Goal: Task Accomplishment & Management: Manage account settings

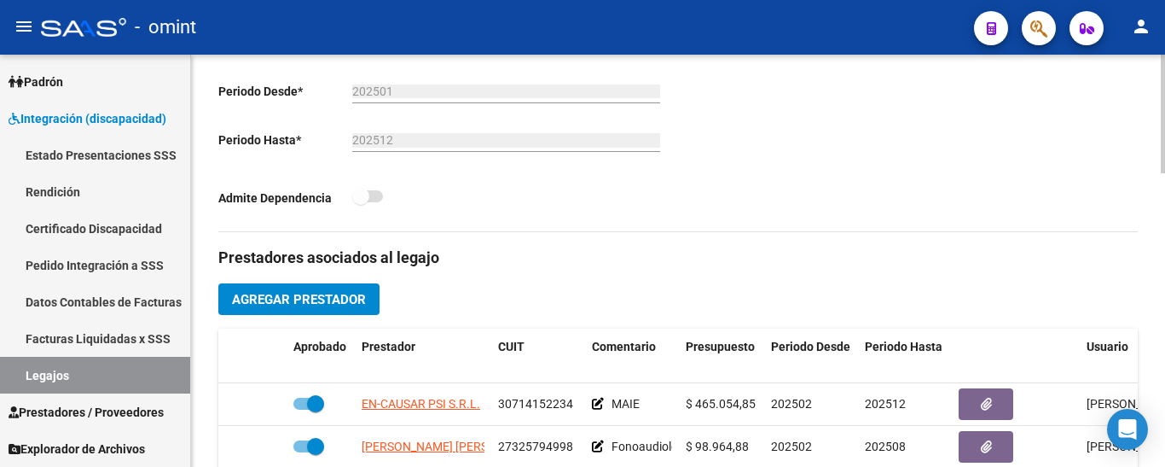
scroll to position [597, 0]
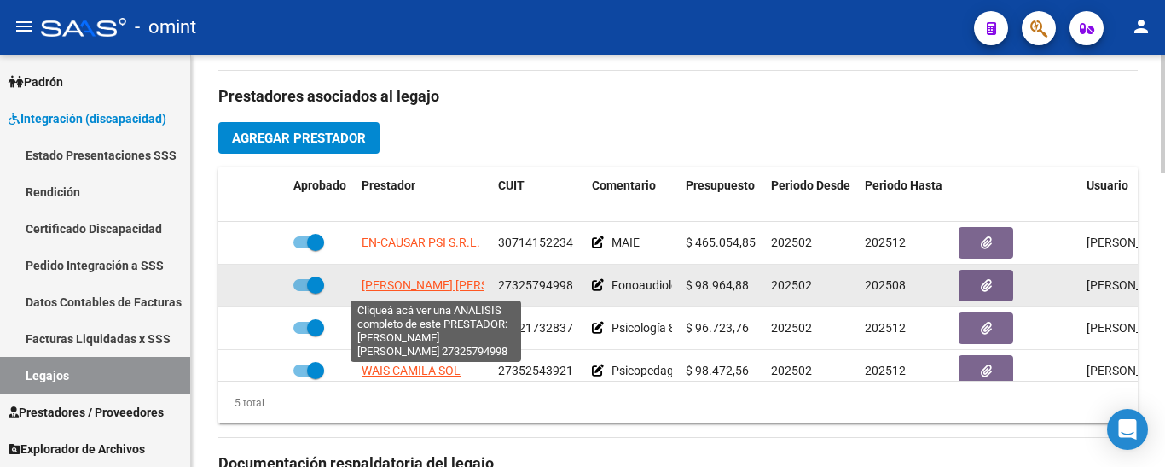
click at [458, 286] on span "[PERSON_NAME] [PERSON_NAME]" at bounding box center [454, 285] width 185 height 14
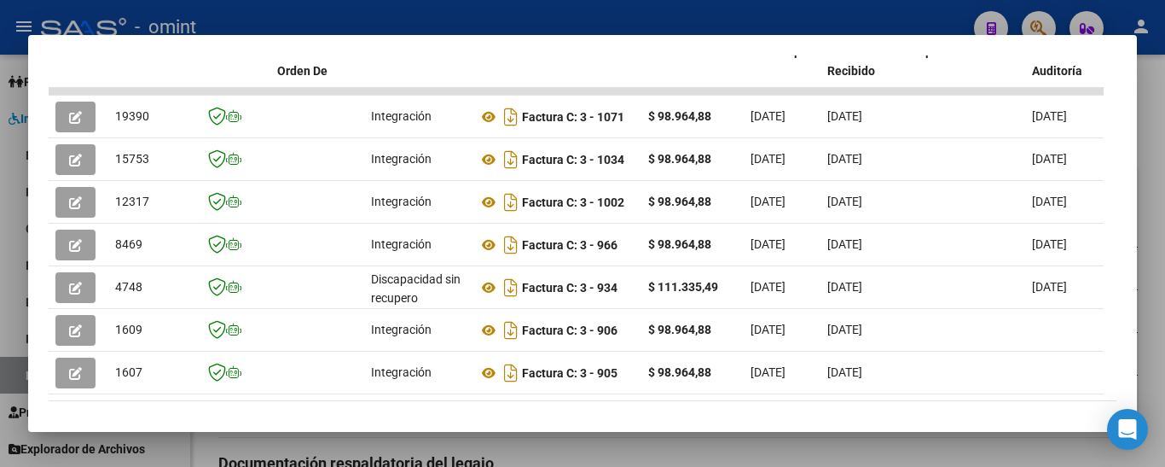
scroll to position [343, 0]
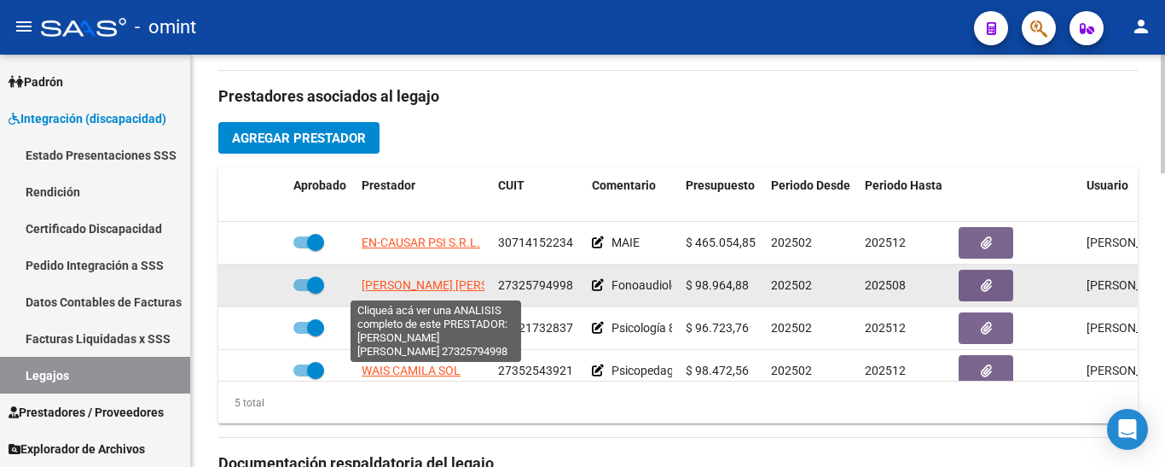
click at [450, 288] on span "[PERSON_NAME] [PERSON_NAME]" at bounding box center [454, 285] width 185 height 14
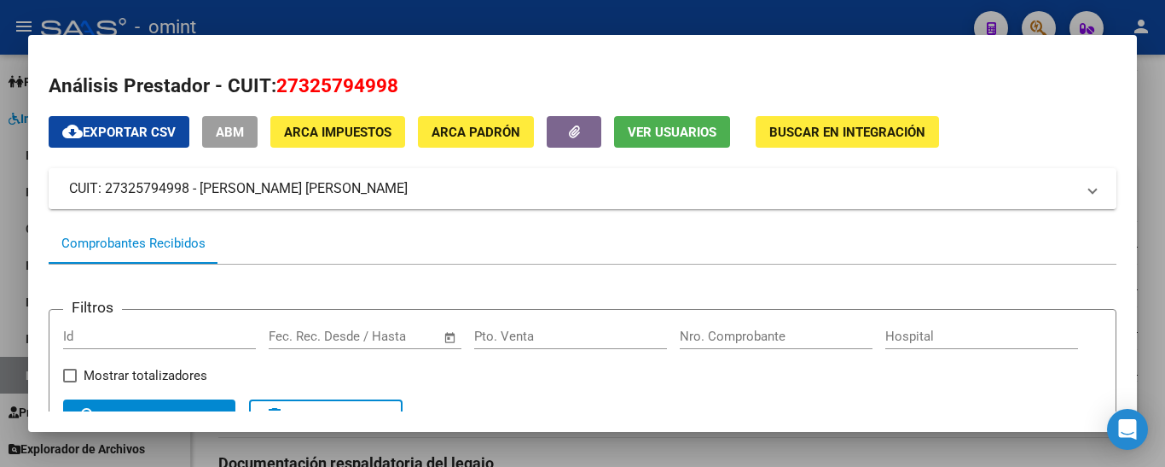
drag, startPoint x: 107, startPoint y: 189, endPoint x: 190, endPoint y: 195, distance: 83.8
click at [190, 195] on mat-panel-title "CUIT: 27325794998 - [PERSON_NAME] [PERSON_NAME]" at bounding box center [572, 188] width 1007 height 20
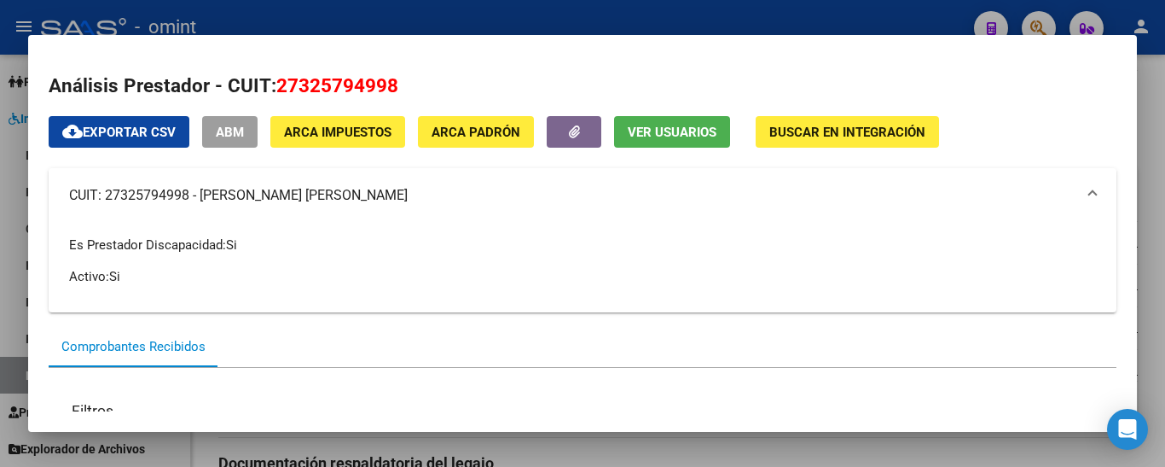
copy mat-panel-title "27325794998"
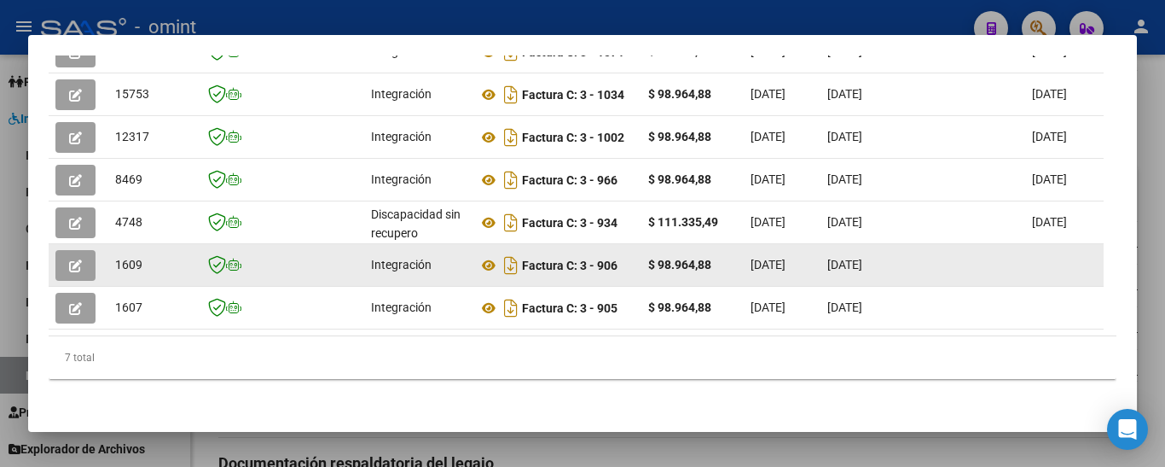
scroll to position [617, 0]
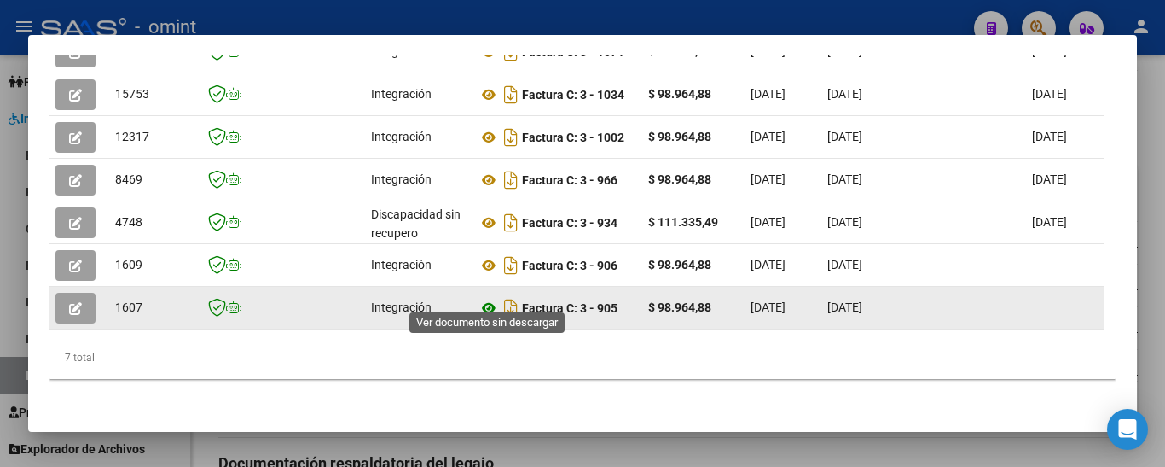
click at [491, 298] on icon at bounding box center [489, 308] width 22 height 20
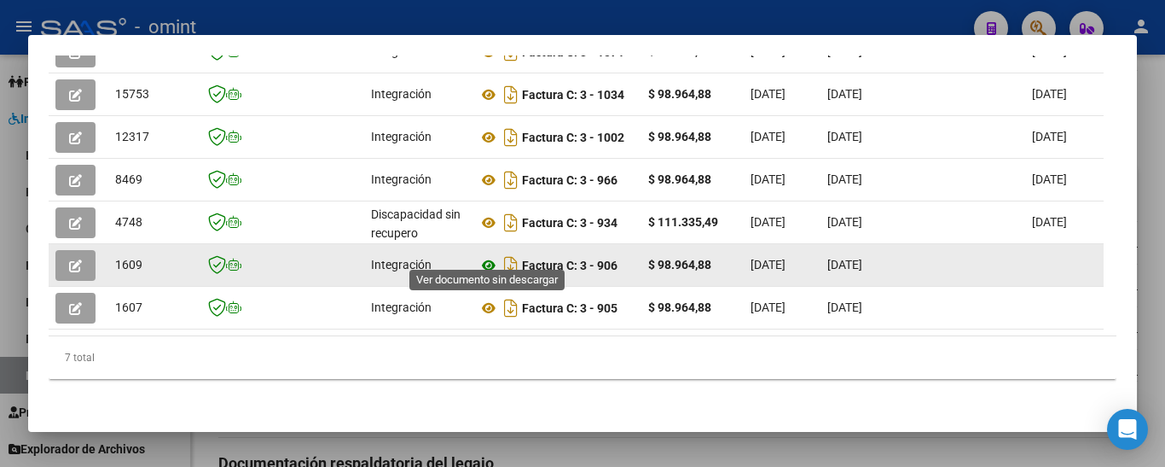
click at [490, 255] on icon at bounding box center [489, 265] width 22 height 20
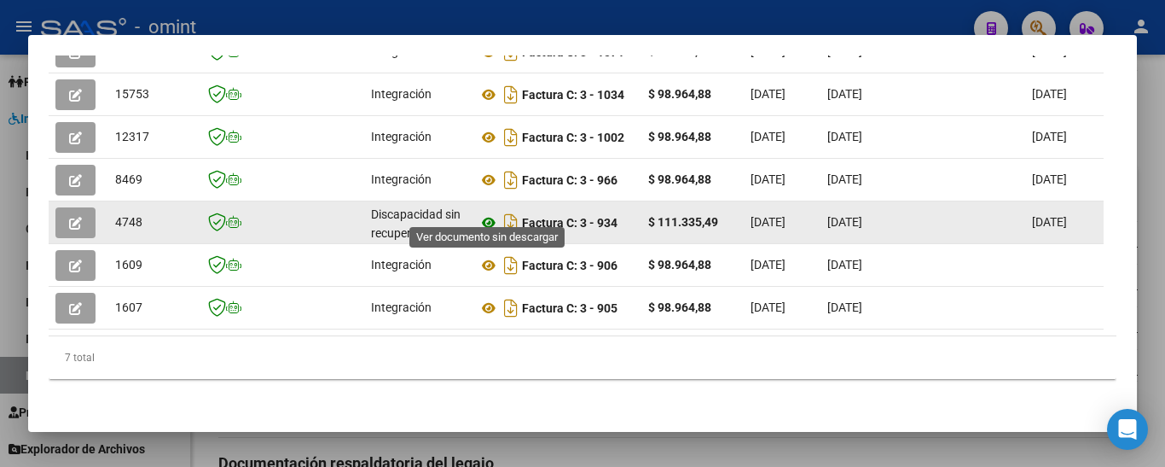
click at [491, 212] on icon at bounding box center [489, 222] width 22 height 20
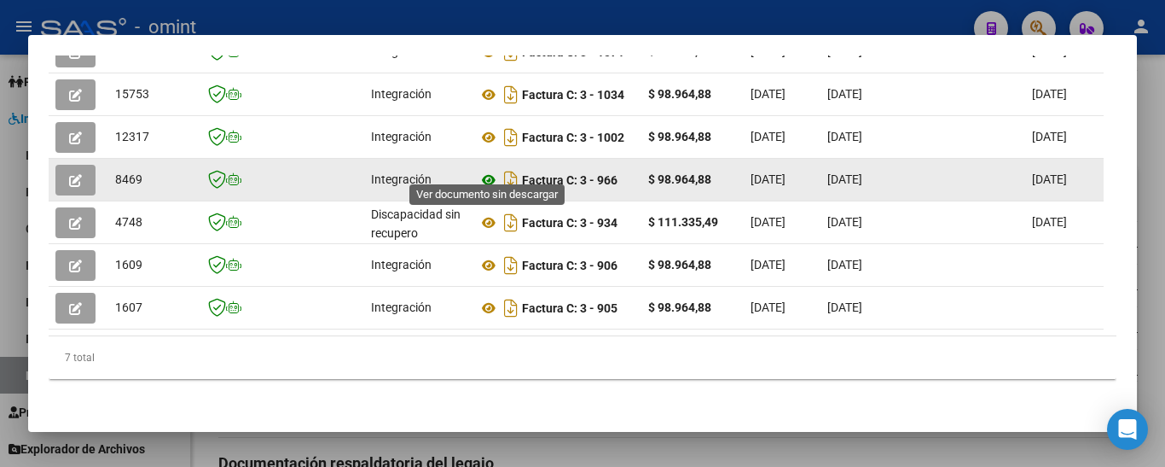
click at [490, 170] on icon at bounding box center [489, 180] width 22 height 20
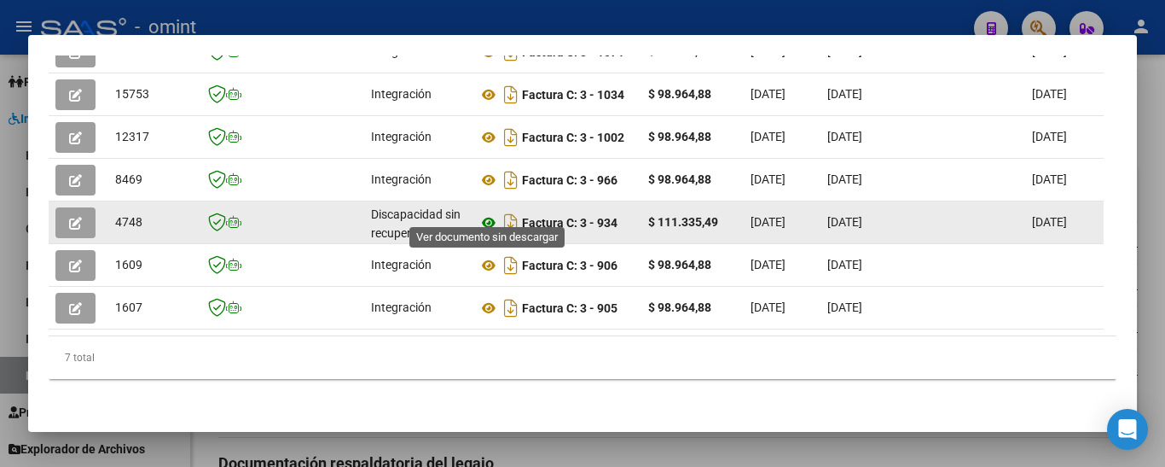
click at [485, 212] on icon at bounding box center [489, 222] width 22 height 20
click at [78, 207] on button "button" at bounding box center [75, 222] width 40 height 31
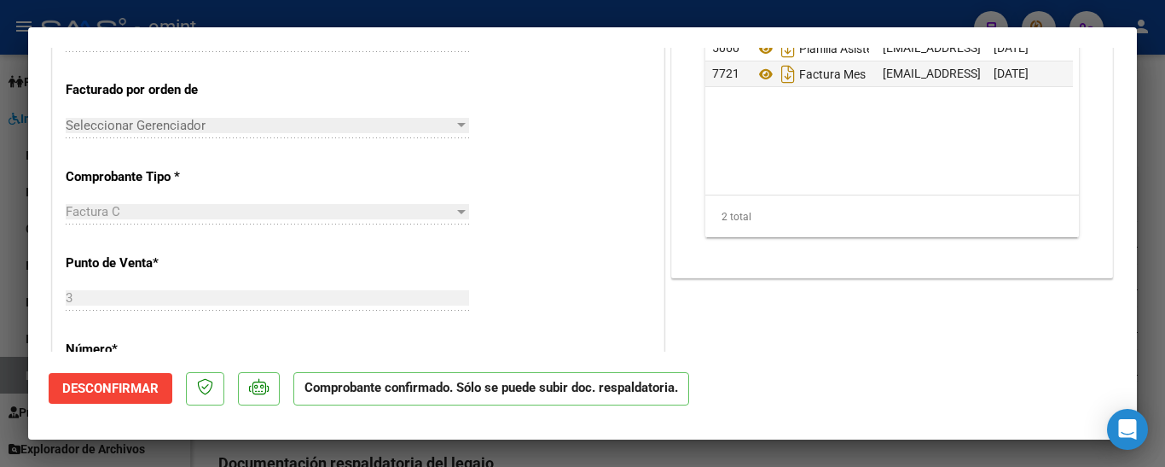
scroll to position [256, 0]
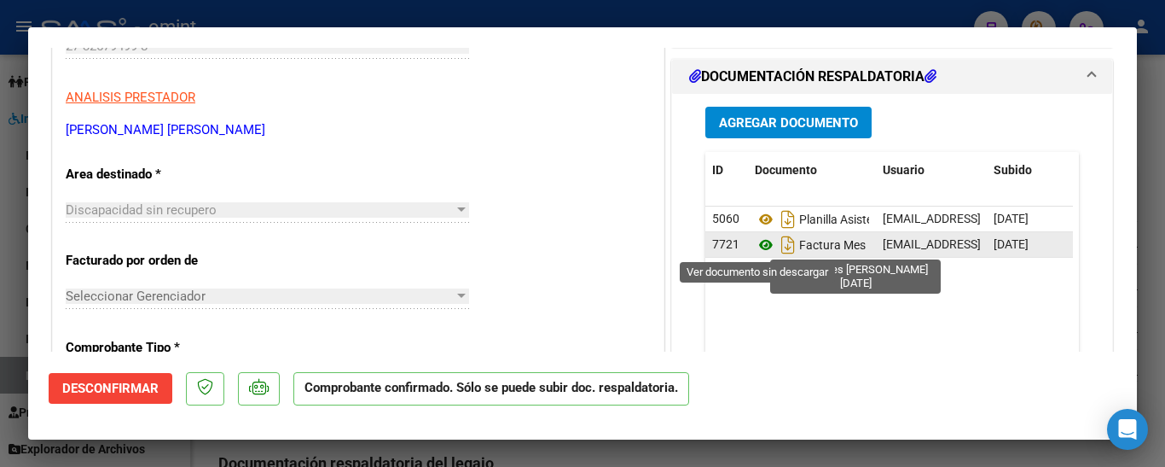
click at [757, 243] on icon at bounding box center [766, 245] width 22 height 20
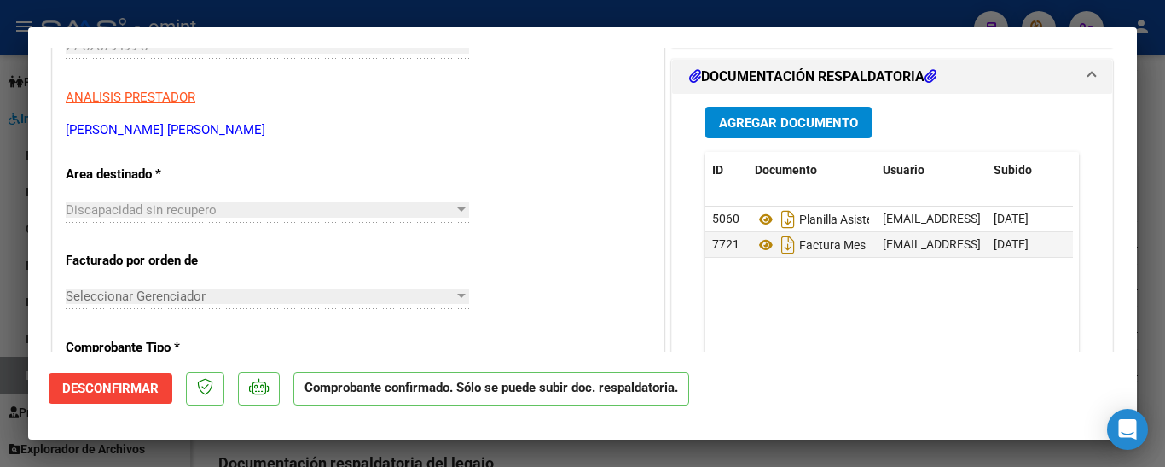
type input "$ 0,00"
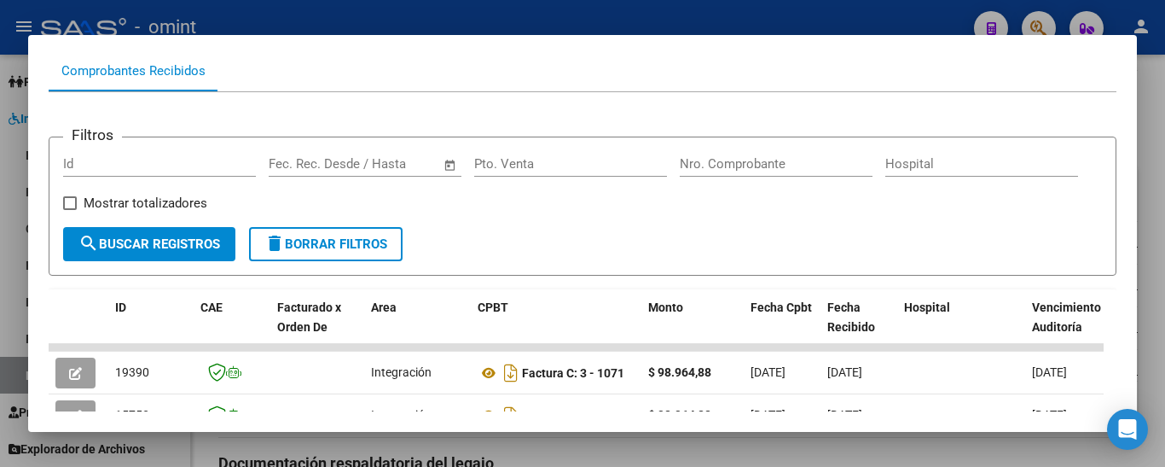
scroll to position [20, 0]
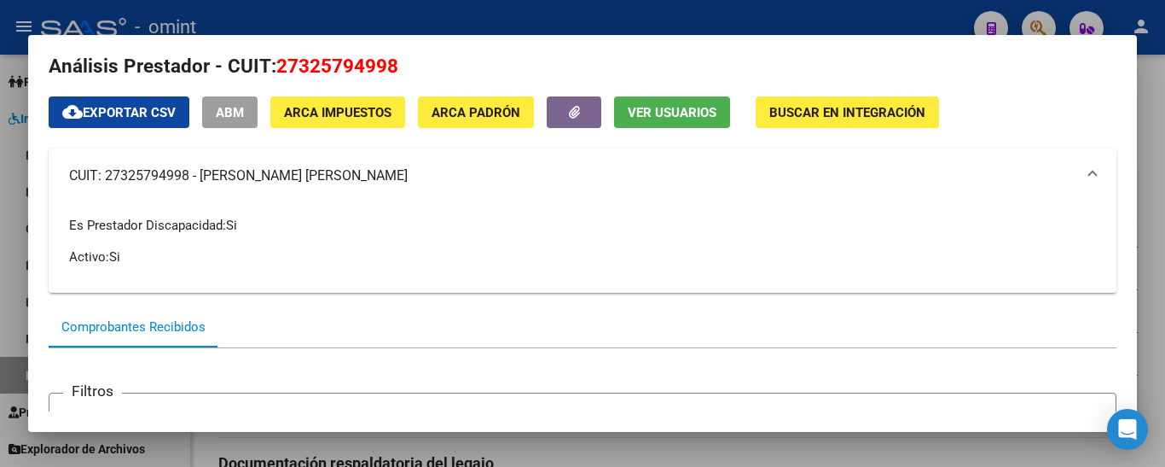
copy mat-panel-title "27325794998"
click at [316, 221] on p "Es Prestador Discapacidad: Si" at bounding box center [582, 225] width 1027 height 19
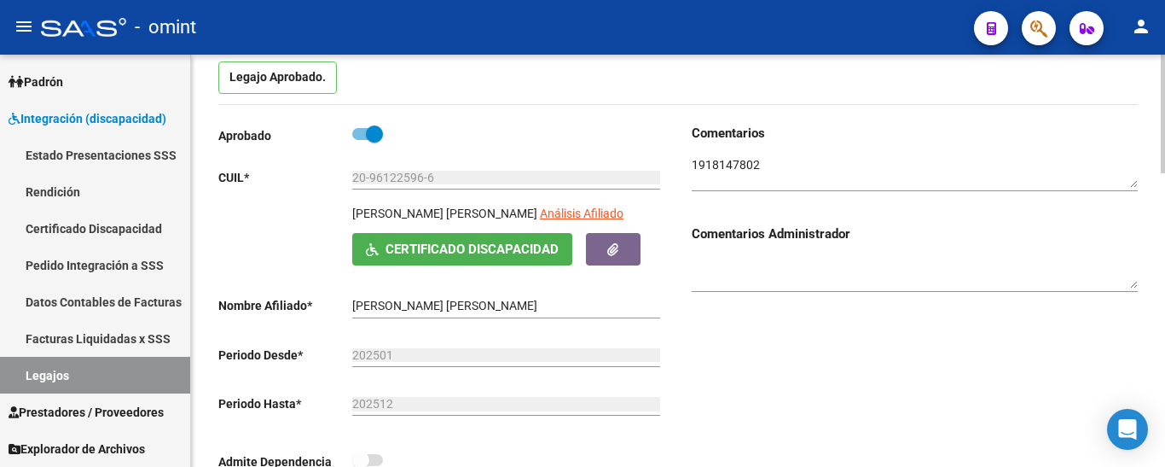
scroll to position [171, 0]
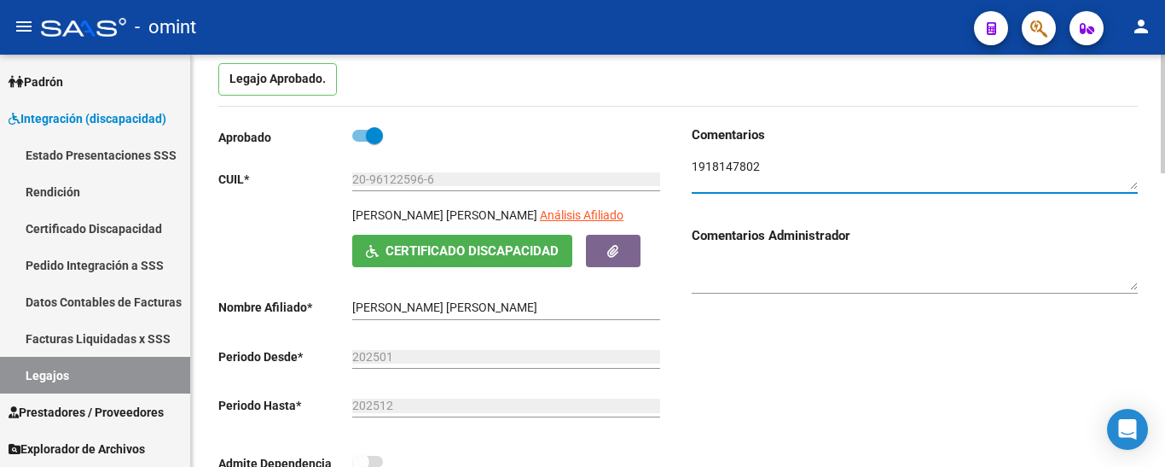
drag, startPoint x: 770, startPoint y: 168, endPoint x: 693, endPoint y: 171, distance: 76.9
click at [693, 171] on textarea at bounding box center [915, 174] width 446 height 32
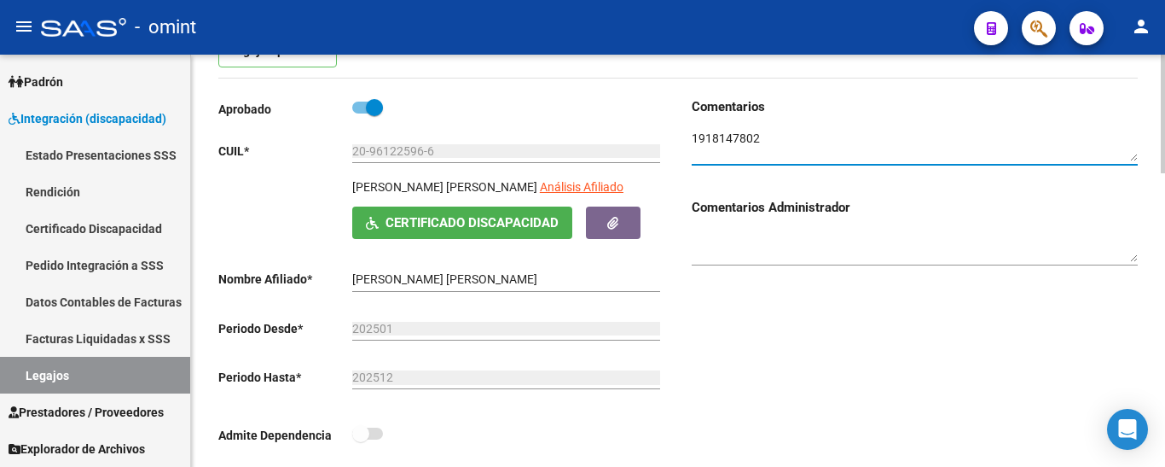
scroll to position [0, 0]
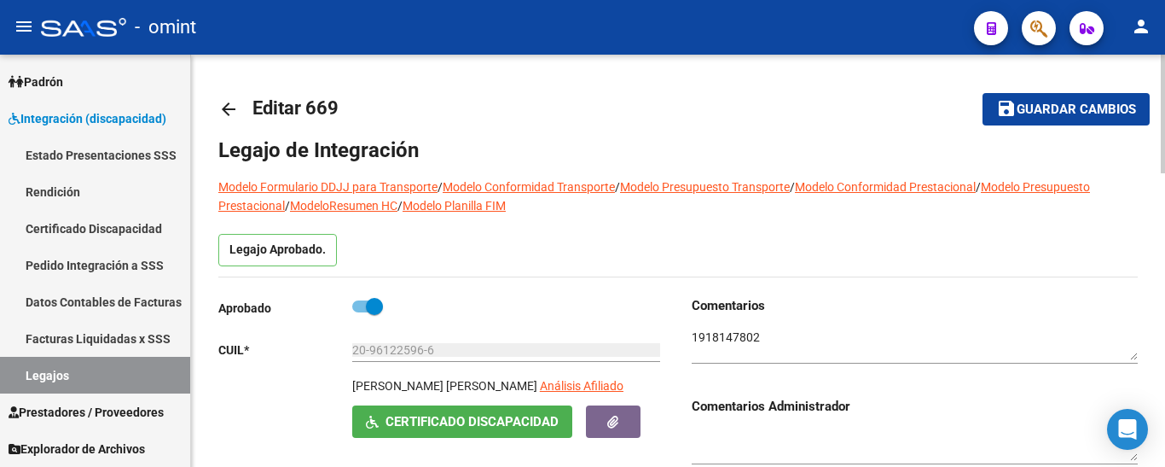
drag, startPoint x: 761, startPoint y: 338, endPoint x: 710, endPoint y: 338, distance: 51.2
click at [694, 338] on textarea at bounding box center [915, 344] width 446 height 32
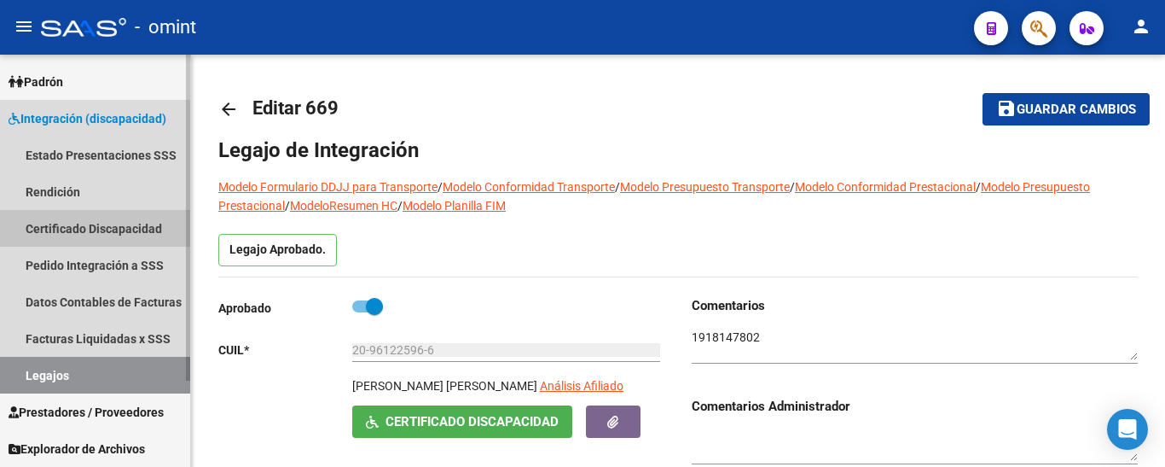
click at [107, 230] on link "Certificado Discapacidad" at bounding box center [95, 228] width 190 height 37
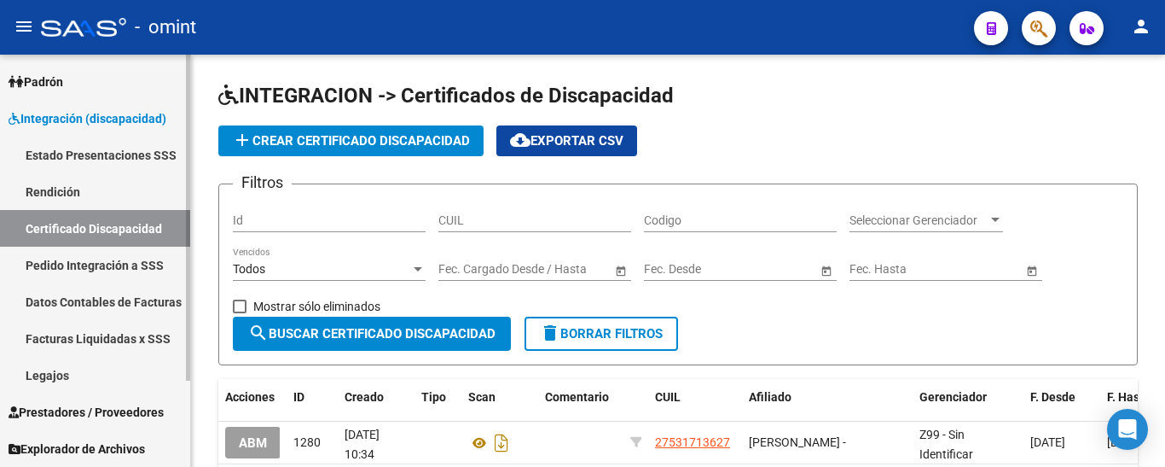
click at [84, 372] on link "Legajos" at bounding box center [95, 375] width 190 height 37
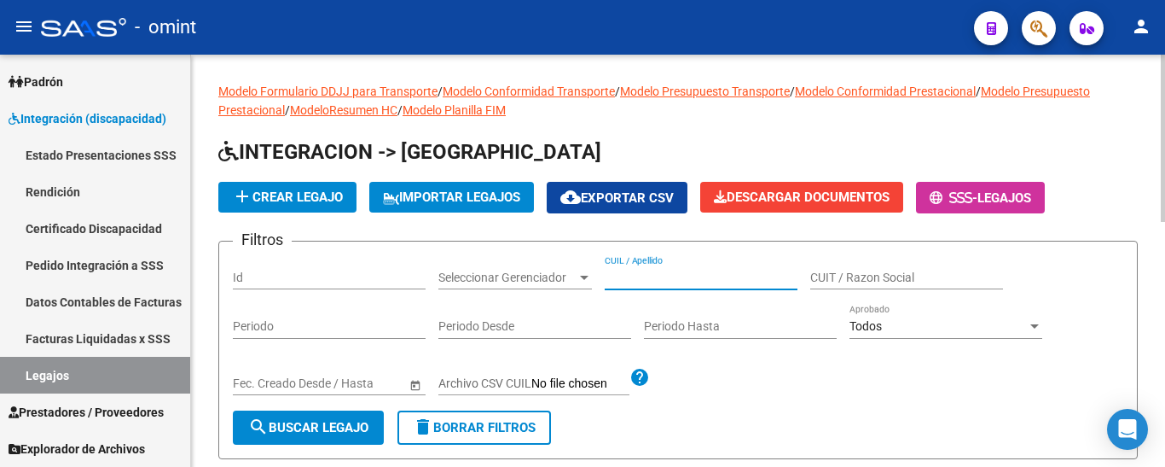
paste input "[PERSON_NAME] [PERSON_NAME]"
type input "[PERSON_NAME] [PERSON_NAME]"
click at [344, 430] on span "search Buscar Legajo" at bounding box center [308, 427] width 120 height 15
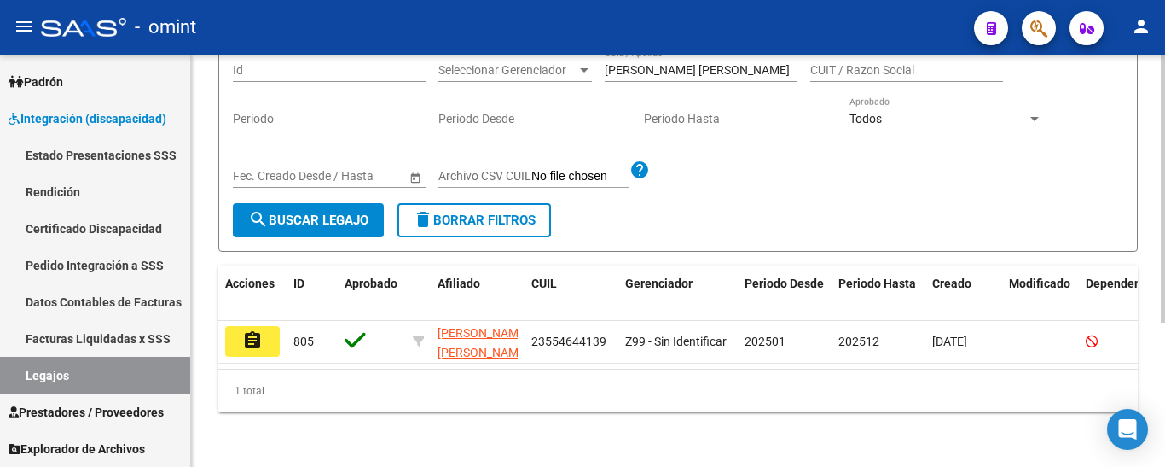
scroll to position [222, 0]
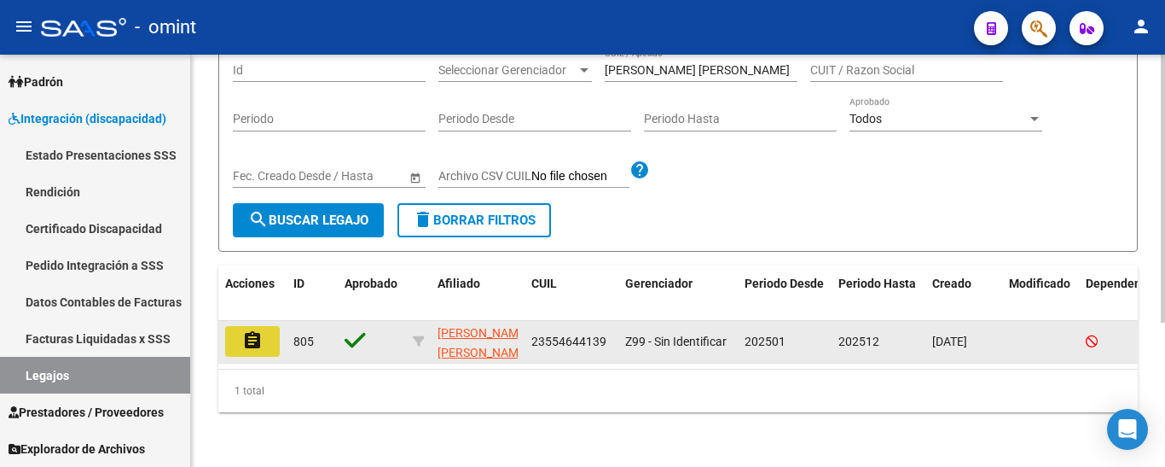
click at [256, 330] on mat-icon "assignment" at bounding box center [252, 340] width 20 height 20
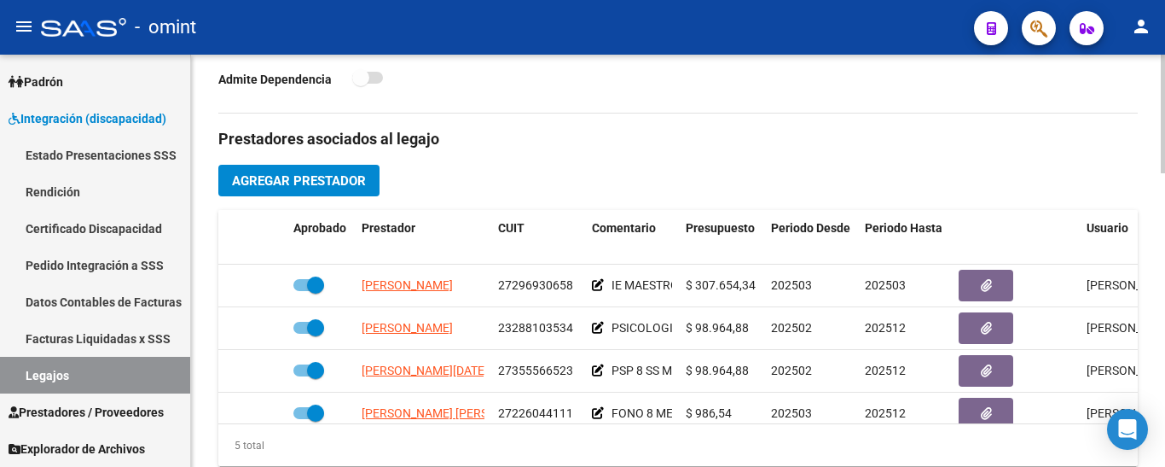
scroll to position [597, 0]
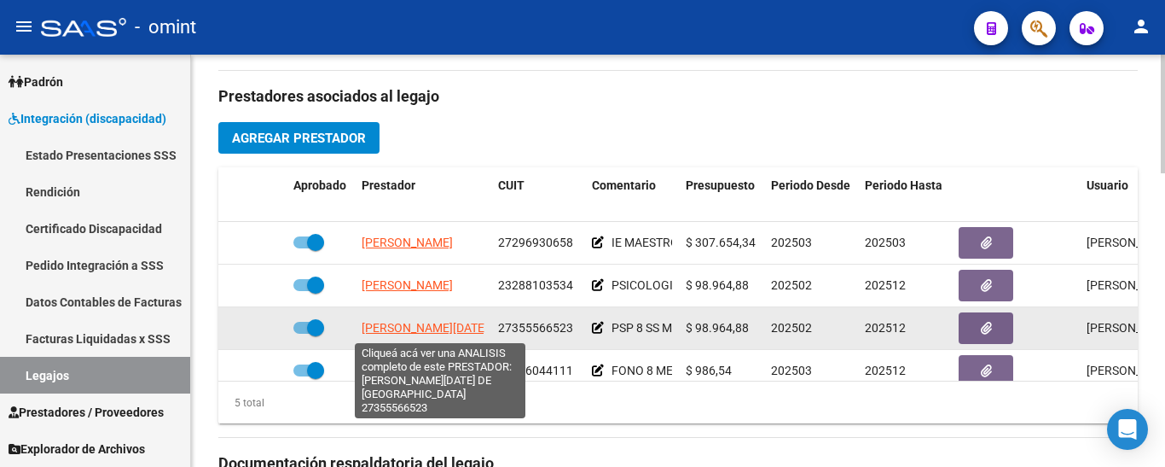
click at [467, 326] on span "[PERSON_NAME][DATE] DE [GEOGRAPHIC_DATA]" at bounding box center [492, 328] width 261 height 14
type textarea "27355566523"
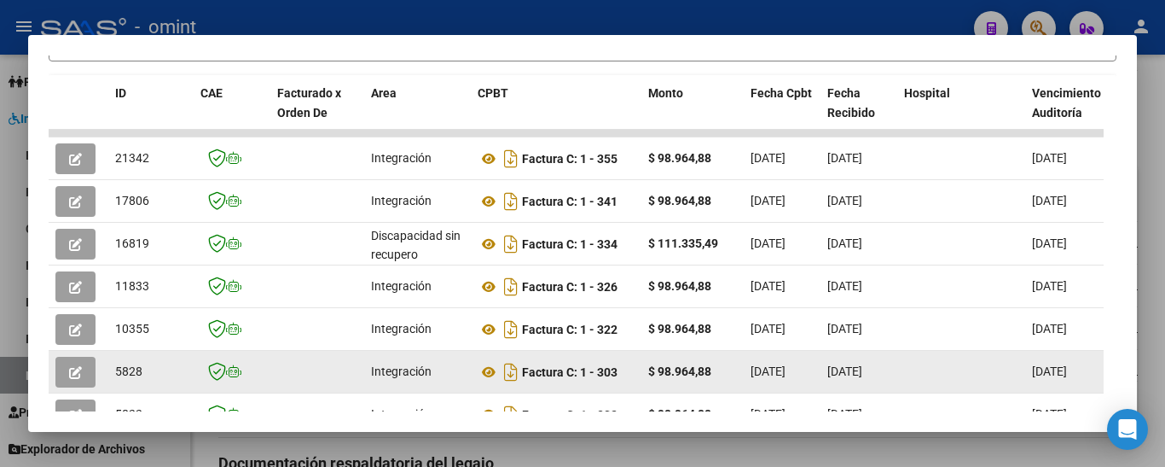
scroll to position [386, 0]
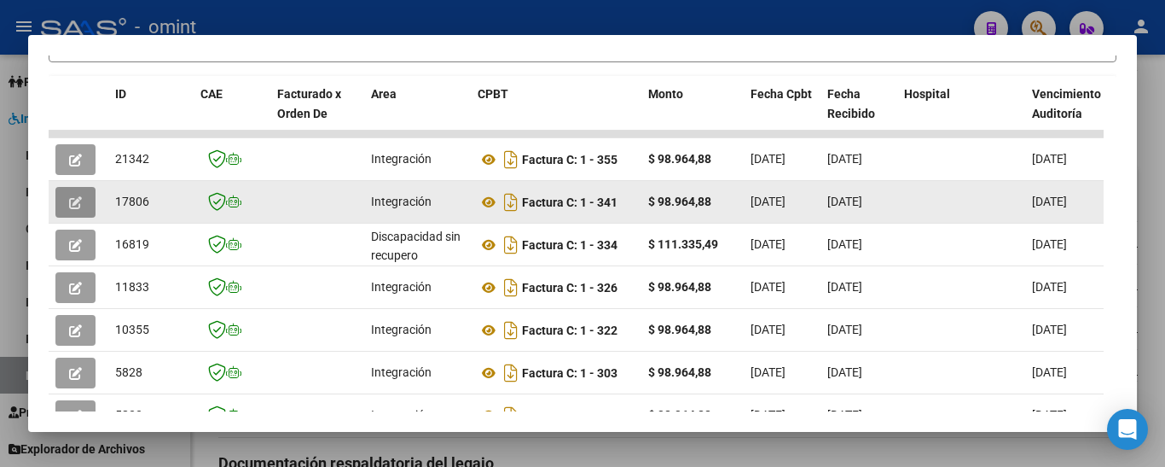
click at [78, 209] on icon "button" at bounding box center [75, 202] width 13 height 13
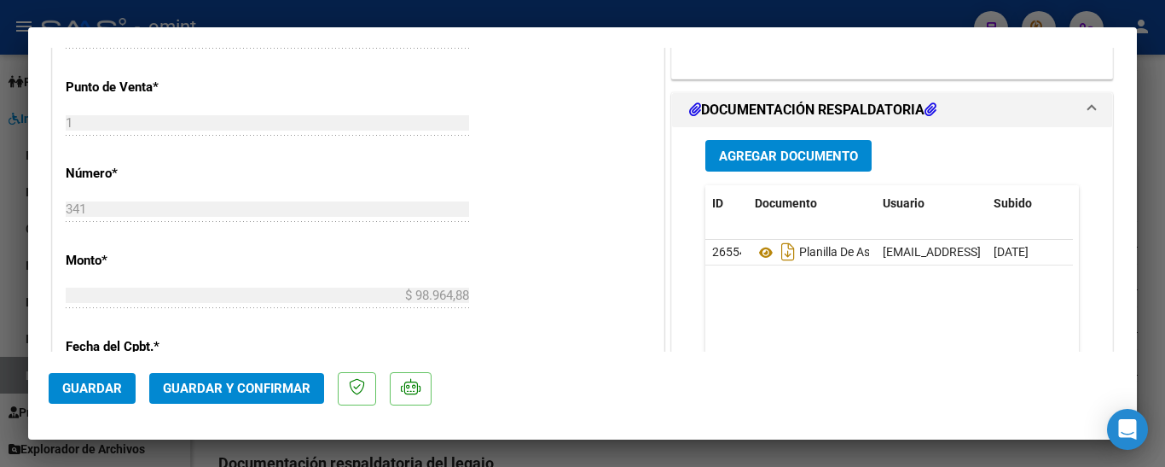
scroll to position [768, 0]
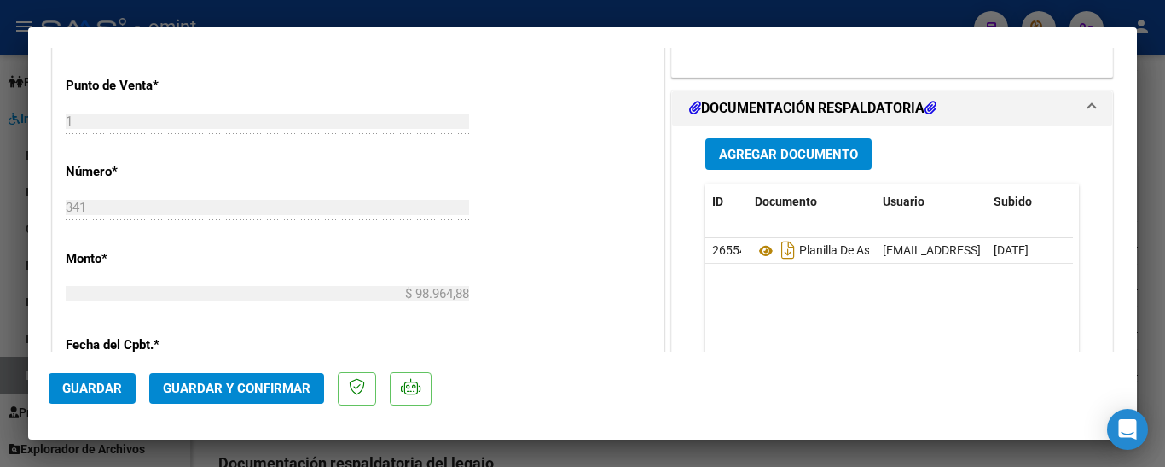
click at [266, 385] on span "Guardar y Confirmar" at bounding box center [237, 388] width 148 height 15
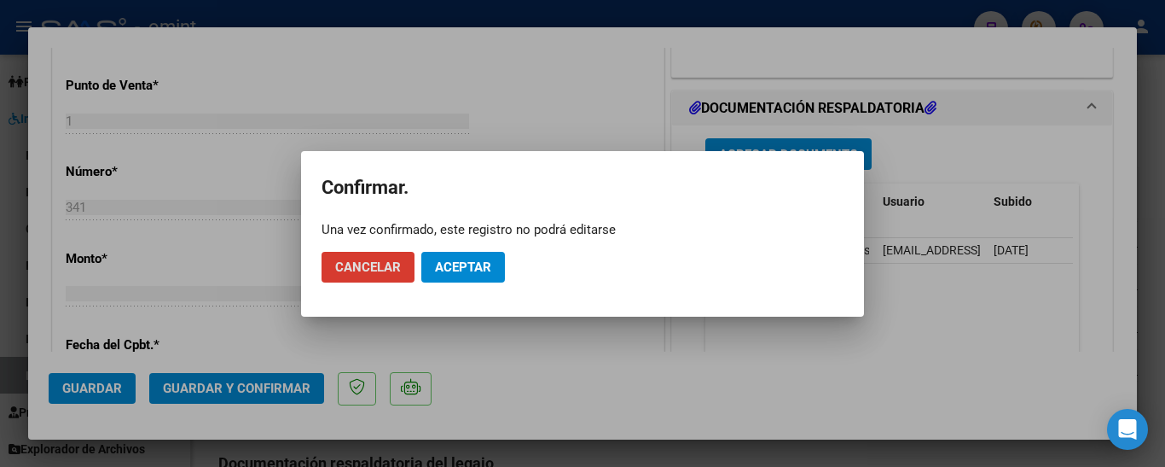
click at [479, 267] on span "Aceptar" at bounding box center [463, 266] width 56 height 15
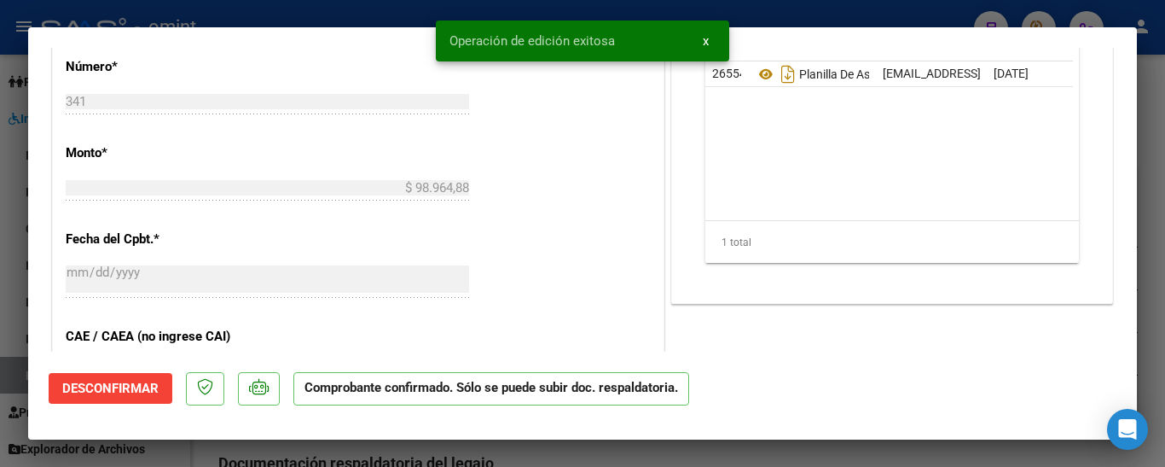
type input "$ 0,00"
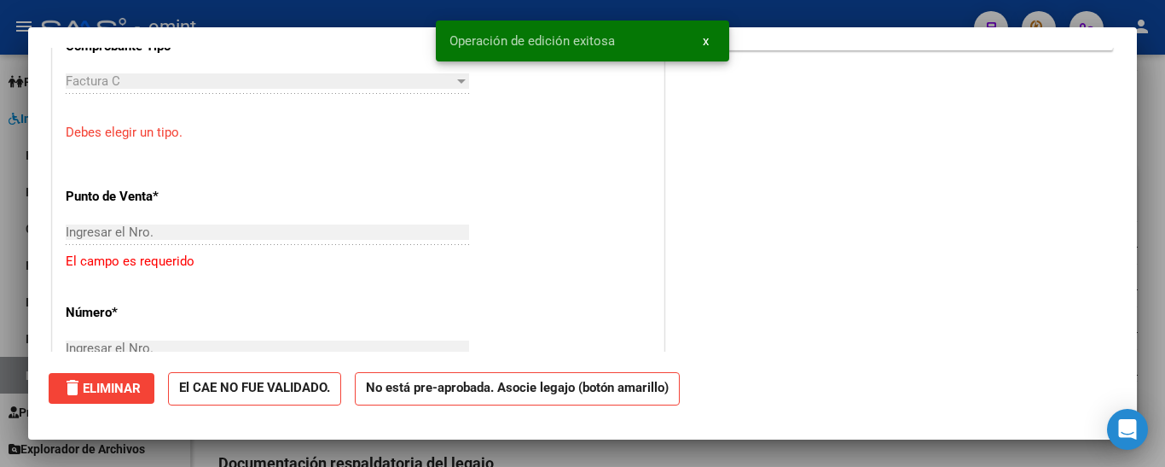
scroll to position [0, 0]
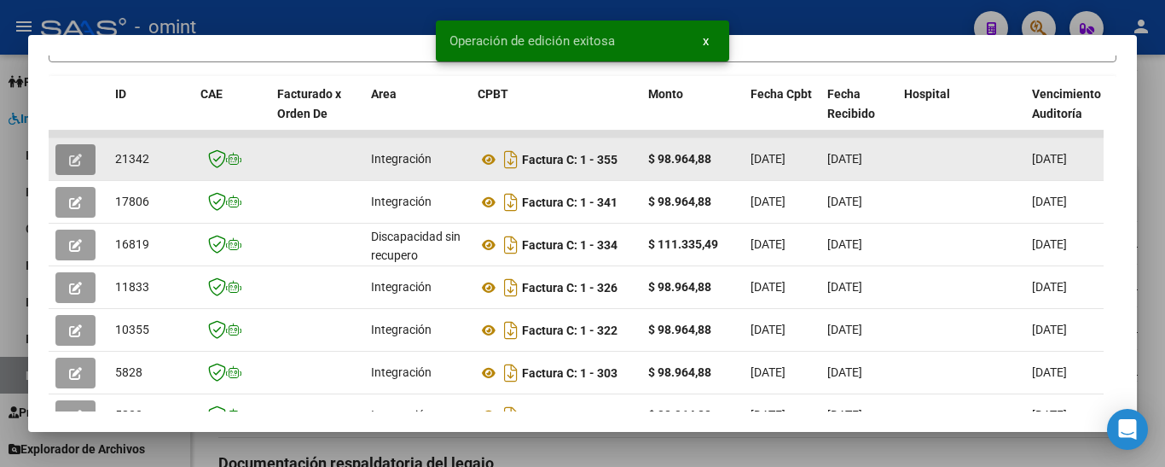
click at [73, 162] on icon "button" at bounding box center [75, 160] width 13 height 13
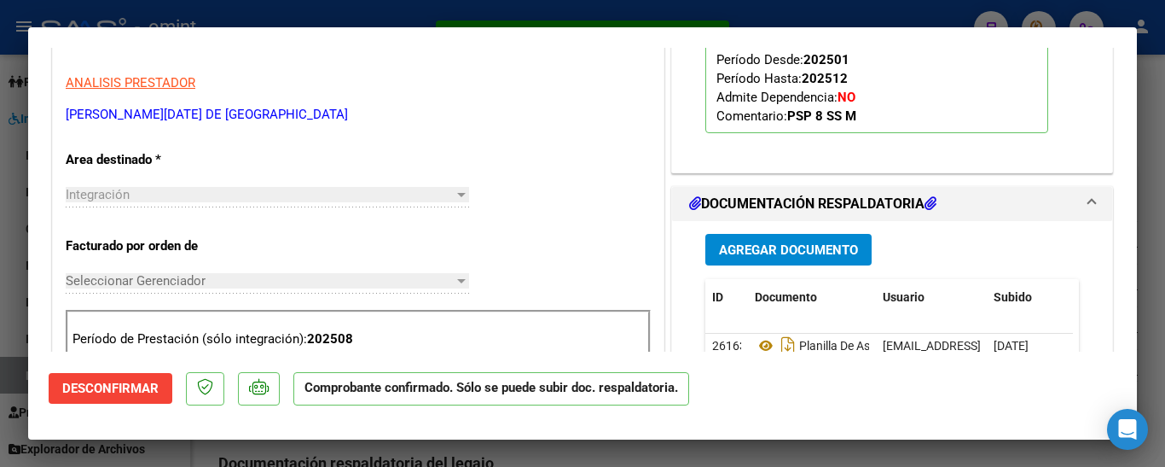
scroll to position [683, 0]
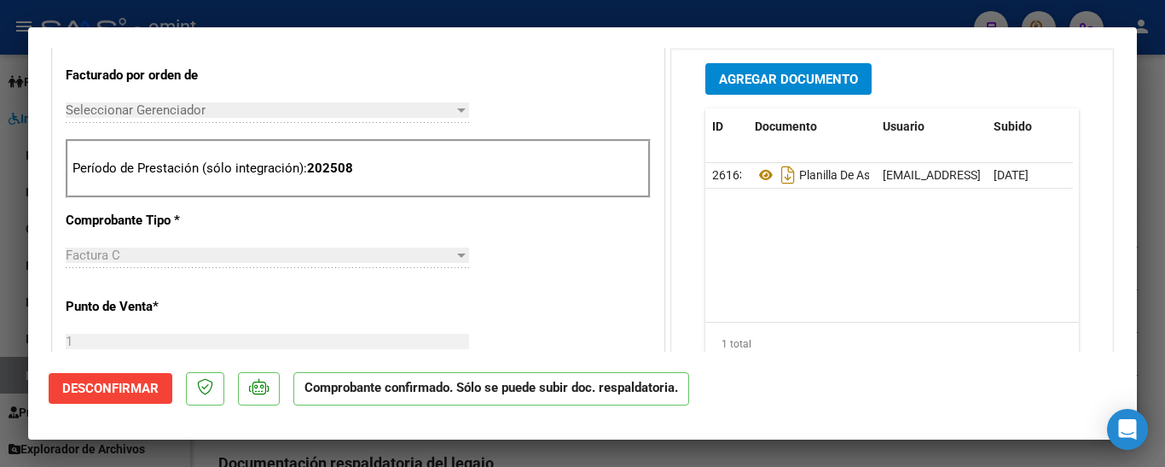
type input "$ 0,00"
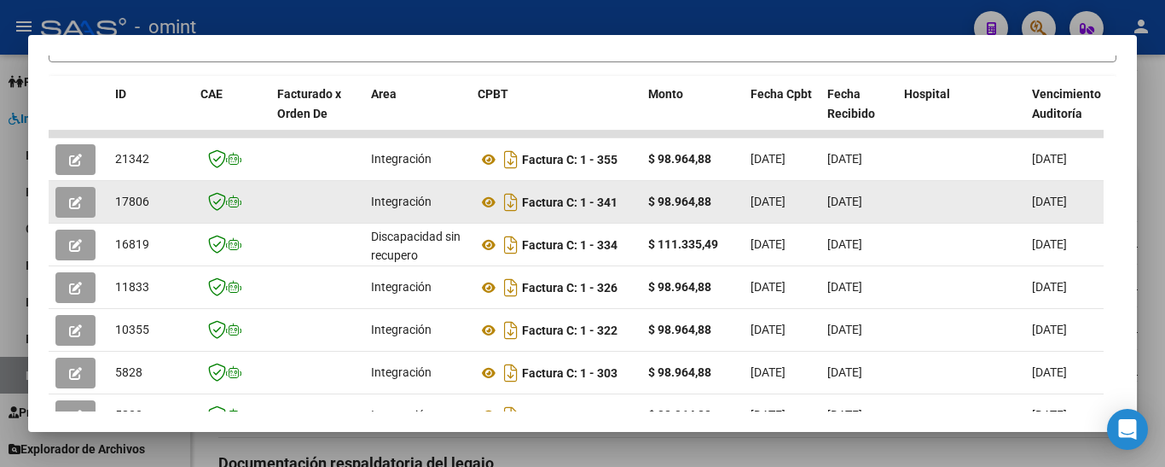
drag, startPoint x: 113, startPoint y: 210, endPoint x: 148, endPoint y: 217, distance: 35.6
click at [150, 218] on datatable-body-cell "17806" at bounding box center [150, 202] width 85 height 42
copy span "17806"
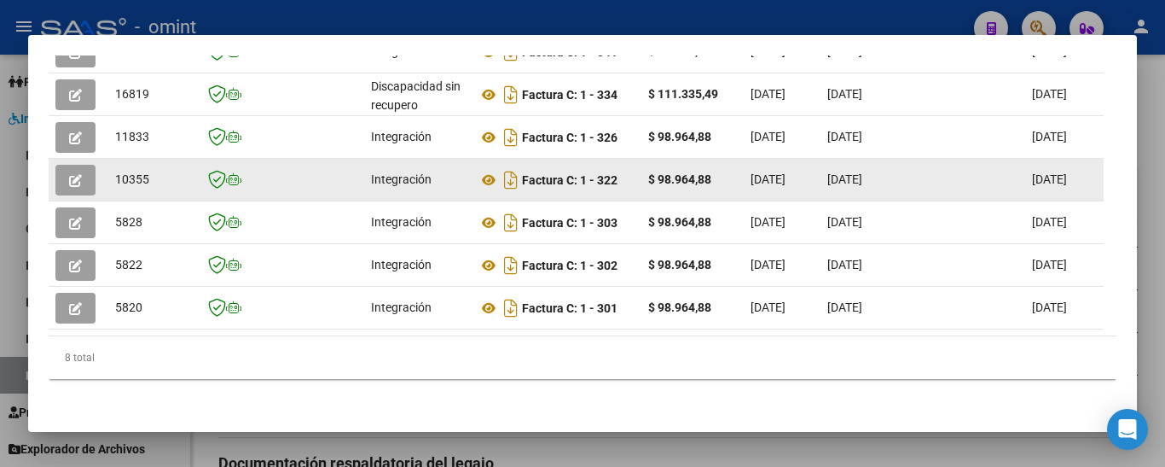
scroll to position [556, 0]
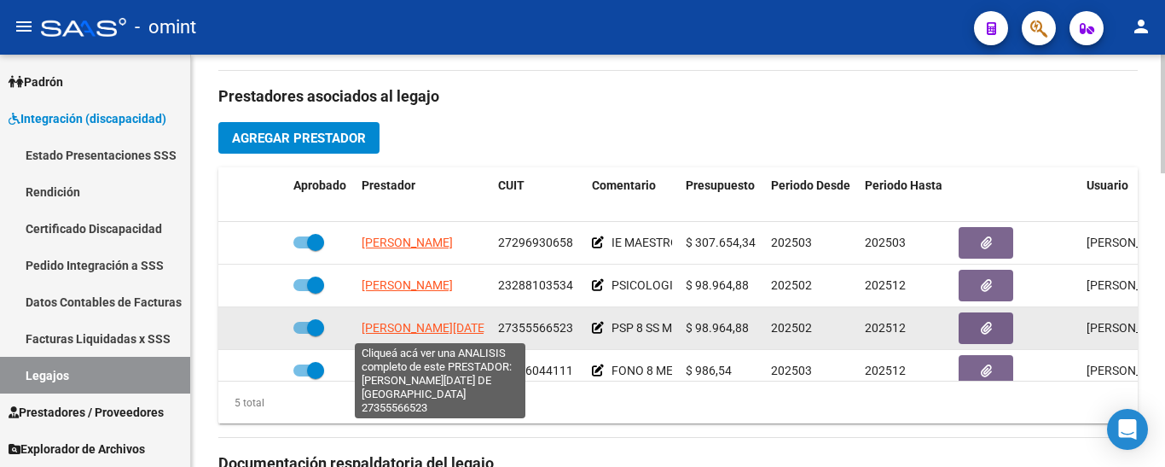
click at [456, 324] on span "[PERSON_NAME][DATE] DE [GEOGRAPHIC_DATA]" at bounding box center [492, 328] width 261 height 14
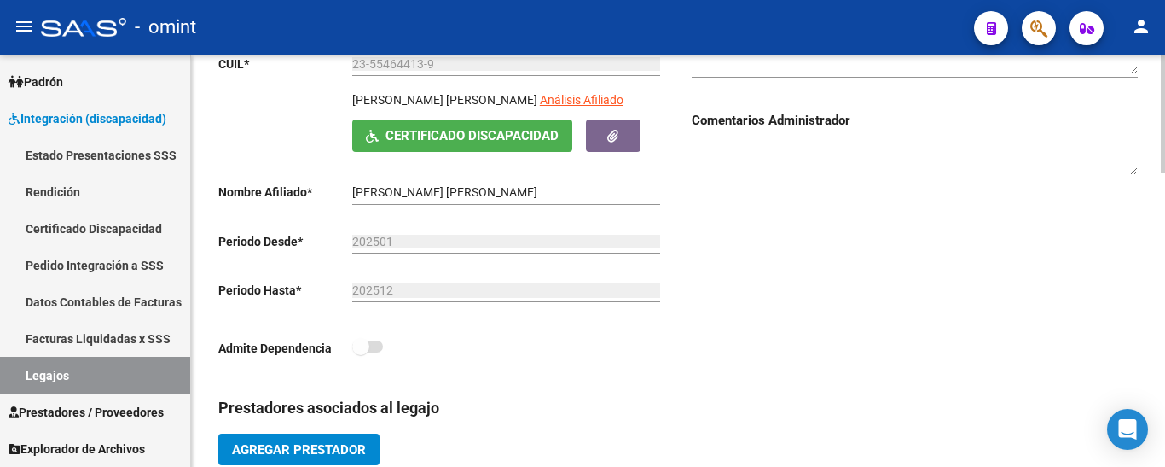
scroll to position [171, 0]
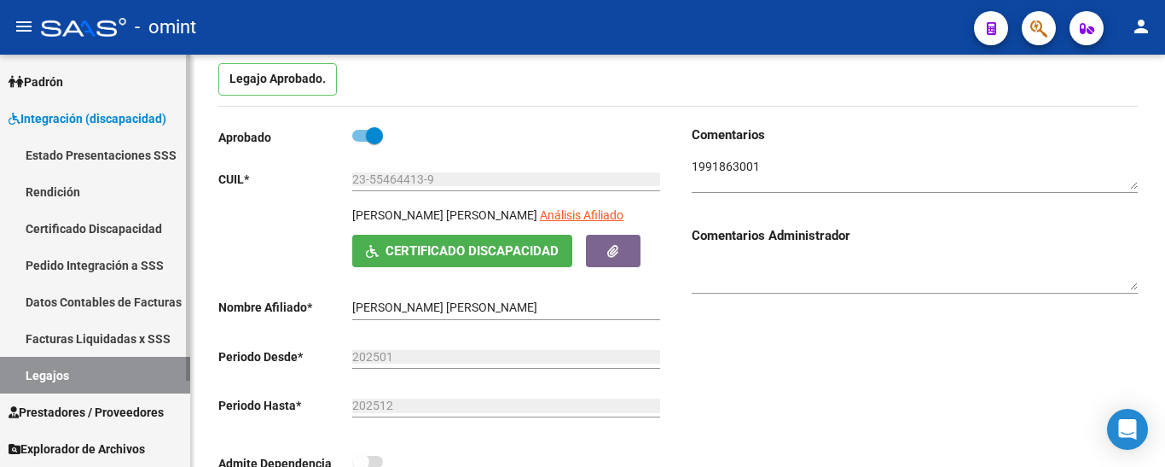
click at [98, 215] on link "Certificado Discapacidad" at bounding box center [95, 228] width 190 height 37
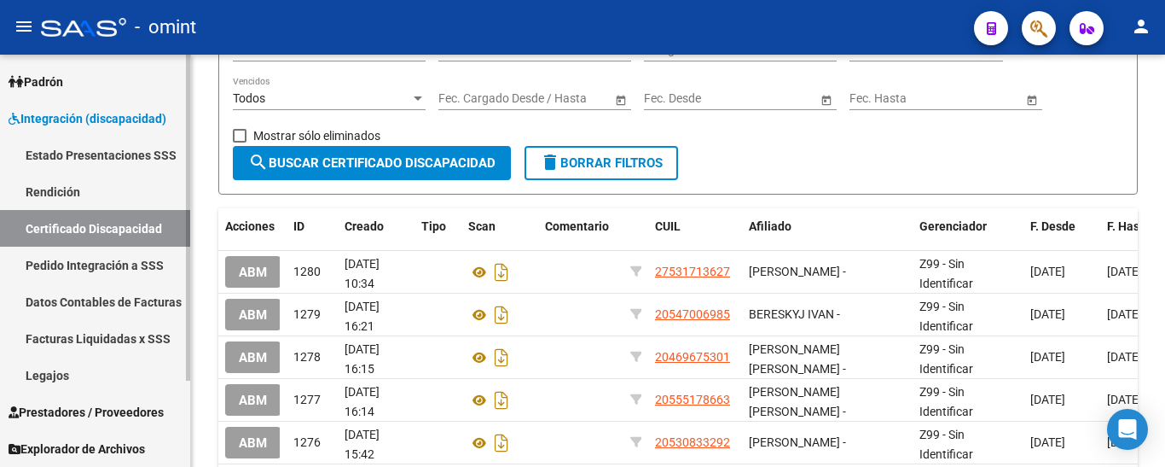
click at [76, 378] on link "Legajos" at bounding box center [95, 375] width 190 height 37
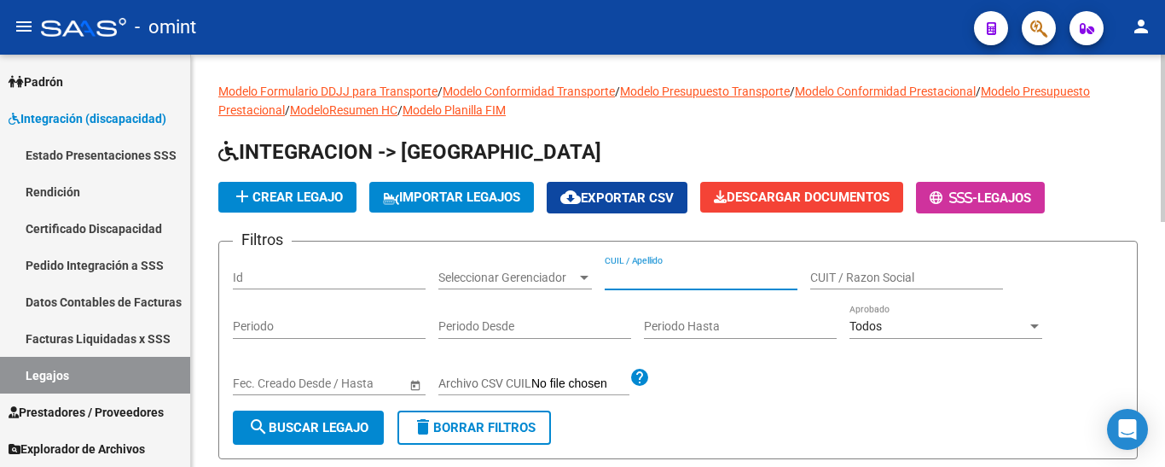
paste input "[PERSON_NAME]"
type input "[PERSON_NAME]"
click at [337, 426] on span "search Buscar Legajo" at bounding box center [308, 427] width 120 height 15
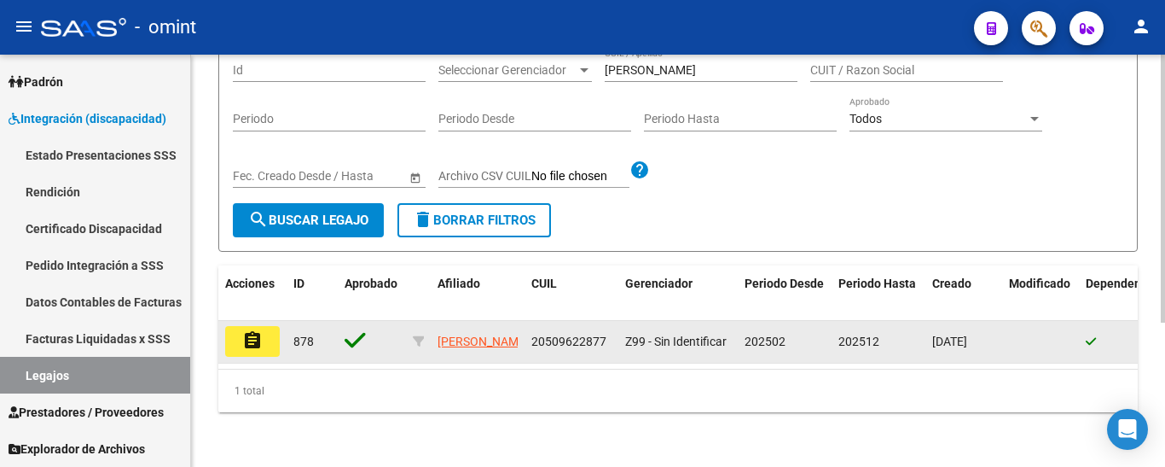
scroll to position [222, 0]
click at [243, 330] on mat-icon "assignment" at bounding box center [252, 340] width 20 height 20
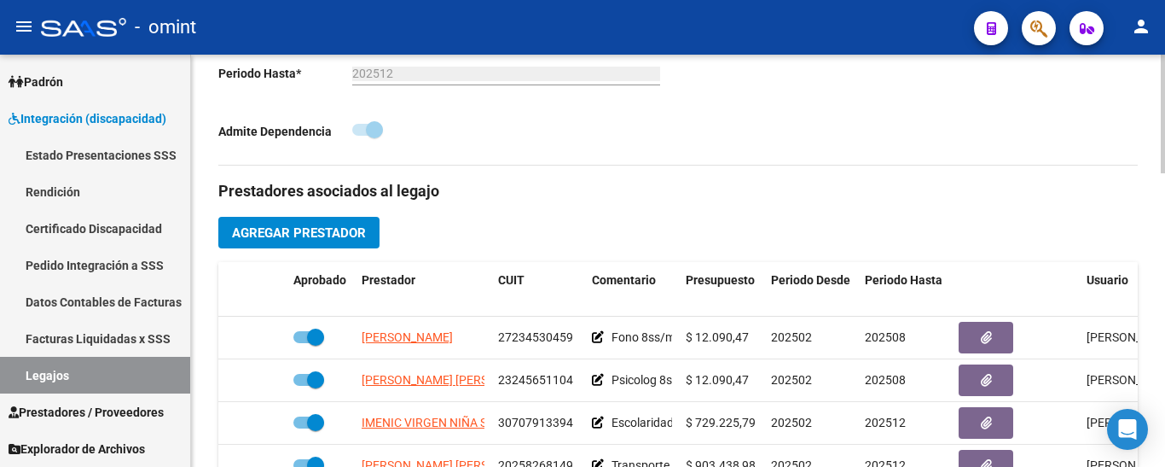
scroll to position [512, 0]
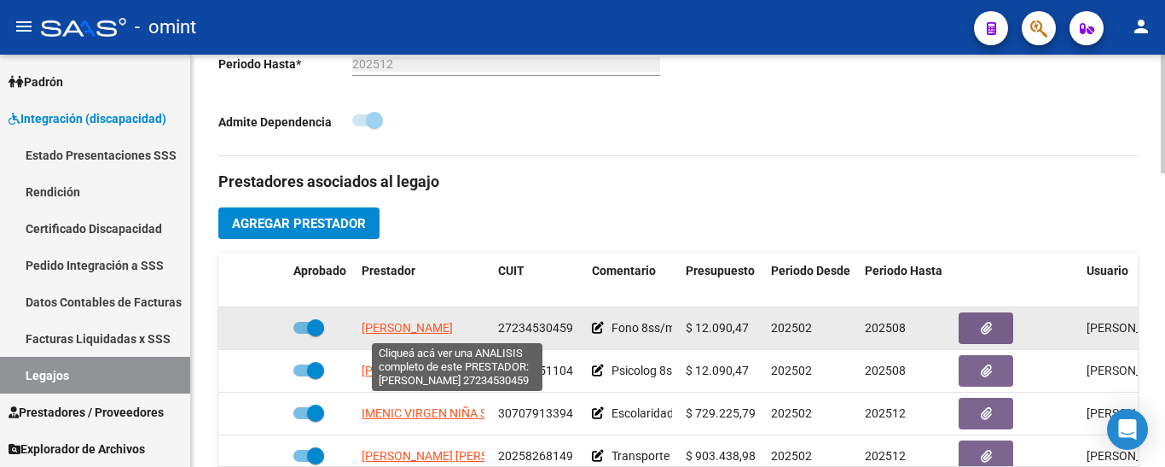
click at [448, 332] on span "[PERSON_NAME]" at bounding box center [407, 328] width 91 height 14
type textarea "27234530459"
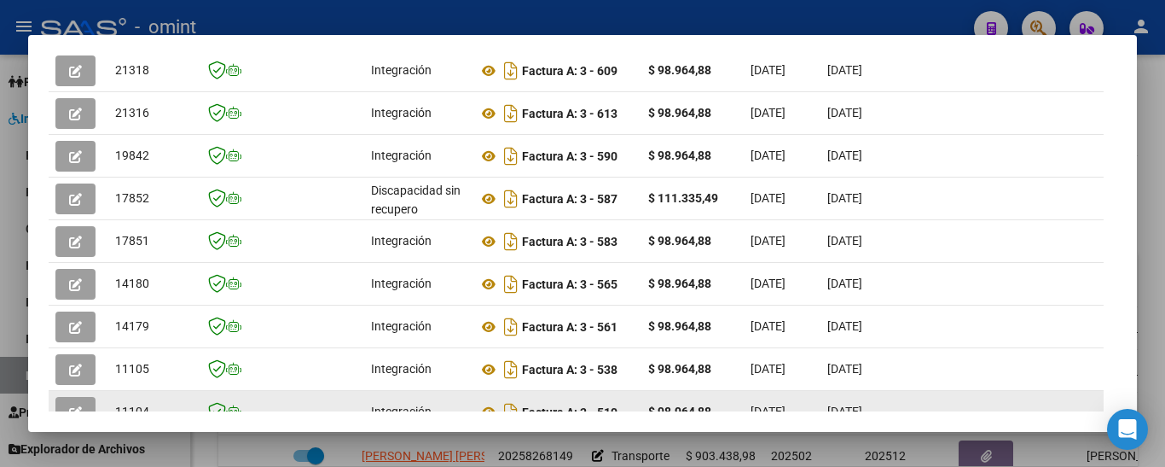
scroll to position [449, 0]
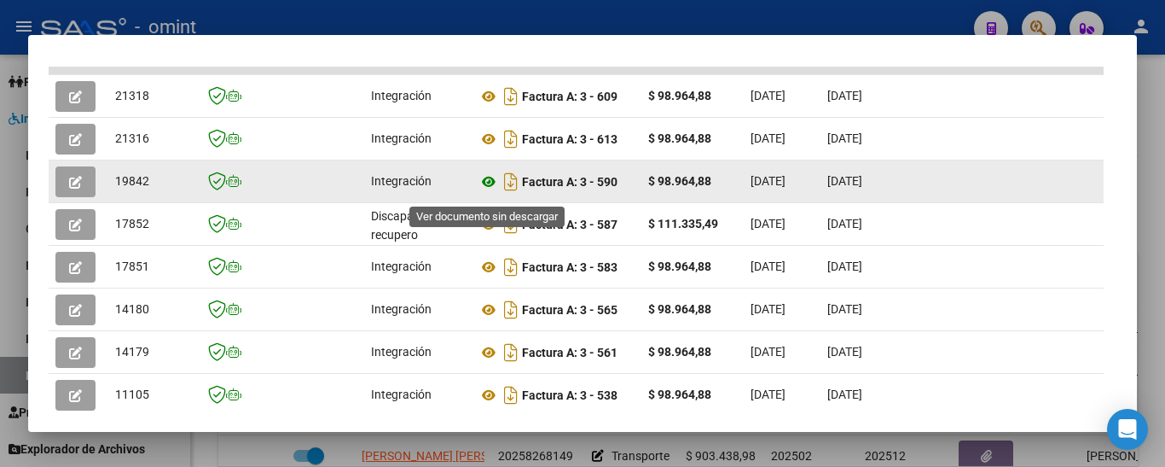
click at [486, 192] on icon at bounding box center [489, 181] width 22 height 20
click at [84, 186] on button "button" at bounding box center [75, 181] width 40 height 31
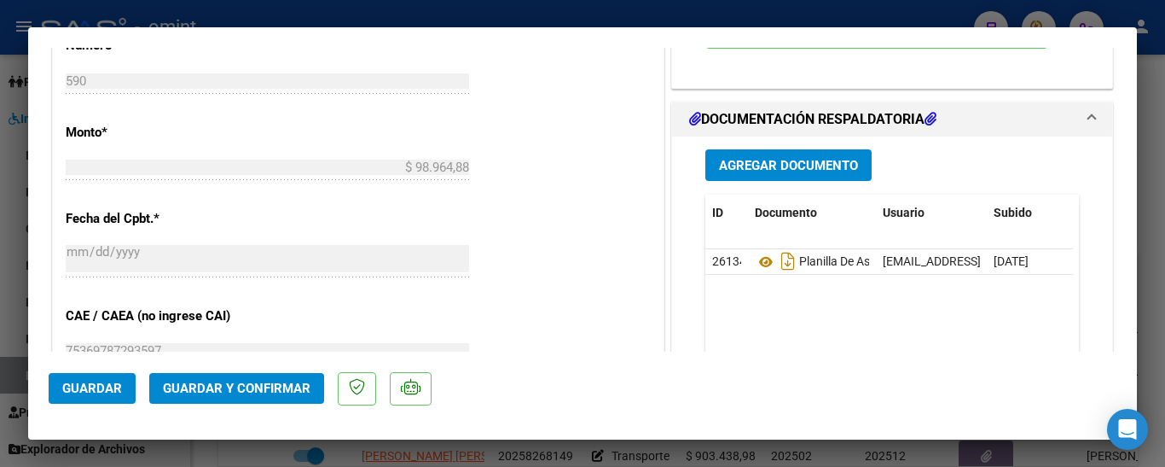
scroll to position [938, 0]
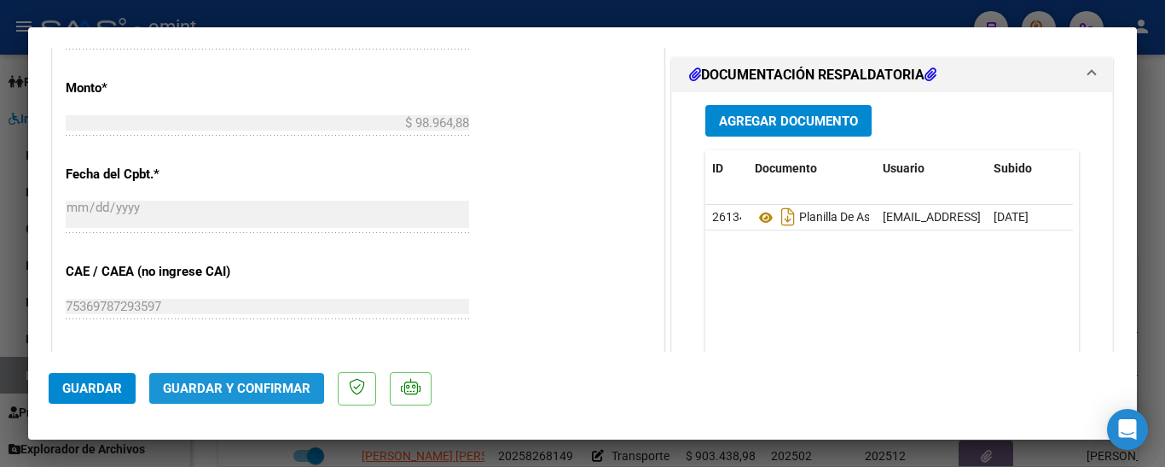
click at [281, 381] on span "Guardar y Confirmar" at bounding box center [237, 388] width 148 height 15
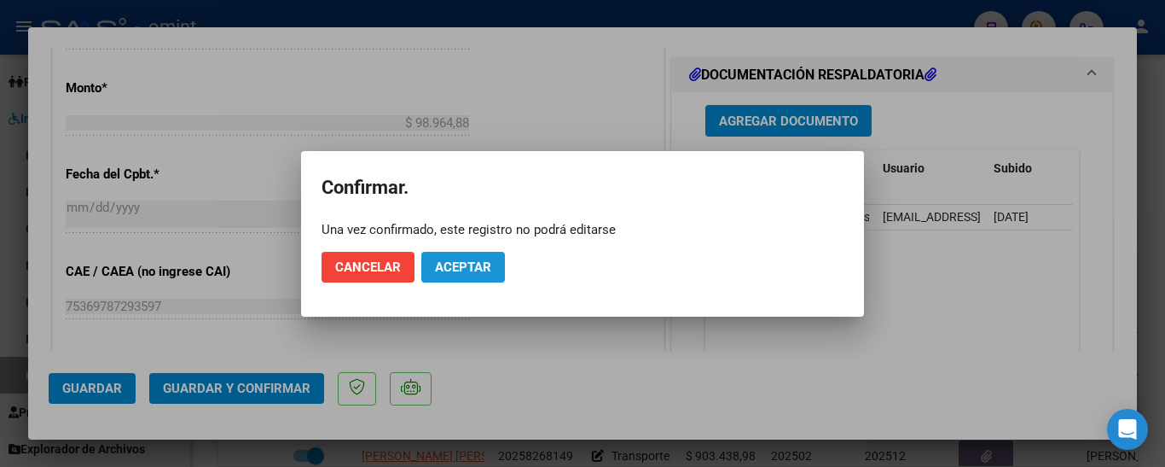
click at [457, 262] on span "Aceptar" at bounding box center [463, 266] width 56 height 15
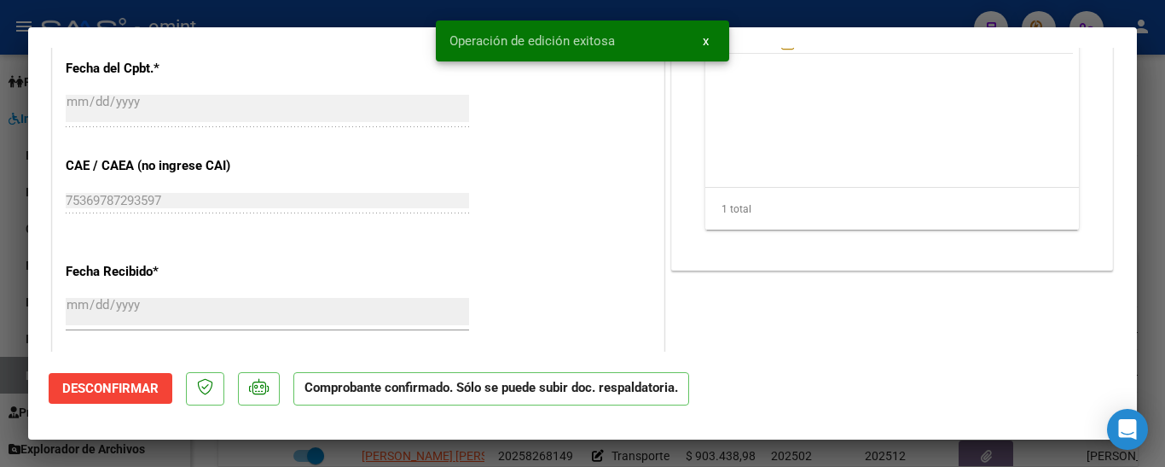
type input "$ 0,00"
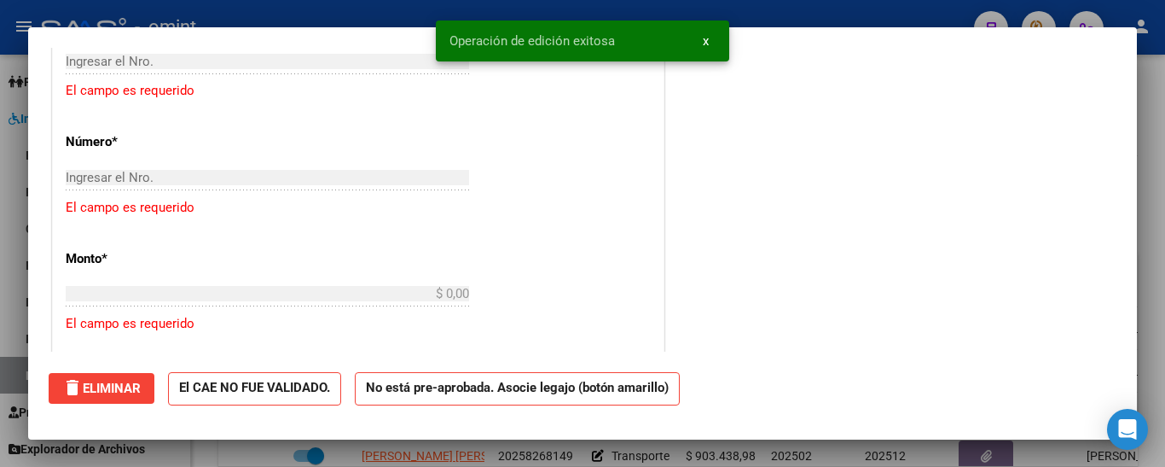
scroll to position [0, 0]
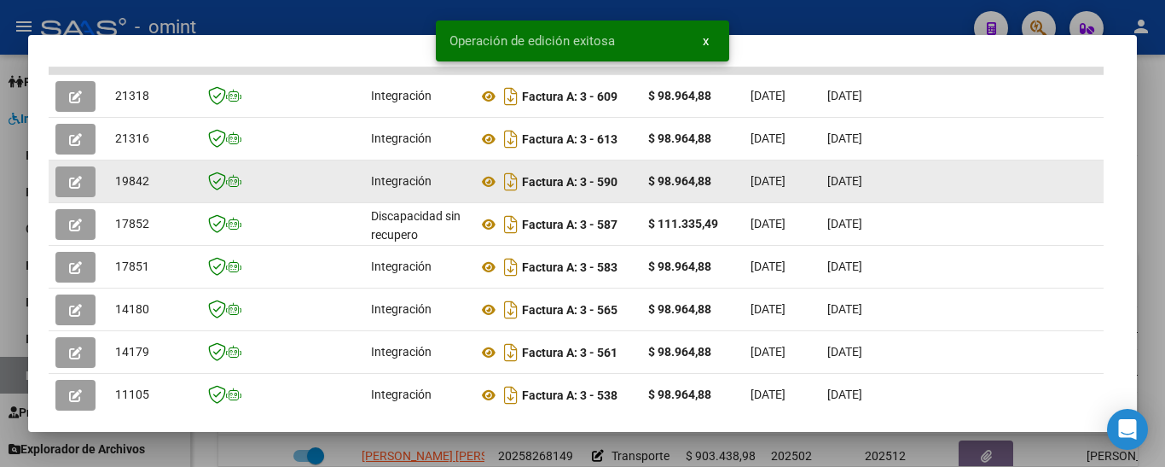
drag, startPoint x: 115, startPoint y: 189, endPoint x: 155, endPoint y: 192, distance: 40.2
click at [155, 191] on div "19842" at bounding box center [151, 181] width 72 height 20
copy span "19842"
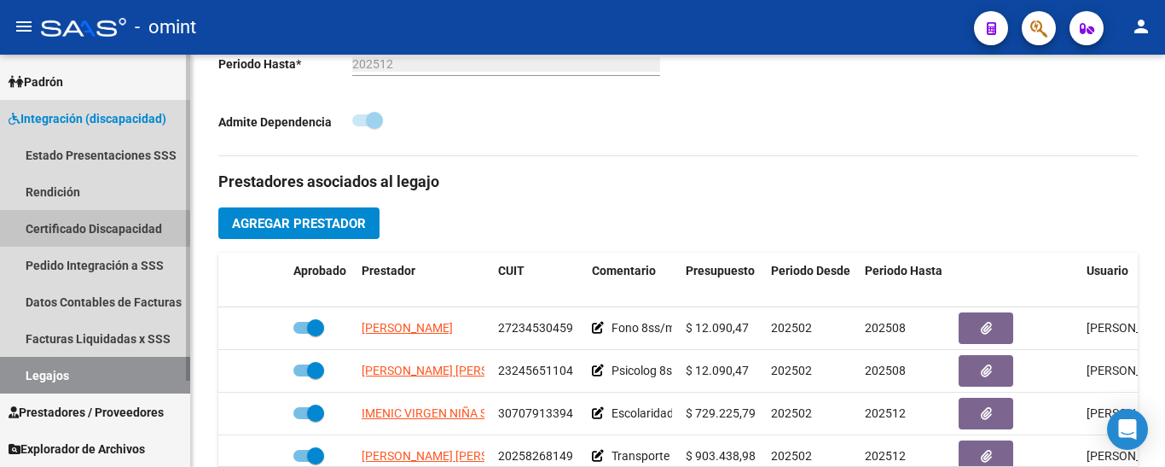
click at [106, 228] on link "Certificado Discapacidad" at bounding box center [95, 228] width 190 height 37
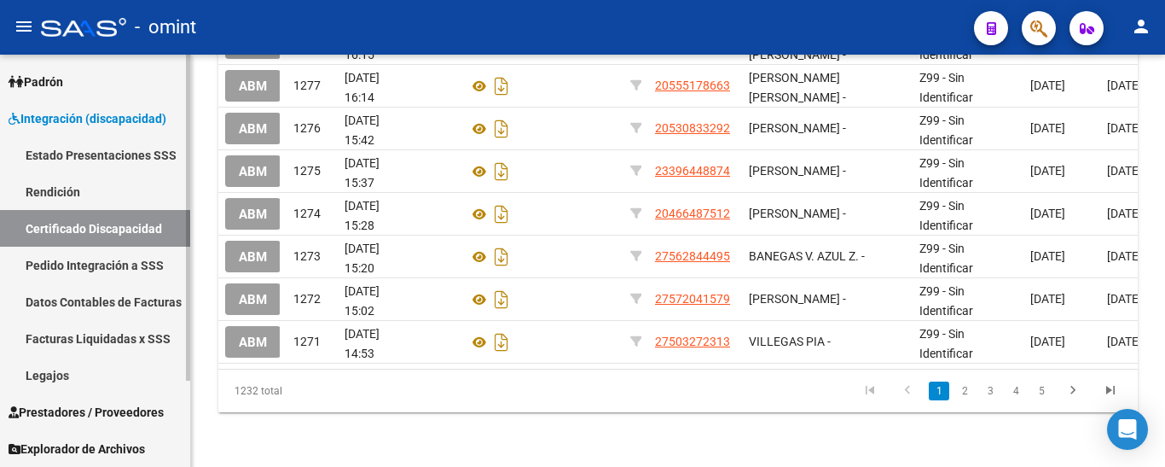
click at [55, 380] on link "Legajos" at bounding box center [95, 375] width 190 height 37
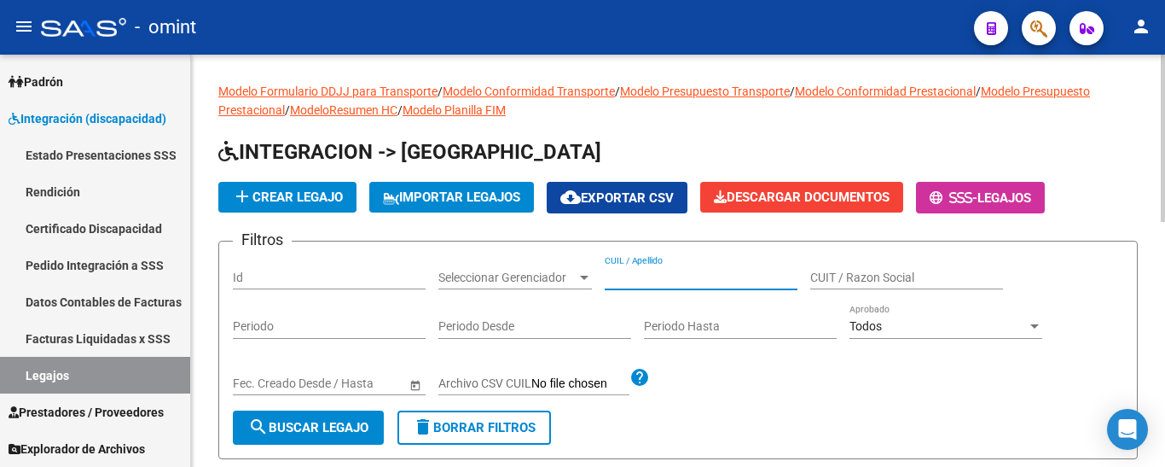
paste input "[PERSON_NAME]"
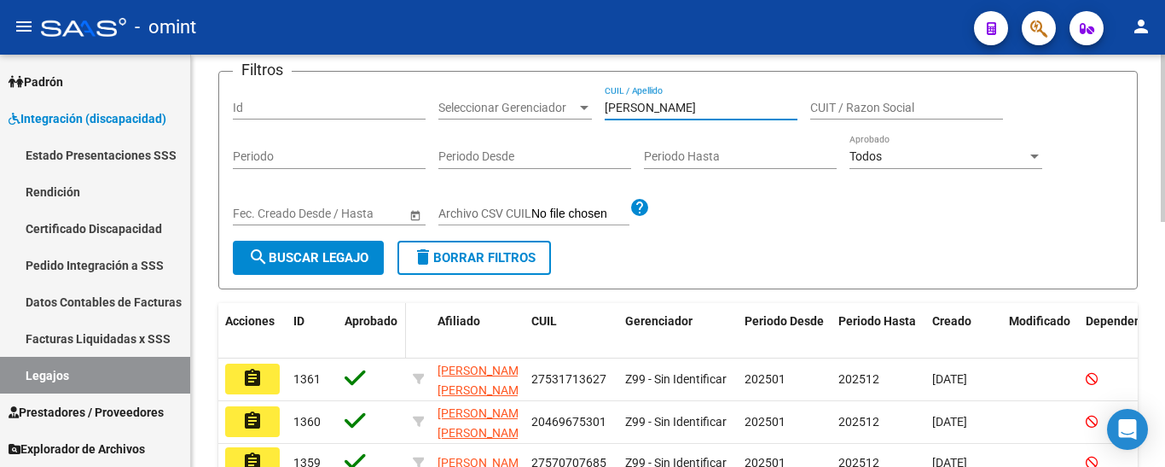
scroll to position [171, 0]
type input "[PERSON_NAME]"
click at [329, 254] on span "search Buscar Legajo" at bounding box center [308, 256] width 120 height 15
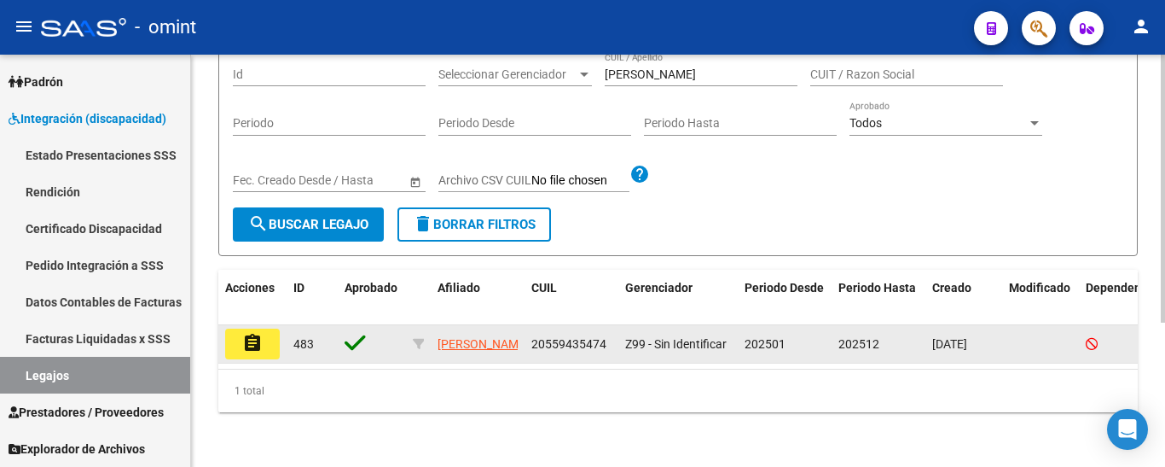
scroll to position [222, 0]
click at [263, 328] on button "assignment" at bounding box center [252, 343] width 55 height 31
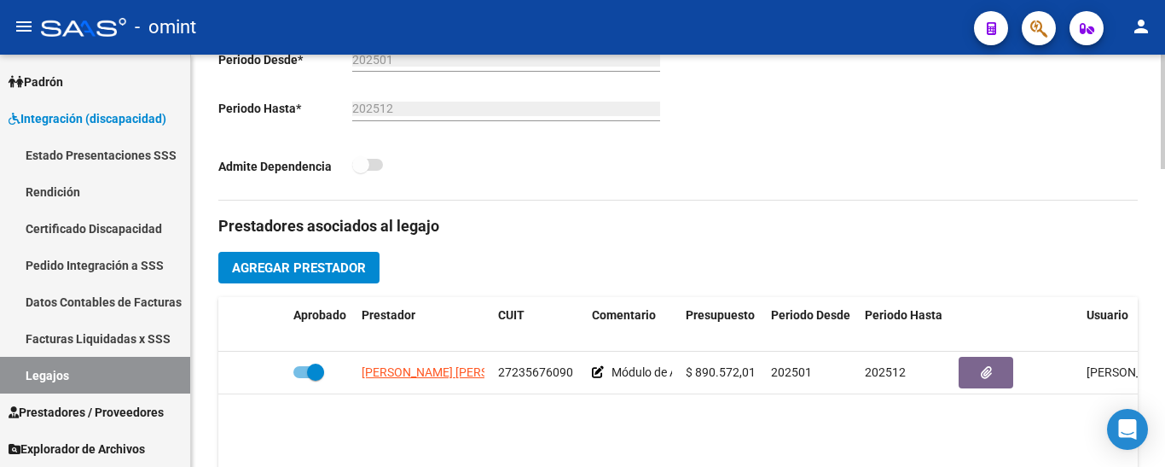
scroll to position [597, 0]
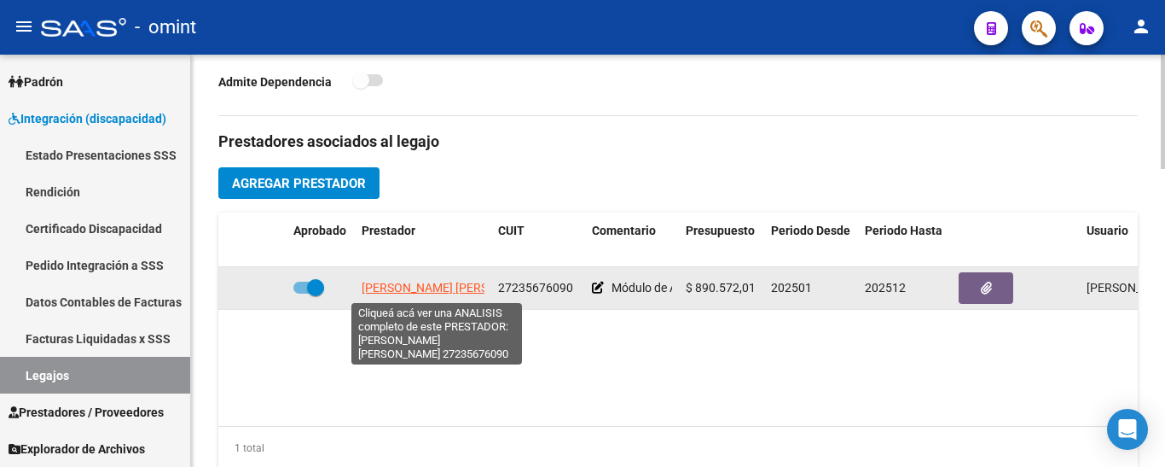
click at [433, 290] on span "[PERSON_NAME] [PERSON_NAME]" at bounding box center [454, 288] width 185 height 14
type textarea "27235676090"
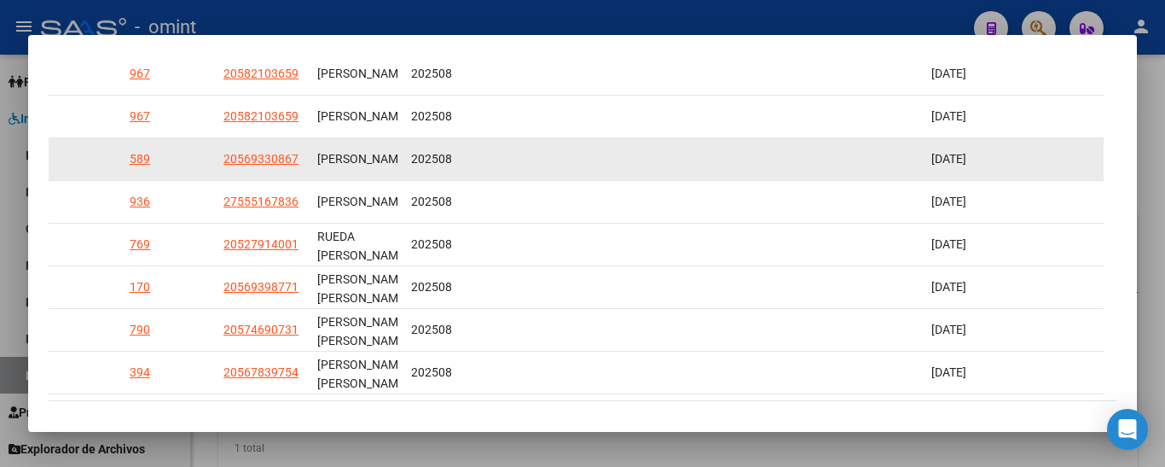
scroll to position [642, 0]
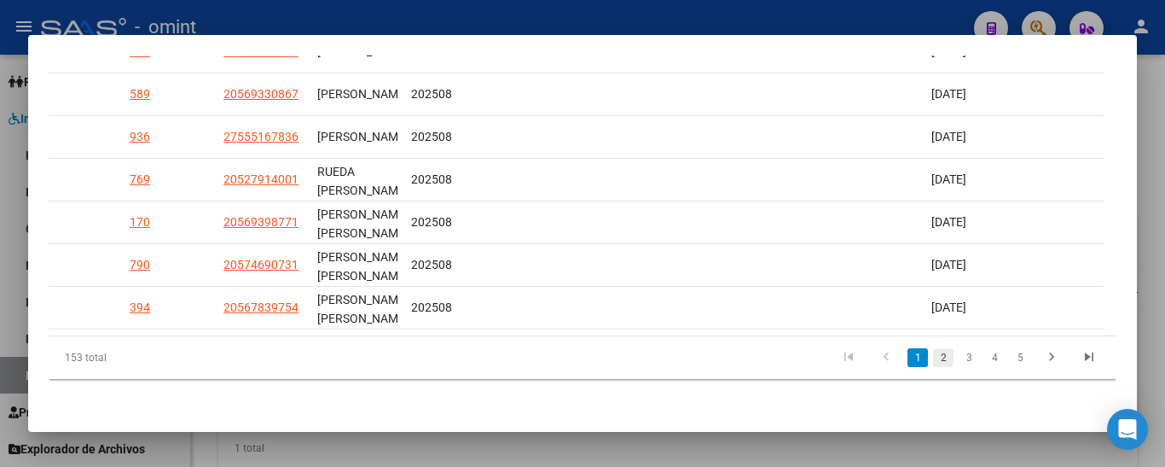
click at [933, 352] on link "2" at bounding box center [943, 357] width 20 height 19
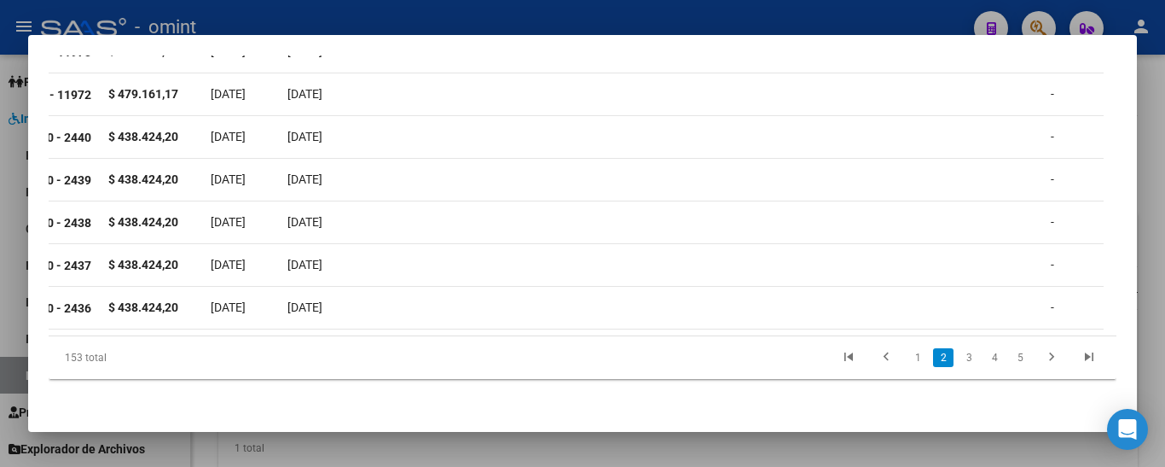
scroll to position [0, 0]
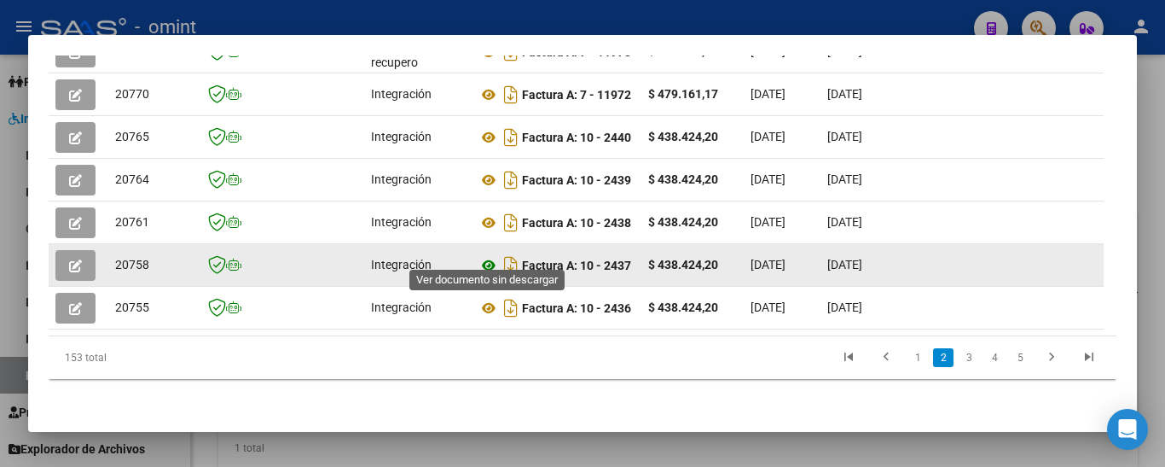
click at [489, 255] on icon at bounding box center [489, 265] width 22 height 20
click at [75, 259] on icon "button" at bounding box center [75, 265] width 13 height 13
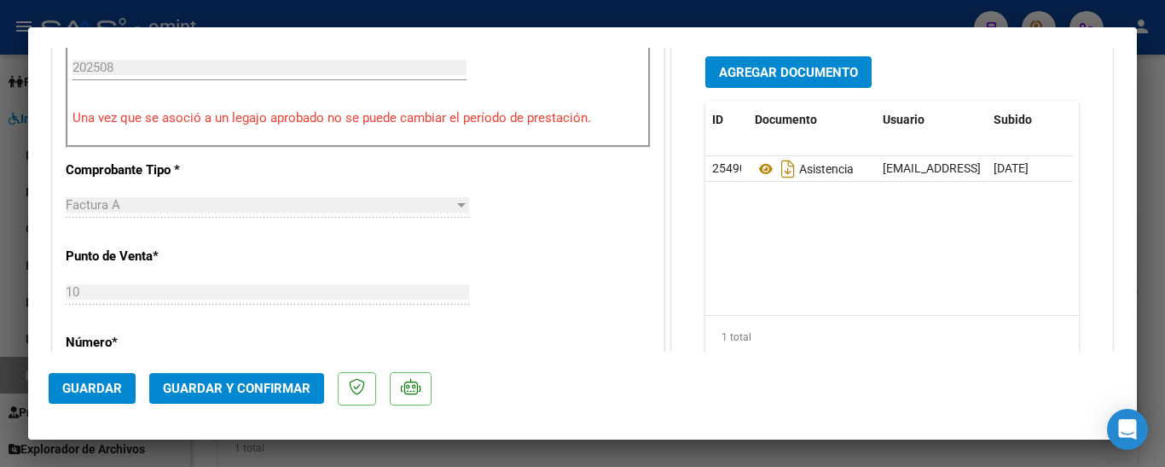
scroll to position [683, 0]
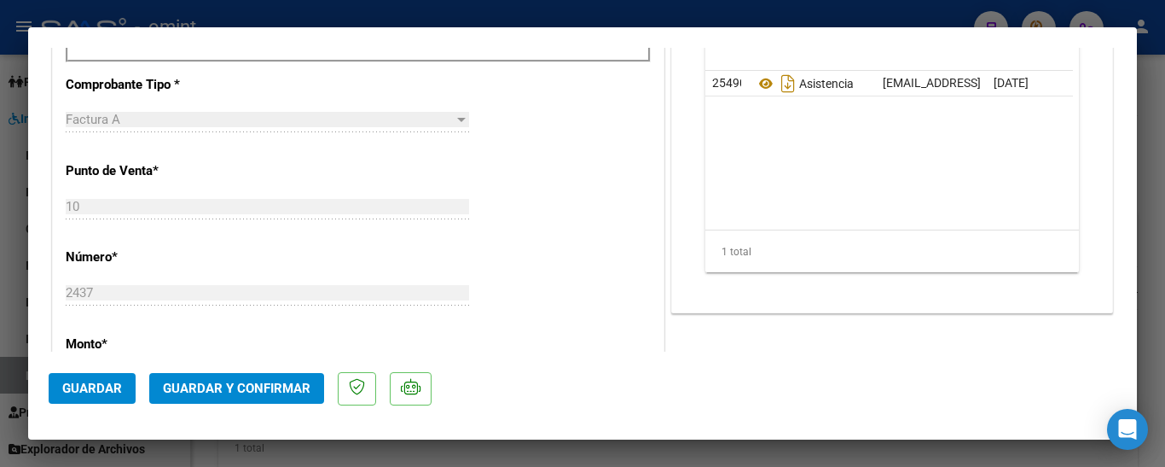
click at [279, 387] on span "Guardar y Confirmar" at bounding box center [237, 388] width 148 height 15
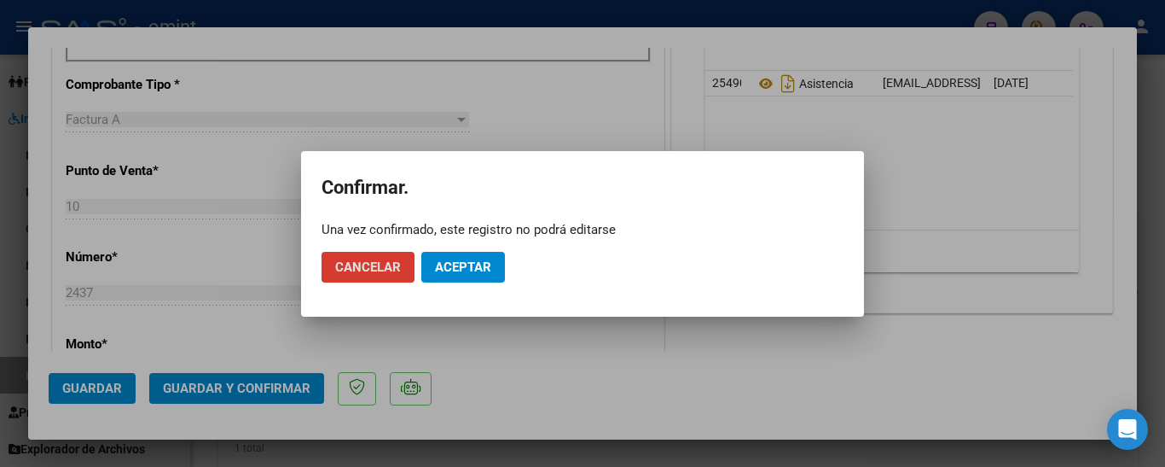
click at [454, 264] on span "Aceptar" at bounding box center [463, 266] width 56 height 15
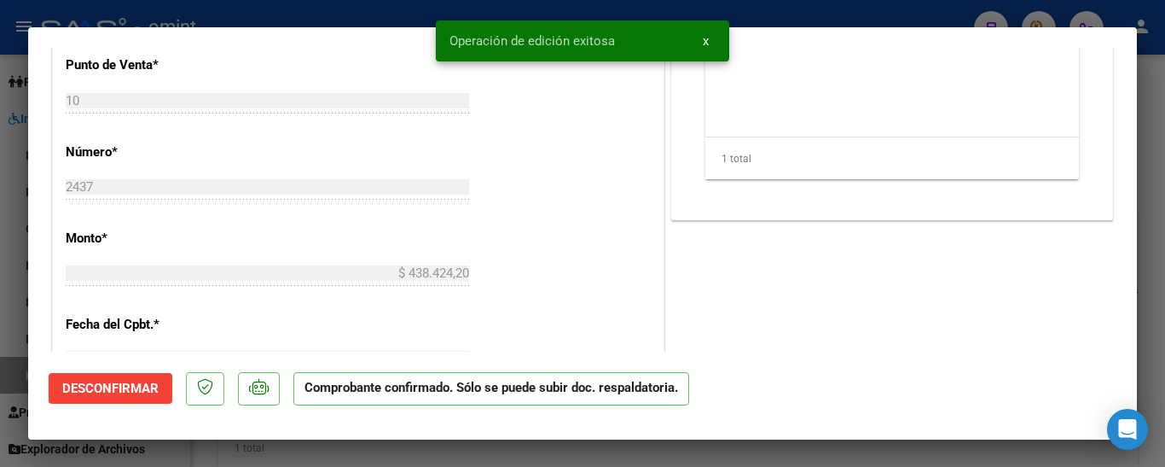
type input "$ 0,00"
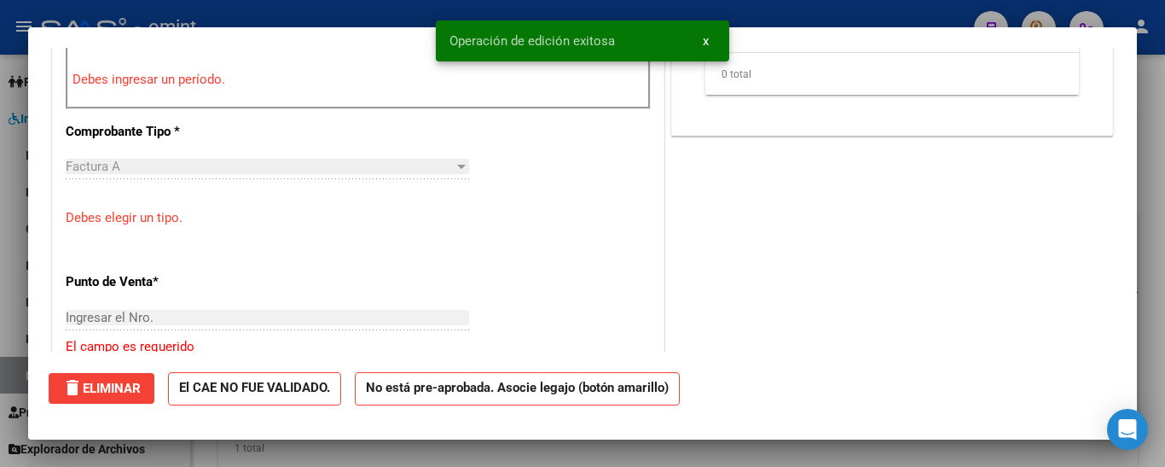
scroll to position [0, 0]
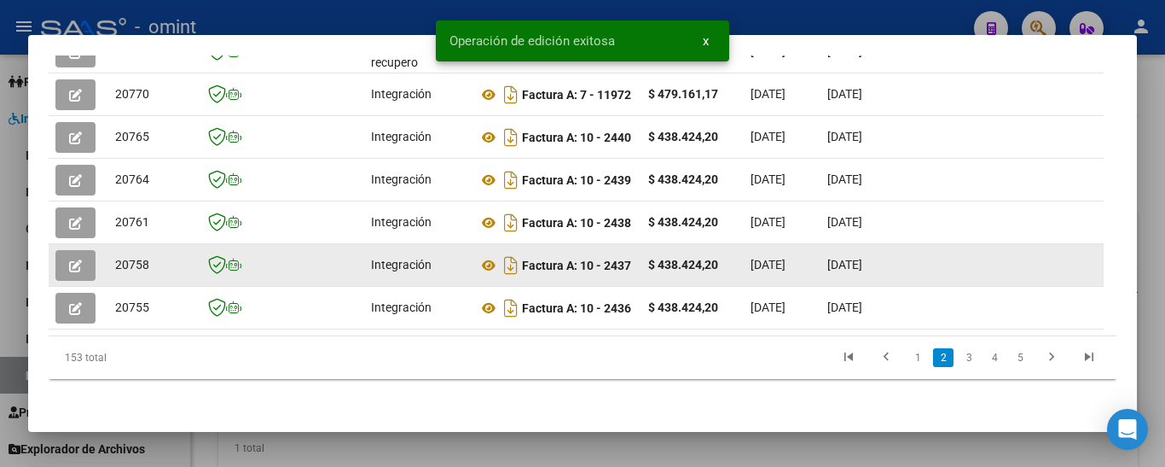
drag, startPoint x: 107, startPoint y: 248, endPoint x: 126, endPoint y: 257, distance: 21.4
drag, startPoint x: 116, startPoint y: 256, endPoint x: 155, endPoint y: 256, distance: 39.2
click at [155, 256] on div "20758" at bounding box center [151, 265] width 72 height 20
copy span "20758"
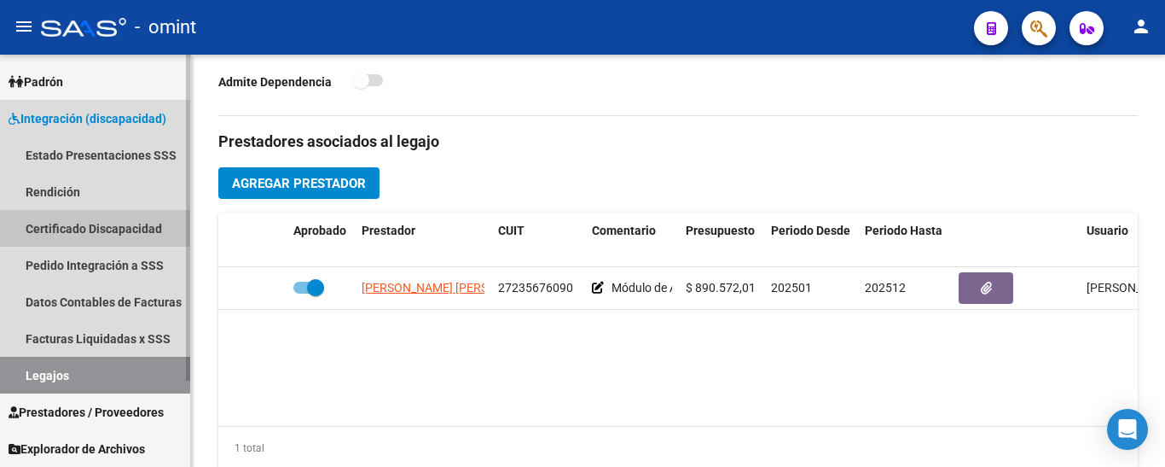
click at [113, 226] on link "Certificado Discapacidad" at bounding box center [95, 228] width 190 height 37
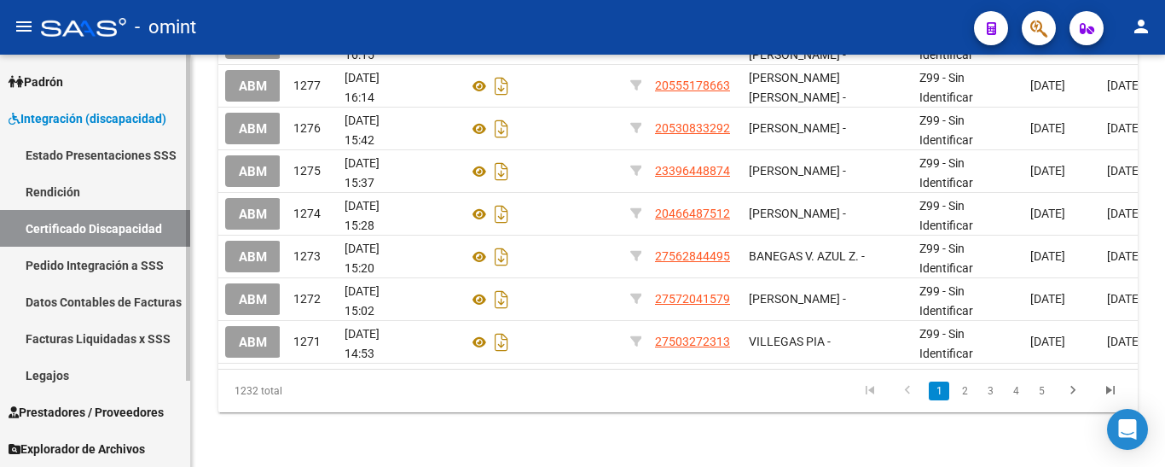
click at [95, 375] on link "Legajos" at bounding box center [95, 375] width 190 height 37
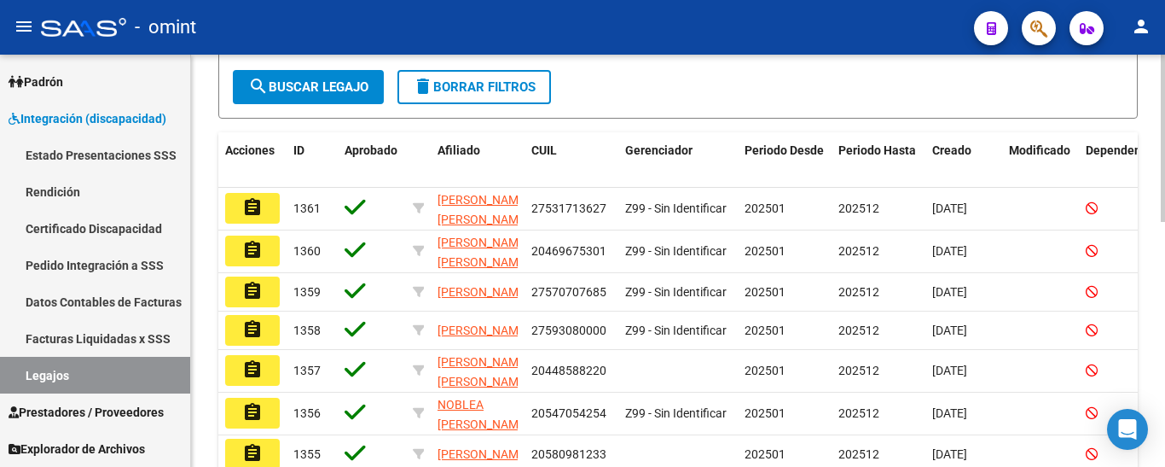
scroll to position [85, 0]
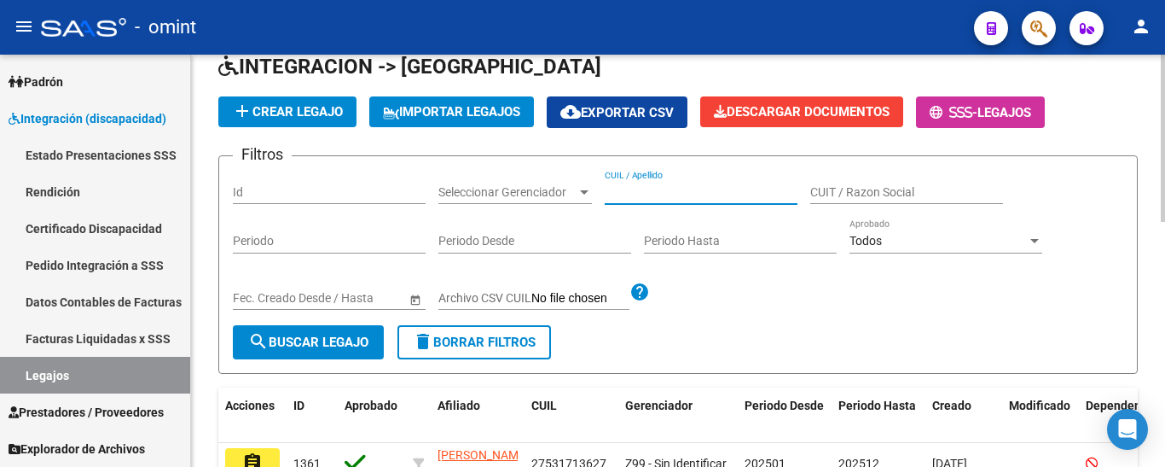
paste input "[PERSON_NAME]"
type input "[PERSON_NAME]"
click at [338, 332] on button "search Buscar Legajo" at bounding box center [308, 342] width 151 height 34
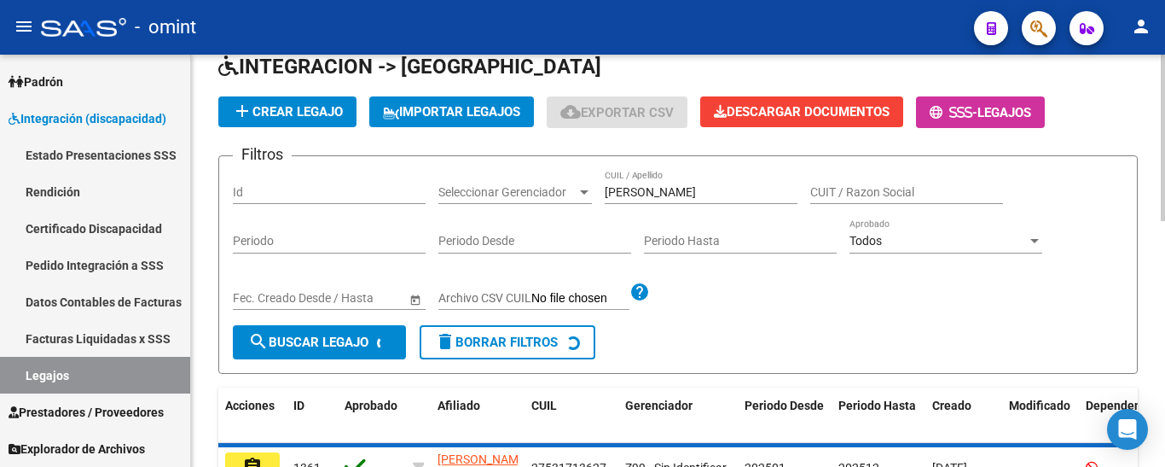
scroll to position [222, 0]
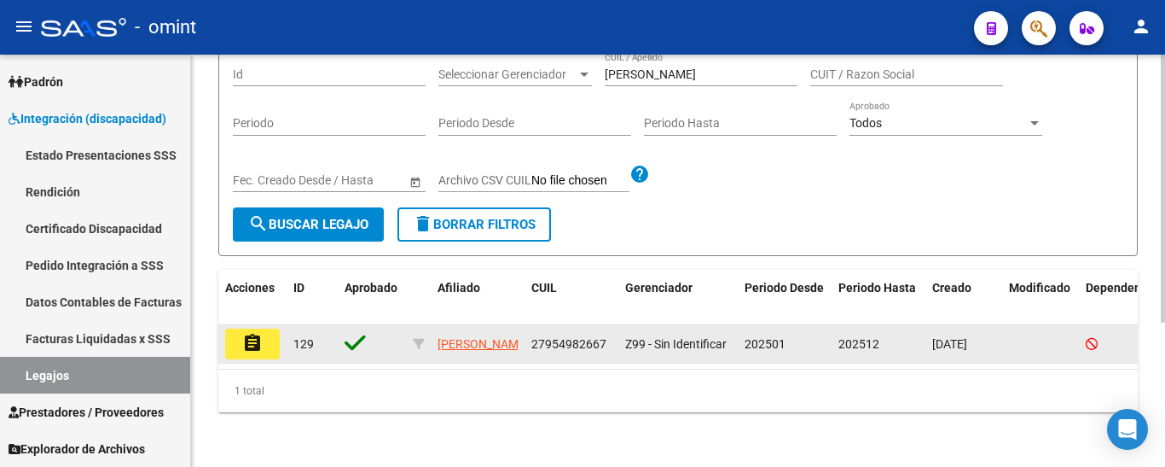
click at [256, 333] on mat-icon "assignment" at bounding box center [252, 343] width 20 height 20
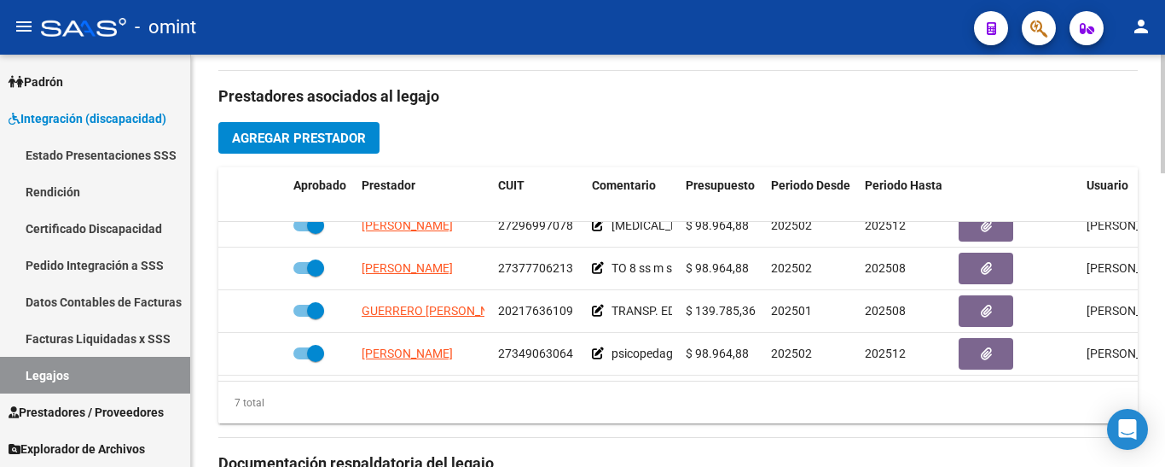
scroll to position [159, 0]
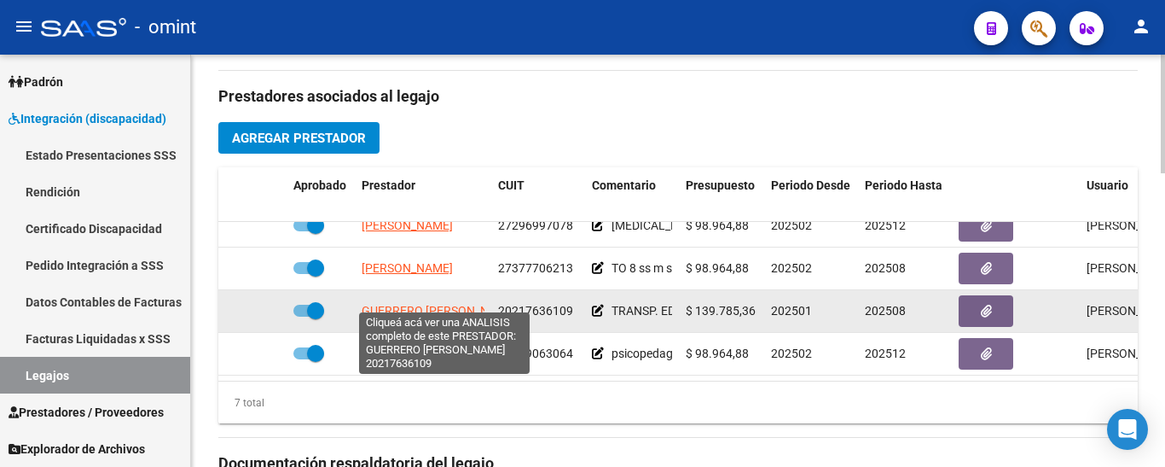
click at [445, 304] on span "GUERRERO [PERSON_NAME]" at bounding box center [439, 311] width 155 height 14
type textarea "20217636109"
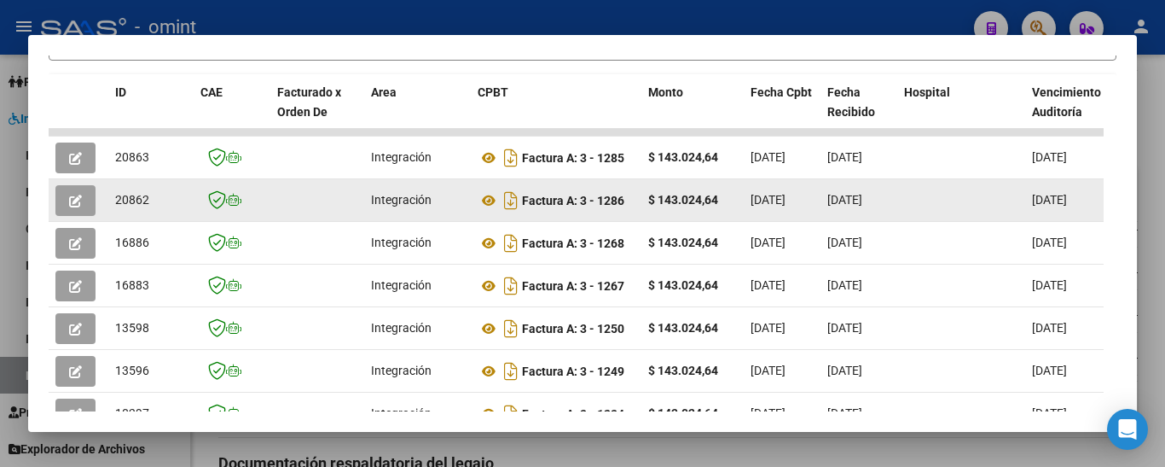
scroll to position [386, 0]
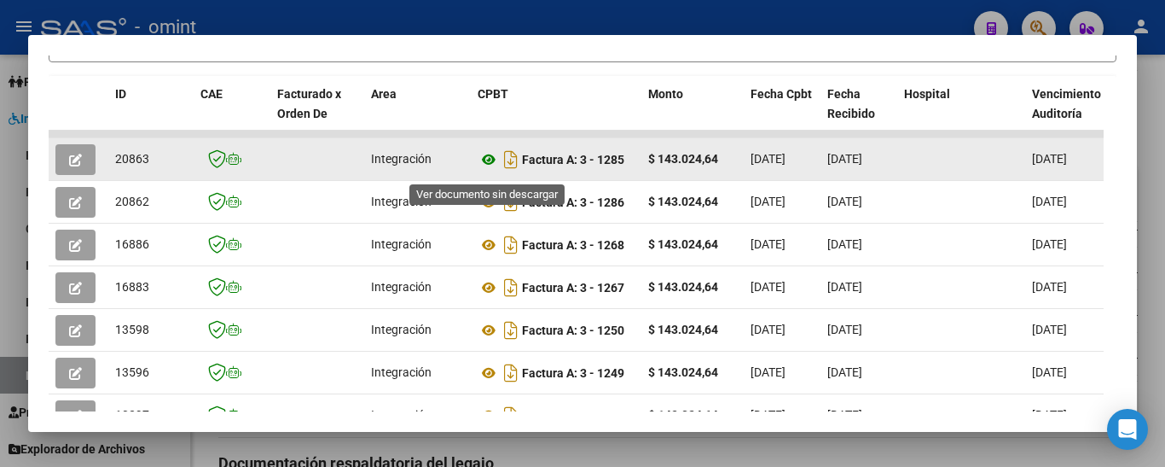
click at [485, 166] on icon at bounding box center [489, 159] width 22 height 20
click at [65, 169] on button "button" at bounding box center [75, 159] width 40 height 31
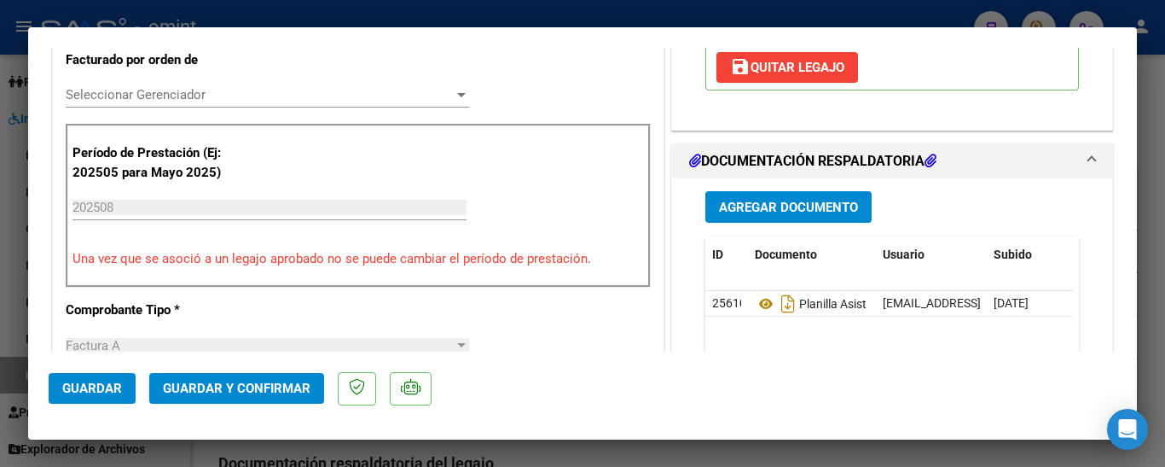
scroll to position [714, 0]
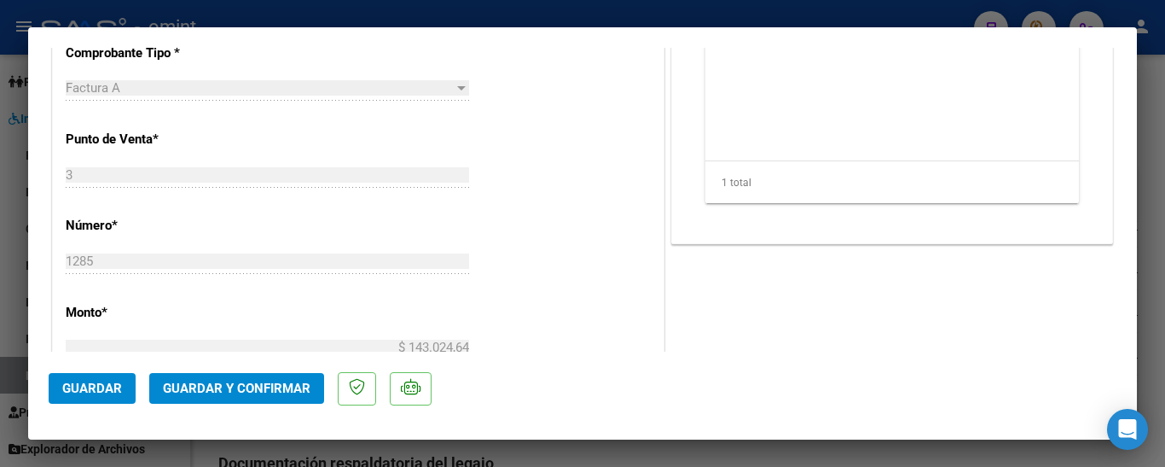
click at [272, 378] on button "Guardar y Confirmar" at bounding box center [236, 388] width 175 height 31
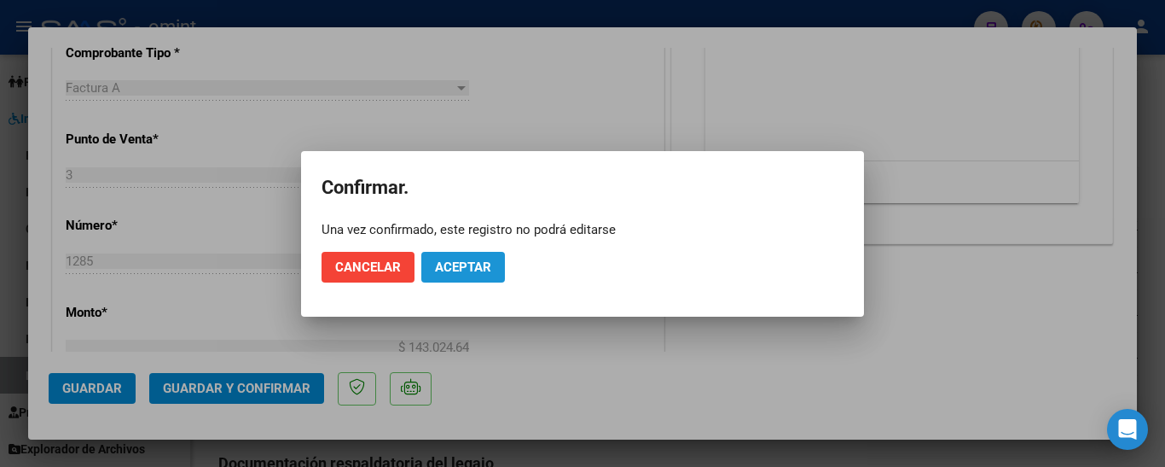
click at [458, 260] on span "Aceptar" at bounding box center [463, 266] width 56 height 15
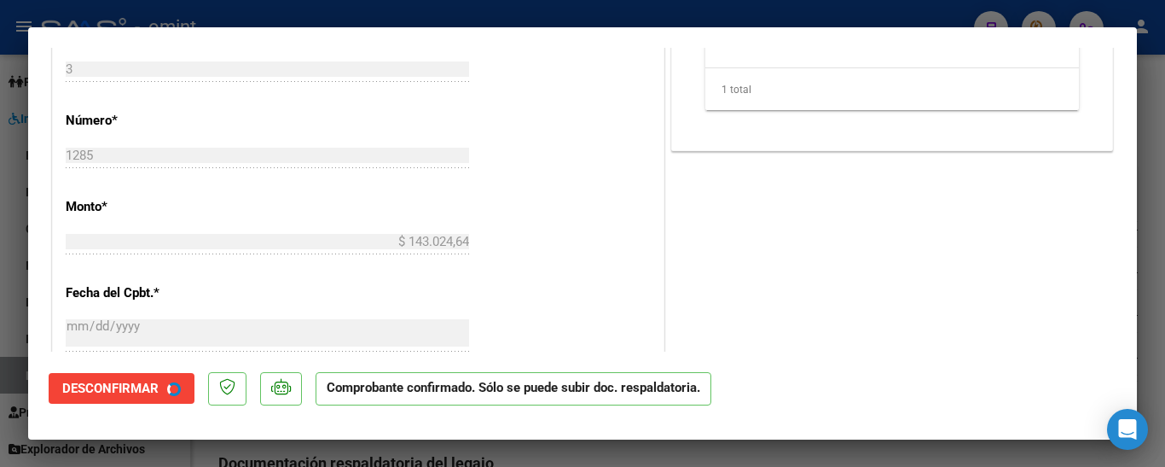
type input "$ 0,00"
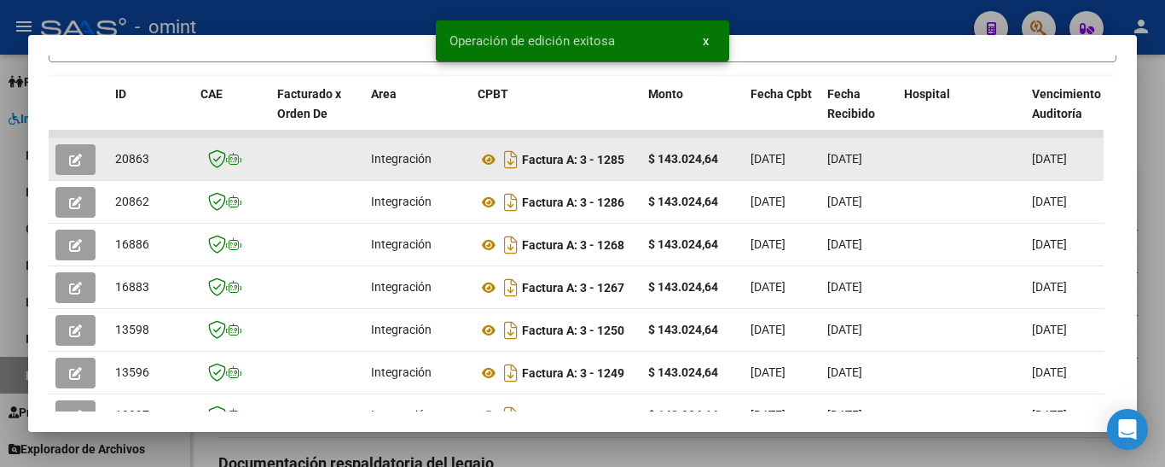
drag, startPoint x: 112, startPoint y: 160, endPoint x: 157, endPoint y: 166, distance: 45.7
click at [161, 165] on datatable-body-cell "20863" at bounding box center [150, 159] width 85 height 42
copy span "20863"
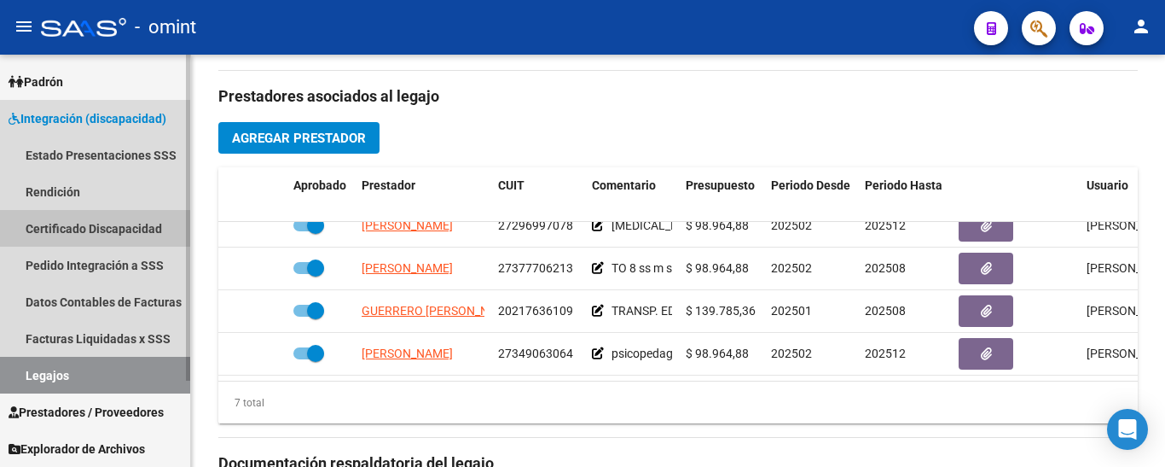
click at [121, 227] on link "Certificado Discapacidad" at bounding box center [95, 228] width 190 height 37
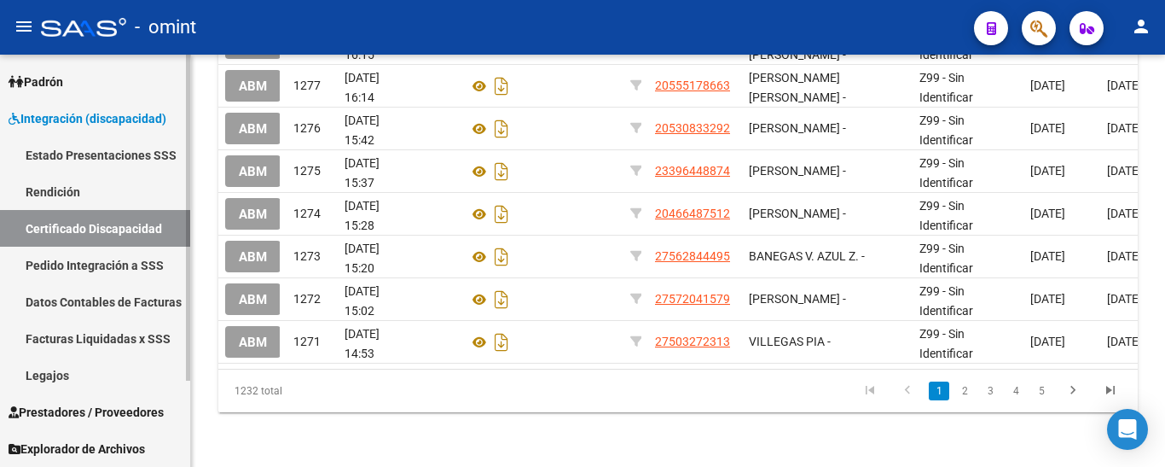
drag, startPoint x: 78, startPoint y: 366, endPoint x: 90, endPoint y: 367, distance: 12.0
click at [77, 367] on link "Legajos" at bounding box center [95, 375] width 190 height 37
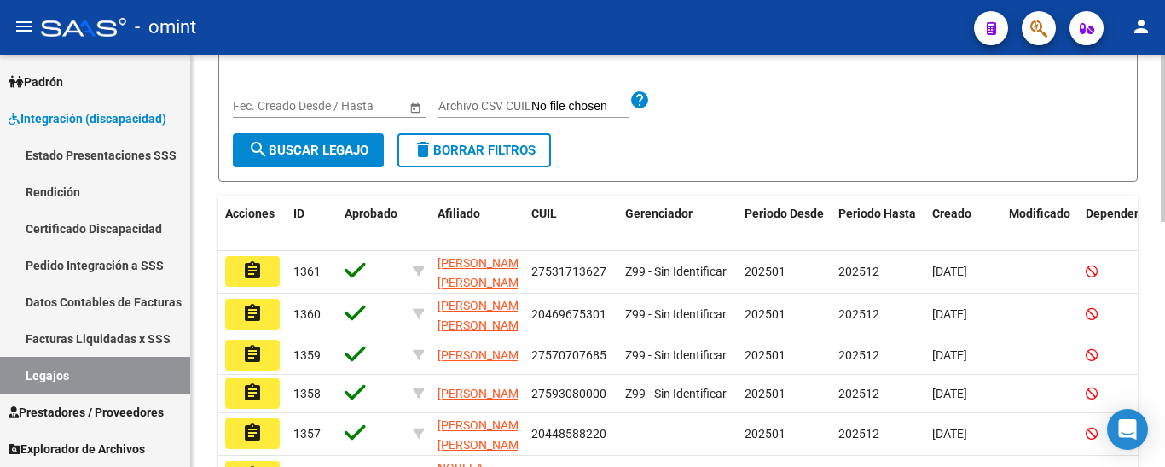
scroll to position [171, 0]
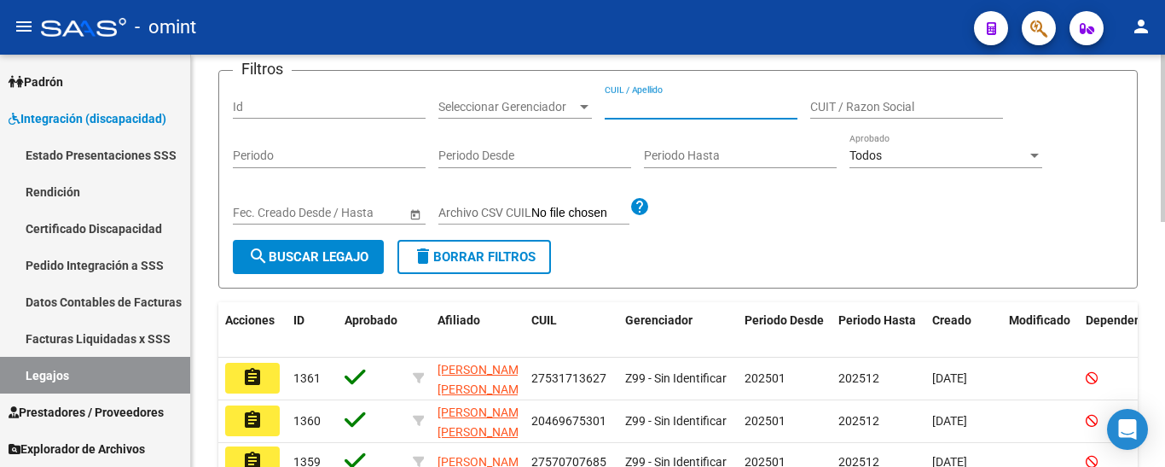
paste input "[PERSON_NAME] [PERSON_NAME]"
type input "[PERSON_NAME] [PERSON_NAME]"
click at [285, 253] on span "search Buscar Legajo" at bounding box center [308, 256] width 120 height 15
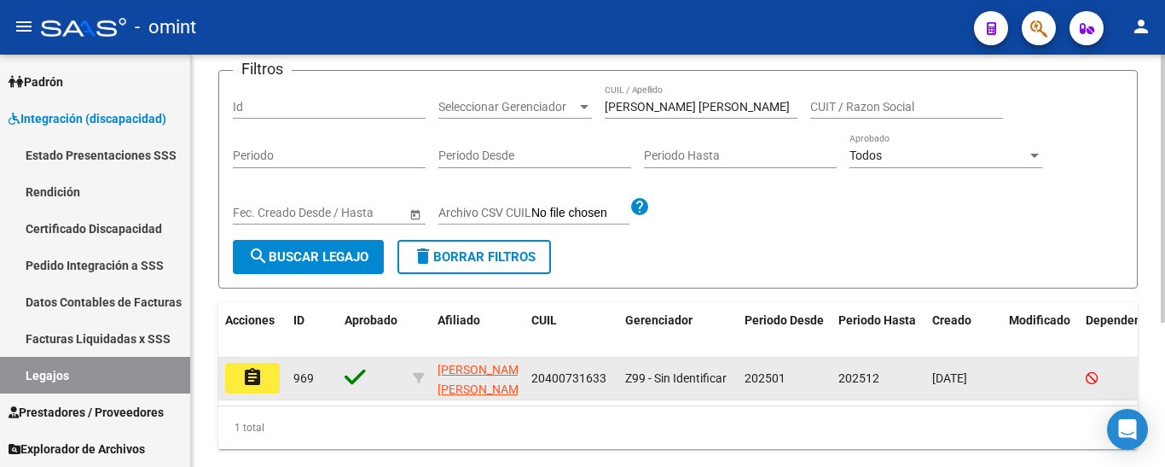
click at [247, 370] on mat-icon "assignment" at bounding box center [252, 377] width 20 height 20
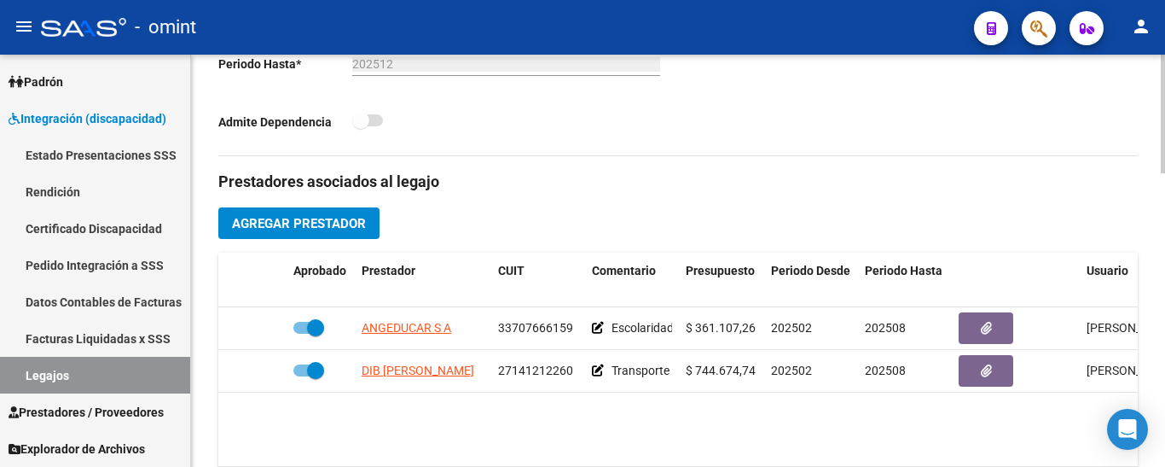
scroll to position [597, 0]
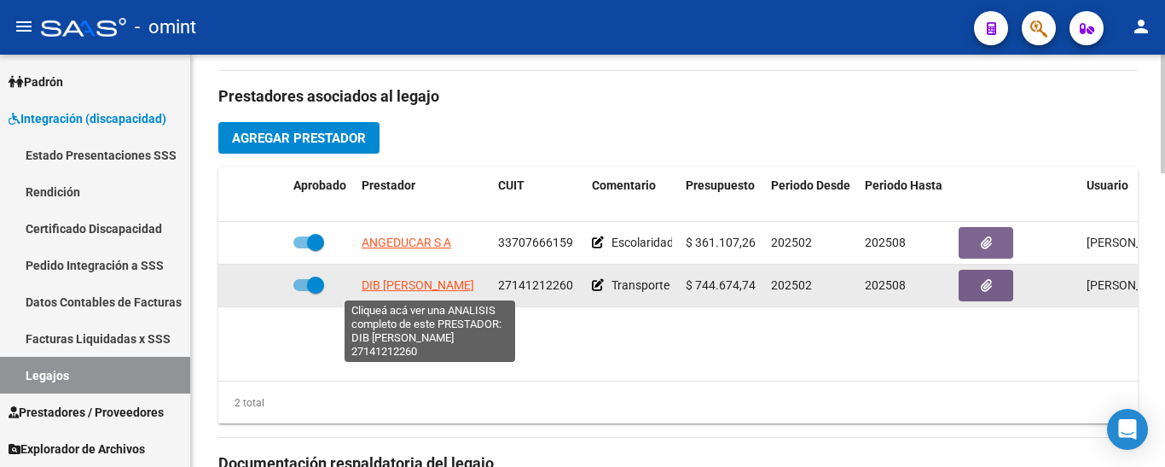
click at [440, 287] on span "DIB [PERSON_NAME]" at bounding box center [418, 285] width 113 height 14
type textarea "27141212260"
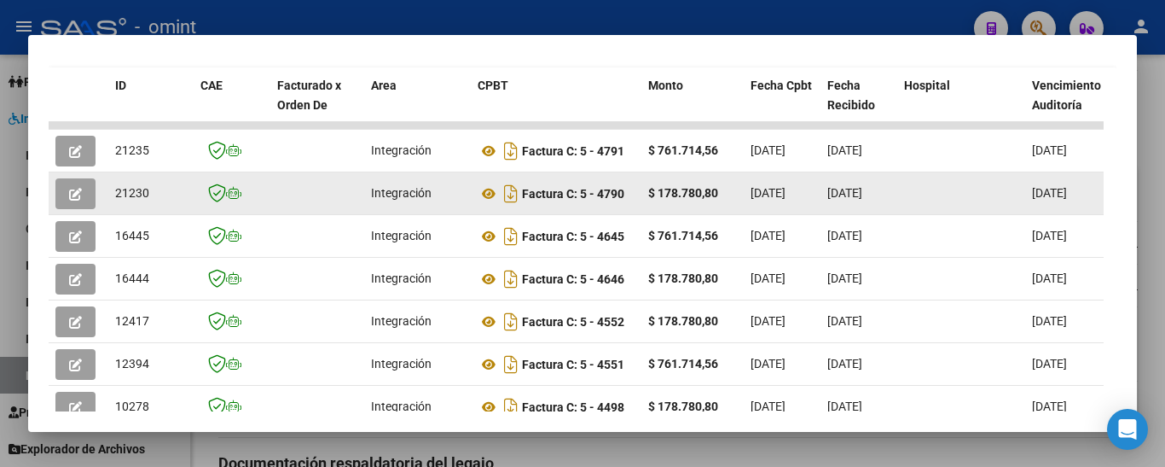
scroll to position [386, 0]
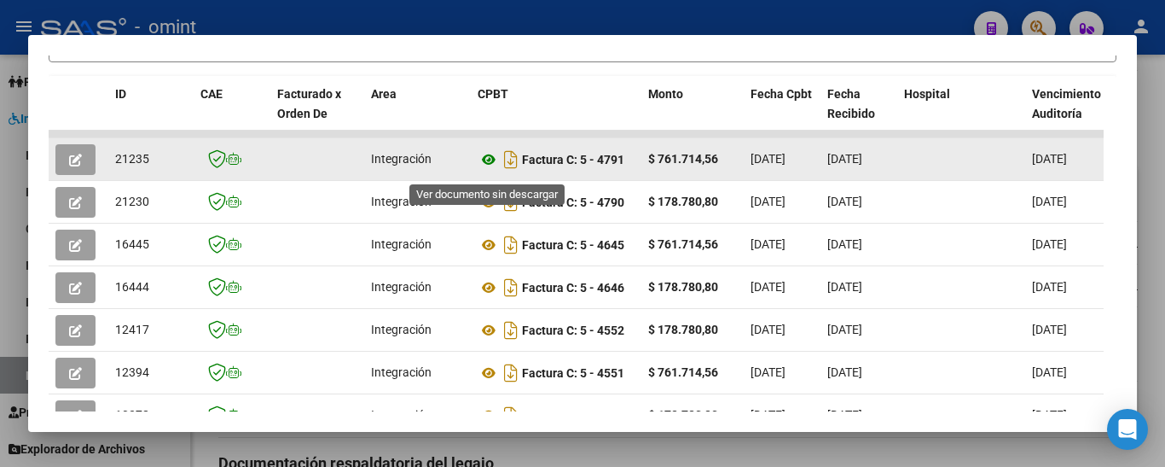
click at [489, 163] on icon at bounding box center [489, 159] width 22 height 20
click at [78, 160] on icon "button" at bounding box center [75, 160] width 13 height 13
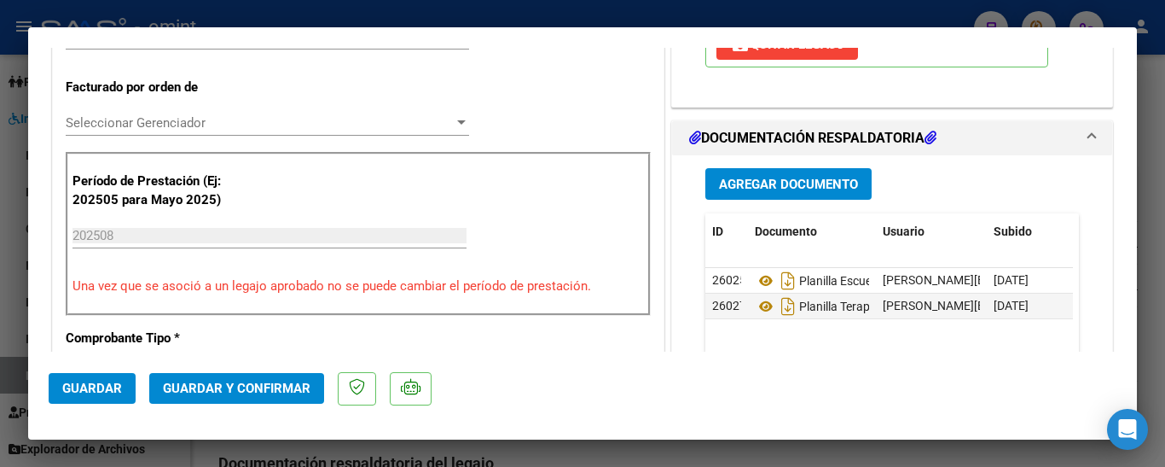
scroll to position [512, 0]
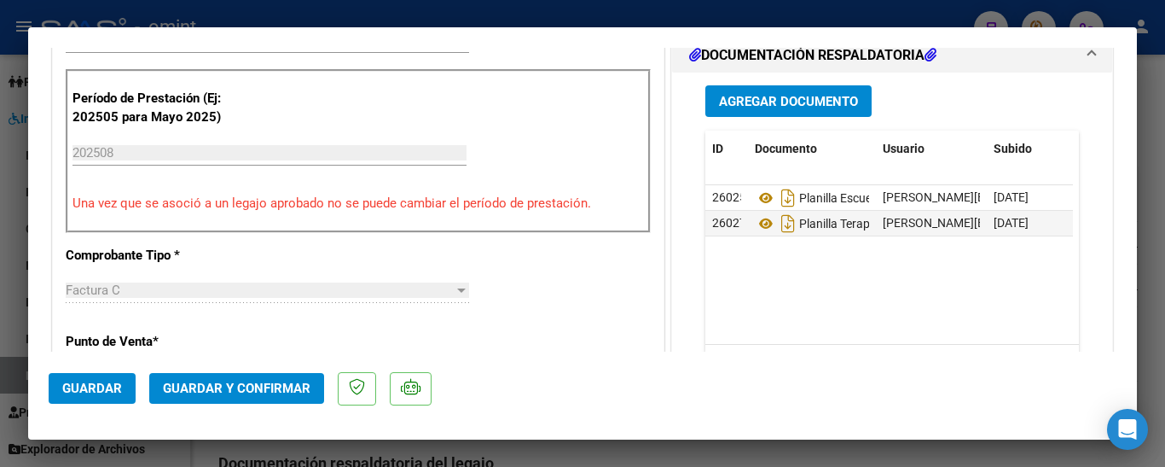
click at [251, 386] on span "Guardar y Confirmar" at bounding box center [237, 388] width 148 height 15
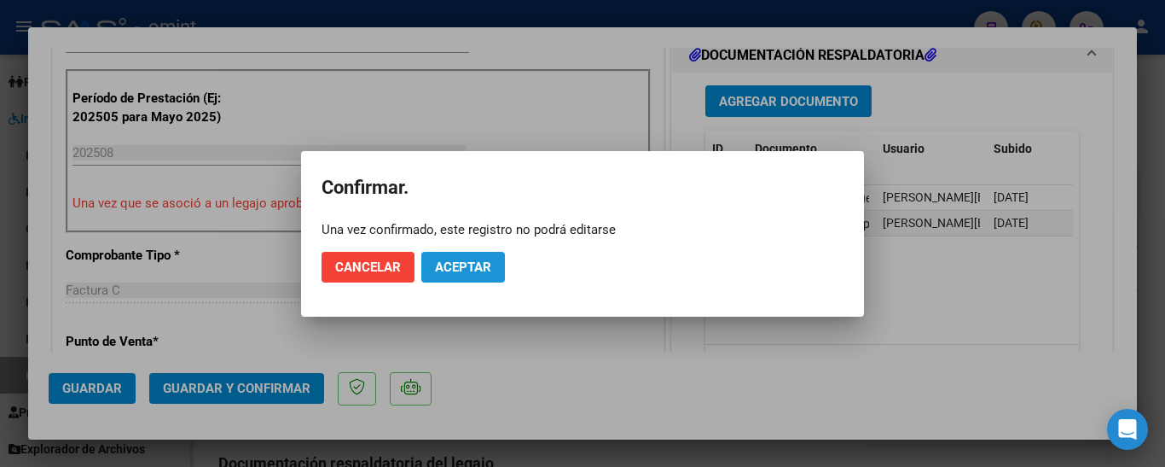
click at [471, 270] on span "Aceptar" at bounding box center [463, 266] width 56 height 15
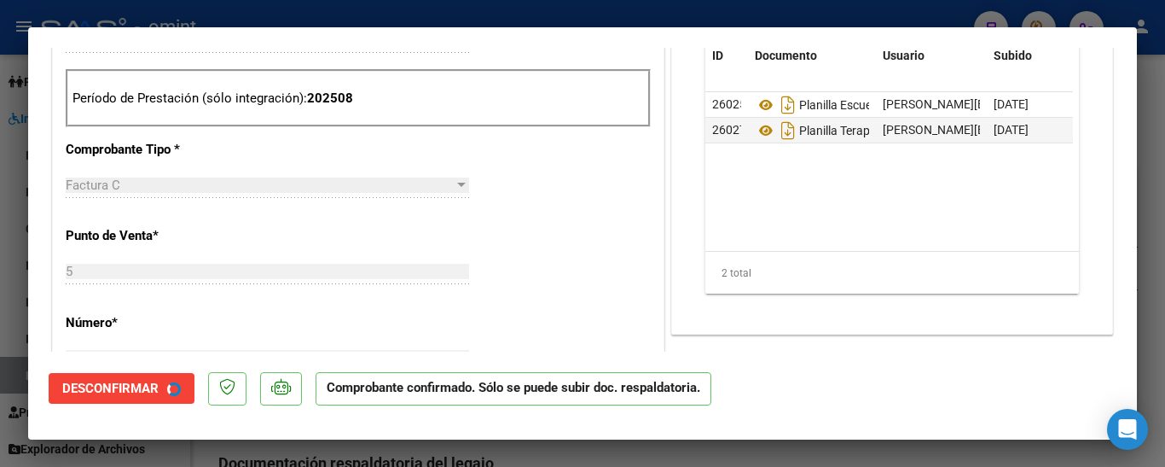
type input "$ 0,00"
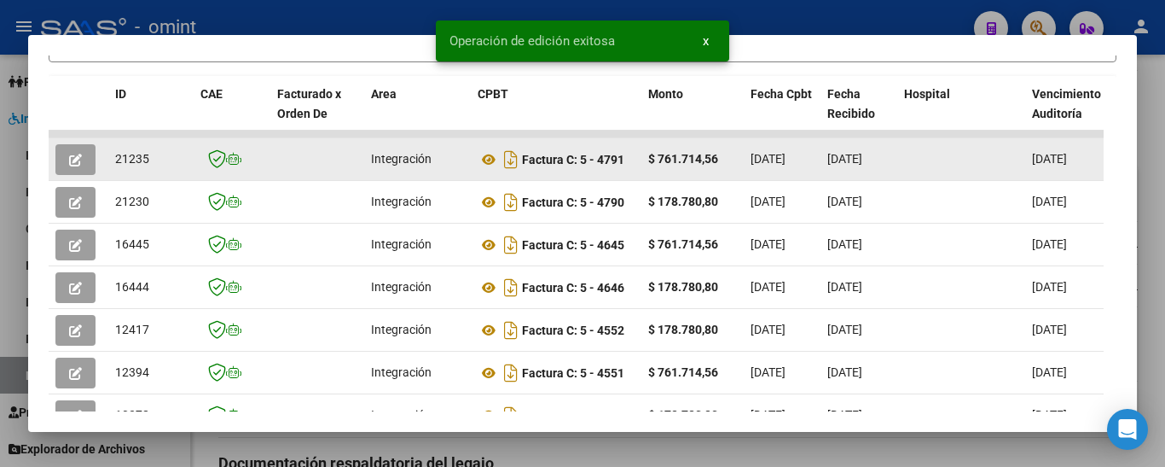
drag, startPoint x: 113, startPoint y: 165, endPoint x: 154, endPoint y: 169, distance: 42.0
click at [154, 169] on datatable-body-cell "21235" at bounding box center [150, 159] width 85 height 42
copy span "21235"
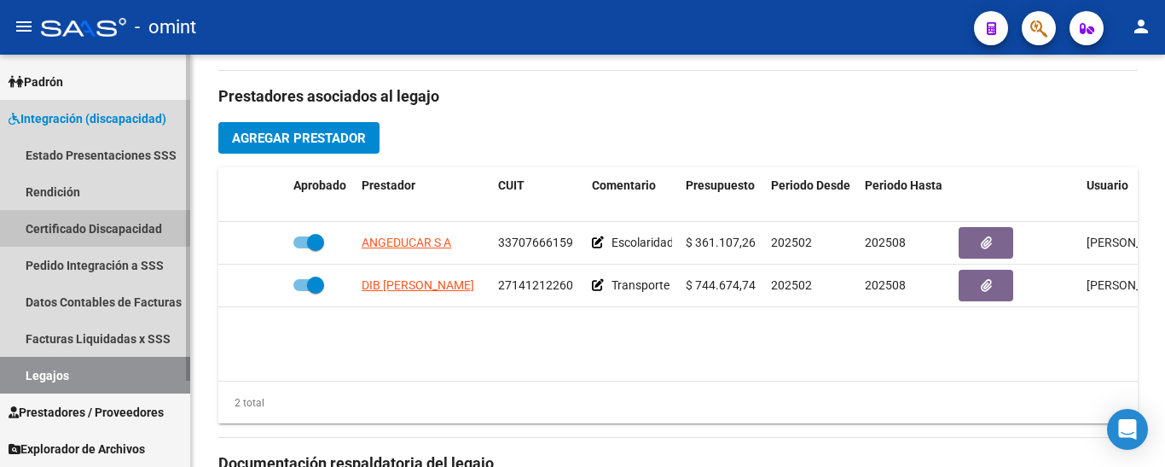
drag, startPoint x: 61, startPoint y: 224, endPoint x: 75, endPoint y: 315, distance: 91.6
click at [61, 224] on link "Certificado Discapacidad" at bounding box center [95, 228] width 190 height 37
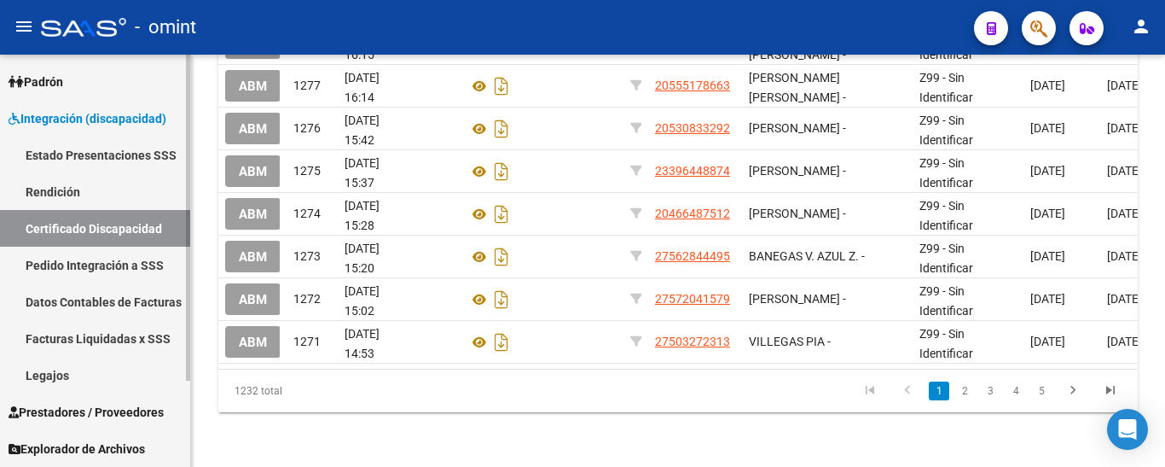
click at [70, 373] on link "Legajos" at bounding box center [95, 375] width 190 height 37
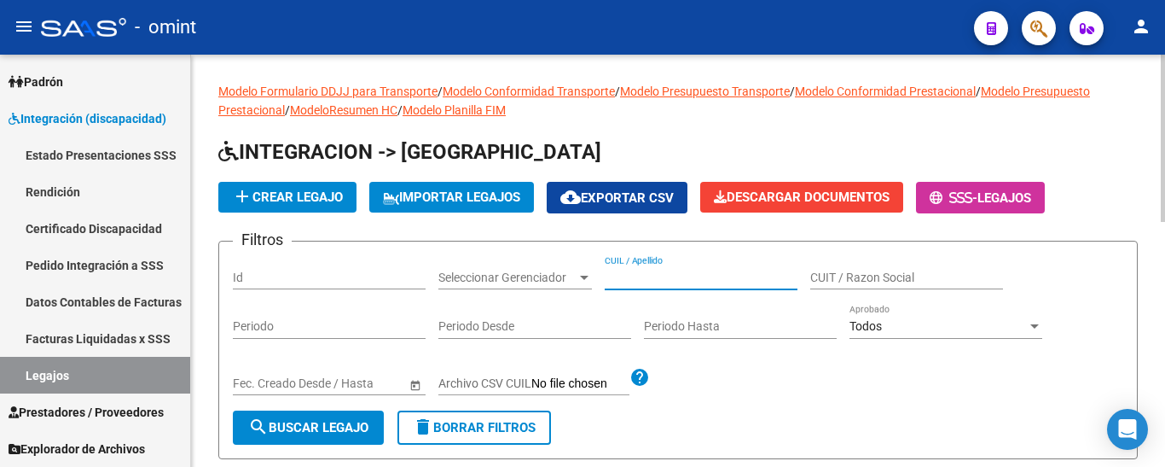
paste input "QUINTERO INDRIAGO MILAN GAEL"
type input "QUINTERO INDRIAGO MILAN GAEL"
click at [336, 424] on span "search Buscar Legajo" at bounding box center [308, 427] width 120 height 15
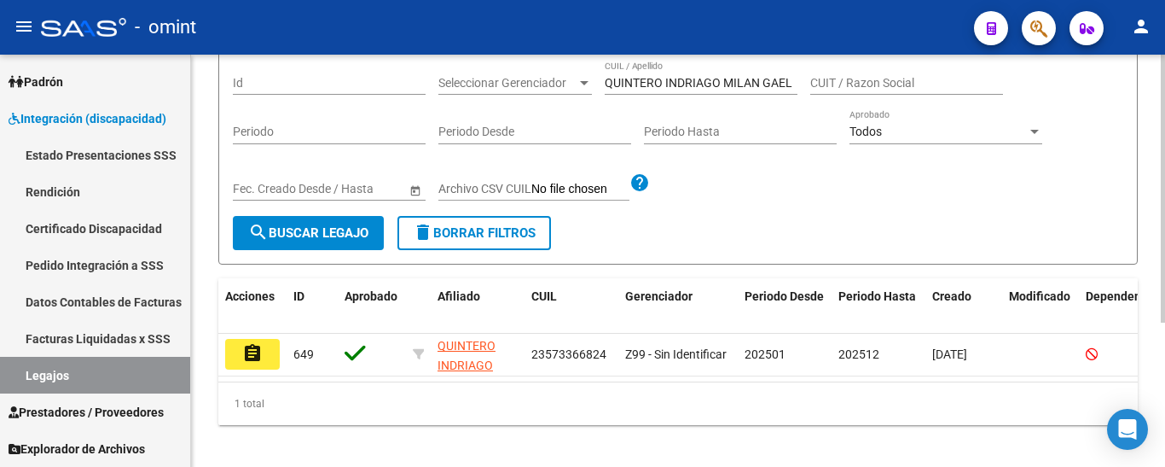
scroll to position [222, 0]
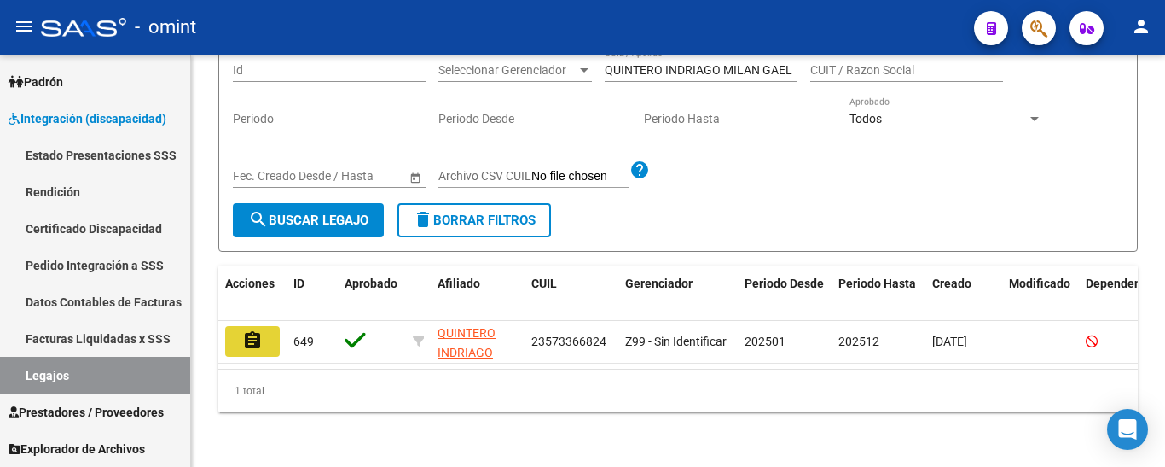
drag, startPoint x: 228, startPoint y: 323, endPoint x: 242, endPoint y: 325, distance: 14.6
click at [234, 326] on button "assignment" at bounding box center [252, 341] width 55 height 31
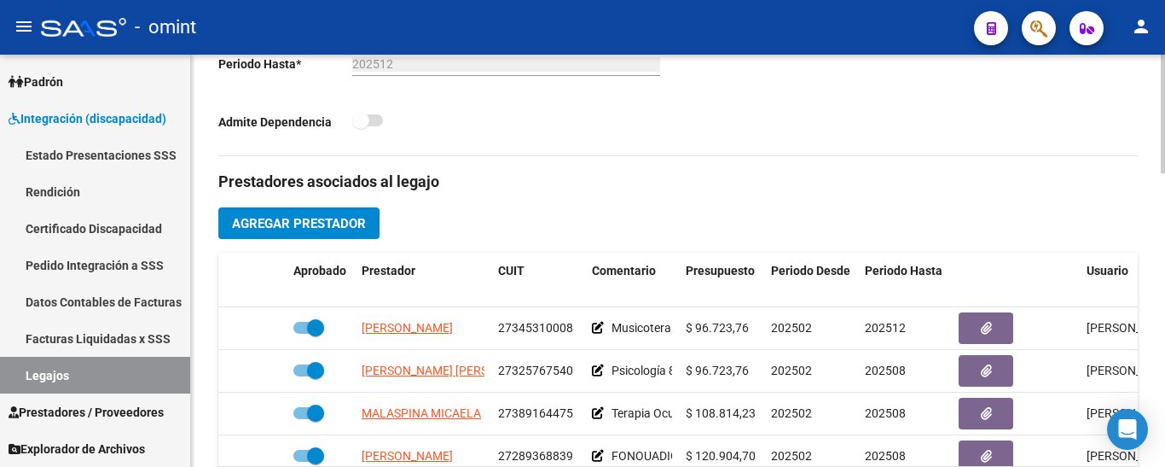
scroll to position [597, 0]
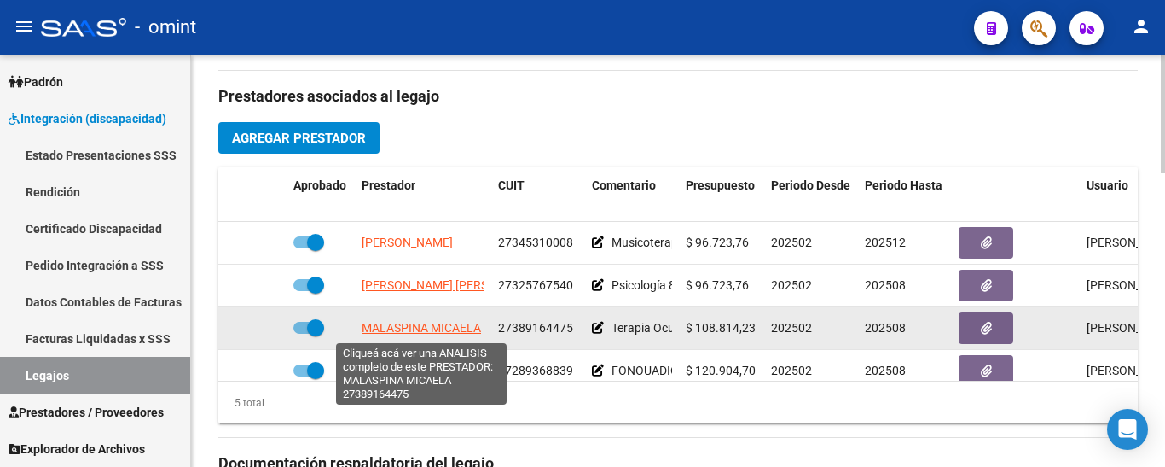
click at [438, 328] on span "MALASPINA MICAELA" at bounding box center [421, 328] width 119 height 14
type textarea "27389164475"
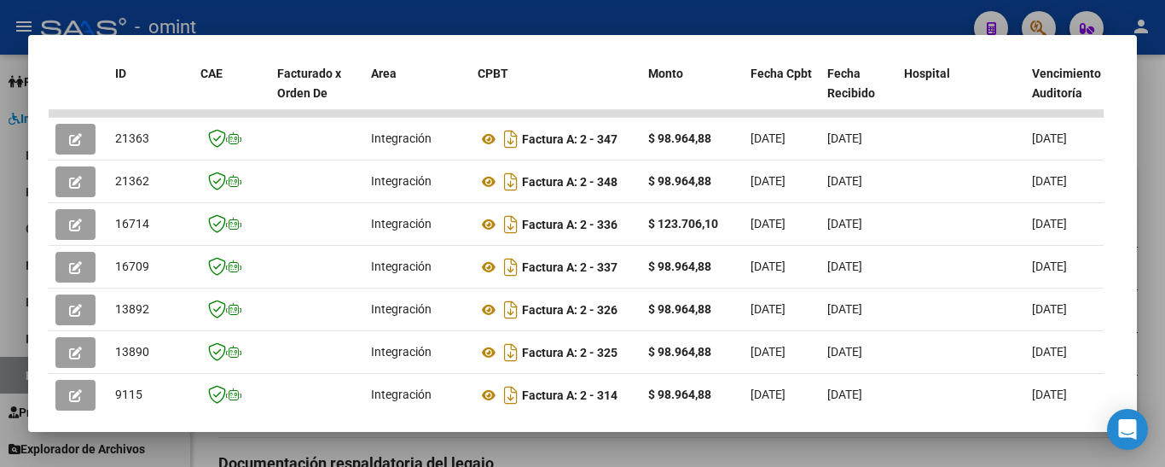
scroll to position [386, 0]
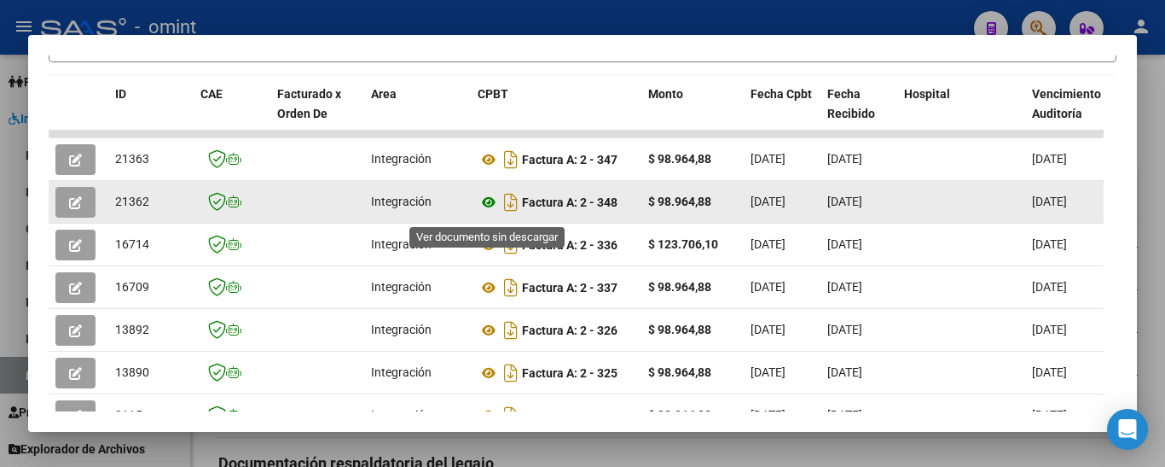
click at [492, 209] on icon at bounding box center [489, 202] width 22 height 20
click at [63, 206] on button "button" at bounding box center [75, 202] width 40 height 31
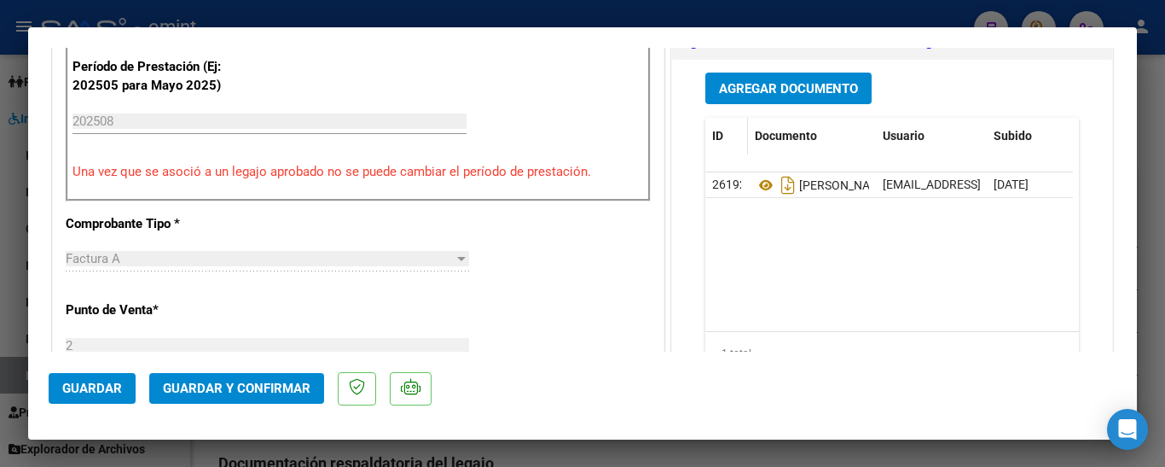
scroll to position [544, 0]
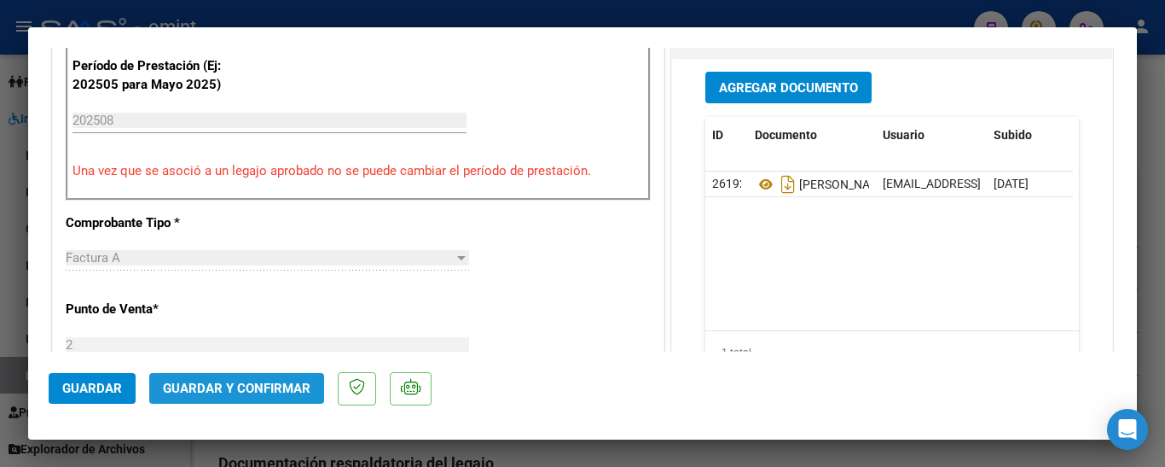
click at [253, 385] on span "Guardar y Confirmar" at bounding box center [237, 388] width 148 height 15
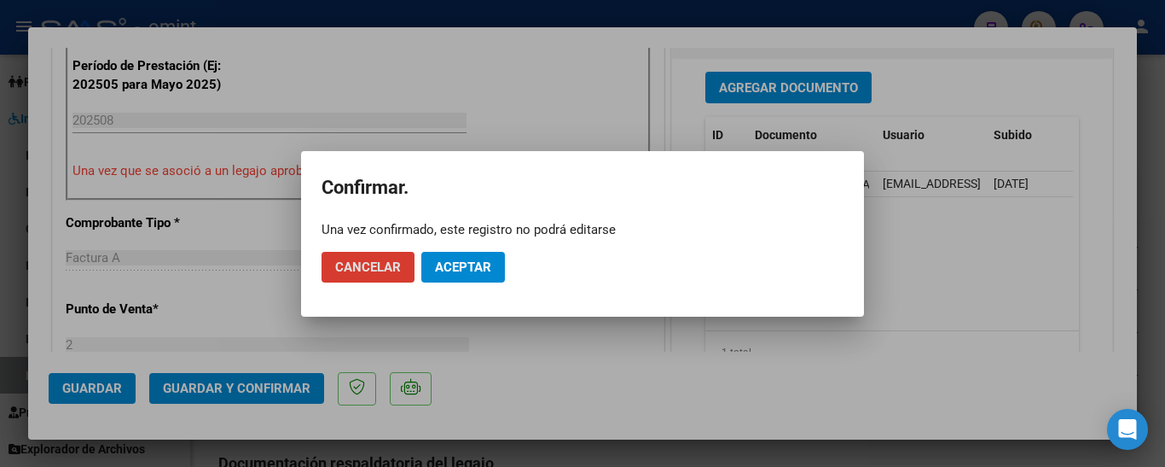
click at [490, 263] on span "Aceptar" at bounding box center [463, 266] width 56 height 15
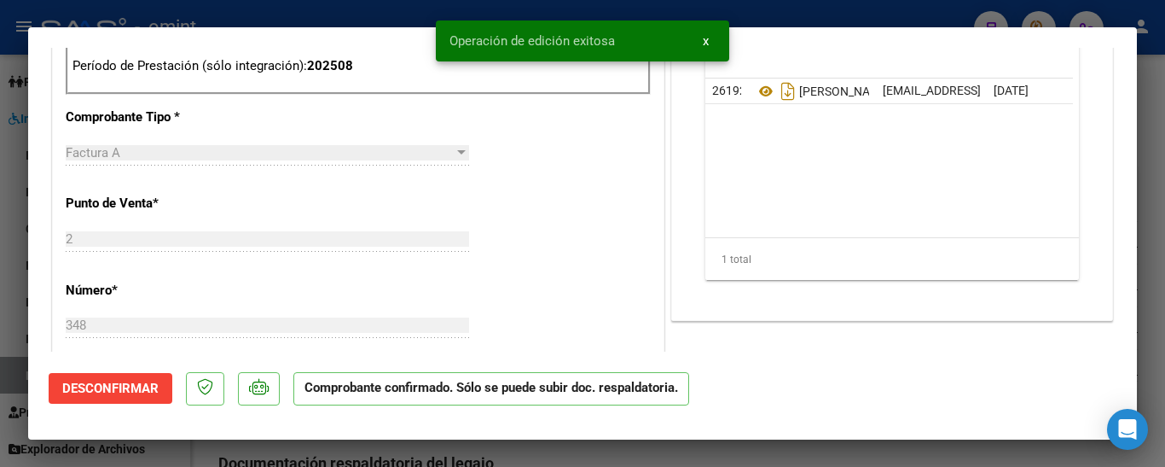
type input "$ 0,00"
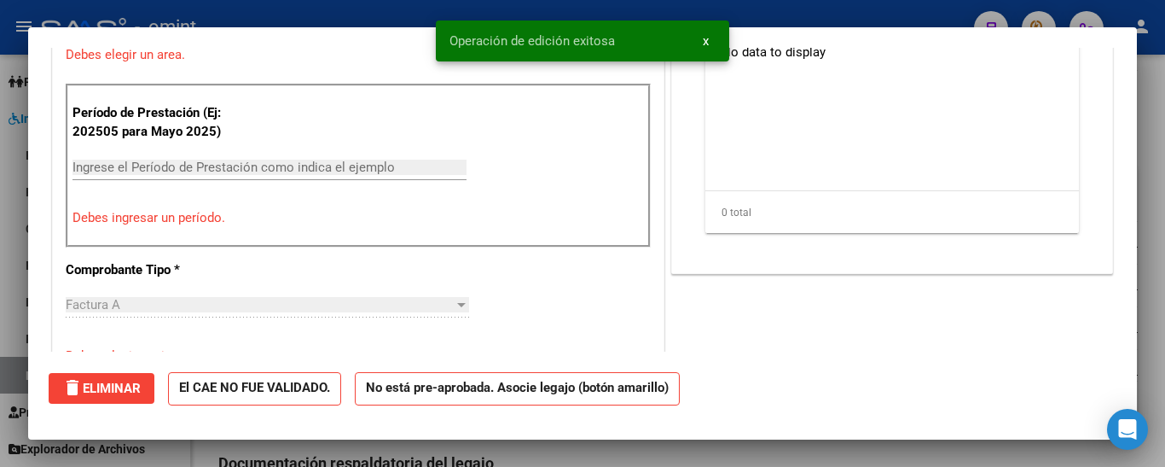
scroll to position [0, 0]
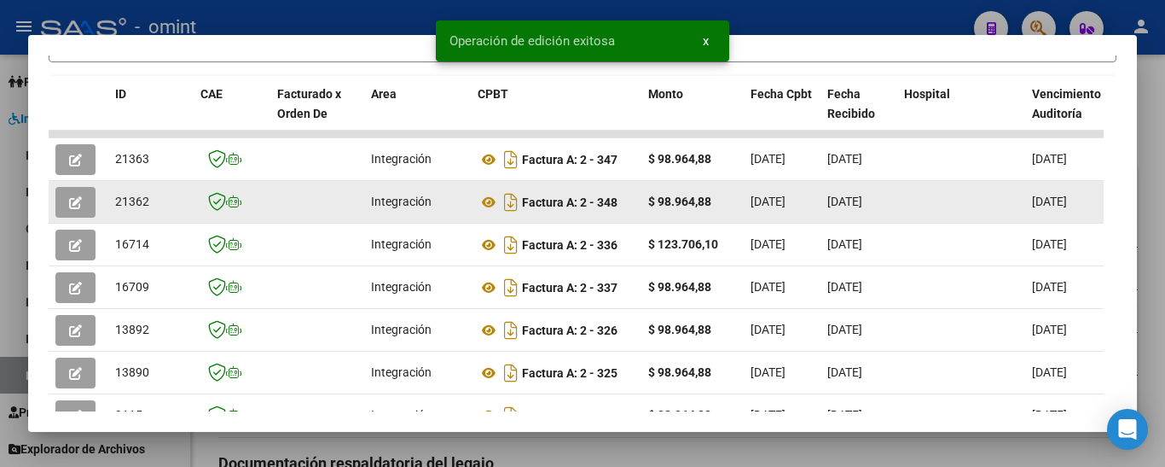
drag, startPoint x: 115, startPoint y: 214, endPoint x: 142, endPoint y: 212, distance: 26.5
click at [150, 212] on datatable-body-cell "21362" at bounding box center [150, 202] width 85 height 42
copy span "21362"
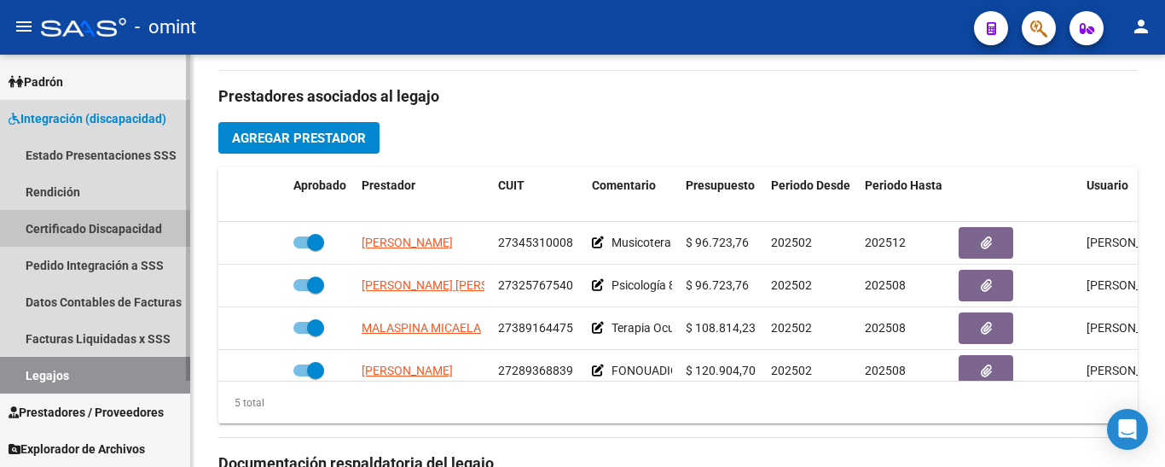
click at [114, 222] on link "Certificado Discapacidad" at bounding box center [95, 228] width 190 height 37
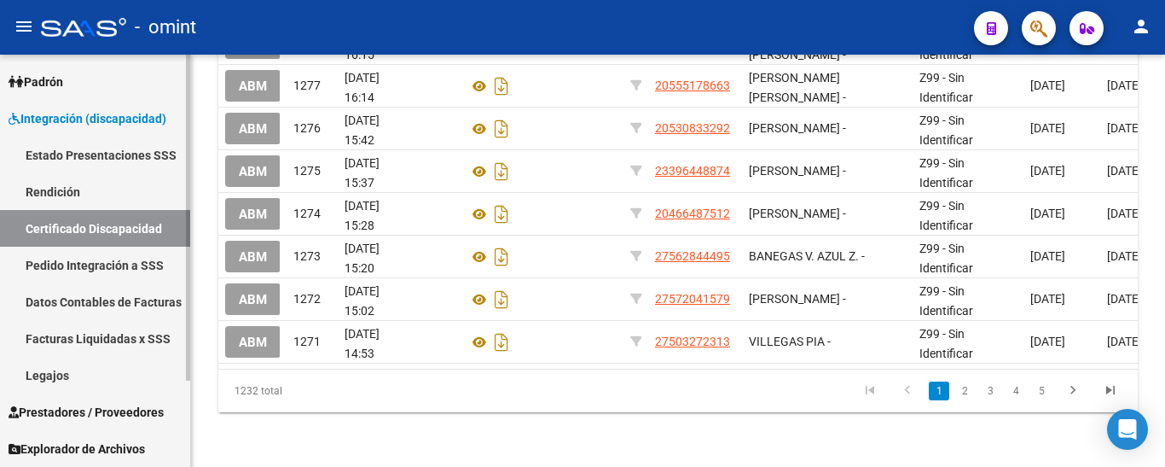
click at [74, 369] on link "Legajos" at bounding box center [95, 375] width 190 height 37
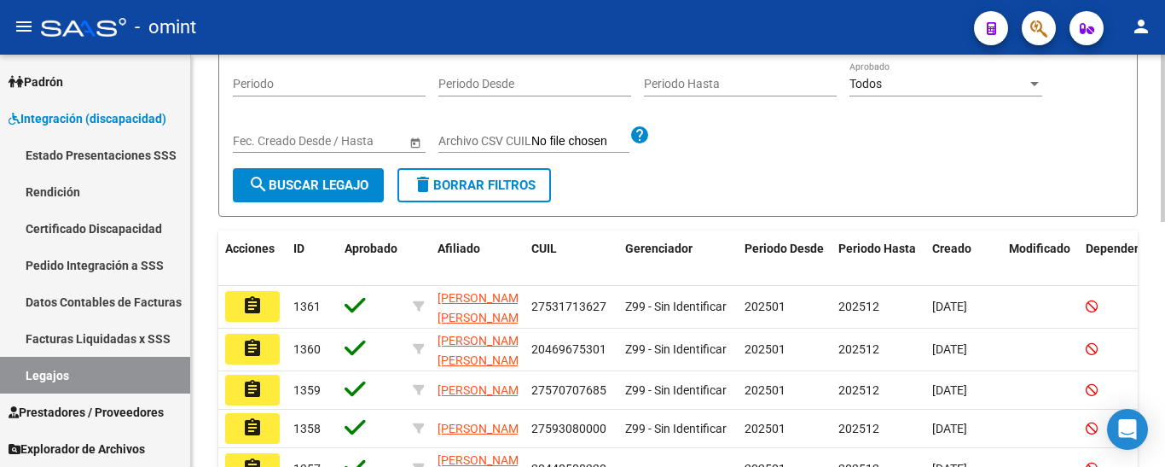
scroll to position [85, 0]
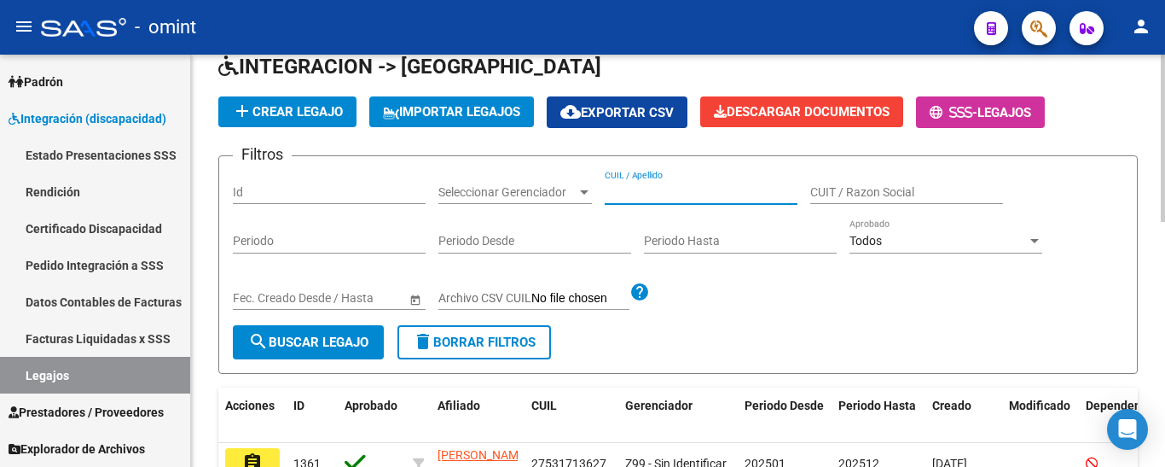
paste input "[PERSON_NAME] [PERSON_NAME]"
type input "[PERSON_NAME] [PERSON_NAME]"
click at [294, 336] on span "search Buscar Legajo" at bounding box center [308, 341] width 120 height 15
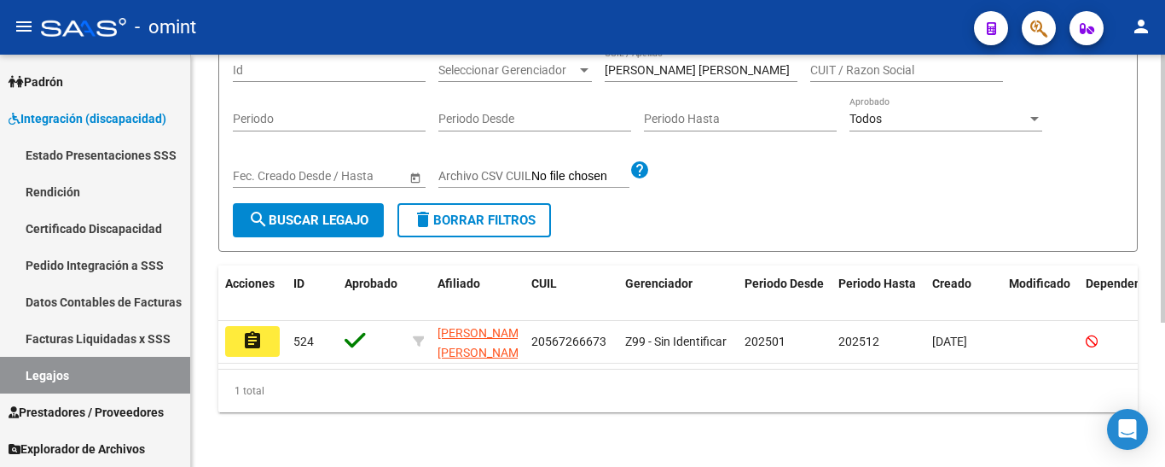
scroll to position [222, 0]
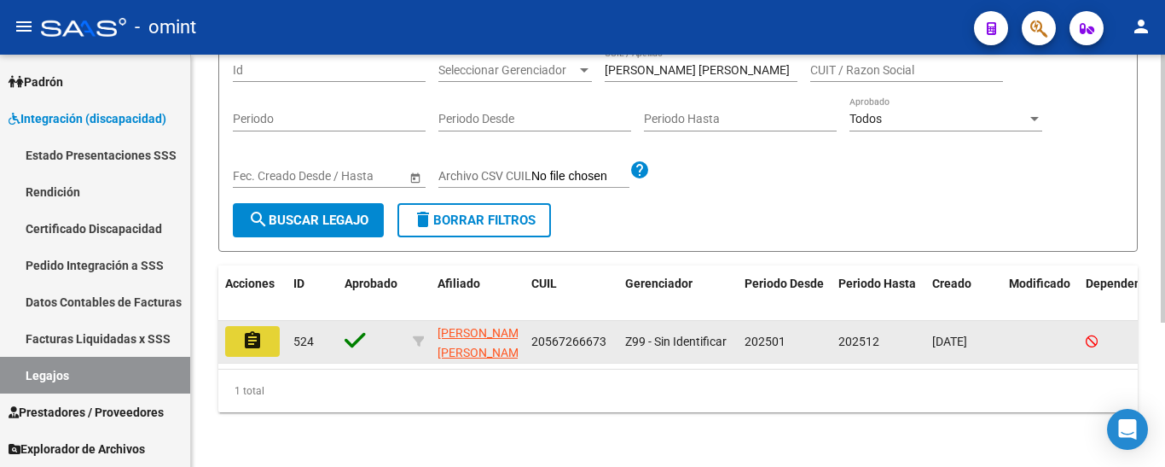
click at [247, 330] on mat-icon "assignment" at bounding box center [252, 340] width 20 height 20
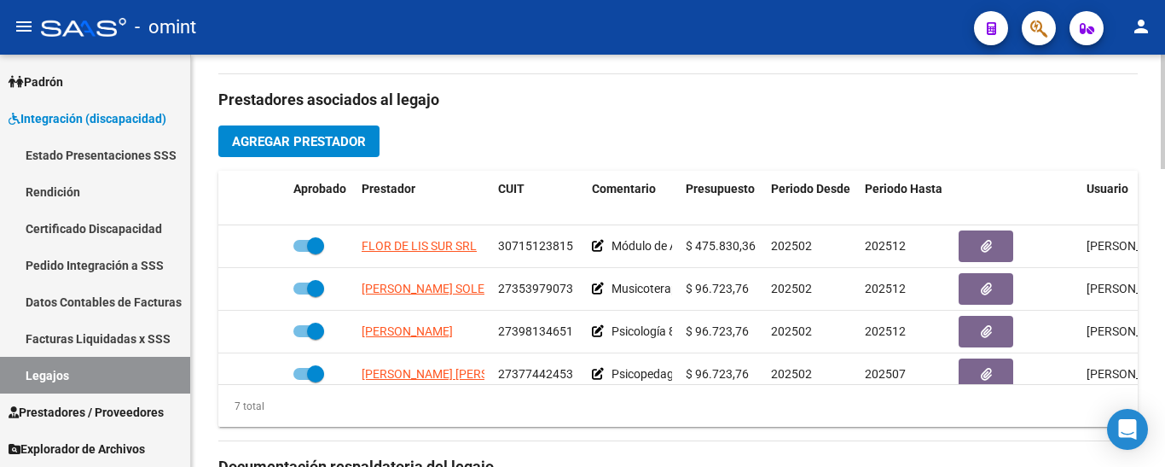
scroll to position [683, 0]
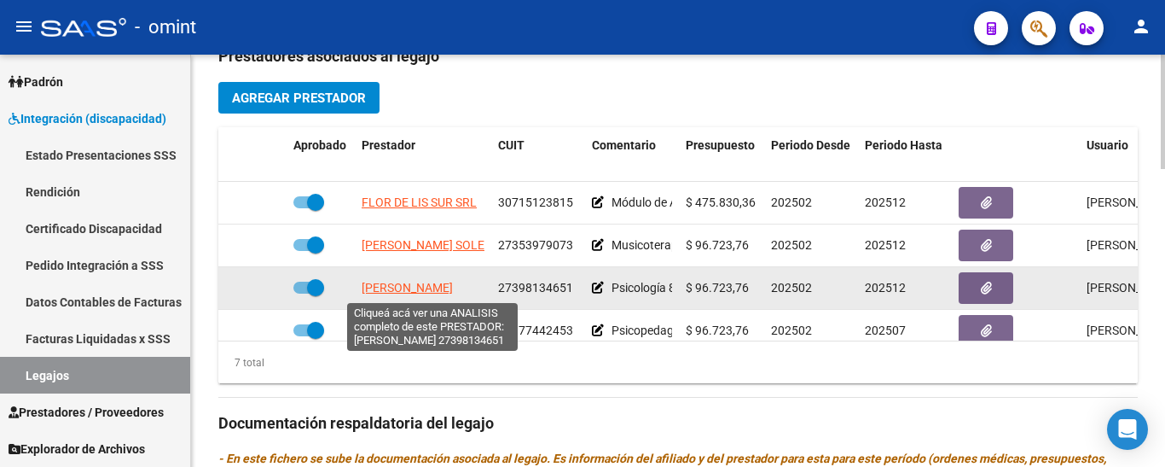
click at [453, 293] on span "[PERSON_NAME]" at bounding box center [407, 288] width 91 height 14
type textarea "27398134651"
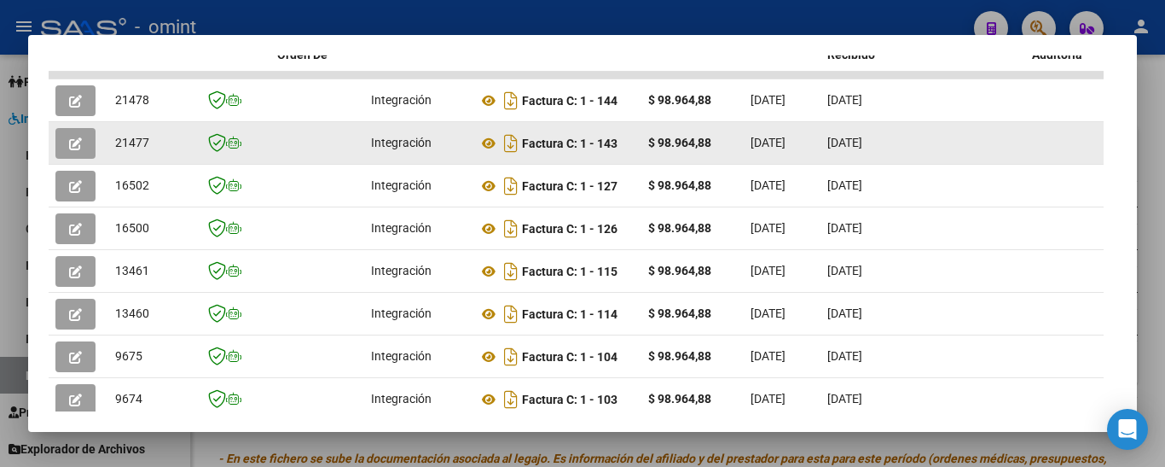
scroll to position [386, 0]
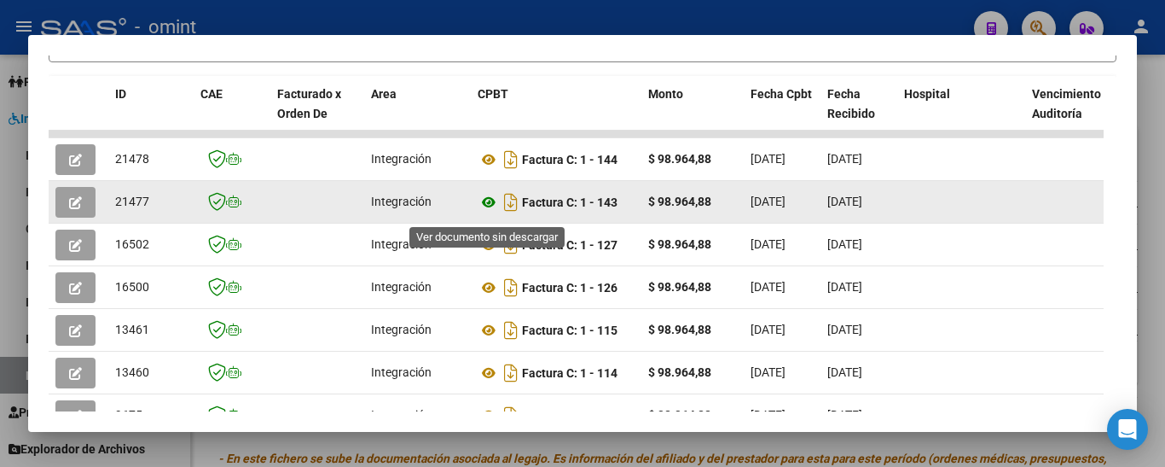
click at [484, 207] on icon at bounding box center [489, 202] width 22 height 20
click at [72, 209] on icon "button" at bounding box center [75, 202] width 13 height 13
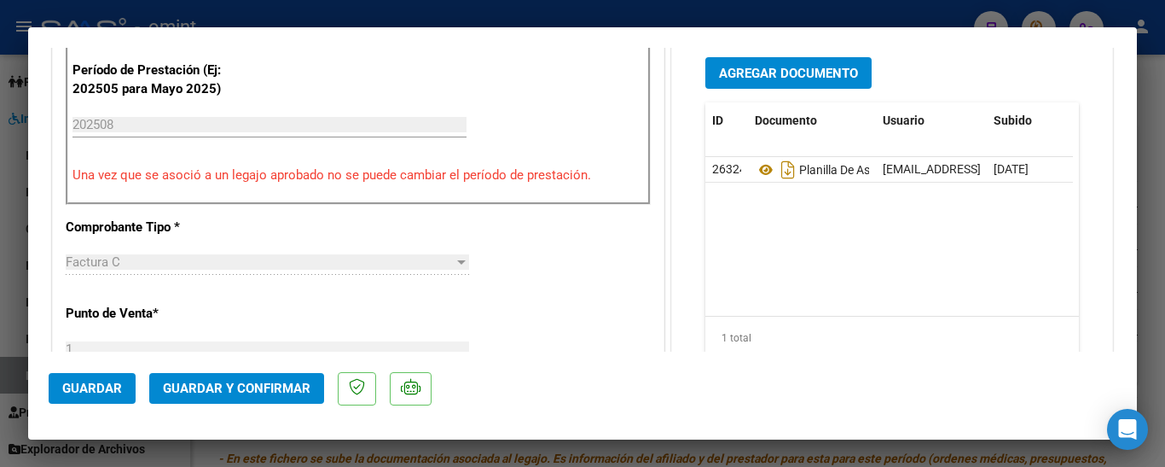
scroll to position [544, 0]
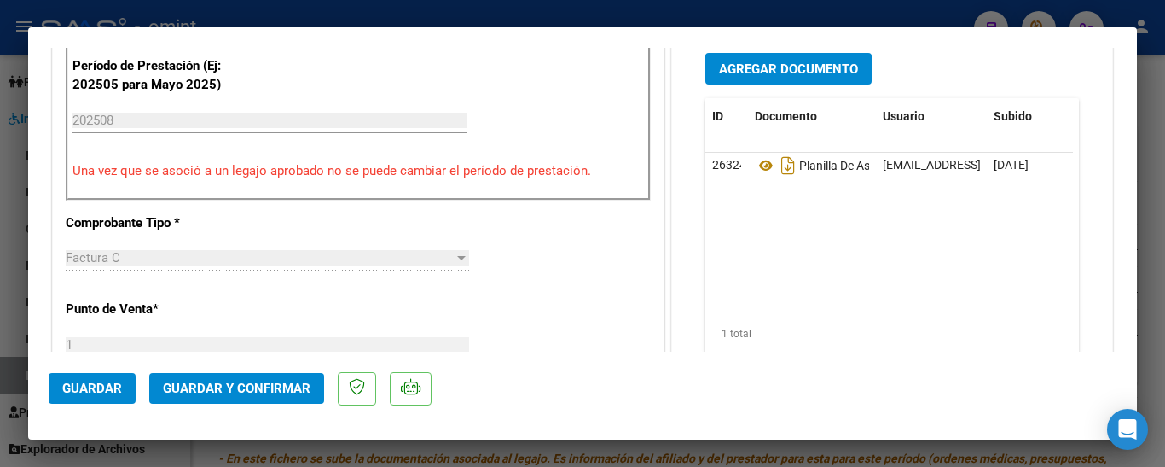
click at [282, 389] on span "Guardar y Confirmar" at bounding box center [237, 388] width 148 height 15
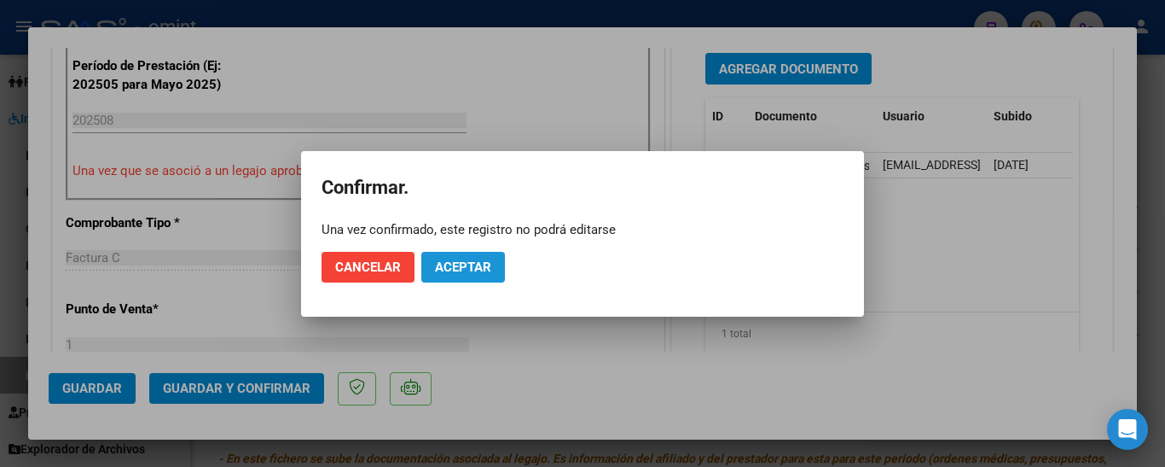
click at [474, 262] on span "Aceptar" at bounding box center [463, 266] width 56 height 15
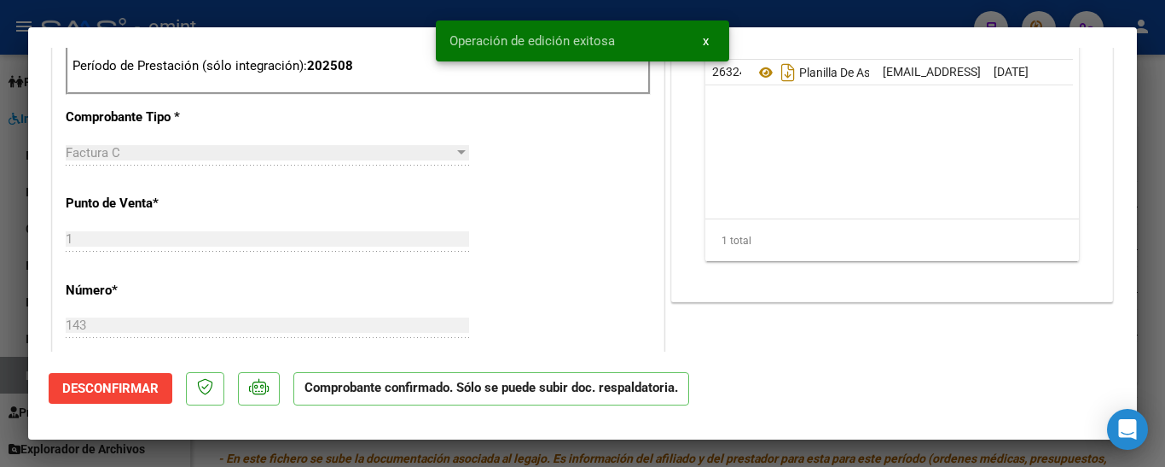
type input "$ 0,00"
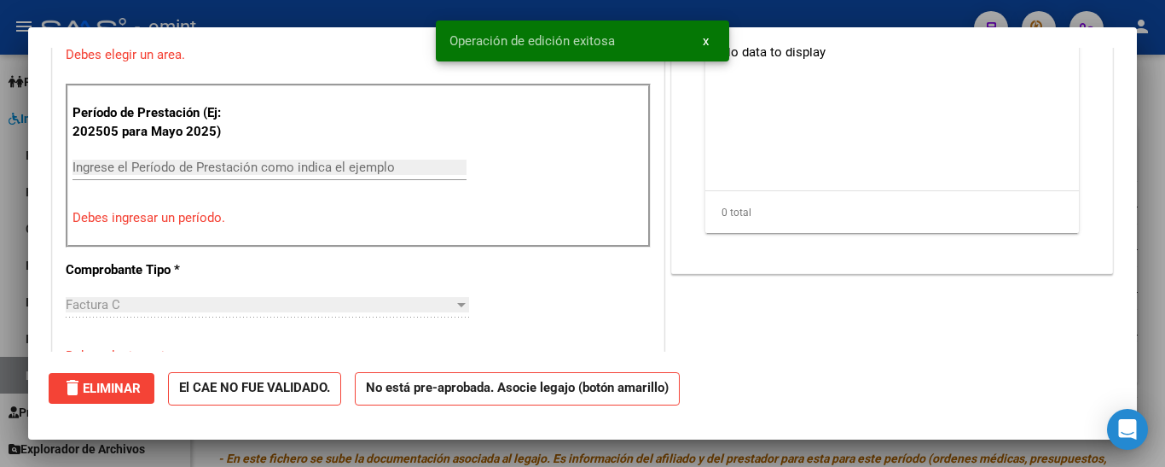
scroll to position [0, 0]
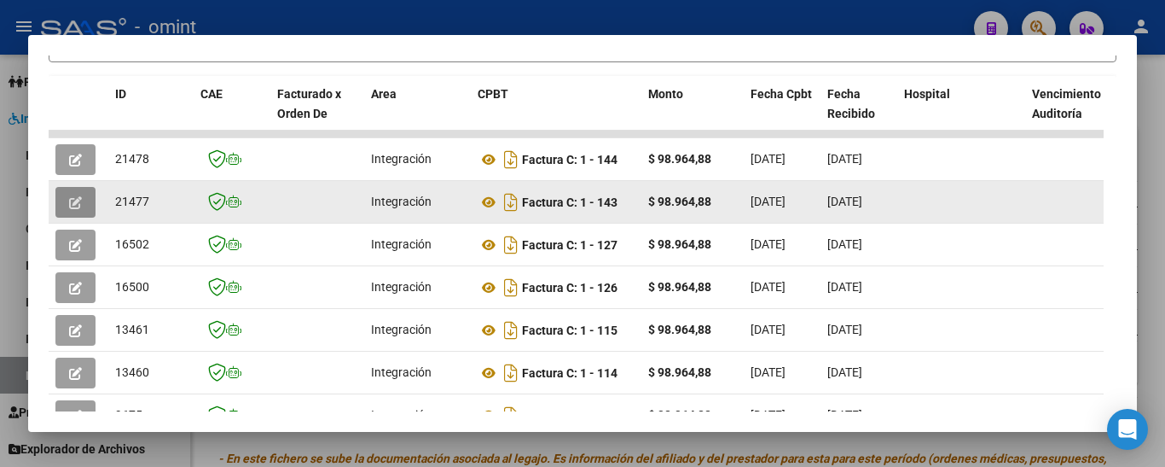
click at [78, 203] on icon "button" at bounding box center [75, 202] width 13 height 13
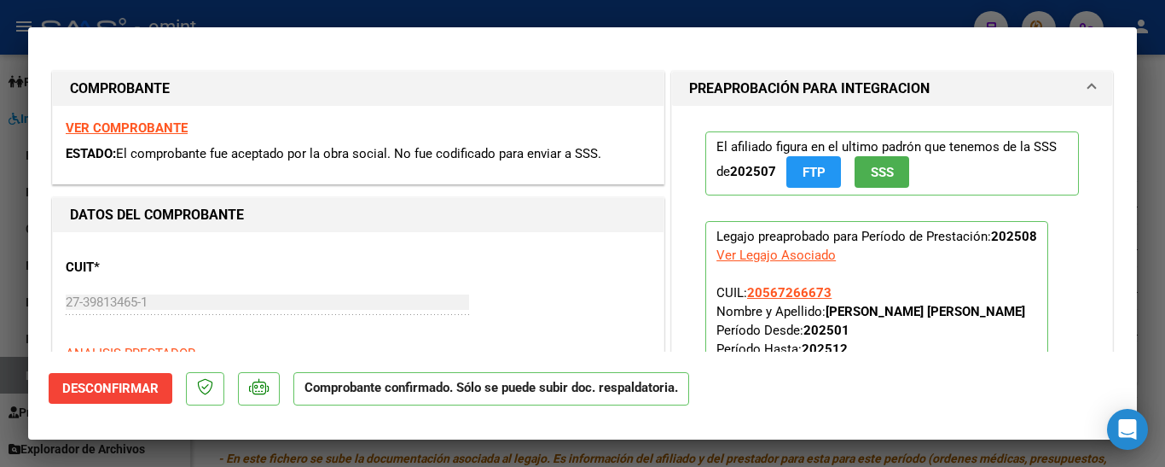
type input "$ 0,00"
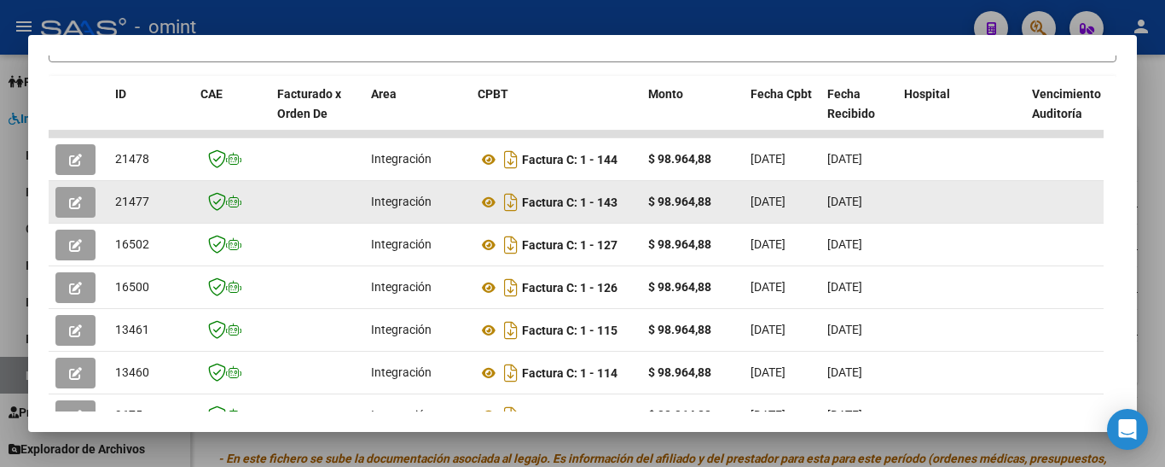
drag, startPoint x: 112, startPoint y: 207, endPoint x: 152, endPoint y: 207, distance: 40.1
click at [161, 207] on datatable-body-cell "21477" at bounding box center [150, 202] width 85 height 42
copy span "21477"
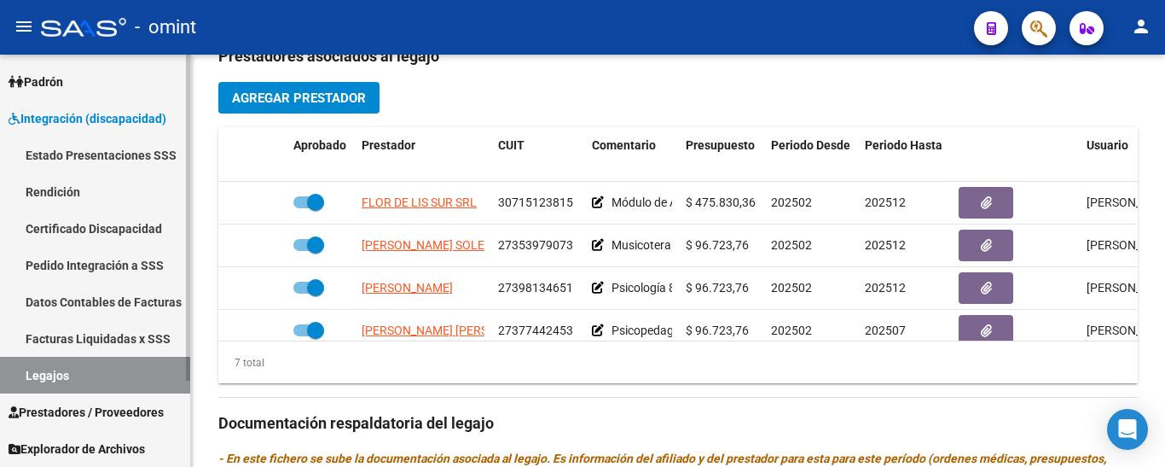
click at [94, 225] on link "Certificado Discapacidad" at bounding box center [95, 228] width 190 height 37
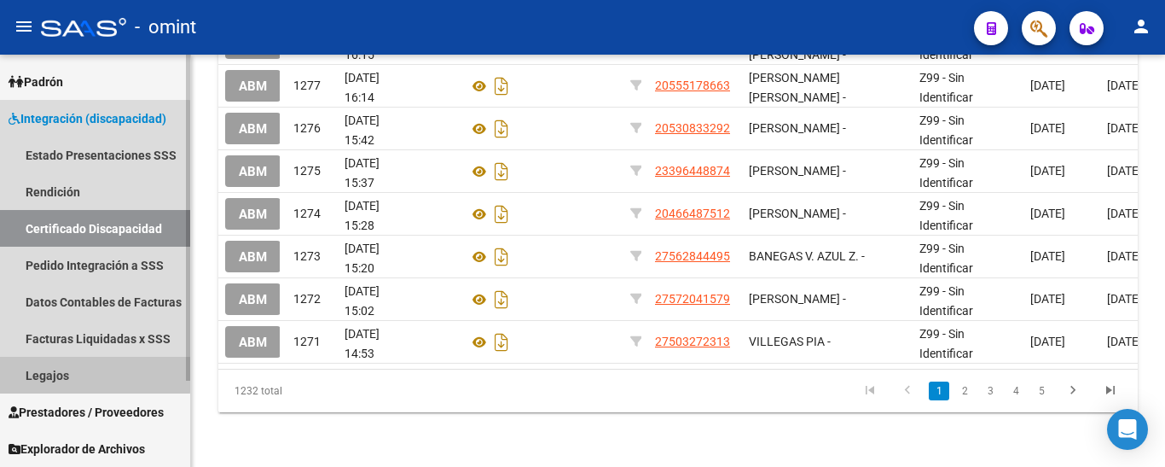
drag, startPoint x: 79, startPoint y: 373, endPoint x: 96, endPoint y: 371, distance: 17.1
click at [77, 373] on link "Legajos" at bounding box center [95, 375] width 190 height 37
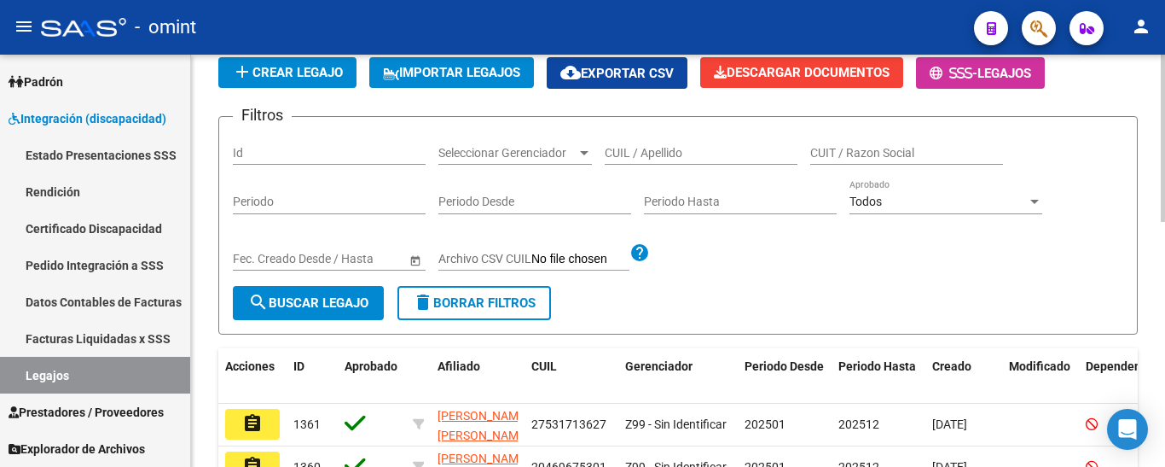
scroll to position [79, 0]
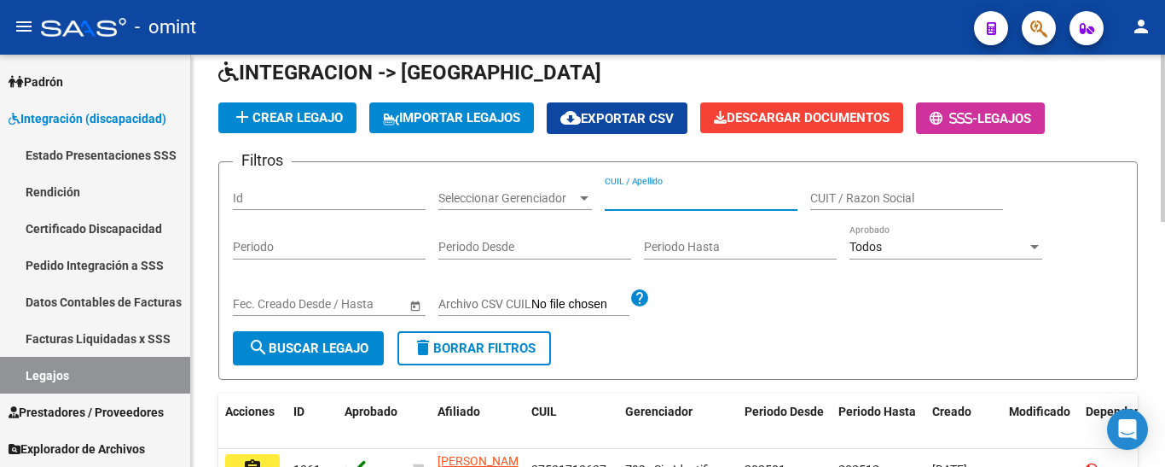
paste input "[PERSON_NAME] [PERSON_NAME]"
type input "[PERSON_NAME] [PERSON_NAME]"
click at [334, 346] on span "search Buscar Legajo" at bounding box center [308, 347] width 120 height 15
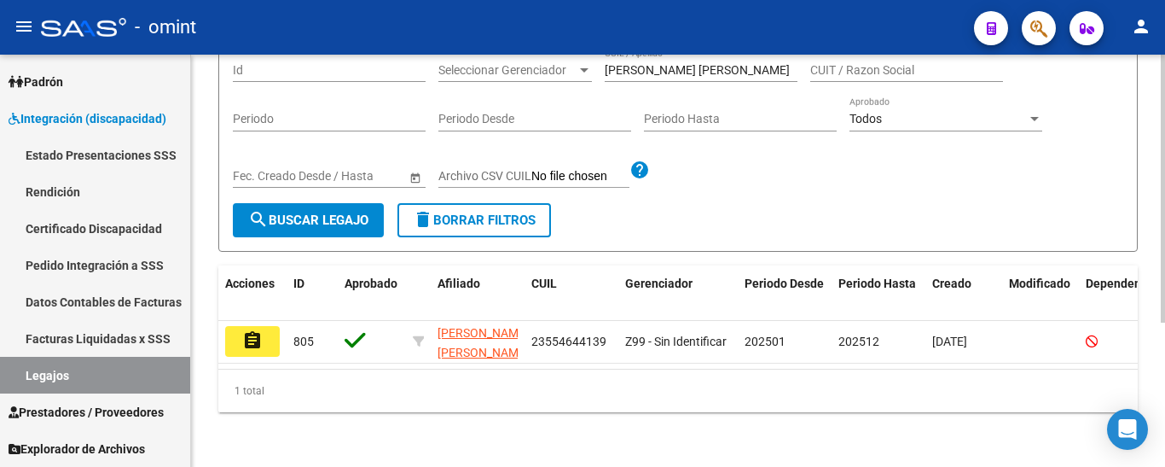
scroll to position [222, 0]
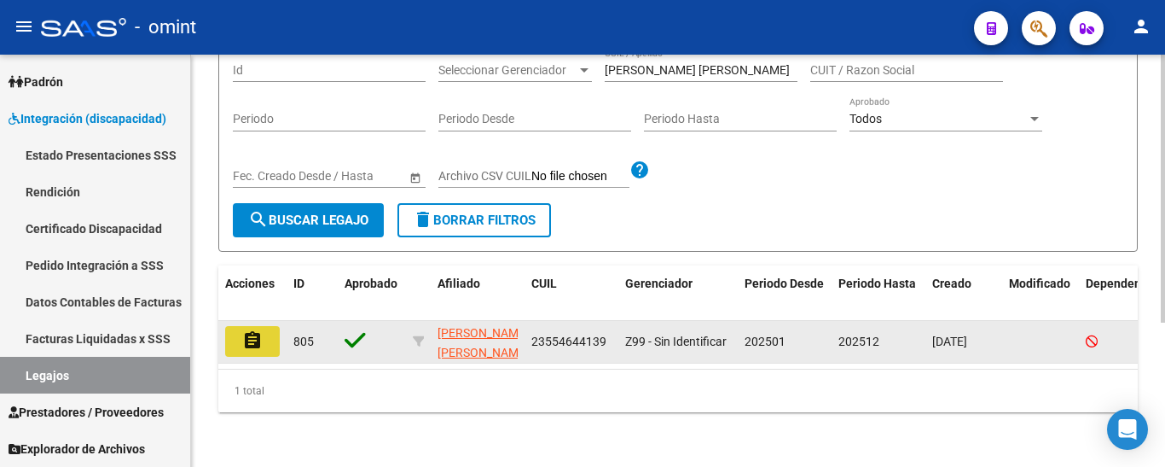
click at [249, 330] on mat-icon "assignment" at bounding box center [252, 340] width 20 height 20
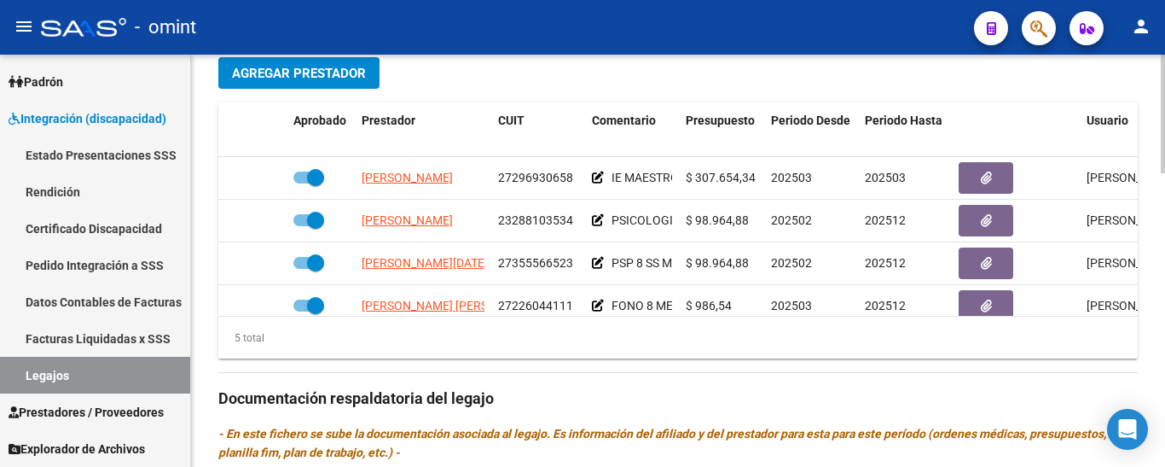
scroll to position [683, 0]
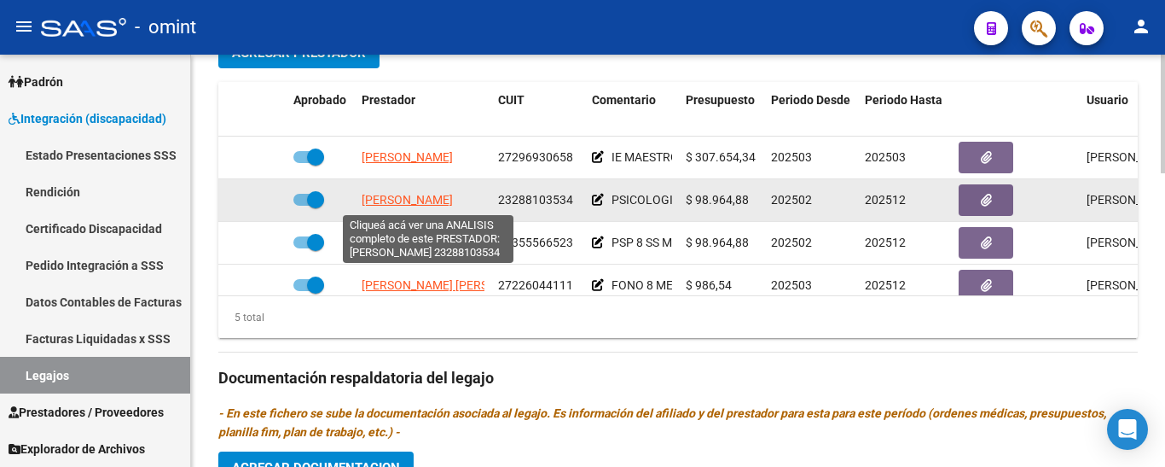
click at [449, 195] on span "[PERSON_NAME]" at bounding box center [407, 200] width 91 height 14
type textarea "23288103534"
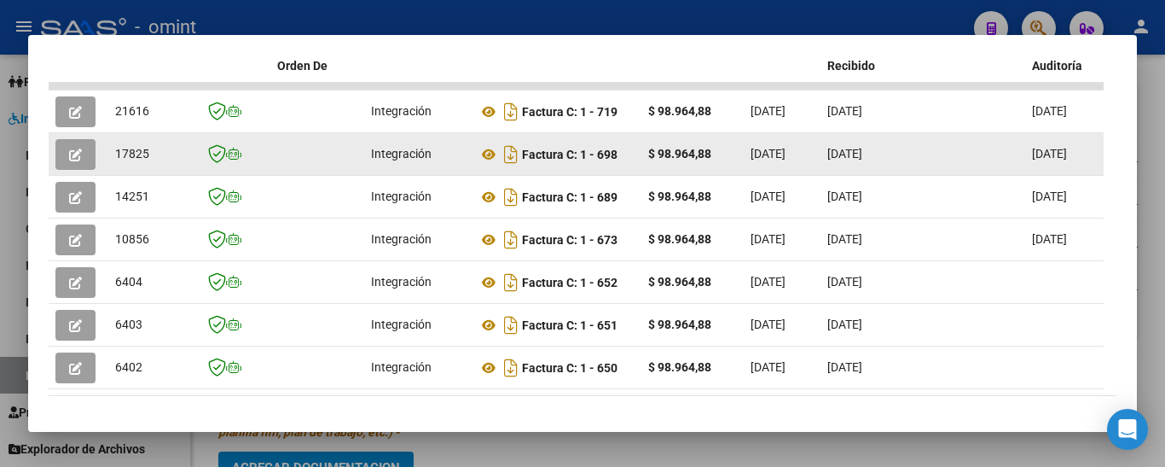
scroll to position [343, 0]
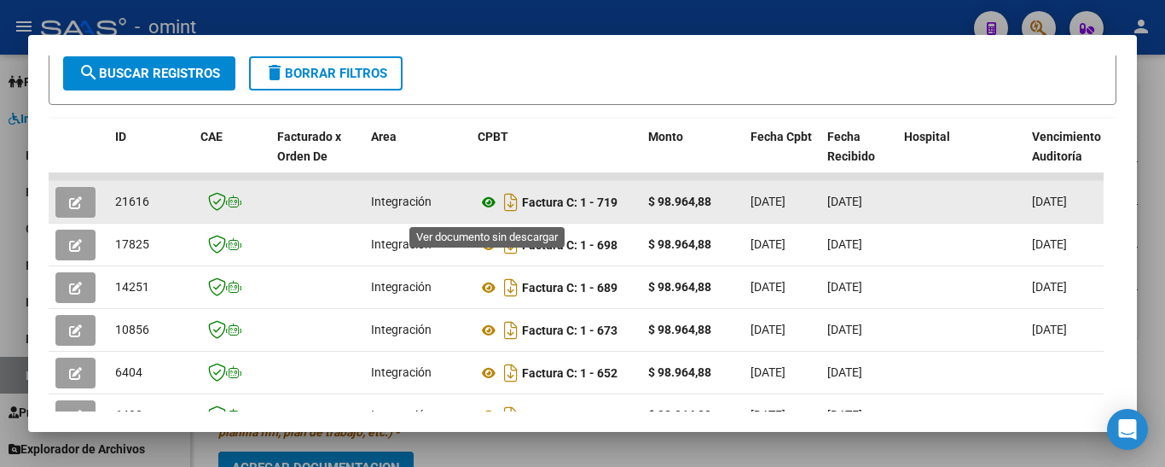
click at [487, 209] on icon at bounding box center [489, 202] width 22 height 20
click at [75, 207] on icon "button" at bounding box center [75, 202] width 13 height 13
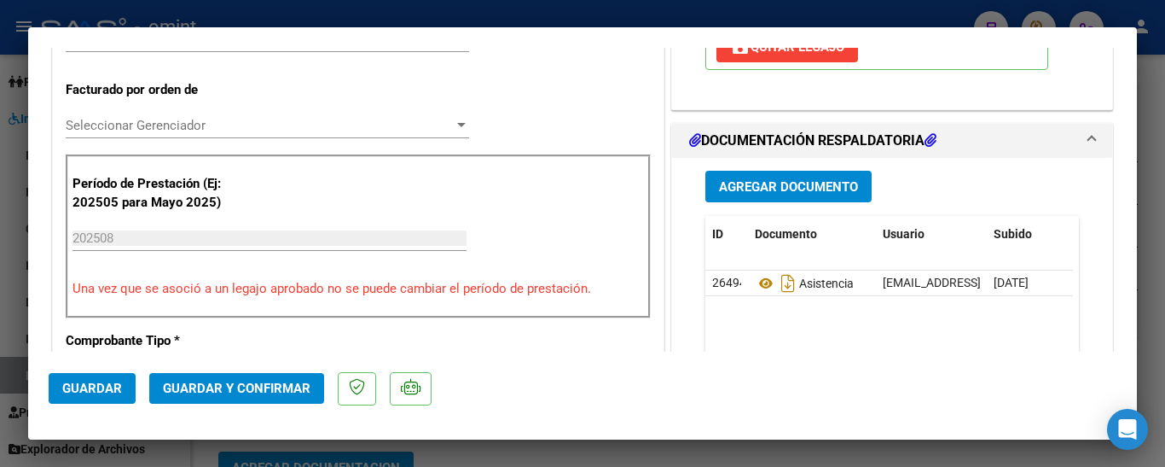
scroll to position [512, 0]
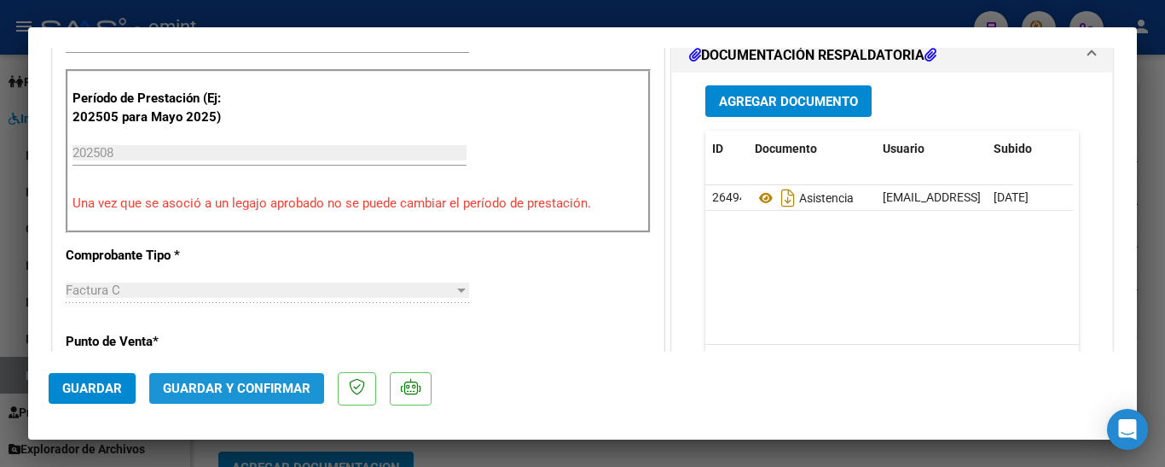
click at [273, 378] on button "Guardar y Confirmar" at bounding box center [236, 388] width 175 height 31
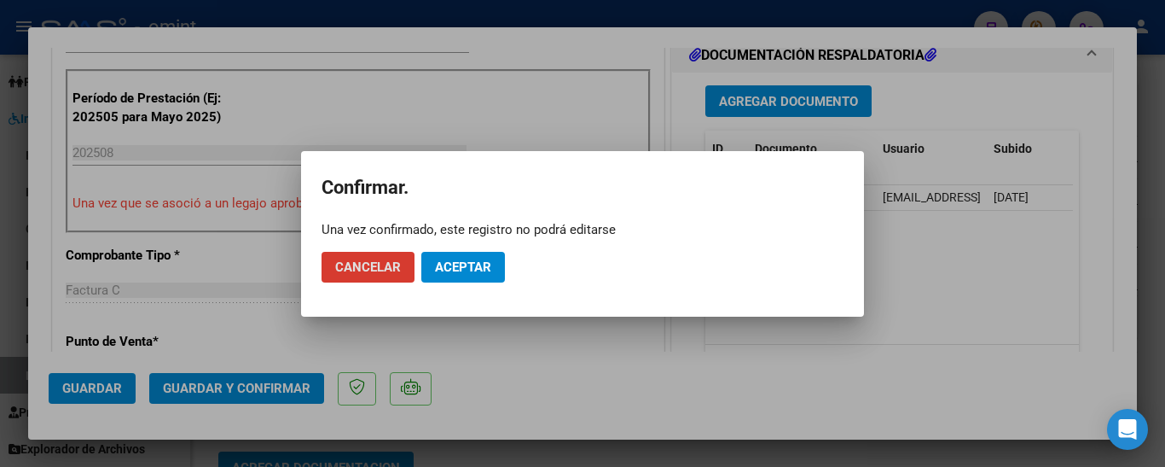
click at [480, 271] on span "Aceptar" at bounding box center [463, 266] width 56 height 15
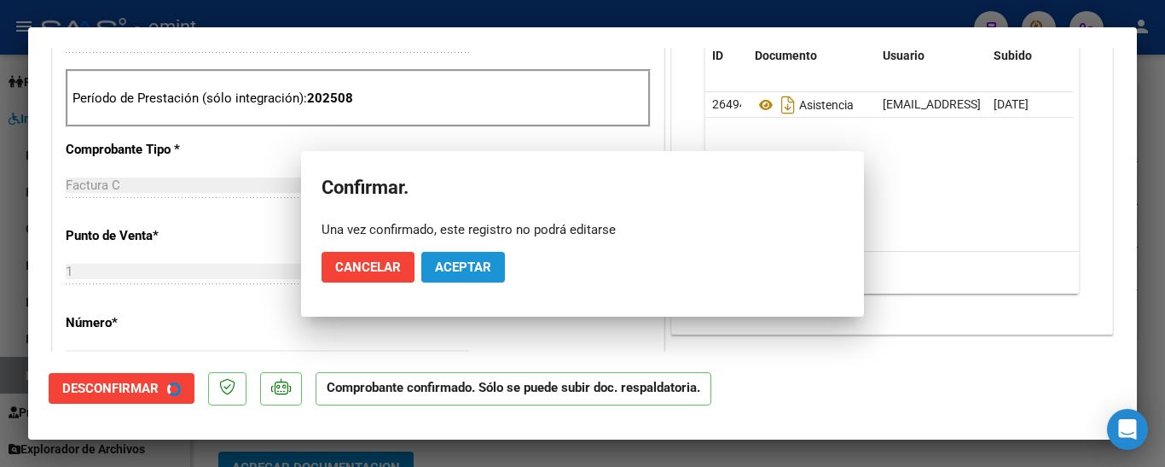
type input "$ 0,00"
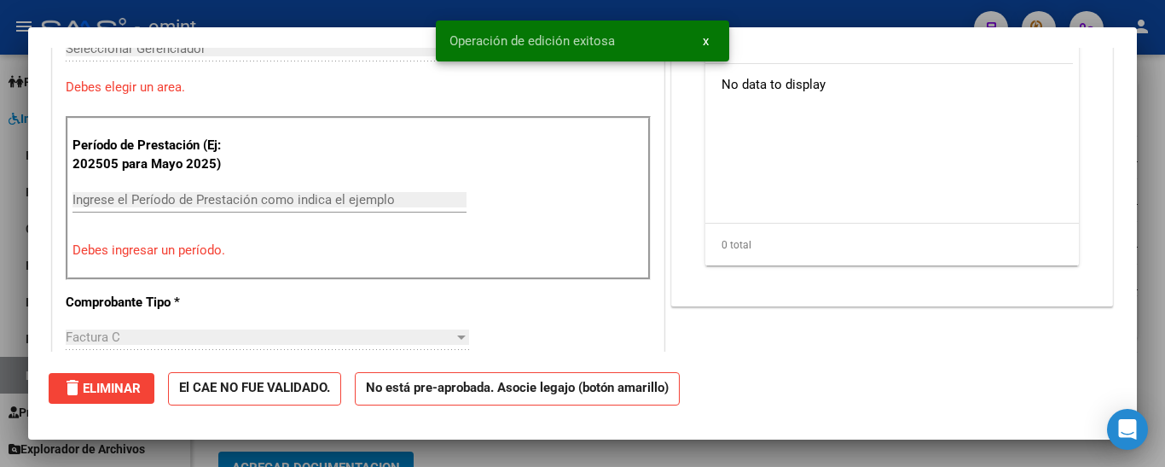
scroll to position [542, 0]
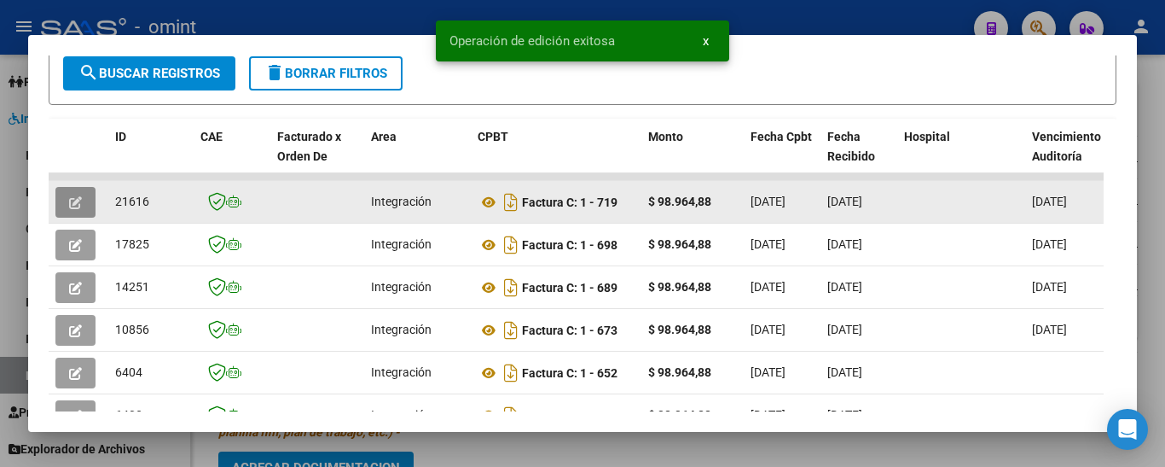
click at [129, 208] on span "21616" at bounding box center [132, 202] width 34 height 14
drag, startPoint x: 108, startPoint y: 209, endPoint x: 138, endPoint y: 208, distance: 29.9
click at [160, 204] on datatable-body-cell "21616" at bounding box center [150, 202] width 85 height 42
copy span "21616"
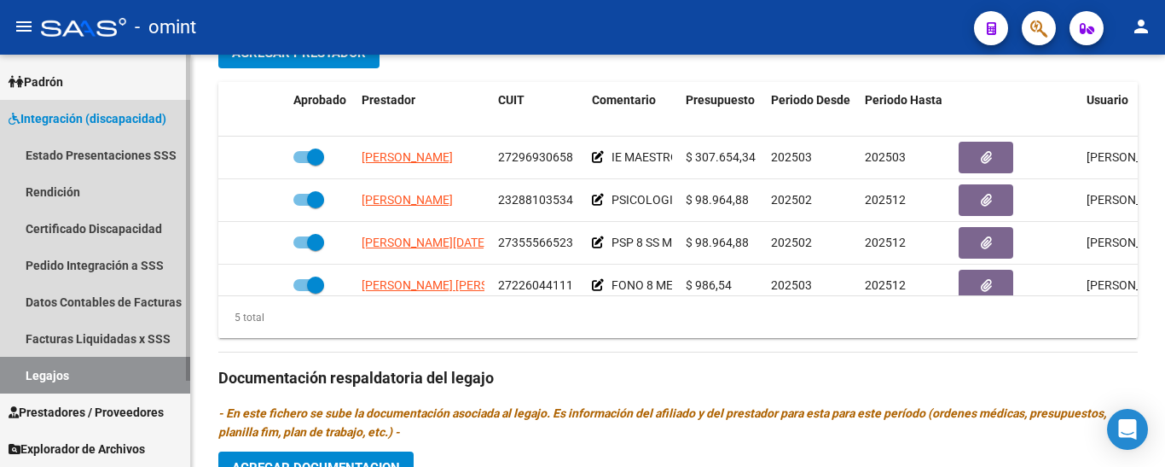
click at [73, 371] on link "Legajos" at bounding box center [95, 375] width 190 height 37
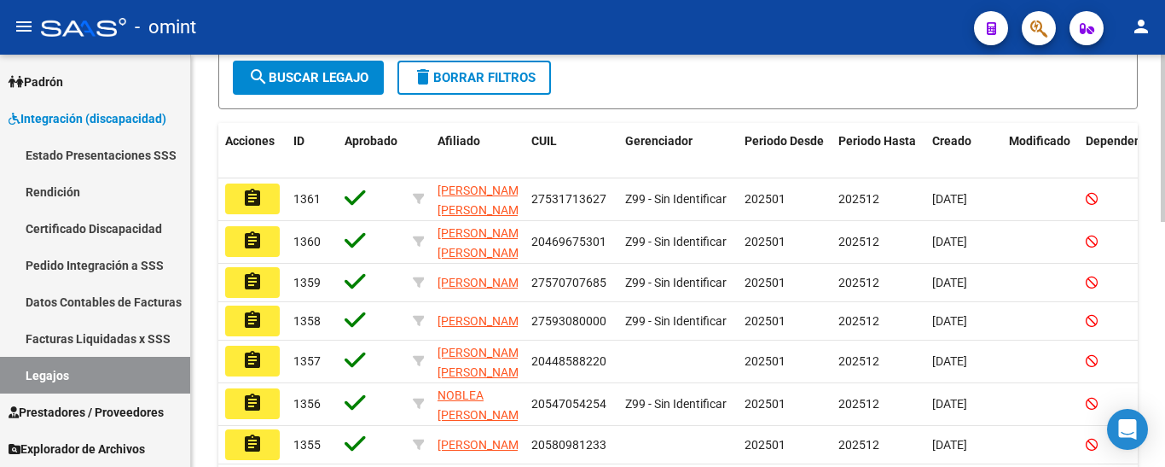
scroll to position [179, 0]
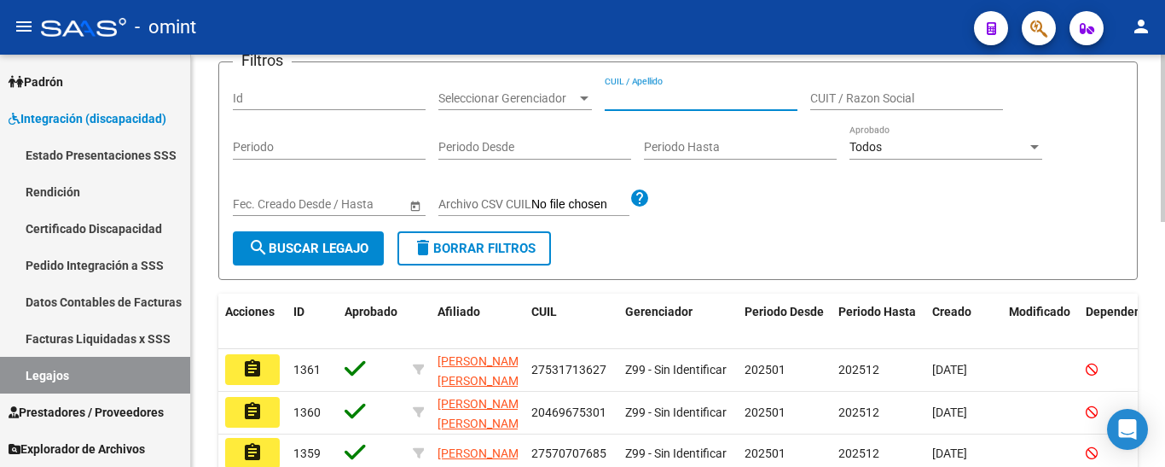
paste input "[PERSON_NAME]"
type input "[PERSON_NAME]"
click at [343, 245] on span "search Buscar Legajo" at bounding box center [308, 248] width 120 height 15
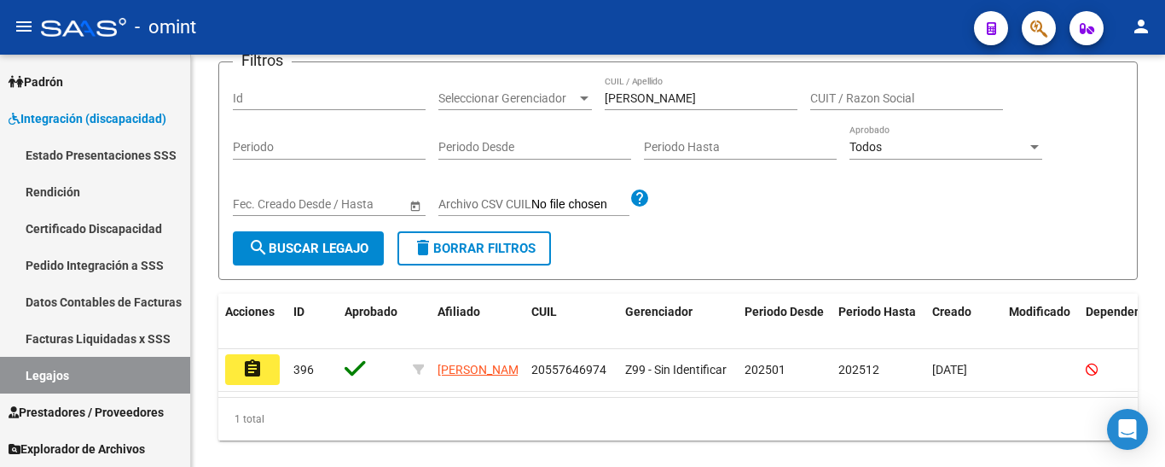
drag, startPoint x: 263, startPoint y: 364, endPoint x: 443, endPoint y: 402, distance: 183.9
click at [262, 364] on button "assignment" at bounding box center [252, 369] width 55 height 31
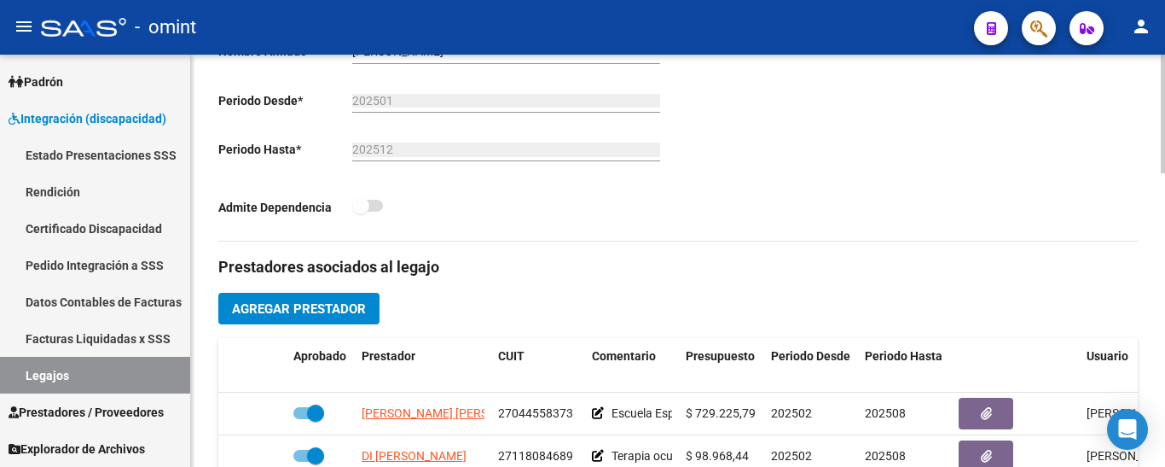
scroll to position [597, 0]
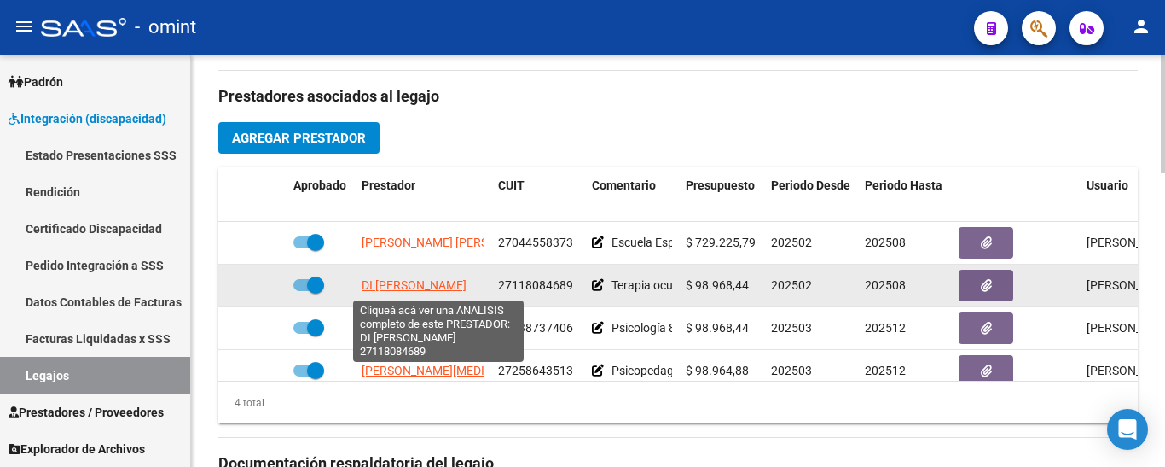
click at [462, 279] on span "DI [PERSON_NAME]" at bounding box center [414, 285] width 105 height 14
type textarea "27118084689"
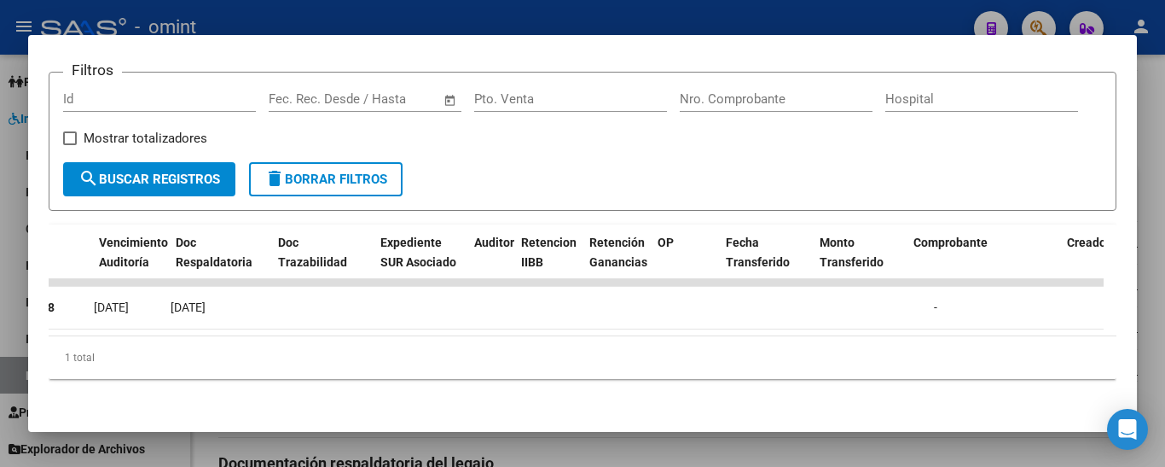
scroll to position [0, 0]
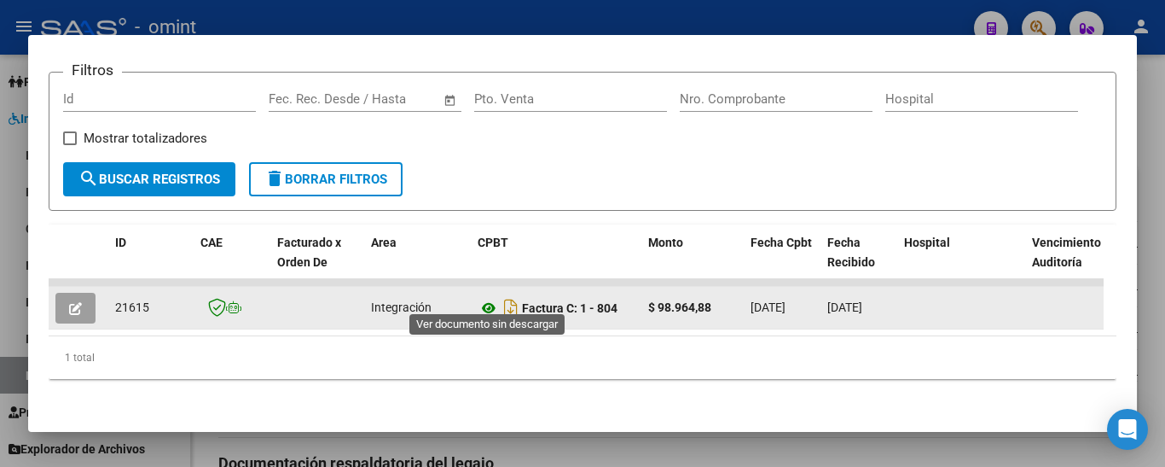
click at [491, 298] on icon at bounding box center [489, 308] width 22 height 20
click at [79, 302] on icon "button" at bounding box center [75, 308] width 13 height 13
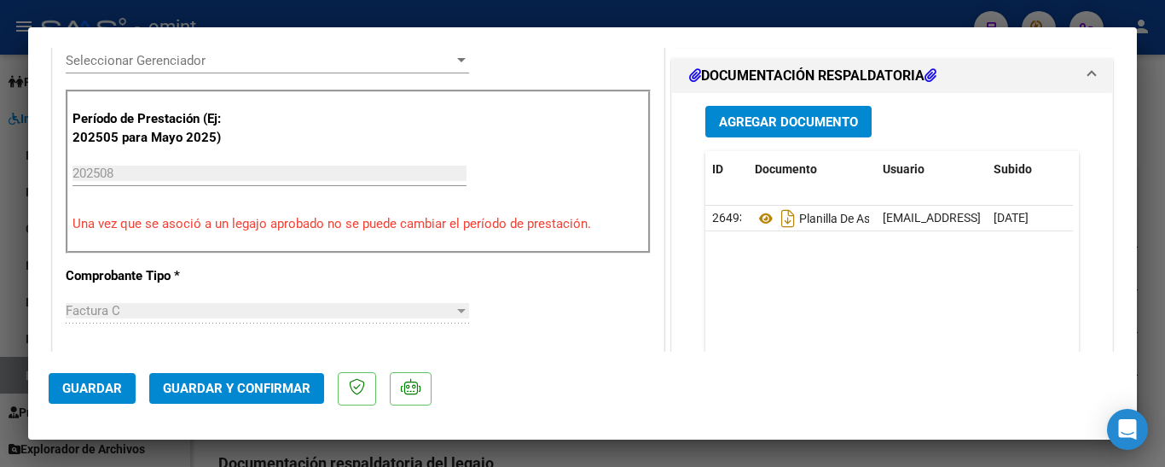
scroll to position [512, 0]
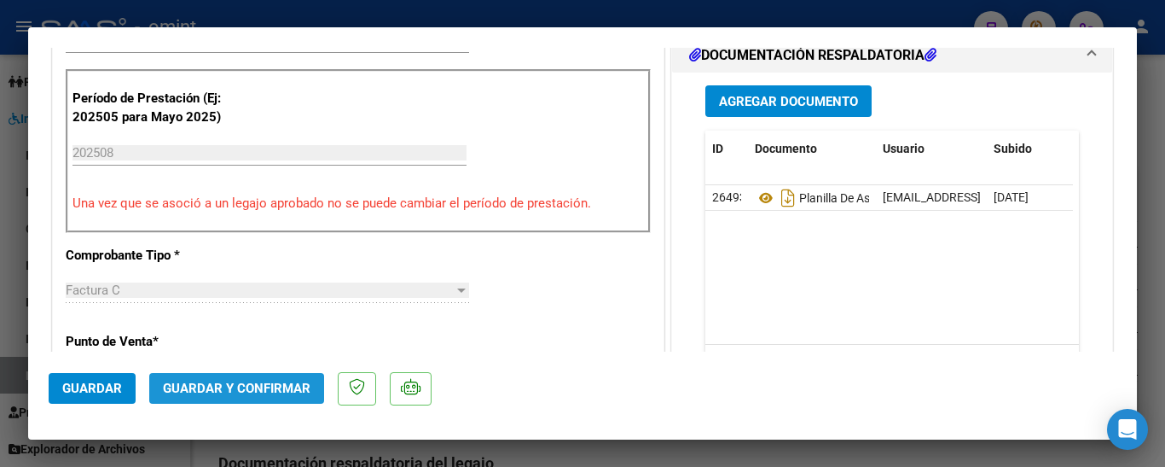
click at [280, 389] on span "Guardar y Confirmar" at bounding box center [237, 388] width 148 height 15
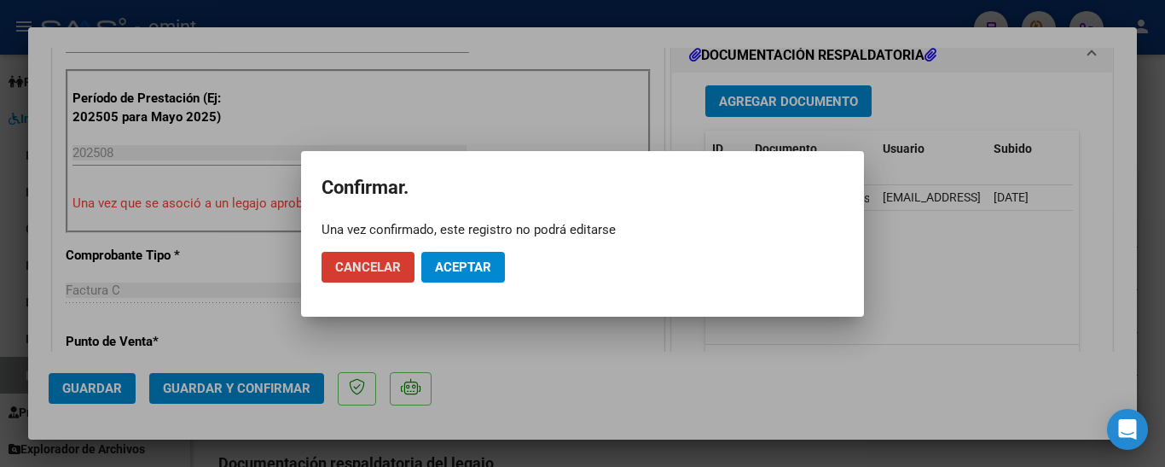
click at [466, 271] on span "Aceptar" at bounding box center [463, 266] width 56 height 15
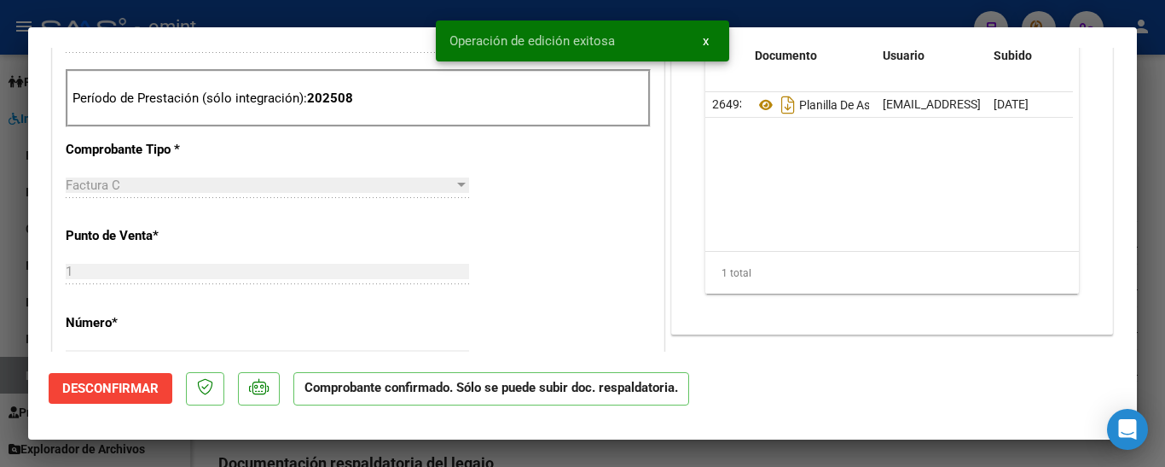
type input "$ 0,00"
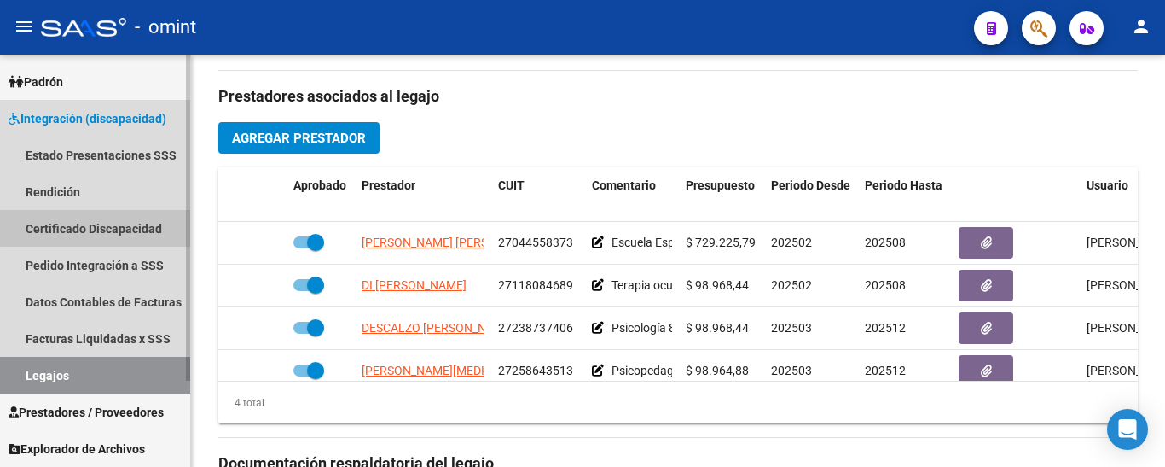
drag, startPoint x: 96, startPoint y: 227, endPoint x: 100, endPoint y: 285, distance: 58.2
click at [96, 226] on link "Certificado Discapacidad" at bounding box center [95, 228] width 190 height 37
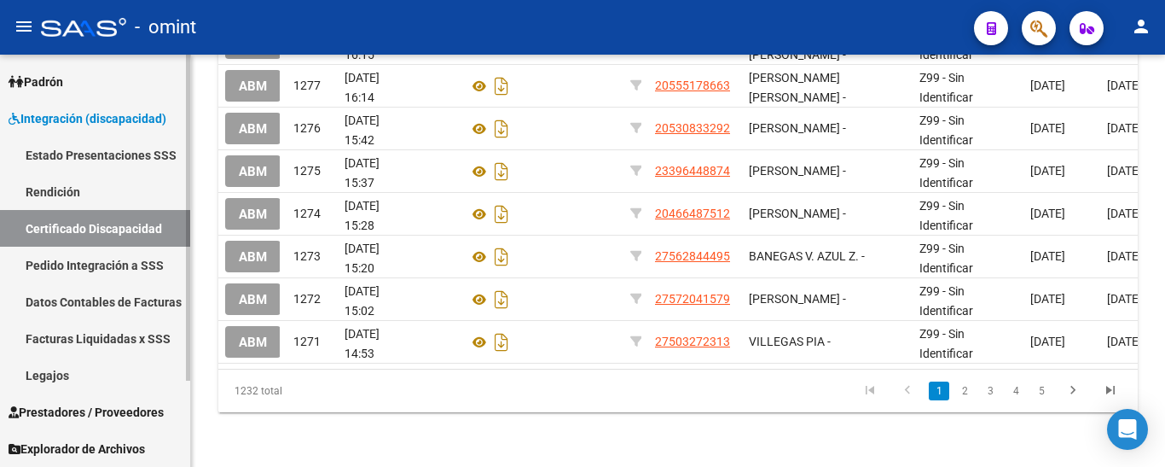
click at [94, 380] on link "Legajos" at bounding box center [95, 375] width 190 height 37
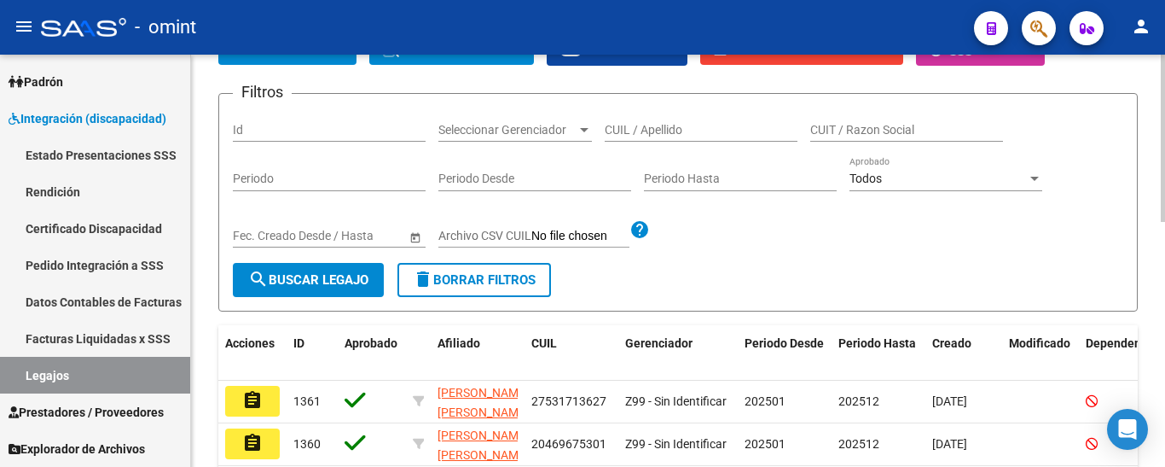
scroll to position [85, 0]
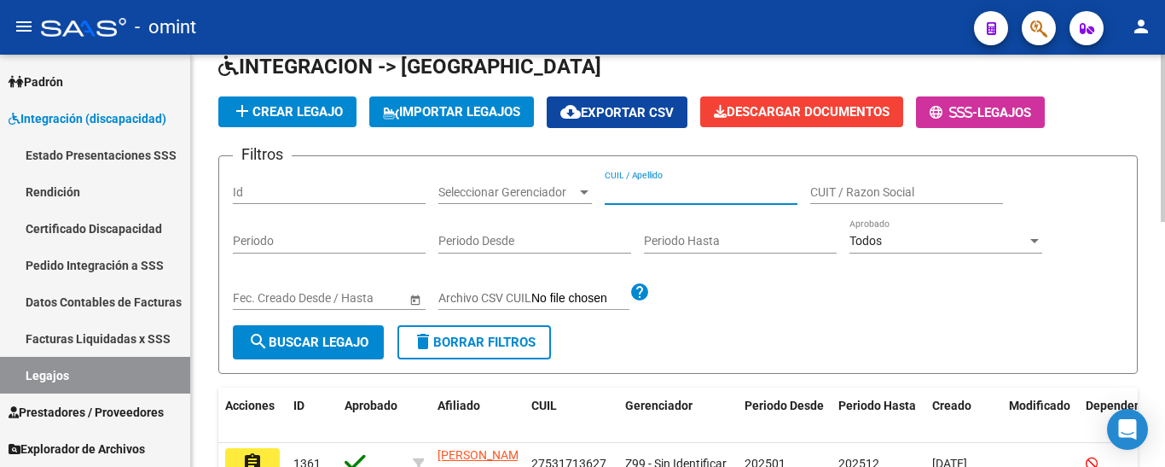
paste input "PENSA [PERSON_NAME]"
type input "PENSA [PERSON_NAME]"
click at [276, 340] on span "search Buscar Legajo" at bounding box center [308, 341] width 120 height 15
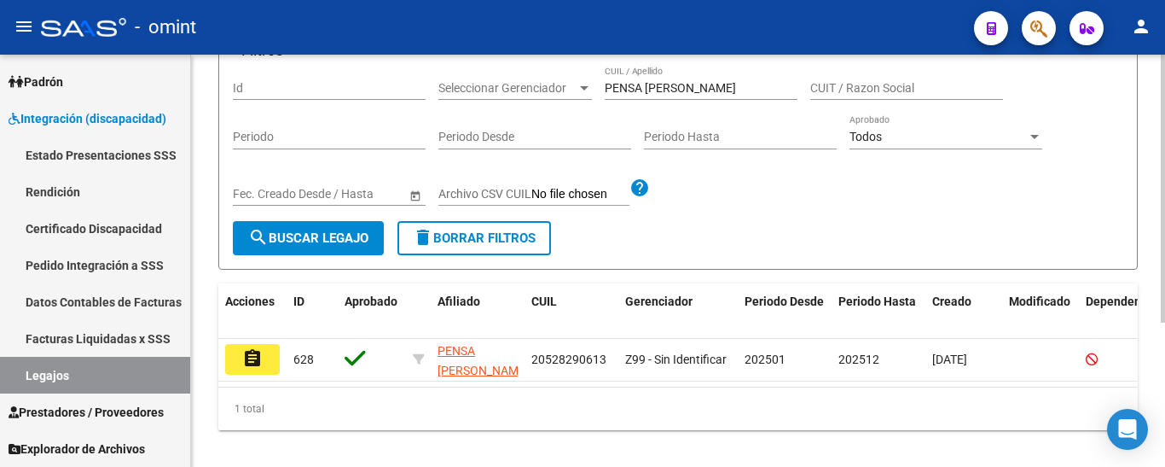
scroll to position [222, 0]
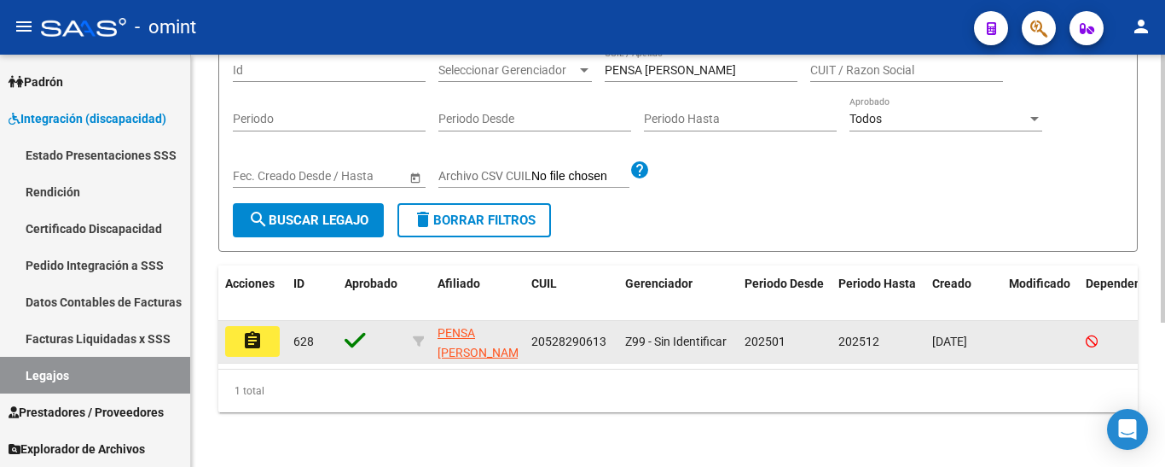
click at [253, 334] on mat-icon "assignment" at bounding box center [252, 340] width 20 height 20
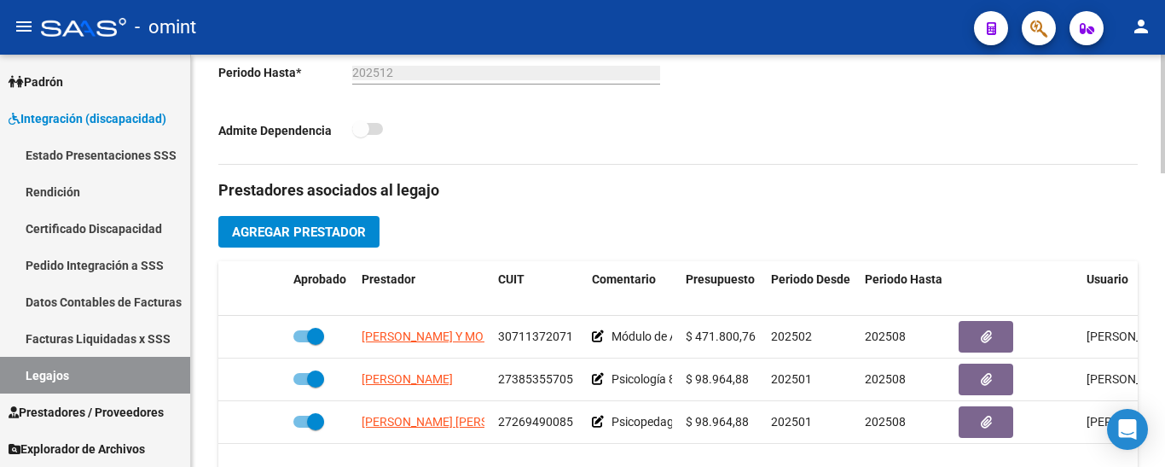
scroll to position [512, 0]
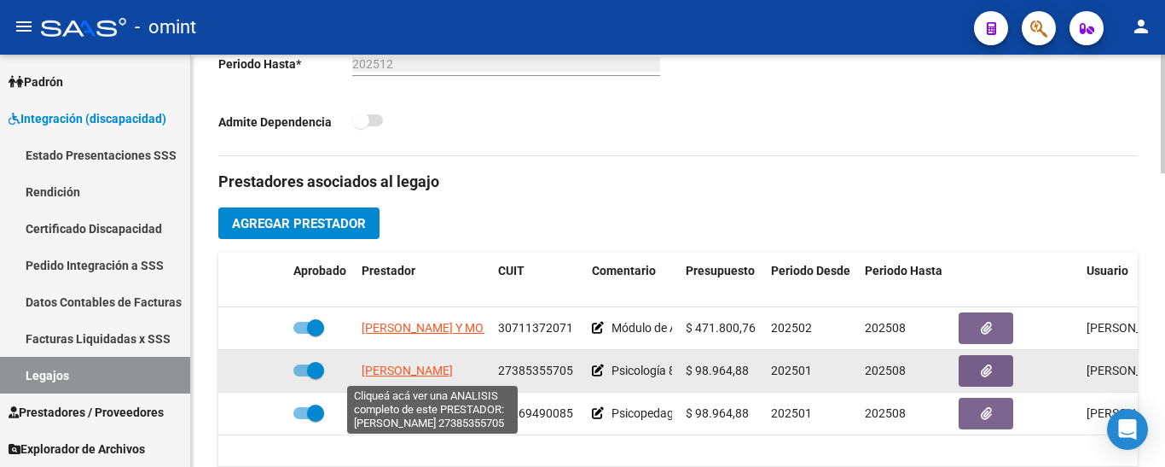
click at [453, 373] on span "[PERSON_NAME]" at bounding box center [407, 370] width 91 height 14
type textarea "27385355705"
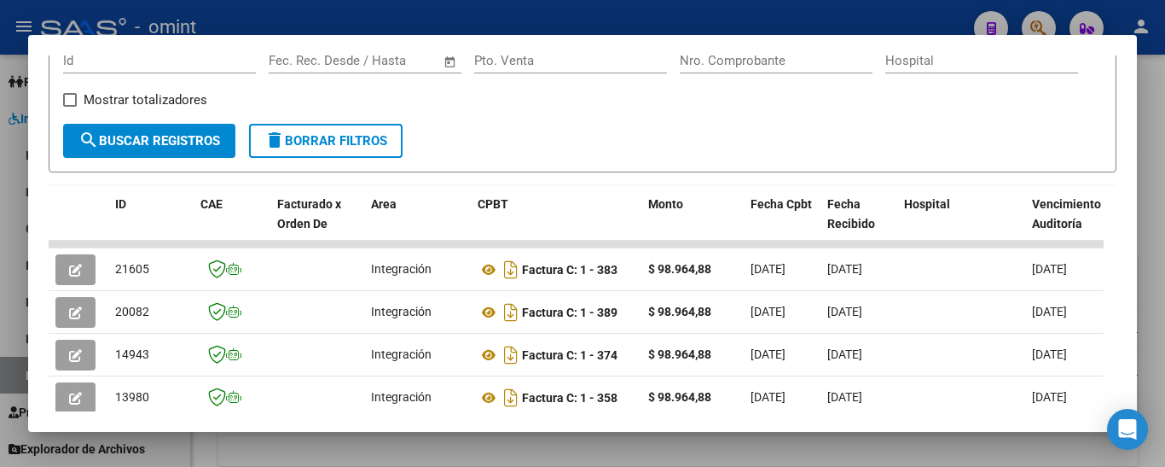
scroll to position [258, 0]
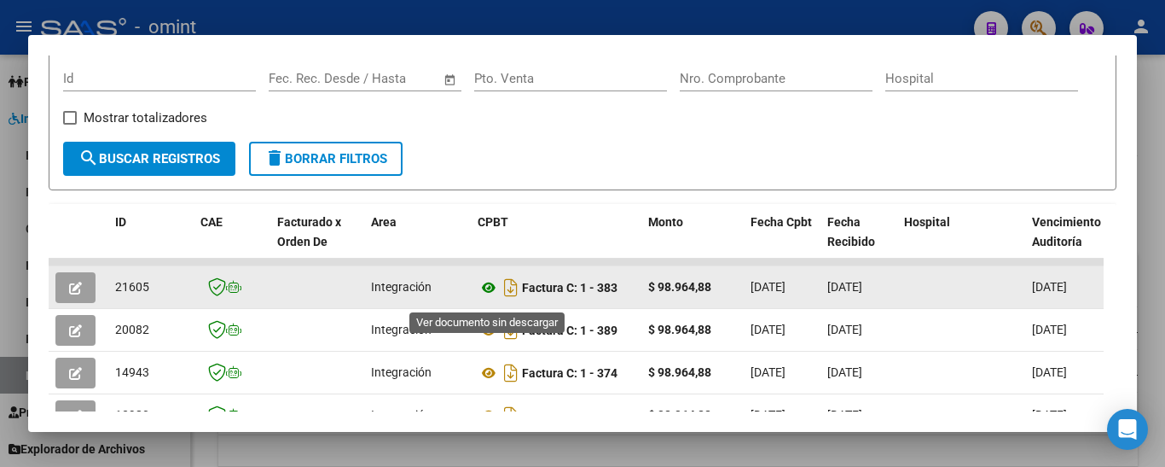
click at [494, 293] on icon at bounding box center [489, 287] width 22 height 20
click at [61, 287] on button "button" at bounding box center [75, 287] width 40 height 31
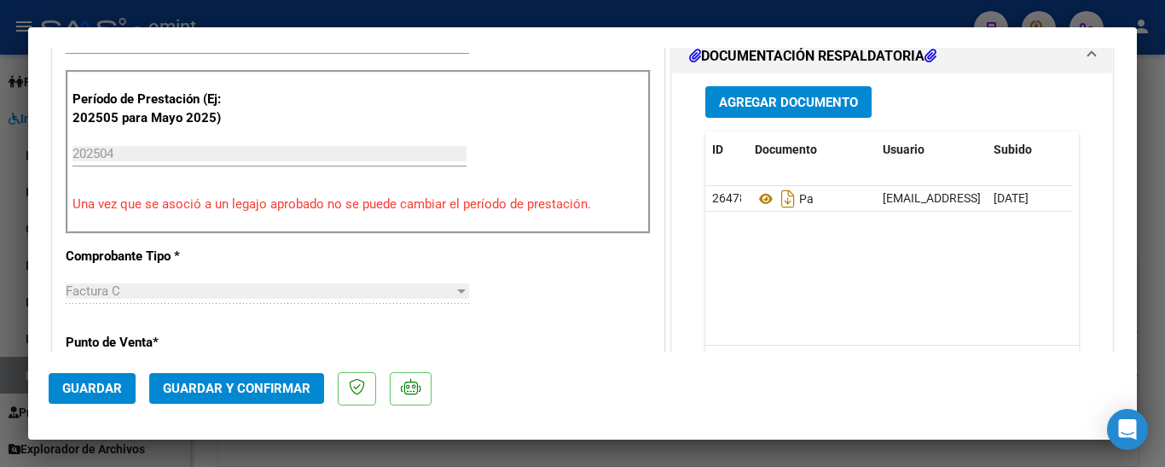
scroll to position [512, 0]
click at [279, 386] on span "Guardar y Confirmar" at bounding box center [237, 388] width 148 height 15
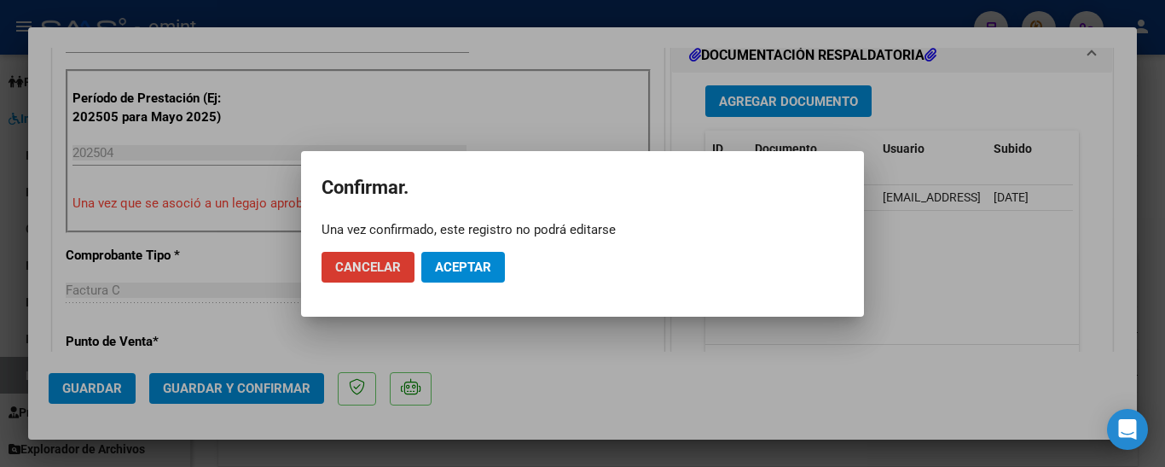
click at [465, 265] on span "Aceptar" at bounding box center [463, 266] width 56 height 15
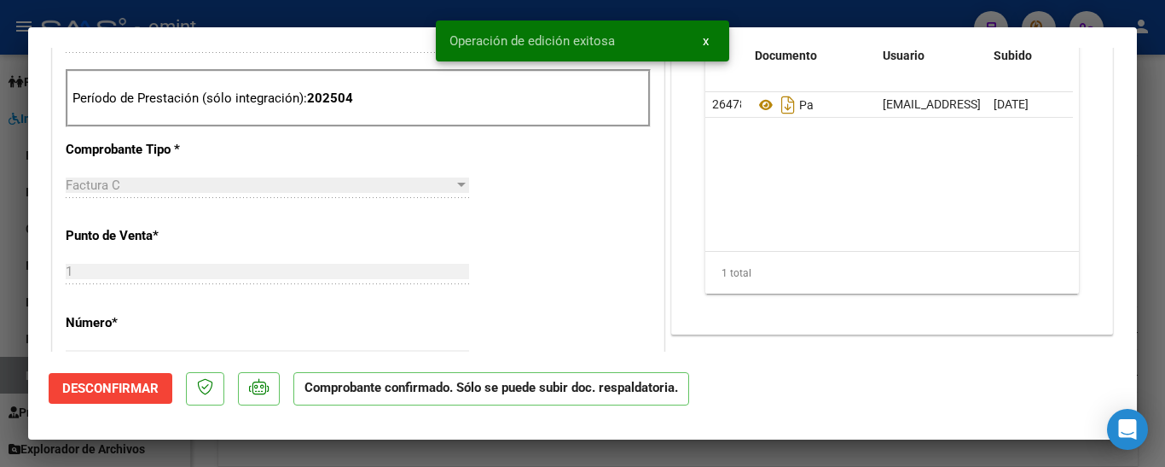
type input "$ 0,00"
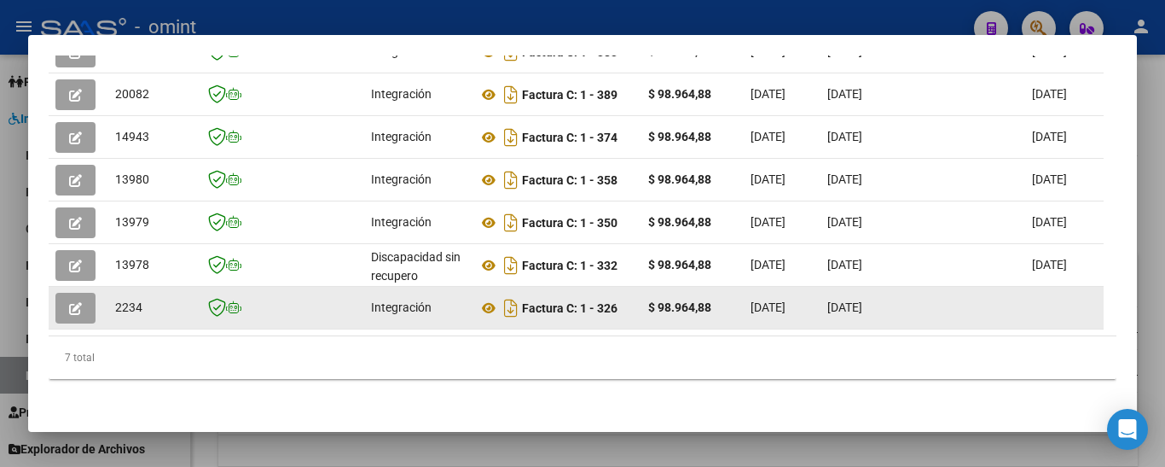
scroll to position [343, 0]
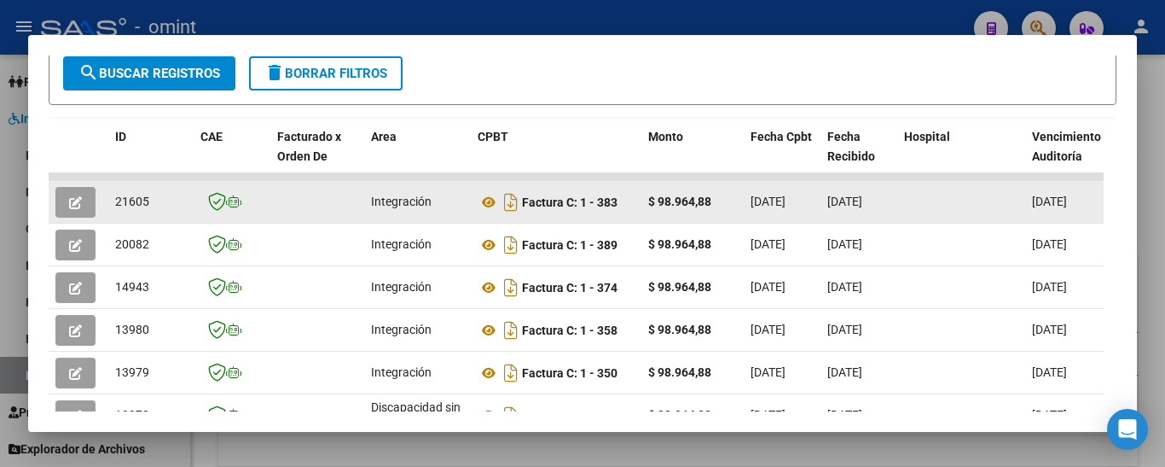
drag, startPoint x: 107, startPoint y: 212, endPoint x: 117, endPoint y: 212, distance: 10.3
drag, startPoint x: 113, startPoint y: 213, endPoint x: 149, endPoint y: 213, distance: 35.8
click at [149, 213] on datatable-body-cell "21605" at bounding box center [150, 202] width 85 height 42
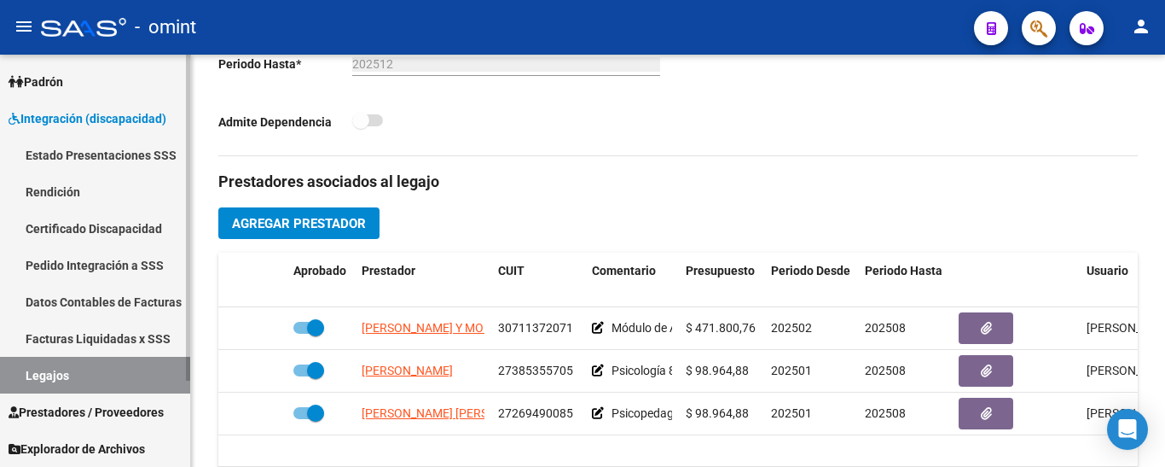
click at [117, 216] on link "Certificado Discapacidad" at bounding box center [95, 228] width 190 height 37
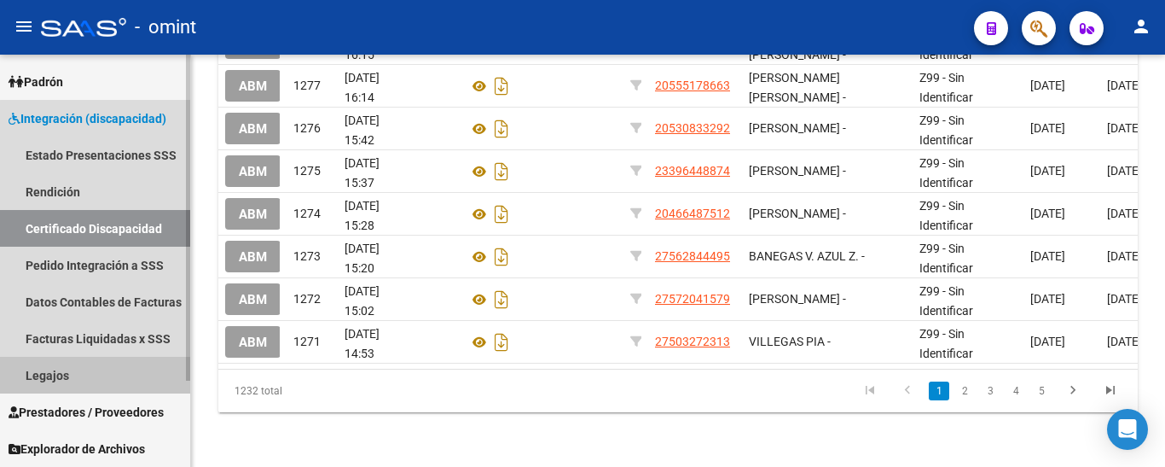
click at [113, 375] on link "Legajos" at bounding box center [95, 375] width 190 height 37
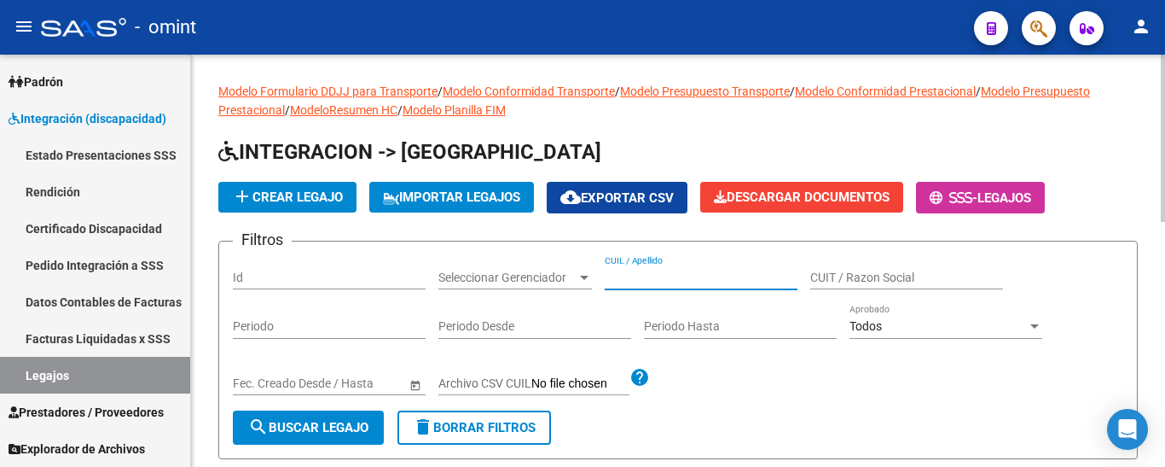
paste input "[PERSON_NAME] [PERSON_NAME]"
type input "[PERSON_NAME] [PERSON_NAME]"
click at [341, 430] on span "search Buscar Legajo" at bounding box center [308, 427] width 120 height 15
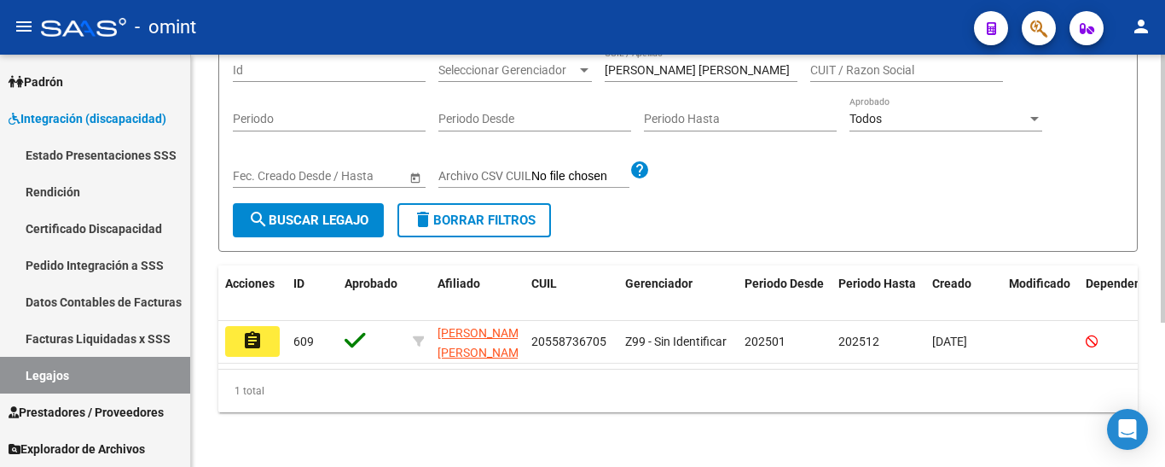
scroll to position [222, 0]
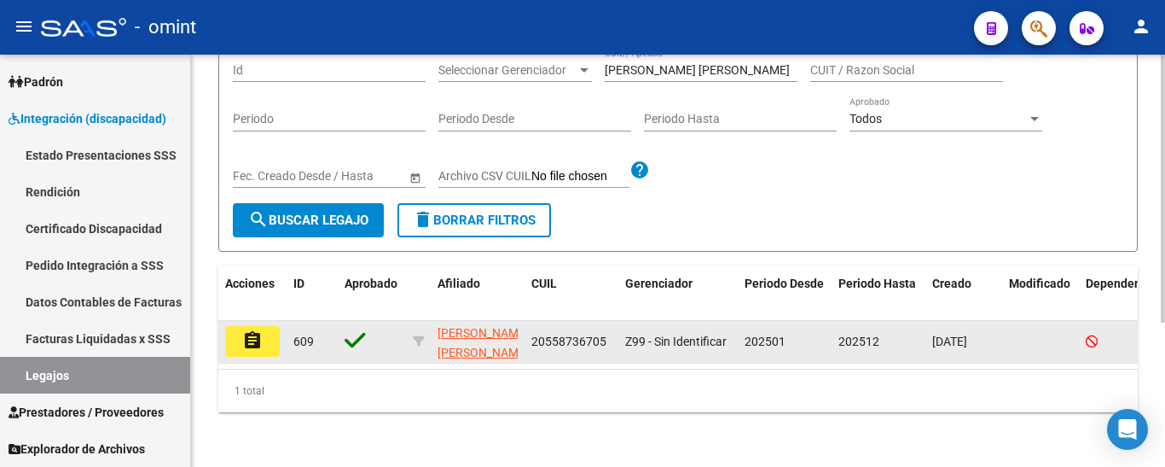
click at [241, 328] on button "assignment" at bounding box center [252, 341] width 55 height 31
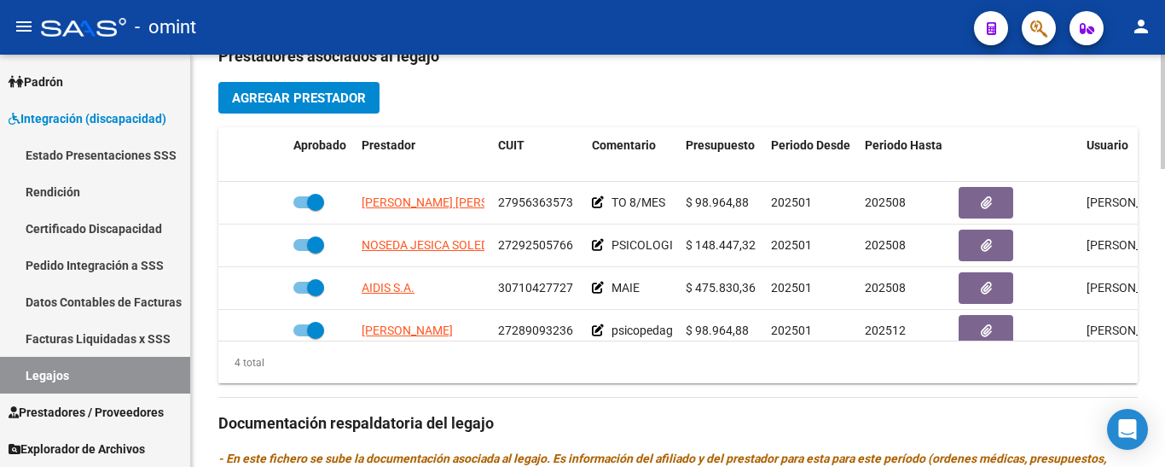
scroll to position [31, 0]
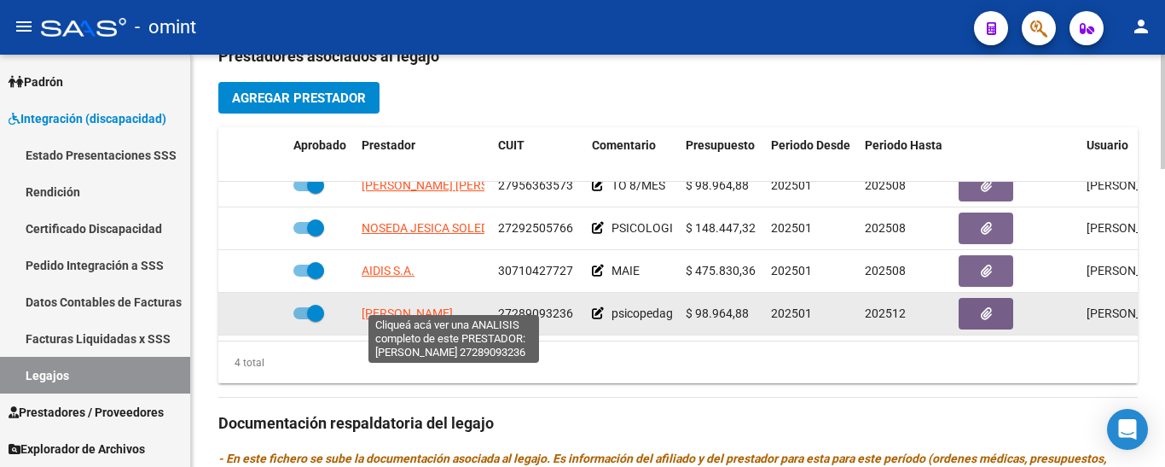
click at [427, 306] on span "[PERSON_NAME]" at bounding box center [407, 313] width 91 height 14
type textarea "27289093236"
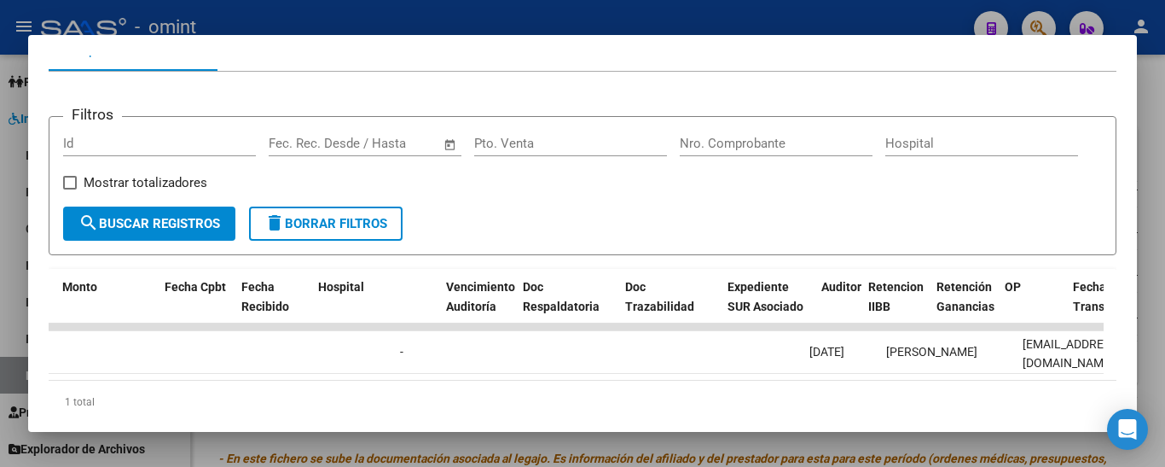
scroll to position [0, 0]
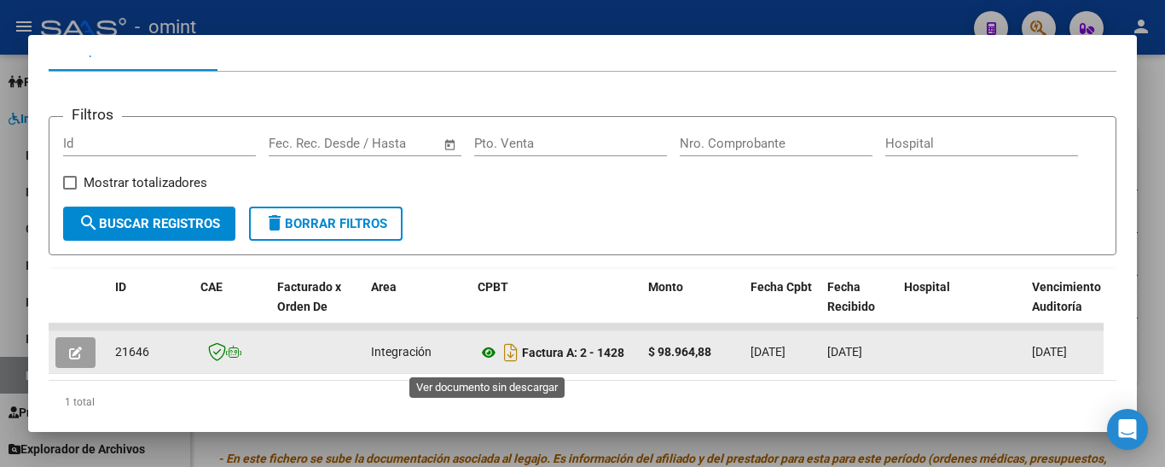
click at [480, 359] on icon at bounding box center [489, 352] width 22 height 20
click at [84, 347] on button "button" at bounding box center [75, 352] width 40 height 31
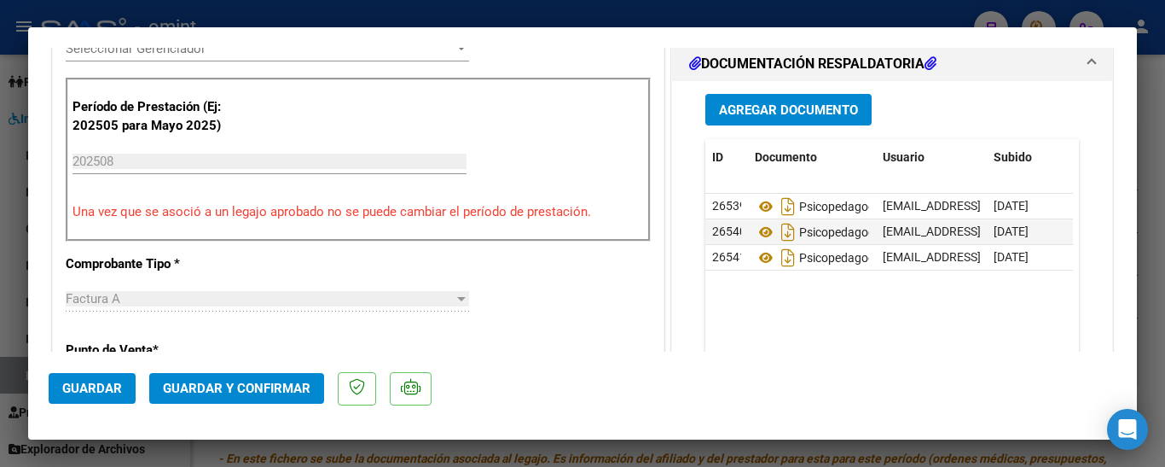
scroll to position [597, 0]
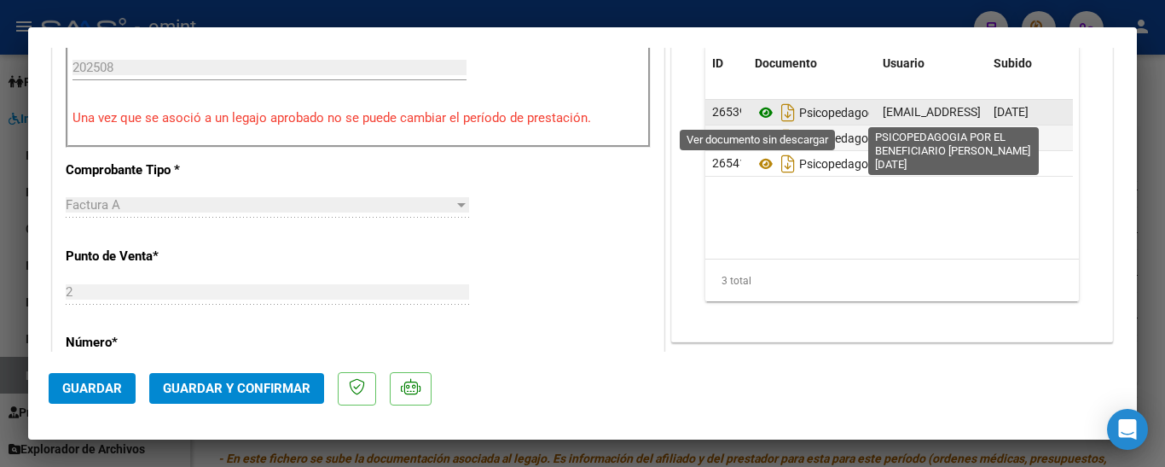
click at [756, 112] on icon at bounding box center [766, 112] width 22 height 20
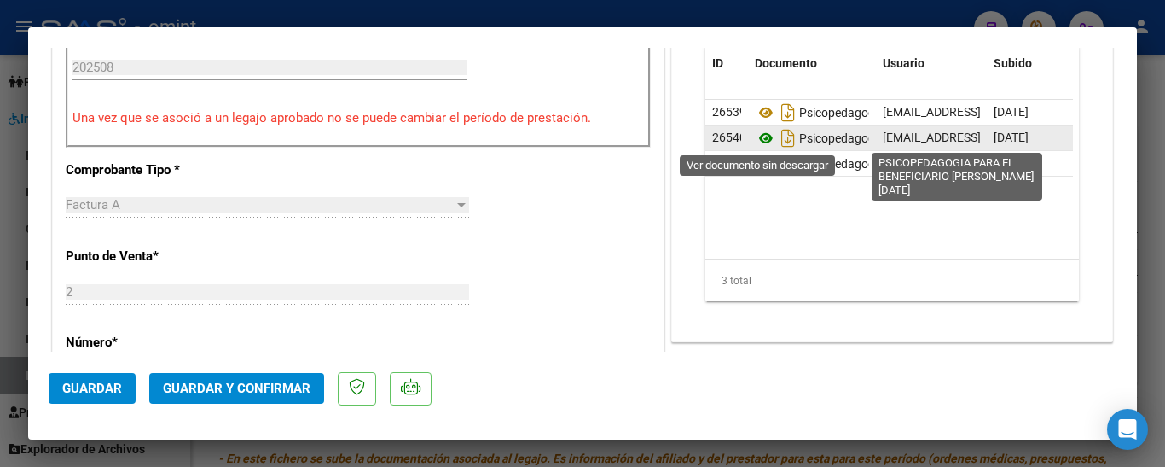
click at [759, 138] on icon at bounding box center [766, 138] width 22 height 20
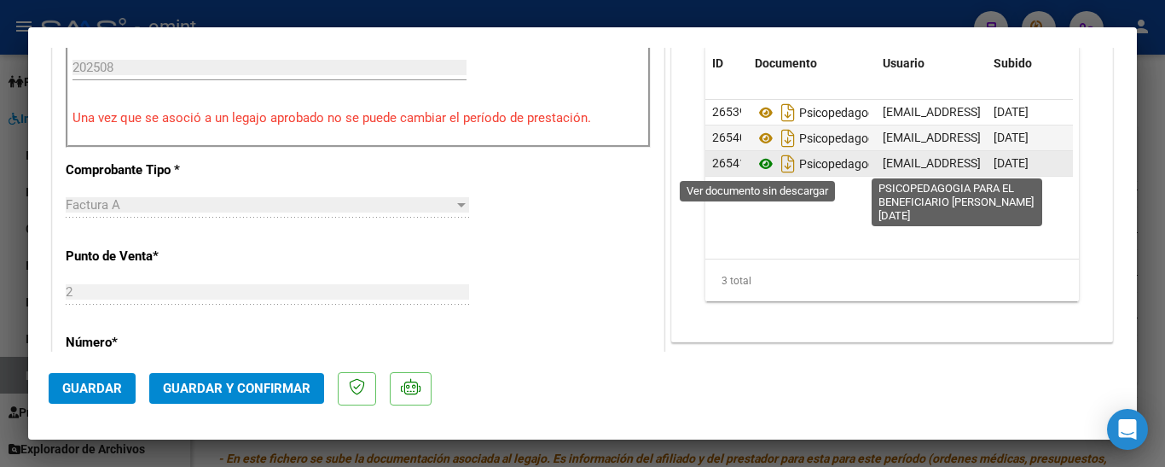
click at [756, 162] on icon at bounding box center [766, 164] width 22 height 20
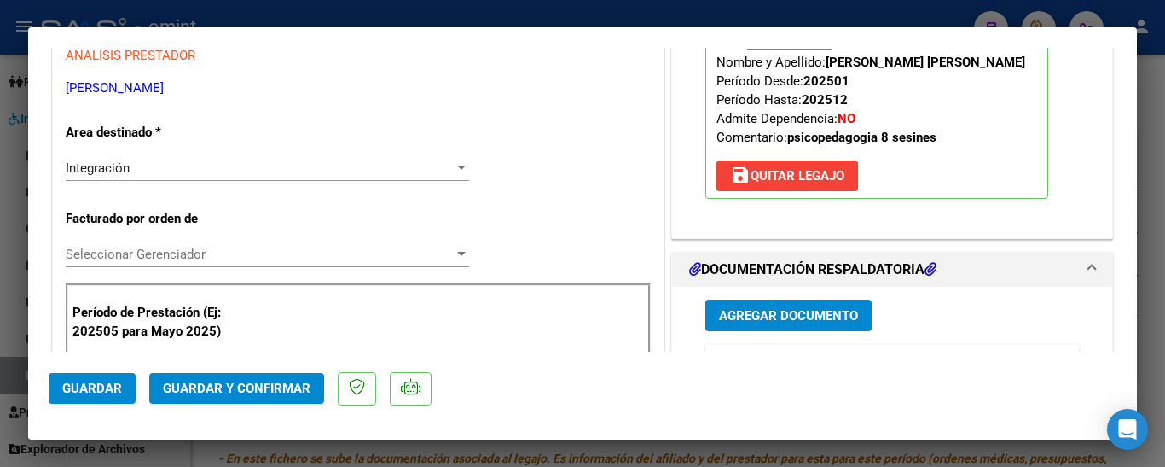
scroll to position [171, 0]
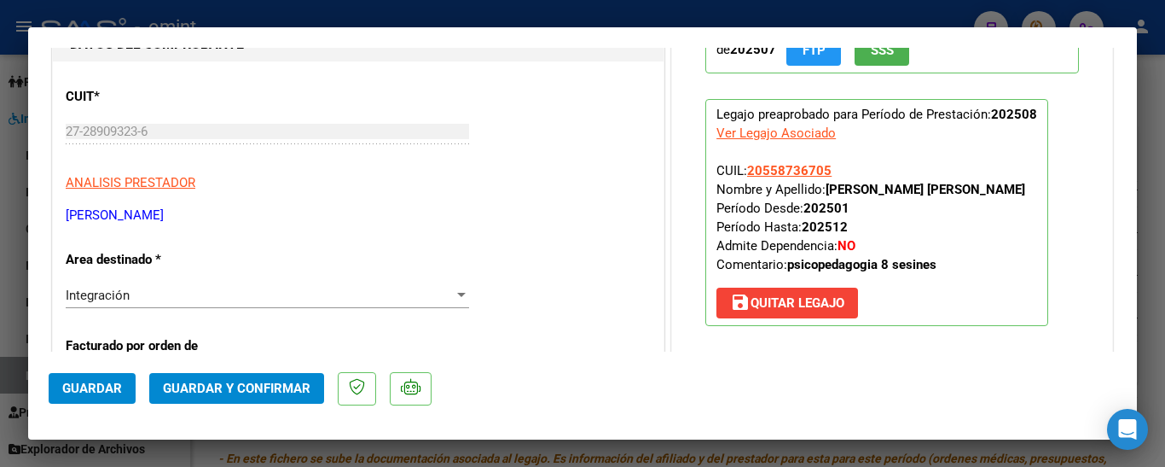
type input "$ 0,00"
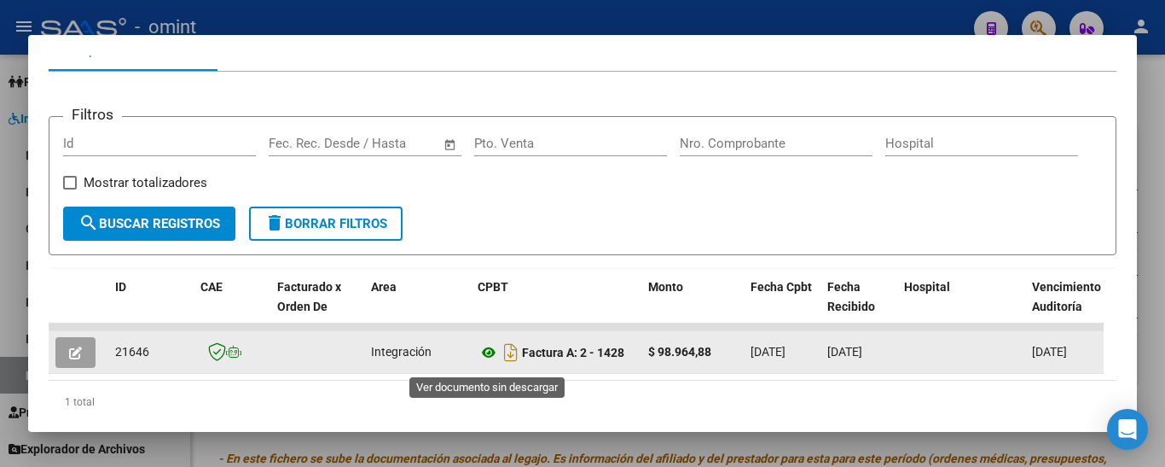
click at [488, 357] on icon at bounding box center [489, 352] width 22 height 20
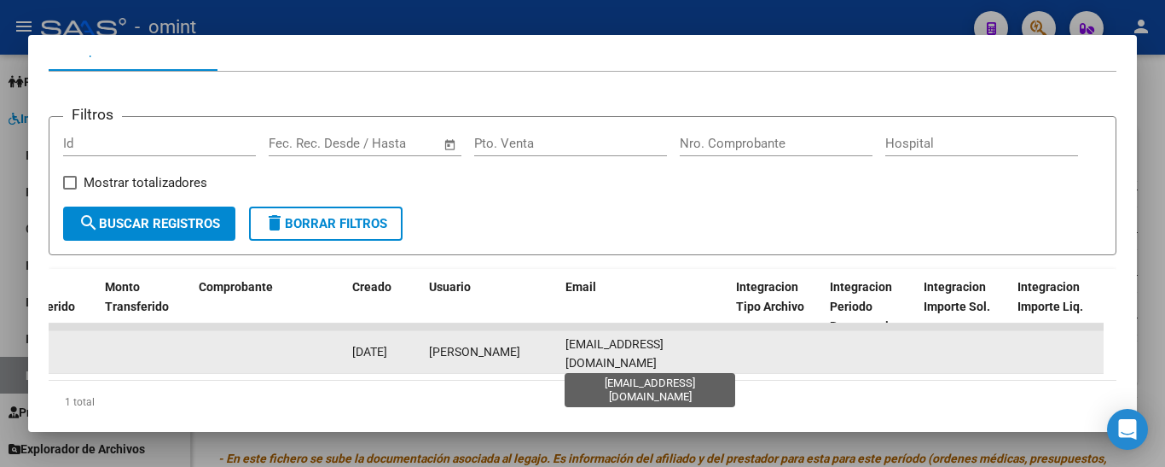
scroll to position [0, 9]
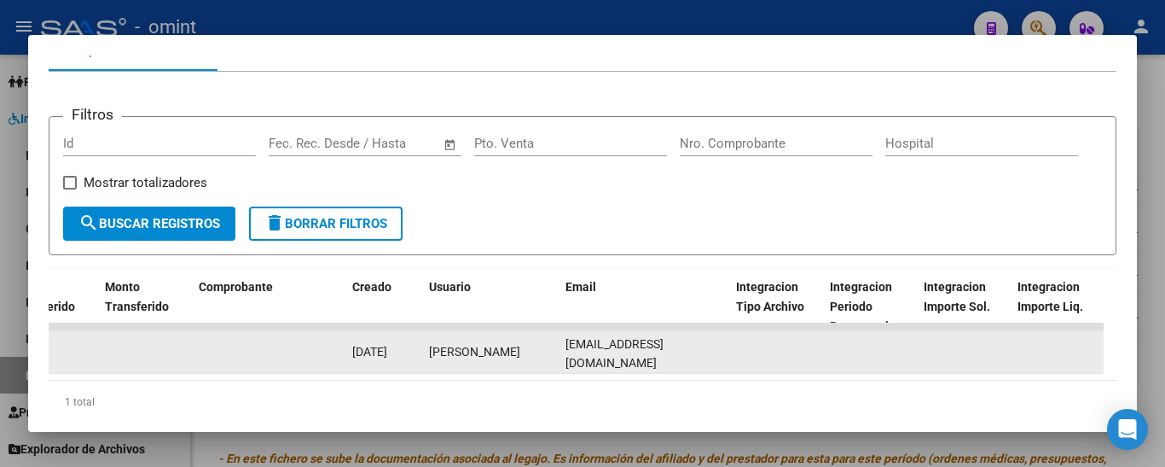
drag, startPoint x: 566, startPoint y: 357, endPoint x: 741, endPoint y: 362, distance: 174.9
click at [745, 362] on div "21646 Integración Factura A: 2 - 1428 $ 98.964,88 [DATE] [DATE] [DATE] - [DATE]…" at bounding box center [243, 352] width 3686 height 43
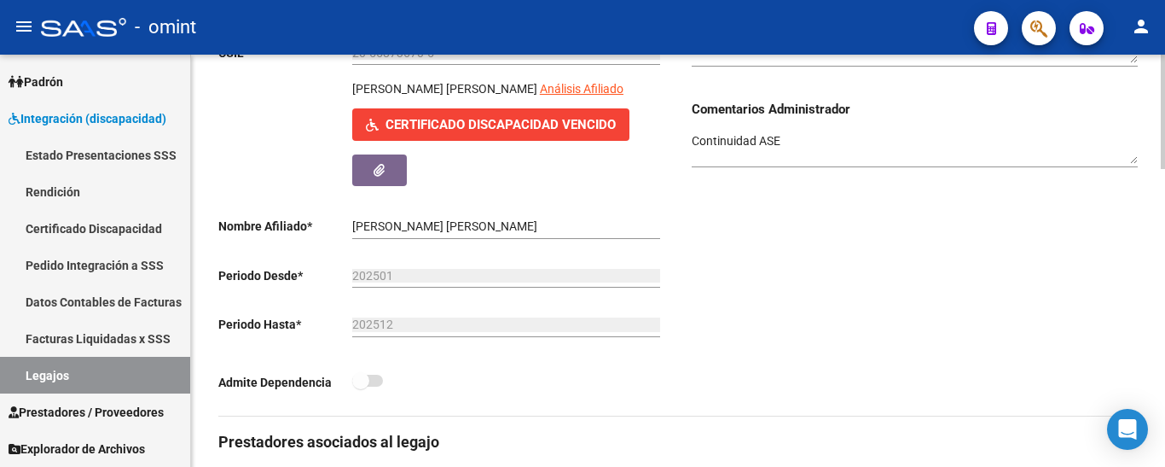
scroll to position [256, 0]
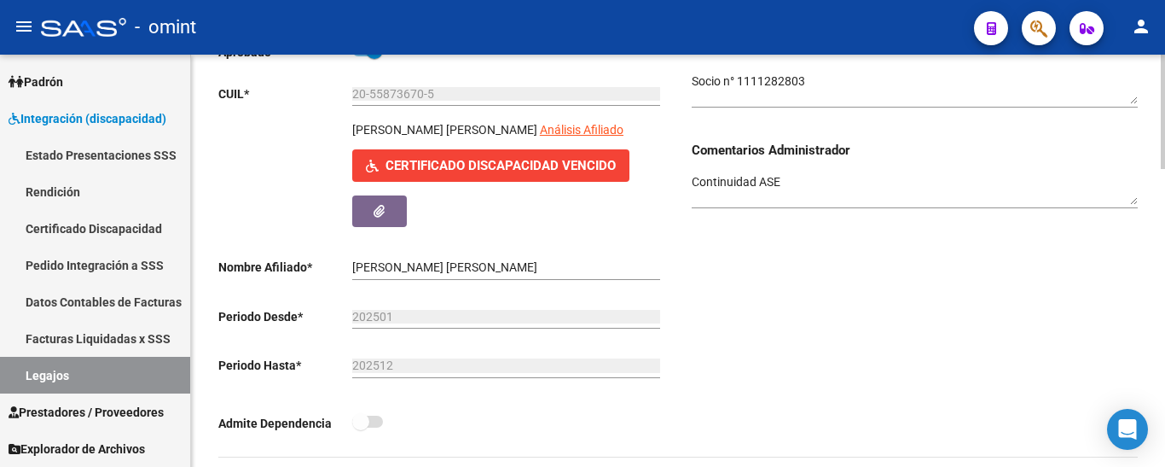
drag, startPoint x: 350, startPoint y: 124, endPoint x: 519, endPoint y: 132, distance: 169.1
click at [520, 135] on div "[PERSON_NAME] [PERSON_NAME] Análisis Afiliado Certificado Discapacidad Vencido …" at bounding box center [441, 173] width 446 height 106
click at [793, 242] on div "Comentarios Comentarios Administrador Continuidad ASE" at bounding box center [908, 248] width 460 height 416
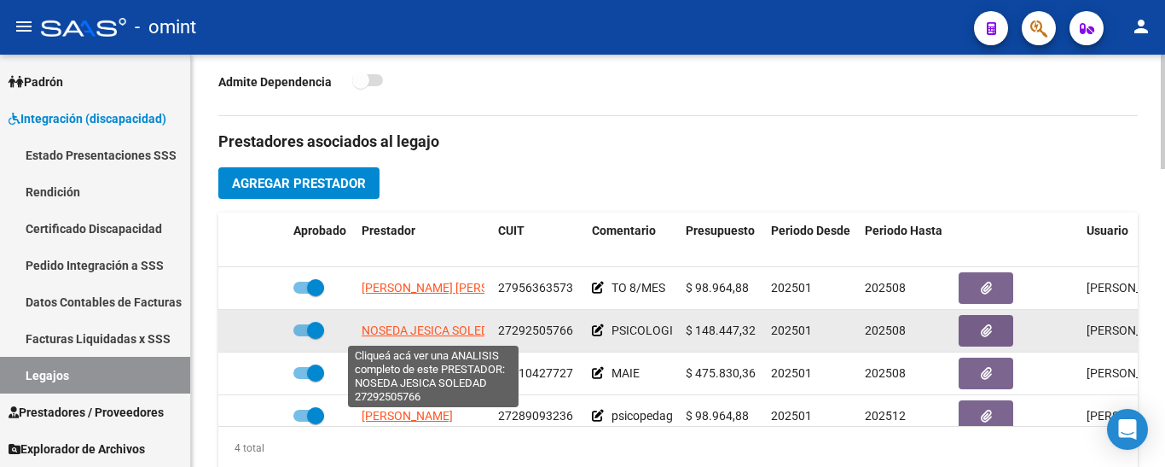
scroll to position [31, 0]
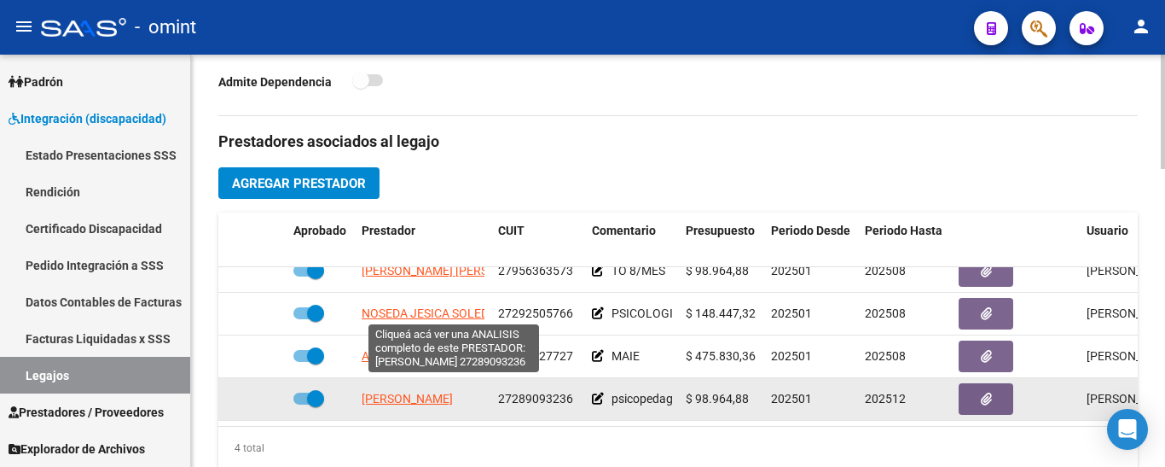
click at [421, 392] on span "[PERSON_NAME]" at bounding box center [407, 399] width 91 height 14
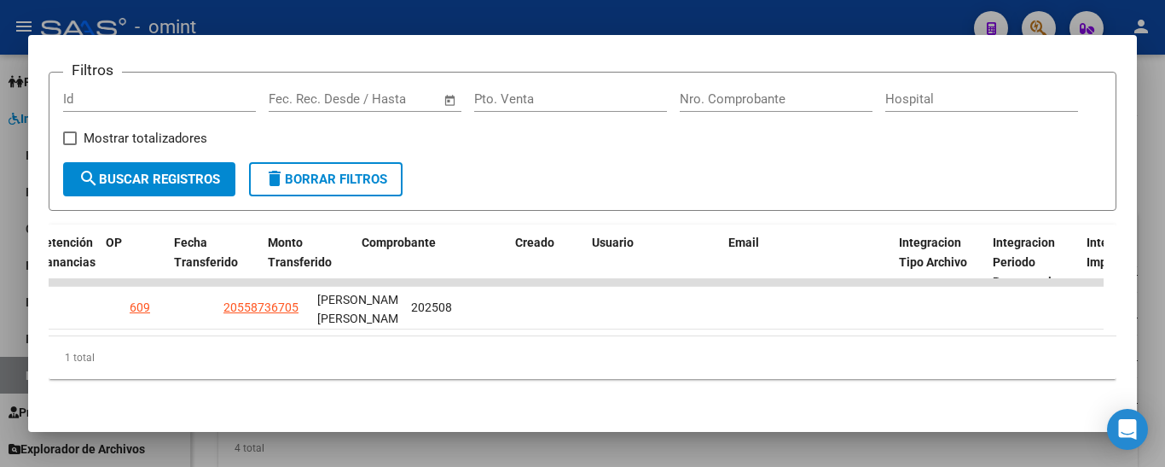
scroll to position [0, 0]
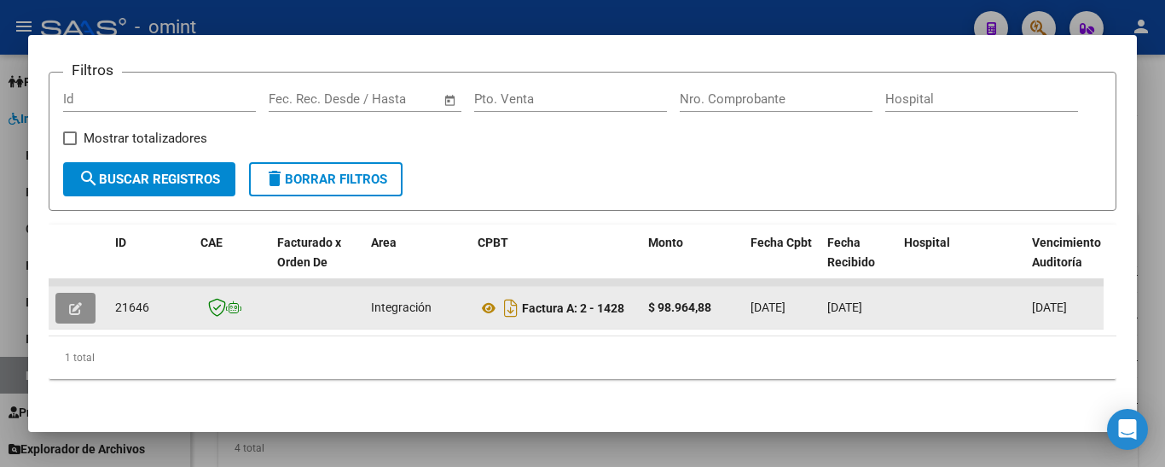
click at [78, 302] on icon "button" at bounding box center [75, 308] width 13 height 13
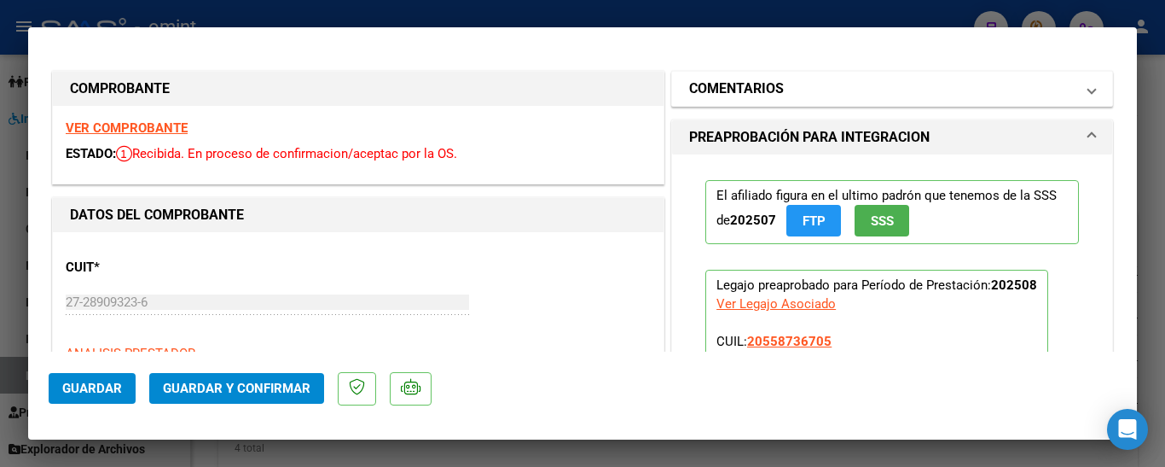
click at [776, 90] on h1 "COMENTARIOS" at bounding box center [736, 88] width 95 height 20
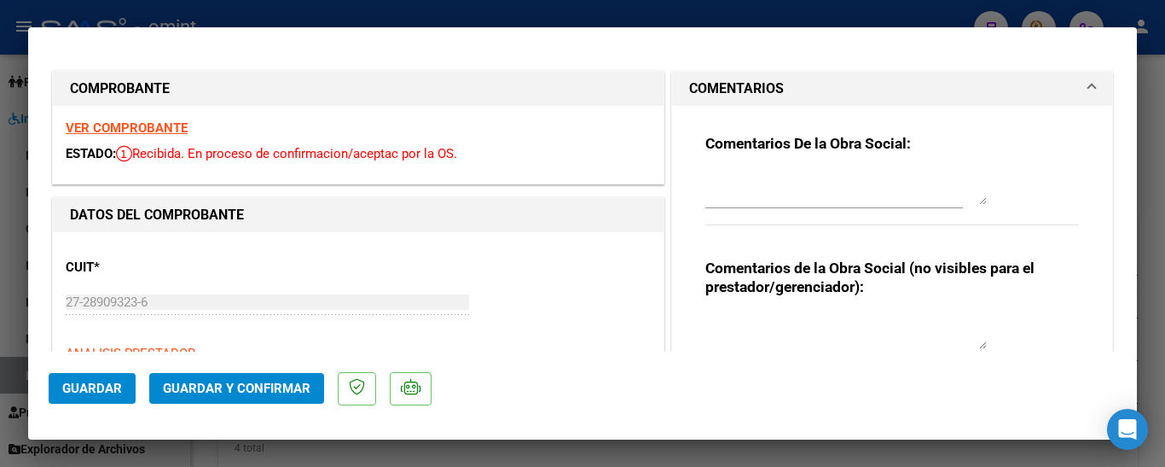
click at [752, 173] on textarea at bounding box center [847, 188] width 282 height 34
drag, startPoint x: 752, startPoint y: 183, endPoint x: 762, endPoint y: 183, distance: 10.2
click at [762, 183] on textarea "falta planjulla de asistencia" at bounding box center [847, 188] width 282 height 34
click at [789, 197] on textarea "falta planilla de asistencia" at bounding box center [847, 188] width 282 height 34
type textarea "falta planilla de asistencia"
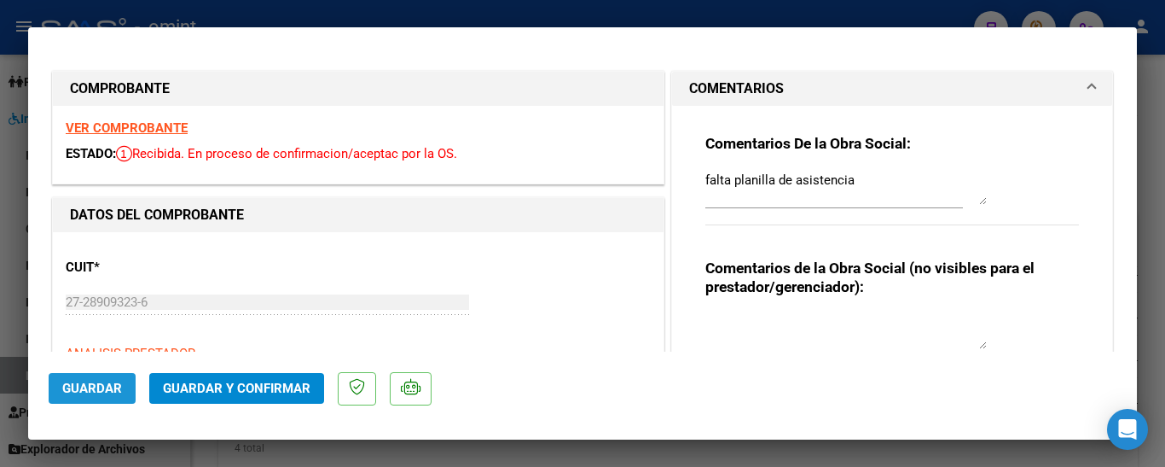
click at [96, 382] on span "Guardar" at bounding box center [92, 388] width 60 height 15
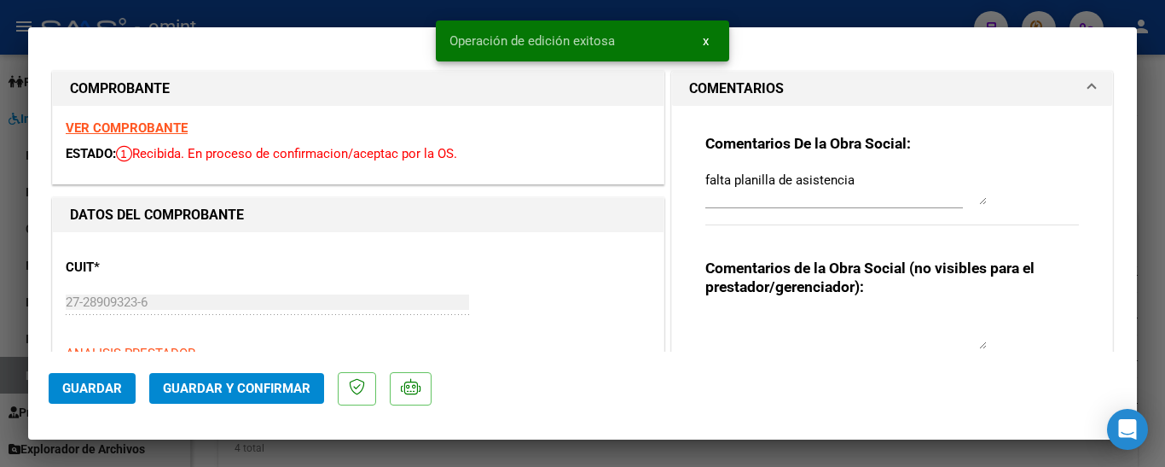
type input "$ 0,00"
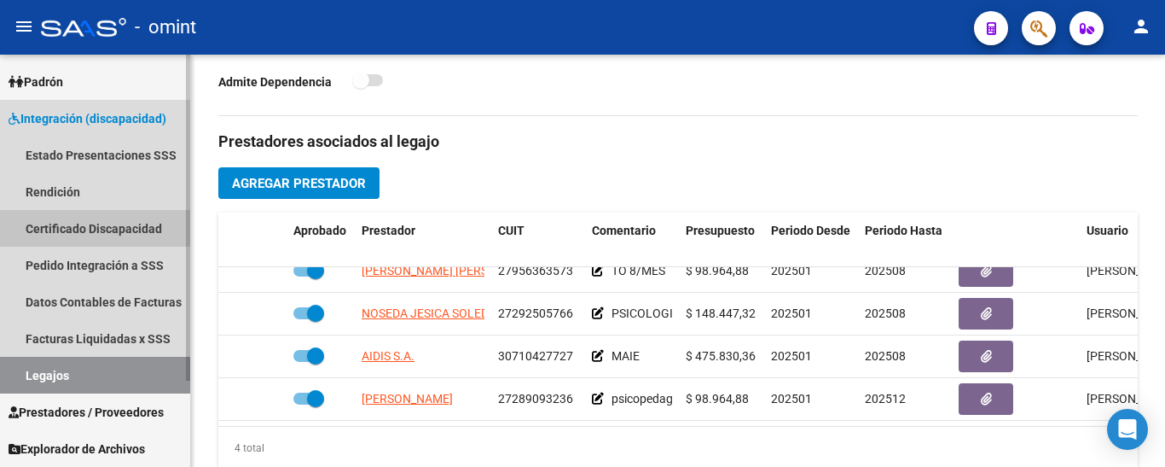
click at [51, 227] on link "Certificado Discapacidad" at bounding box center [95, 228] width 190 height 37
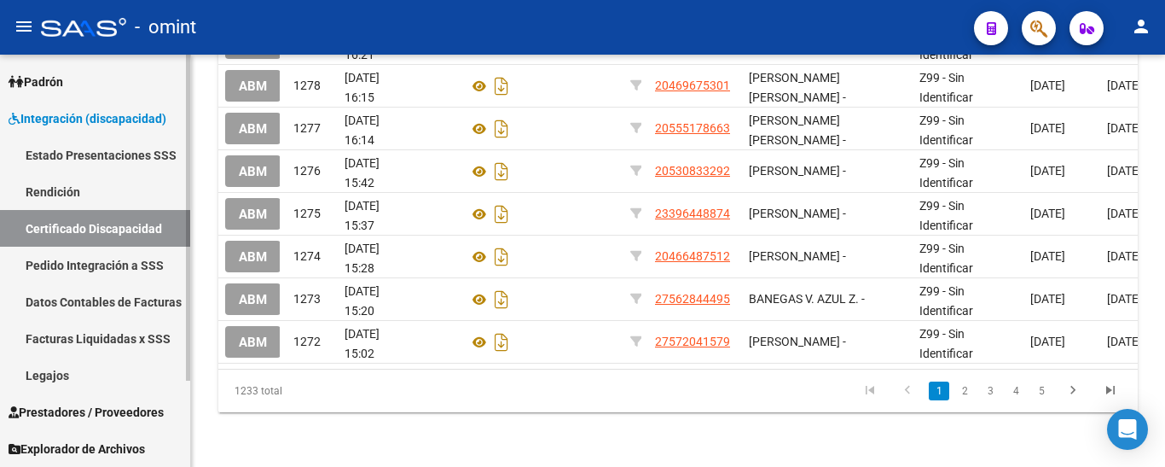
click at [68, 374] on link "Legajos" at bounding box center [95, 375] width 190 height 37
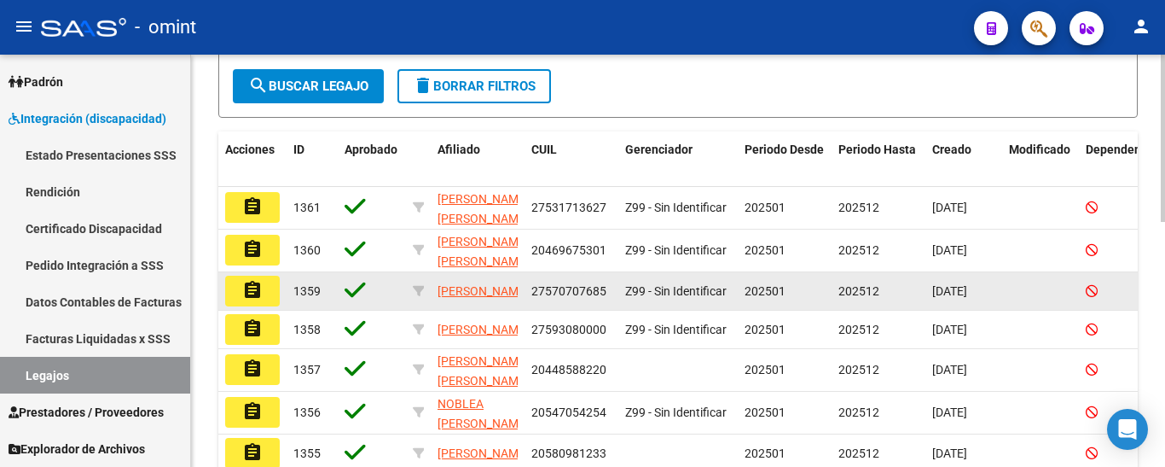
scroll to position [171, 0]
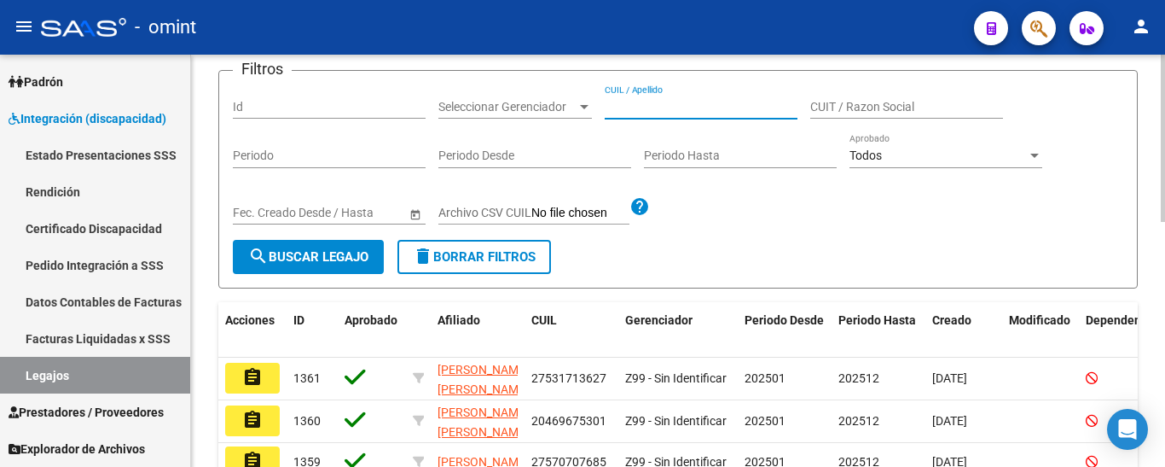
paste input "[PERSON_NAME] [PERSON_NAME]"
type input "[PERSON_NAME] [PERSON_NAME]"
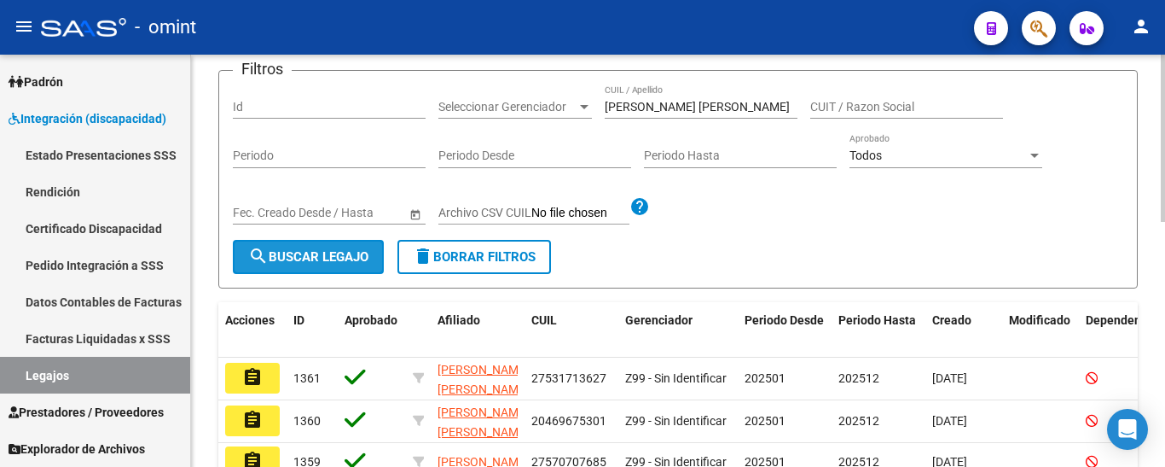
click at [336, 255] on span "search Buscar Legajo" at bounding box center [308, 256] width 120 height 15
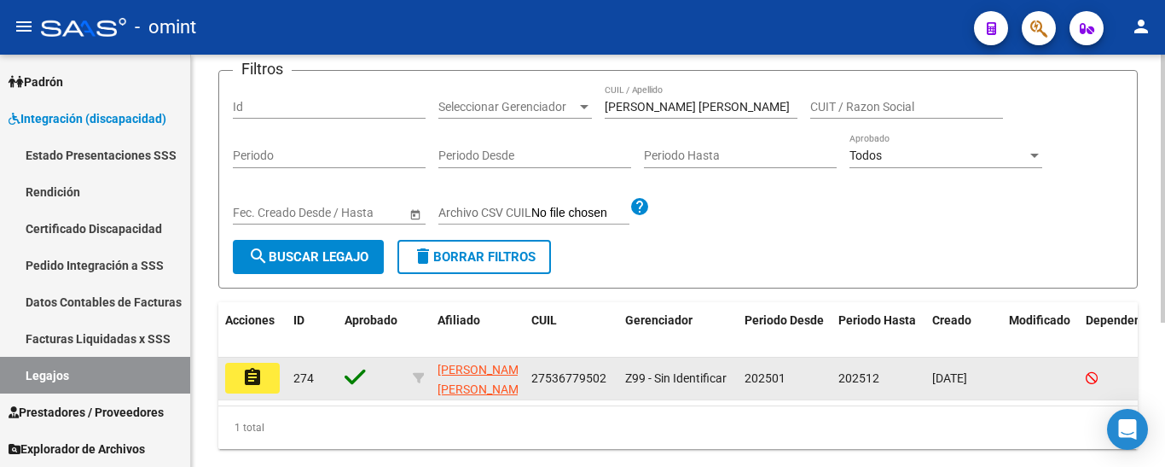
drag, startPoint x: 253, startPoint y: 372, endPoint x: 306, endPoint y: 369, distance: 53.9
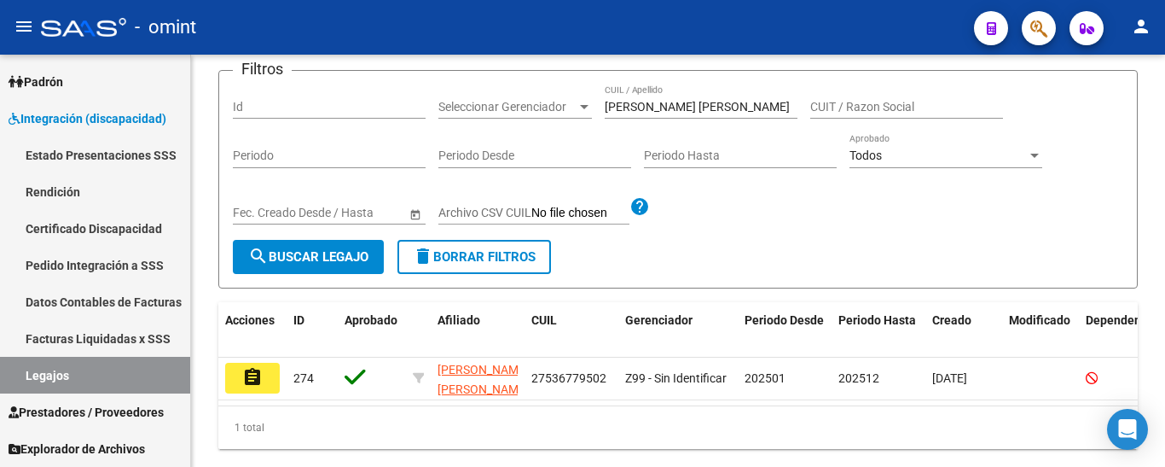
click at [253, 371] on mat-icon "assignment" at bounding box center [252, 377] width 20 height 20
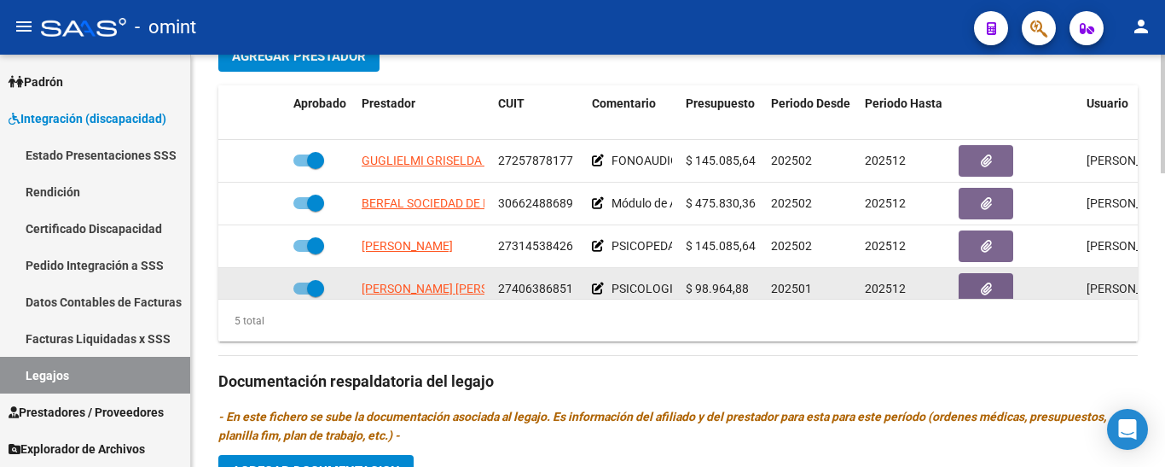
scroll to position [683, 0]
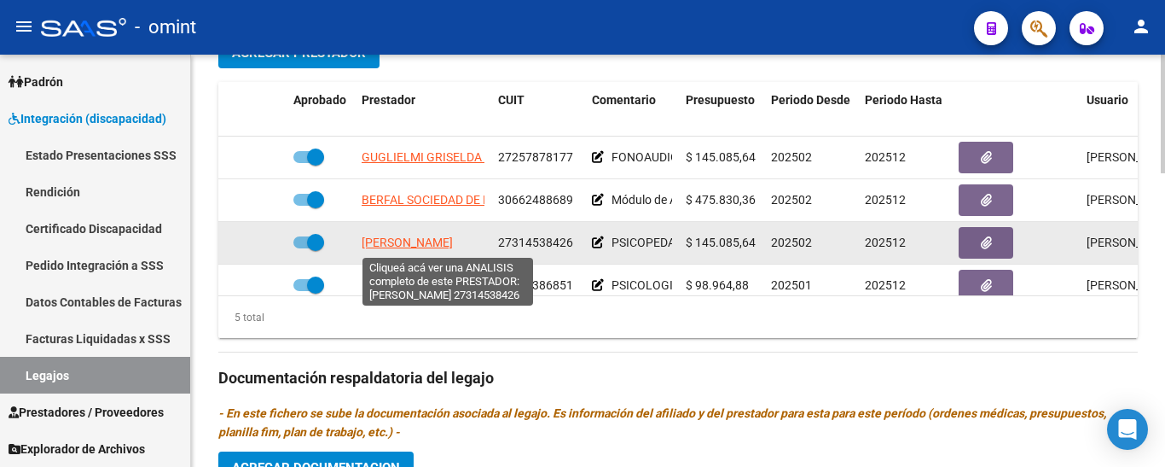
click at [389, 245] on span "[PERSON_NAME]" at bounding box center [407, 242] width 91 height 14
type textarea "27314538426"
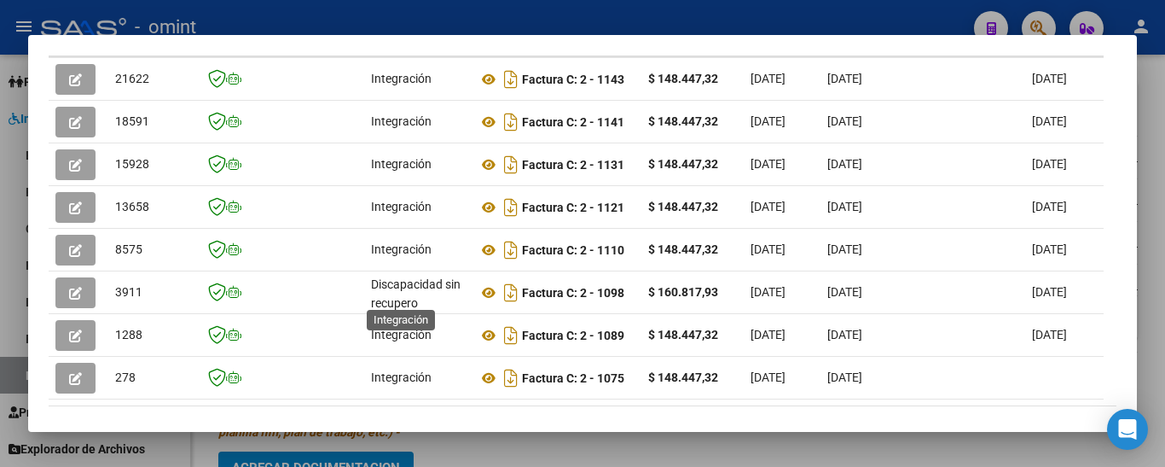
scroll to position [300, 0]
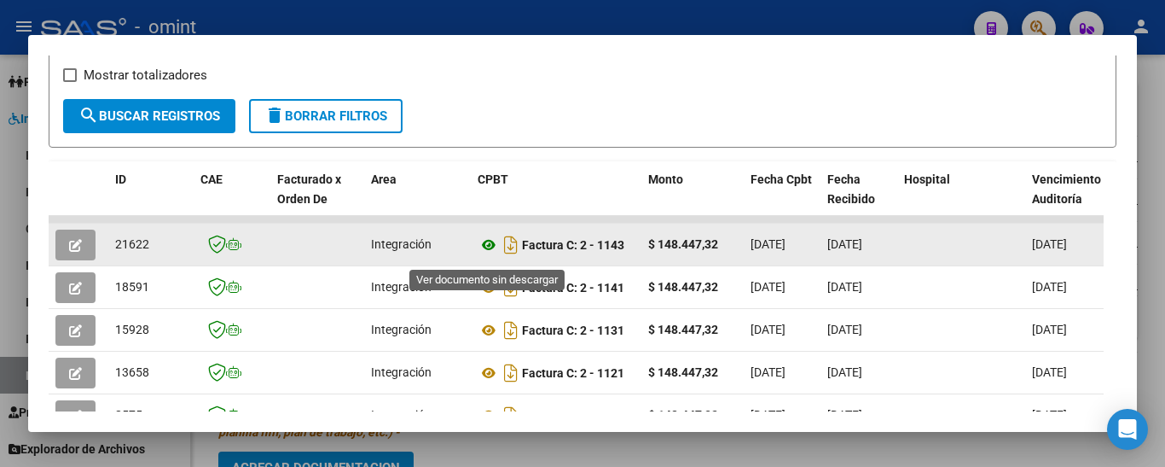
click at [489, 251] on icon at bounding box center [489, 245] width 22 height 20
click at [78, 247] on icon "button" at bounding box center [75, 245] width 13 height 13
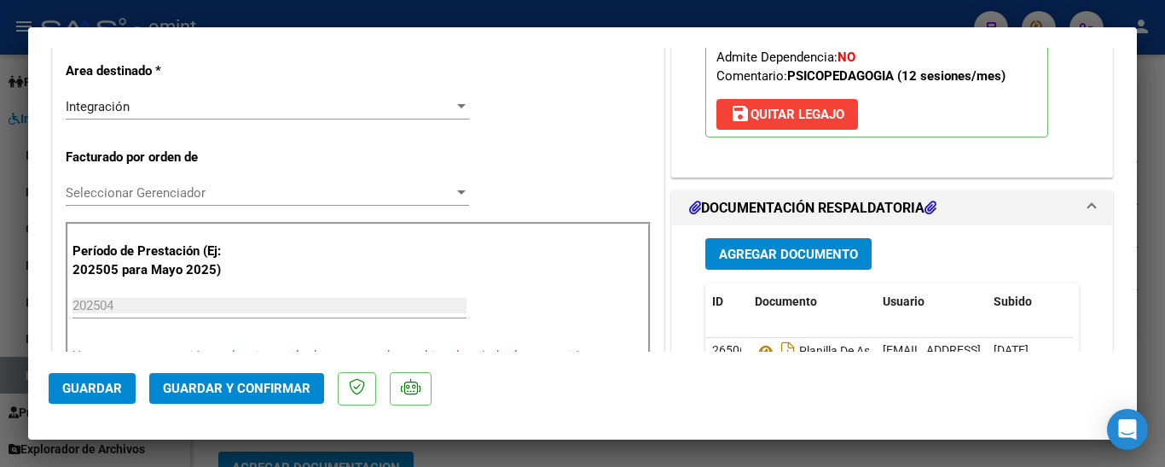
scroll to position [427, 0]
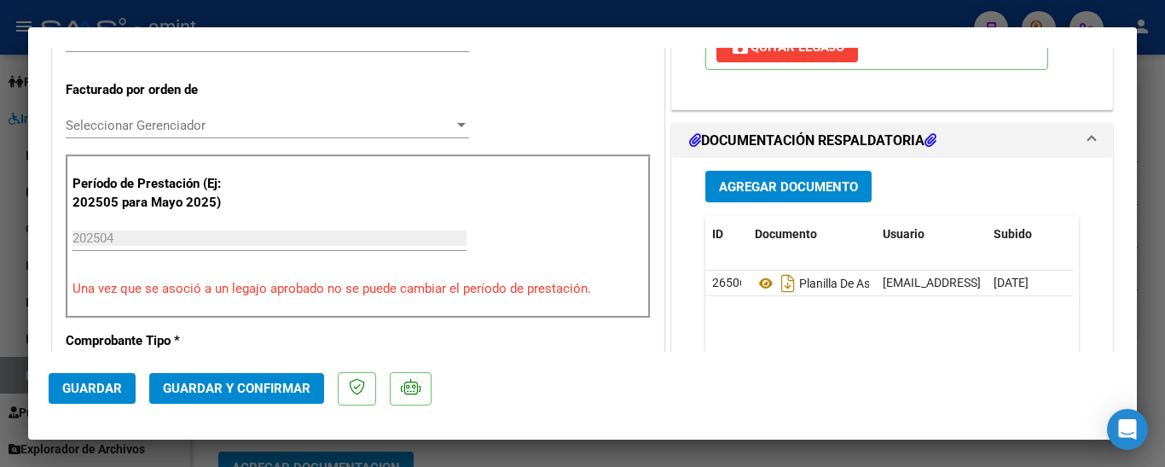
click at [292, 392] on span "Guardar y Confirmar" at bounding box center [237, 388] width 148 height 15
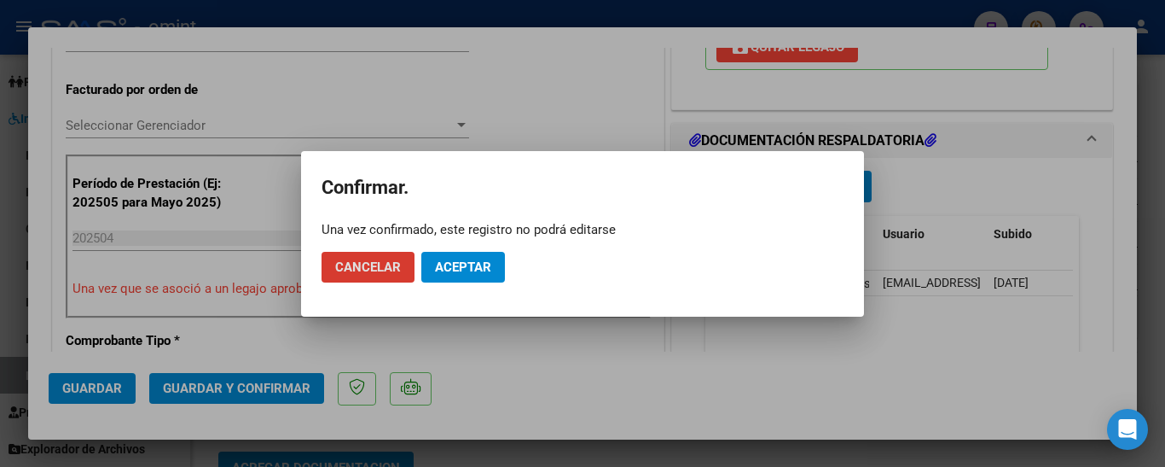
click at [490, 254] on button "Aceptar" at bounding box center [463, 267] width 84 height 31
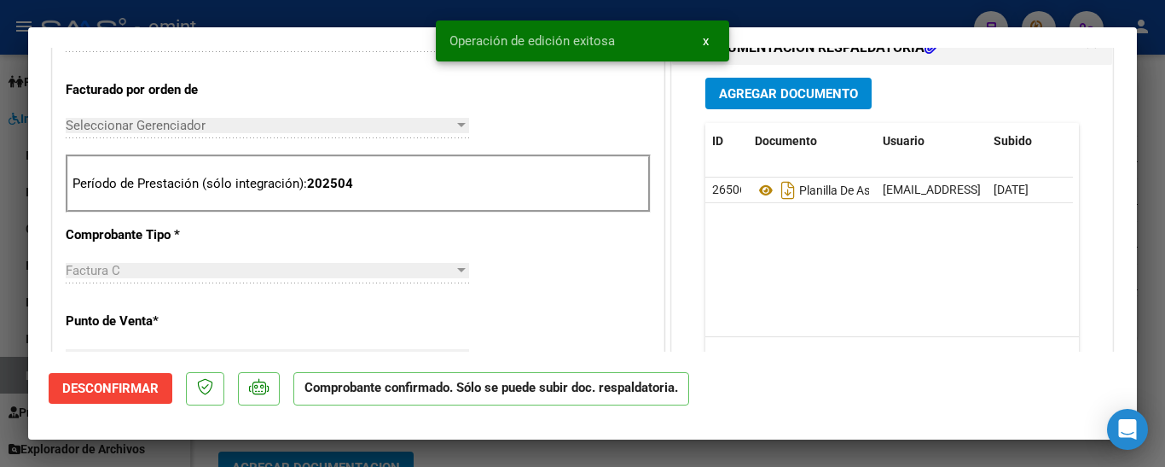
type input "$ 0,00"
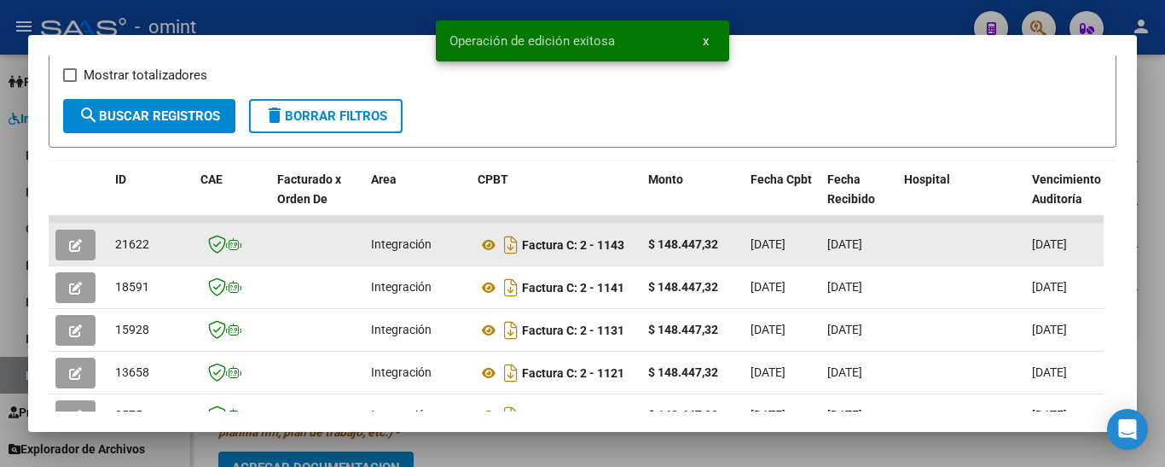
drag, startPoint x: 110, startPoint y: 248, endPoint x: 142, endPoint y: 248, distance: 32.4
click at [166, 248] on datatable-body-cell "21622" at bounding box center [150, 245] width 85 height 42
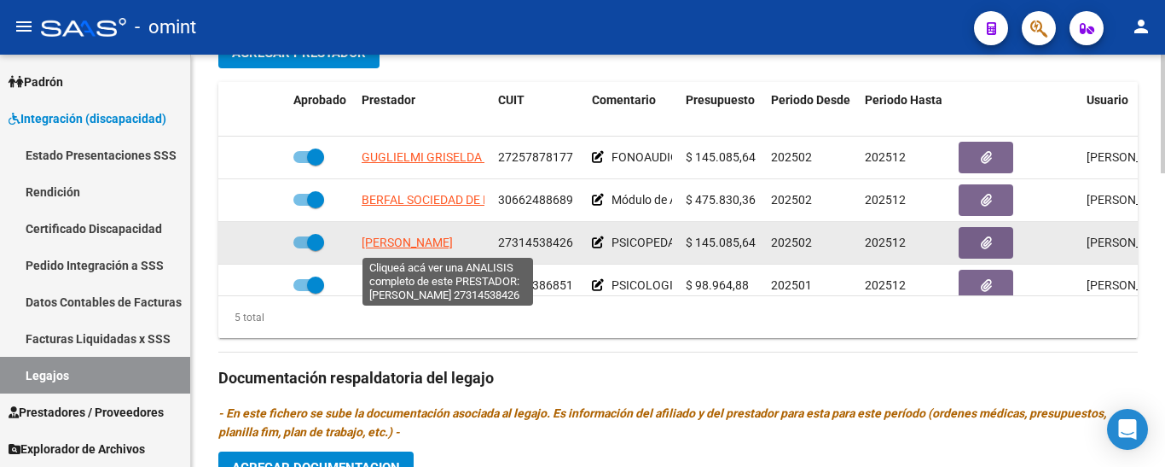
click at [442, 241] on span "[PERSON_NAME]" at bounding box center [407, 242] width 91 height 14
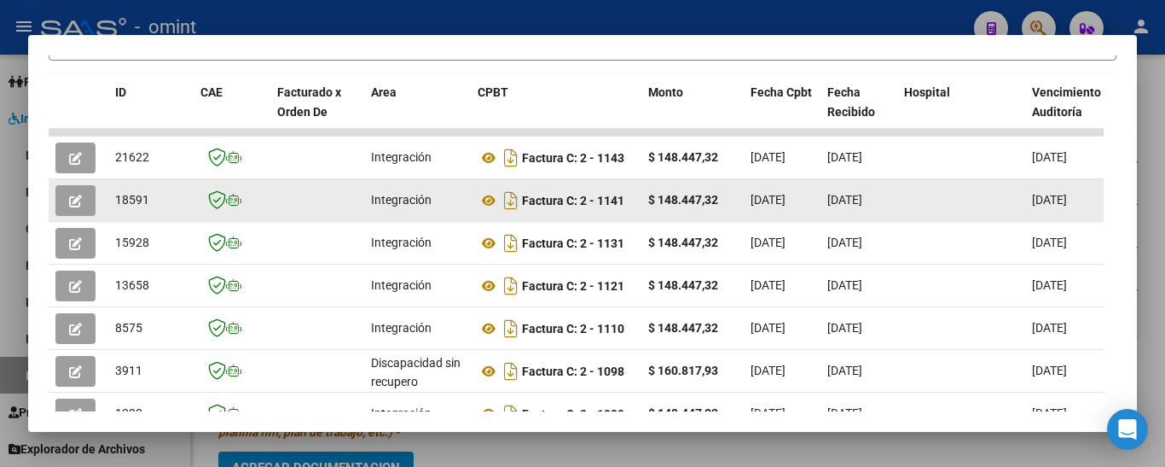
scroll to position [386, 0]
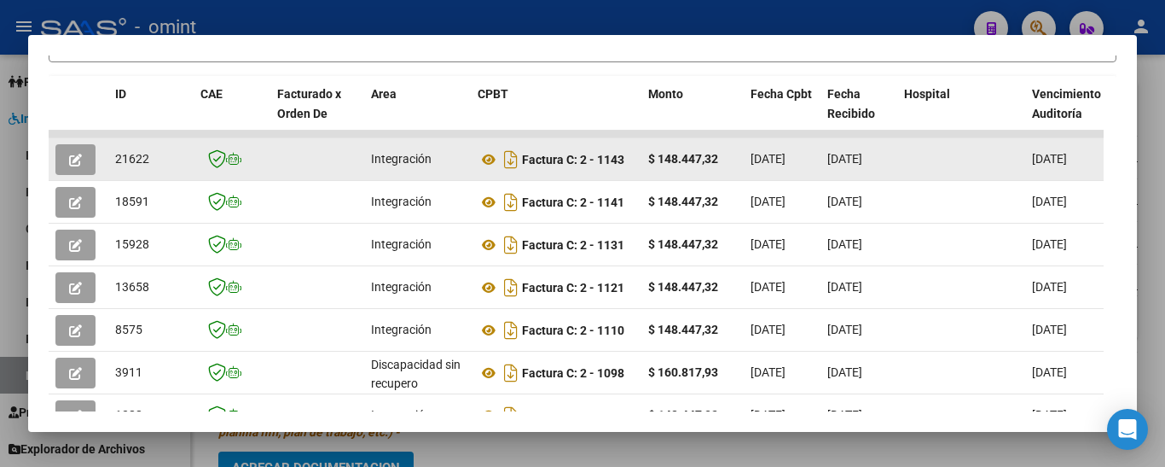
drag, startPoint x: 109, startPoint y: 166, endPoint x: 139, endPoint y: 163, distance: 30.0
click at [146, 166] on datatable-body-cell "21622" at bounding box center [150, 159] width 85 height 42
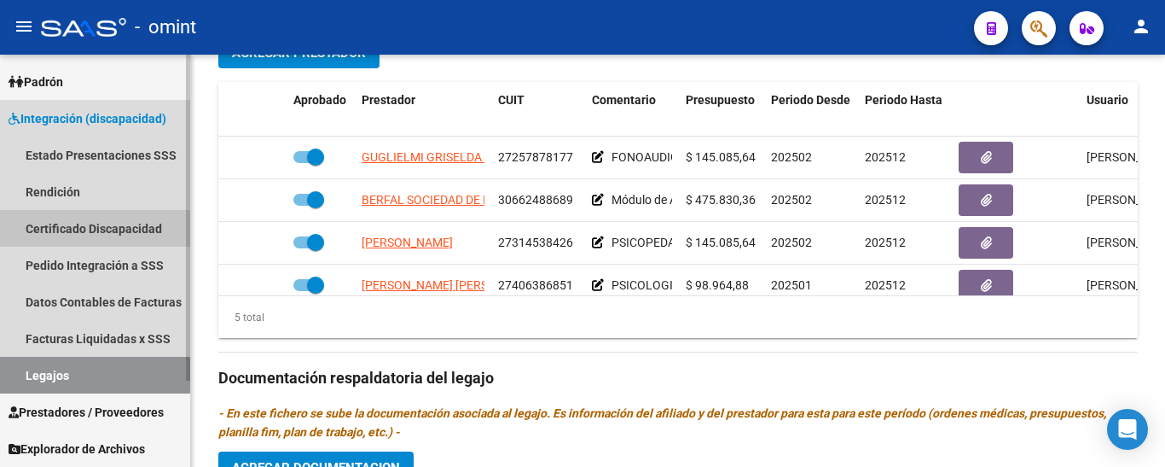
drag, startPoint x: 99, startPoint y: 221, endPoint x: 95, endPoint y: 255, distance: 34.4
click at [98, 222] on link "Certificado Discapacidad" at bounding box center [95, 228] width 190 height 37
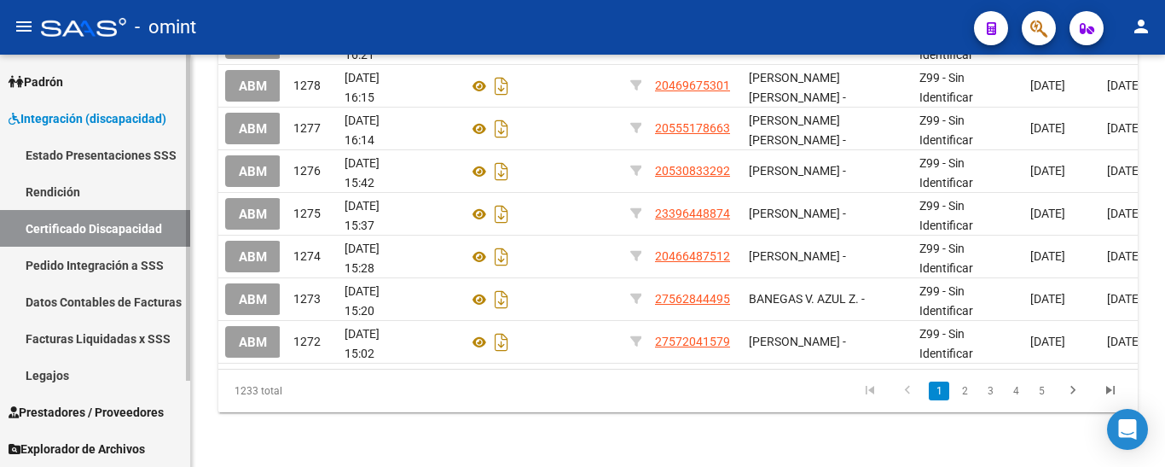
click at [34, 354] on link "Facturas Liquidadas x SSS" at bounding box center [95, 338] width 190 height 37
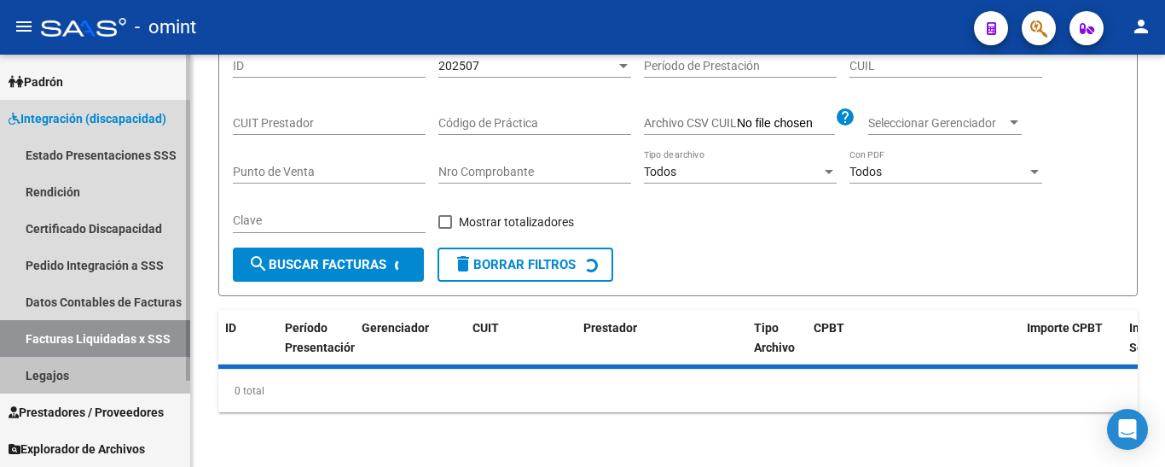
click at [62, 374] on link "Legajos" at bounding box center [95, 375] width 190 height 37
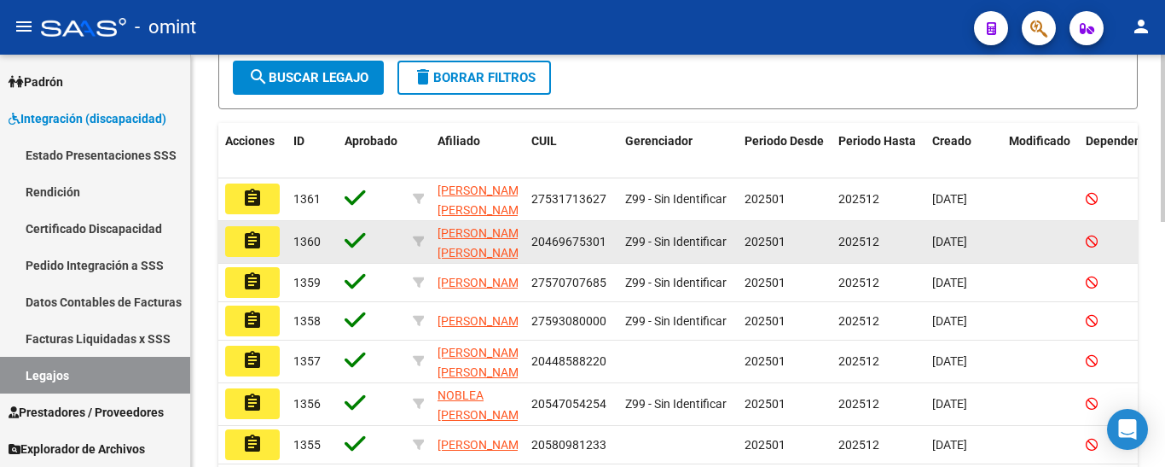
scroll to position [179, 0]
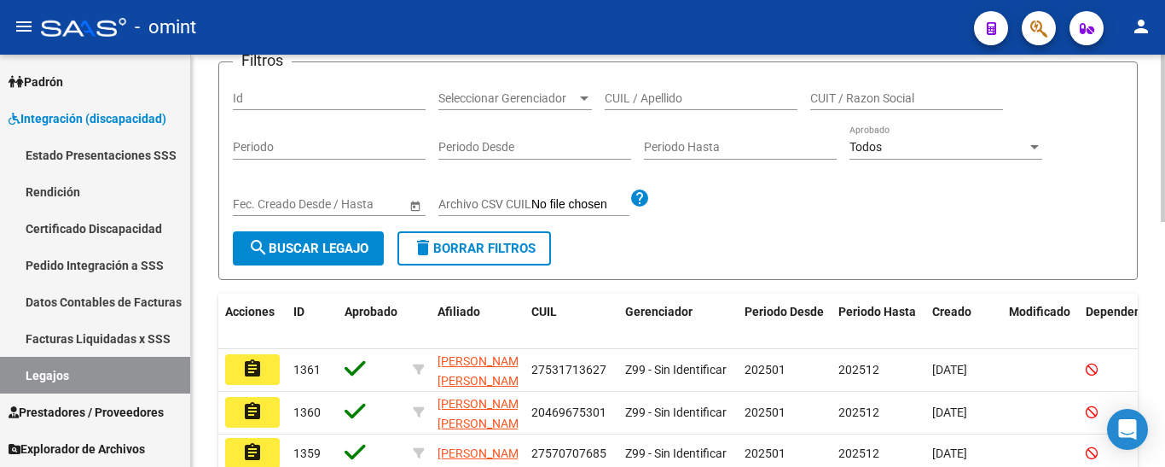
drag, startPoint x: 680, startPoint y: 107, endPoint x: 654, endPoint y: 96, distance: 28.7
paste input "[PERSON_NAME]"
type input "[PERSON_NAME]"
click at [352, 251] on span "search Buscar Legajo" at bounding box center [308, 248] width 120 height 15
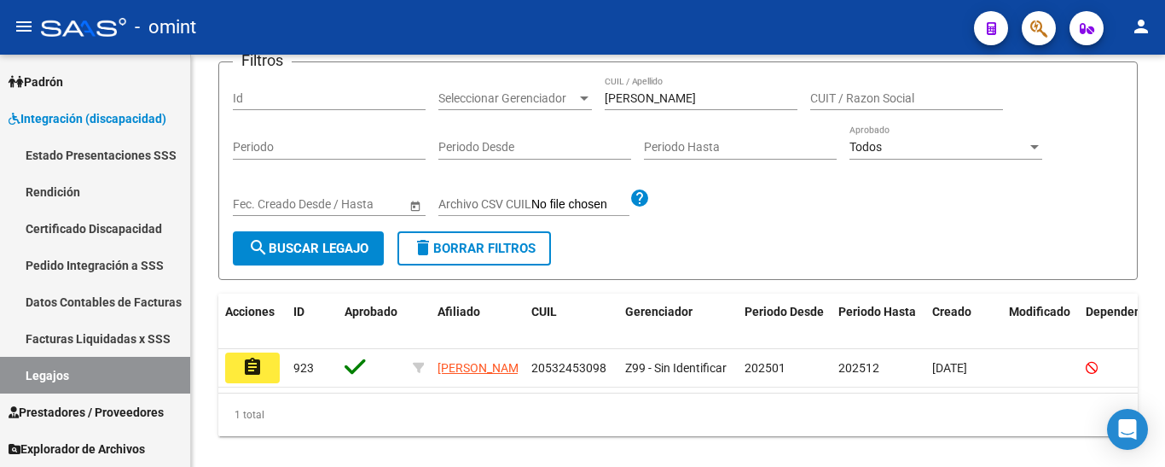
drag, startPoint x: 261, startPoint y: 362, endPoint x: 310, endPoint y: 361, distance: 48.6
click at [260, 361] on mat-icon "assignment" at bounding box center [252, 367] width 20 height 20
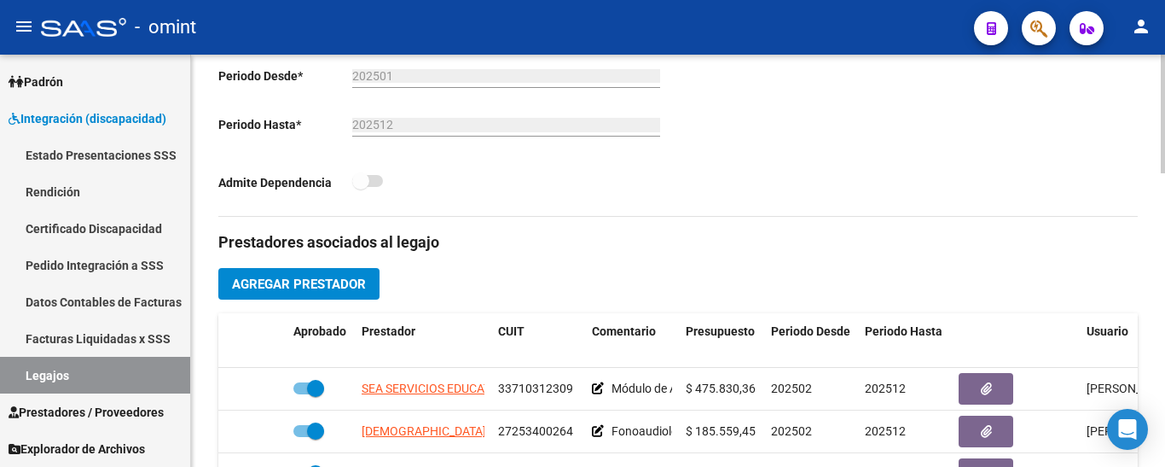
scroll to position [512, 0]
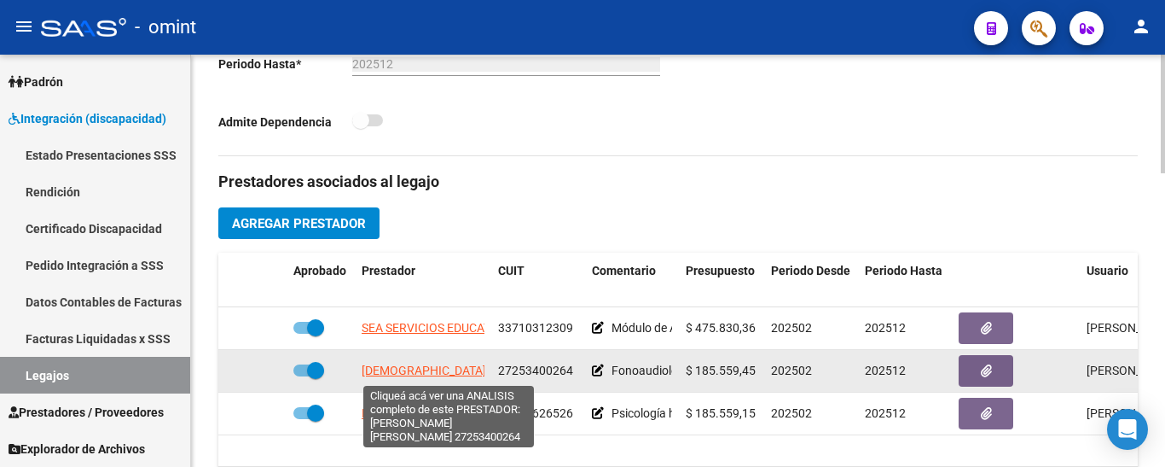
click at [452, 372] on span "[DEMOGRAPHIC_DATA] [PERSON_NAME]" at bounding box center [471, 370] width 218 height 14
type textarea "27253400264"
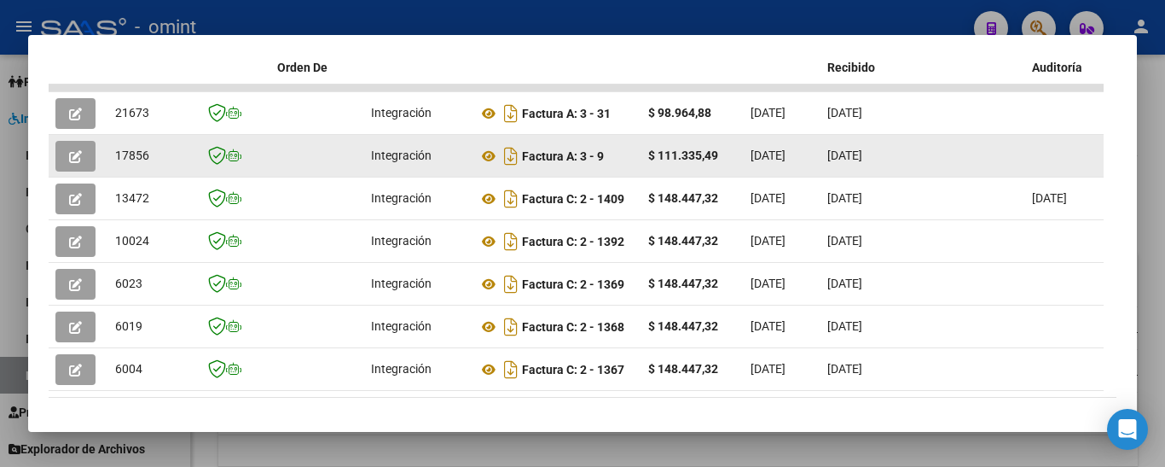
scroll to position [343, 0]
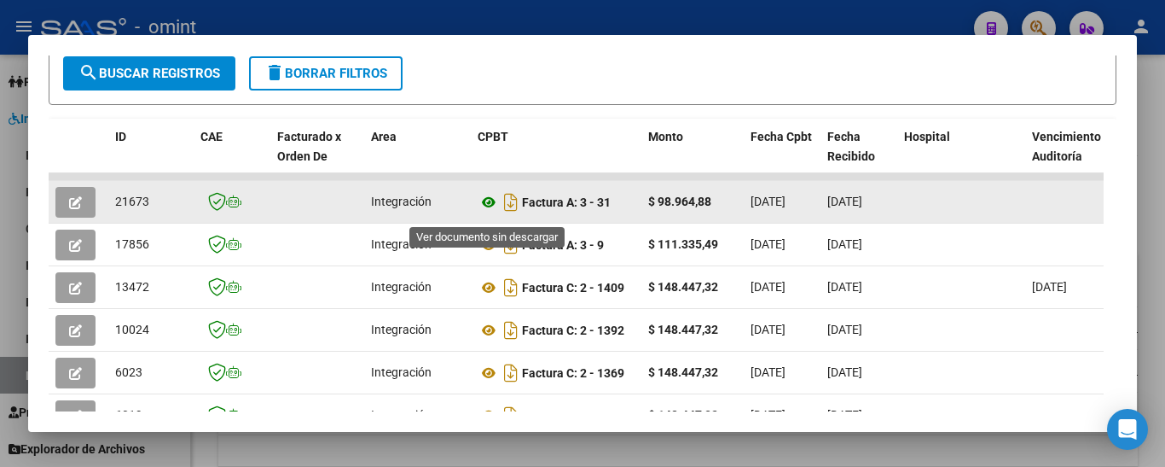
click at [481, 206] on icon at bounding box center [489, 202] width 22 height 20
click at [75, 209] on icon "button" at bounding box center [75, 202] width 13 height 13
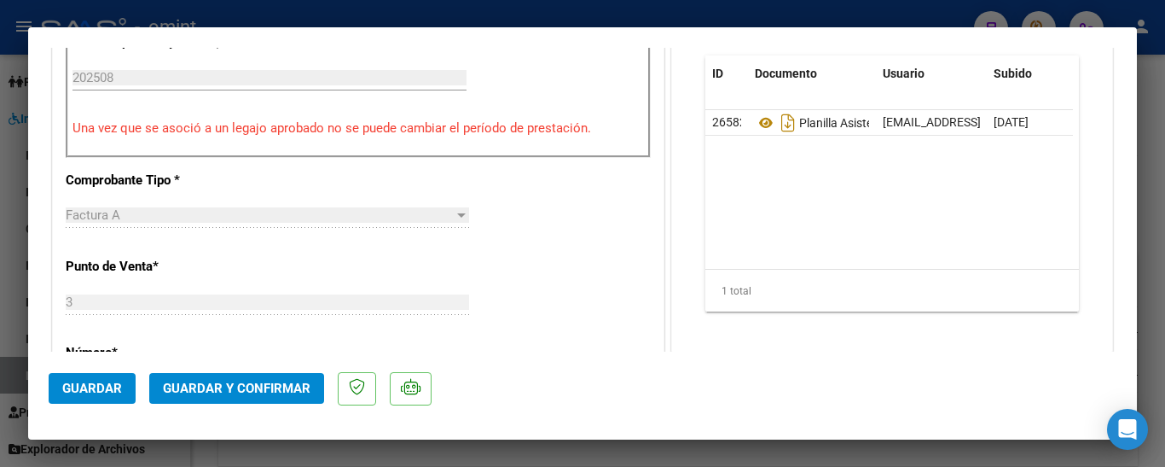
scroll to position [597, 0]
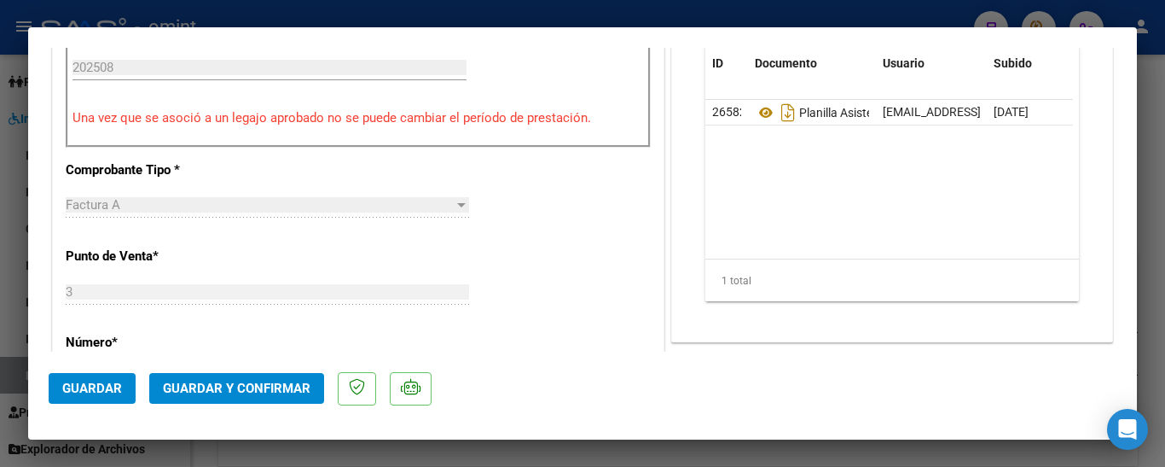
click at [288, 381] on span "Guardar y Confirmar" at bounding box center [237, 388] width 148 height 15
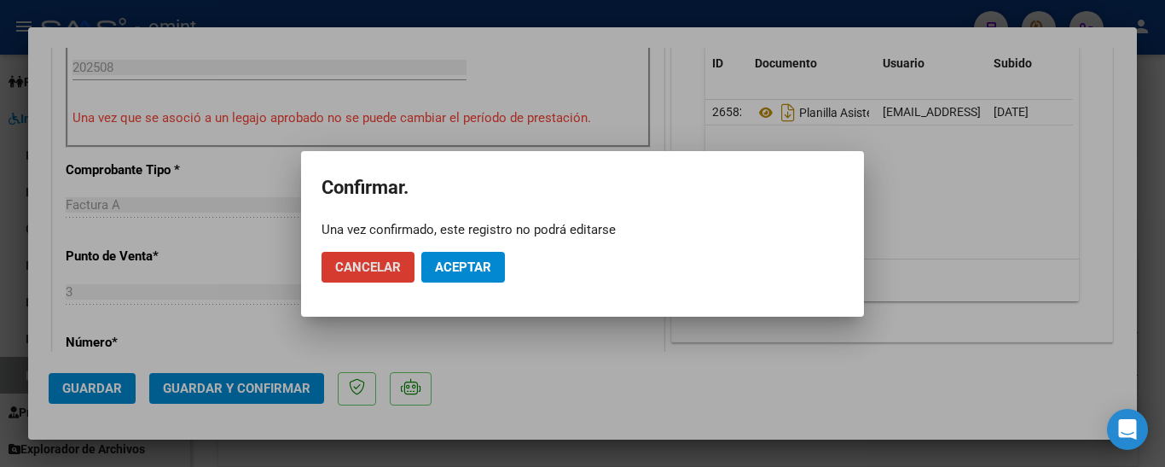
click at [473, 270] on span "Aceptar" at bounding box center [463, 266] width 56 height 15
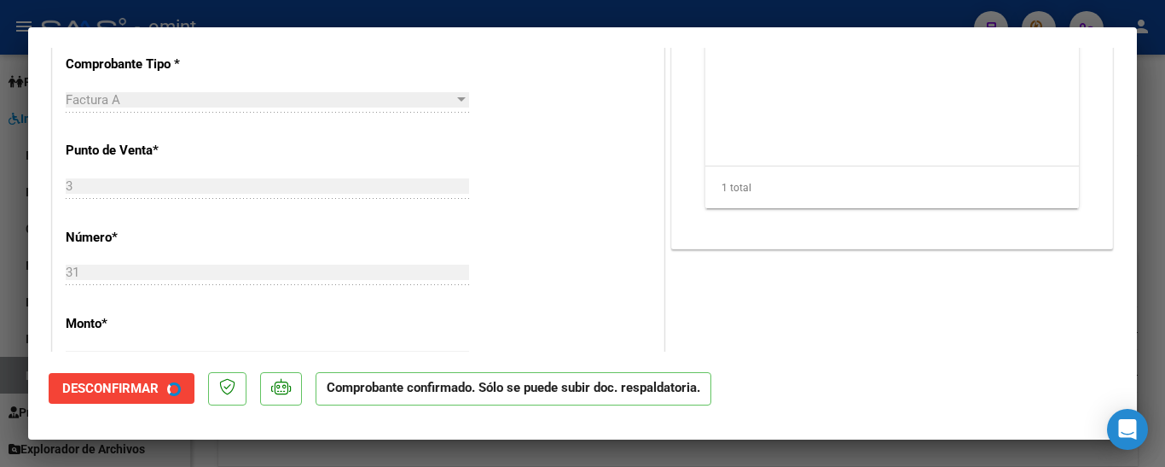
type input "$ 0,00"
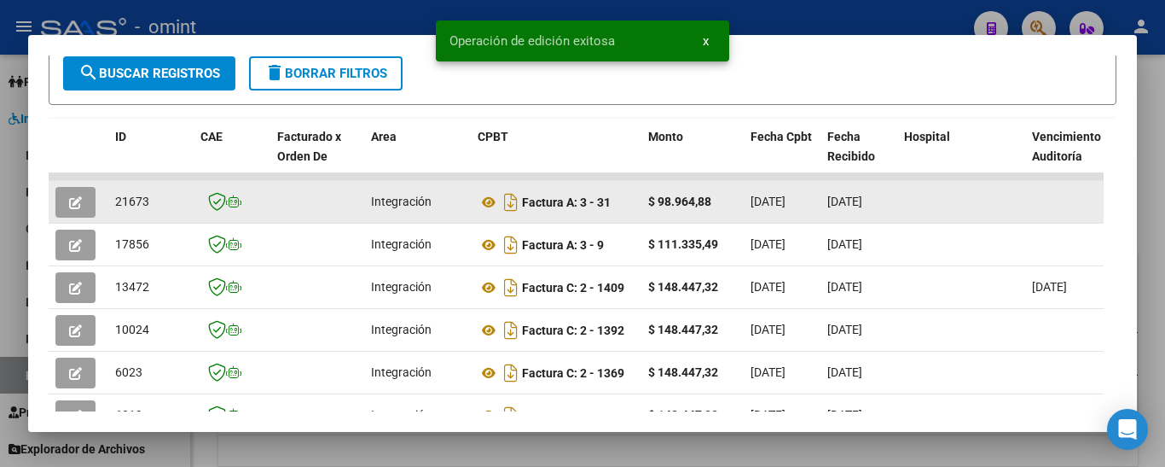
drag, startPoint x: 112, startPoint y: 206, endPoint x: 158, endPoint y: 206, distance: 46.1
click at [158, 206] on datatable-body-cell "21673" at bounding box center [150, 202] width 85 height 42
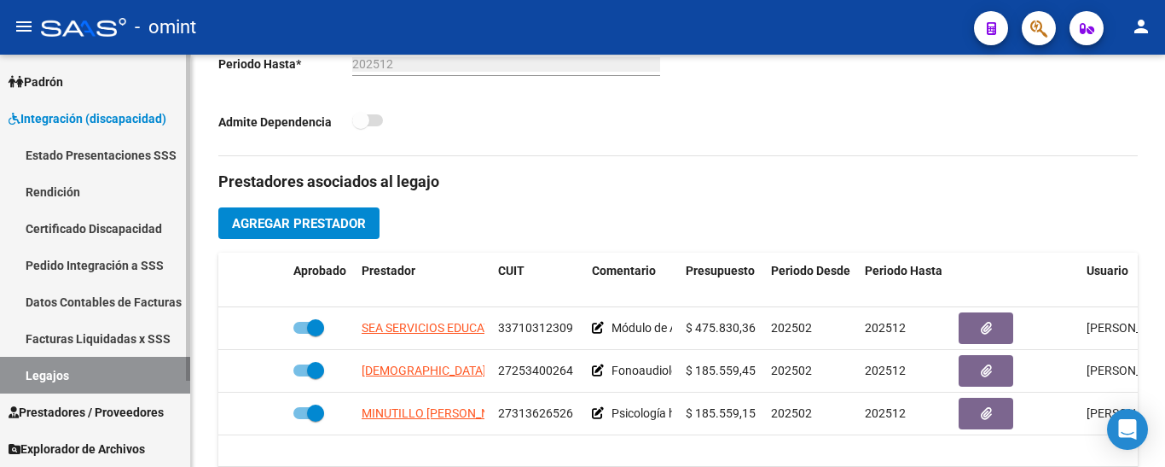
drag, startPoint x: 113, startPoint y: 229, endPoint x: 104, endPoint y: 273, distance: 44.3
click at [110, 229] on link "Certificado Discapacidad" at bounding box center [95, 228] width 190 height 37
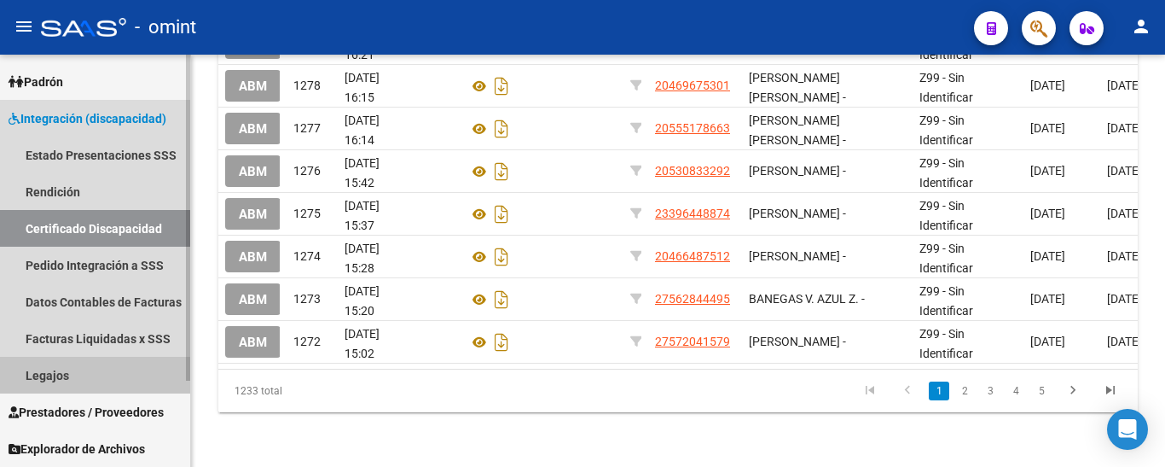
click at [78, 375] on link "Legajos" at bounding box center [95, 375] width 190 height 37
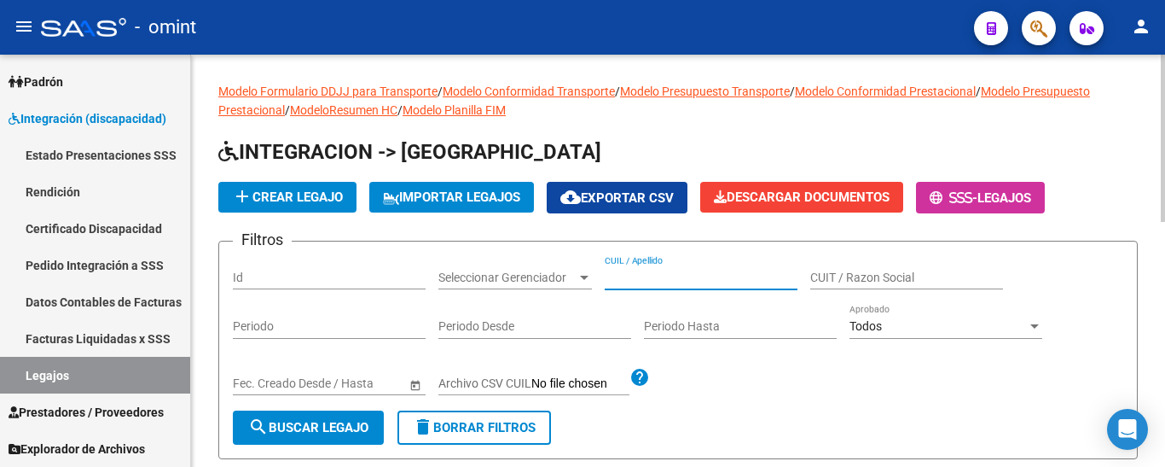
paste input "[PERSON_NAME]"
type input "[PERSON_NAME]"
click at [352, 427] on span "search Buscar Legajo" at bounding box center [308, 427] width 120 height 15
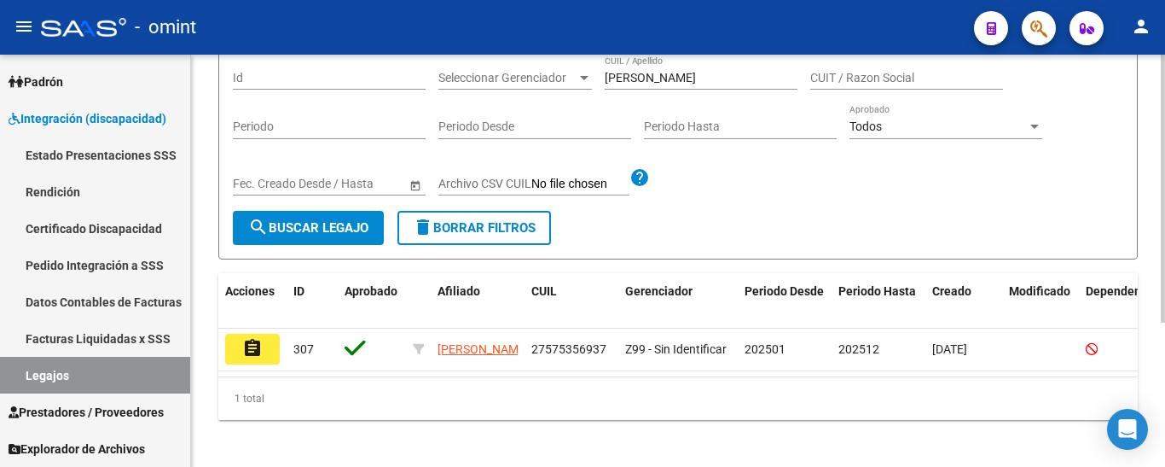
scroll to position [222, 0]
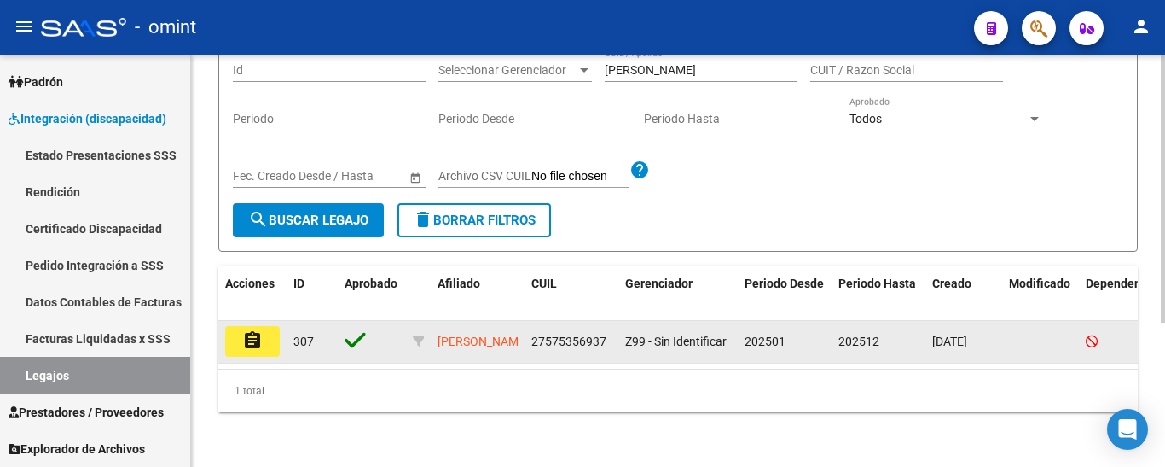
click at [251, 330] on mat-icon "assignment" at bounding box center [252, 340] width 20 height 20
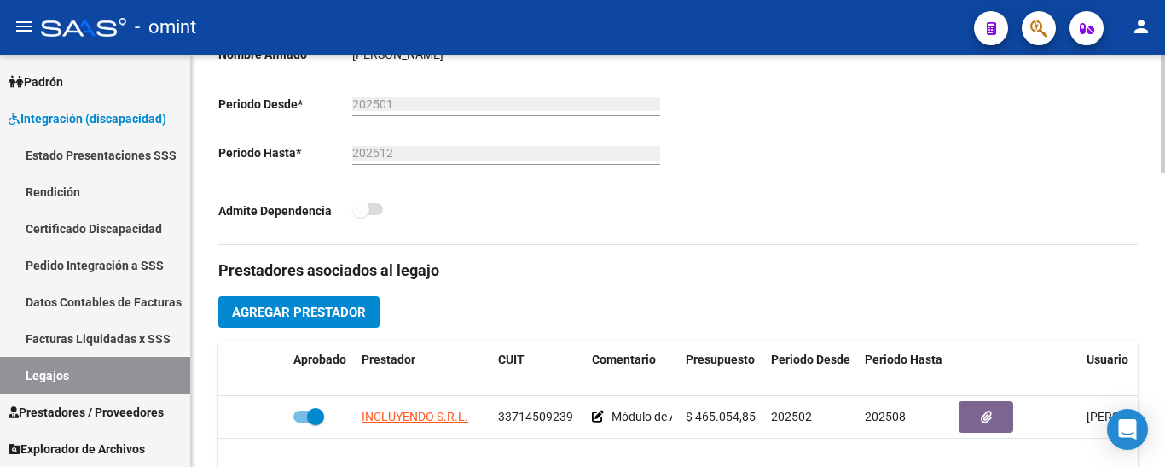
scroll to position [427, 0]
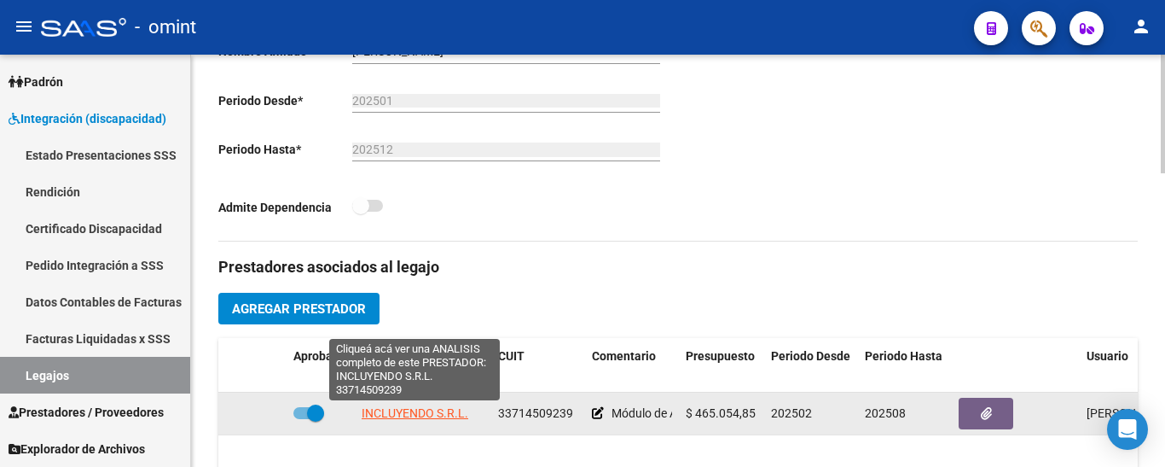
click at [450, 414] on span "INCLUYENDO S.R.L." at bounding box center [415, 413] width 107 height 14
type textarea "33714509239"
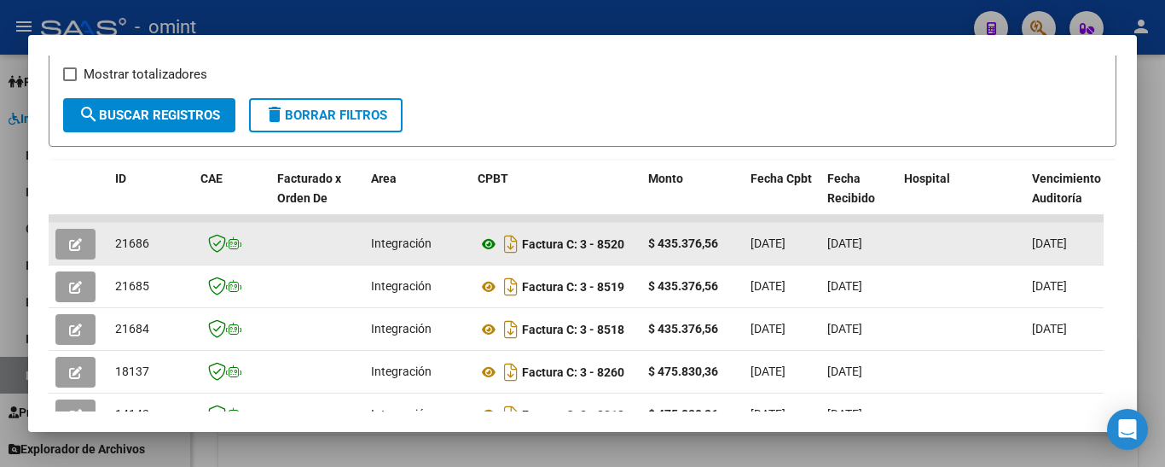
scroll to position [300, 0]
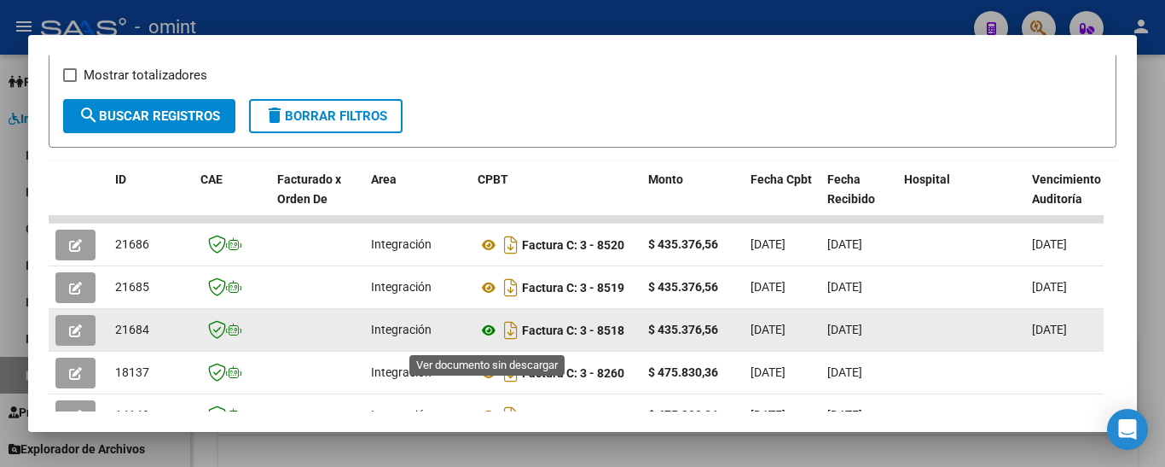
click at [484, 334] on icon at bounding box center [489, 330] width 22 height 20
click at [69, 334] on icon "button" at bounding box center [75, 330] width 13 height 13
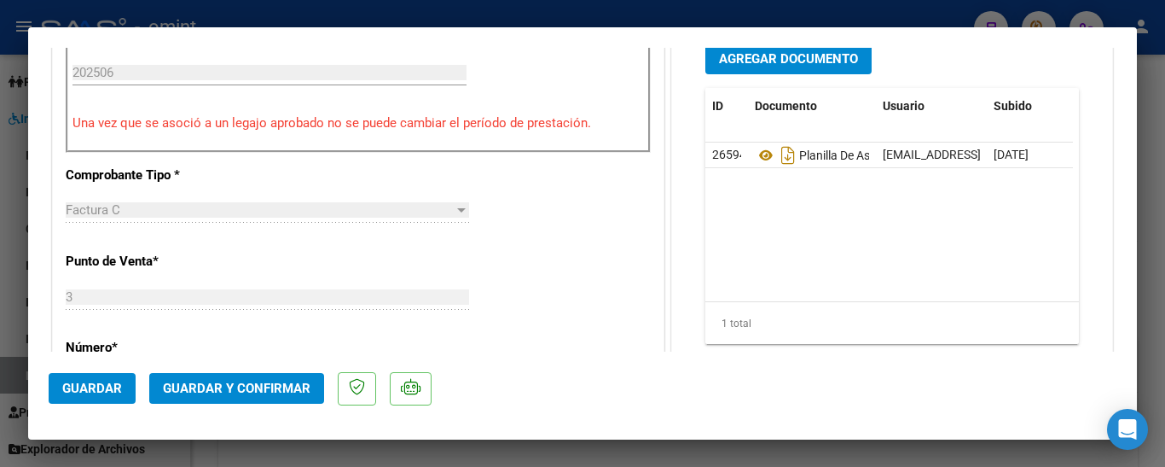
scroll to position [597, 0]
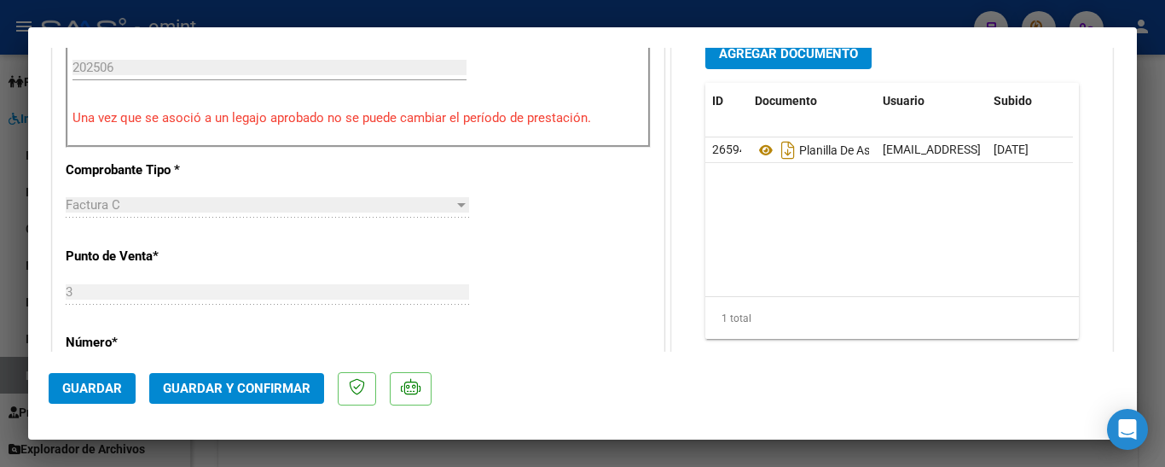
click at [285, 378] on button "Guardar y Confirmar" at bounding box center [236, 388] width 175 height 31
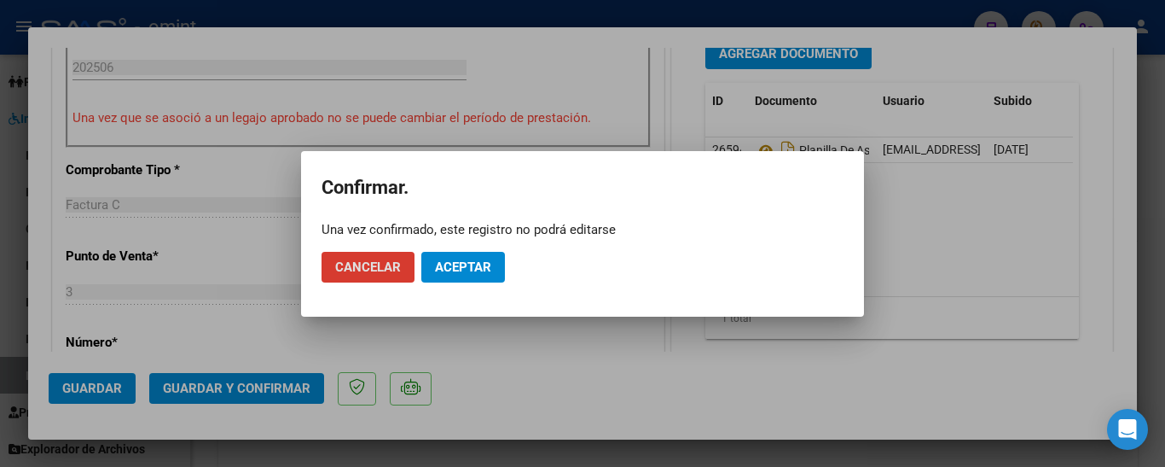
click at [480, 263] on span "Aceptar" at bounding box center [463, 266] width 56 height 15
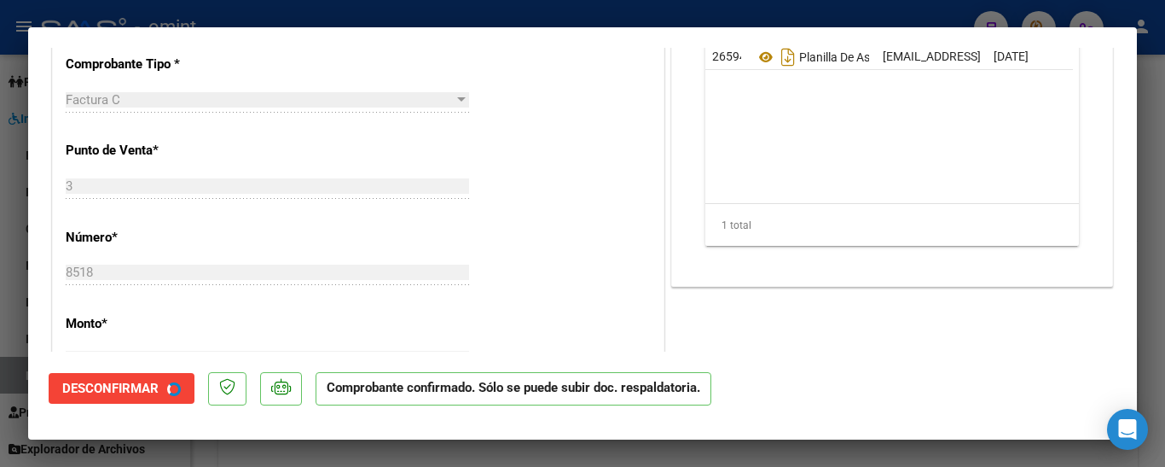
type input "$ 0,00"
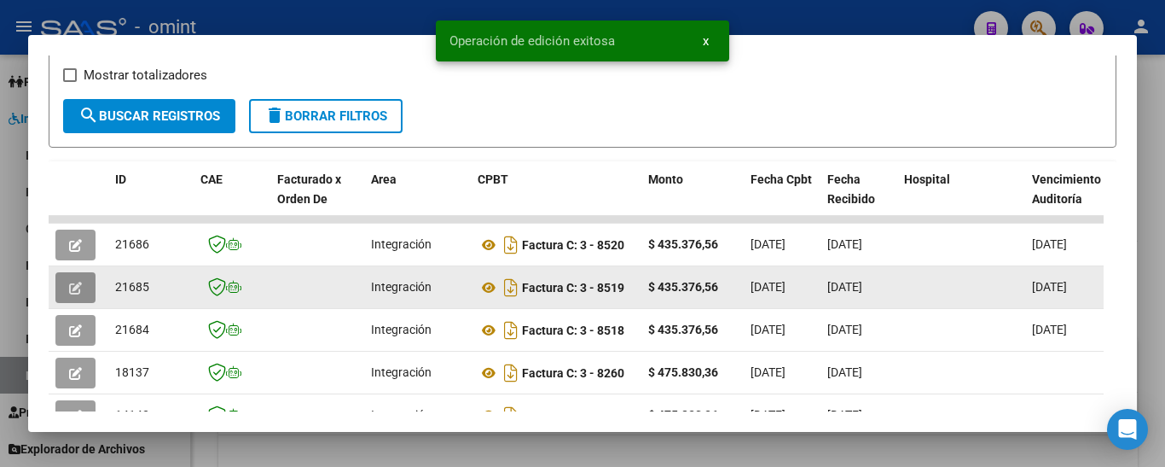
click at [69, 290] on icon "button" at bounding box center [75, 288] width 13 height 13
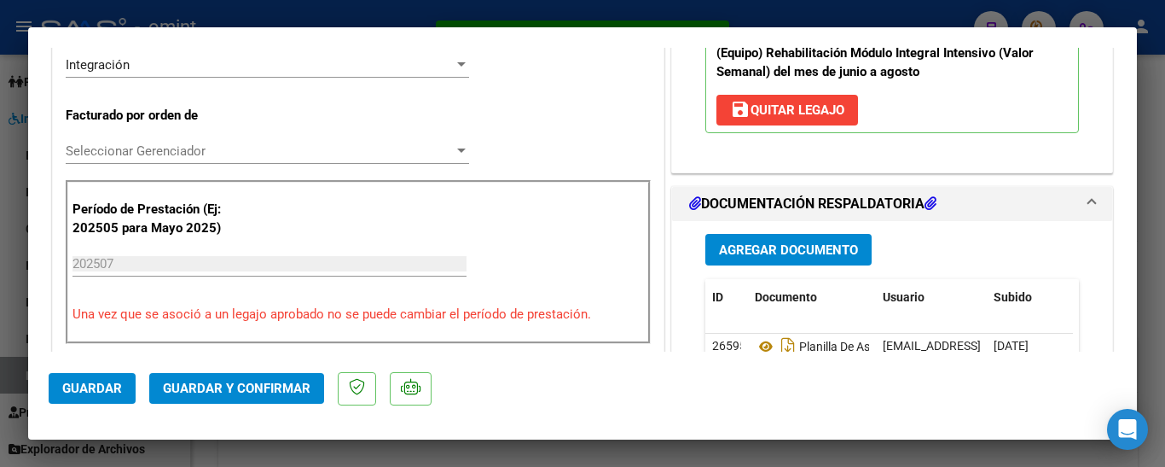
scroll to position [427, 0]
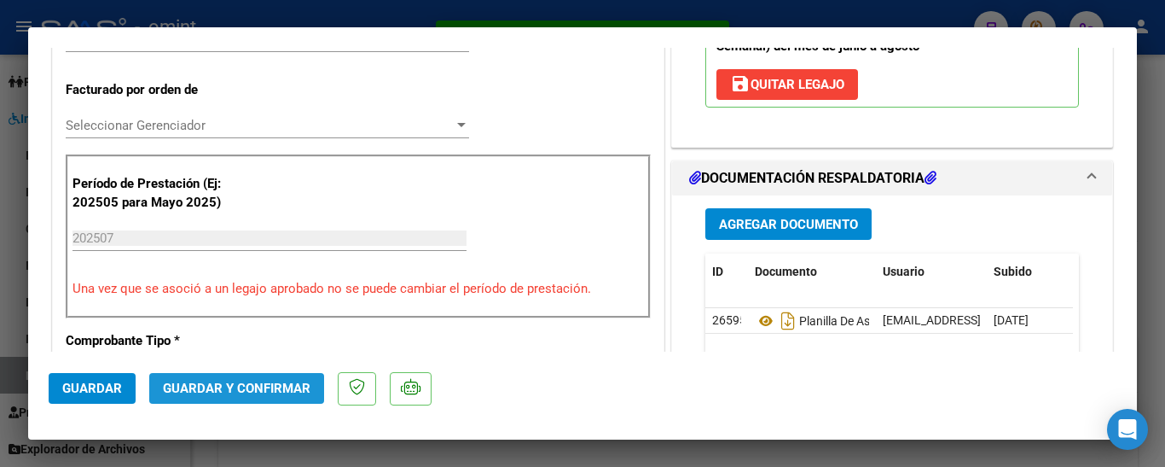
click at [280, 381] on span "Guardar y Confirmar" at bounding box center [237, 388] width 148 height 15
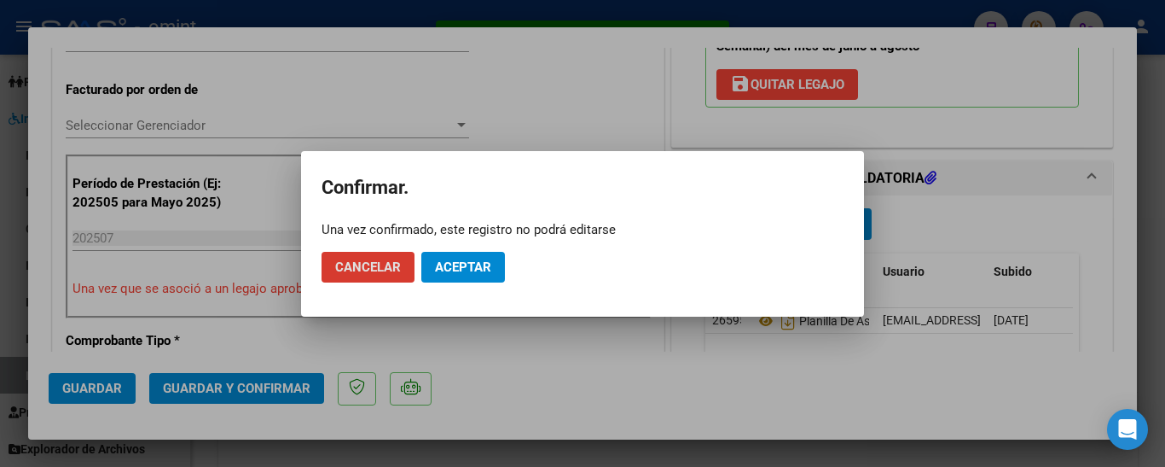
click at [463, 264] on span "Aceptar" at bounding box center [463, 266] width 56 height 15
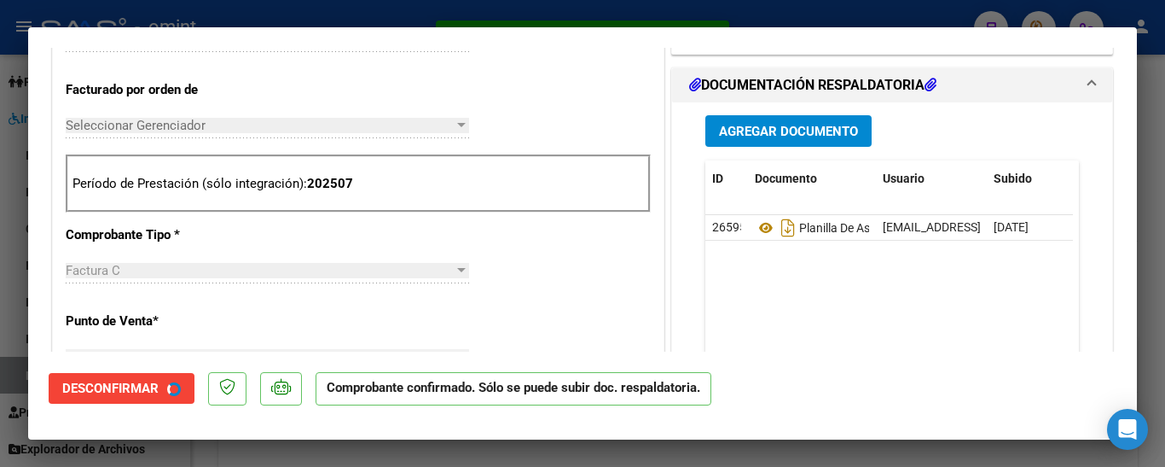
type input "$ 0,00"
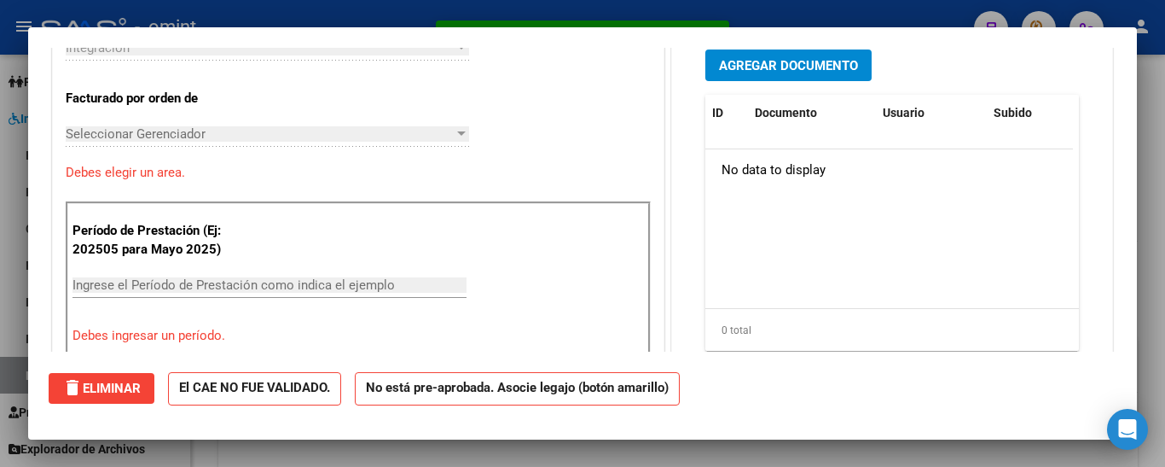
scroll to position [456, 0]
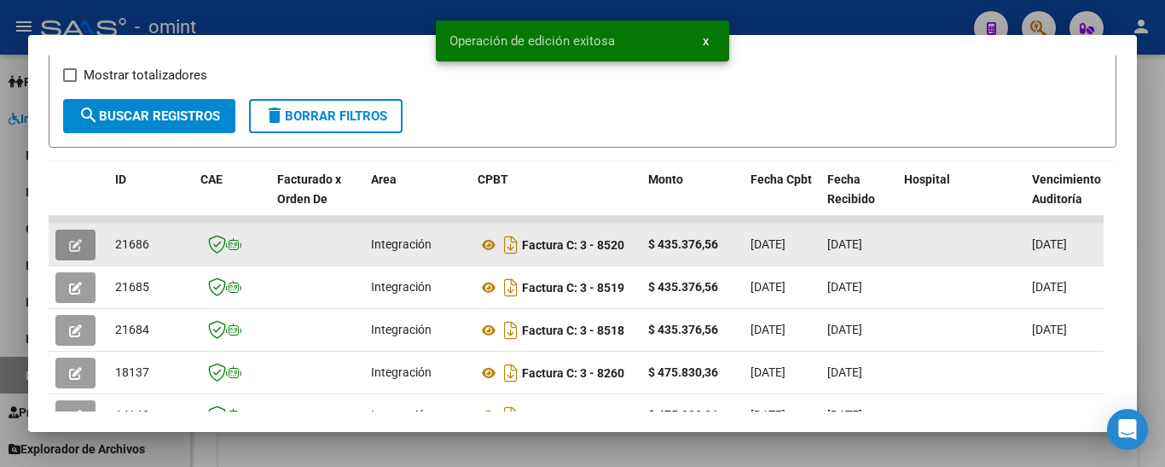
click at [79, 249] on icon "button" at bounding box center [75, 245] width 13 height 13
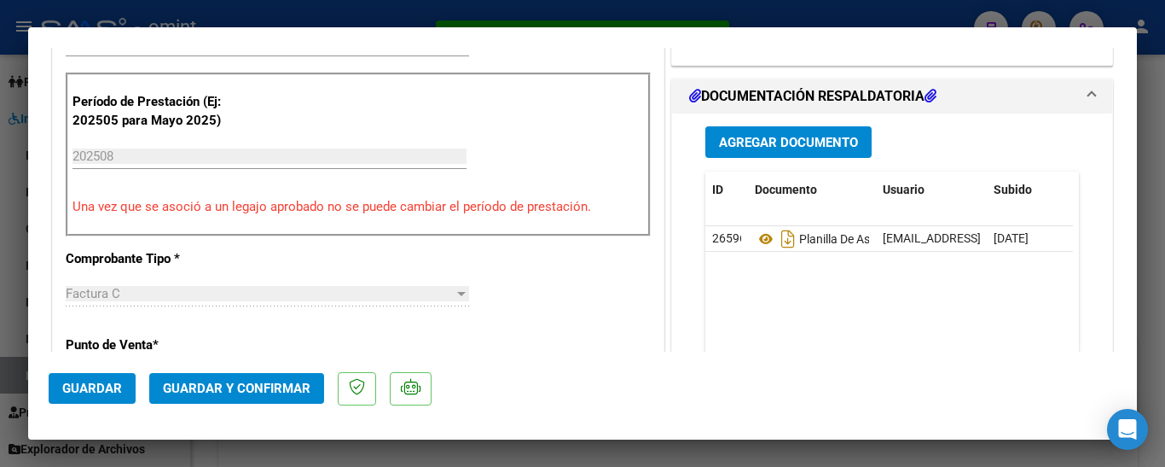
scroll to position [512, 0]
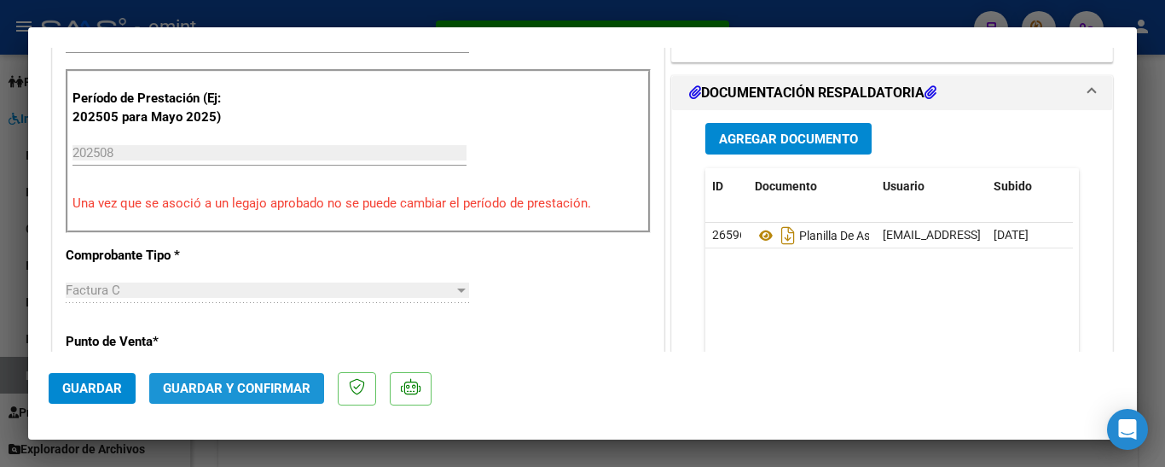
click at [270, 383] on span "Guardar y Confirmar" at bounding box center [237, 388] width 148 height 15
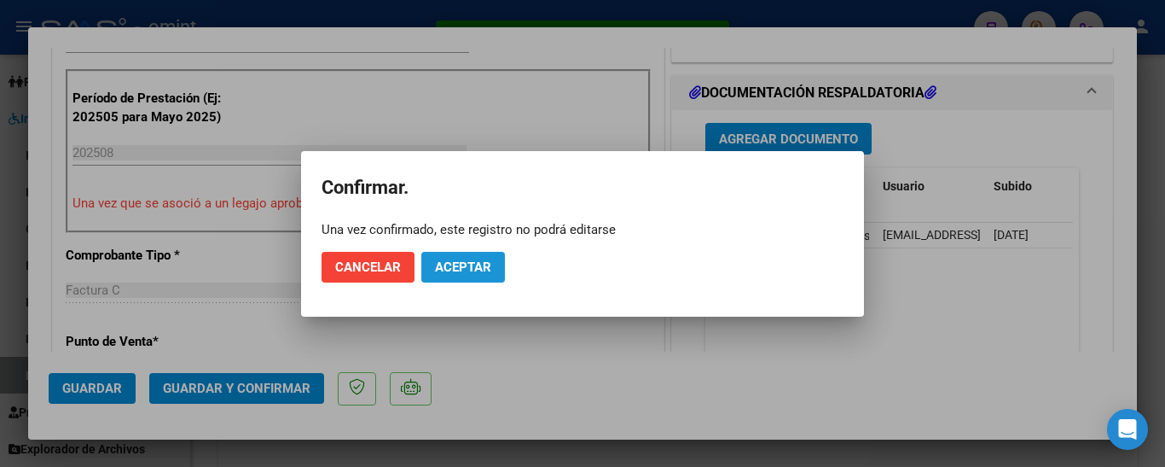
click at [448, 263] on span "Aceptar" at bounding box center [463, 266] width 56 height 15
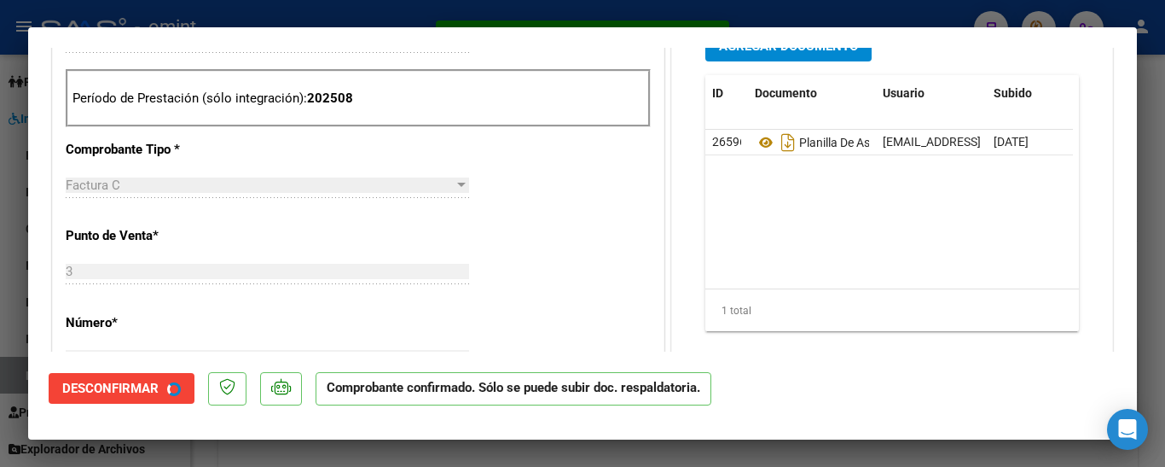
type input "$ 0,00"
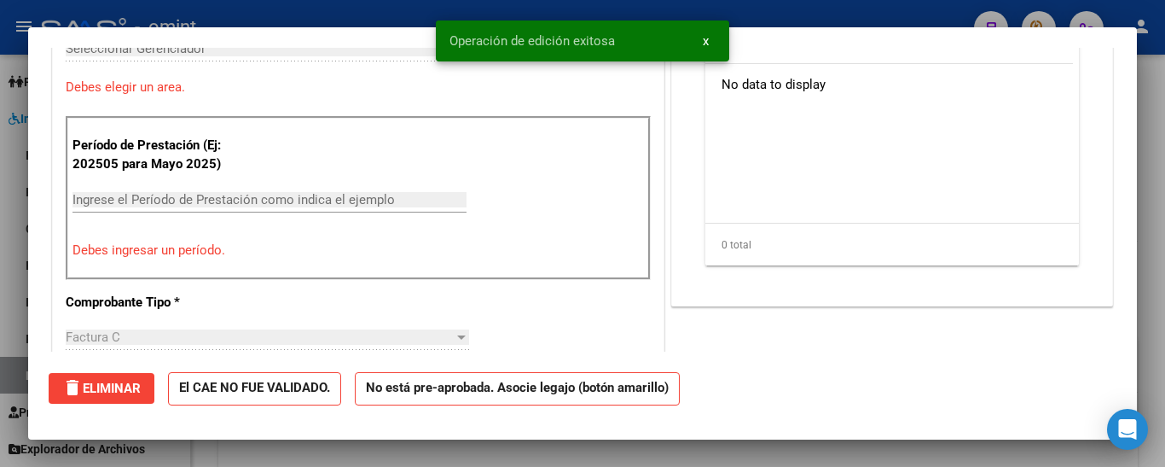
scroll to position [542, 0]
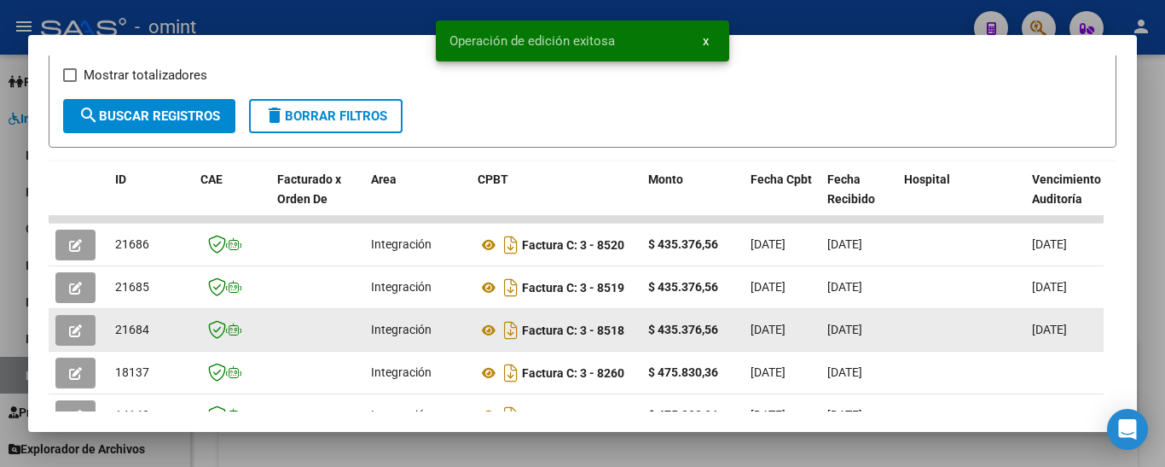
drag, startPoint x: 114, startPoint y: 334, endPoint x: 155, endPoint y: 340, distance: 41.4
click at [155, 340] on datatable-body-cell "21684" at bounding box center [150, 330] width 85 height 42
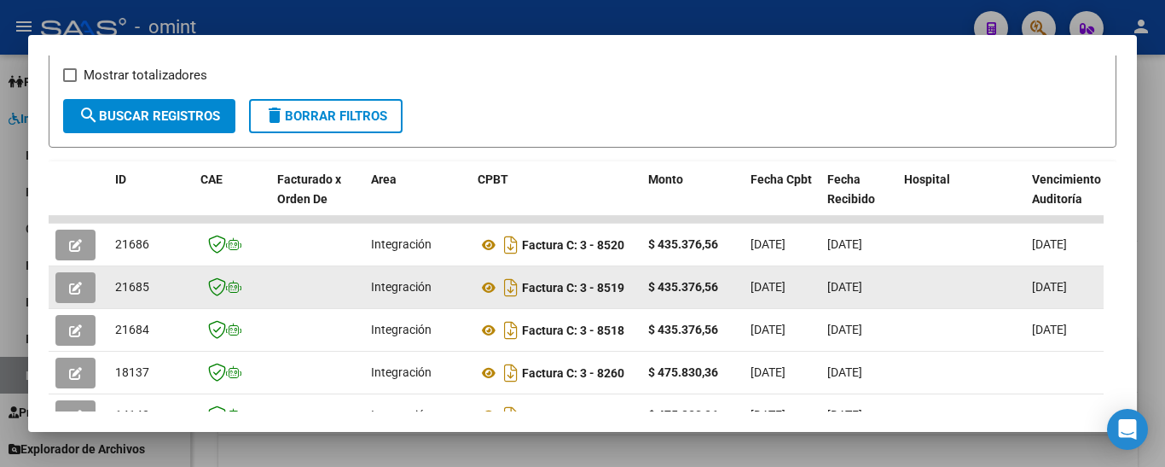
drag, startPoint x: 115, startPoint y: 288, endPoint x: 158, endPoint y: 293, distance: 43.0
click at [161, 293] on div "21685" at bounding box center [151, 287] width 72 height 20
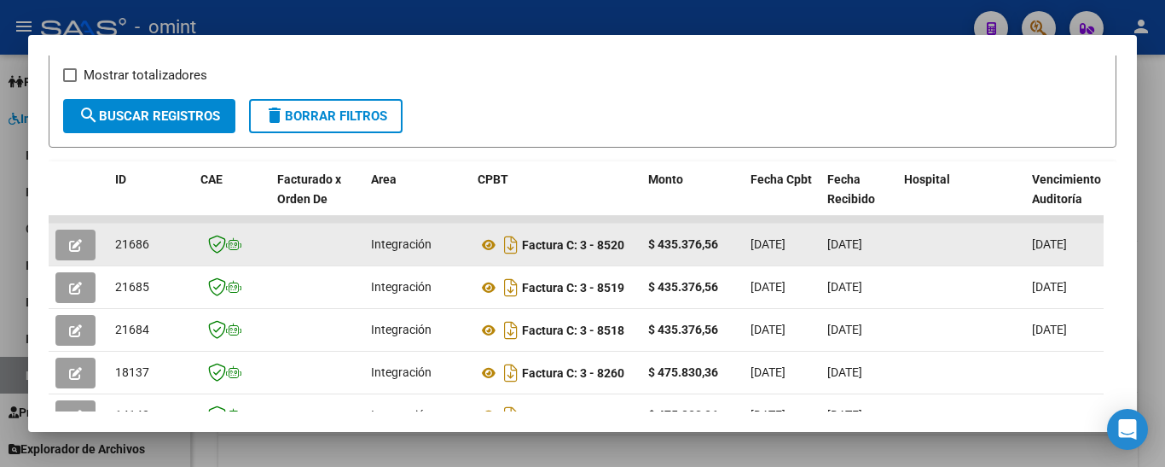
drag, startPoint x: 117, startPoint y: 250, endPoint x: 143, endPoint y: 250, distance: 26.4
click at [149, 255] on datatable-body-cell "21686" at bounding box center [150, 245] width 85 height 42
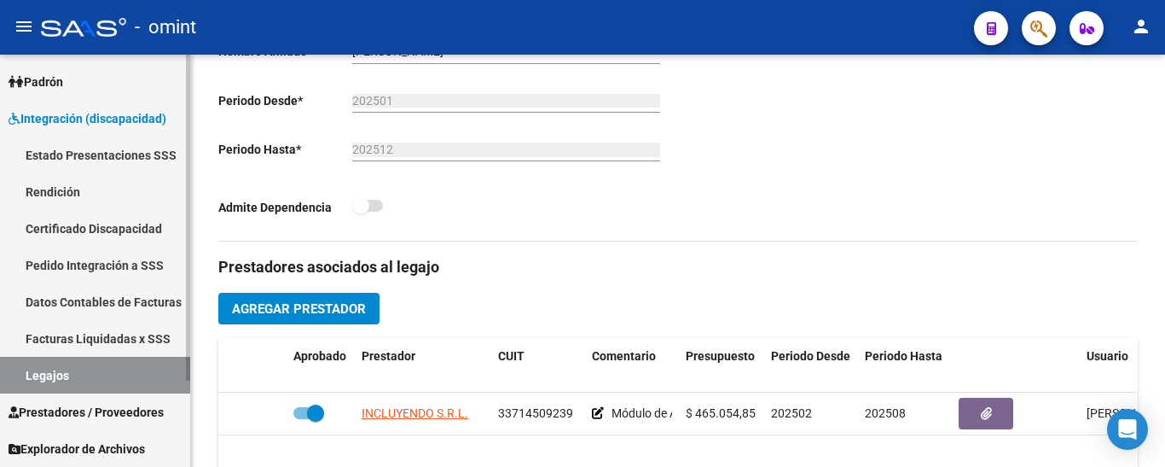
click at [109, 231] on link "Certificado Discapacidad" at bounding box center [95, 228] width 190 height 37
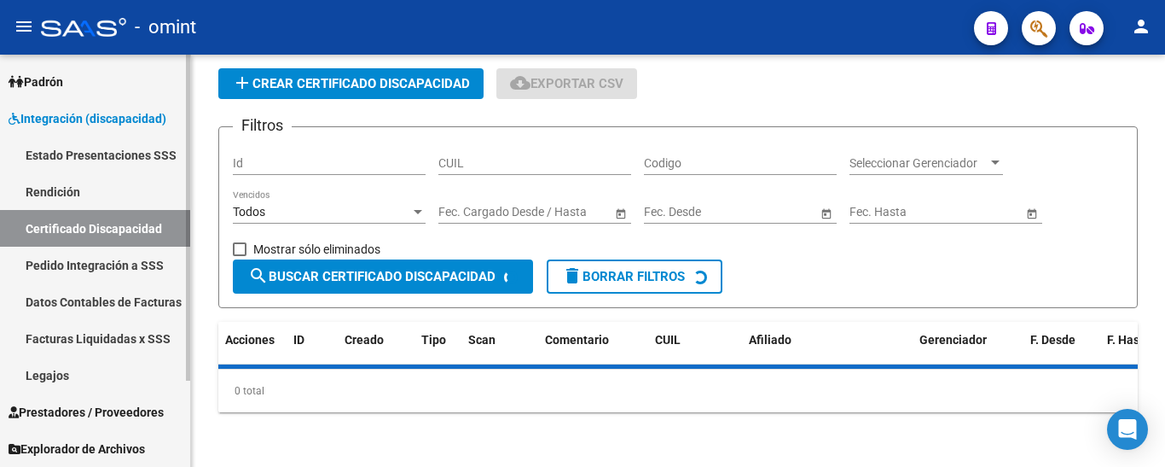
drag, startPoint x: 90, startPoint y: 366, endPoint x: 120, endPoint y: 365, distance: 29.9
click at [90, 365] on link "Legajos" at bounding box center [95, 375] width 190 height 37
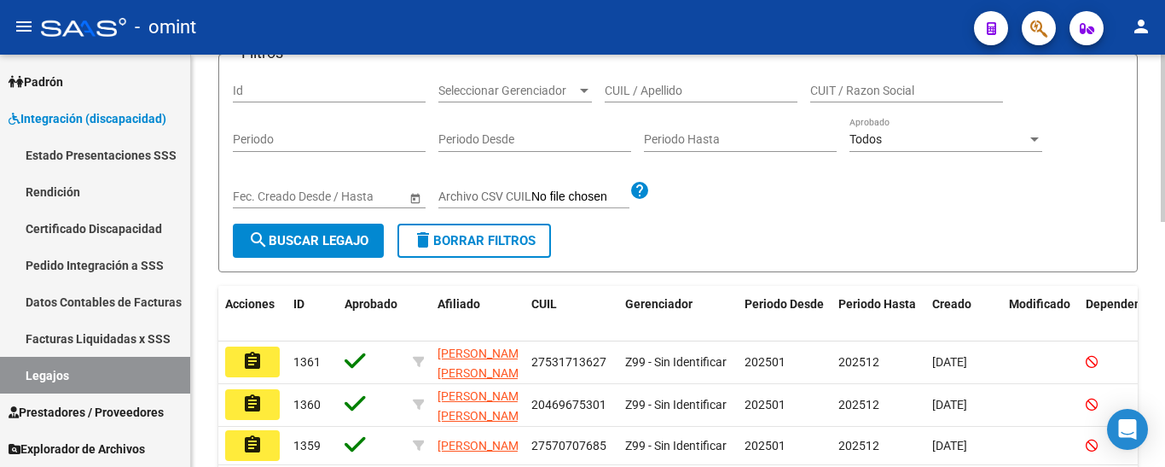
scroll to position [170, 0]
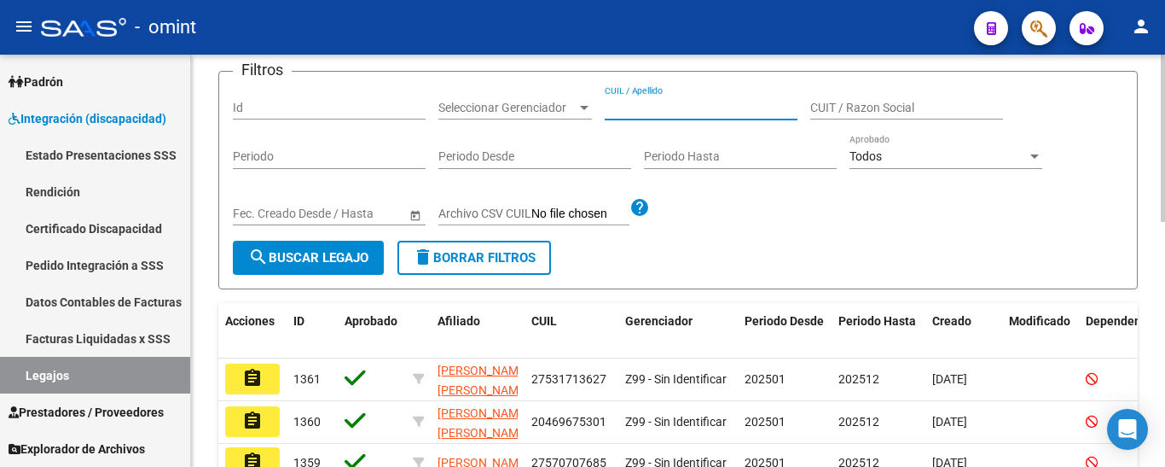
paste input "[PERSON_NAME]"
click at [300, 253] on span "search Buscar Legajo" at bounding box center [308, 257] width 120 height 15
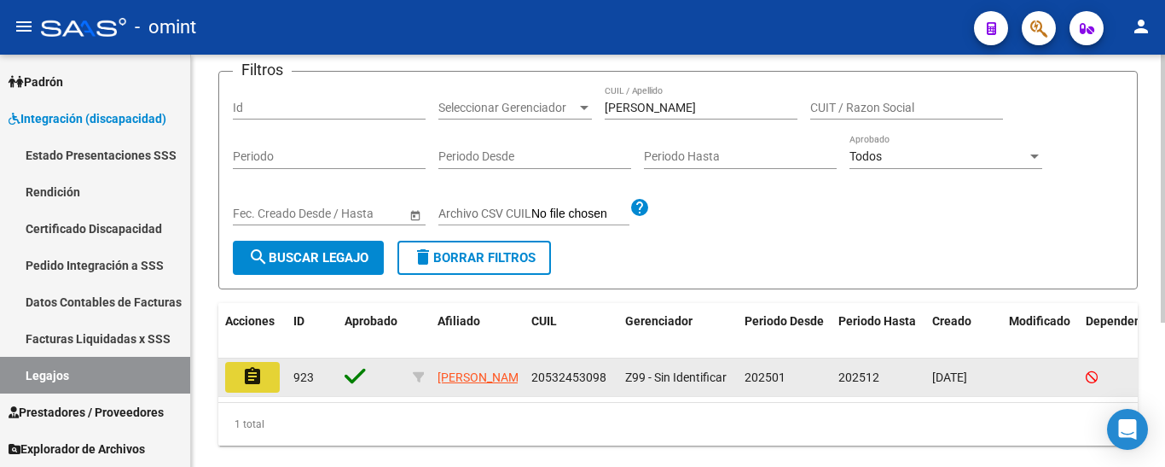
click at [250, 378] on mat-icon "assignment" at bounding box center [252, 376] width 20 height 20
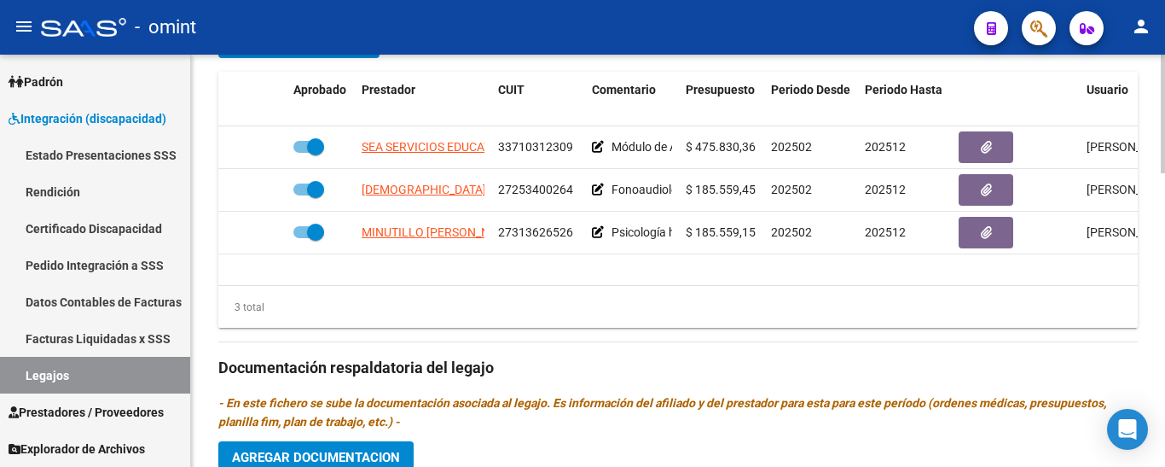
scroll to position [683, 0]
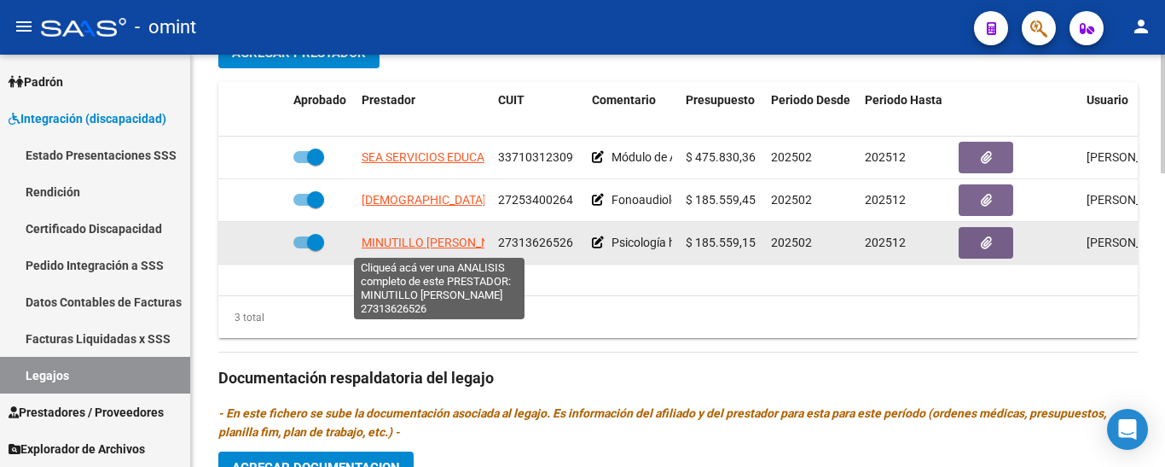
click at [462, 241] on span "MINUTILLO [PERSON_NAME]" at bounding box center [440, 242] width 156 height 14
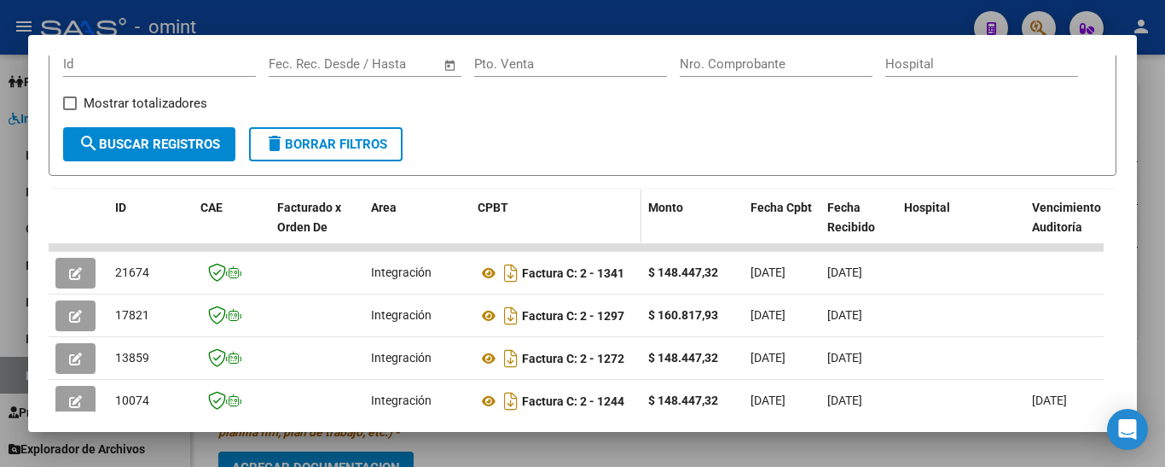
scroll to position [258, 0]
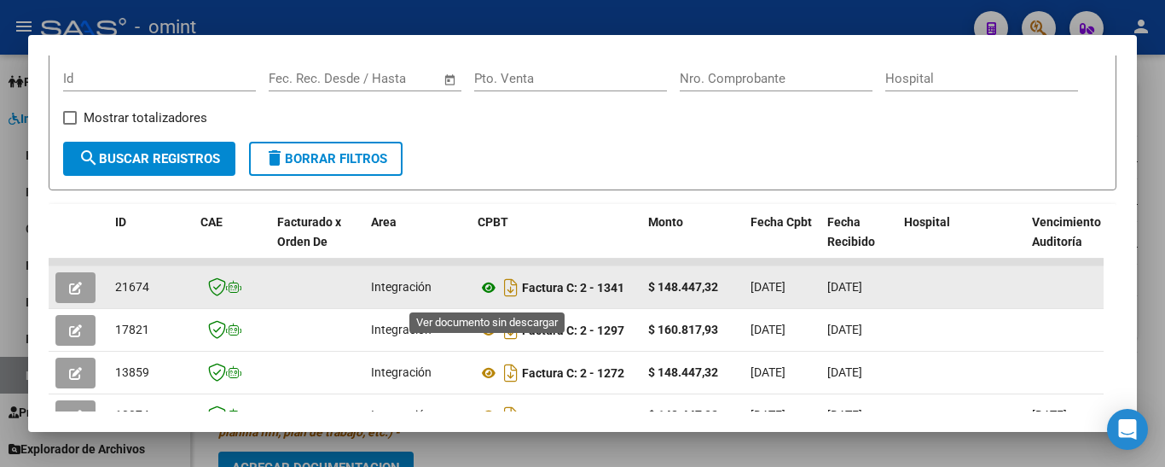
click at [491, 288] on icon at bounding box center [489, 287] width 22 height 20
click at [78, 294] on icon "button" at bounding box center [75, 288] width 13 height 13
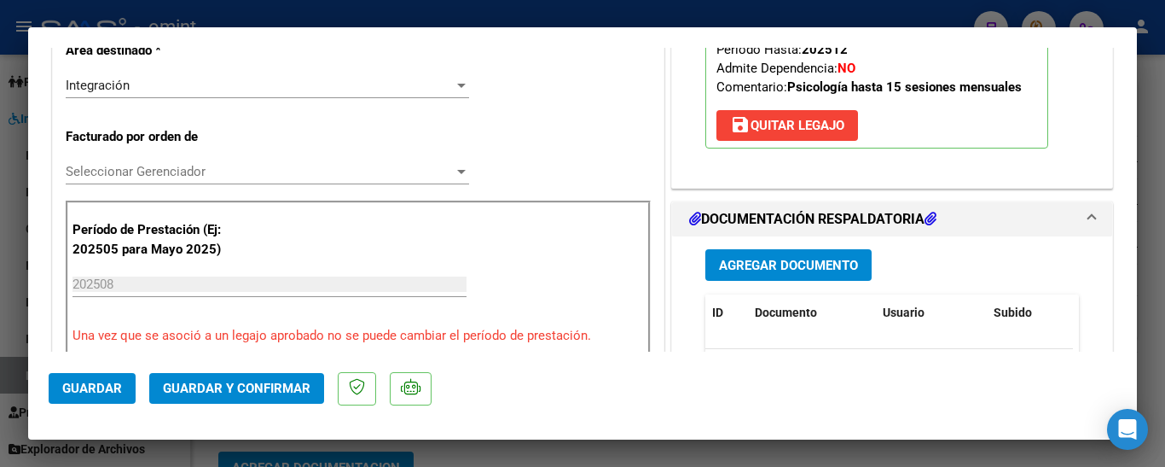
scroll to position [427, 0]
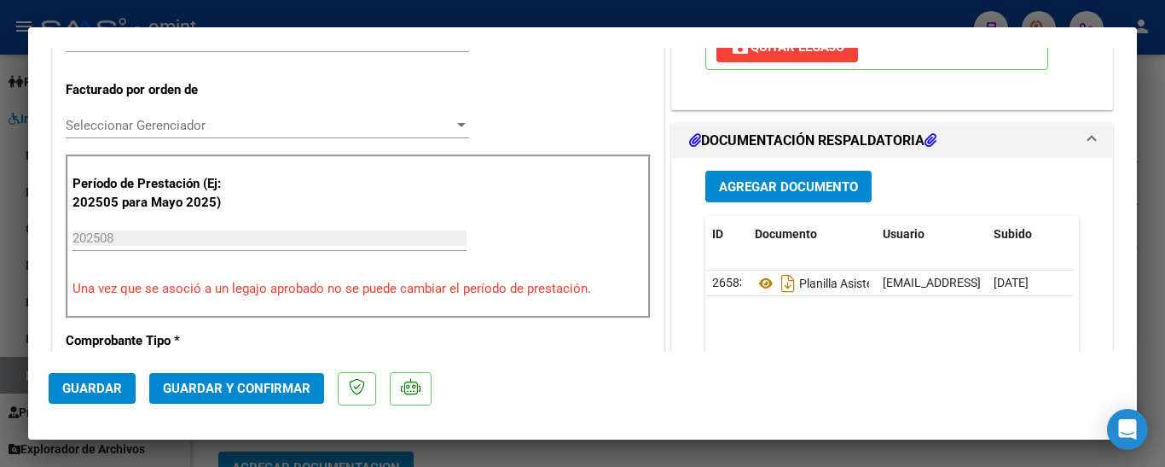
click at [282, 386] on span "Guardar y Confirmar" at bounding box center [237, 388] width 148 height 15
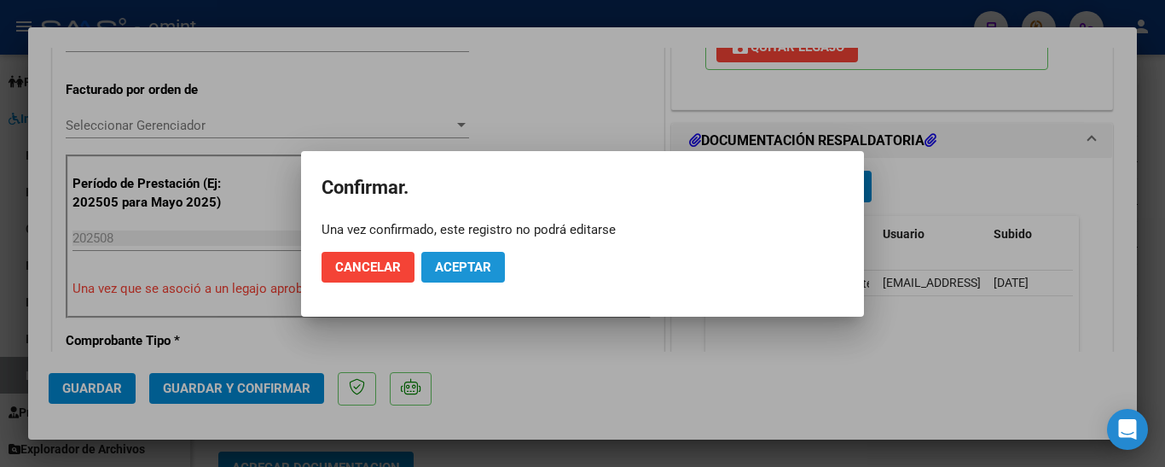
click at [462, 262] on span "Aceptar" at bounding box center [463, 266] width 56 height 15
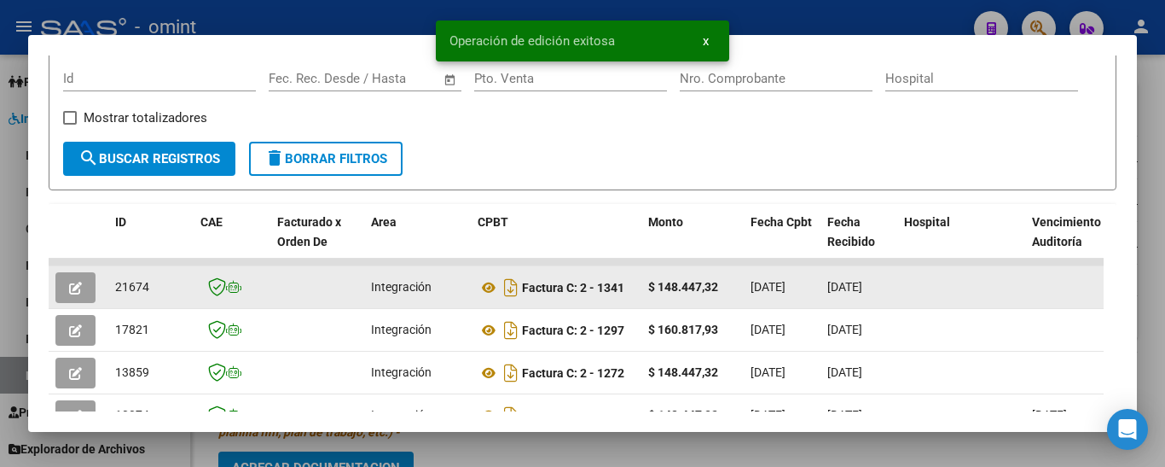
drag, startPoint x: 115, startPoint y: 294, endPoint x: 152, endPoint y: 294, distance: 36.7
click at [152, 294] on div "21674" at bounding box center [151, 287] width 72 height 20
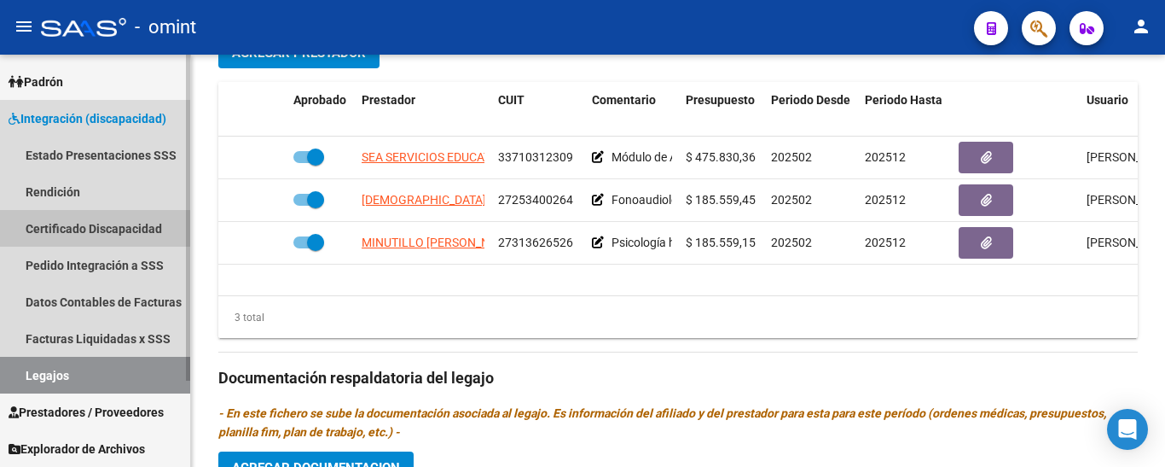
click at [52, 226] on link "Certificado Discapacidad" at bounding box center [95, 228] width 190 height 37
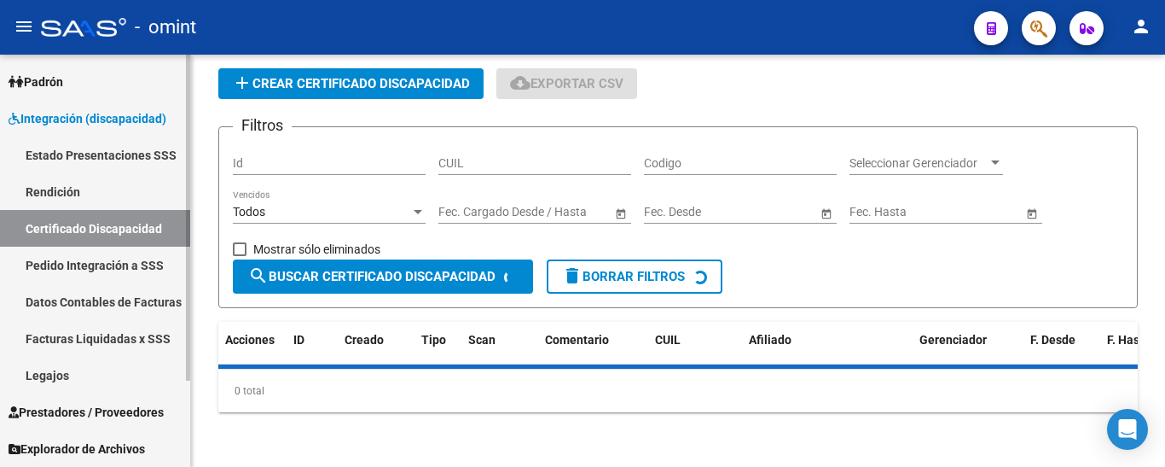
click at [62, 375] on link "Legajos" at bounding box center [95, 375] width 190 height 37
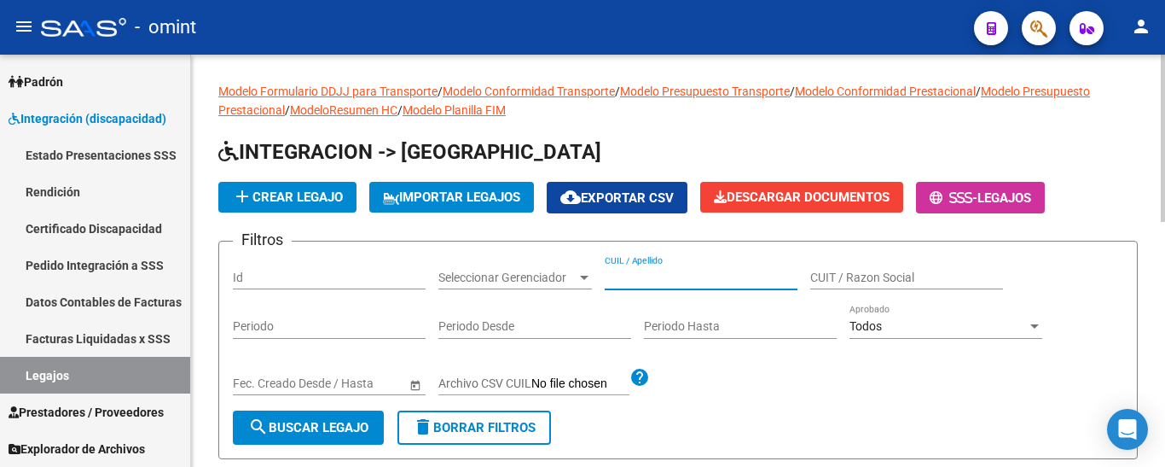
paste input "POLIMENI DONATO"
click at [350, 423] on span "search Buscar Legajo" at bounding box center [308, 427] width 120 height 15
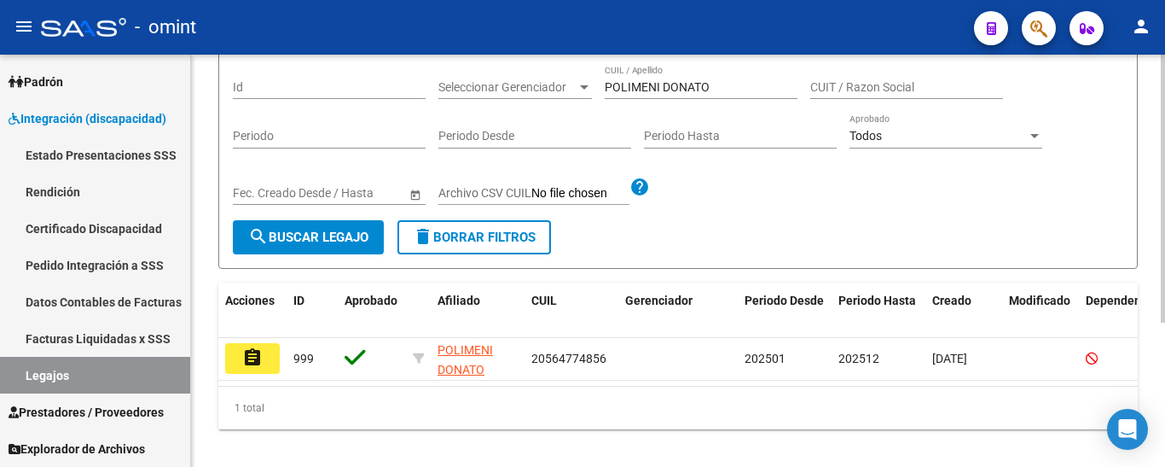
scroll to position [222, 0]
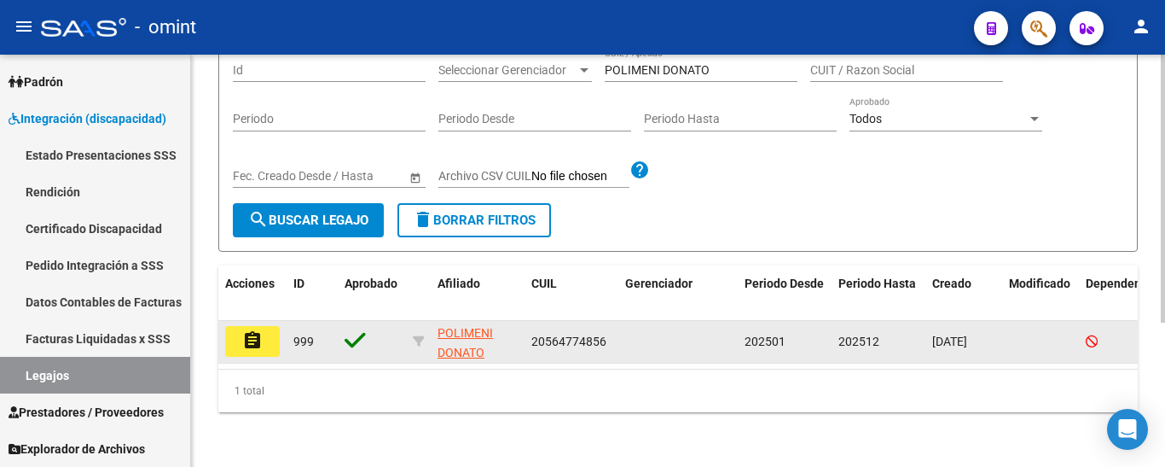
click at [256, 330] on mat-icon "assignment" at bounding box center [252, 340] width 20 height 20
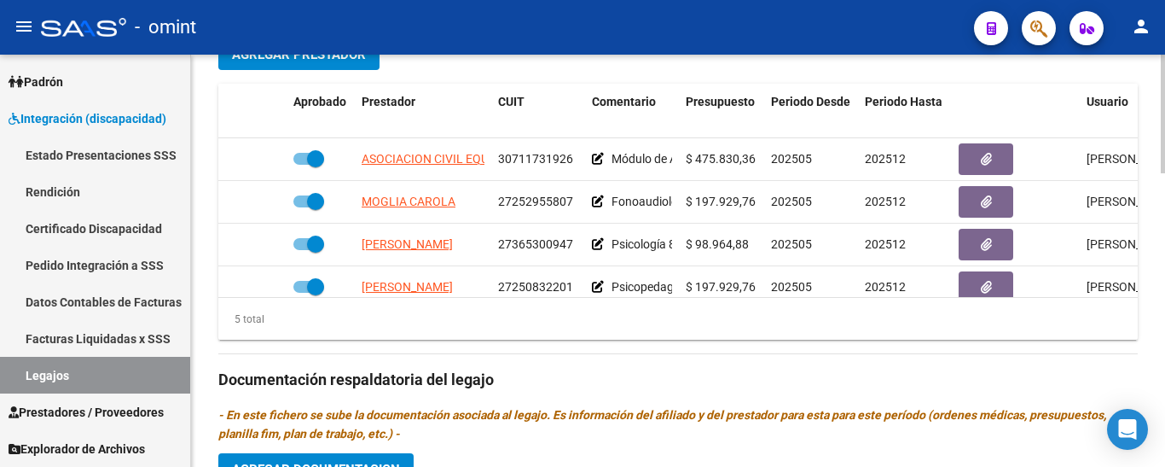
scroll to position [683, 0]
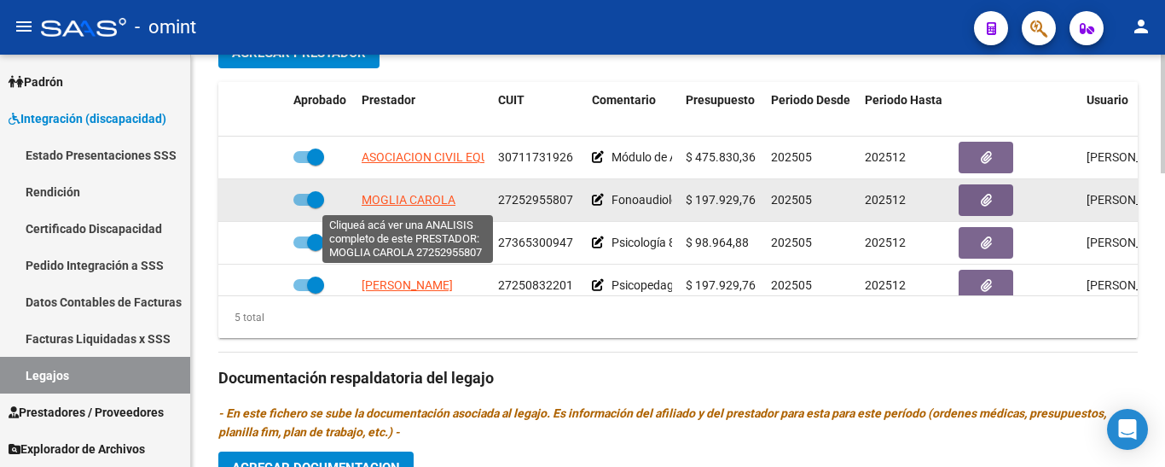
click at [430, 200] on span "MOGLIA CAROLA" at bounding box center [409, 200] width 94 height 14
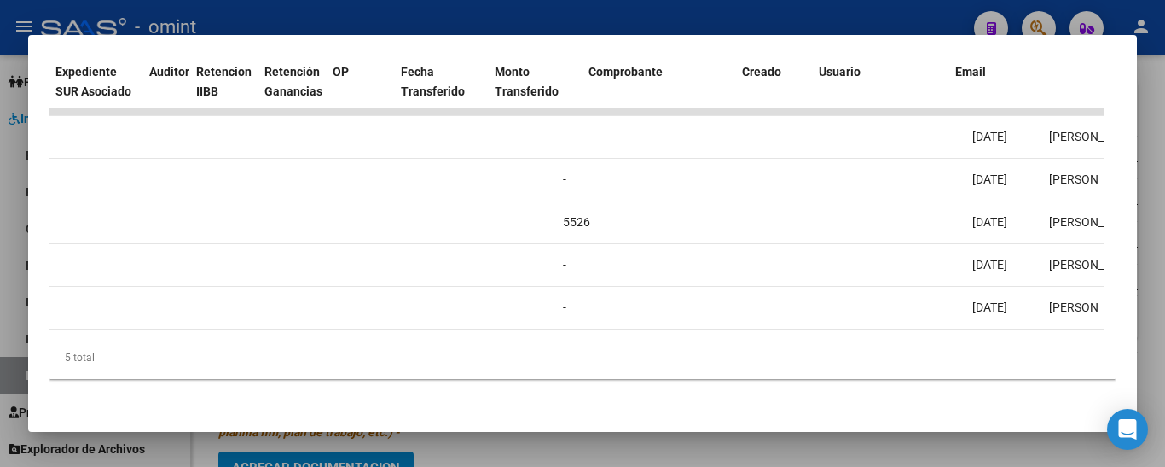
scroll to position [0, 0]
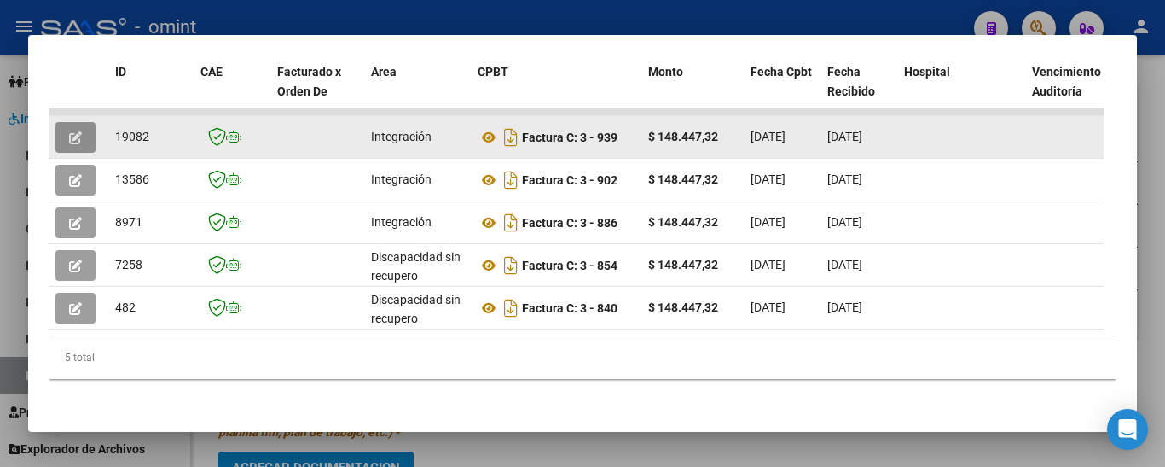
click at [67, 123] on button "button" at bounding box center [75, 137] width 40 height 31
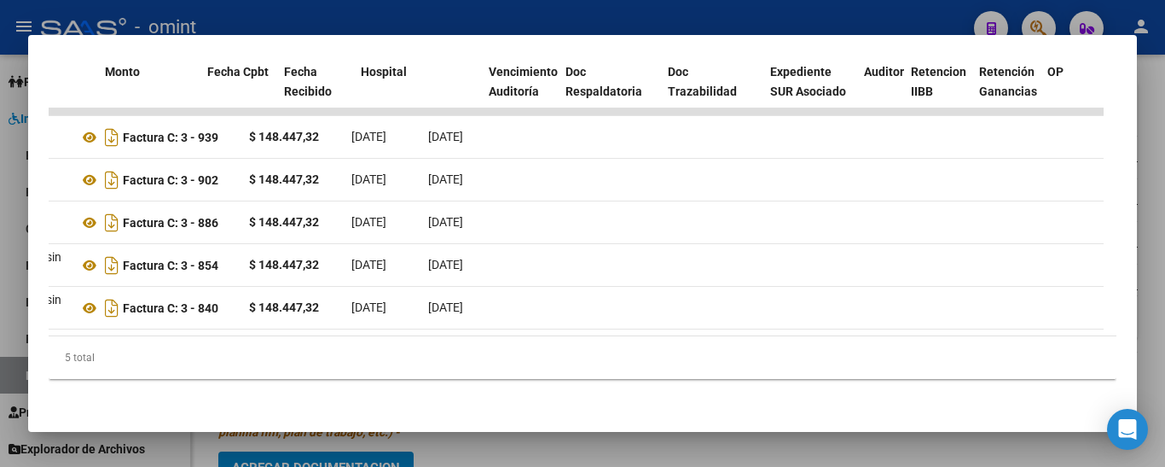
scroll to position [0, 386]
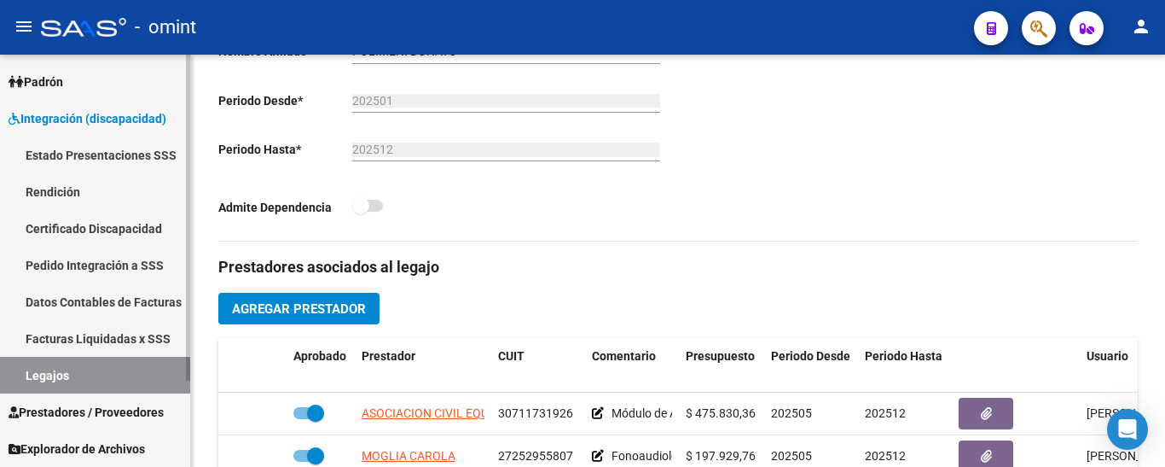
click at [125, 223] on link "Certificado Discapacidad" at bounding box center [95, 228] width 190 height 37
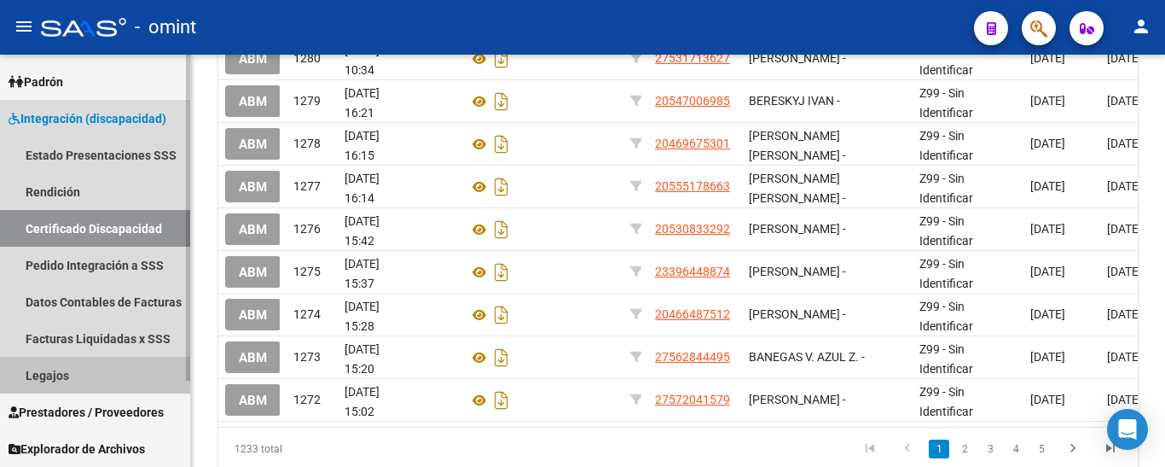
click at [77, 369] on link "Legajos" at bounding box center [95, 375] width 190 height 37
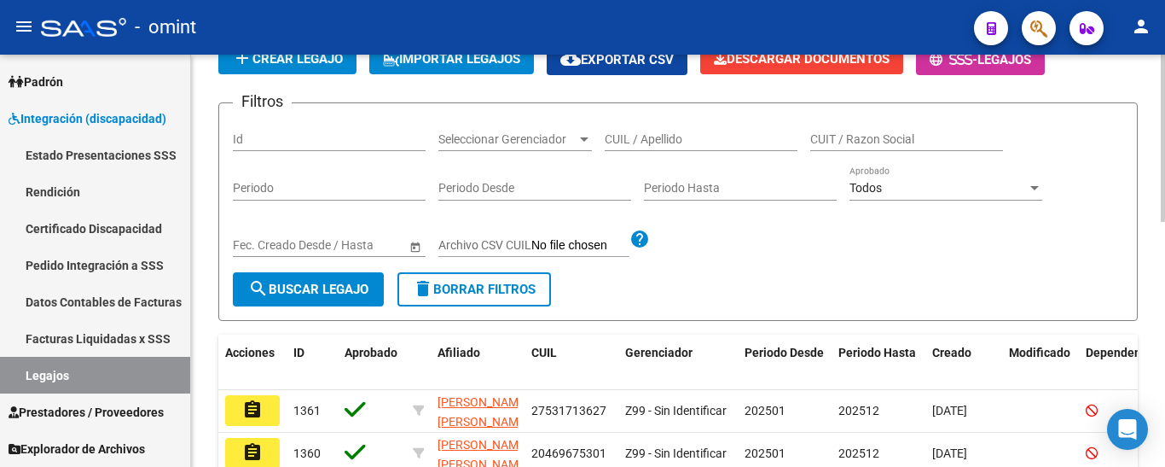
scroll to position [85, 0]
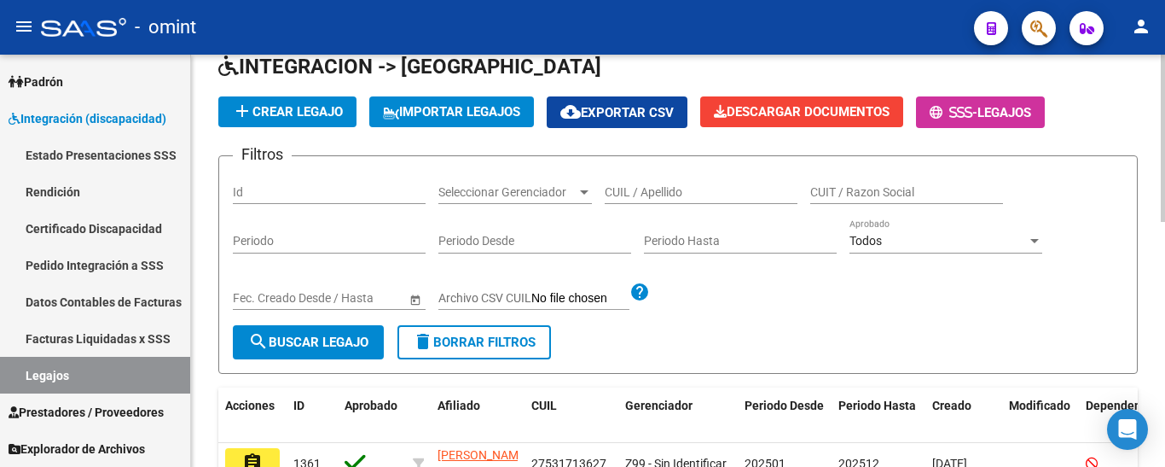
click at [721, 183] on div "CUIL / Apellido" at bounding box center [701, 187] width 193 height 34
click at [328, 343] on span "search Buscar Legajo" at bounding box center [308, 341] width 120 height 15
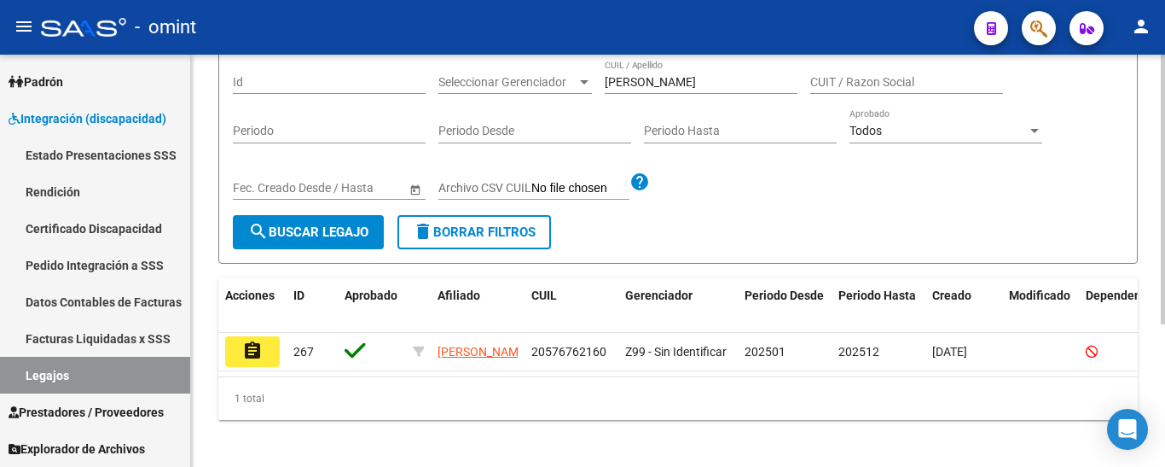
scroll to position [218, 0]
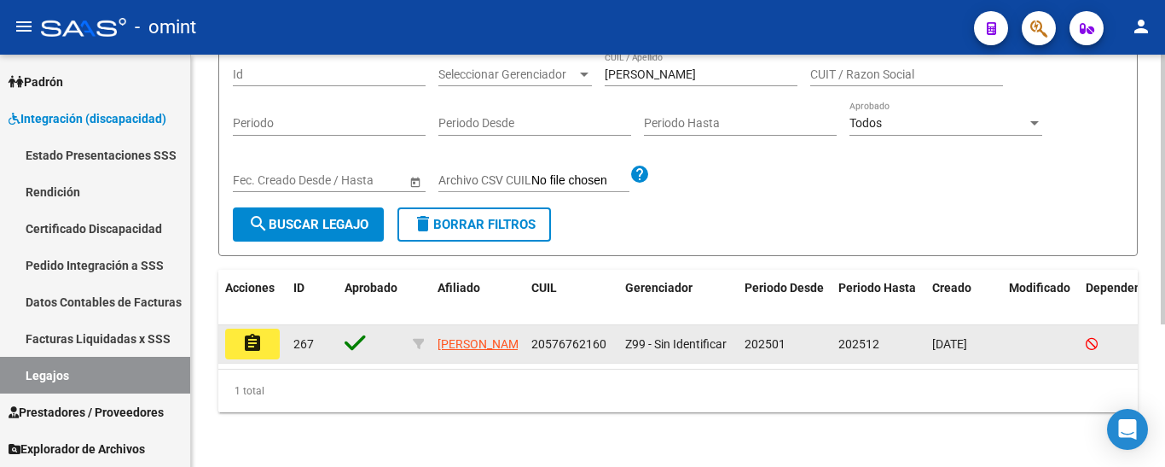
click at [256, 337] on mat-icon "assignment" at bounding box center [252, 343] width 20 height 20
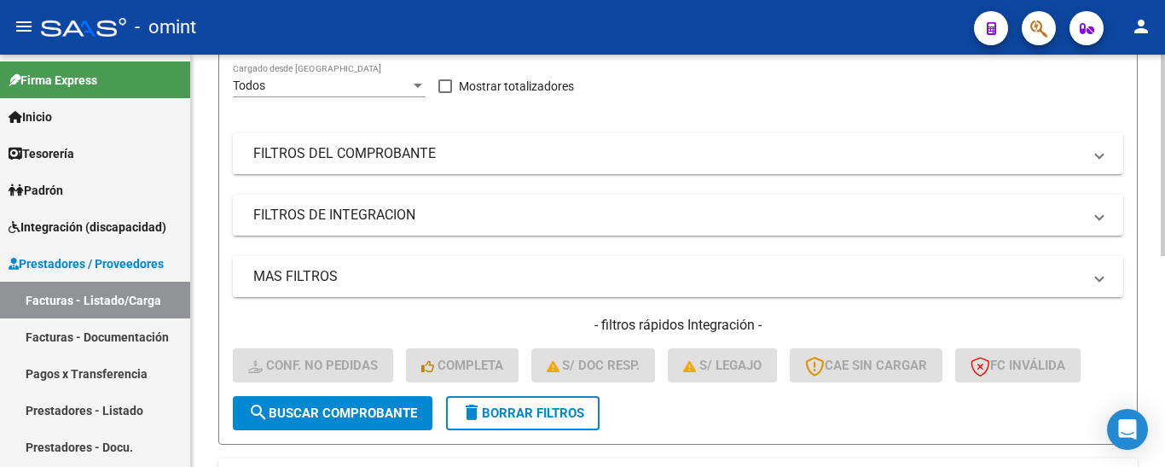
scroll to position [341, 0]
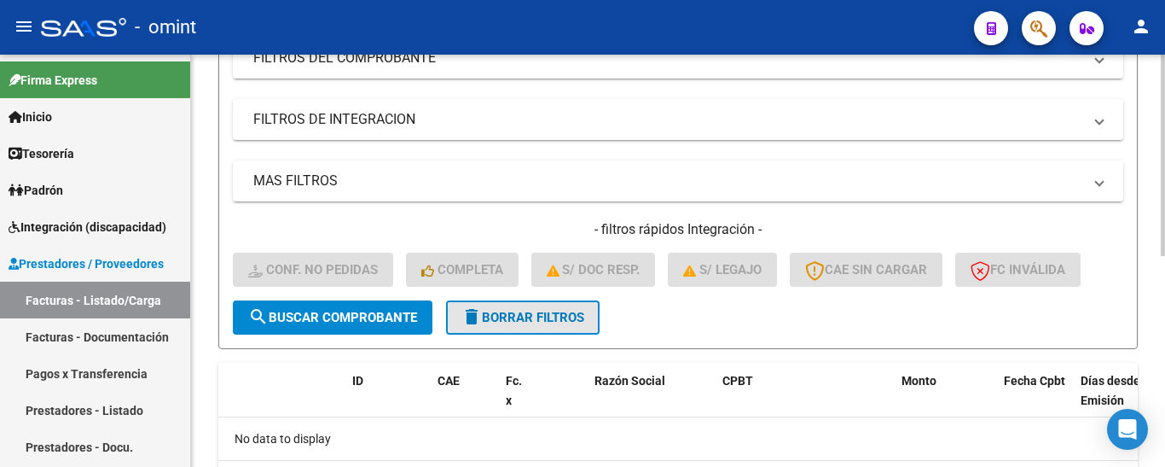
click at [543, 312] on span "delete Borrar Filtros" at bounding box center [523, 317] width 123 height 15
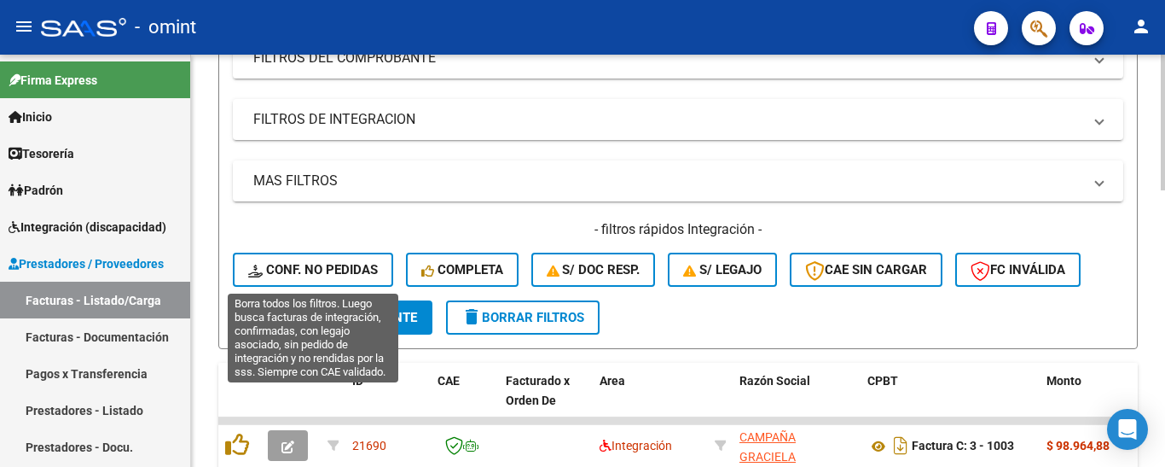
click at [352, 266] on span "Conf. no pedidas" at bounding box center [313, 269] width 130 height 15
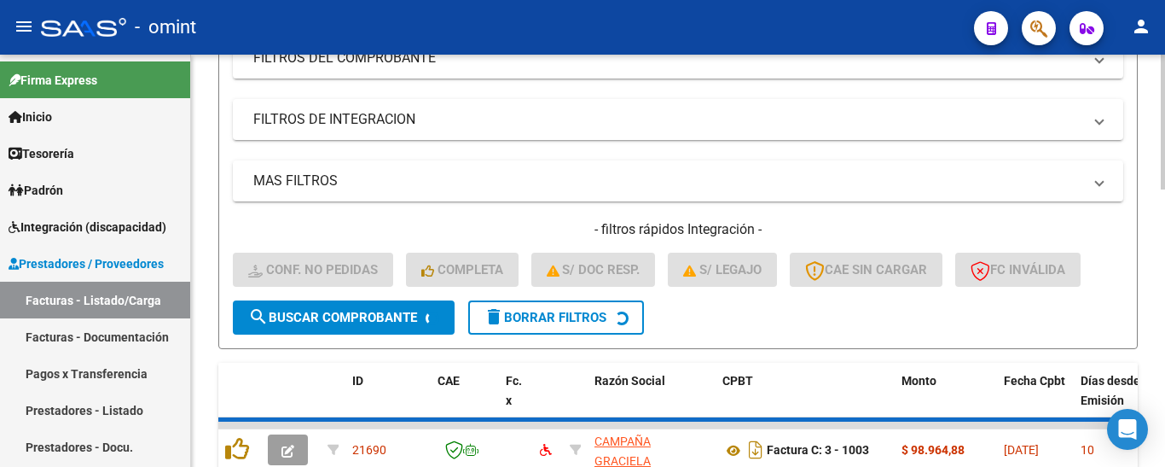
scroll to position [85, 0]
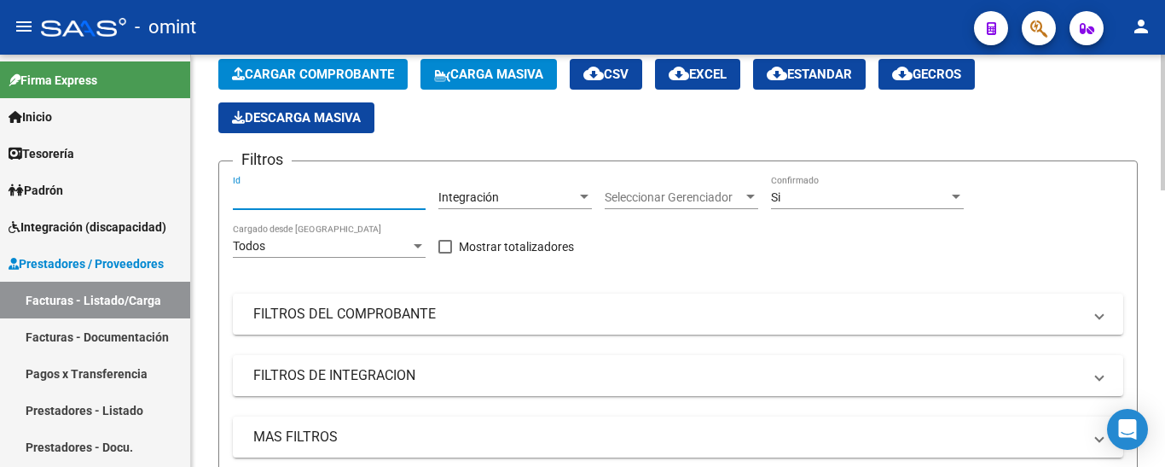
paste input "17806"
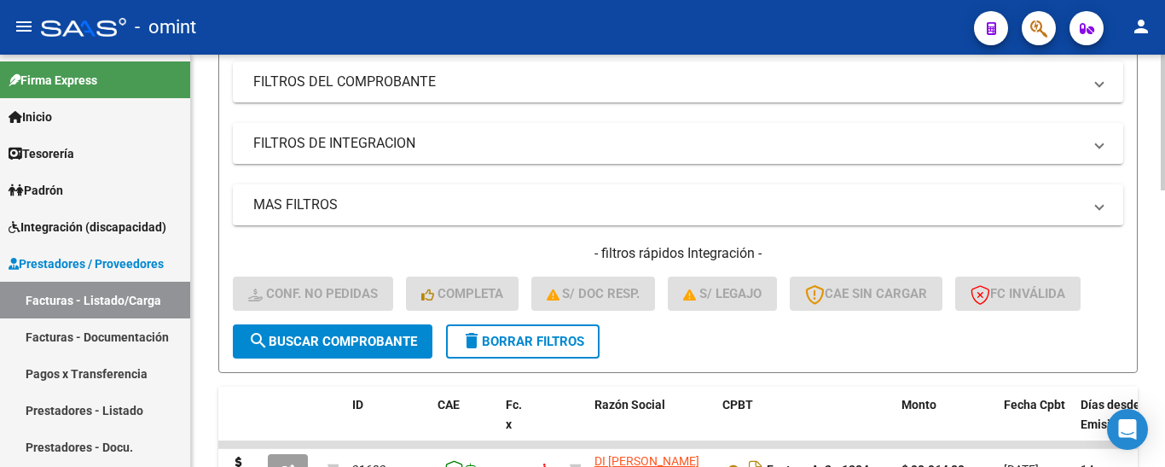
scroll to position [341, 0]
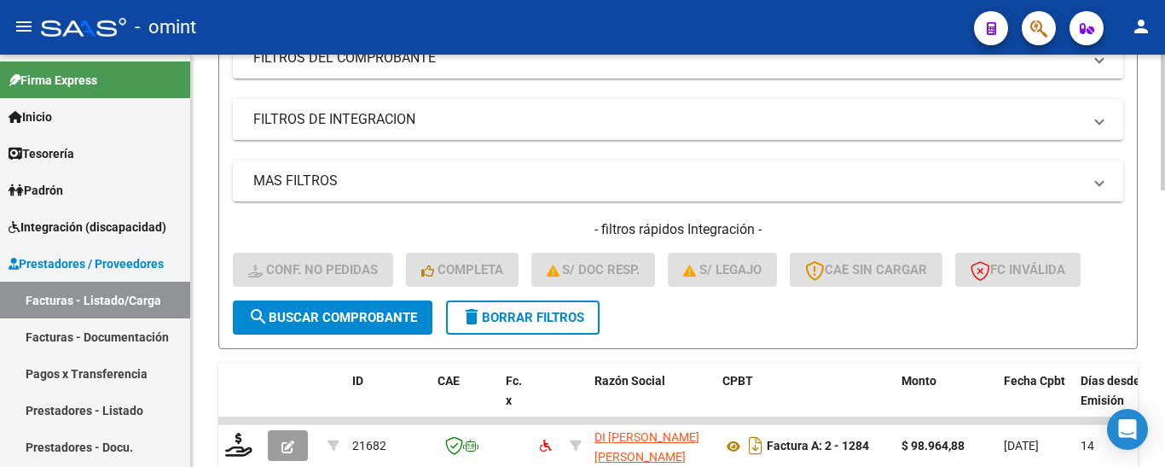
type input "17806"
click at [375, 314] on span "search Buscar Comprobante" at bounding box center [332, 317] width 169 height 15
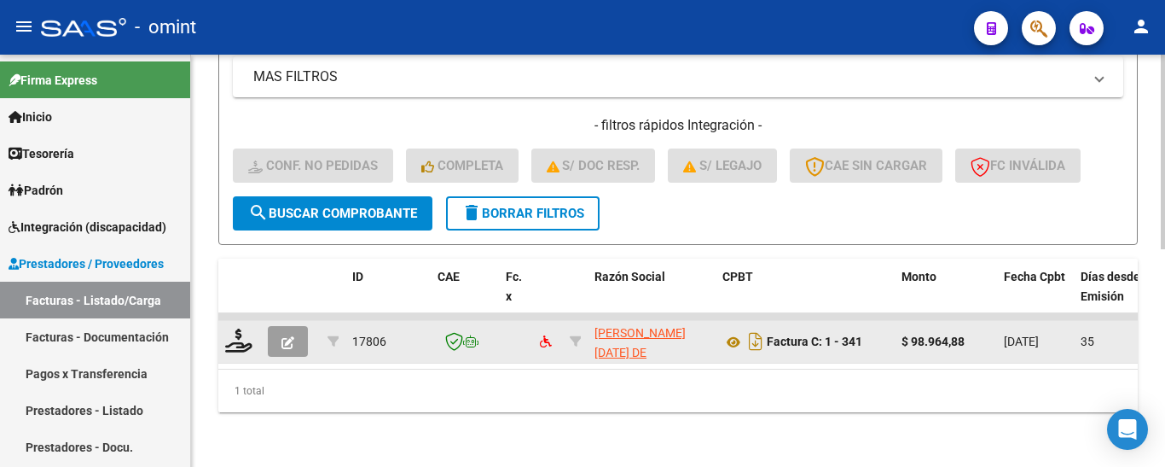
scroll to position [459, 0]
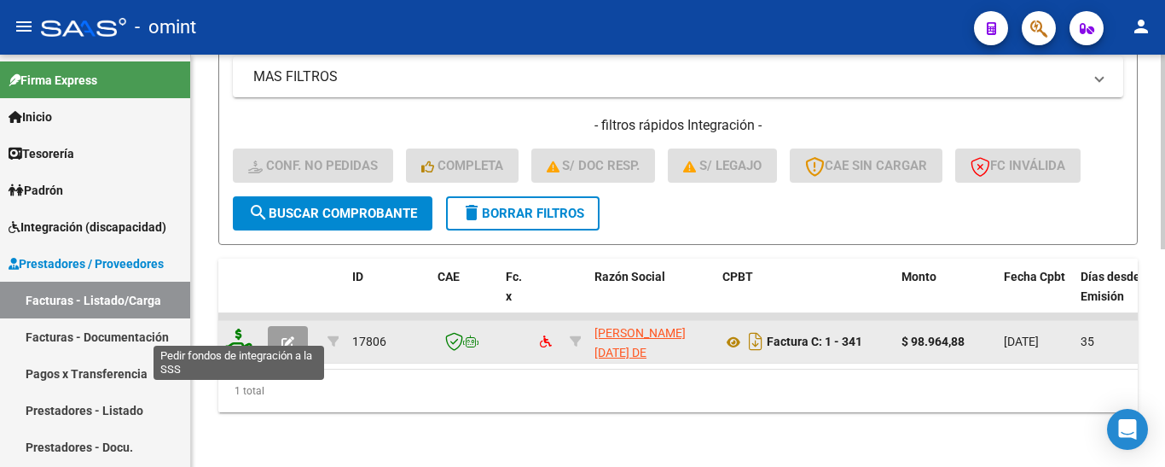
click at [238, 333] on icon at bounding box center [238, 340] width 27 height 24
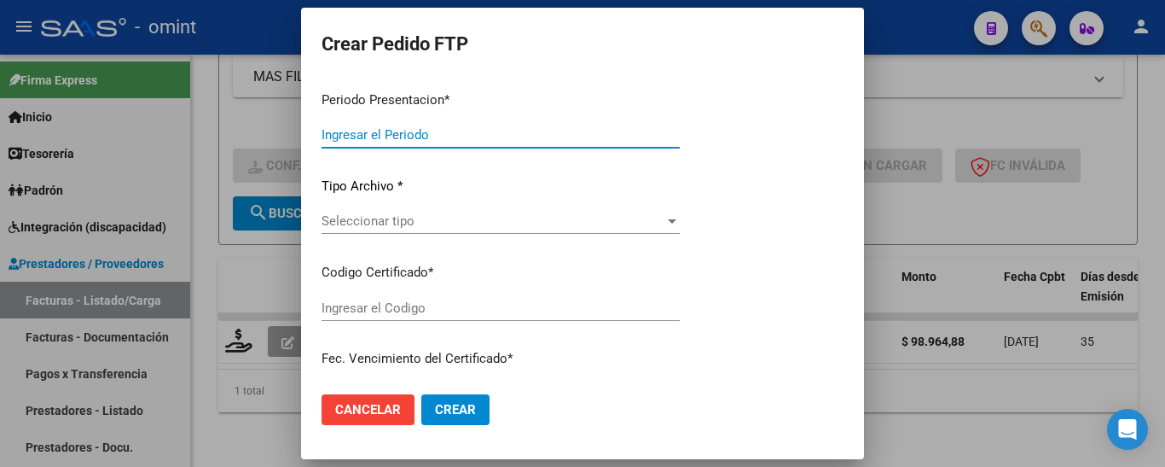
type input "202508"
type input "202507"
type input "$ 98.964,88"
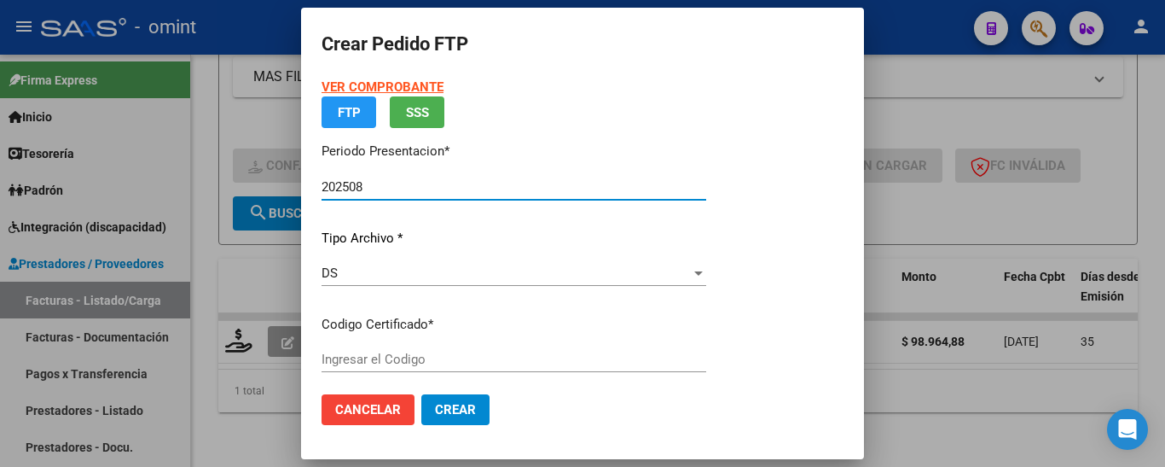
type input "7628067615"
type input "2030-01-31"
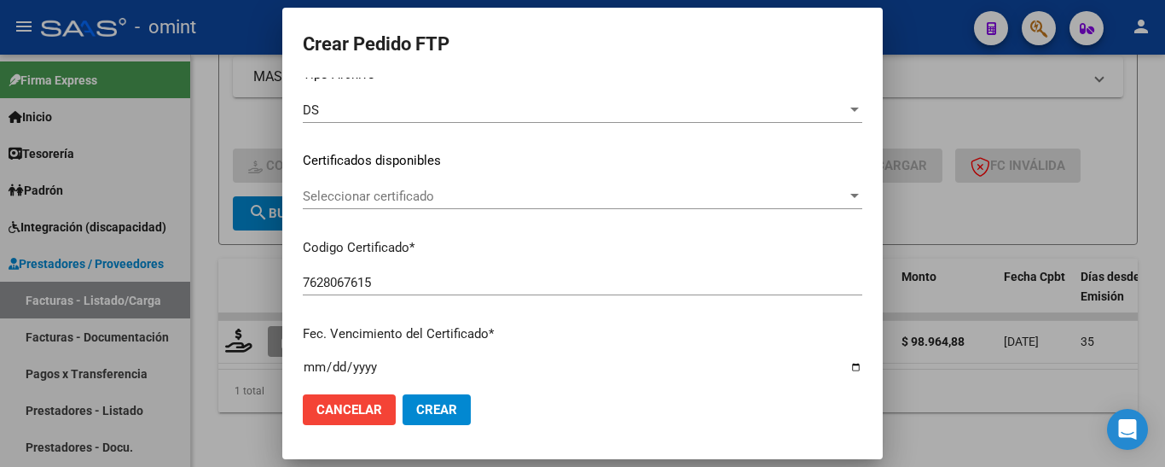
scroll to position [215, 0]
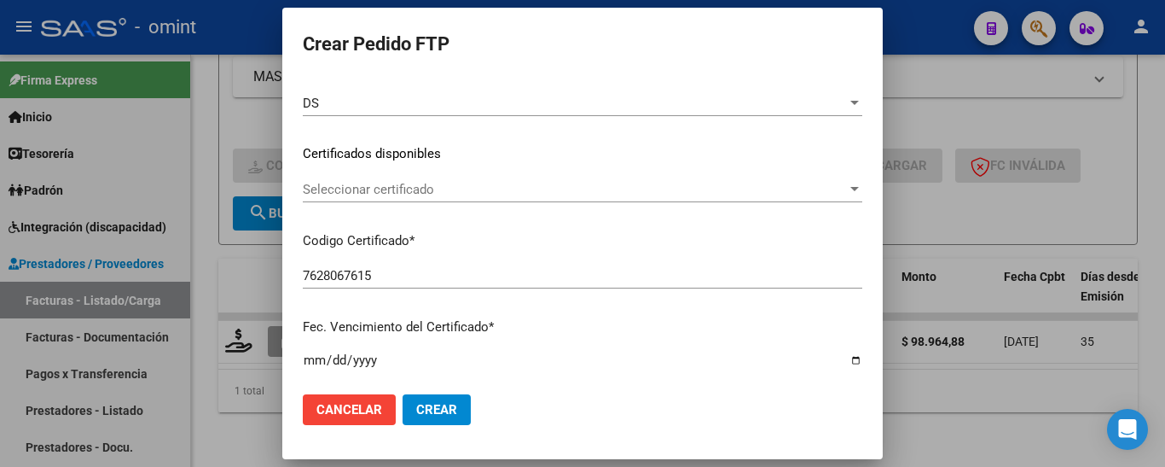
click at [427, 195] on span "Seleccionar certificado" at bounding box center [575, 189] width 544 height 15
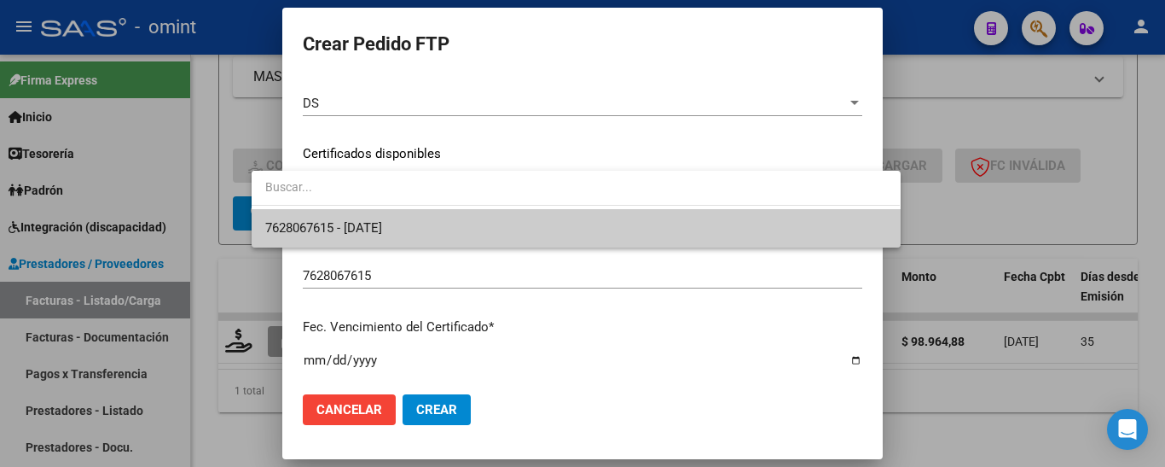
click at [431, 218] on span "7628067615 - 2030-01-31" at bounding box center [575, 228] width 621 height 38
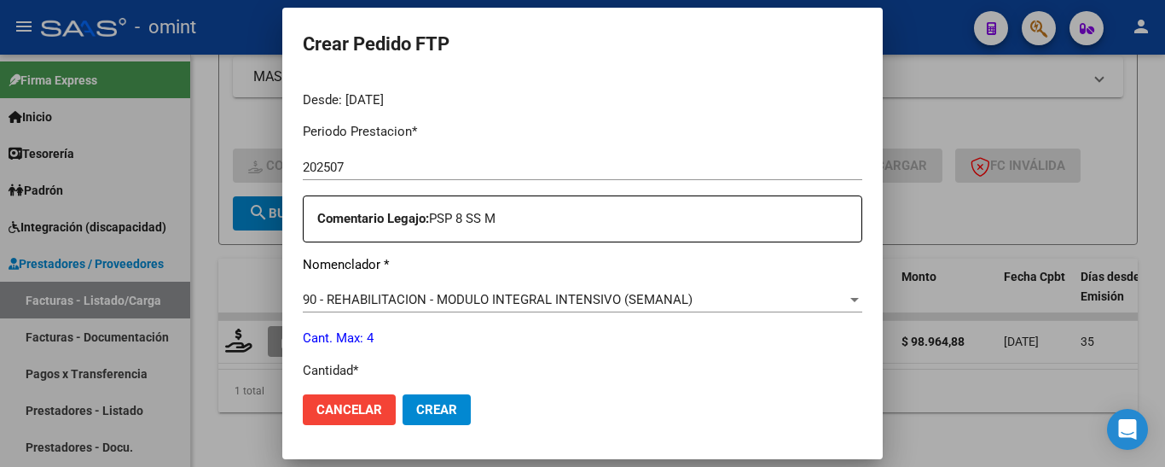
scroll to position [642, 0]
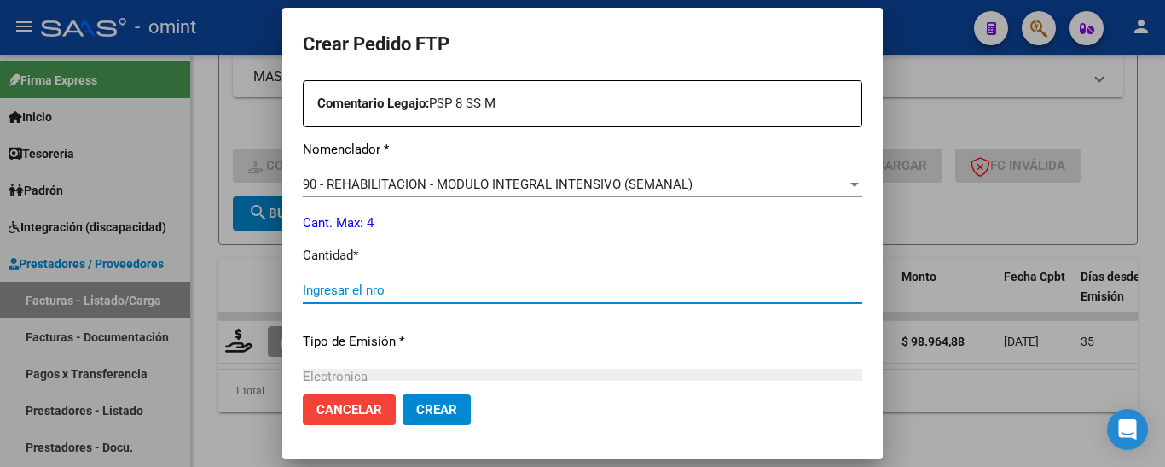
click at [351, 297] on input "Ingresar el nro" at bounding box center [583, 289] width 560 height 15
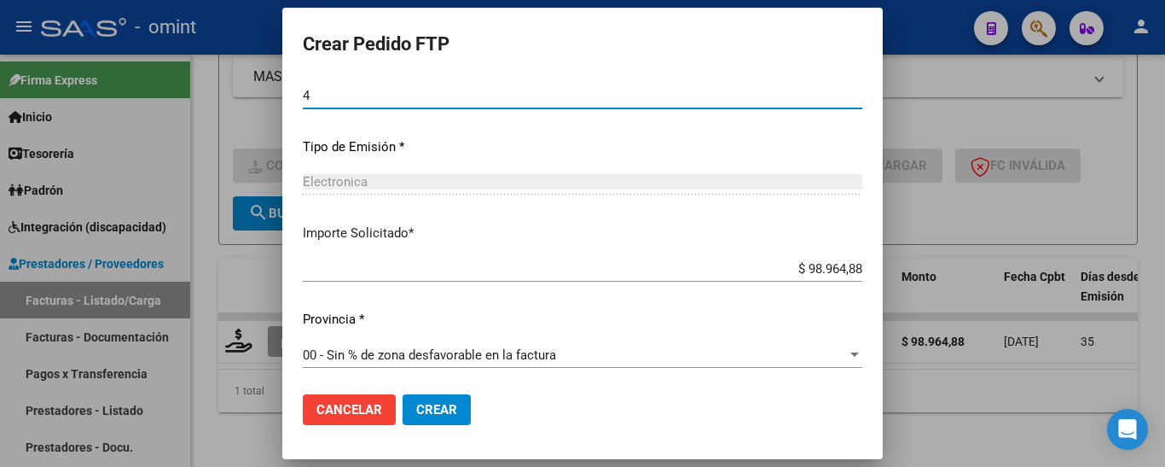
scroll to position [839, 0]
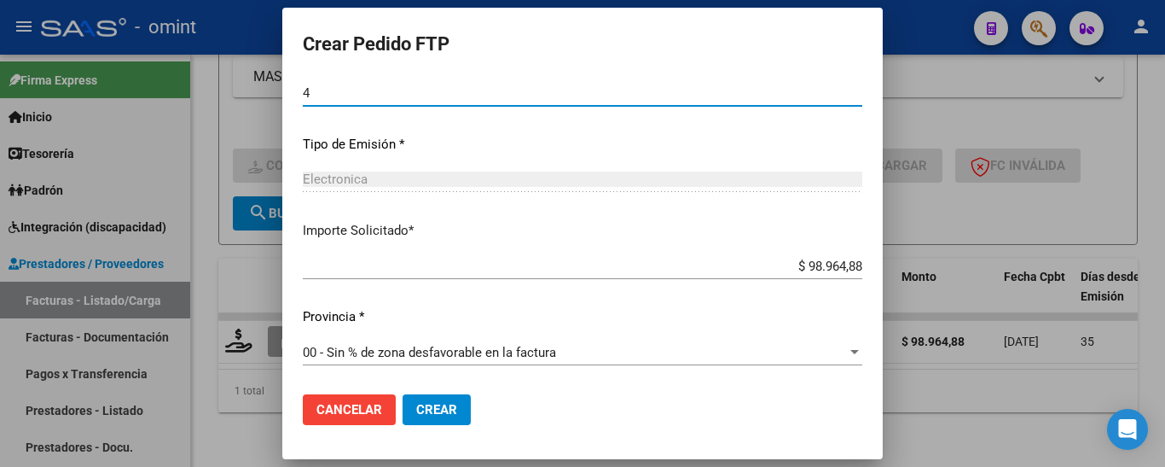
type input "4"
click at [416, 417] on span "Crear" at bounding box center [436, 409] width 41 height 15
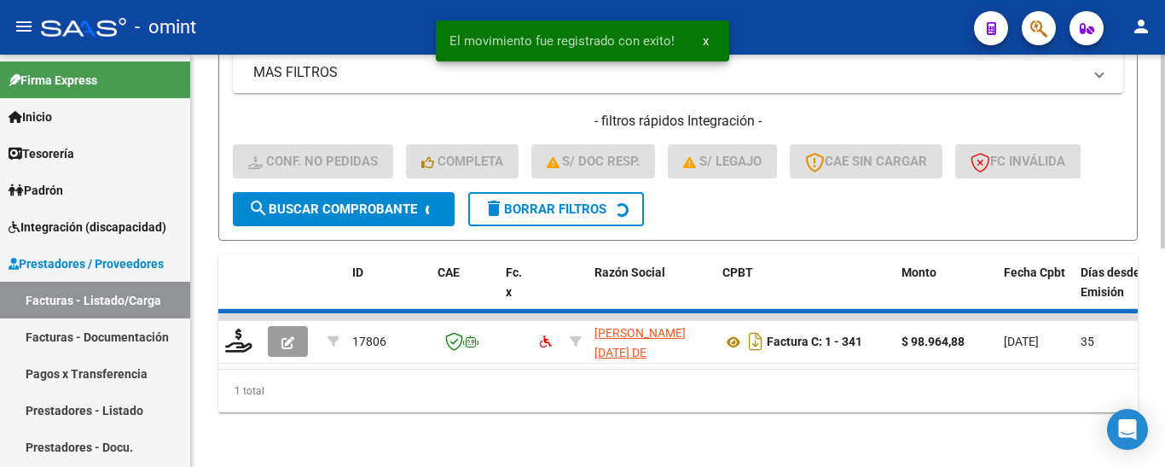
scroll to position [433, 0]
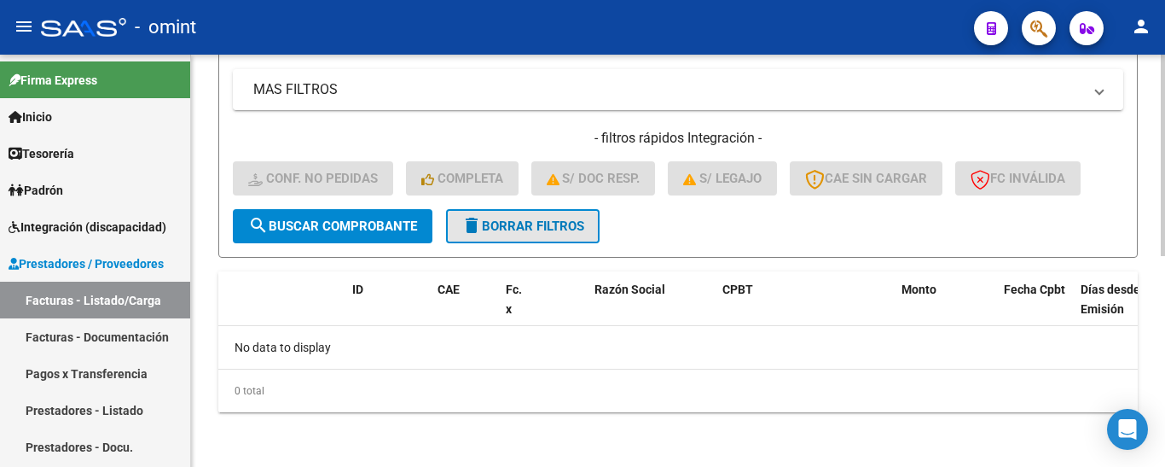
click at [541, 224] on span "delete Borrar Filtros" at bounding box center [523, 225] width 123 height 15
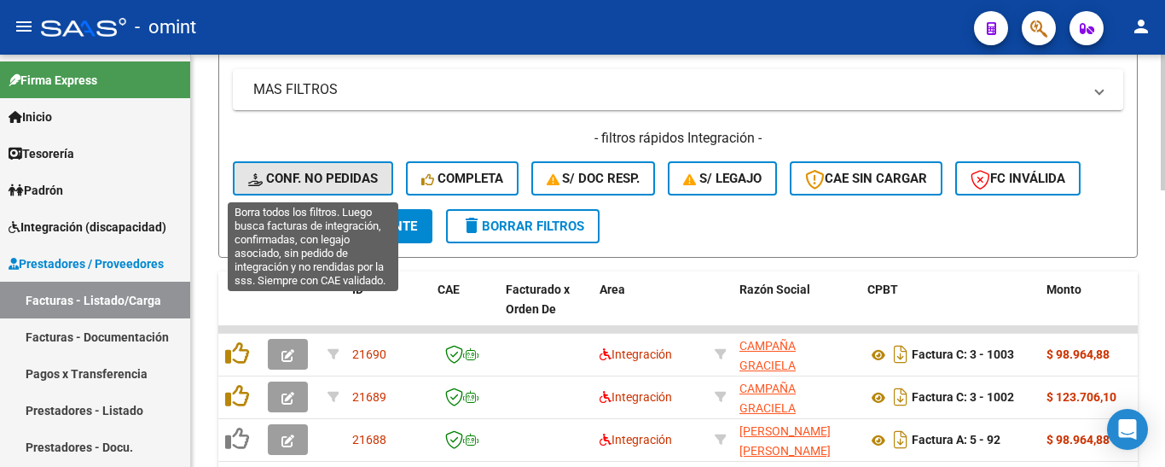
click at [306, 181] on span "Conf. no pedidas" at bounding box center [313, 178] width 130 height 15
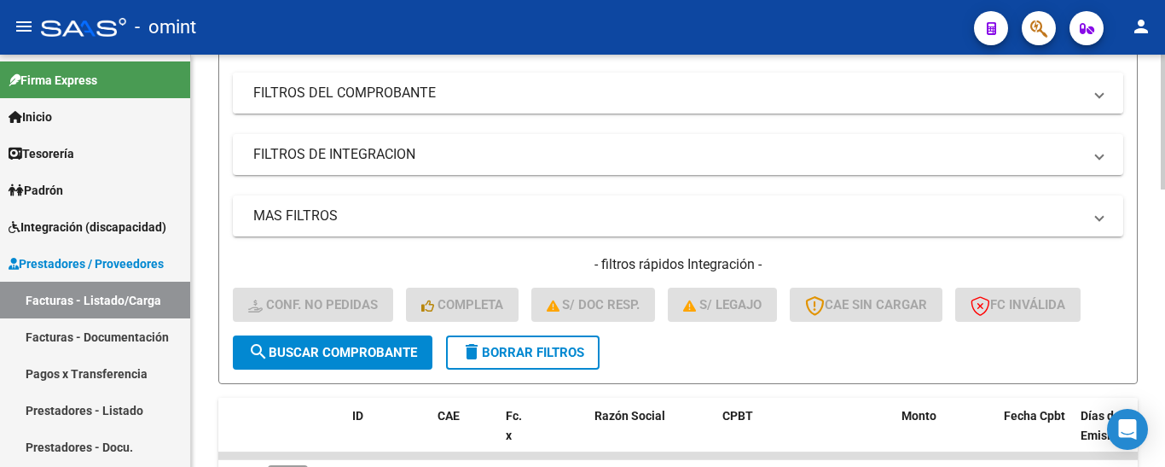
scroll to position [91, 0]
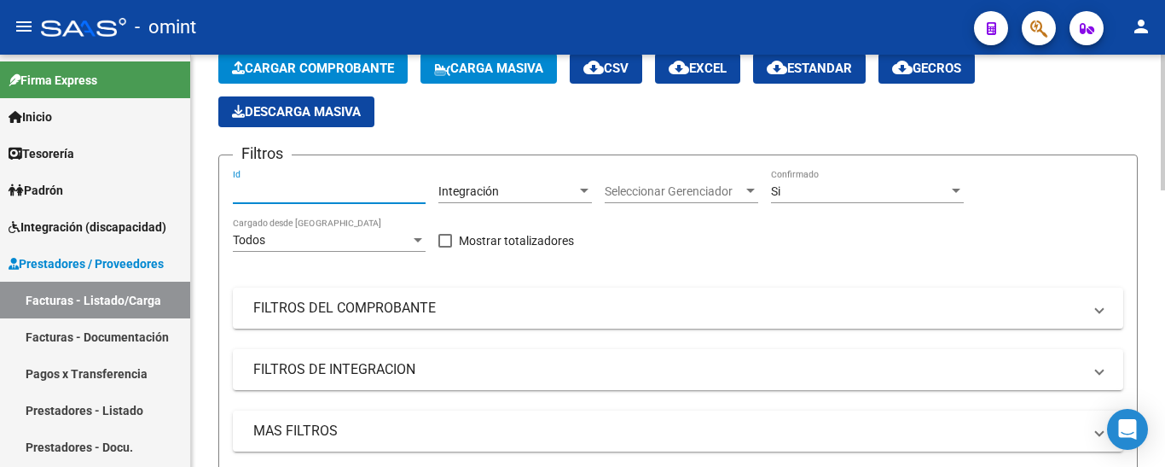
paste input "19842"
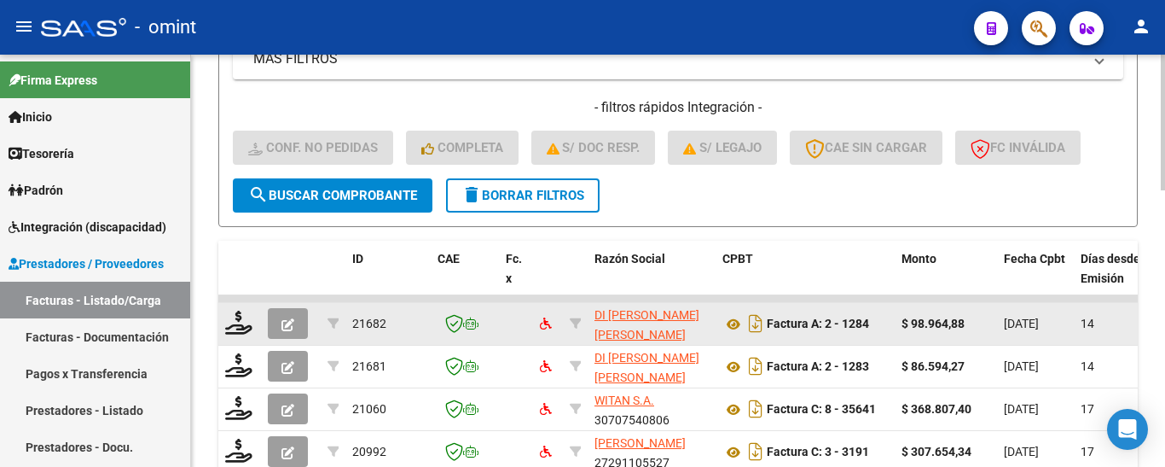
scroll to position [518, 0]
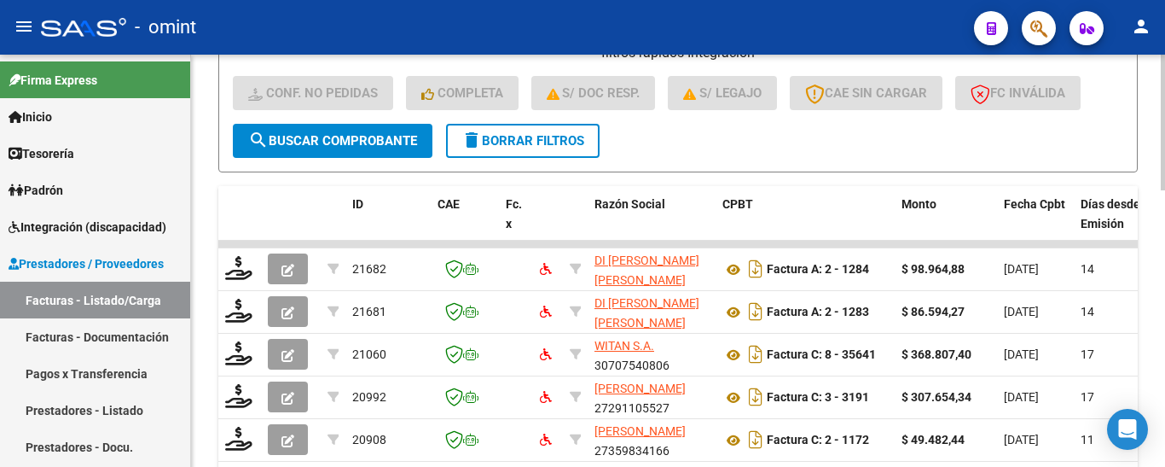
type input "19841"
click at [387, 146] on span "search Buscar Comprobante" at bounding box center [332, 140] width 169 height 15
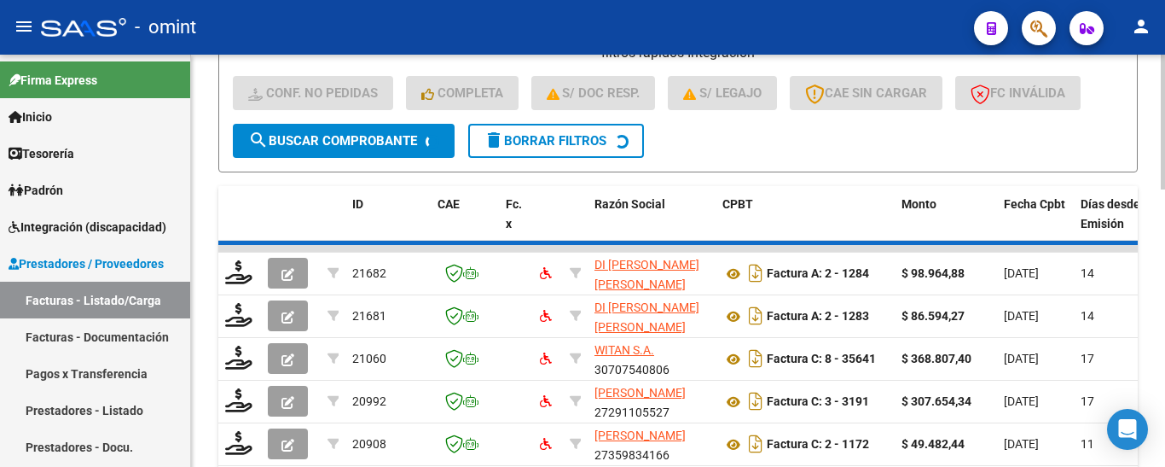
scroll to position [433, 0]
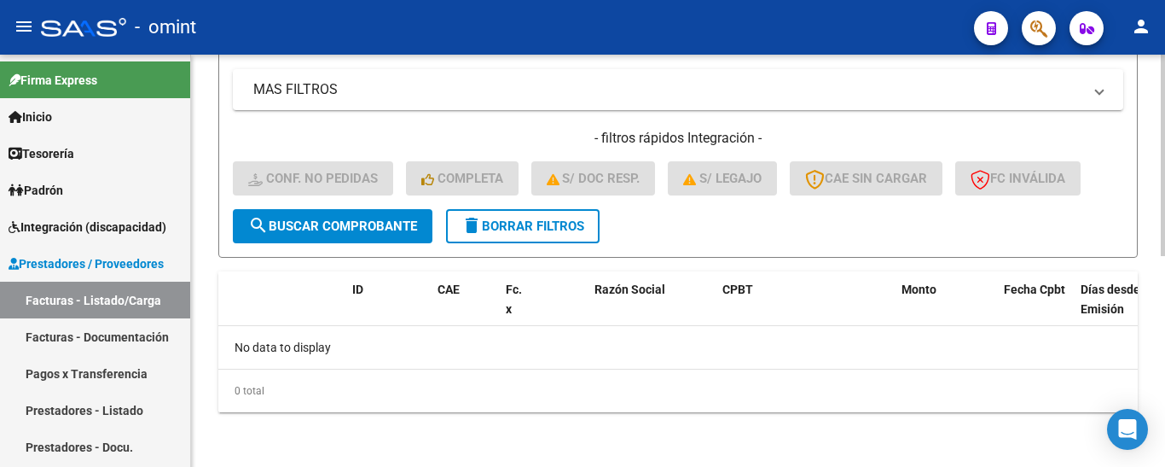
click at [561, 219] on span "delete Borrar Filtros" at bounding box center [523, 225] width 123 height 15
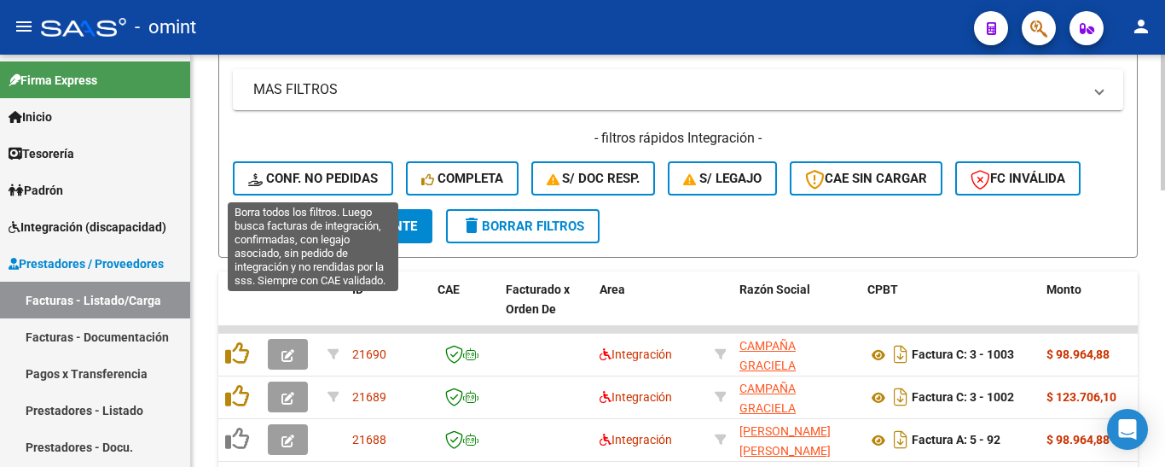
click at [339, 183] on span "Conf. no pedidas" at bounding box center [313, 178] width 130 height 15
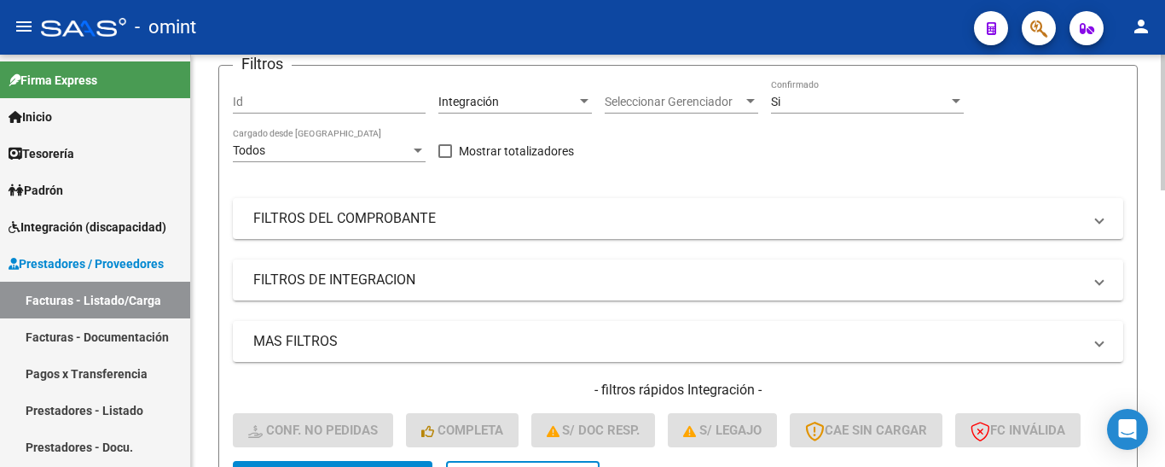
scroll to position [177, 0]
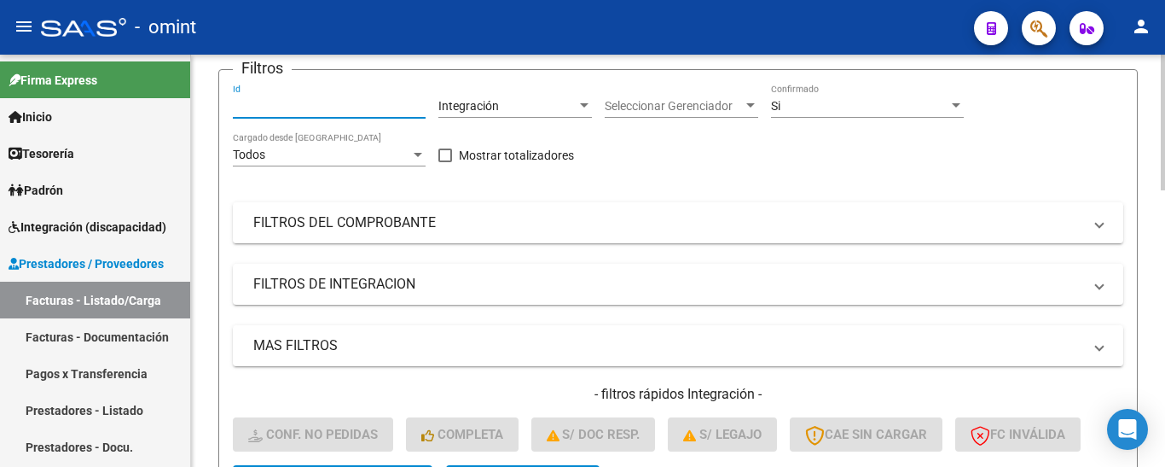
paste input "19842"
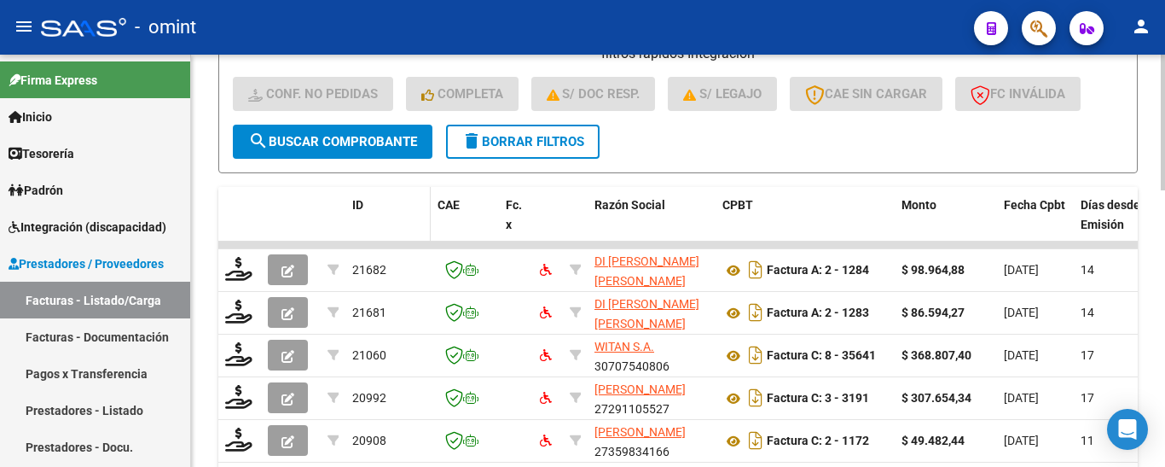
scroll to position [518, 0]
type input "19842"
click at [357, 141] on span "search Buscar Comprobante" at bounding box center [332, 140] width 169 height 15
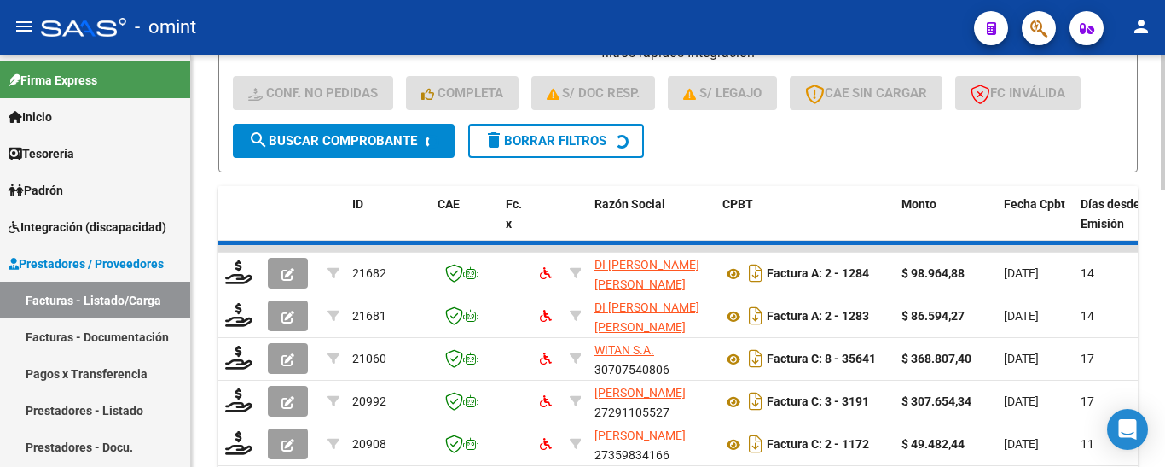
scroll to position [459, 0]
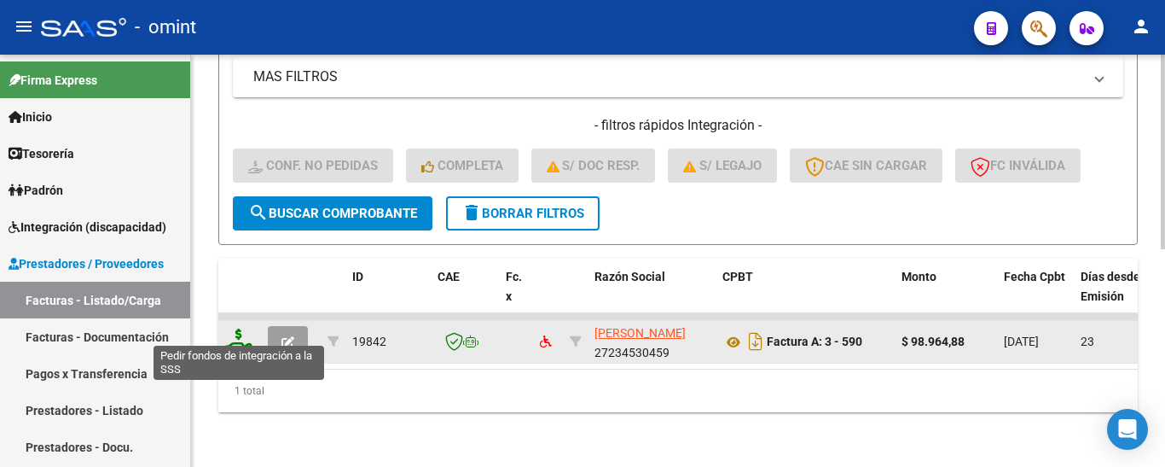
click at [235, 332] on icon at bounding box center [238, 340] width 27 height 24
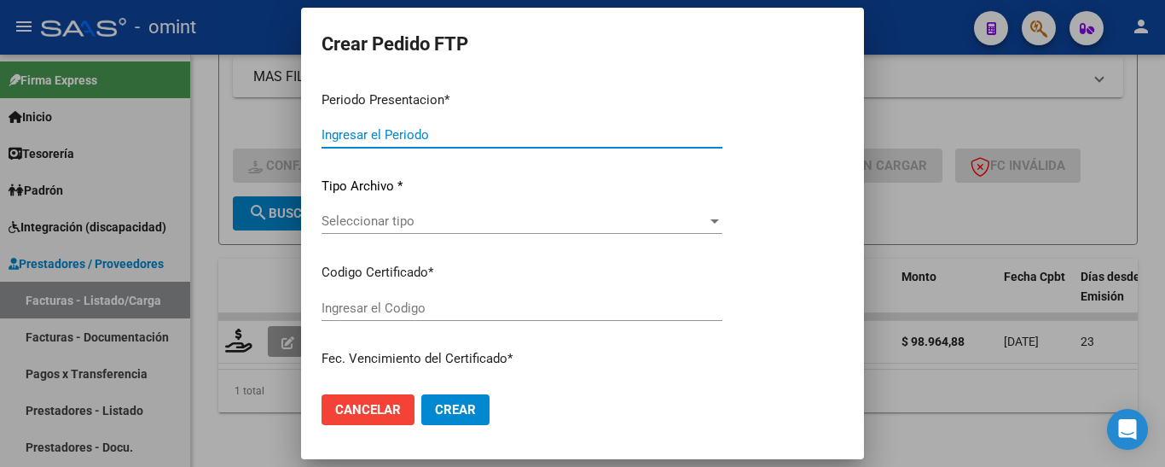
type input "202508"
type input "202507"
type input "$ 98.964,88"
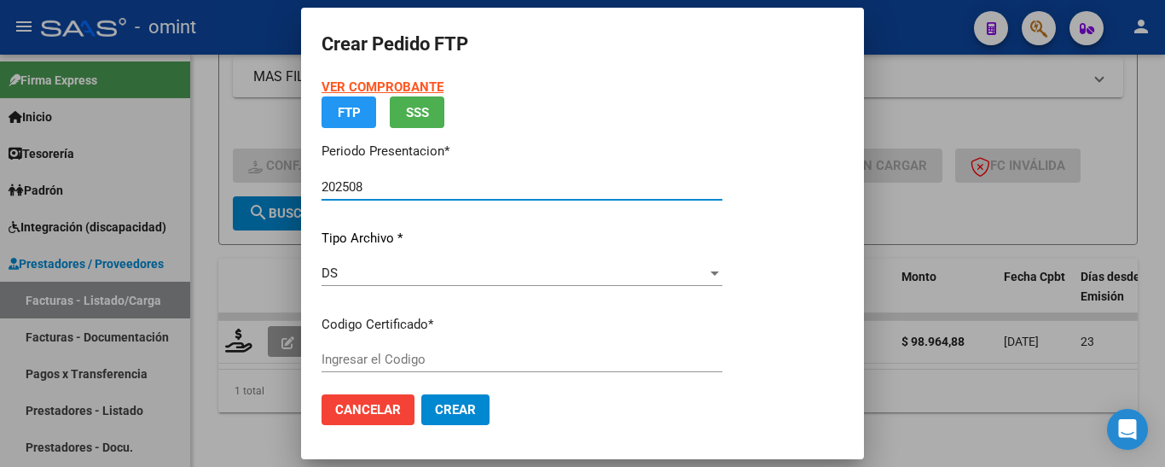
type input "9583710805"
type input "2027-02-21"
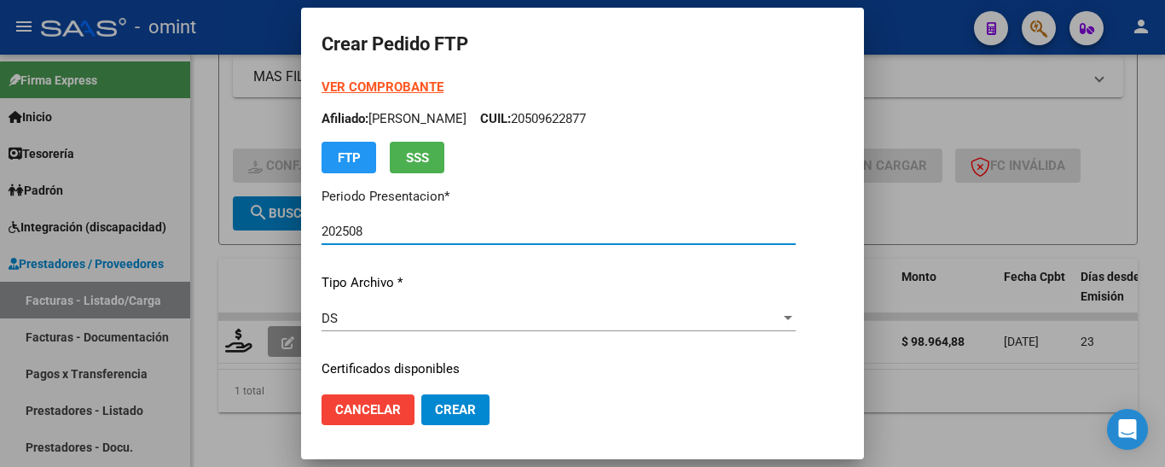
scroll to position [85, 0]
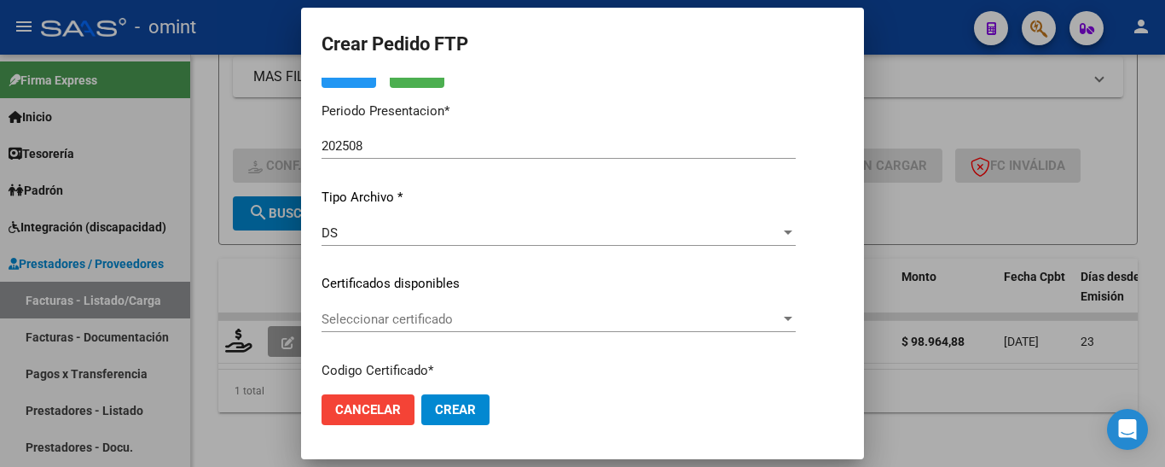
click at [517, 324] on span "Seleccionar certificado" at bounding box center [551, 318] width 459 height 15
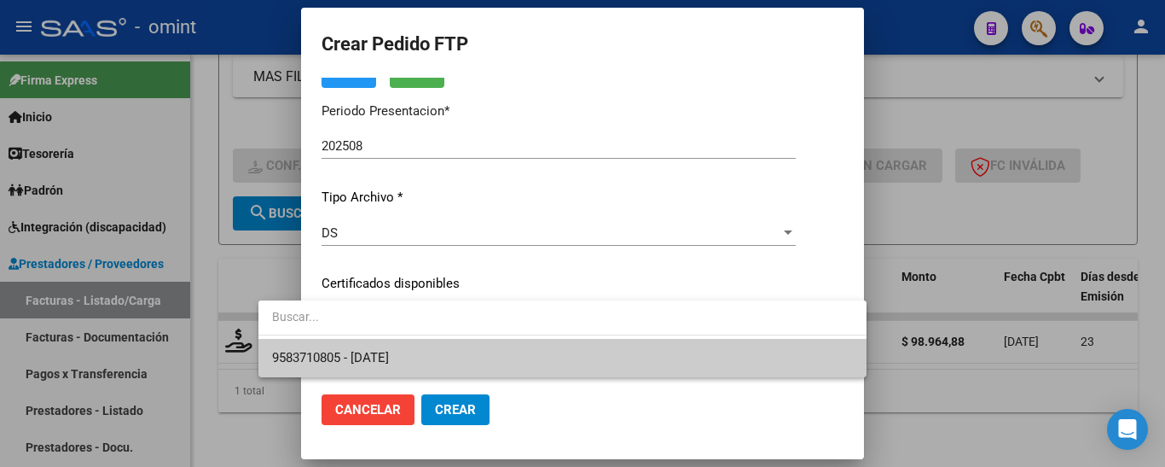
click at [540, 350] on span "9583710805 - 2027-02-21" at bounding box center [562, 358] width 581 height 38
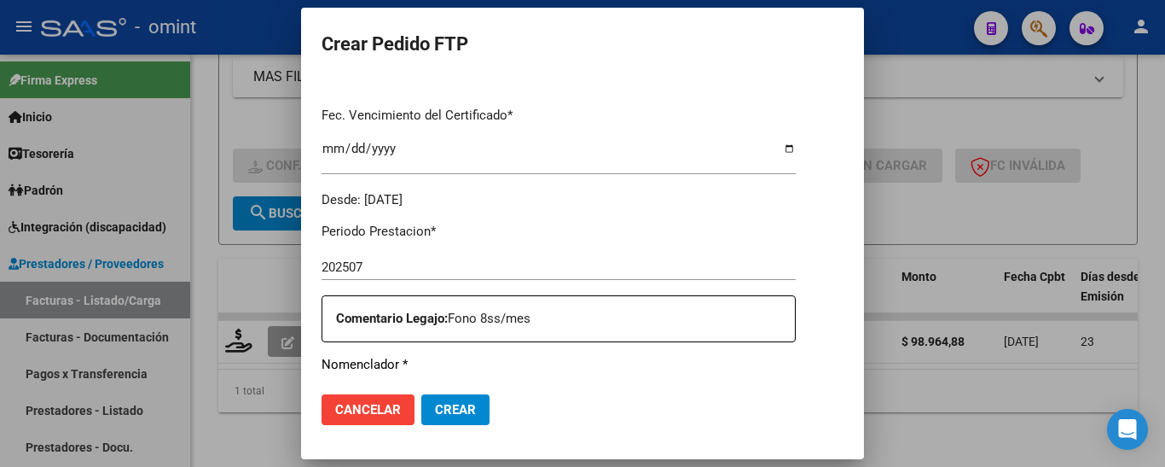
scroll to position [597, 0]
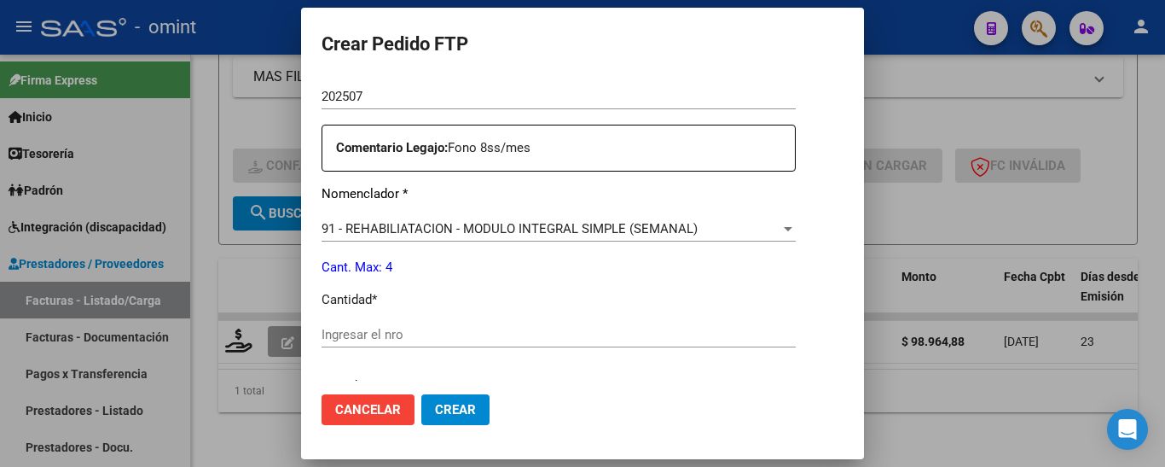
click at [409, 334] on input "Ingresar el nro" at bounding box center [559, 334] width 474 height 15
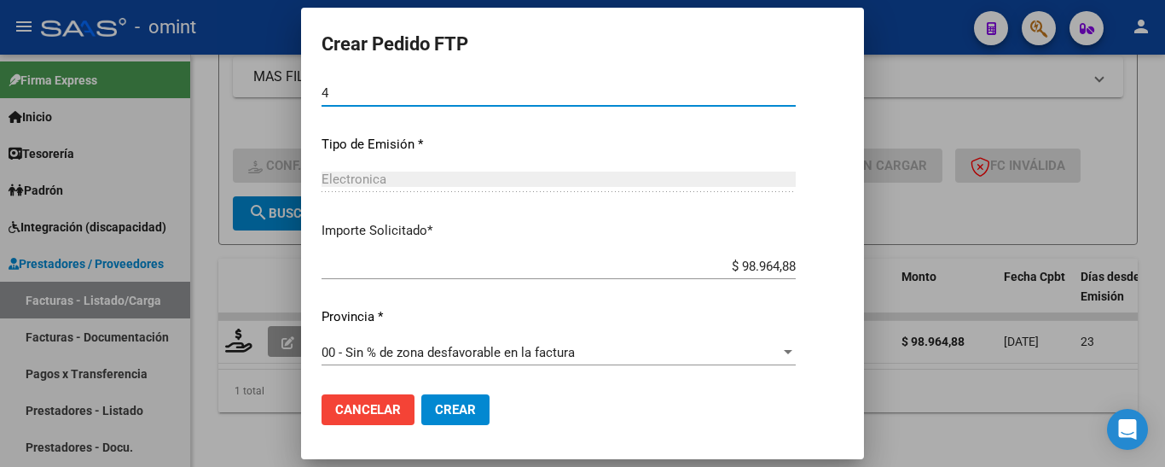
type input "4"
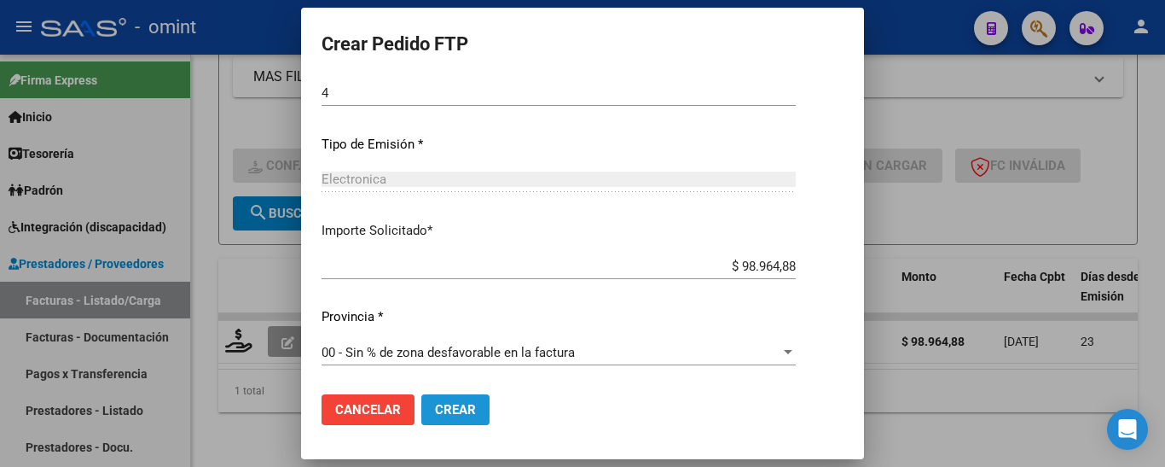
click at [435, 407] on span "Crear" at bounding box center [455, 409] width 41 height 15
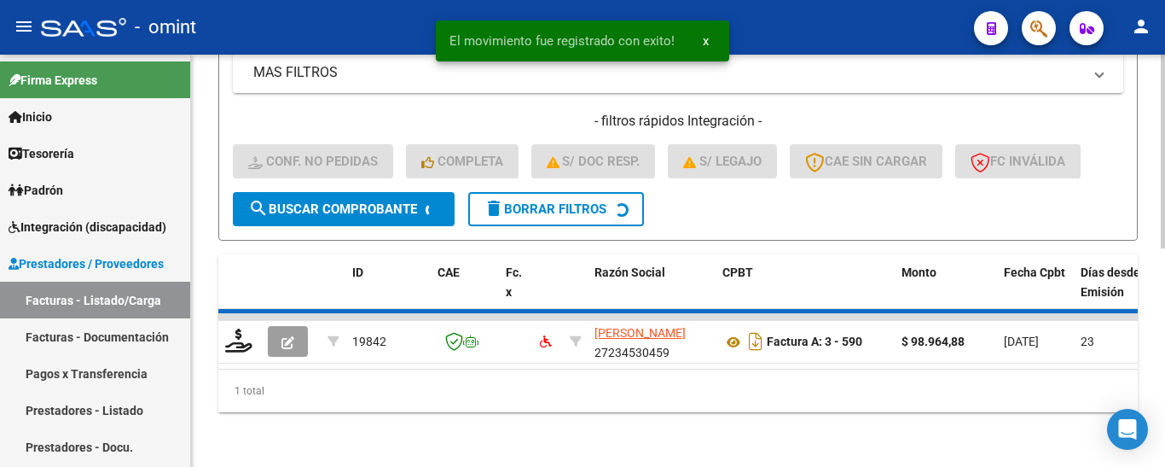
scroll to position [433, 0]
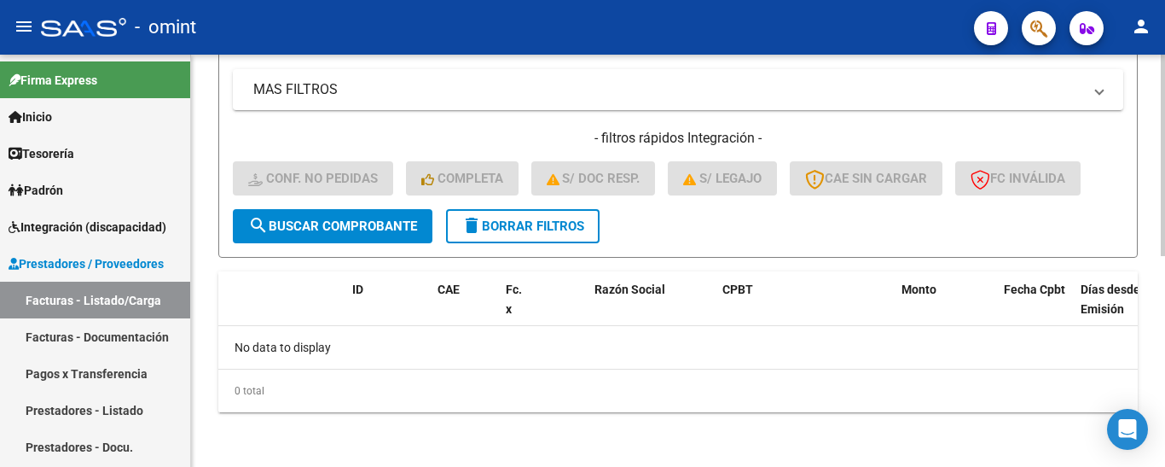
click at [561, 221] on span "delete Borrar Filtros" at bounding box center [523, 225] width 123 height 15
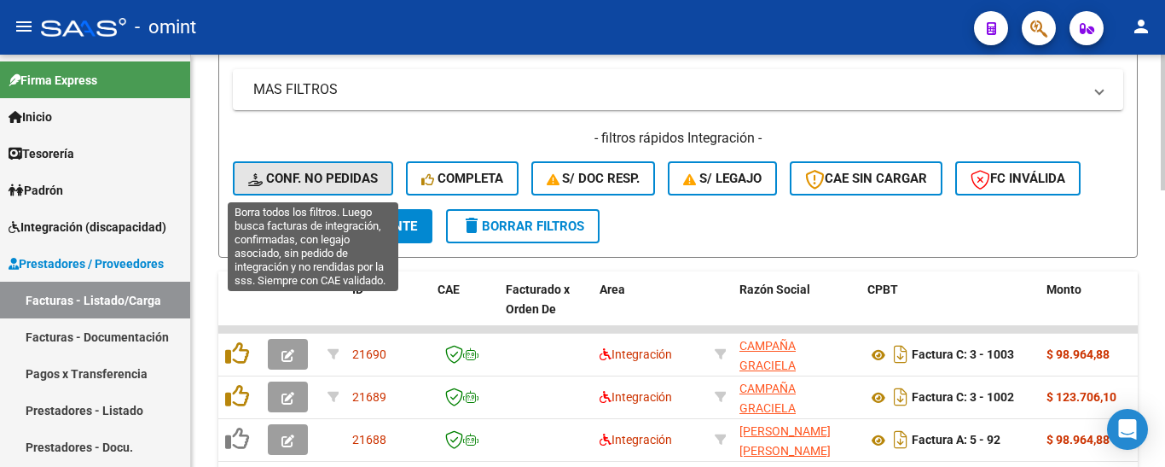
click at [343, 176] on span "Conf. no pedidas" at bounding box center [313, 178] width 130 height 15
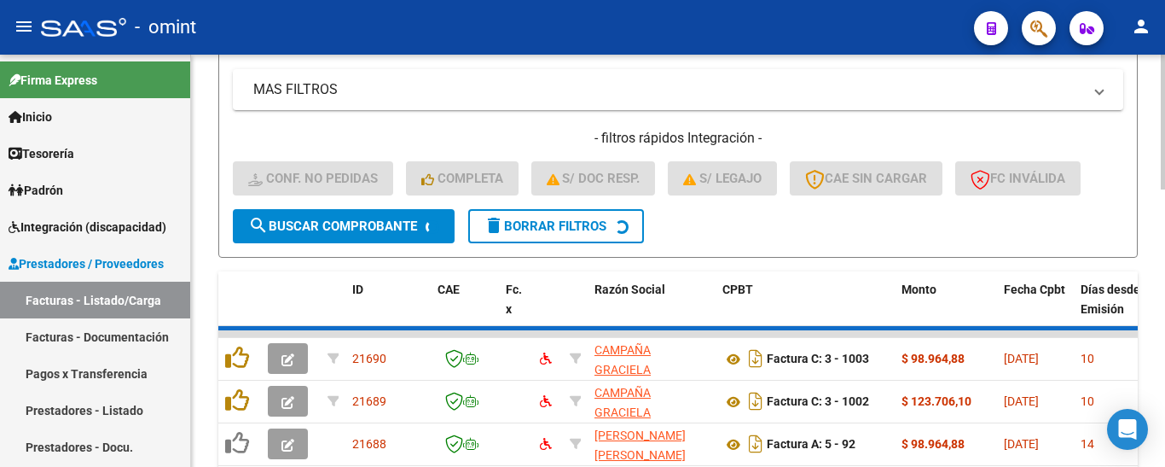
scroll to position [91, 0]
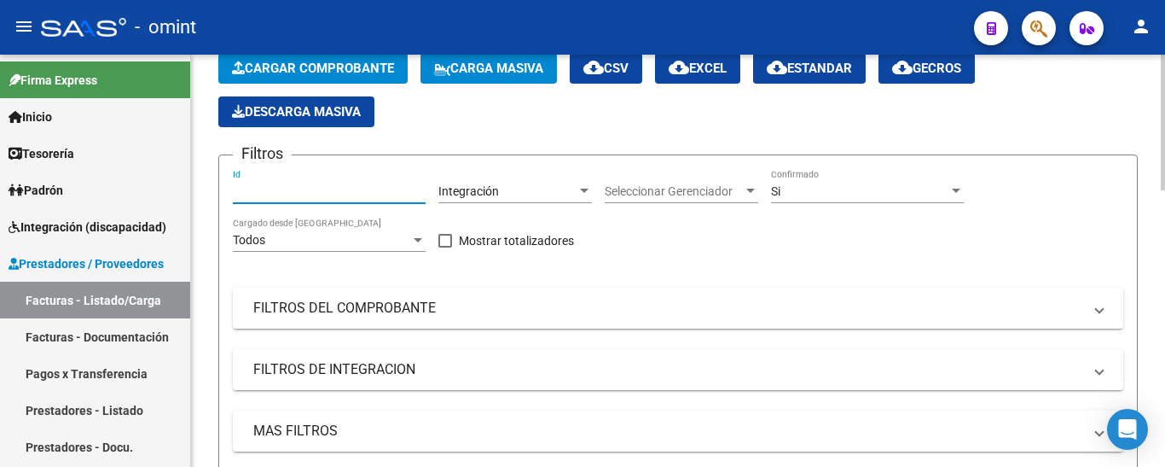
paste input "20758"
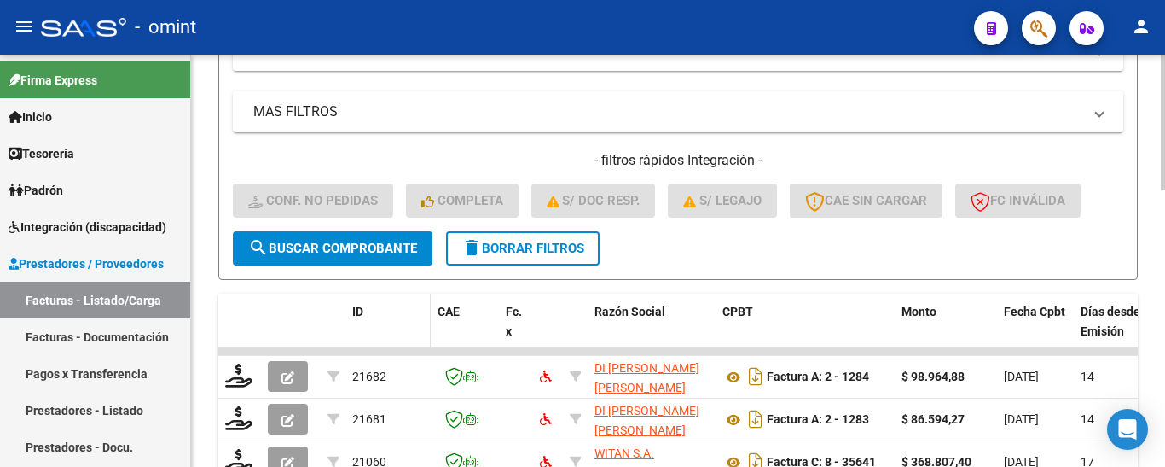
scroll to position [433, 0]
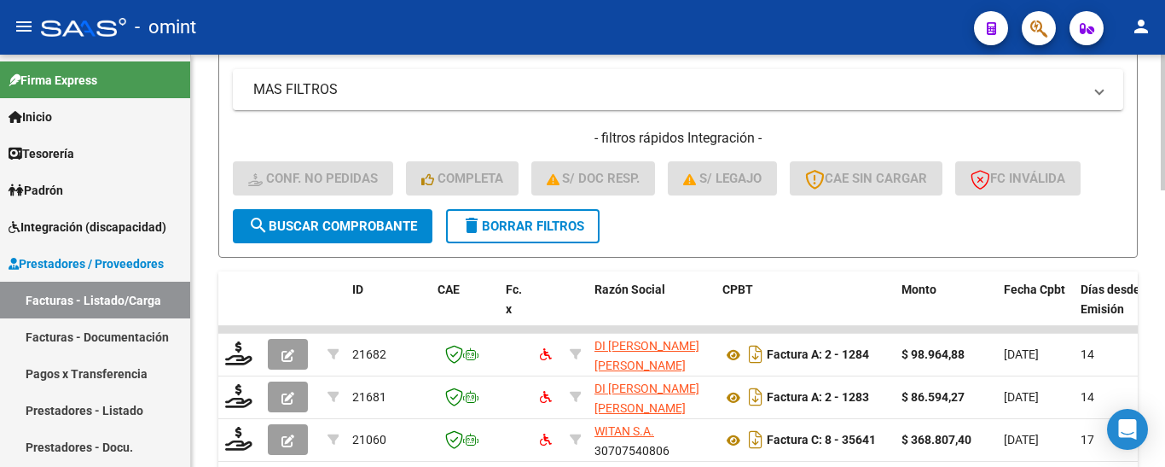
type input "20758"
click at [399, 229] on span "search Buscar Comprobante" at bounding box center [332, 225] width 169 height 15
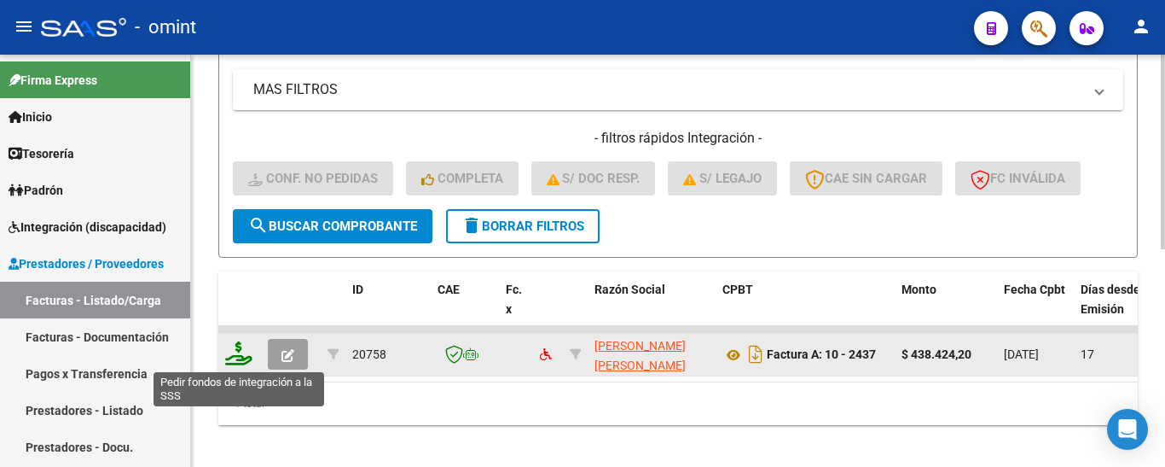
click at [237, 347] on icon at bounding box center [238, 353] width 27 height 24
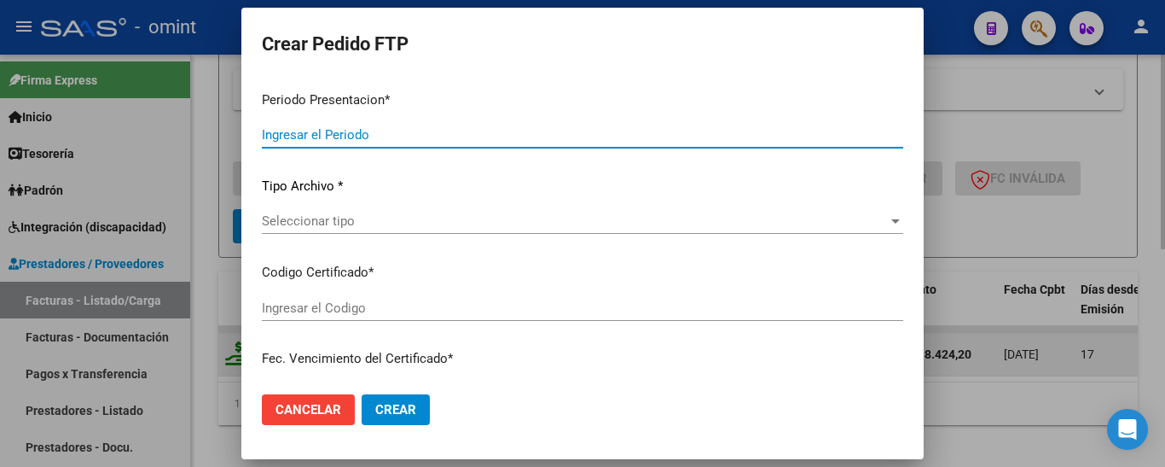
type input "202508"
type input "$ 438.424,20"
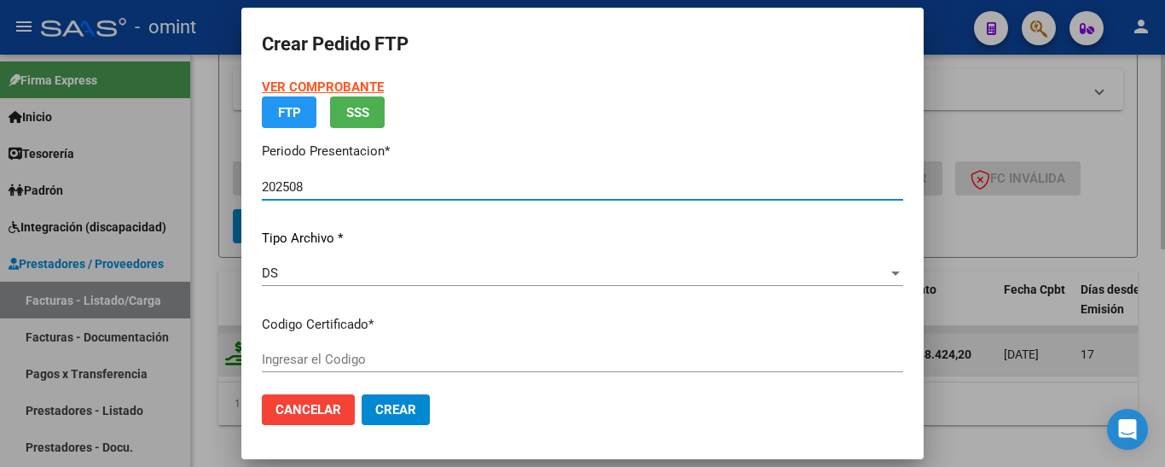
type input "516543543"
type input "2025-03-14"
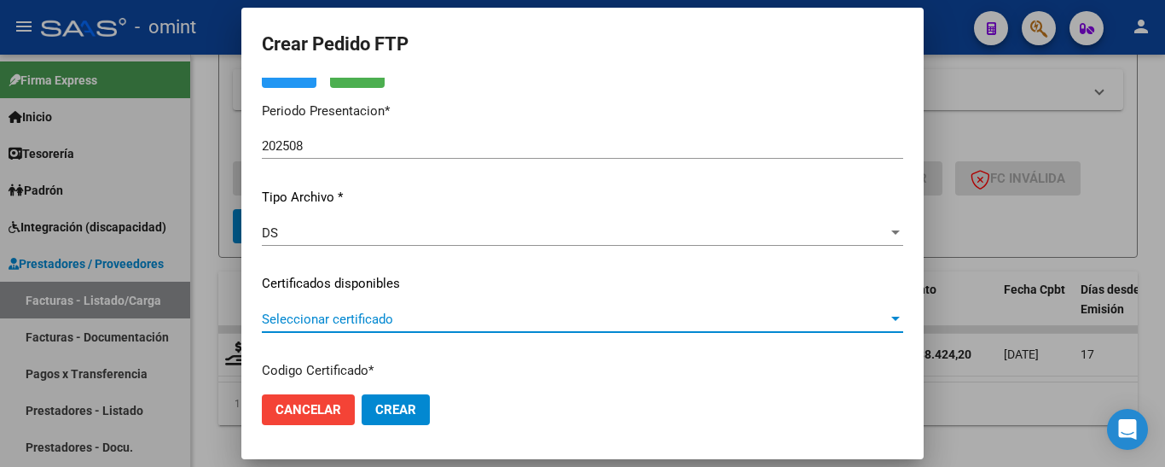
click at [444, 322] on span "Seleccionar certificado" at bounding box center [575, 318] width 626 height 15
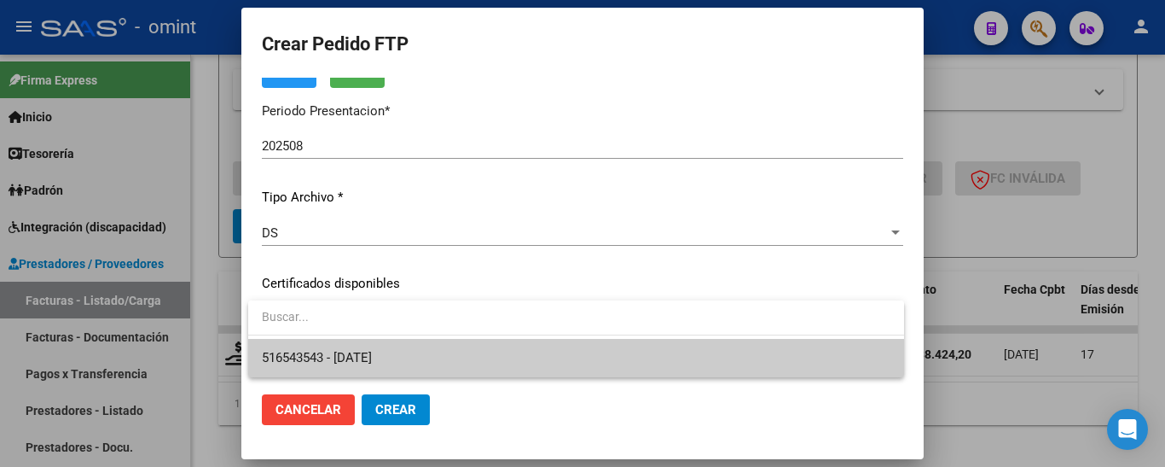
click at [457, 346] on span "516543543 - 2025-03-14" at bounding box center [576, 358] width 629 height 38
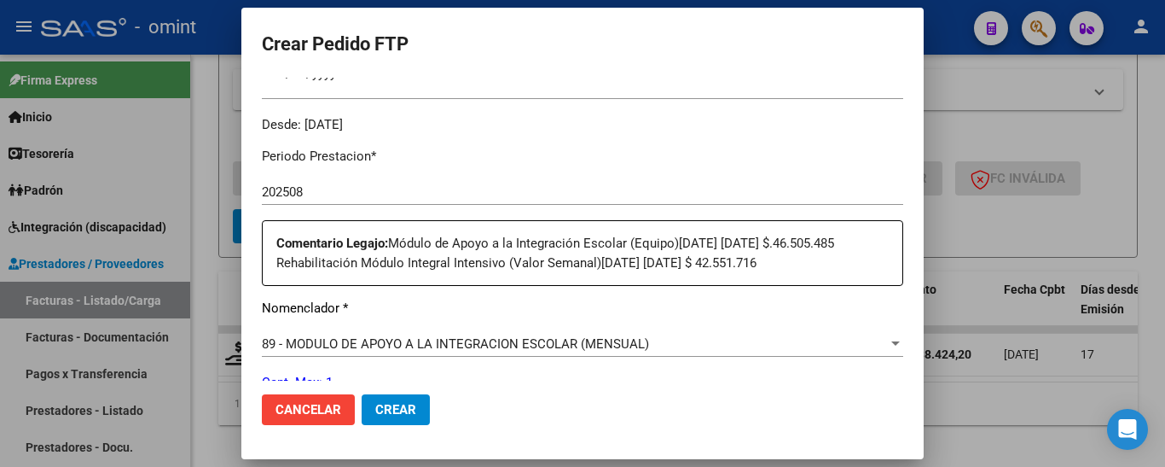
scroll to position [597, 0]
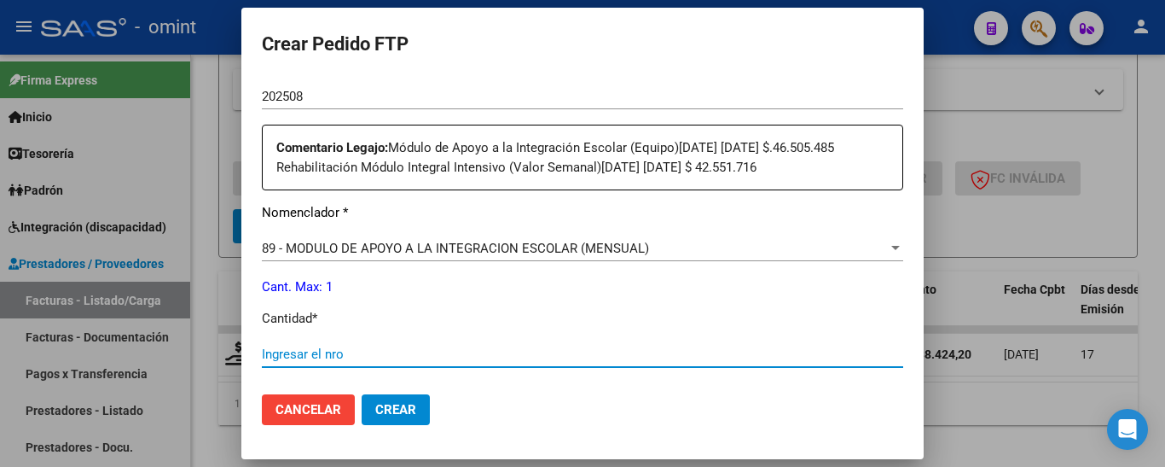
click at [334, 357] on input "Ingresar el nro" at bounding box center [583, 353] width 642 height 15
type input "1"
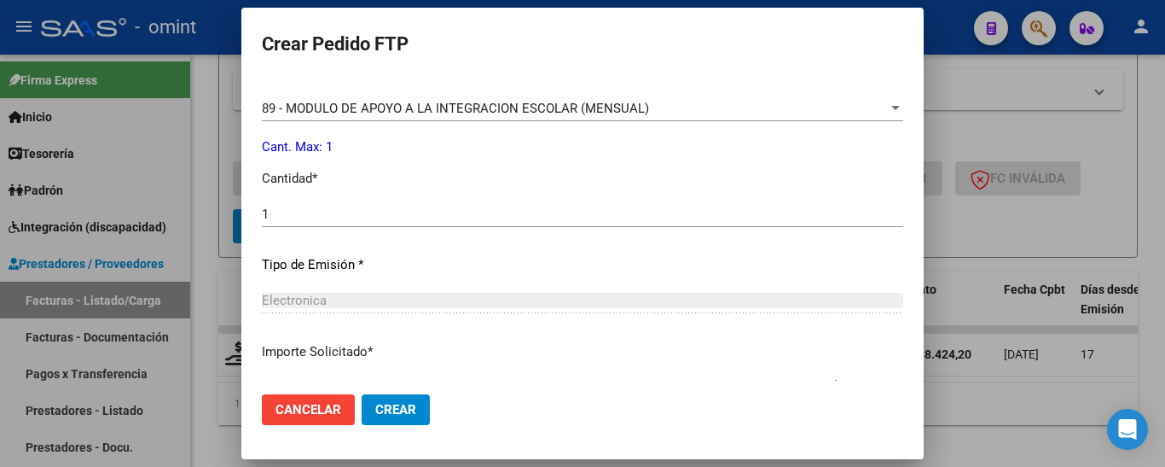
scroll to position [857, 0]
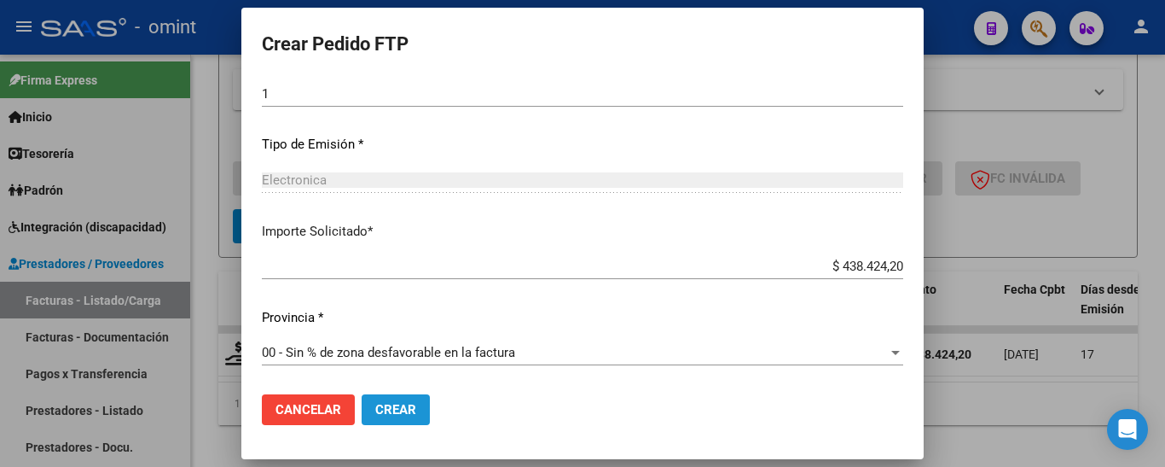
click at [395, 415] on span "Crear" at bounding box center [395, 409] width 41 height 15
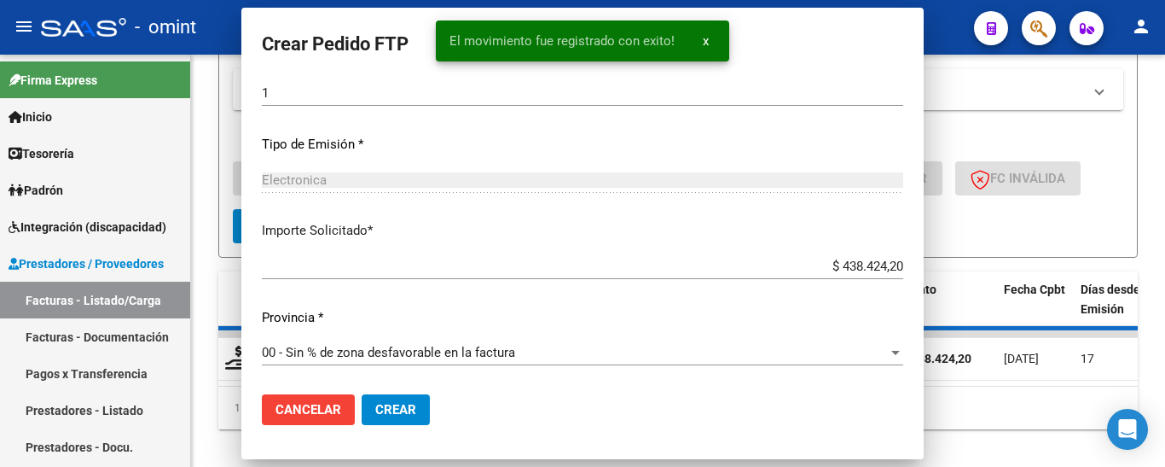
scroll to position [761, 0]
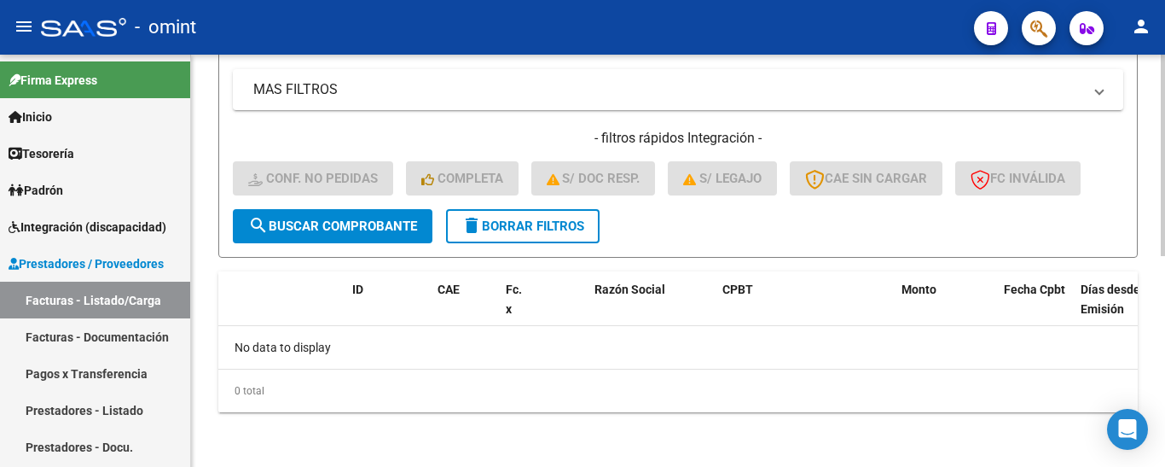
click at [557, 226] on span "delete Borrar Filtros" at bounding box center [523, 225] width 123 height 15
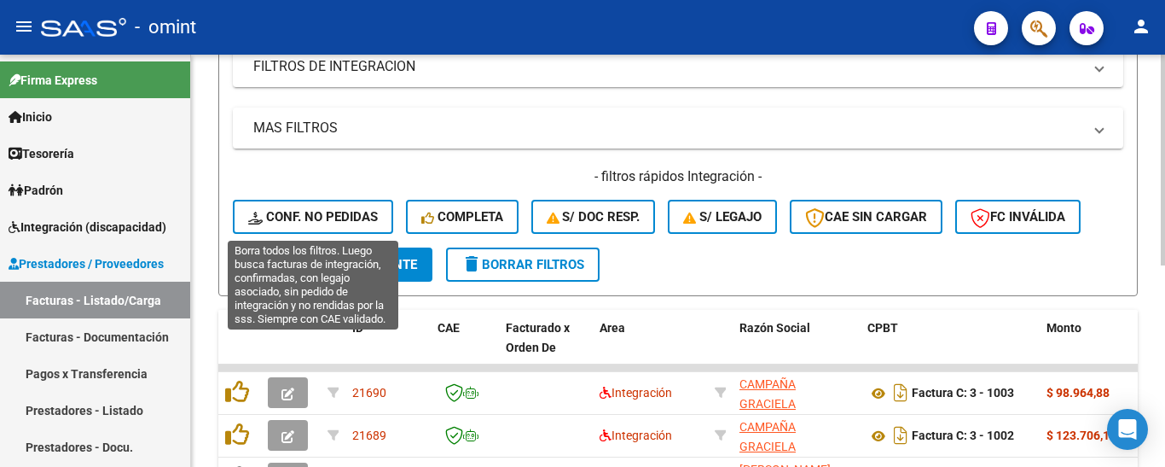
scroll to position [433, 0]
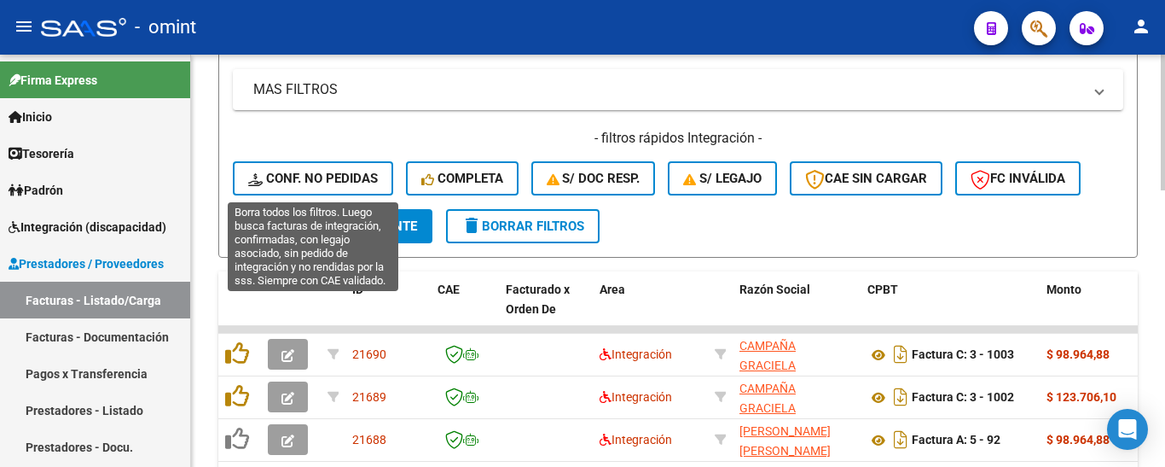
click at [348, 179] on span "Conf. no pedidas" at bounding box center [313, 178] width 130 height 15
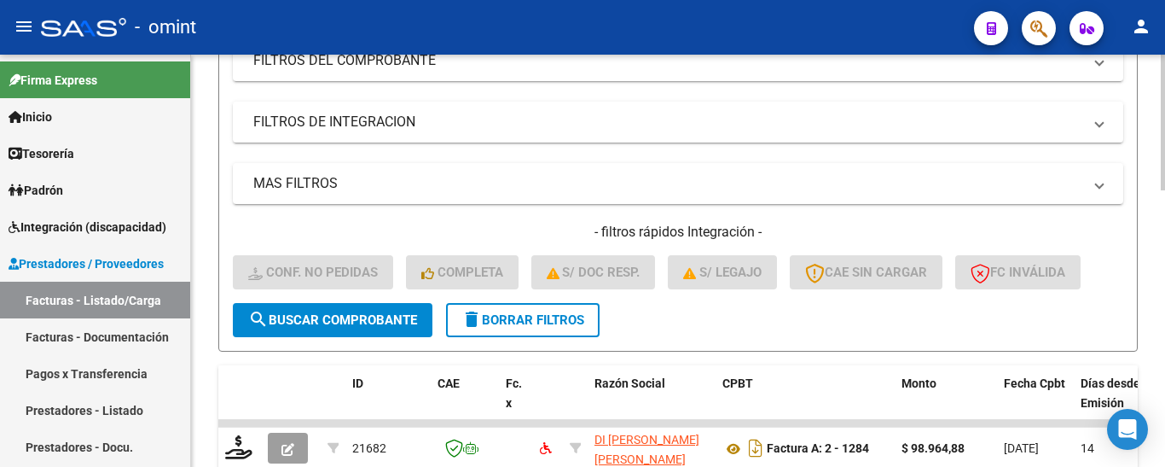
scroll to position [91, 0]
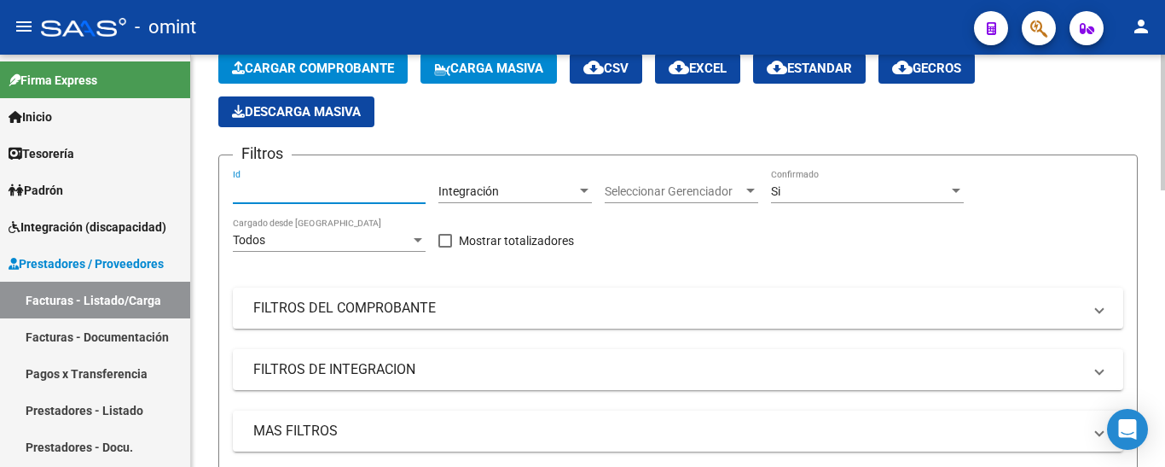
paste input "20863"
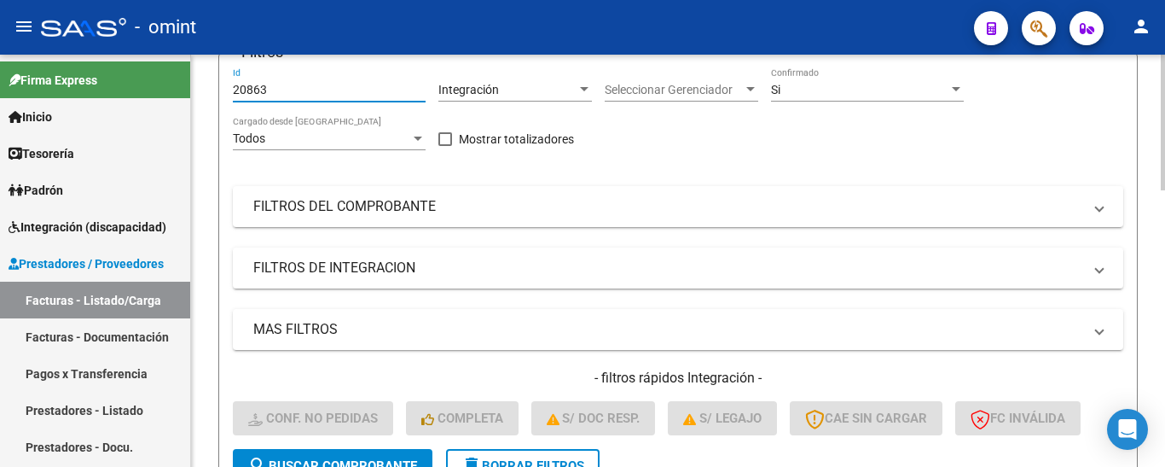
scroll to position [433, 0]
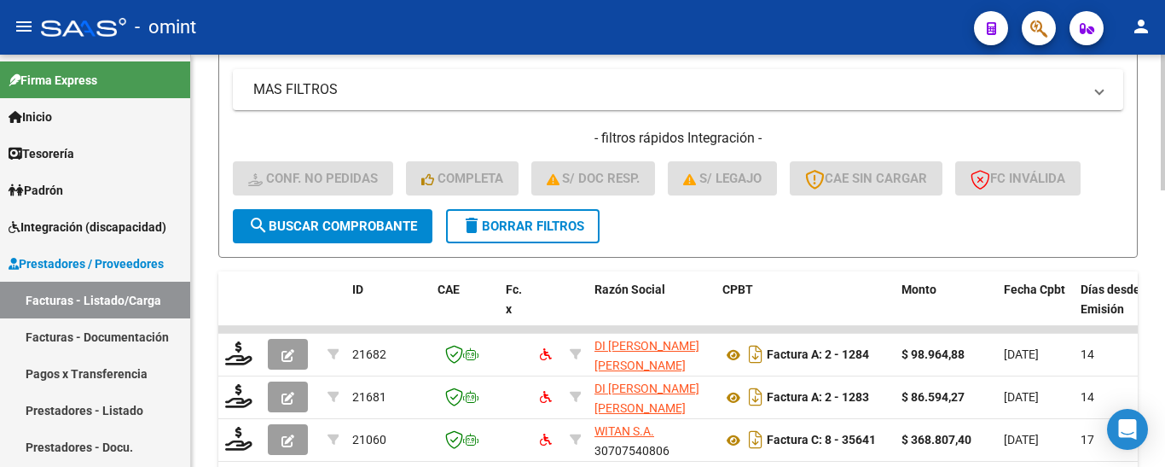
type input "20863"
click at [392, 233] on span "search Buscar Comprobante" at bounding box center [332, 225] width 169 height 15
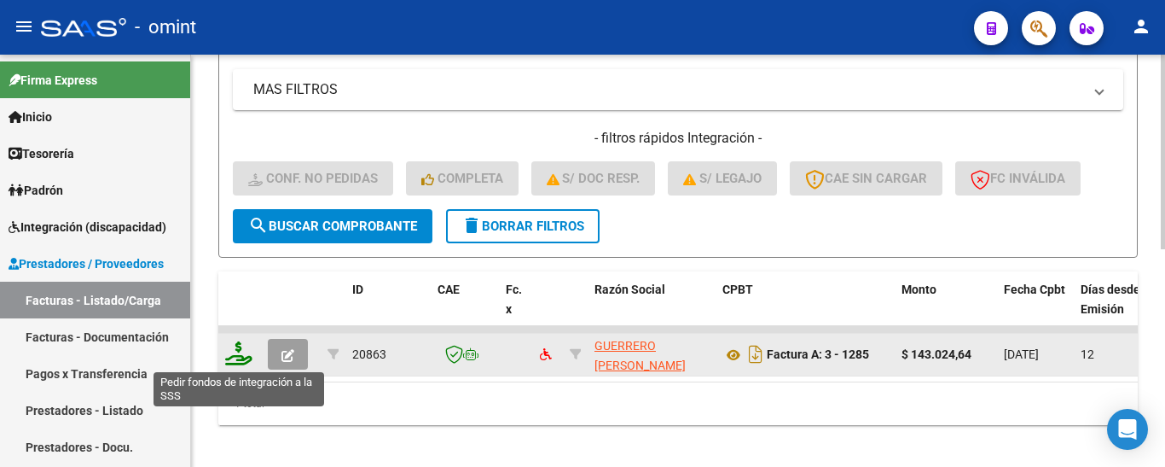
click at [246, 351] on icon at bounding box center [238, 353] width 27 height 24
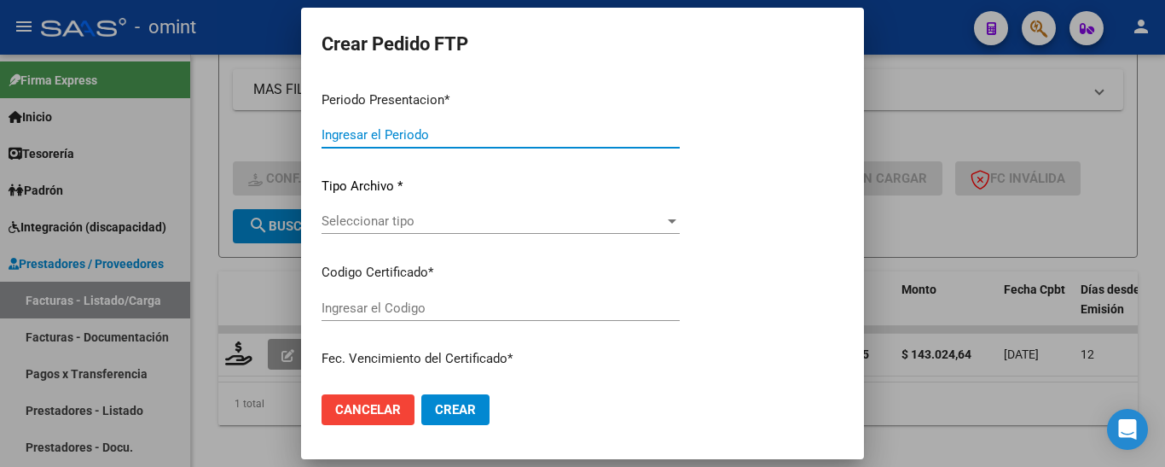
type input "202508"
type input "$ 143.024,64"
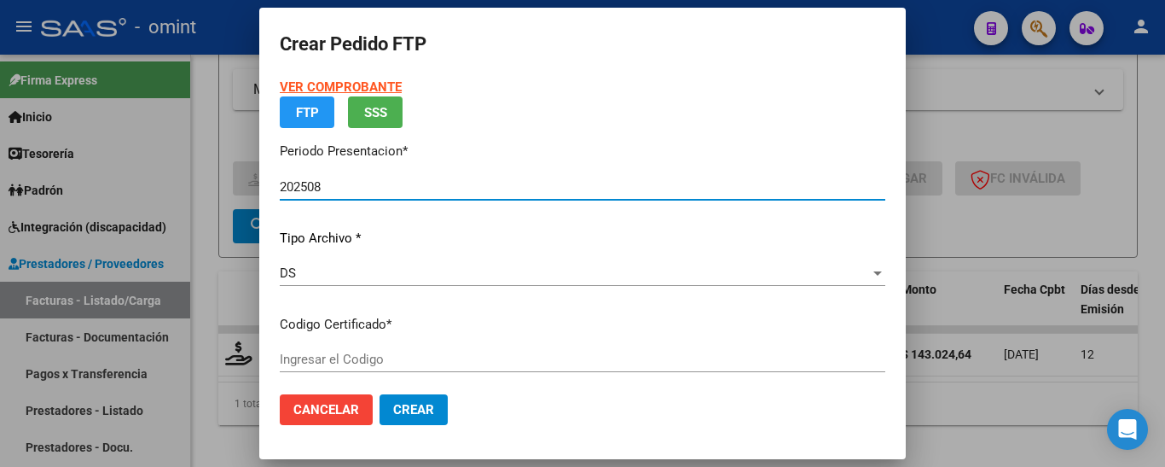
type input "4455747275"
type input "2027-08-25"
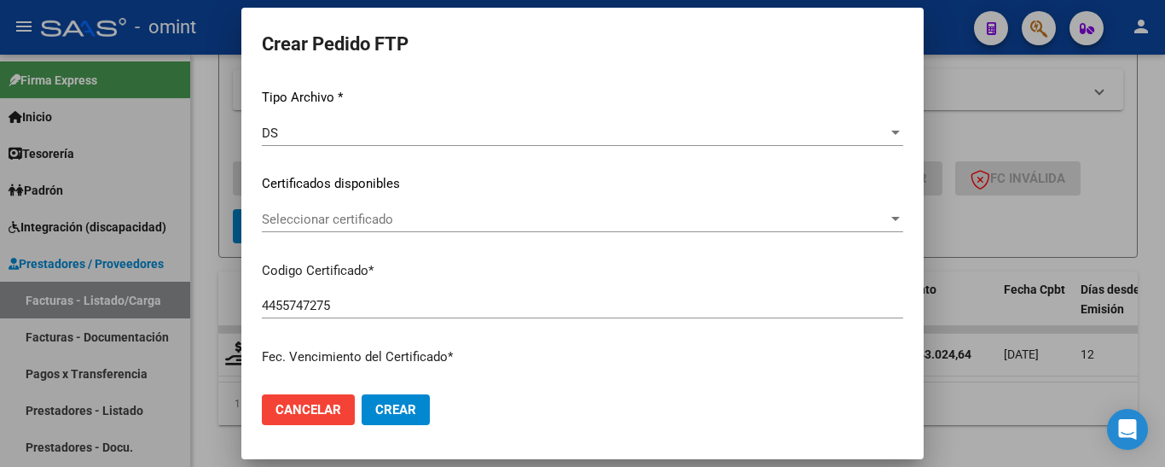
scroll to position [215, 0]
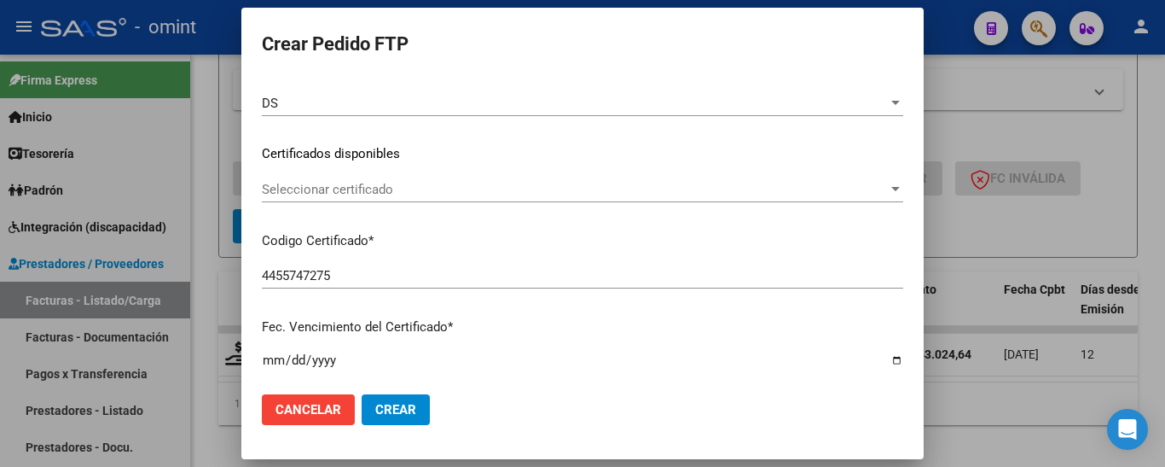
click at [448, 194] on span "Seleccionar certificado" at bounding box center [575, 189] width 626 height 15
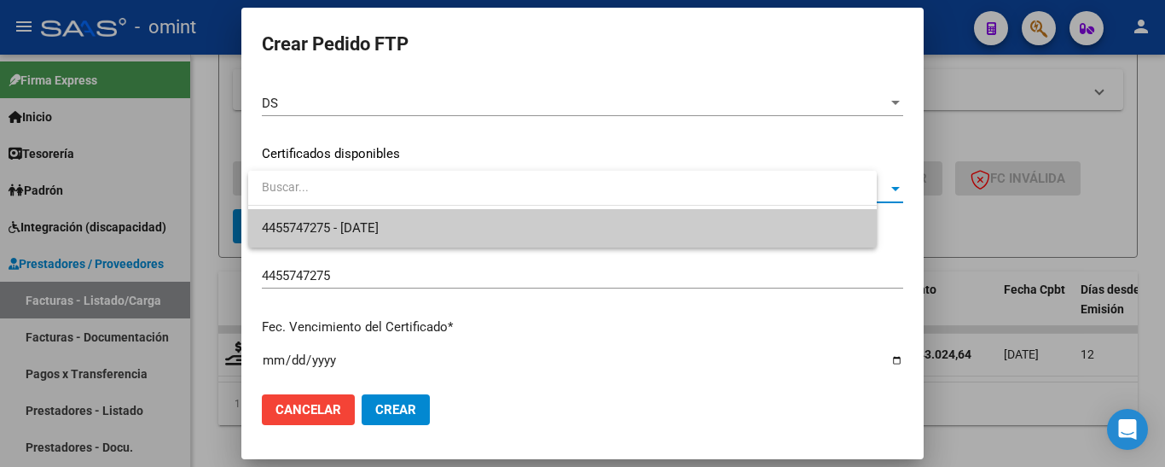
click at [450, 222] on span "4455747275 - 2027-08-25" at bounding box center [562, 228] width 601 height 38
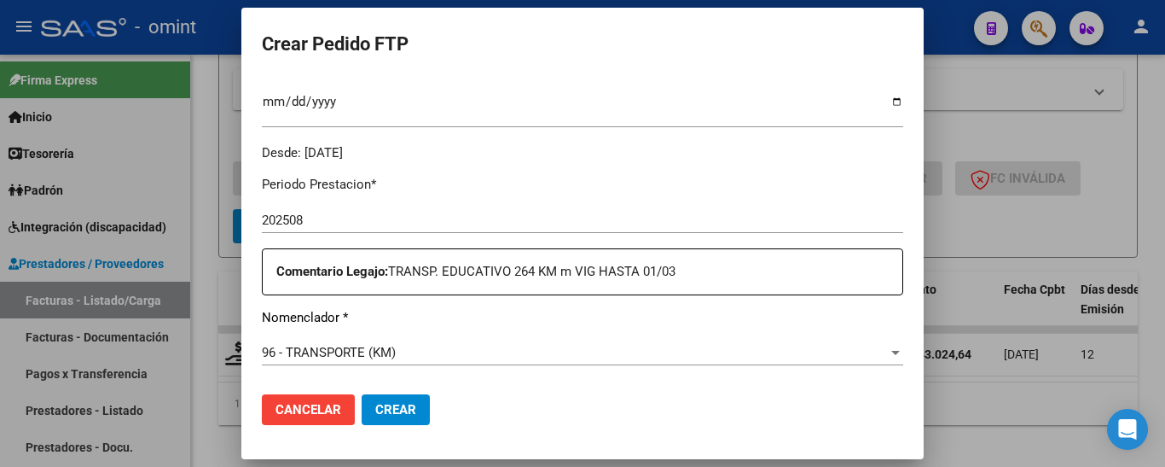
scroll to position [642, 0]
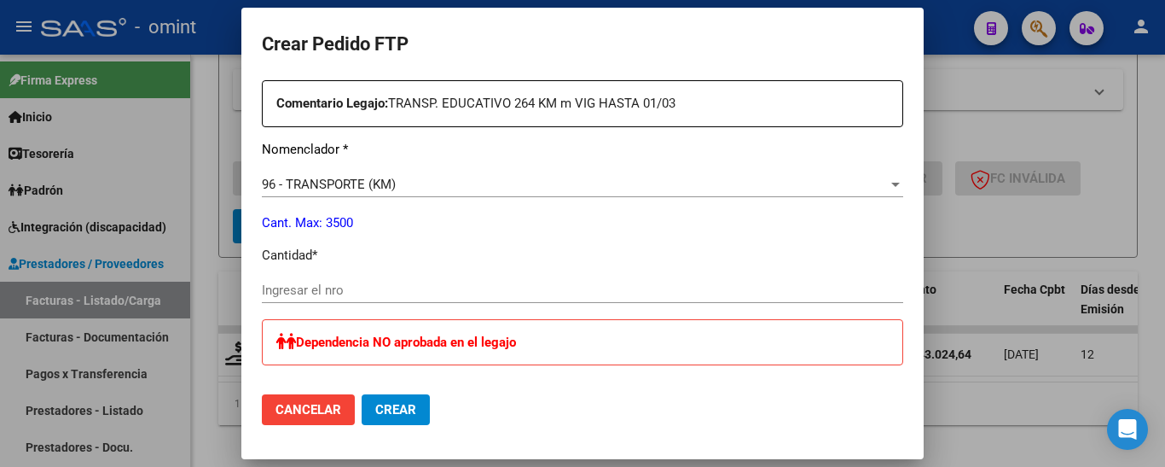
click at [340, 292] on input "Ingresar el nro" at bounding box center [583, 289] width 642 height 15
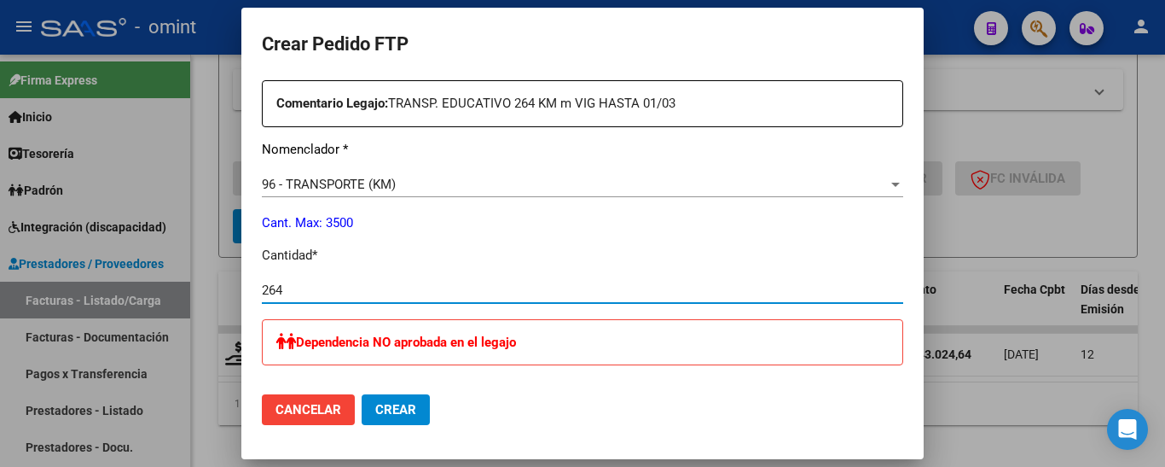
type input "264"
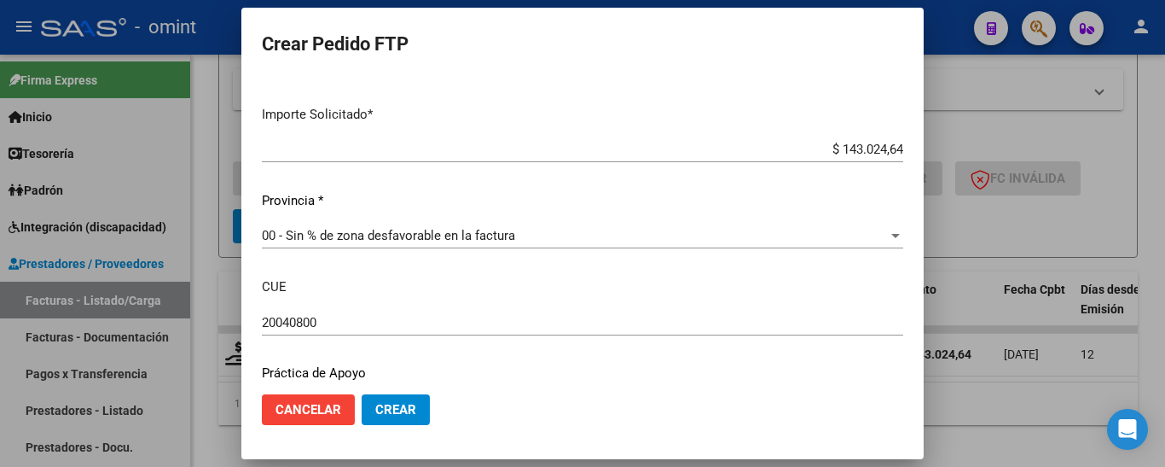
scroll to position [1124, 0]
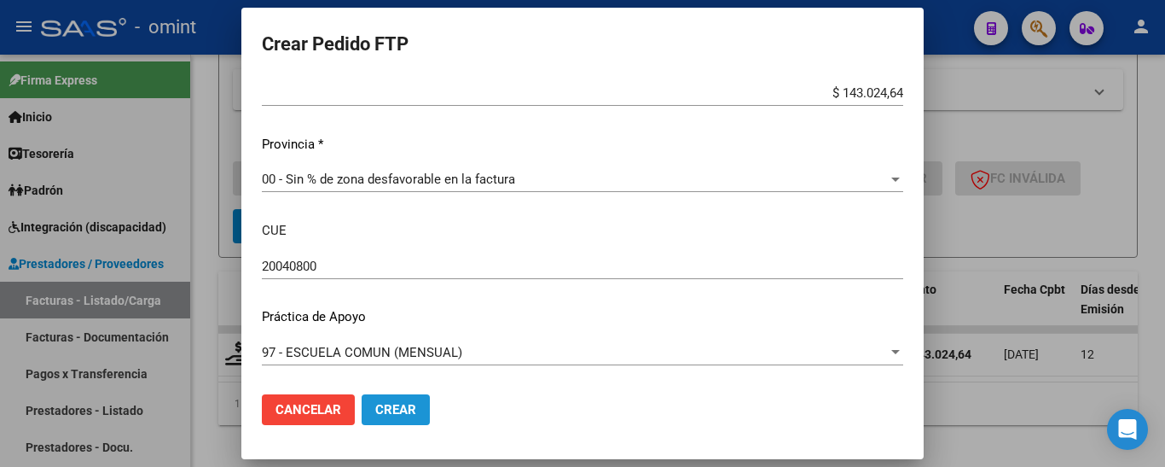
click at [397, 403] on span "Crear" at bounding box center [395, 409] width 41 height 15
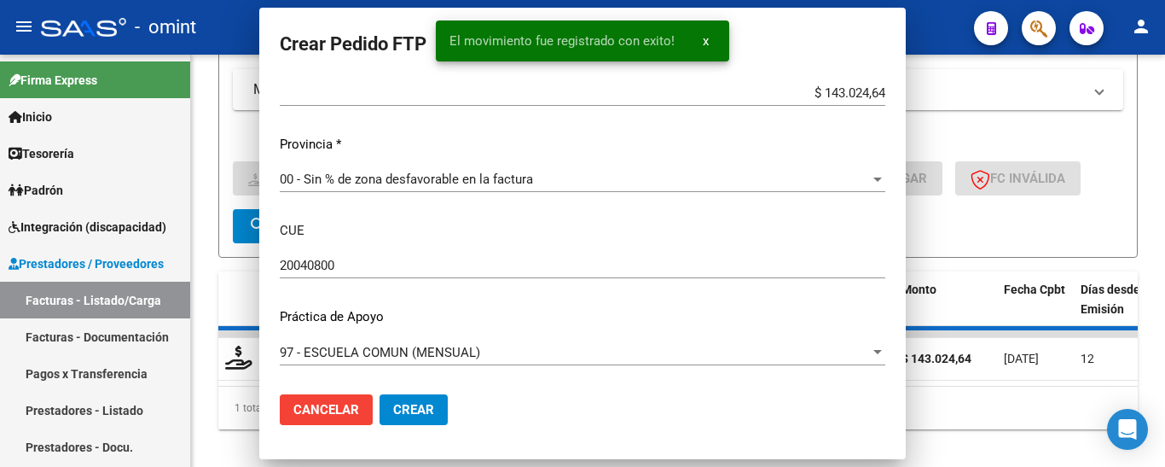
scroll to position [0, 0]
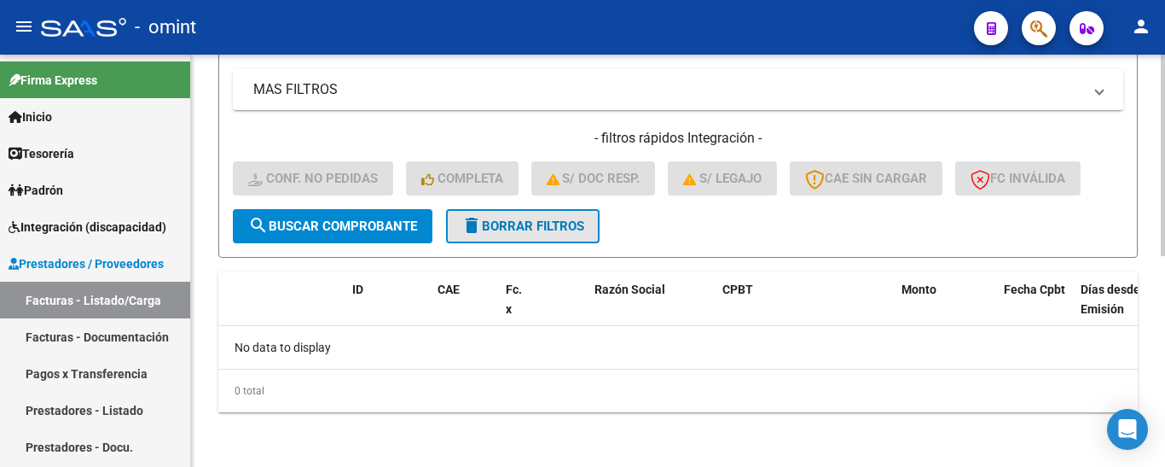
click at [520, 225] on span "delete Borrar Filtros" at bounding box center [523, 225] width 123 height 15
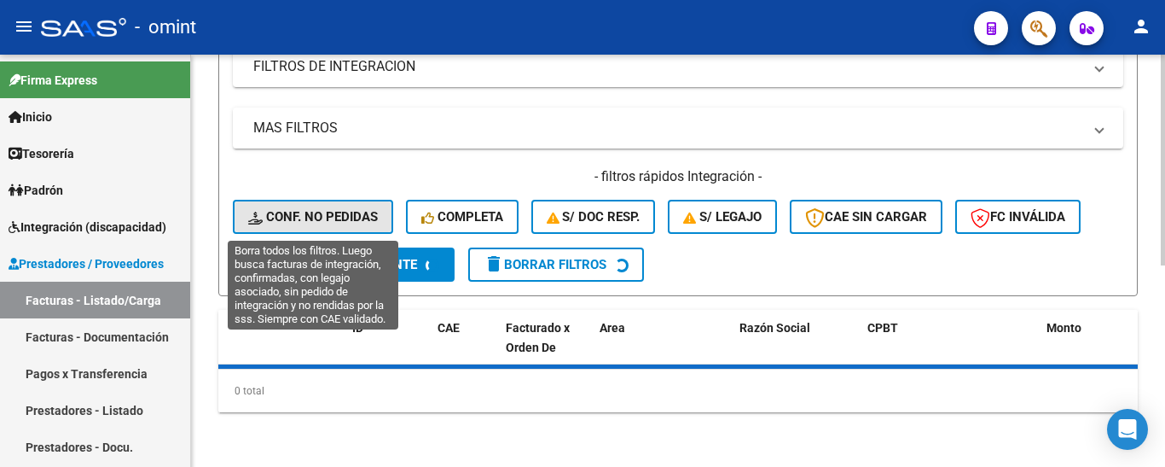
click at [343, 209] on span "Conf. no pedidas" at bounding box center [313, 216] width 130 height 15
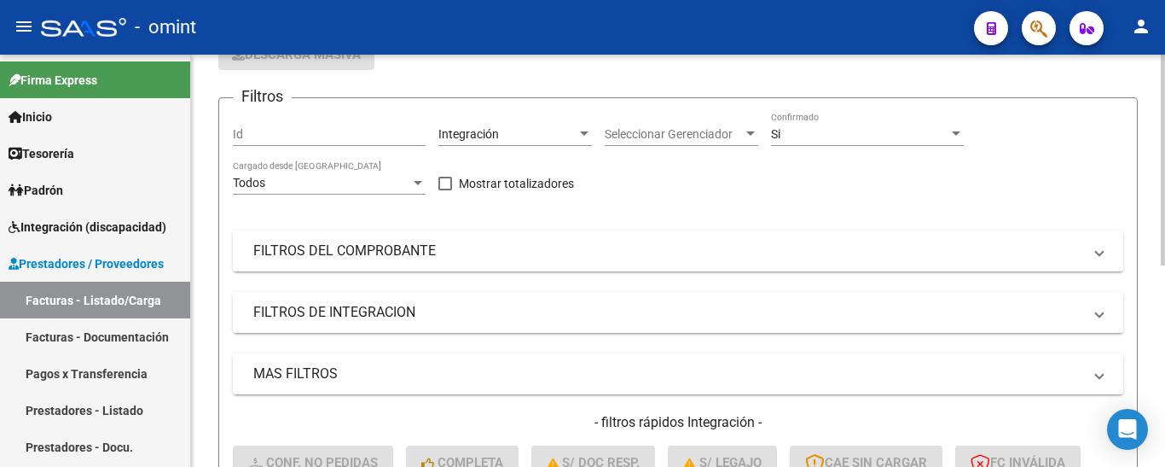
scroll to position [138, 0]
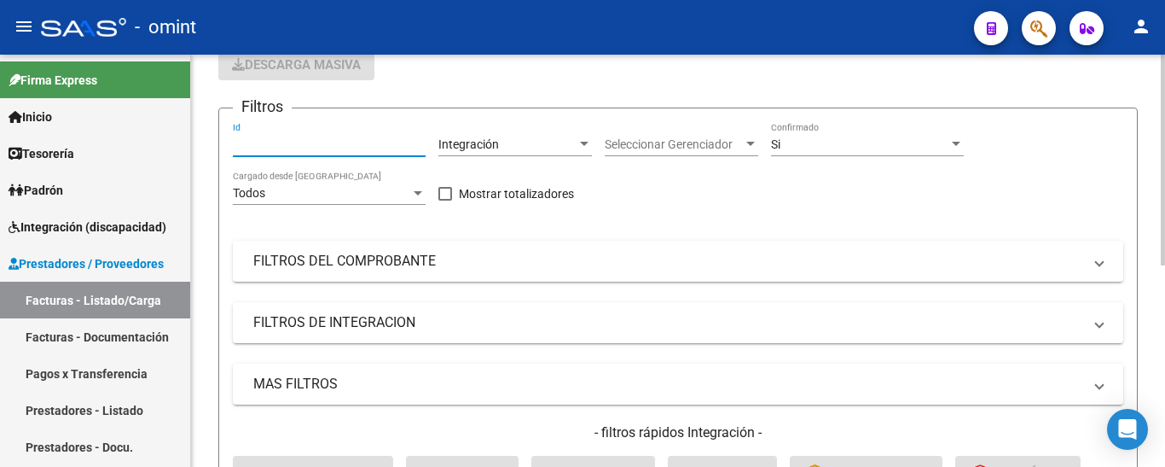
paste input "21235"
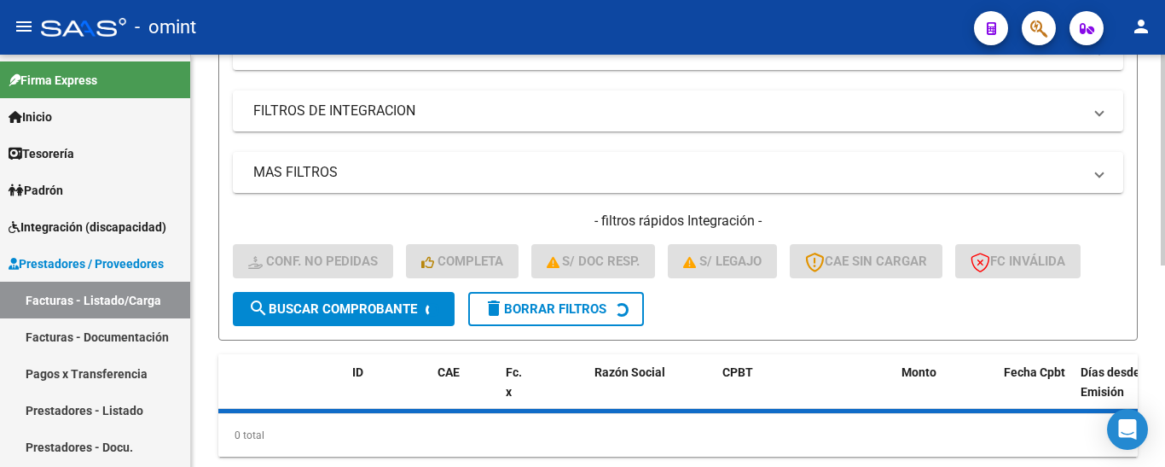
scroll to position [394, 0]
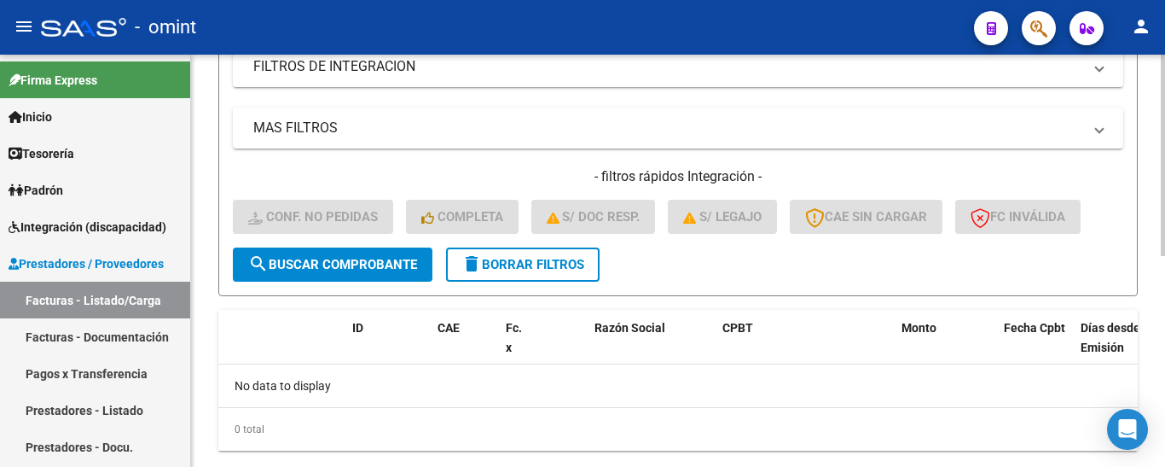
type input "21235"
click at [565, 267] on span "delete Borrar Filtros" at bounding box center [523, 264] width 123 height 15
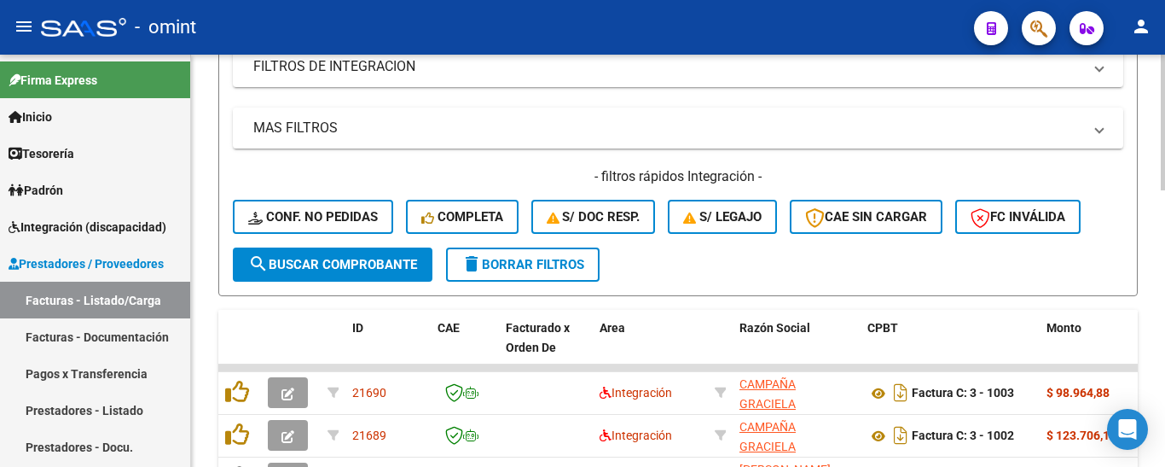
click at [350, 264] on span "search Buscar Comprobante" at bounding box center [332, 264] width 169 height 15
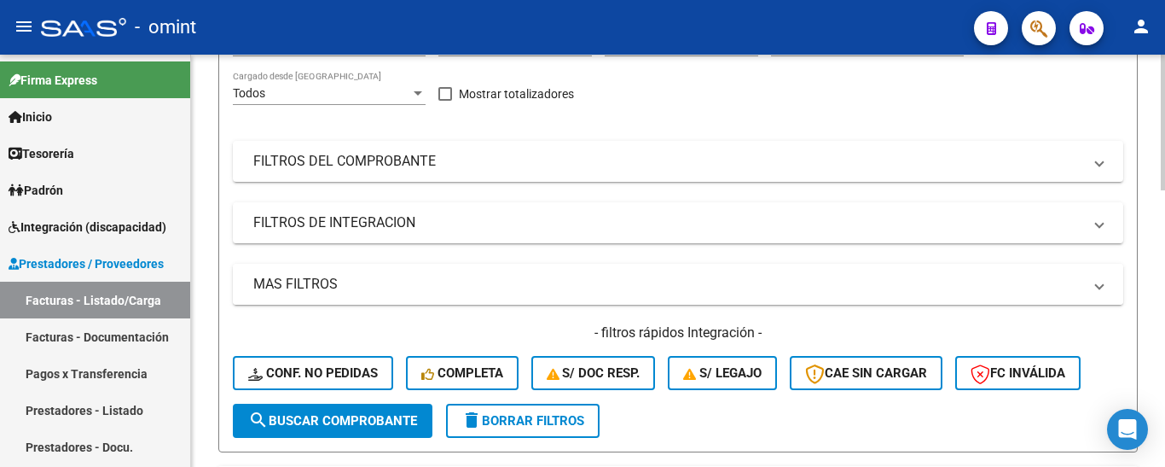
scroll to position [138, 0]
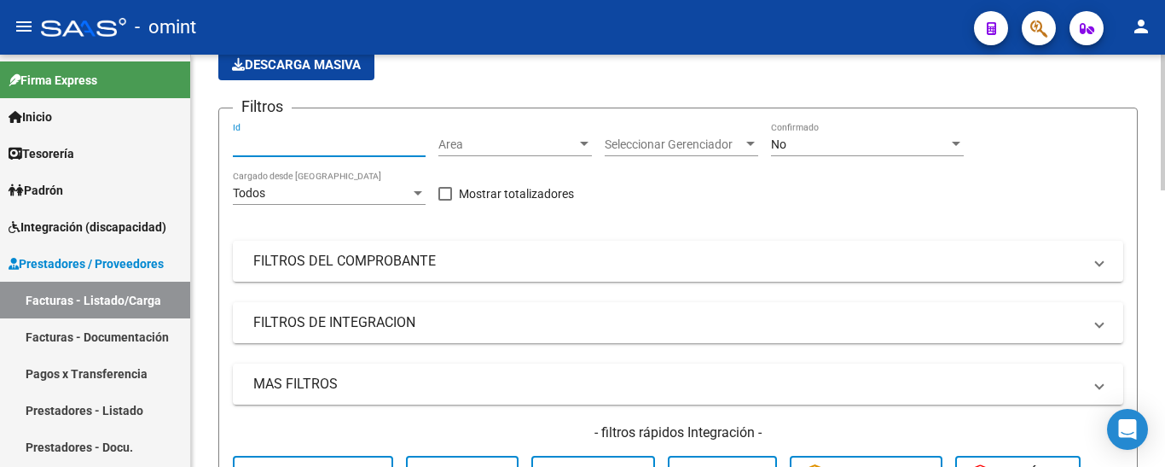
paste input "21235"
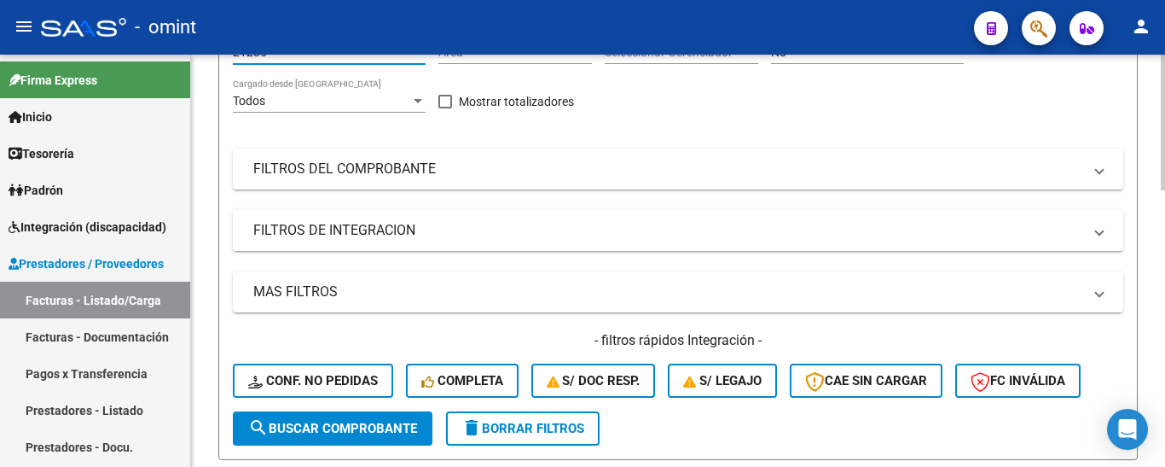
scroll to position [479, 0]
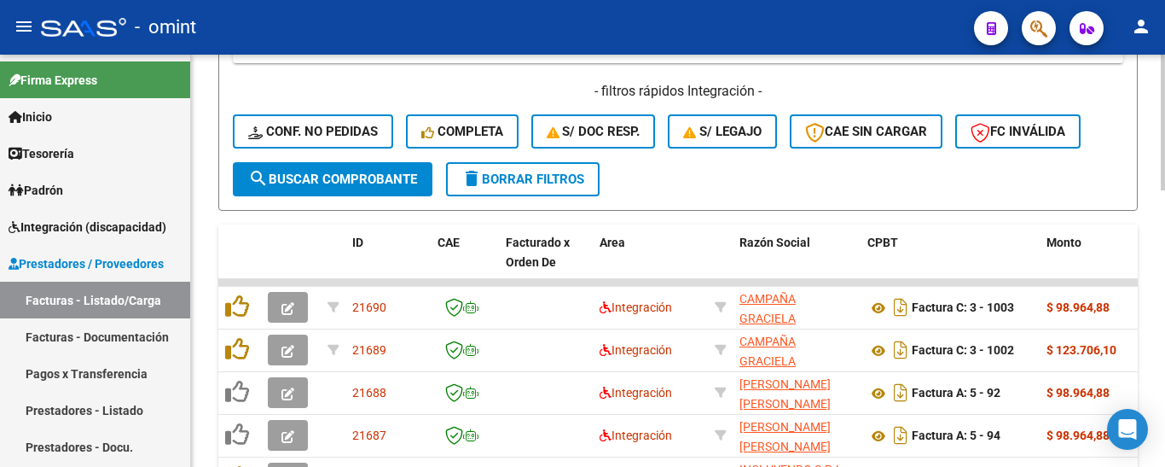
type input "21235"
click at [366, 185] on span "search Buscar Comprobante" at bounding box center [332, 178] width 169 height 15
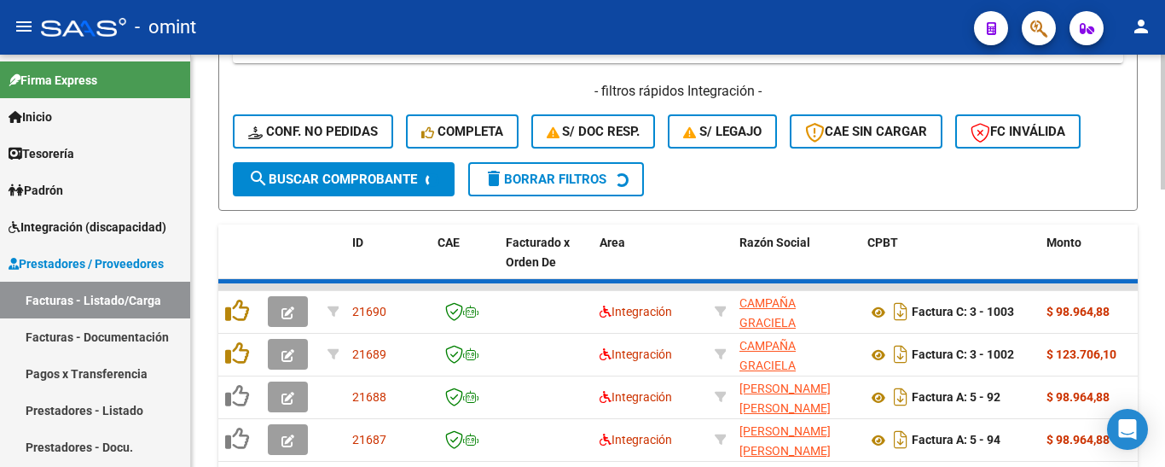
scroll to position [433, 0]
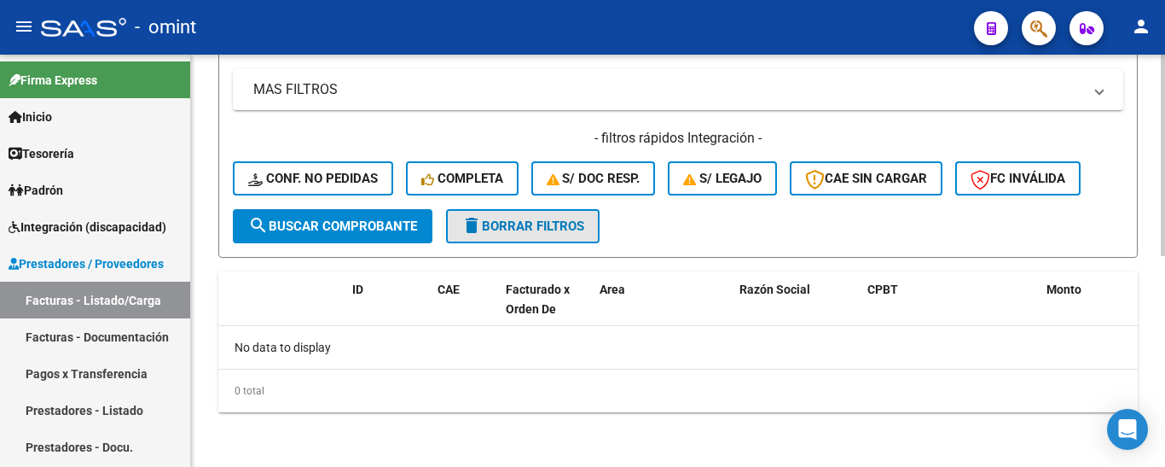
click at [525, 230] on span "delete Borrar Filtros" at bounding box center [523, 225] width 123 height 15
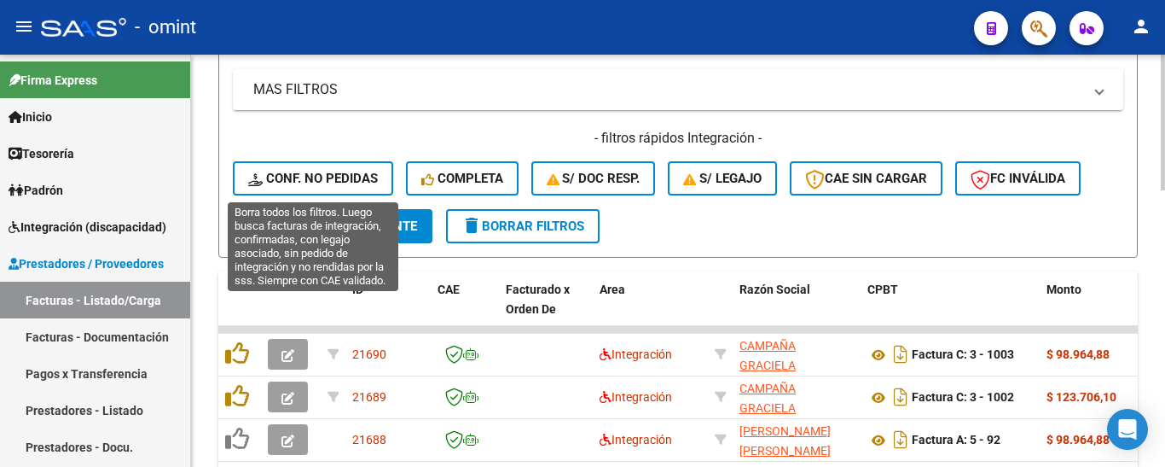
click at [347, 173] on span "Conf. no pedidas" at bounding box center [313, 178] width 130 height 15
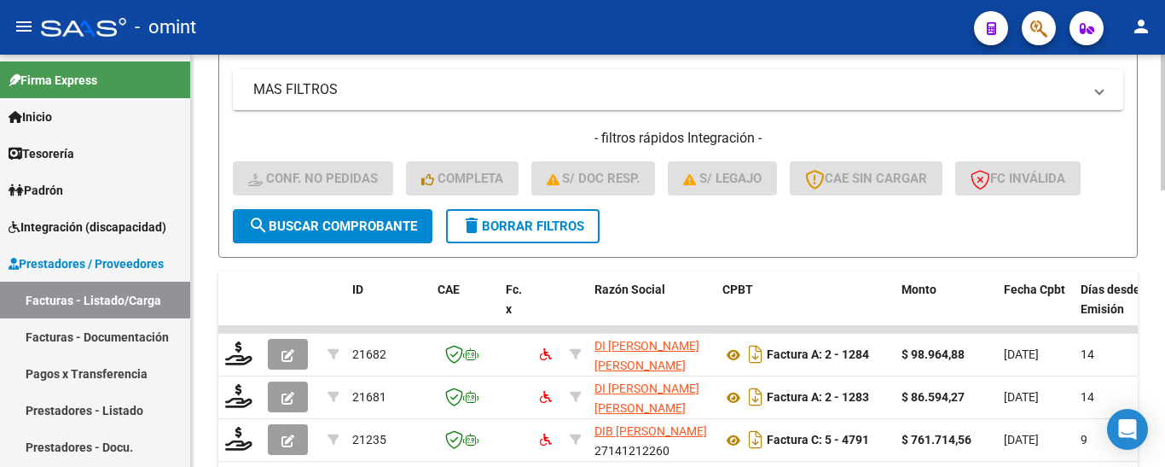
scroll to position [177, 0]
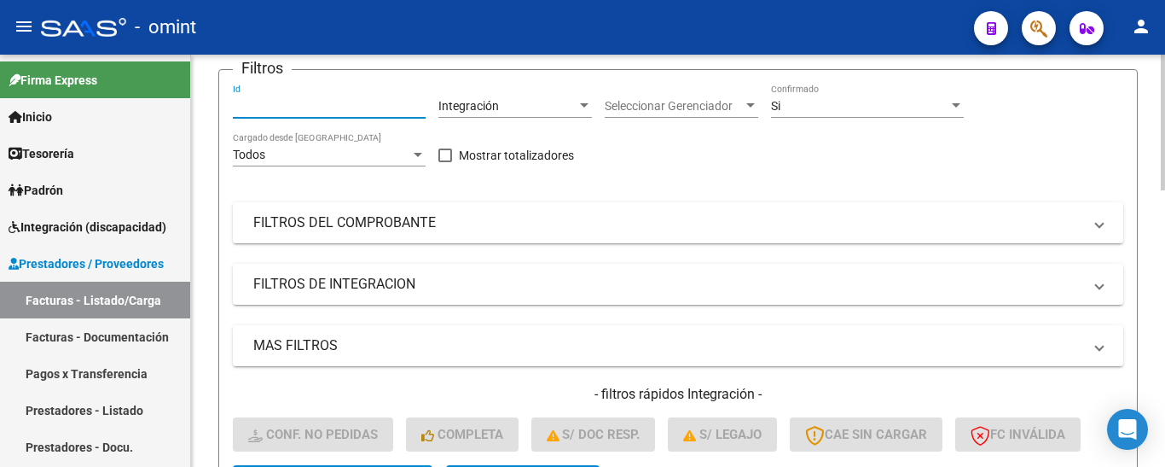
paste input "21235"
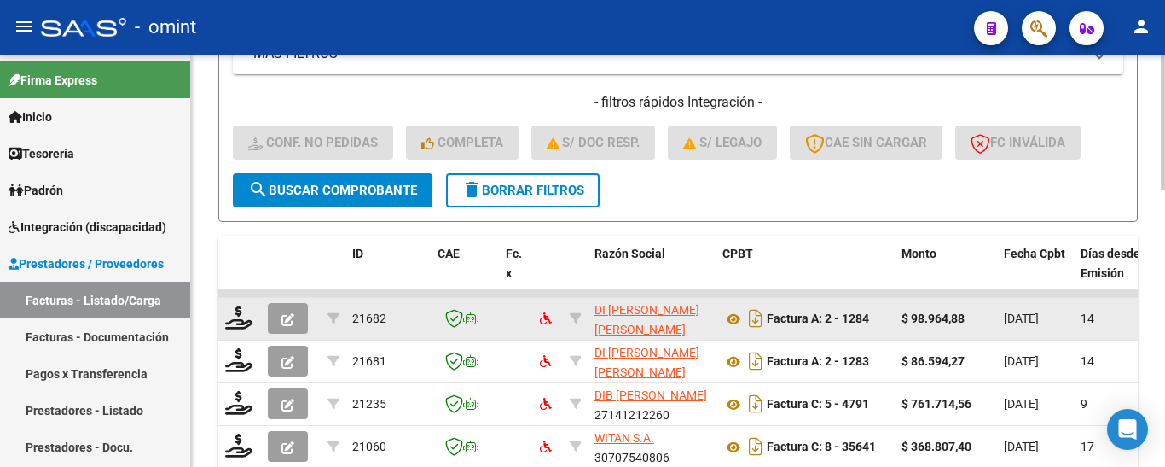
scroll to position [518, 0]
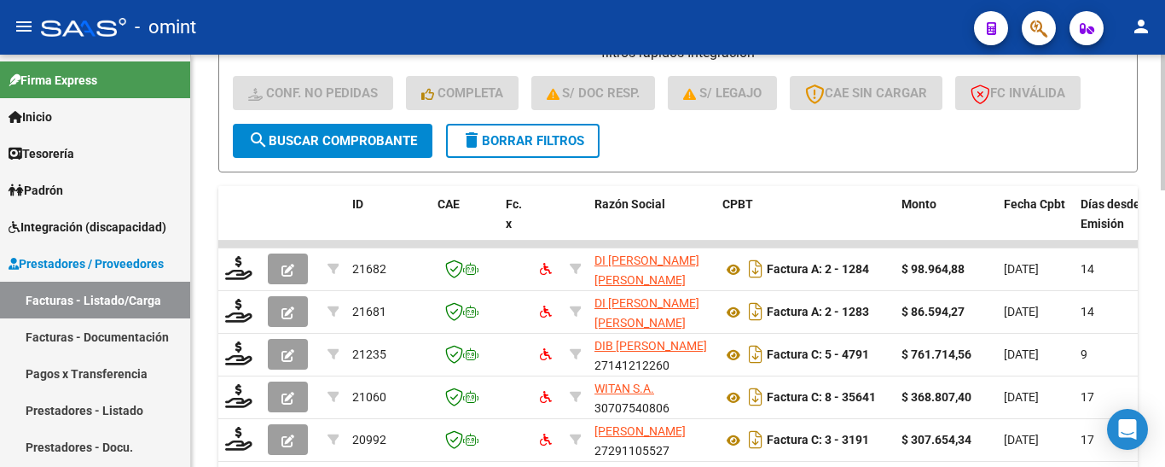
type input "21235"
click at [383, 137] on span "search Buscar Comprobante" at bounding box center [332, 140] width 169 height 15
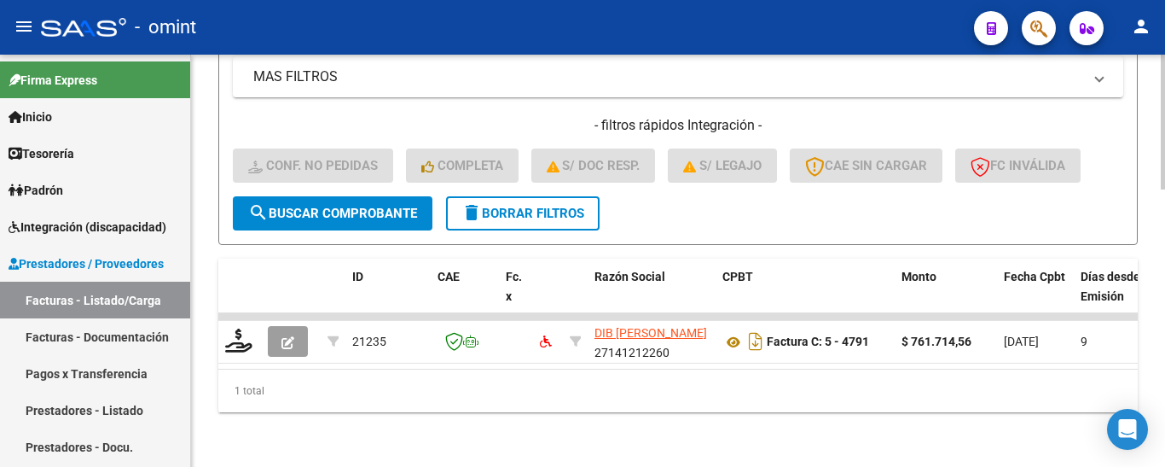
scroll to position [459, 0]
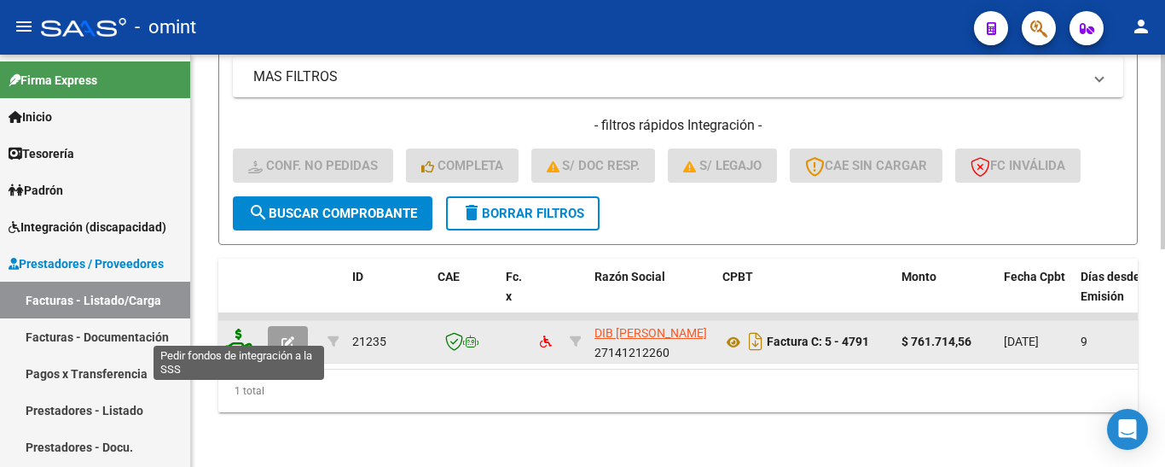
click at [235, 333] on icon at bounding box center [238, 340] width 27 height 24
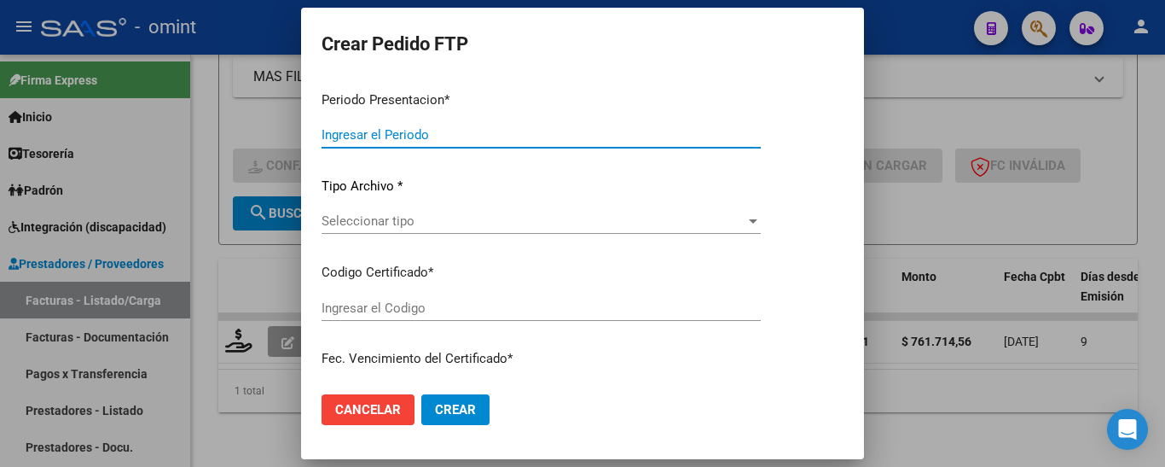
type input "202508"
type input "$ 761.714,56"
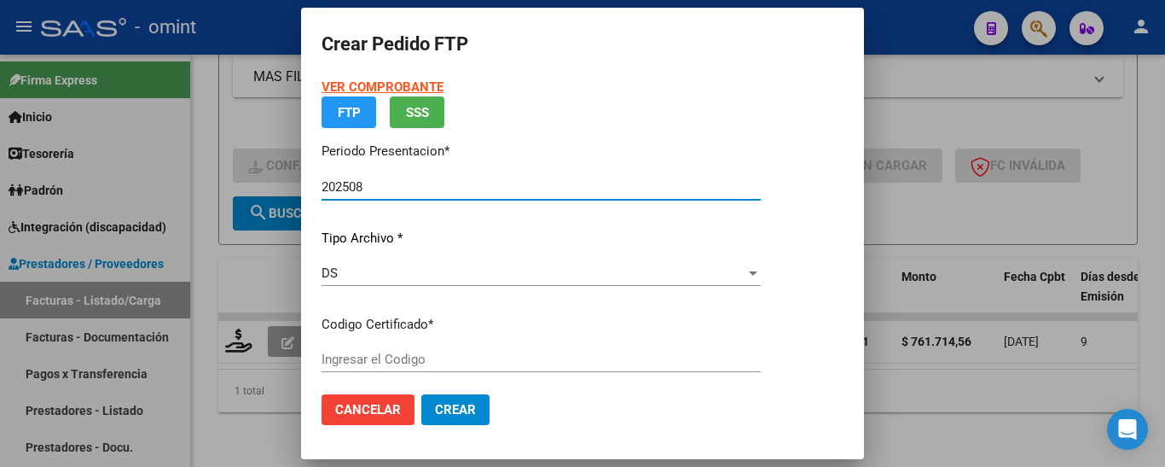
type input "7648616171"
type input "2030-05-12"
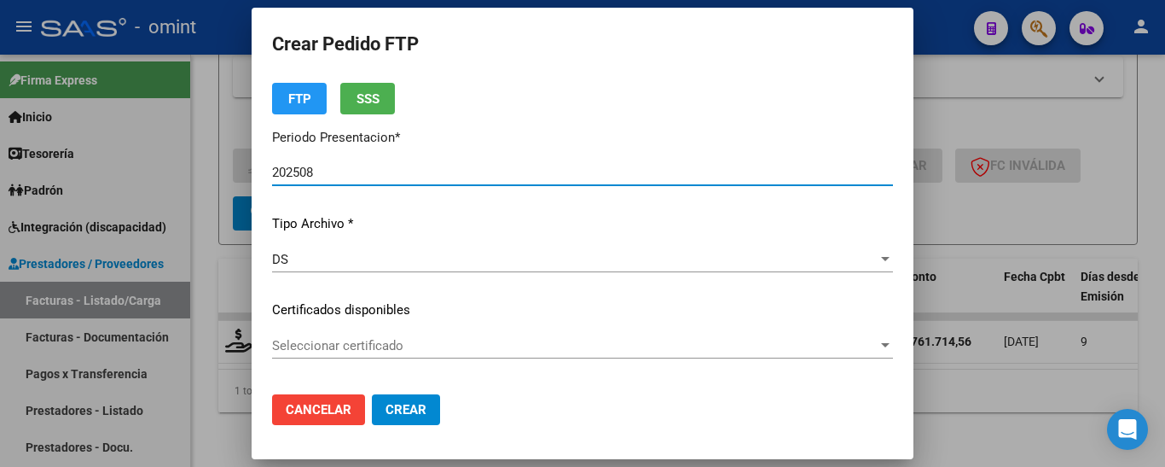
scroll to position [85, 0]
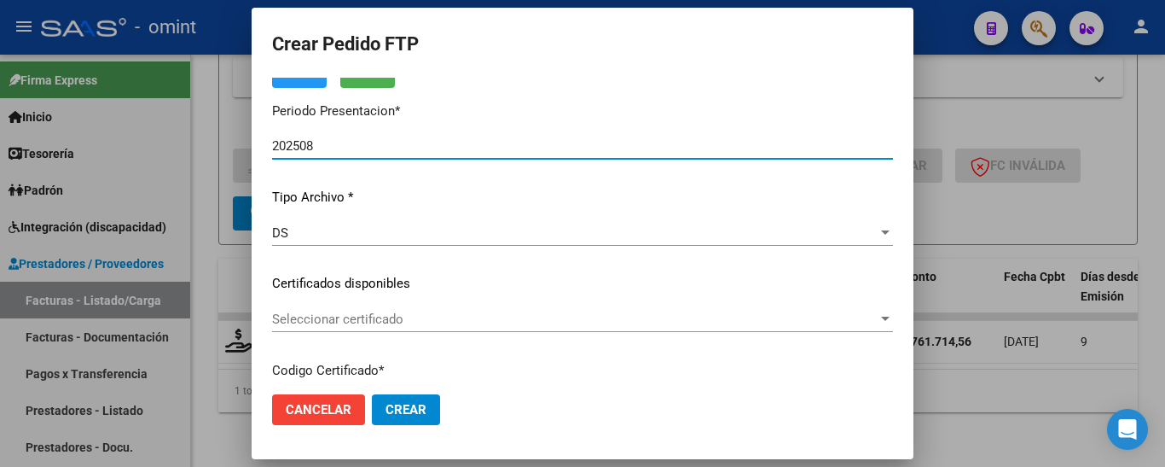
click at [532, 323] on span "Seleccionar certificado" at bounding box center [575, 318] width 606 height 15
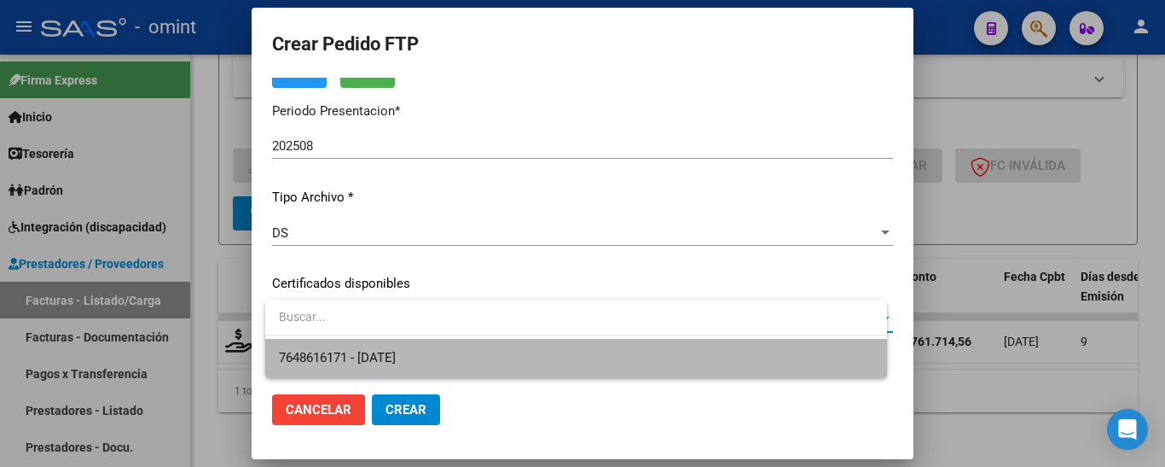
click at [542, 353] on span "7648616171 - 2030-05-12" at bounding box center [576, 358] width 595 height 38
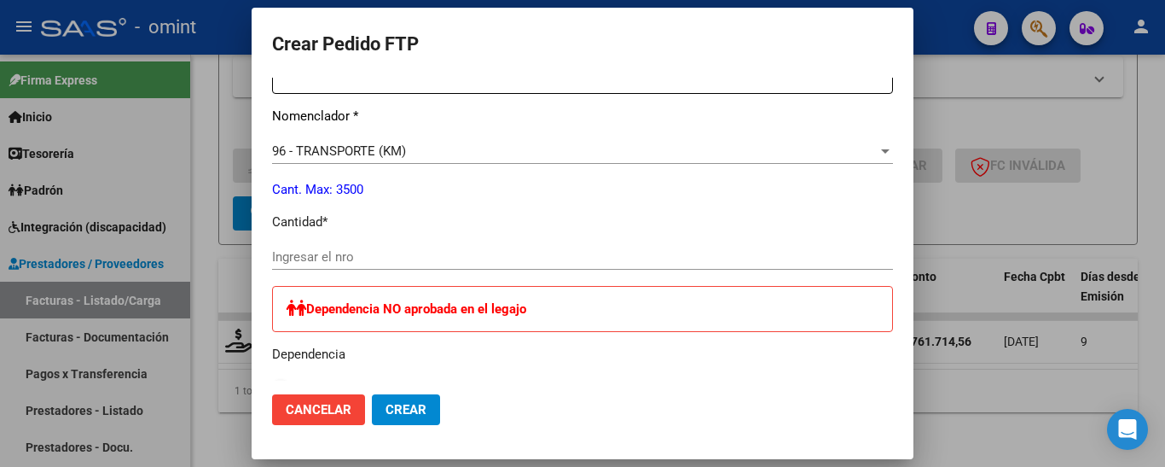
scroll to position [683, 0]
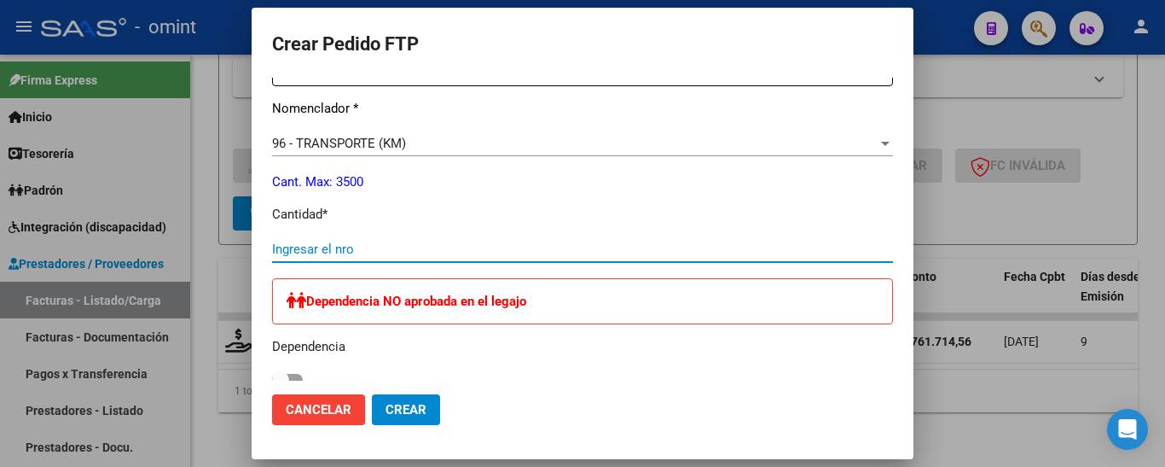
click at [392, 251] on input "Ingresar el nro" at bounding box center [582, 248] width 621 height 15
type input "1406"
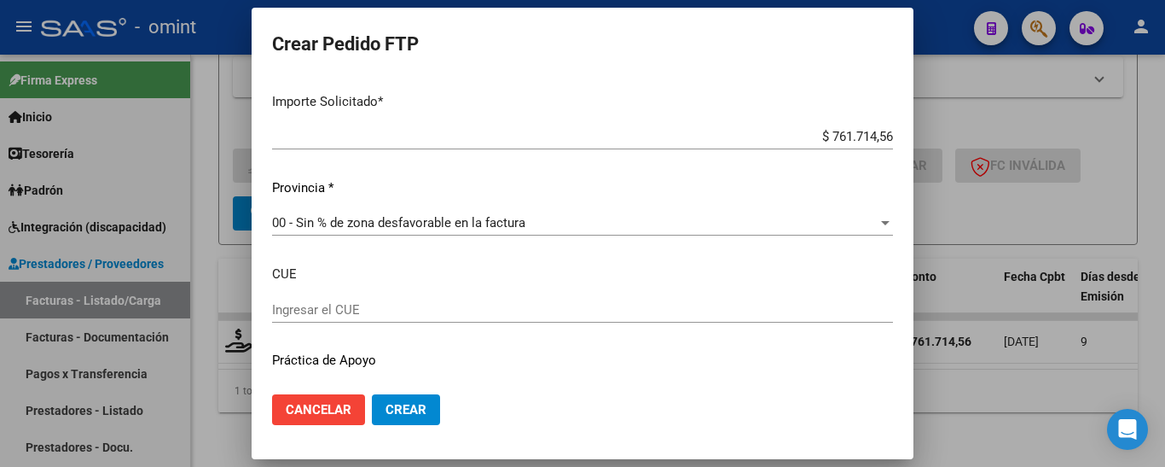
scroll to position [1124, 0]
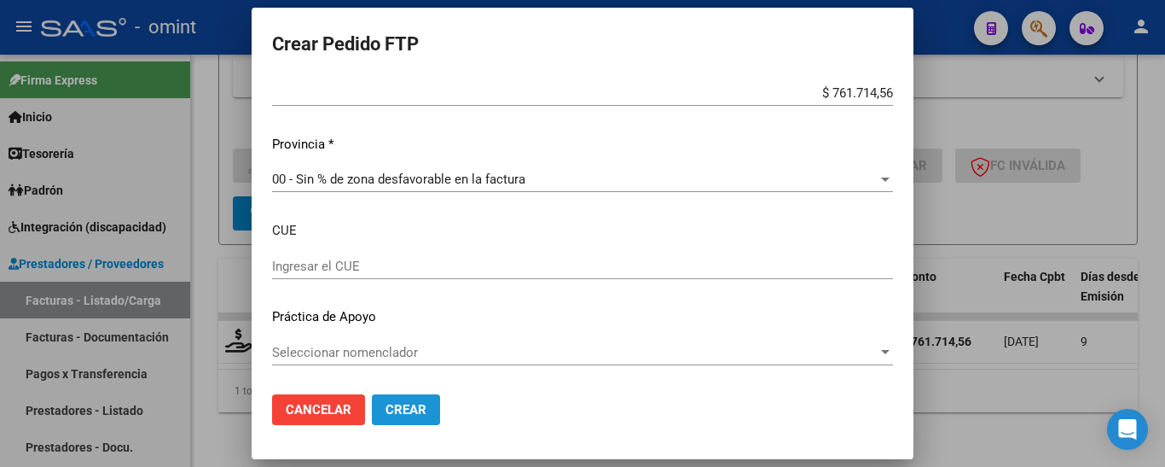
click at [415, 421] on button "Crear" at bounding box center [406, 409] width 68 height 31
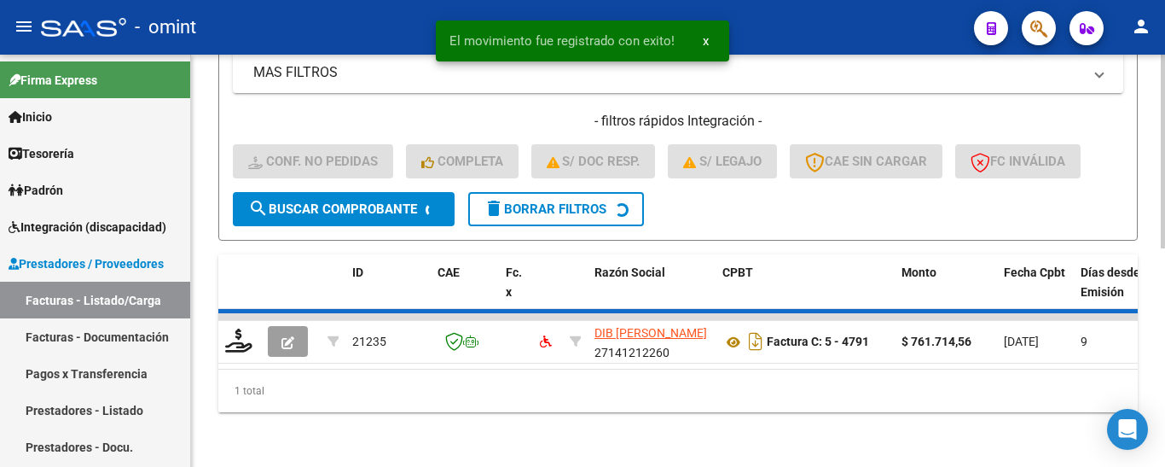
scroll to position [433, 0]
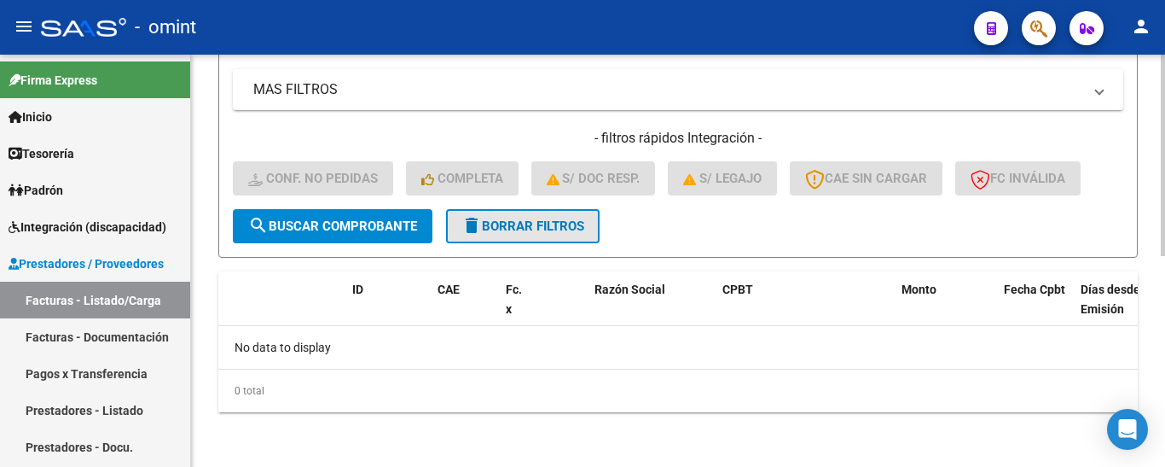
click at [568, 230] on span "delete Borrar Filtros" at bounding box center [523, 225] width 123 height 15
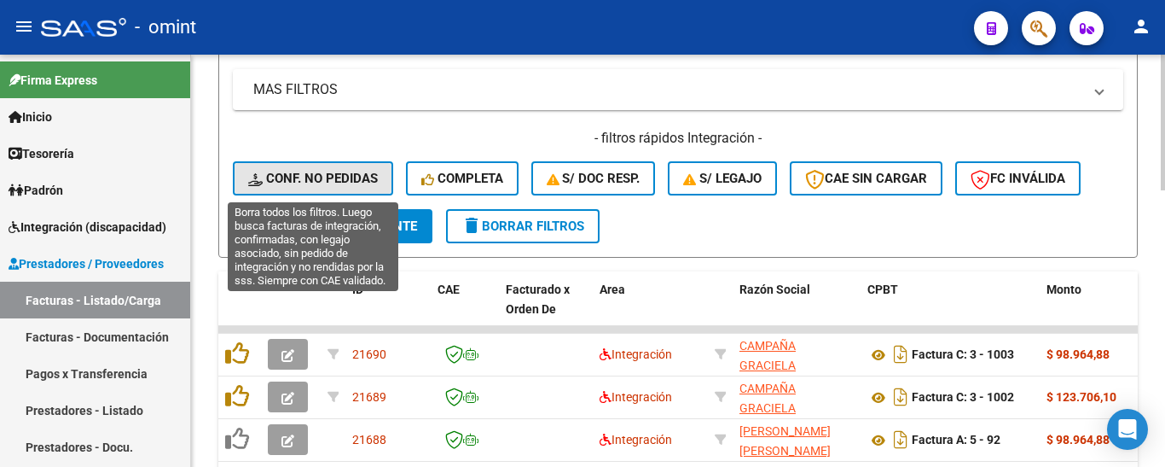
click at [335, 176] on span "Conf. no pedidas" at bounding box center [313, 178] width 130 height 15
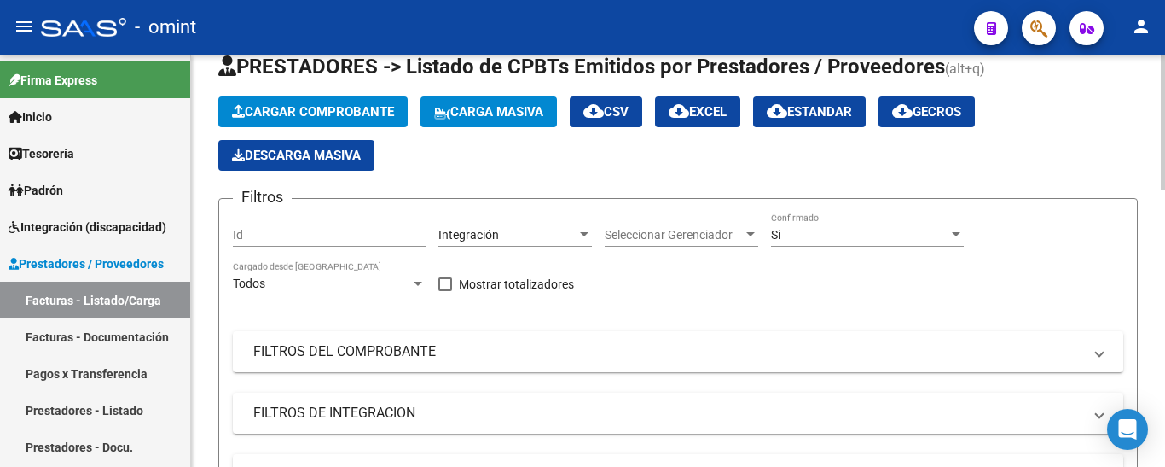
scroll to position [6, 0]
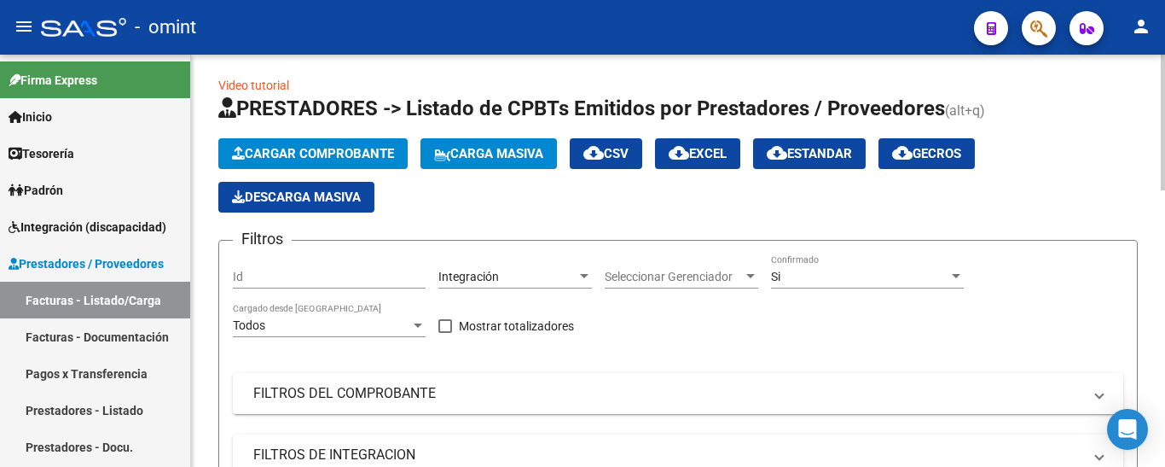
drag, startPoint x: 320, startPoint y: 282, endPoint x: 264, endPoint y: 282, distance: 55.5
click at [264, 284] on div "Id" at bounding box center [329, 271] width 193 height 34
paste input "21362"
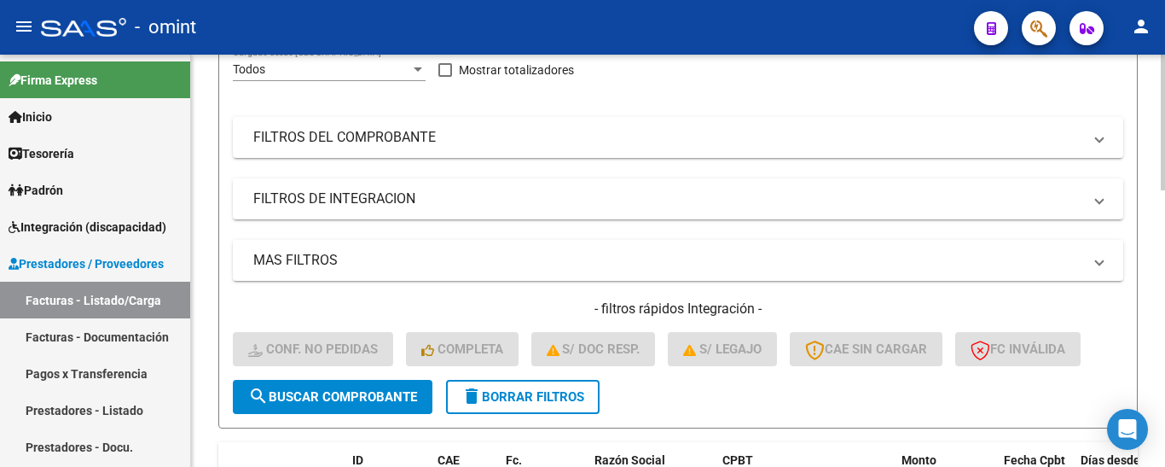
scroll to position [347, 0]
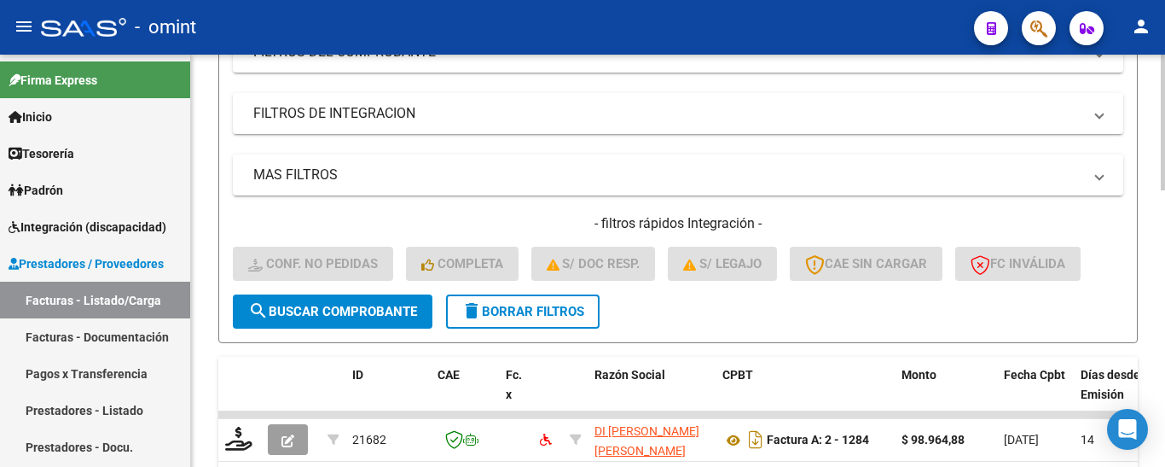
type input "21362"
click at [349, 305] on span "search Buscar Comprobante" at bounding box center [332, 311] width 169 height 15
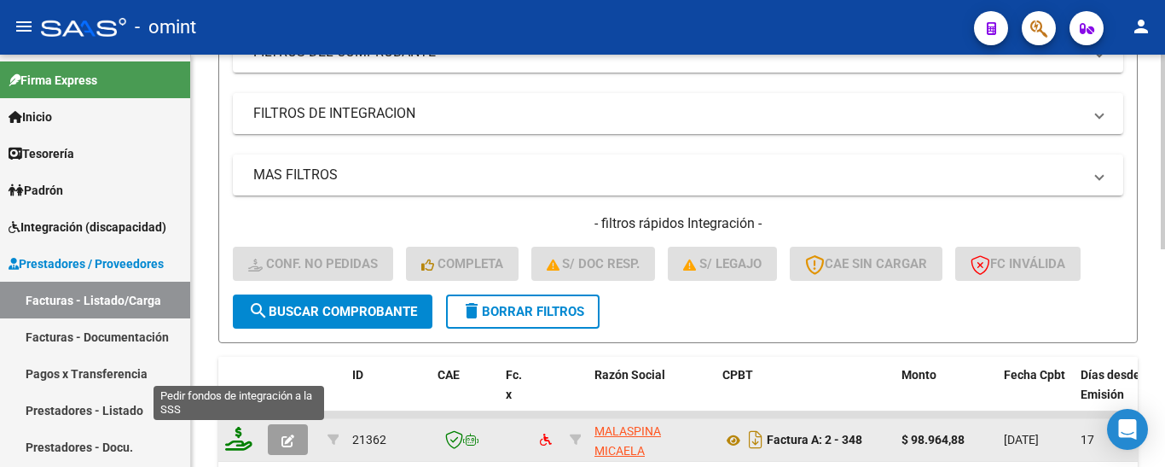
click at [237, 444] on icon at bounding box center [238, 439] width 27 height 24
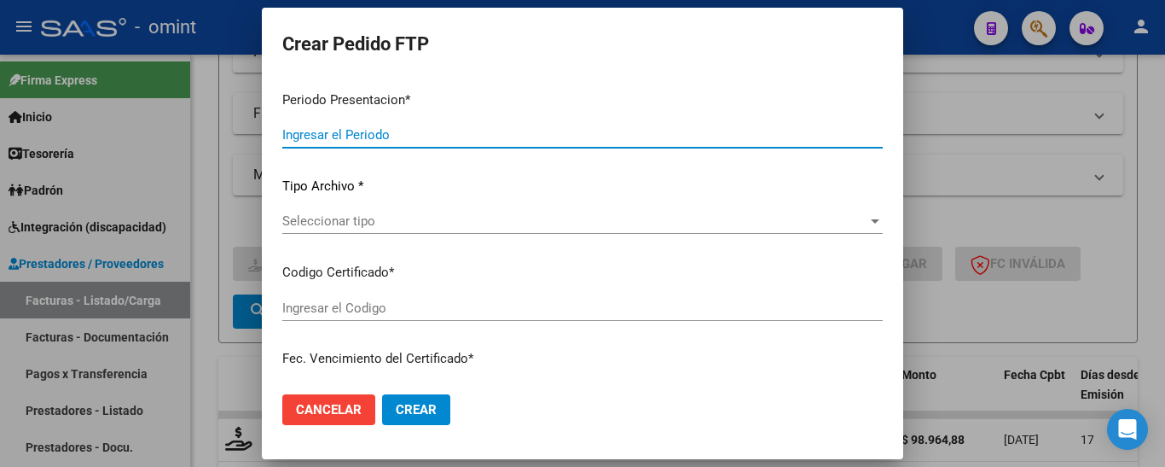
type input "202508"
type input "$ 98.964,88"
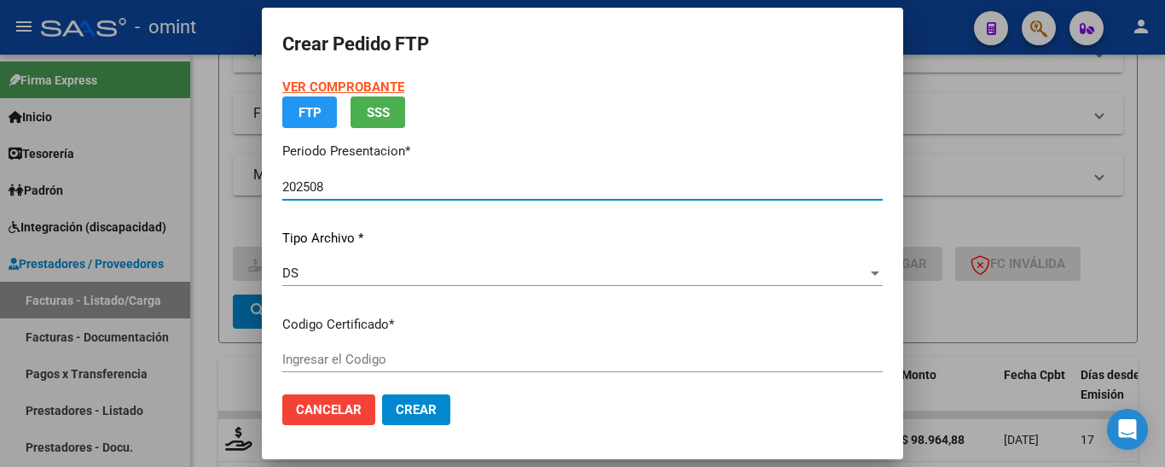
type input "3168813183"
type input "2035-02-28"
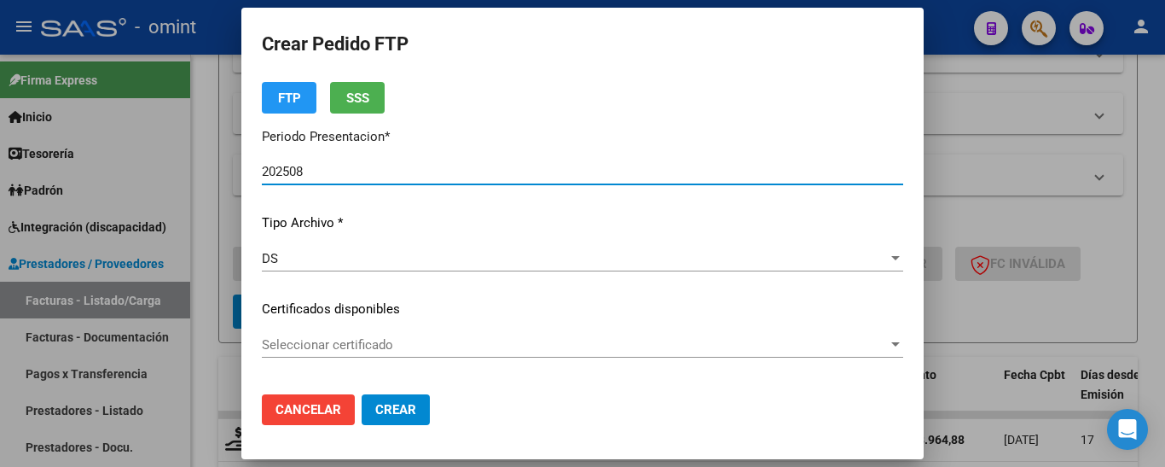
scroll to position [85, 0]
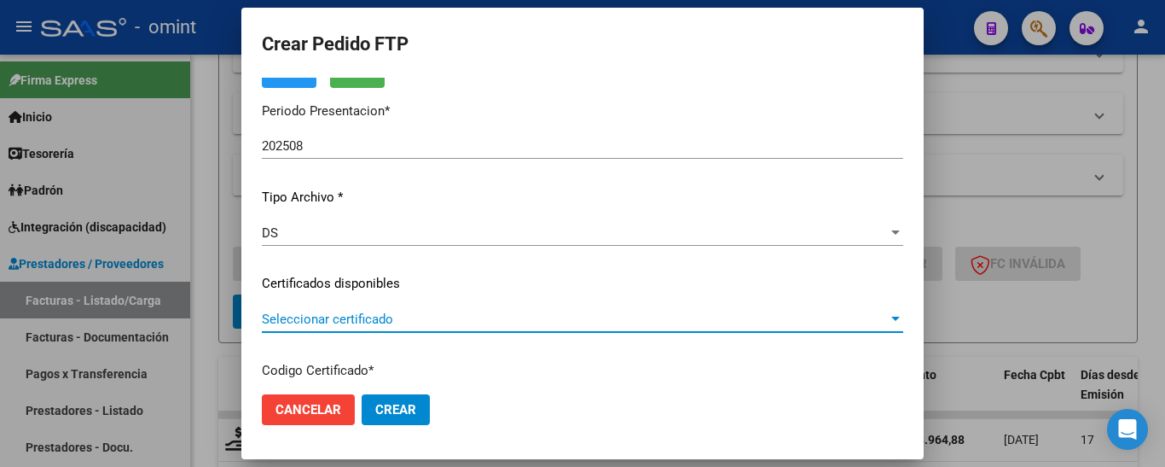
click at [498, 321] on span "Seleccionar certificado" at bounding box center [575, 318] width 626 height 15
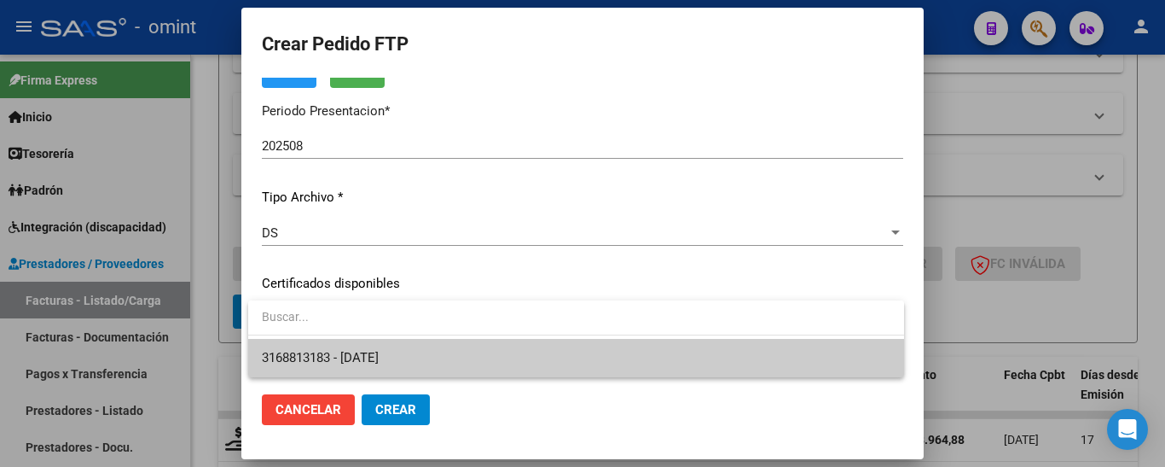
click at [501, 351] on span "3168813183 - 2035-02-28" at bounding box center [576, 358] width 629 height 38
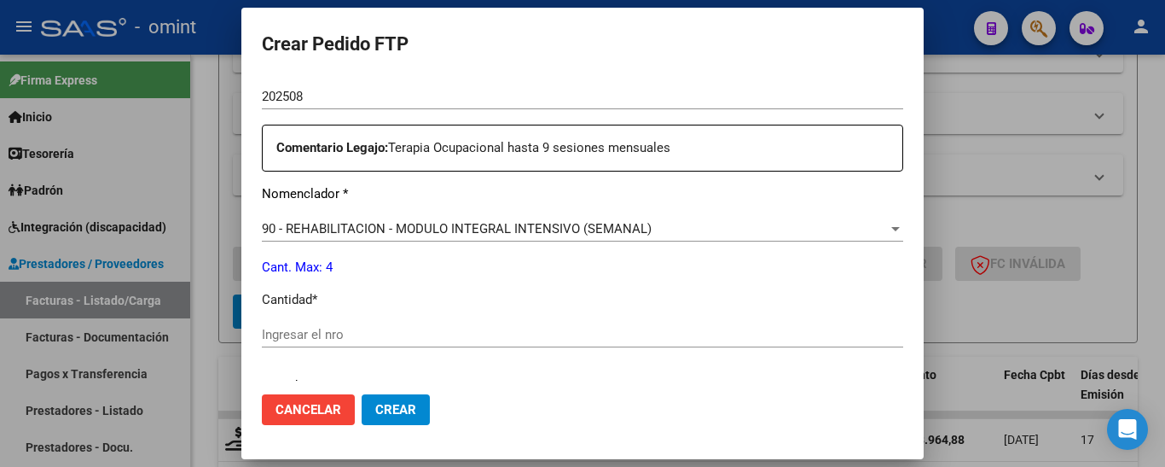
scroll to position [683, 0]
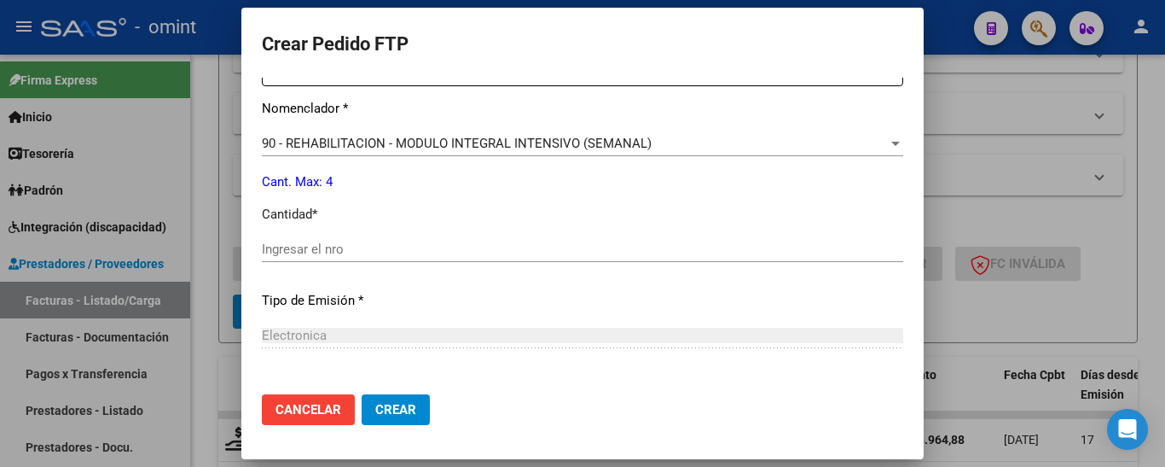
click at [373, 247] on input "Ingresar el nro" at bounding box center [583, 248] width 642 height 15
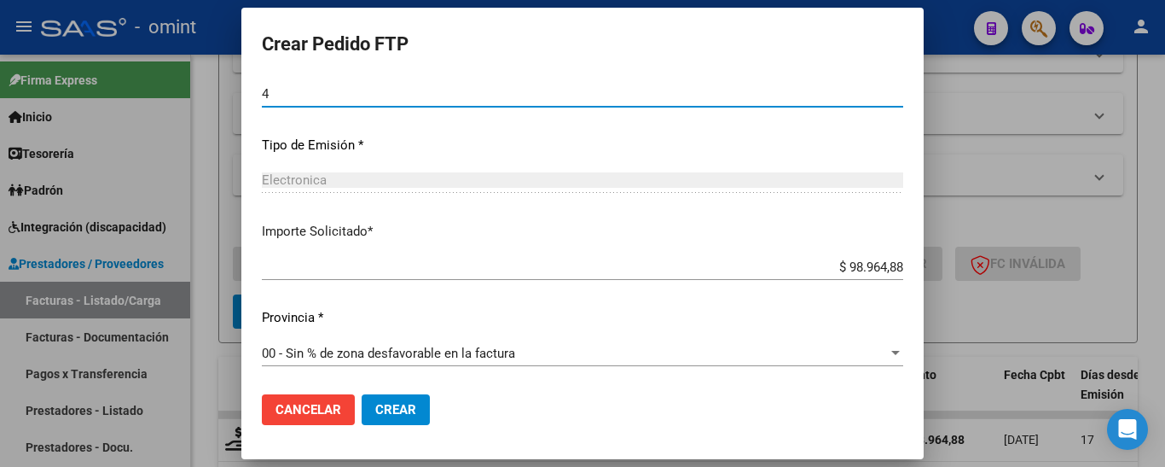
scroll to position [839, 0]
type input "4"
click at [402, 407] on span "Crear" at bounding box center [395, 409] width 41 height 15
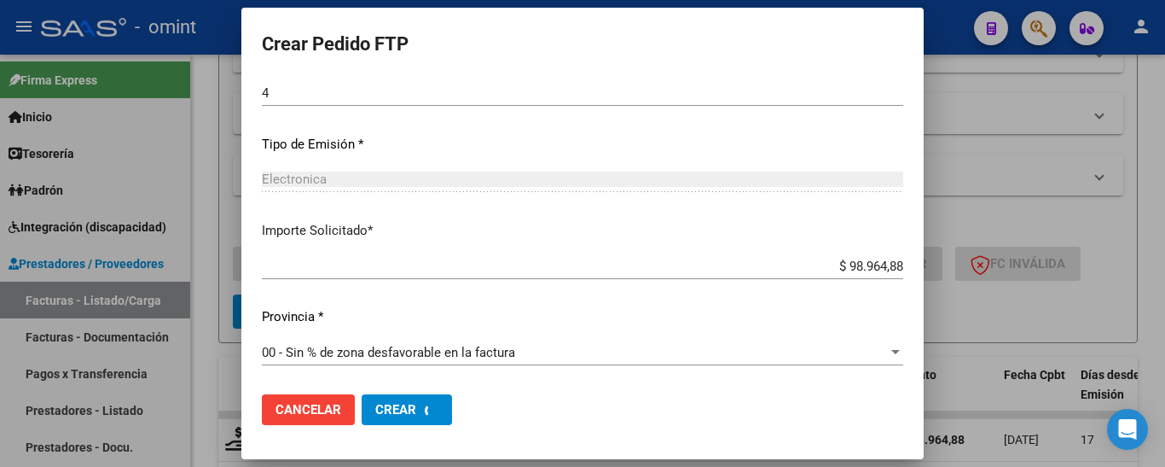
scroll to position [0, 0]
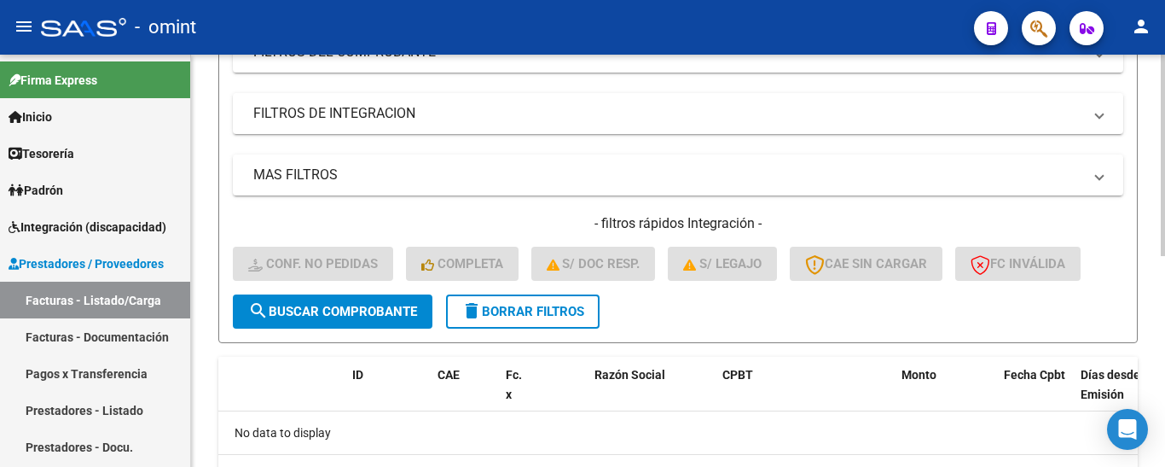
click at [516, 308] on span "delete Borrar Filtros" at bounding box center [523, 311] width 123 height 15
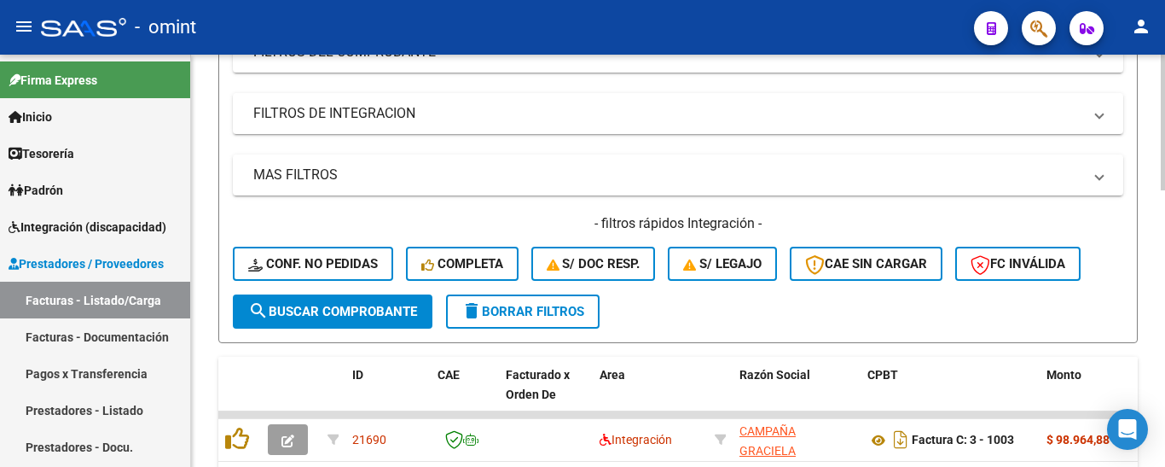
click at [560, 310] on span "delete Borrar Filtros" at bounding box center [523, 311] width 123 height 15
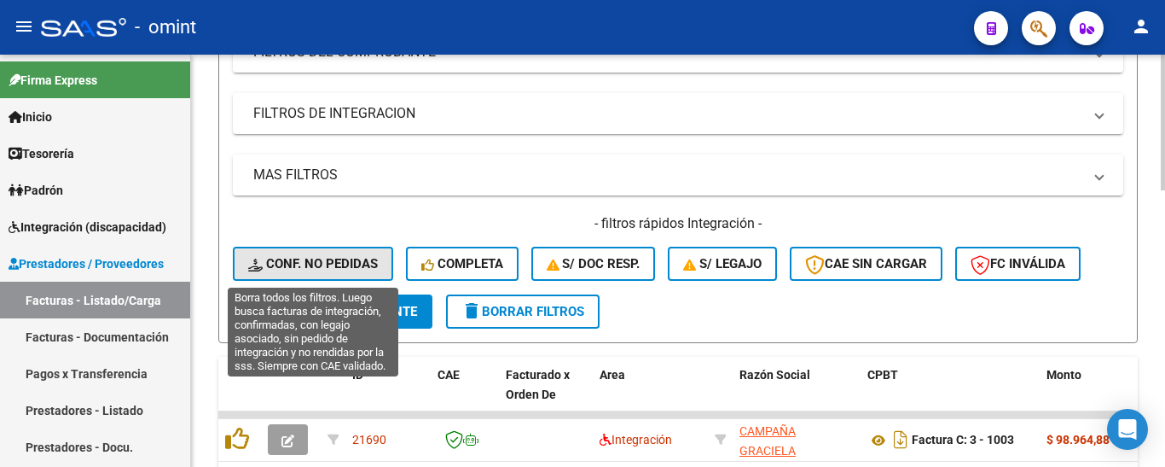
click at [339, 256] on span "Conf. no pedidas" at bounding box center [313, 263] width 130 height 15
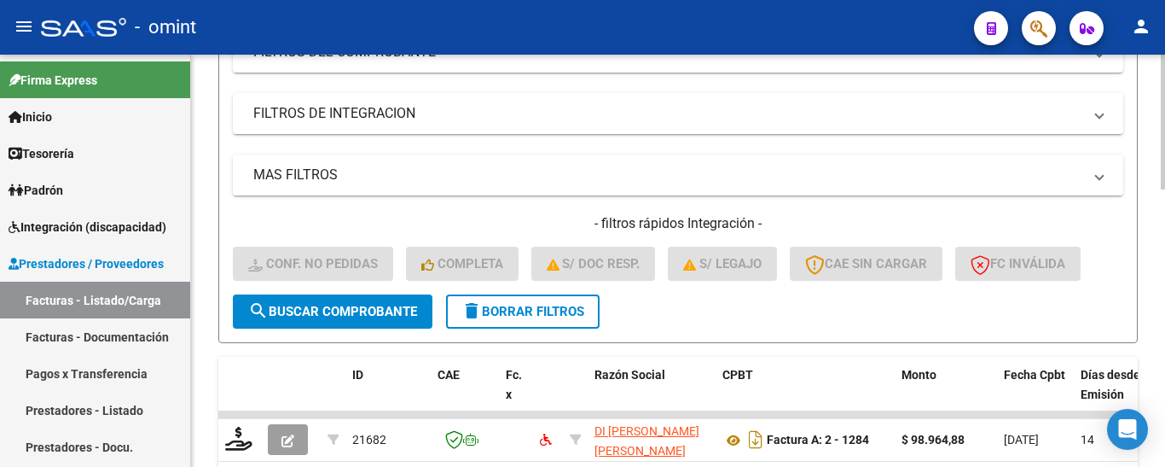
scroll to position [91, 0]
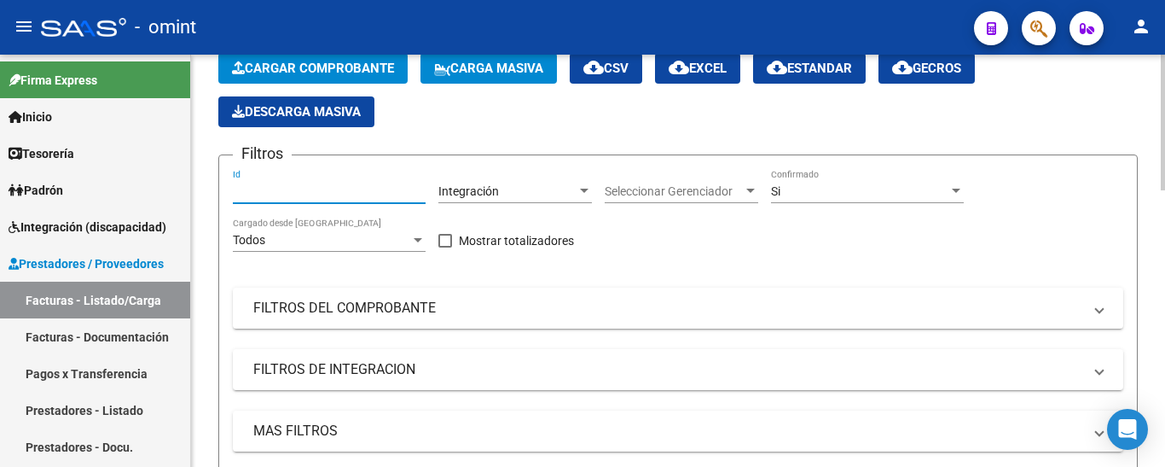
paste input "21477"
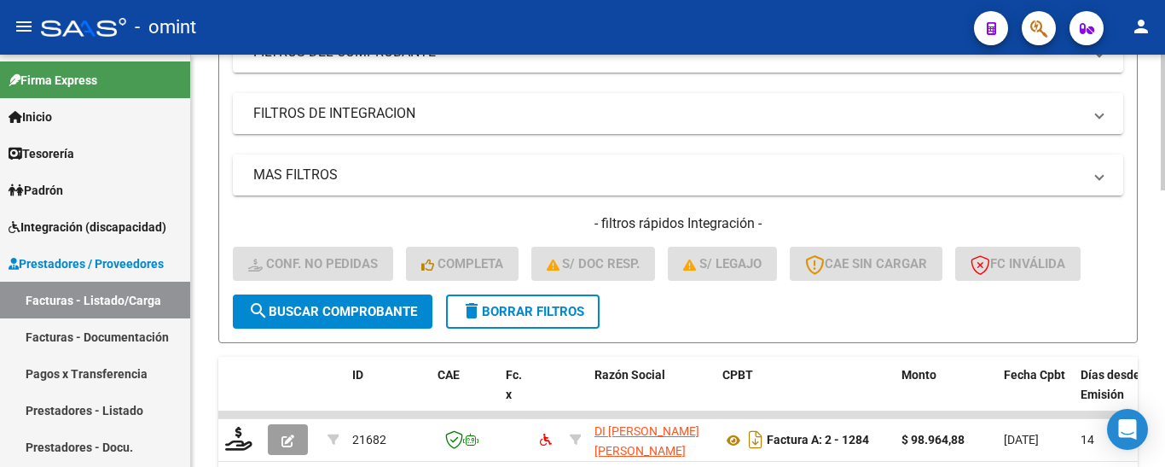
type input "21477"
click at [362, 328] on button "search Buscar Comprobante" at bounding box center [333, 311] width 200 height 34
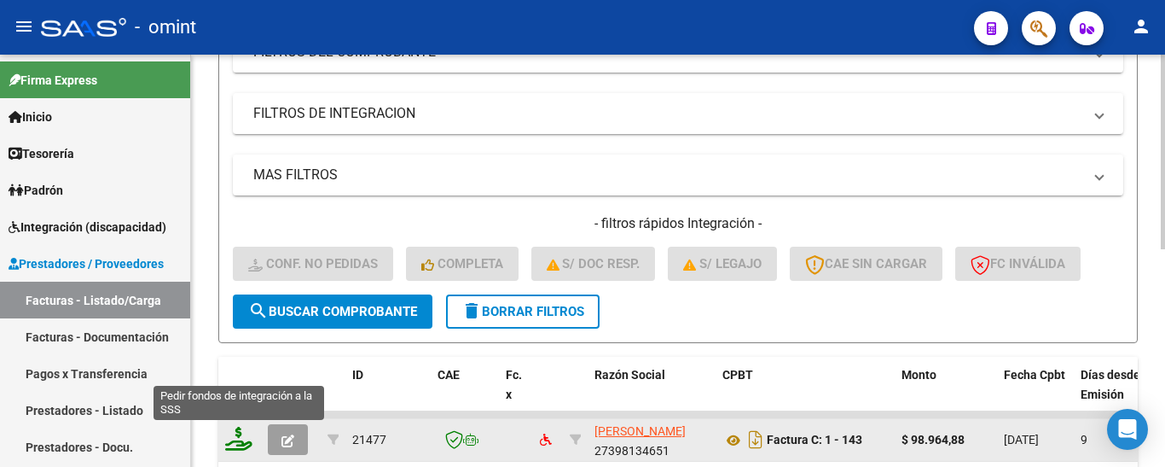
click at [239, 434] on icon at bounding box center [238, 439] width 27 height 24
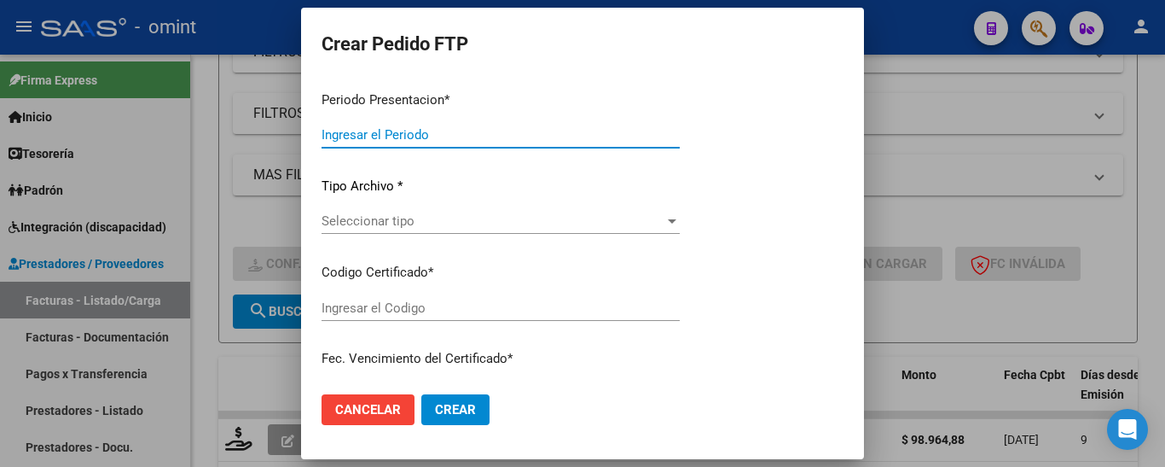
type input "202508"
type input "$ 98.964,88"
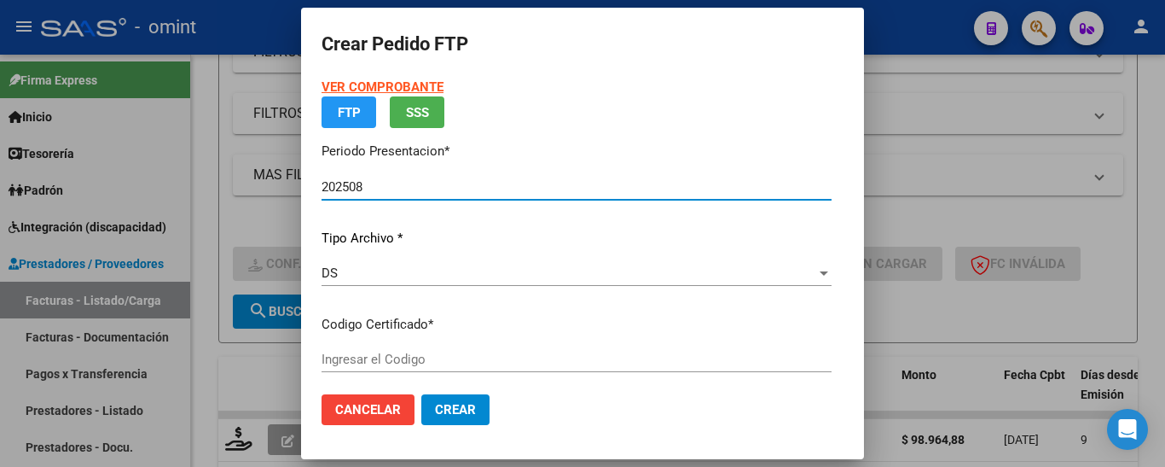
type input "716149991"
type input "2023-04-25"
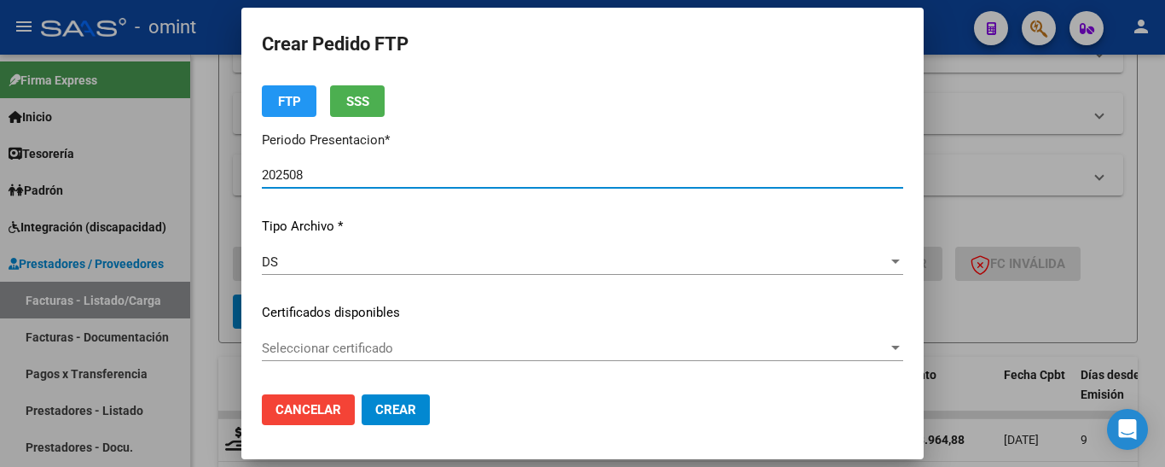
scroll to position [85, 0]
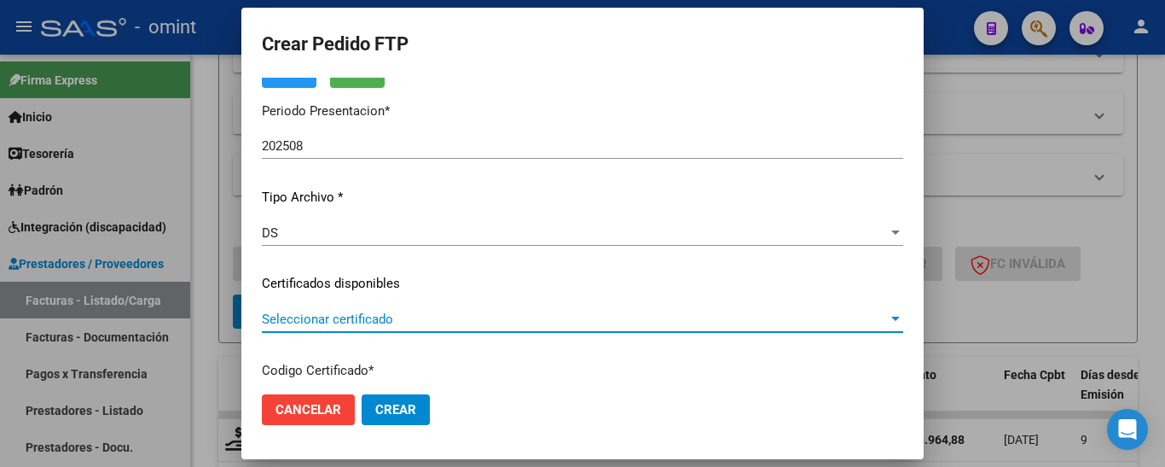
click at [505, 312] on span "Seleccionar certificado" at bounding box center [575, 318] width 626 height 15
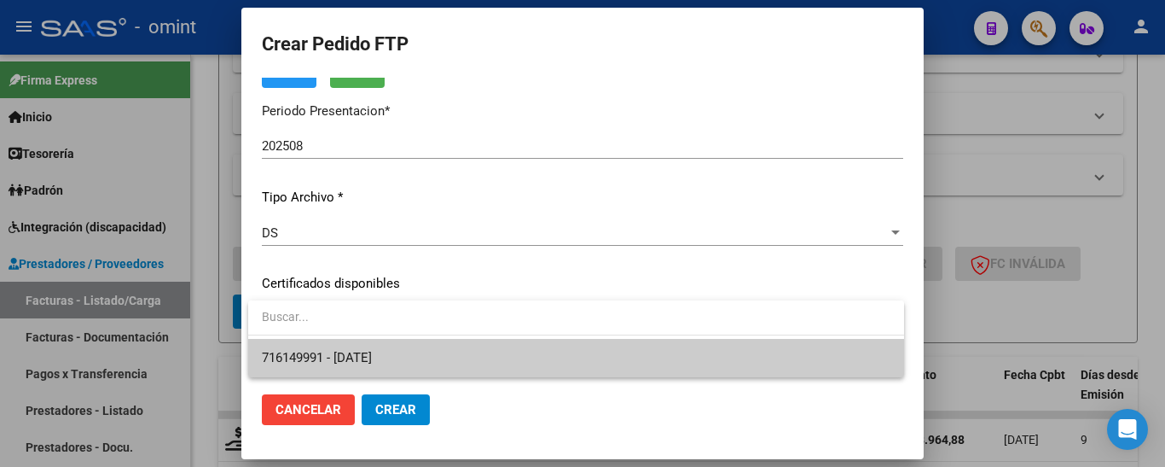
click at [520, 348] on span "716149991 - 2023-04-25" at bounding box center [576, 358] width 629 height 38
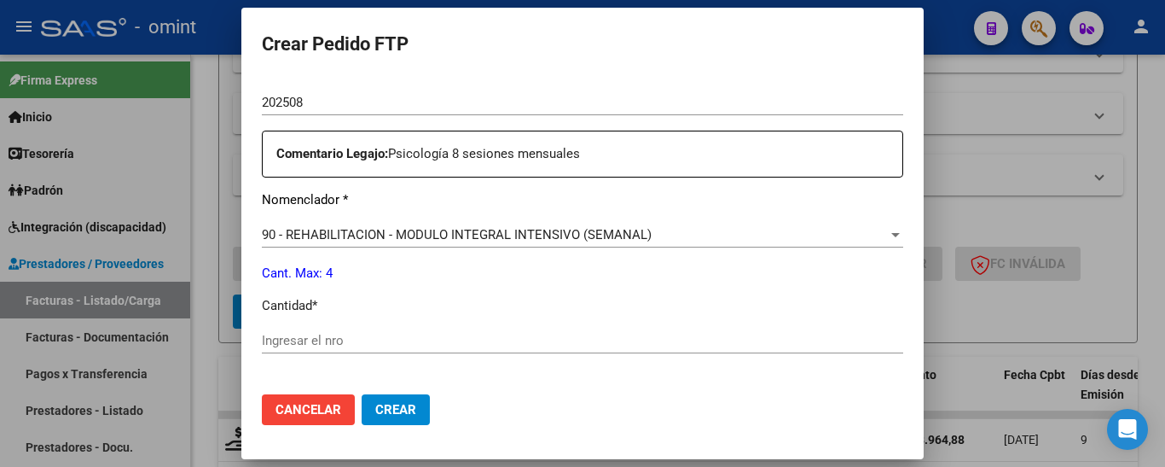
scroll to position [597, 0]
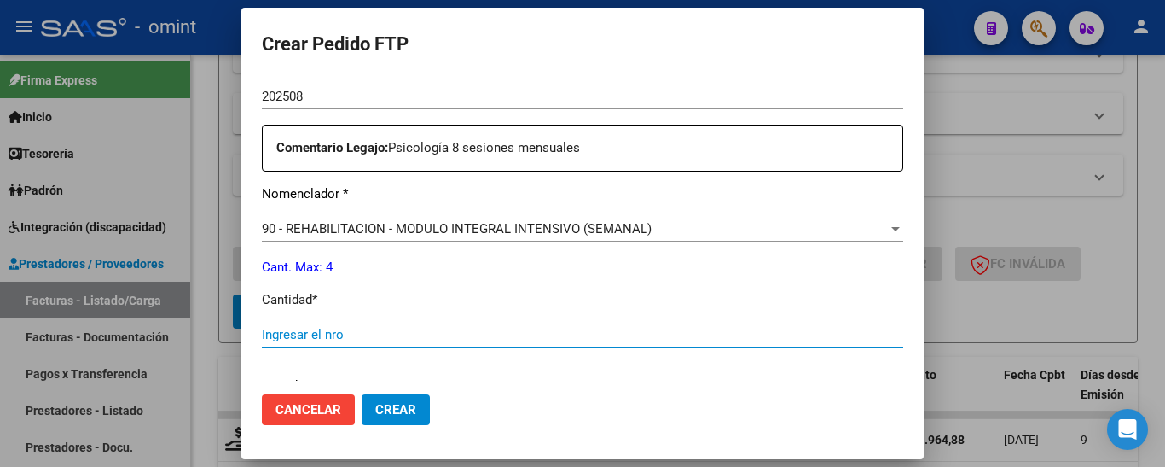
click at [407, 332] on input "Ingresar el nro" at bounding box center [583, 334] width 642 height 15
type input "4"
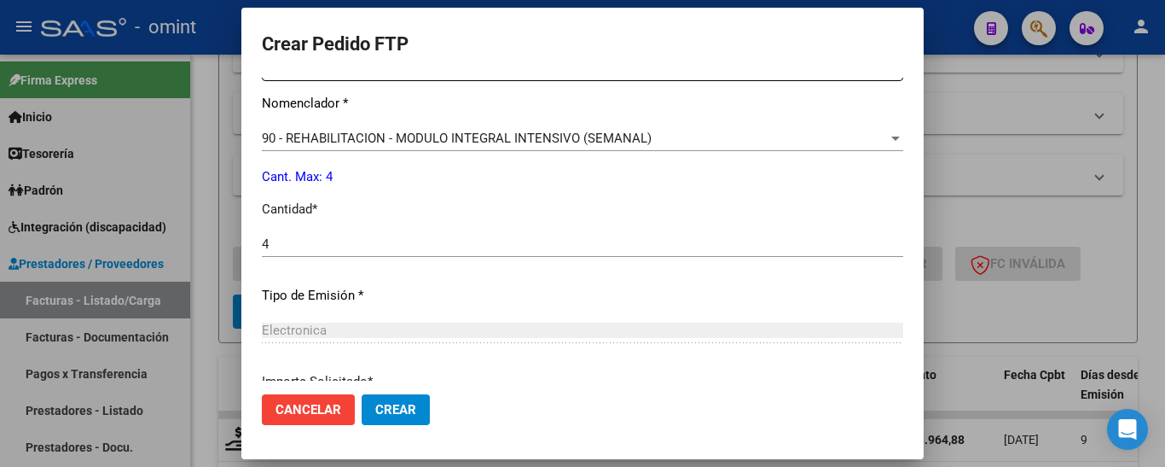
scroll to position [839, 0]
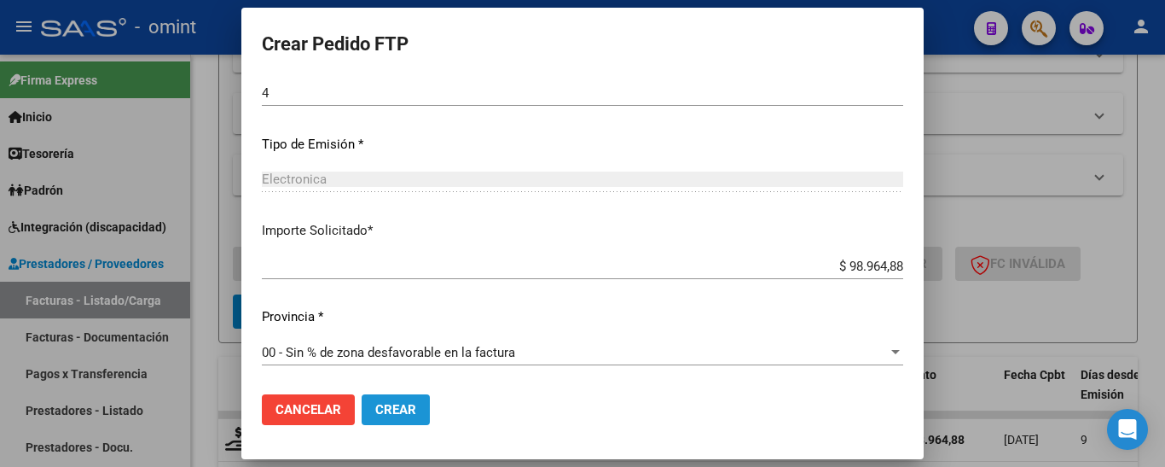
click at [411, 405] on span "Crear" at bounding box center [395, 409] width 41 height 15
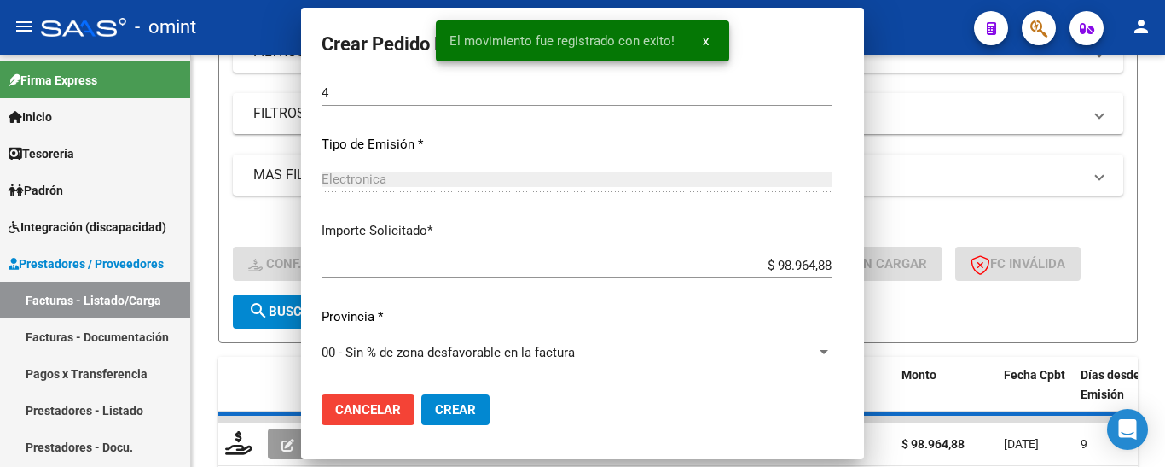
scroll to position [0, 0]
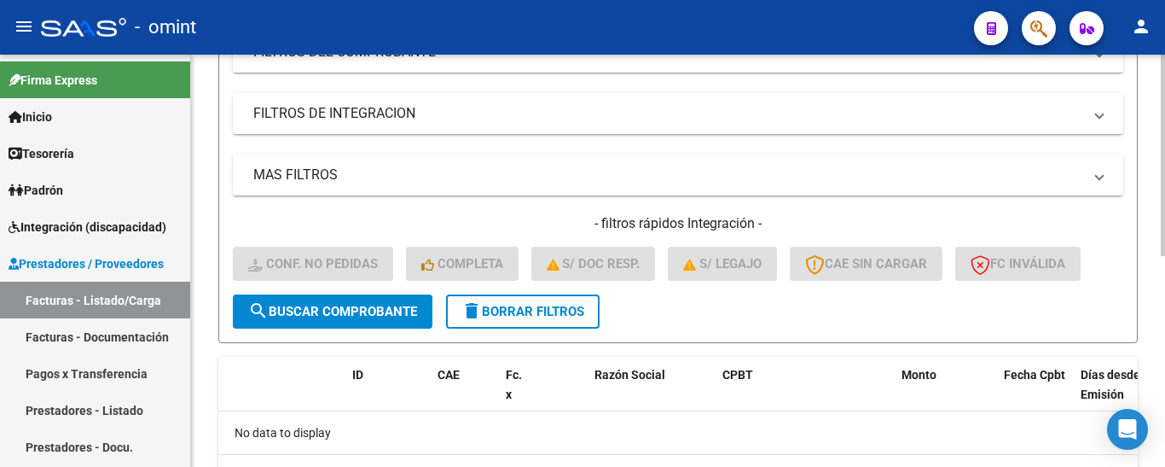
click at [552, 313] on span "delete Borrar Filtros" at bounding box center [523, 311] width 123 height 15
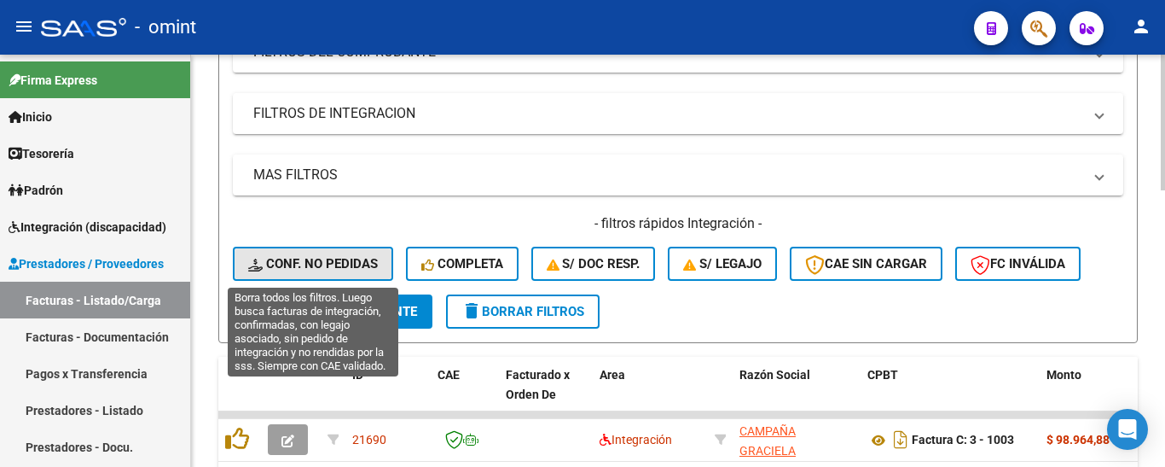
click at [305, 254] on button "Conf. no pedidas" at bounding box center [313, 264] width 160 height 34
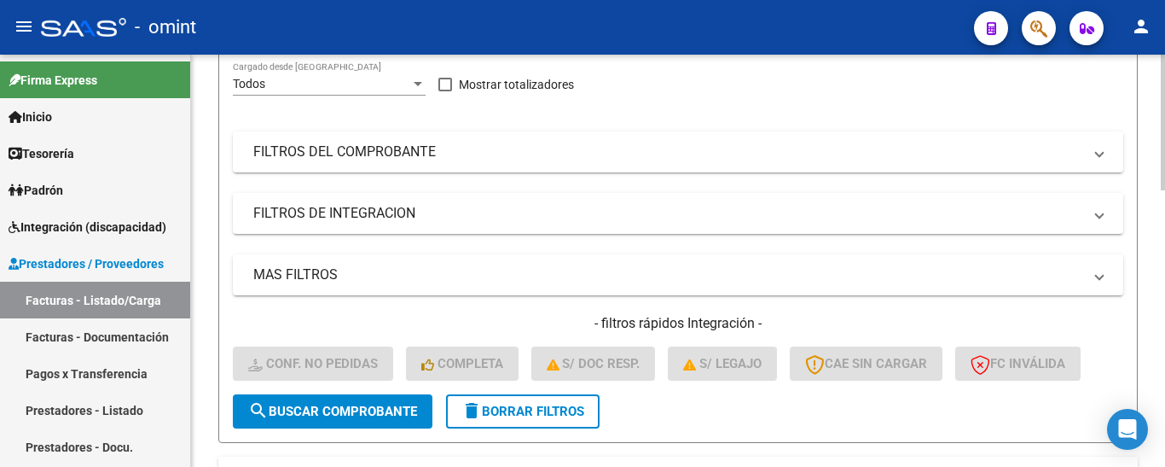
scroll to position [91, 0]
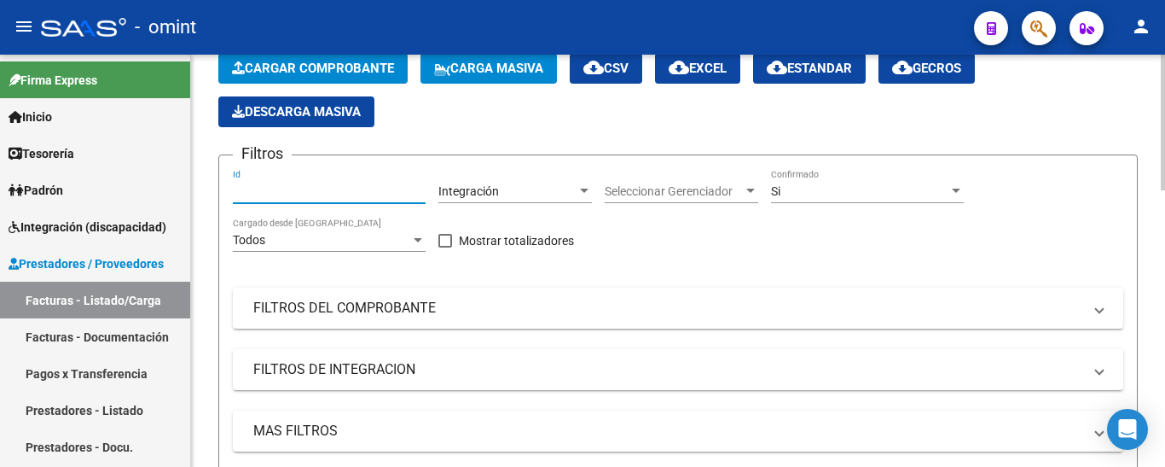
paste input "21616"
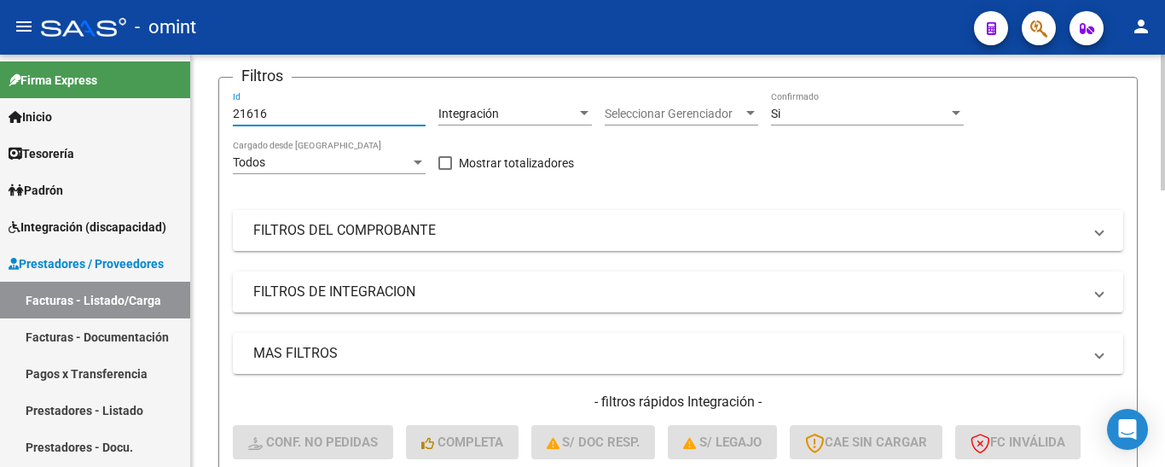
scroll to position [347, 0]
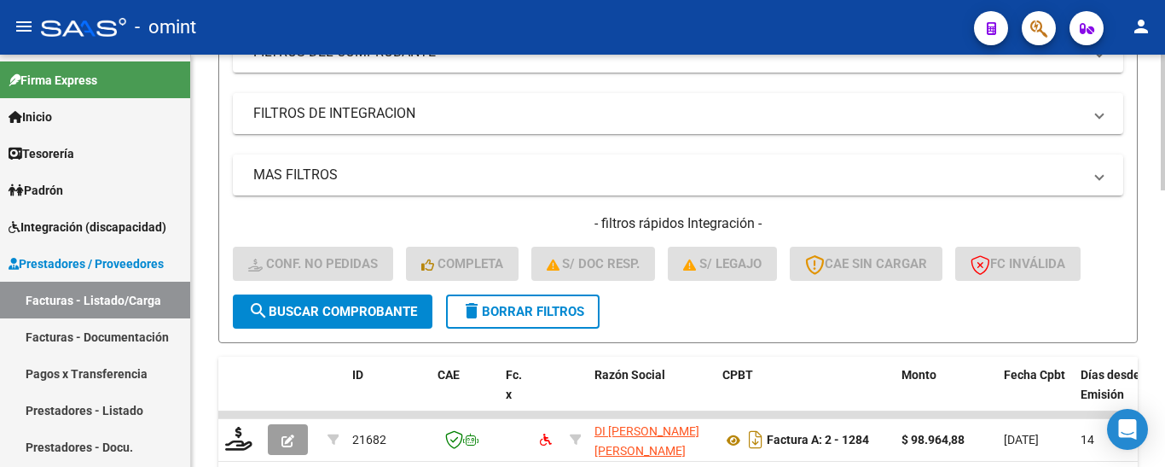
type input "21616"
click at [371, 310] on span "search Buscar Comprobante" at bounding box center [332, 311] width 169 height 15
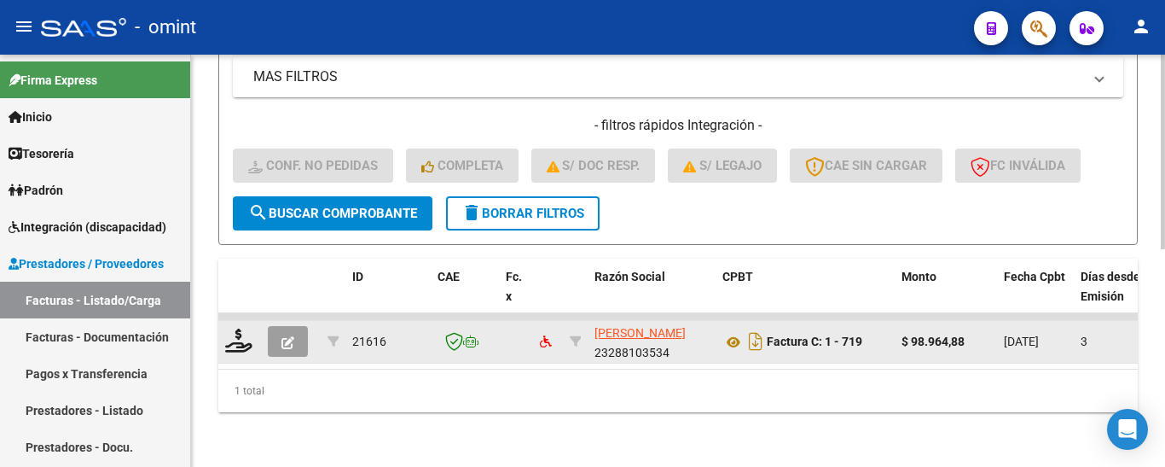
scroll to position [459, 0]
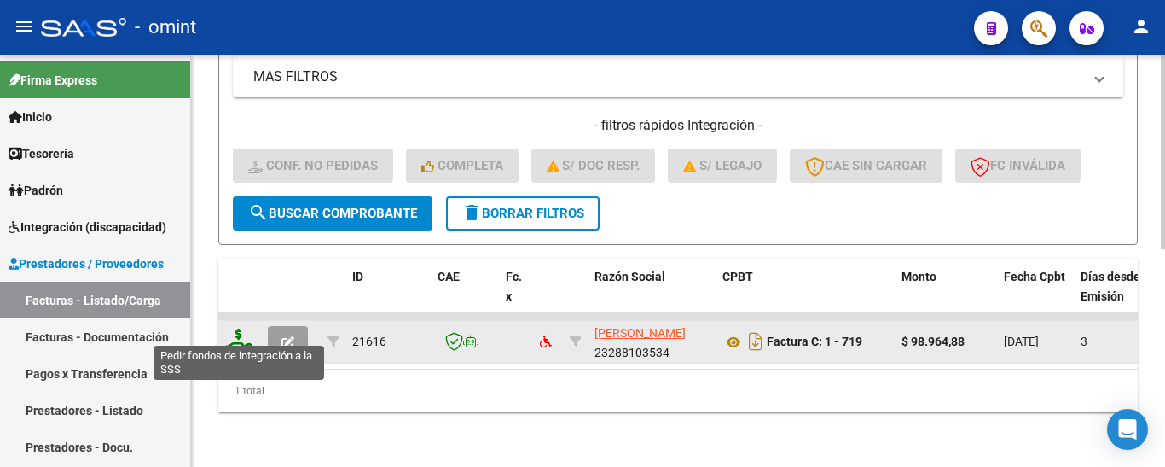
click at [237, 337] on icon at bounding box center [238, 340] width 27 height 24
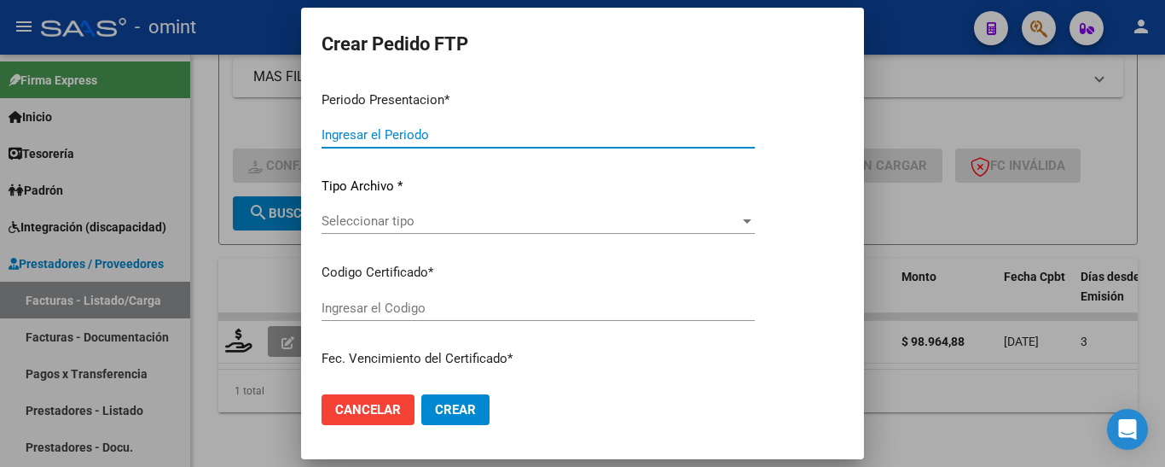
type input "202508"
type input "$ 98.964,88"
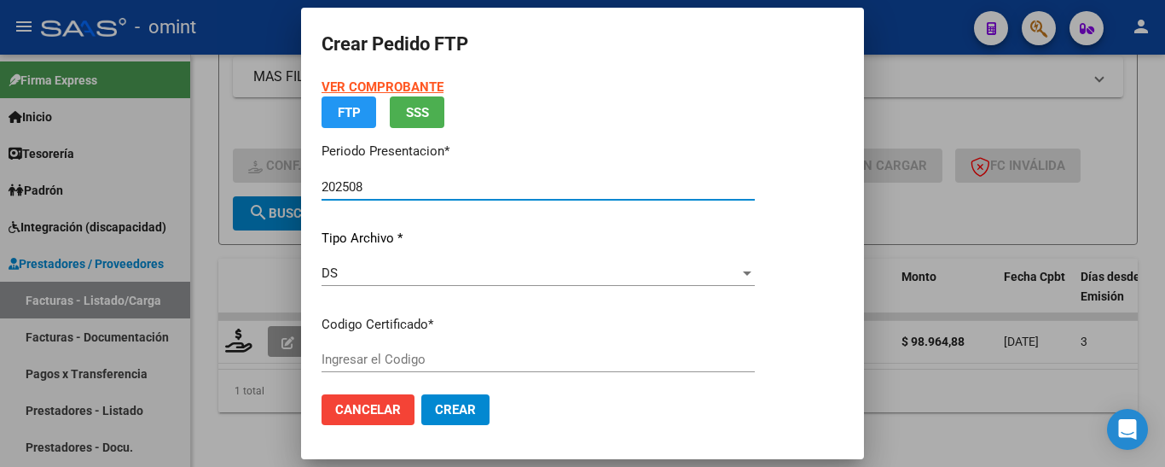
type input "7628067615"
type input "2030-01-31"
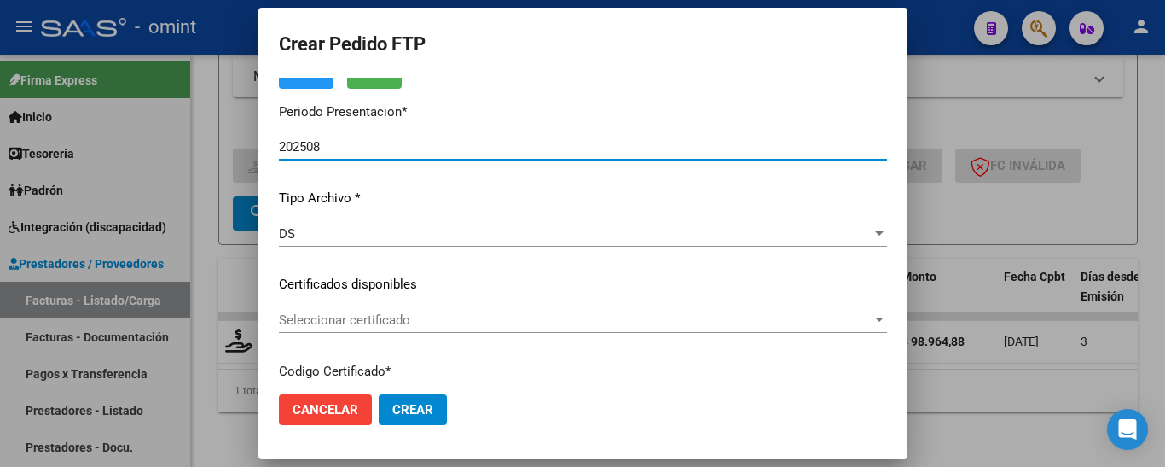
scroll to position [85, 0]
click at [457, 317] on span "Seleccionar certificado" at bounding box center [575, 318] width 593 height 15
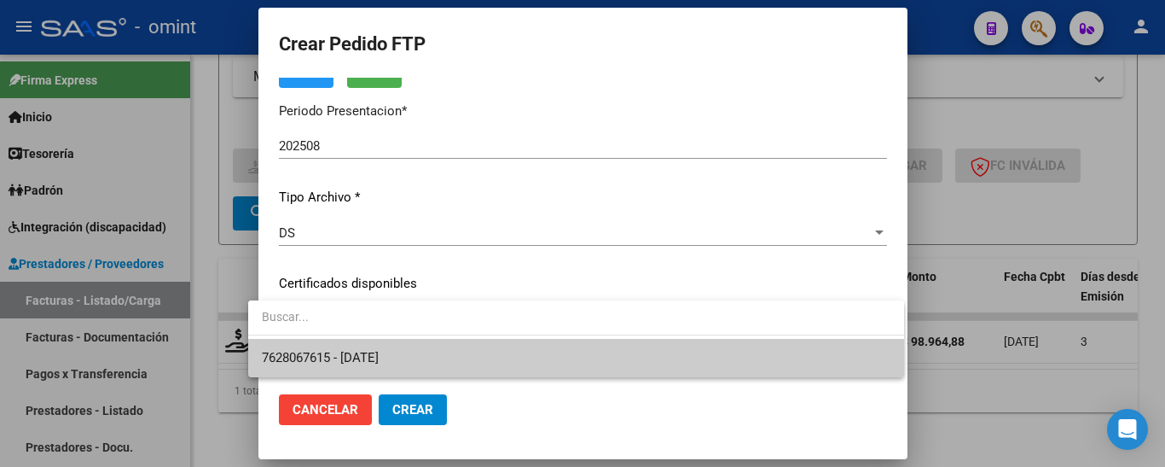
click at [474, 353] on span "7628067615 - 2030-01-31" at bounding box center [576, 358] width 629 height 38
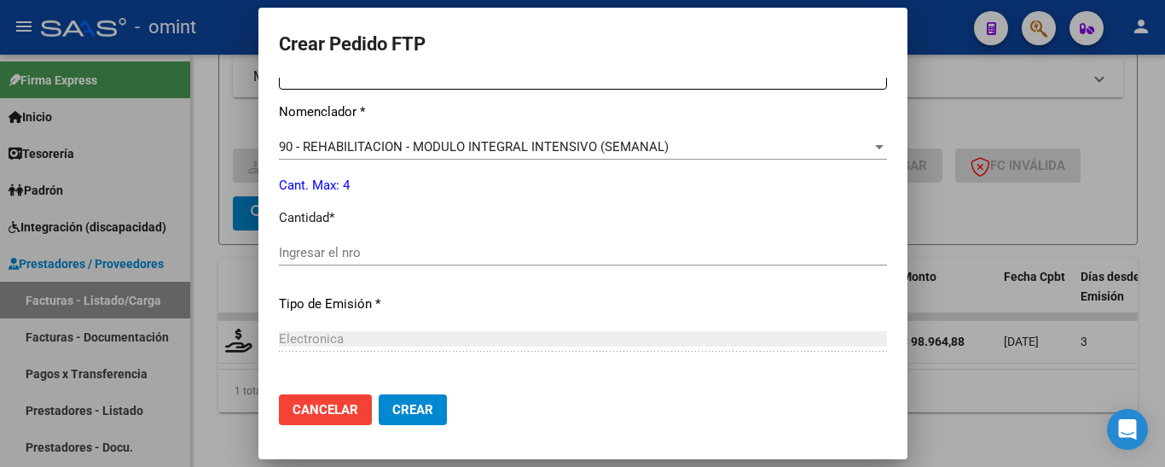
scroll to position [683, 0]
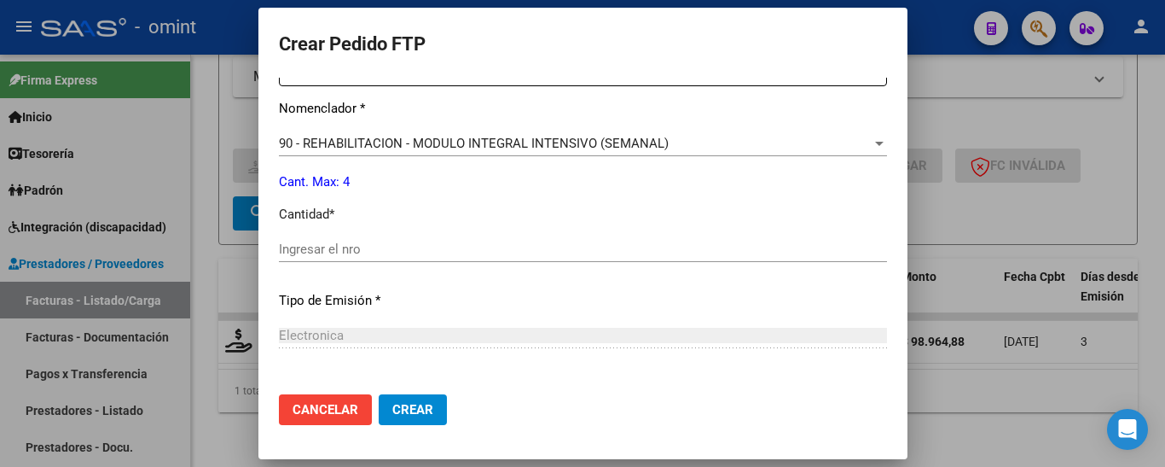
click at [339, 247] on input "Ingresar el nro" at bounding box center [583, 248] width 608 height 15
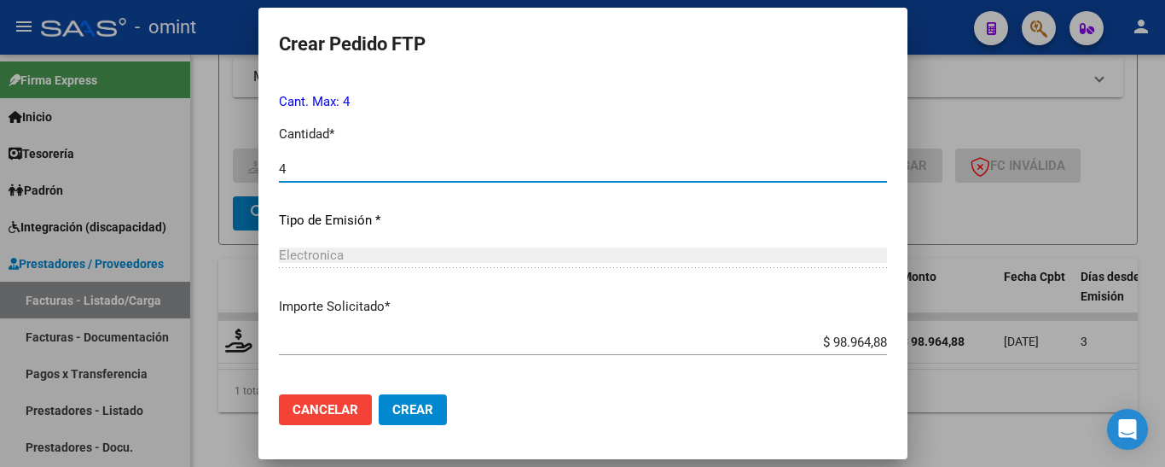
scroll to position [839, 0]
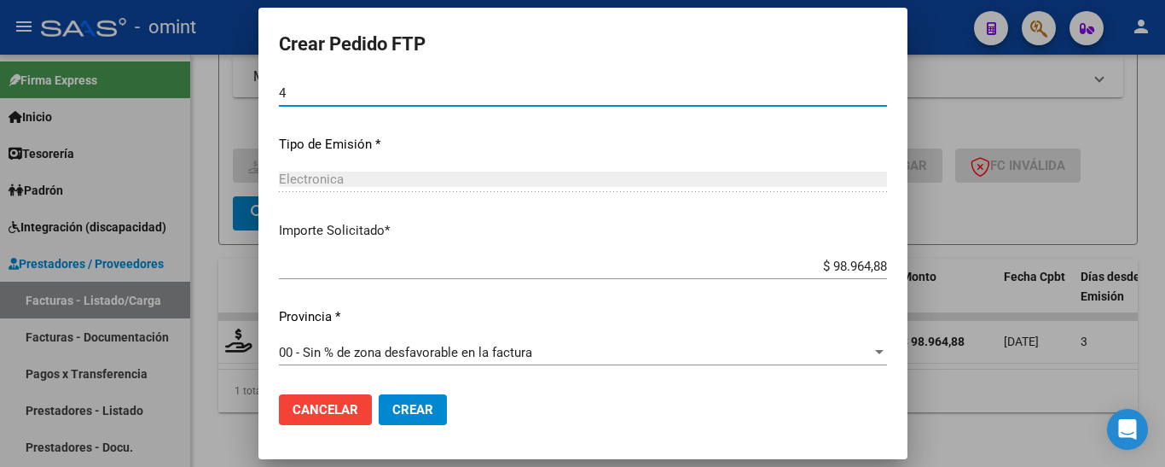
type input "4"
click at [419, 410] on button "Crear" at bounding box center [413, 409] width 68 height 31
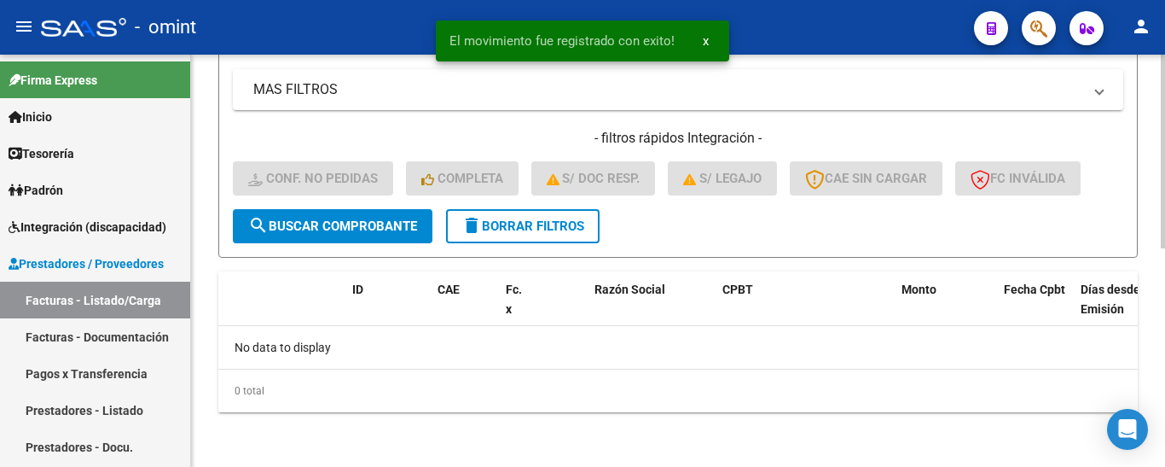
scroll to position [433, 0]
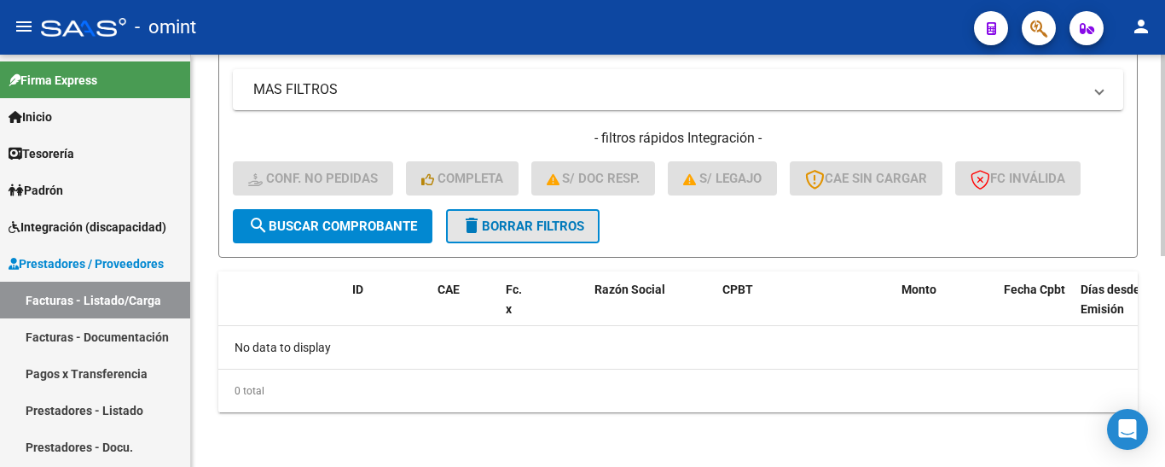
click at [561, 227] on span "delete Borrar Filtros" at bounding box center [523, 225] width 123 height 15
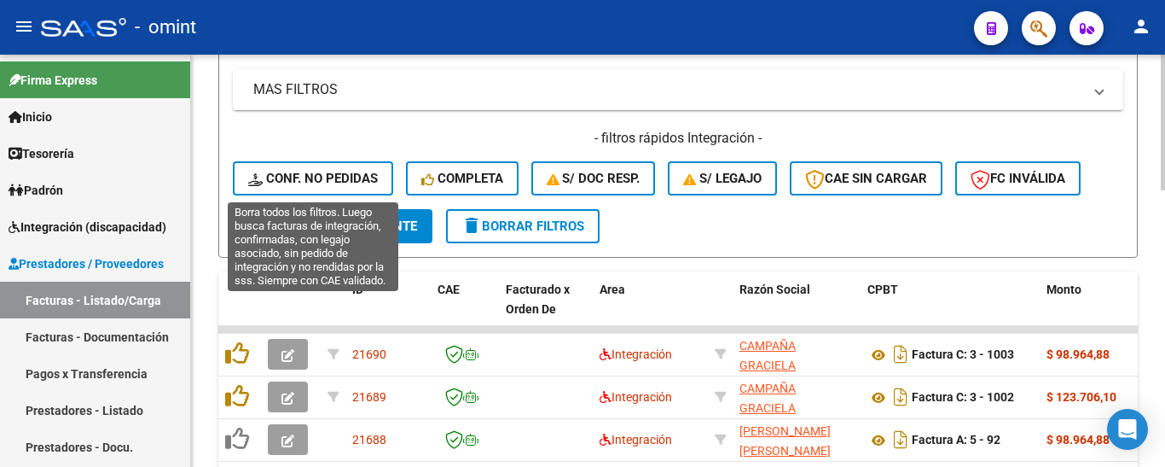
drag, startPoint x: 350, startPoint y: 177, endPoint x: 355, endPoint y: 190, distance: 14.6
click at [350, 176] on span "Conf. no pedidas" at bounding box center [313, 178] width 130 height 15
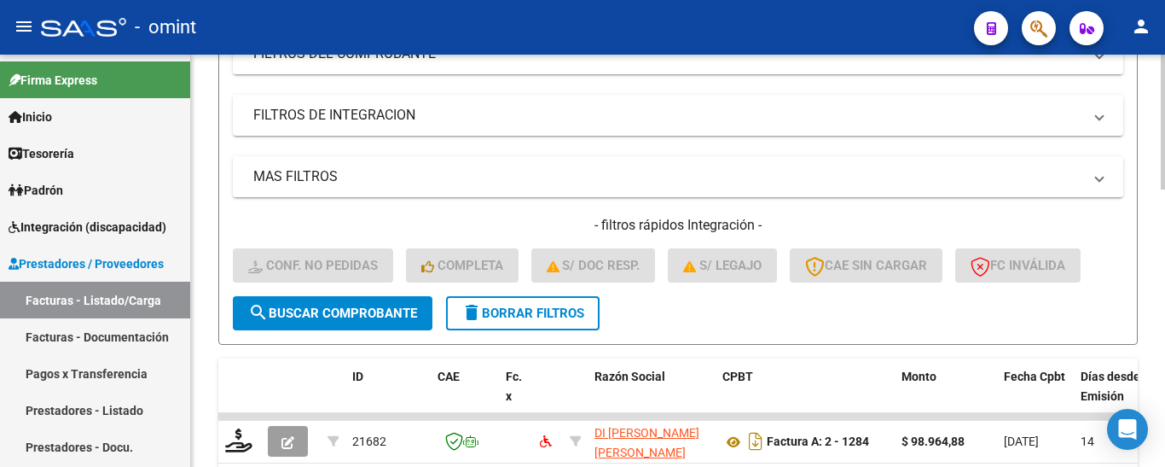
scroll to position [177, 0]
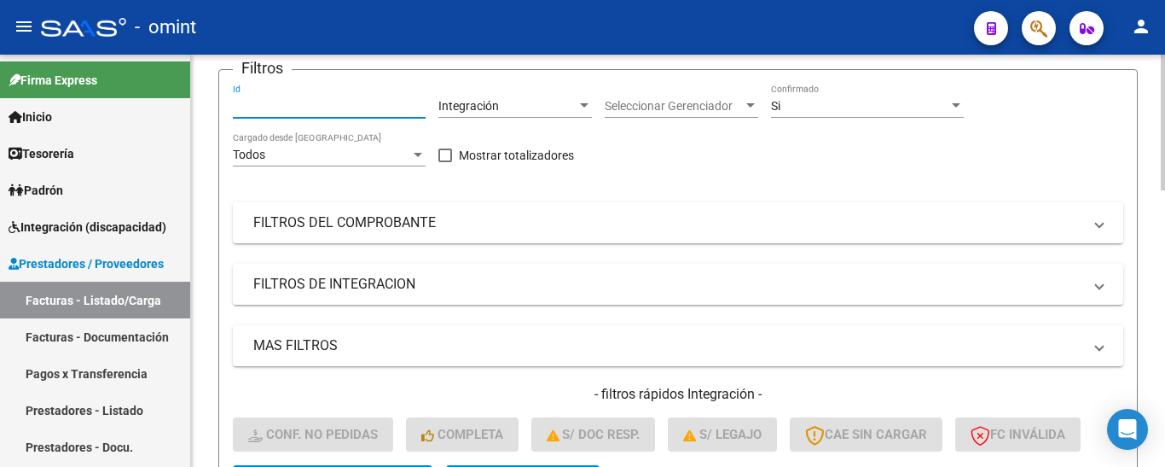
paste input "21605"
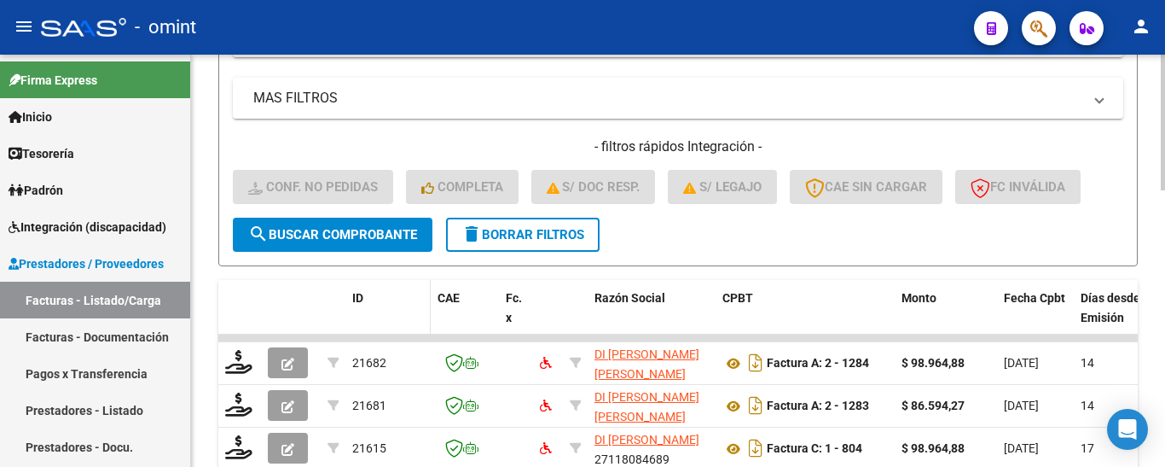
scroll to position [433, 0]
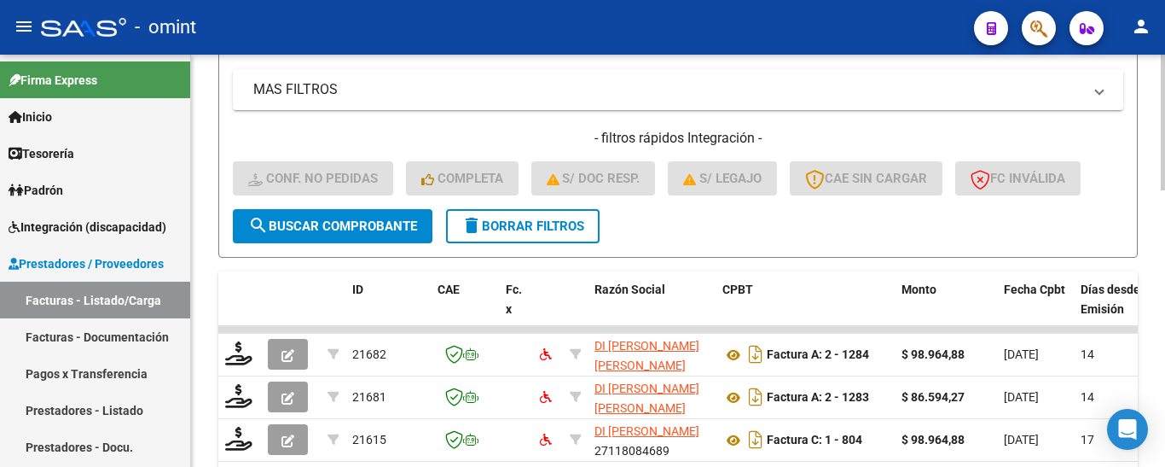
type input "21605"
click at [363, 226] on span "search Buscar Comprobante" at bounding box center [332, 225] width 169 height 15
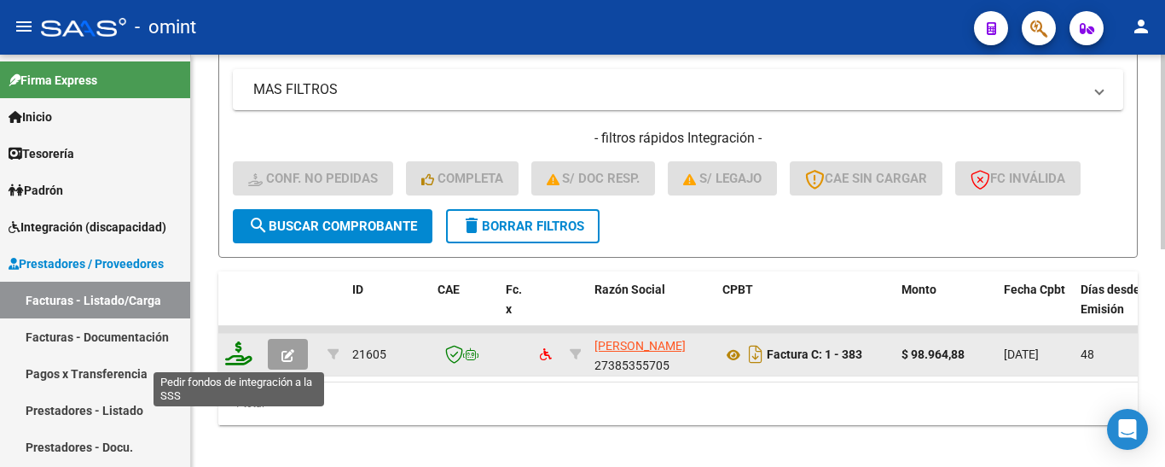
click at [244, 351] on icon at bounding box center [238, 353] width 27 height 24
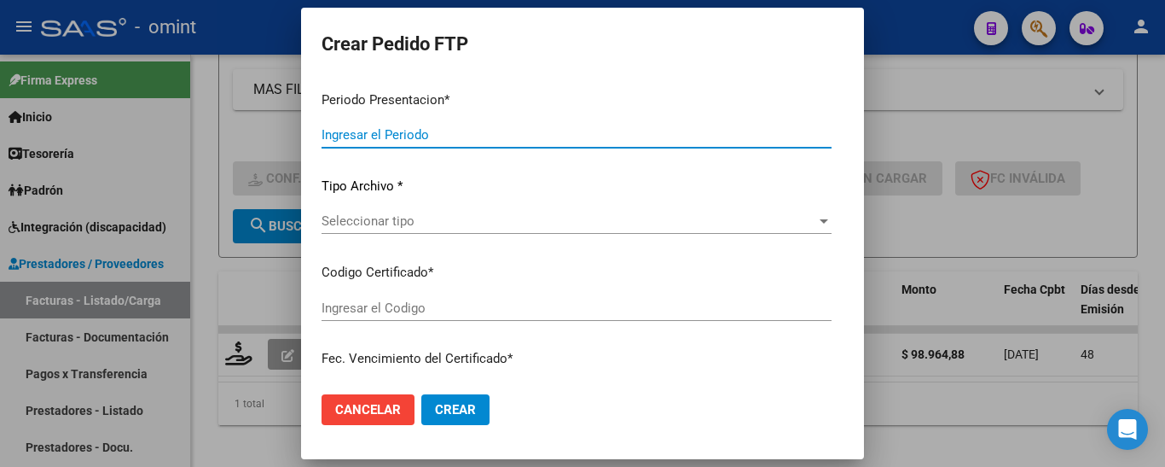
type input "202508"
type input "202504"
type input "$ 98.964,88"
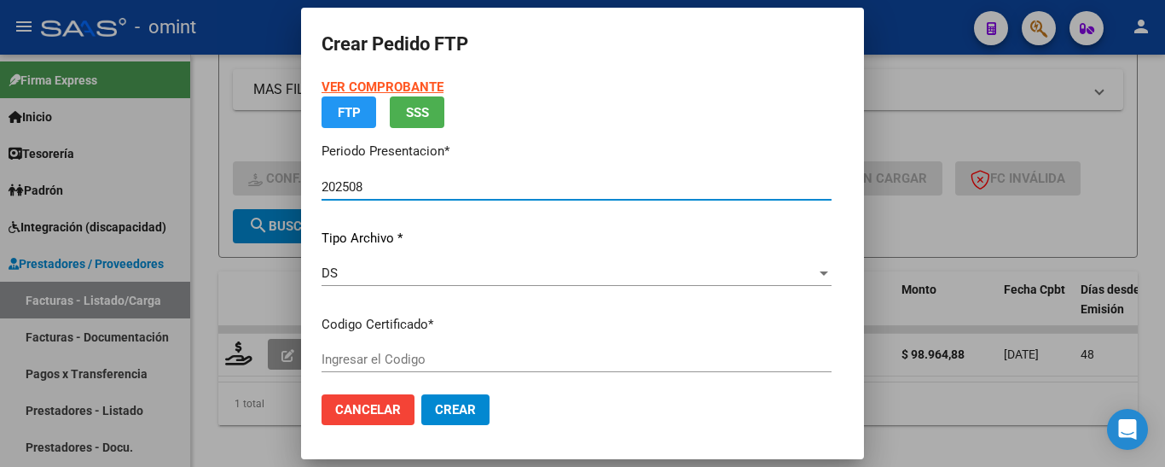
type input "6896277586"
type input "2028-04-08"
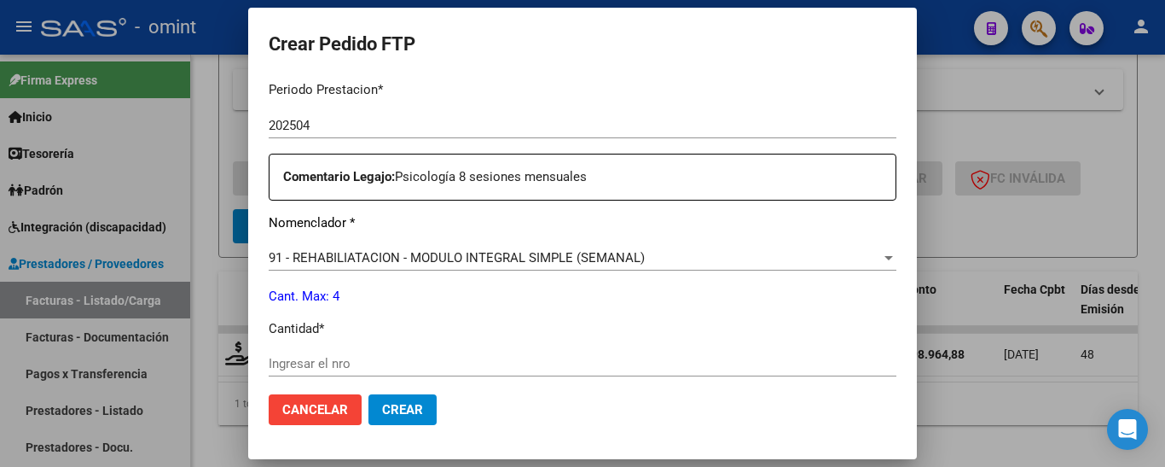
scroll to position [597, 0]
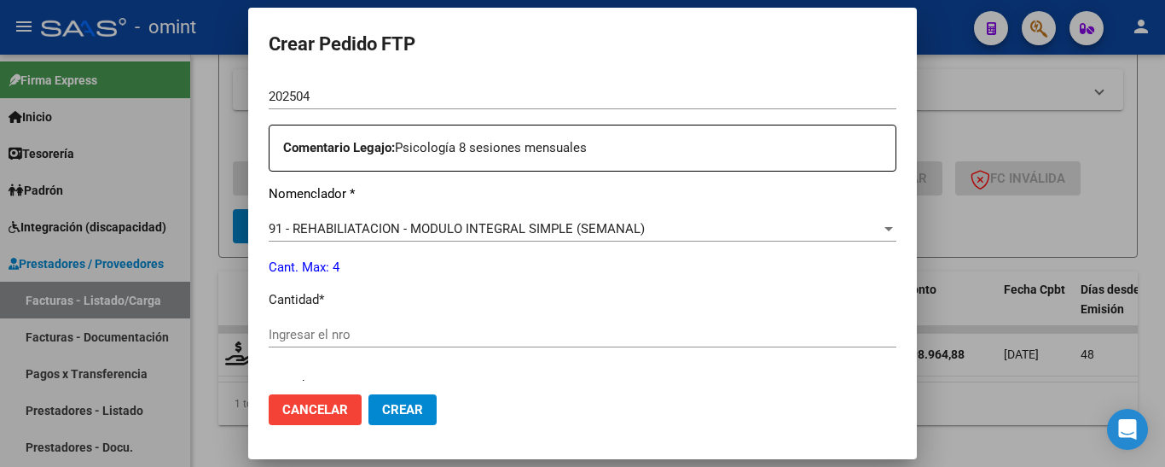
click at [393, 331] on input "Ingresar el nro" at bounding box center [583, 334] width 628 height 15
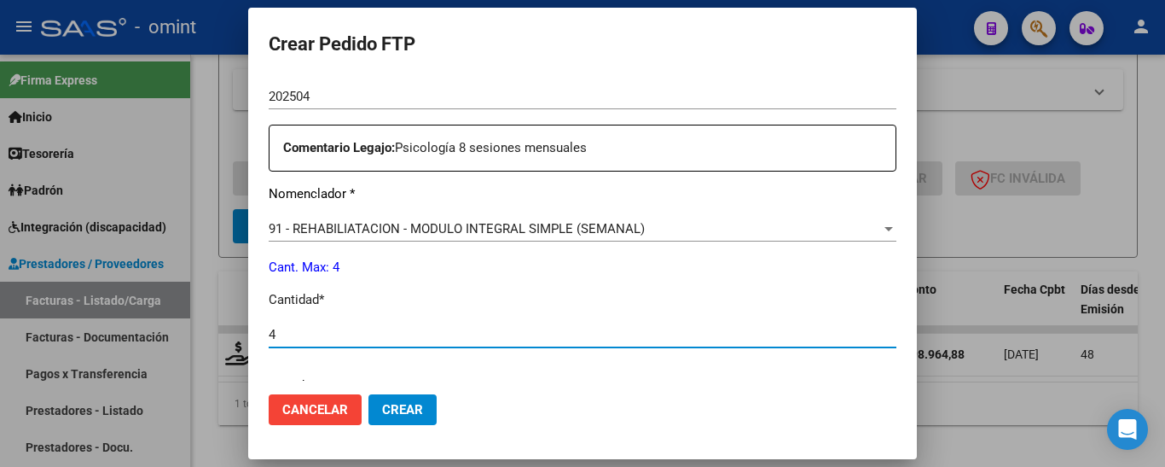
type input "4"
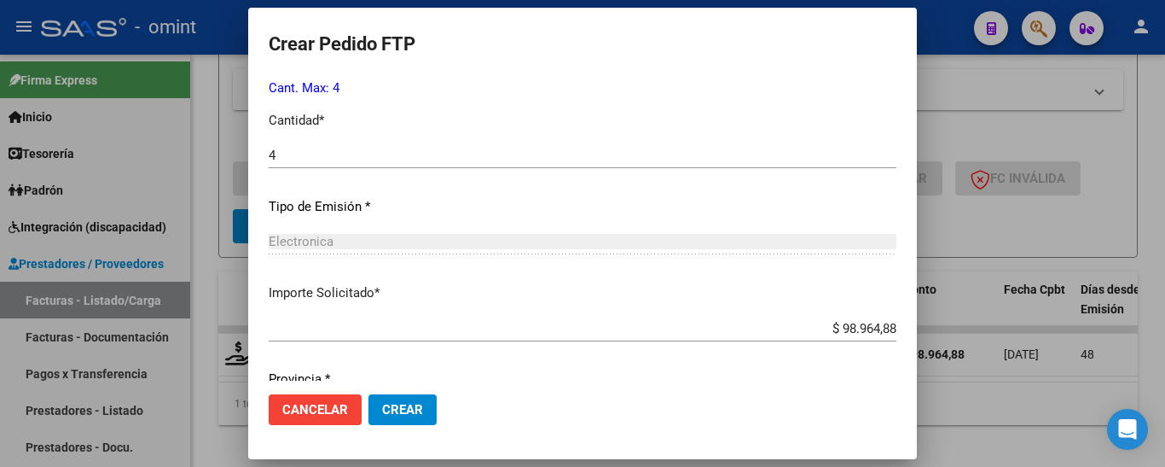
scroll to position [839, 0]
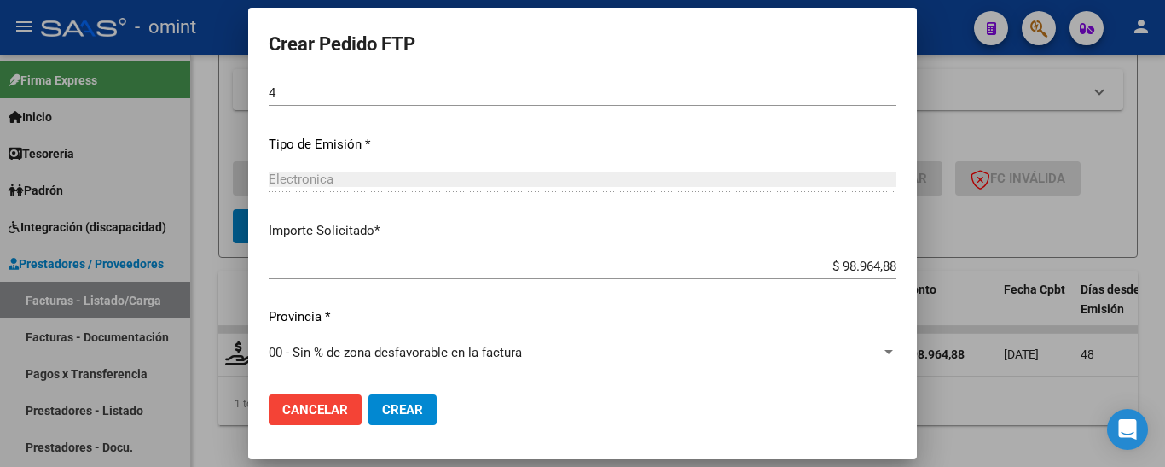
click at [409, 415] on span "Crear" at bounding box center [402, 409] width 41 height 15
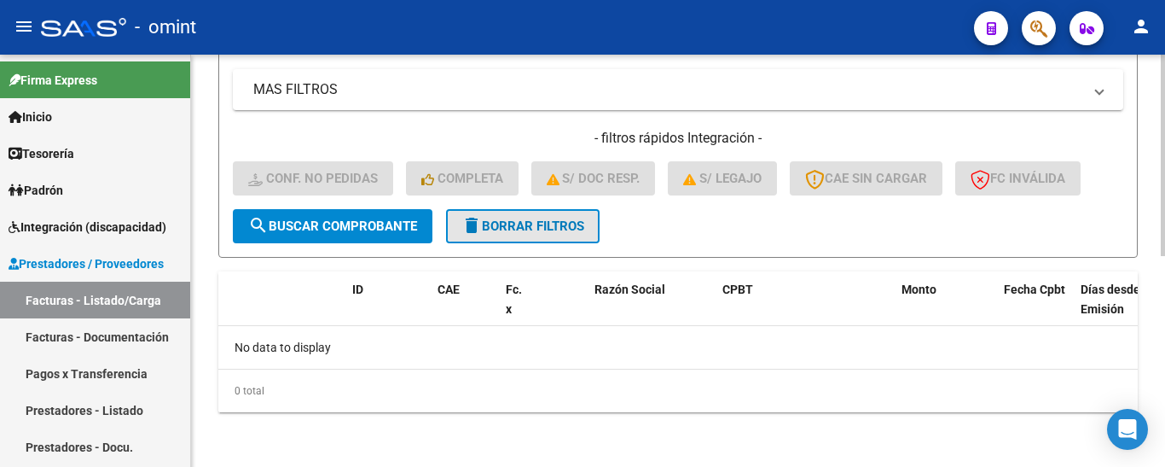
click at [576, 229] on span "delete Borrar Filtros" at bounding box center [523, 225] width 123 height 15
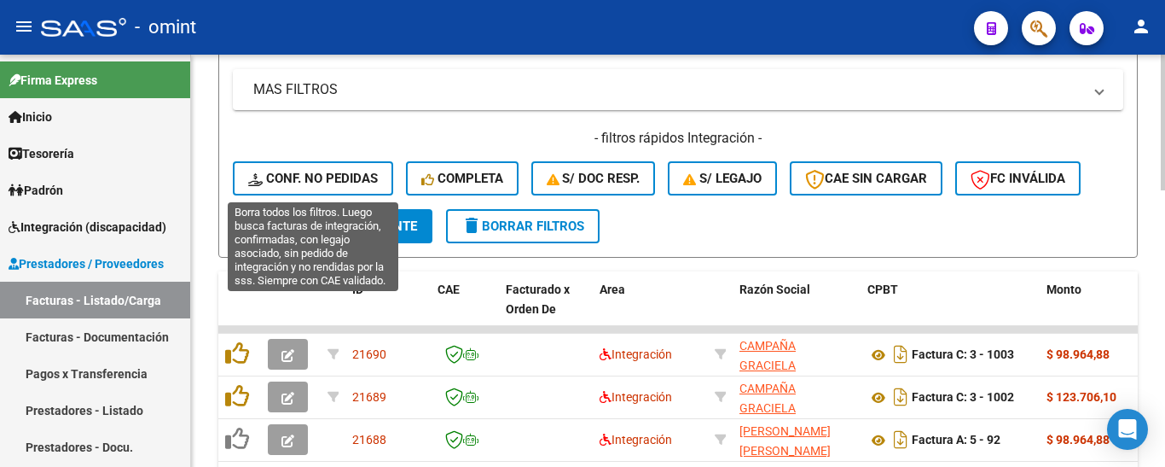
click at [333, 179] on span "Conf. no pedidas" at bounding box center [313, 178] width 130 height 15
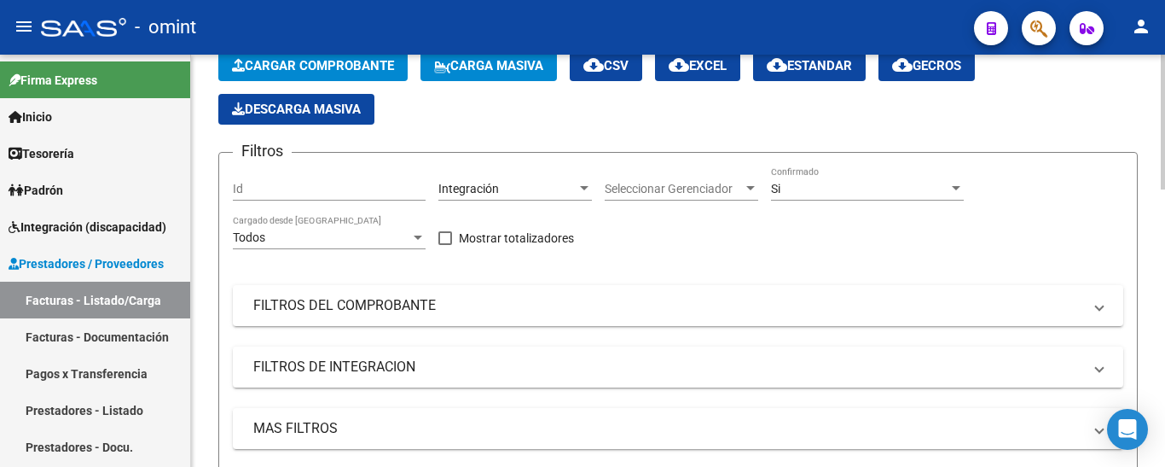
scroll to position [91, 0]
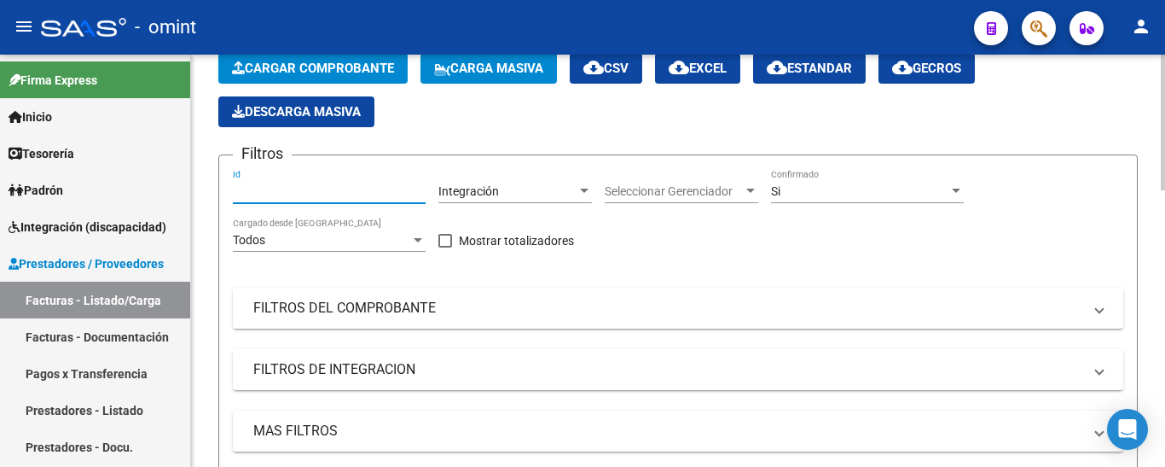
paste input "21622"
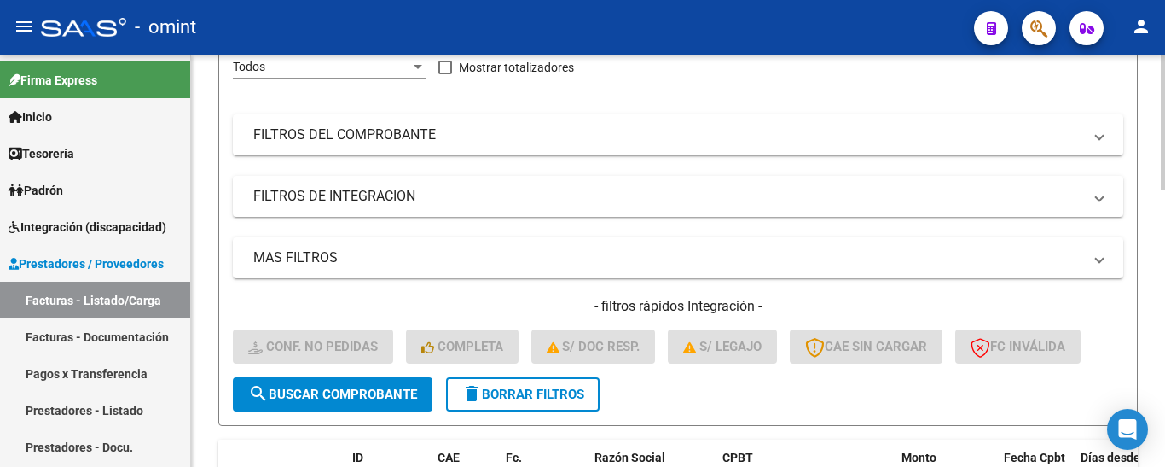
scroll to position [347, 0]
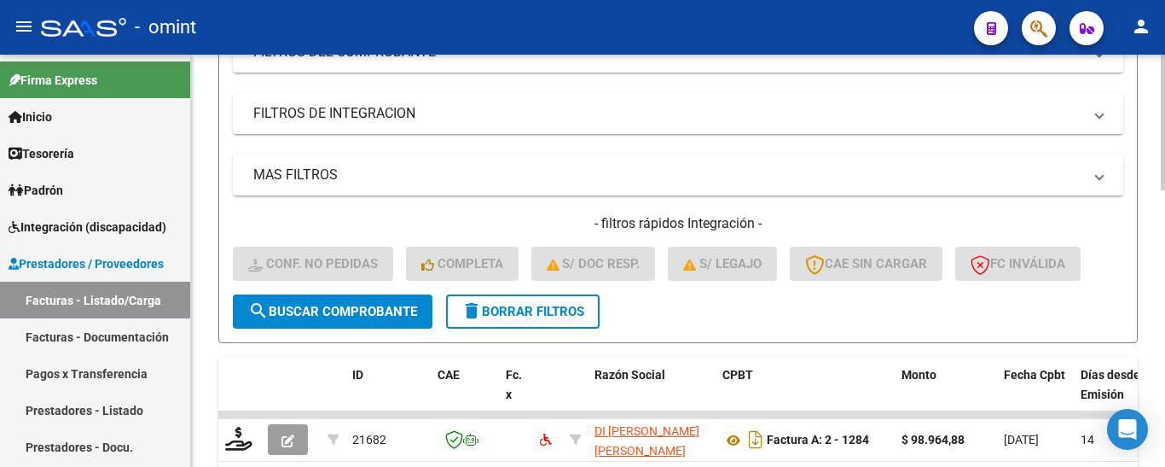
type input "21621"
click at [340, 305] on span "search Buscar Comprobante" at bounding box center [332, 311] width 169 height 15
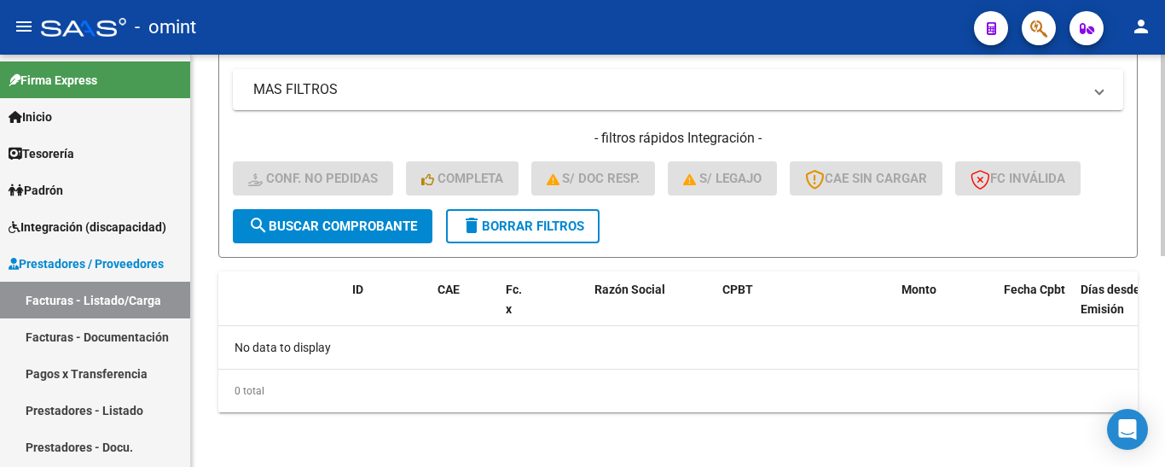
click at [514, 228] on span "delete Borrar Filtros" at bounding box center [523, 225] width 123 height 15
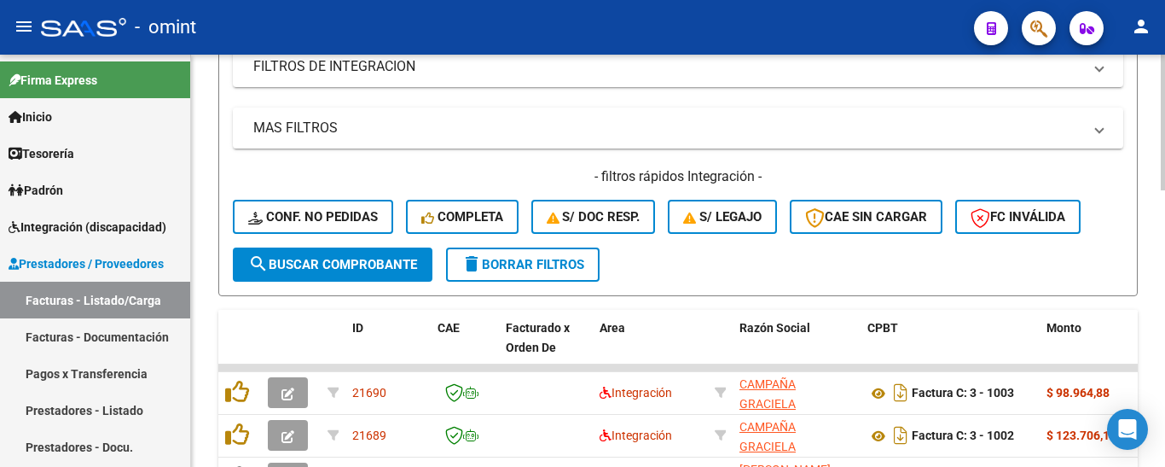
scroll to position [433, 0]
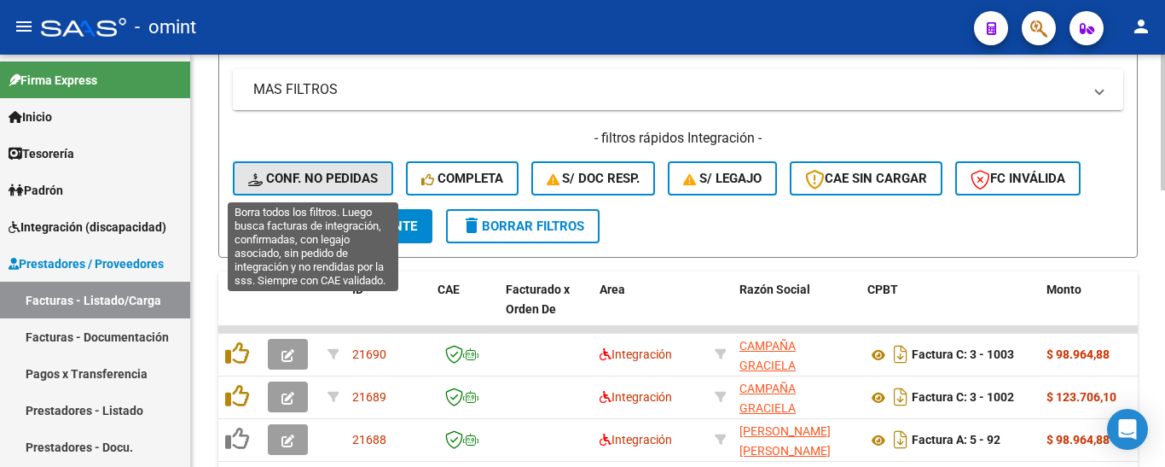
click at [342, 175] on span "Conf. no pedidas" at bounding box center [313, 178] width 130 height 15
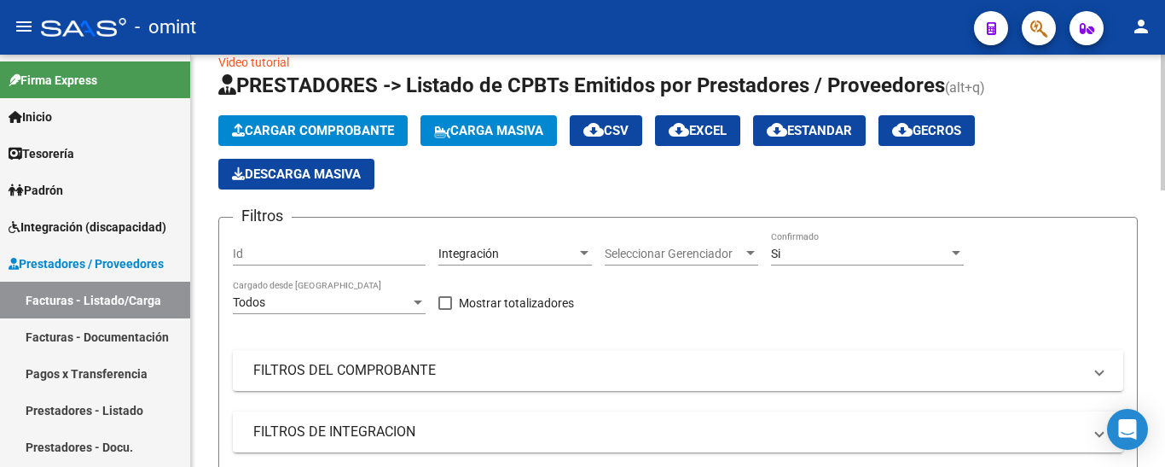
scroll to position [6, 0]
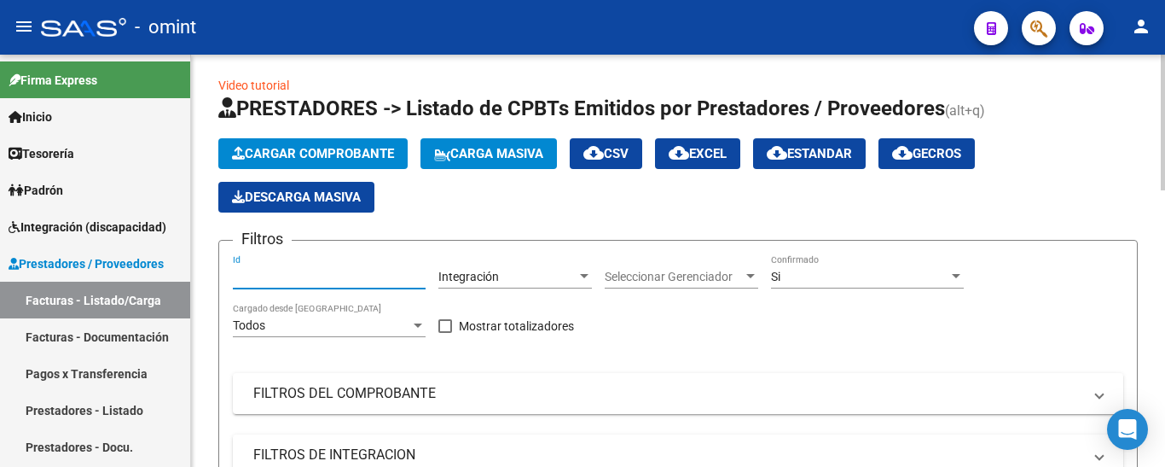
paste input "21622"
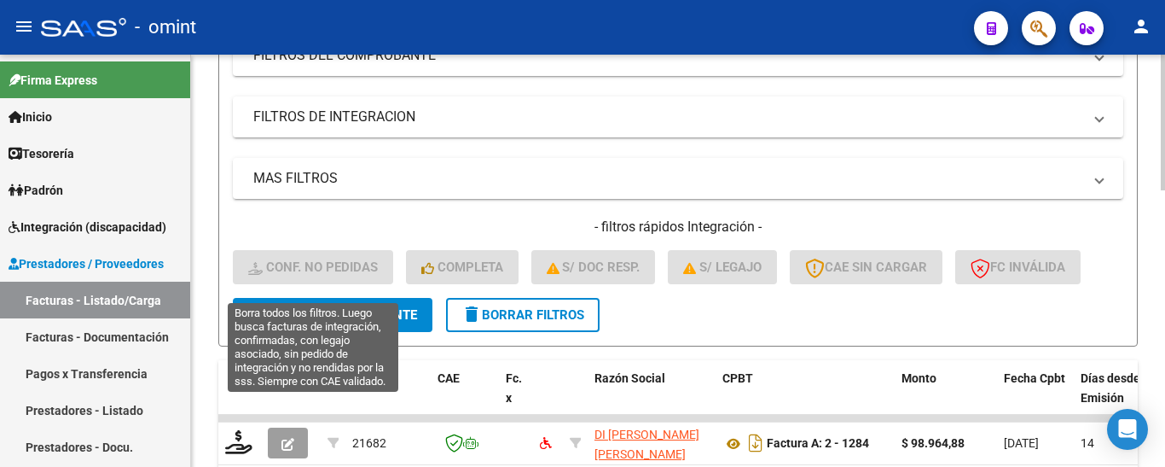
scroll to position [347, 0]
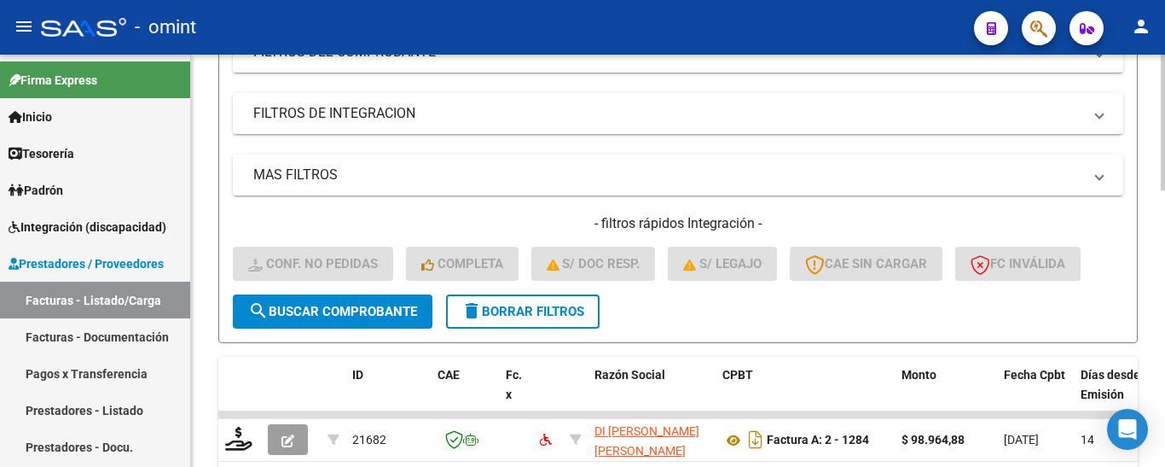
type input "21622"
click at [364, 312] on span "search Buscar Comprobante" at bounding box center [332, 311] width 169 height 15
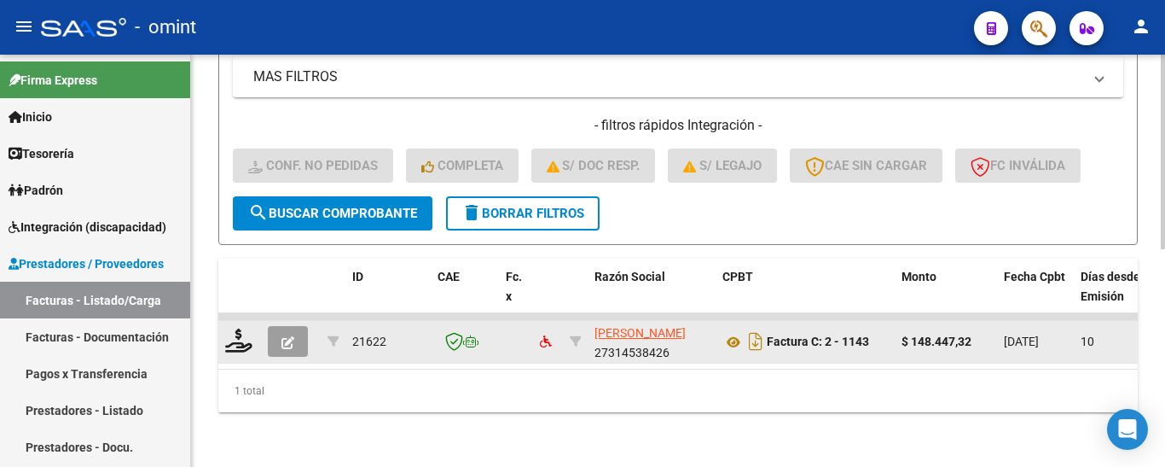
scroll to position [459, 0]
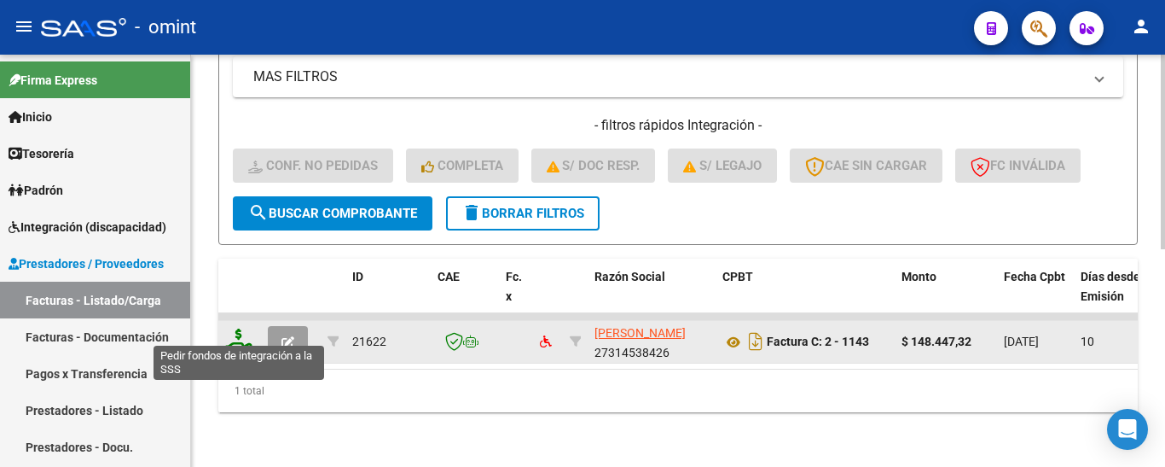
click at [234, 336] on icon at bounding box center [238, 340] width 27 height 24
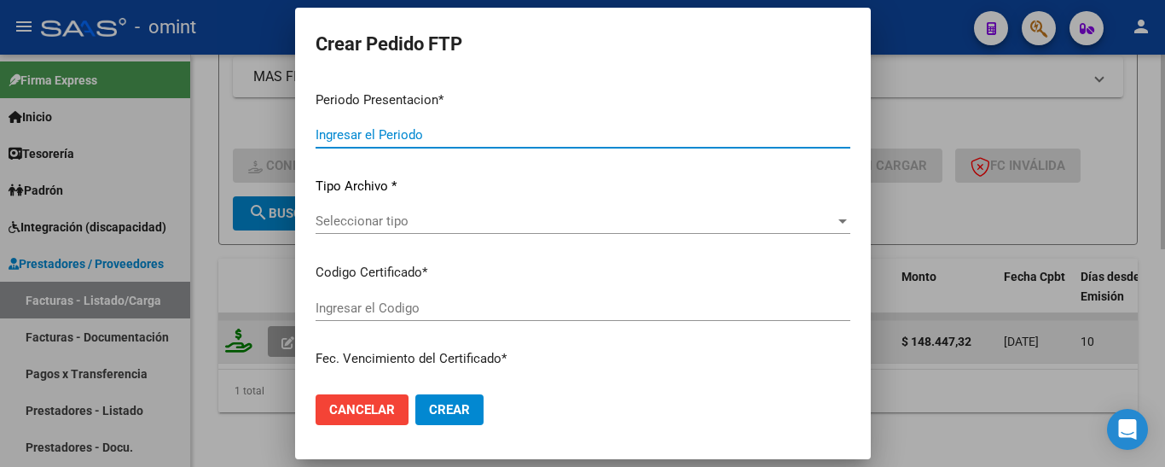
type input "202508"
type input "202504"
type input "$ 148.447,32"
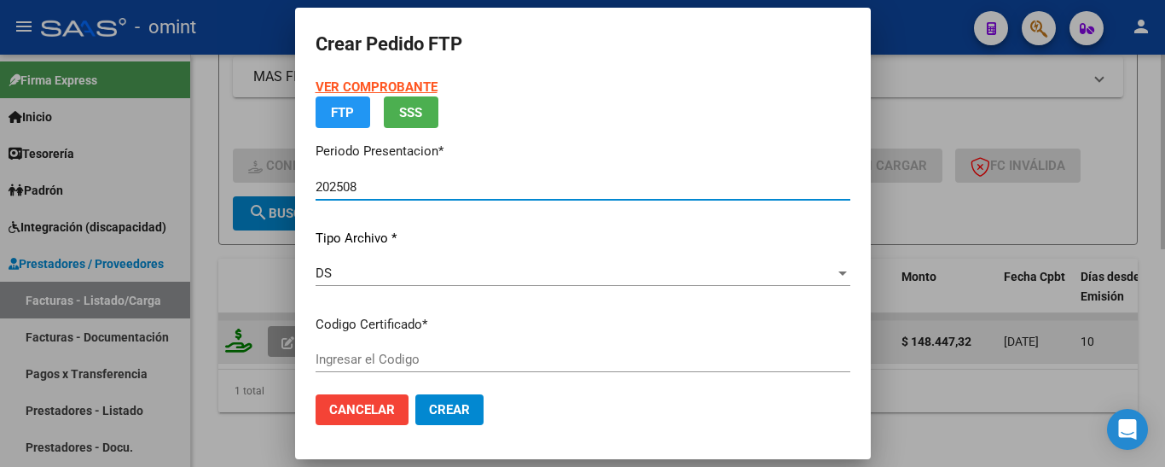
type input "5851363229"
type input "2031-12-09"
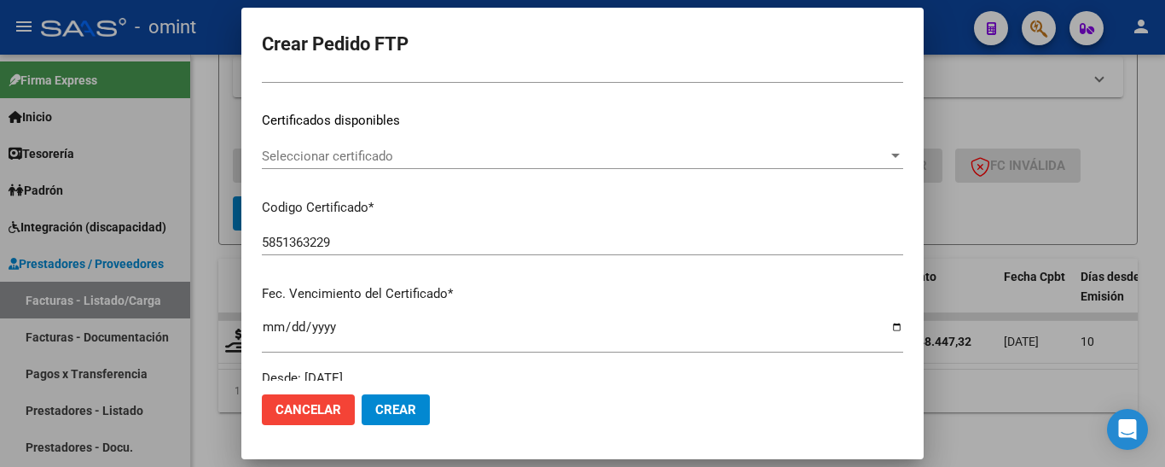
scroll to position [256, 0]
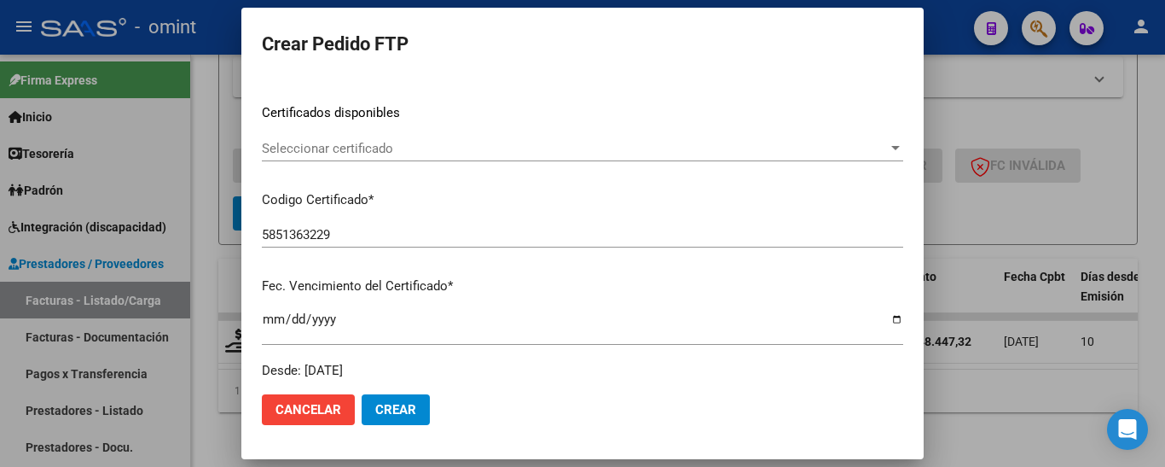
click at [414, 152] on span "Seleccionar certificado" at bounding box center [575, 148] width 626 height 15
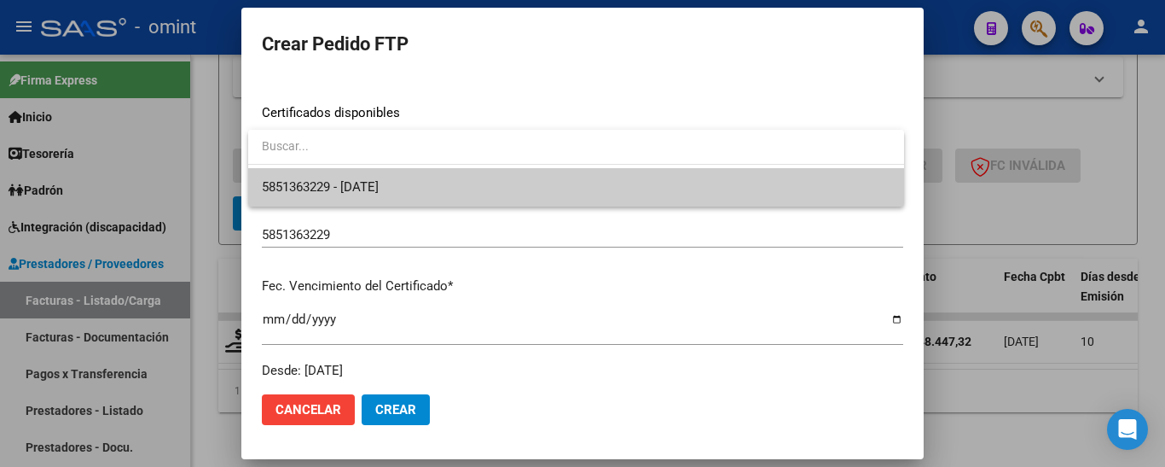
click at [418, 185] on span "5851363229 - 2031-12-09" at bounding box center [576, 187] width 629 height 38
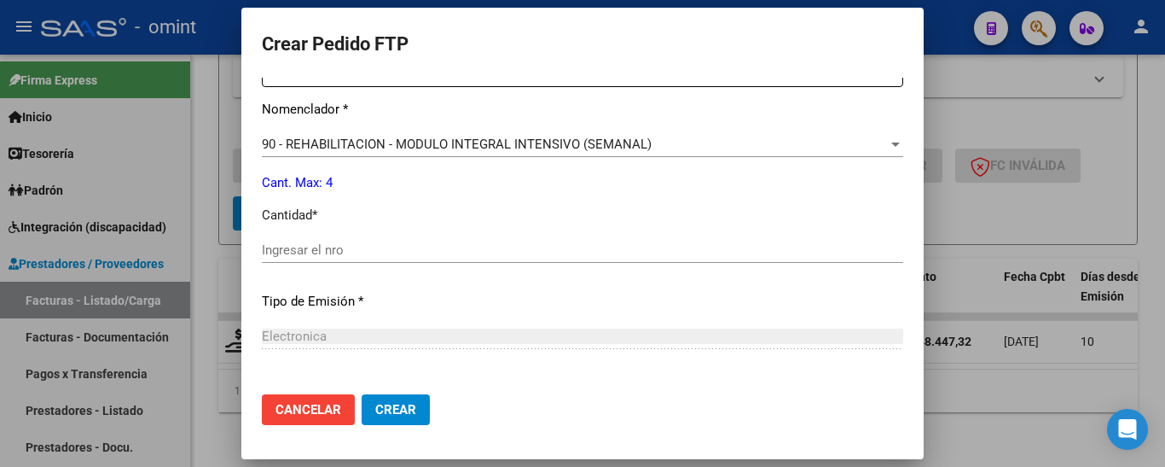
scroll to position [683, 0]
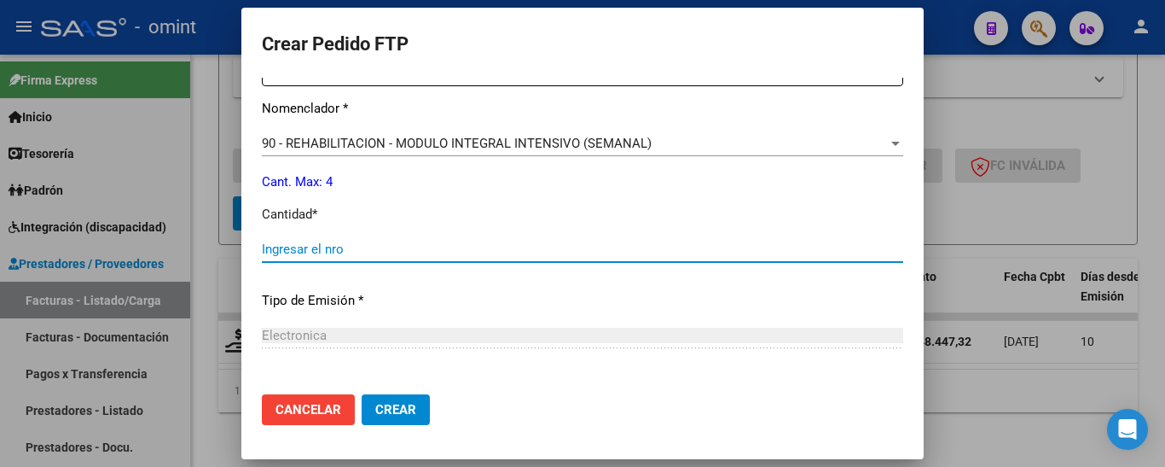
click at [388, 243] on input "Ingresar el nro" at bounding box center [583, 248] width 642 height 15
type input "4"
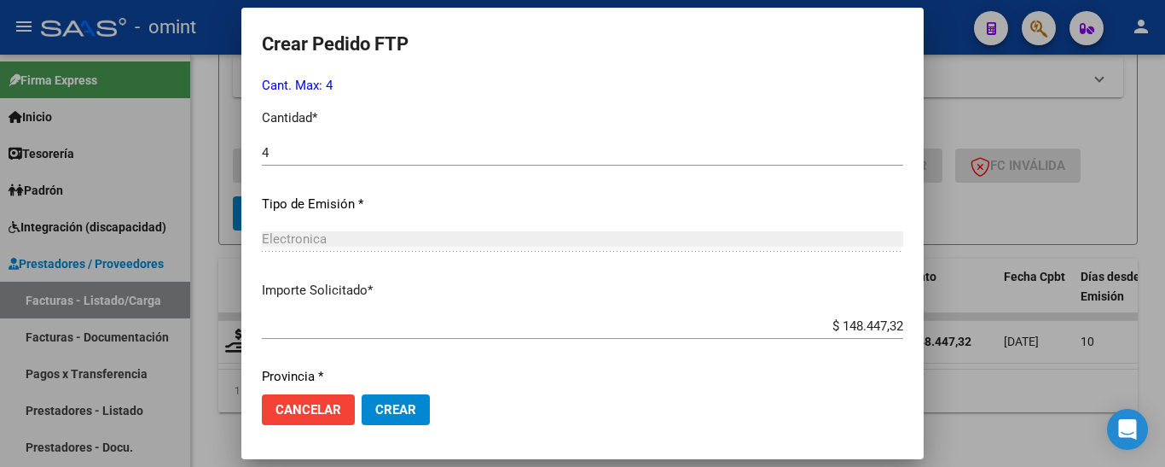
scroll to position [839, 0]
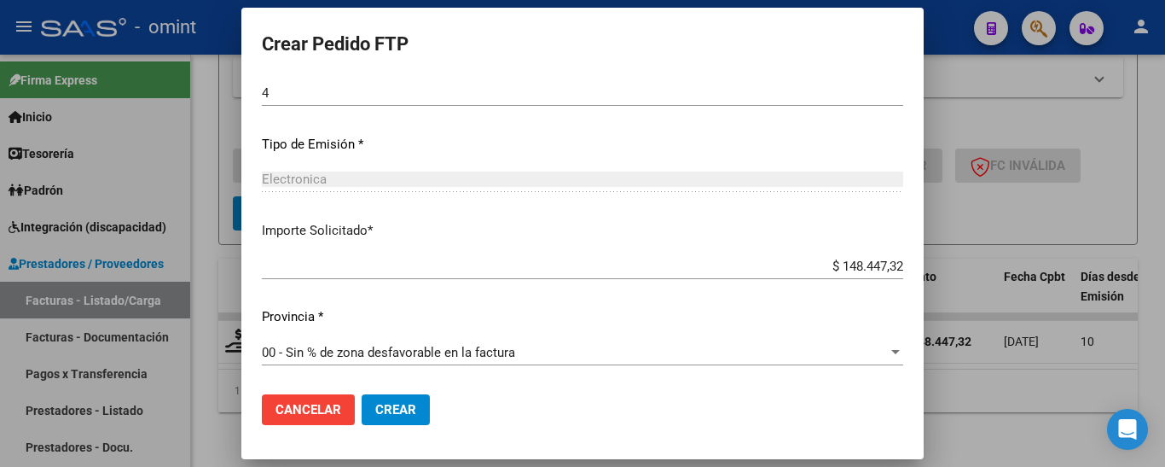
click at [395, 410] on span "Crear" at bounding box center [395, 409] width 41 height 15
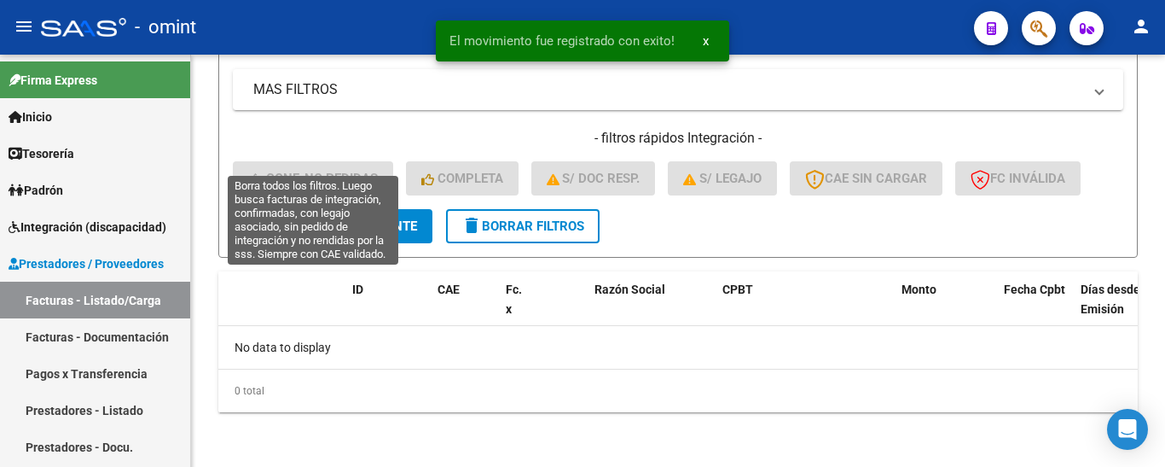
scroll to position [433, 0]
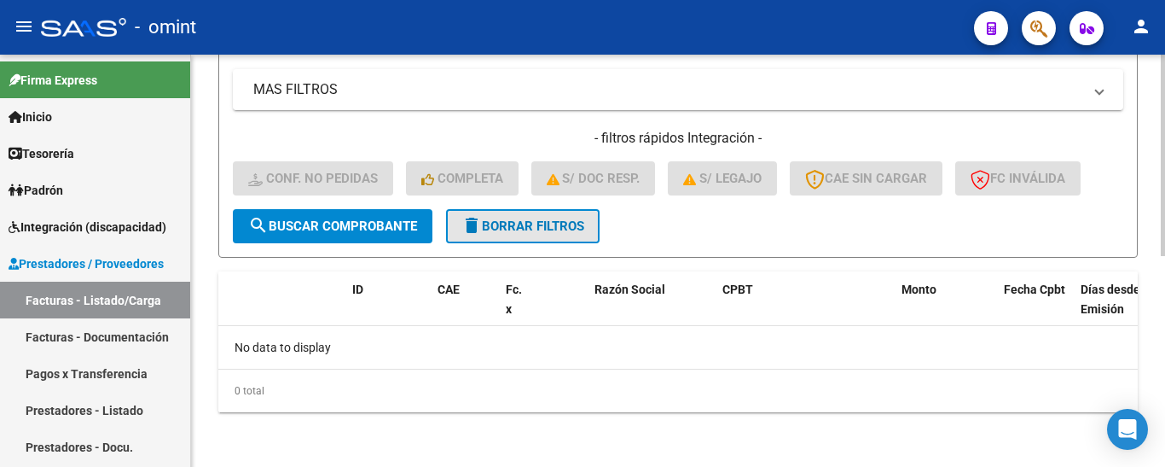
click at [549, 225] on span "delete Borrar Filtros" at bounding box center [523, 225] width 123 height 15
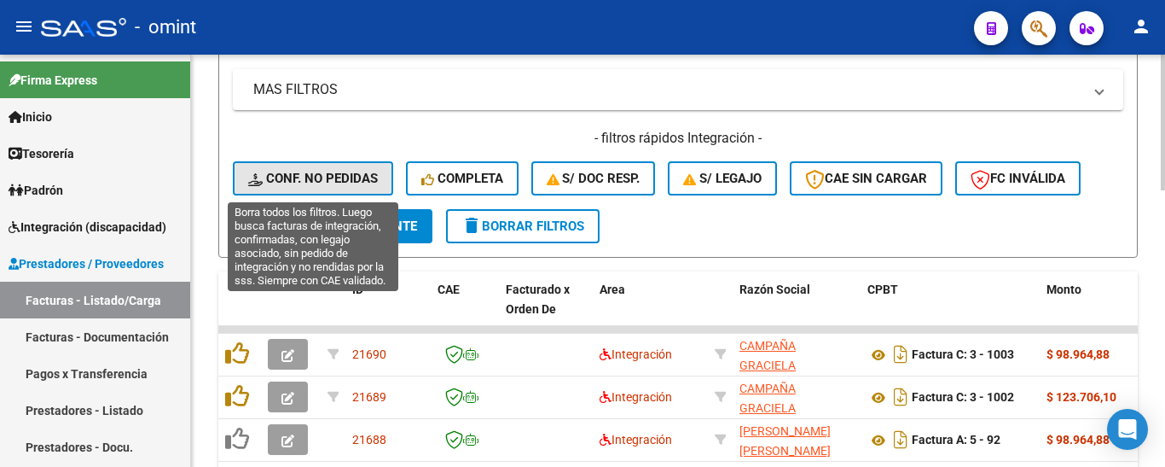
click at [337, 175] on span "Conf. no pedidas" at bounding box center [313, 178] width 130 height 15
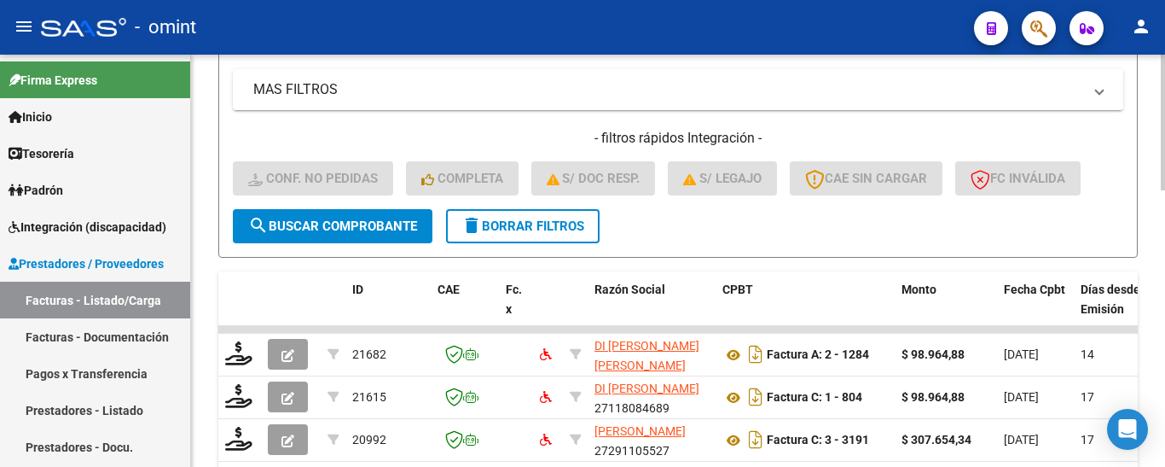
scroll to position [177, 0]
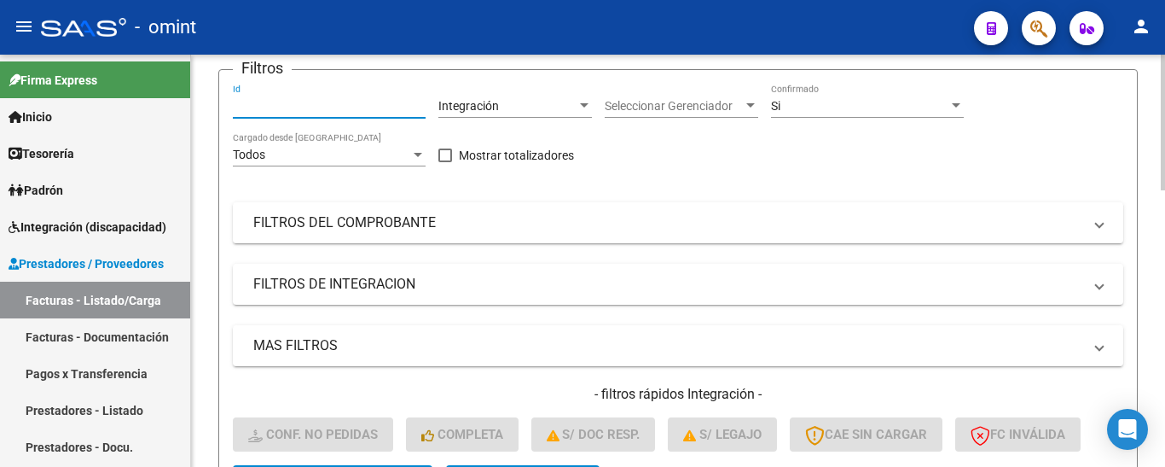
paste input "21622"
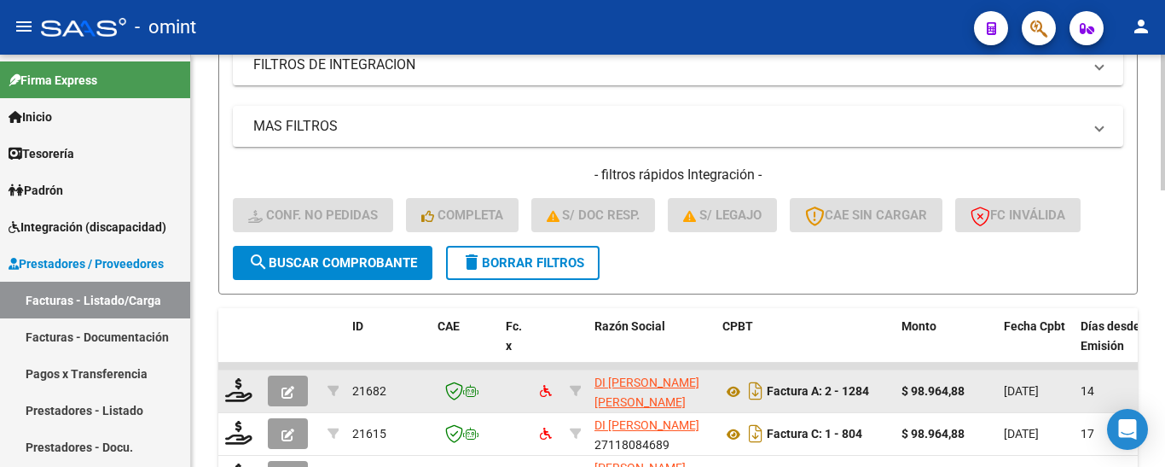
scroll to position [518, 0]
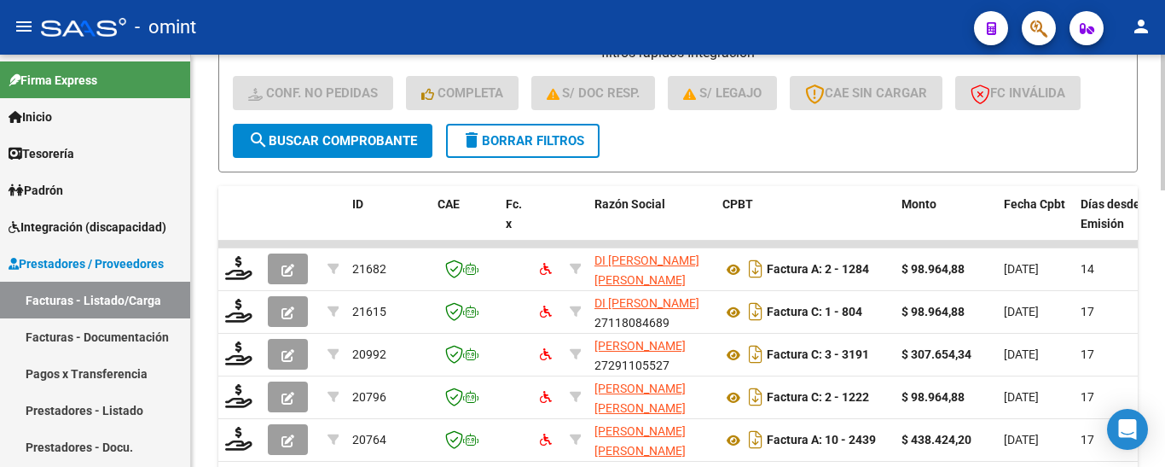
type input "21622"
click at [369, 134] on span "search Buscar Comprobante" at bounding box center [332, 140] width 169 height 15
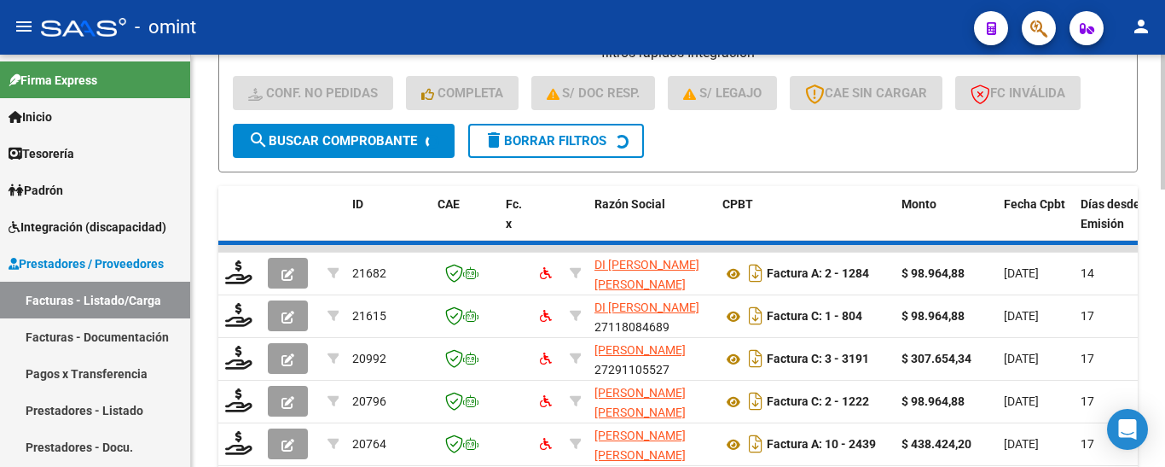
scroll to position [433, 0]
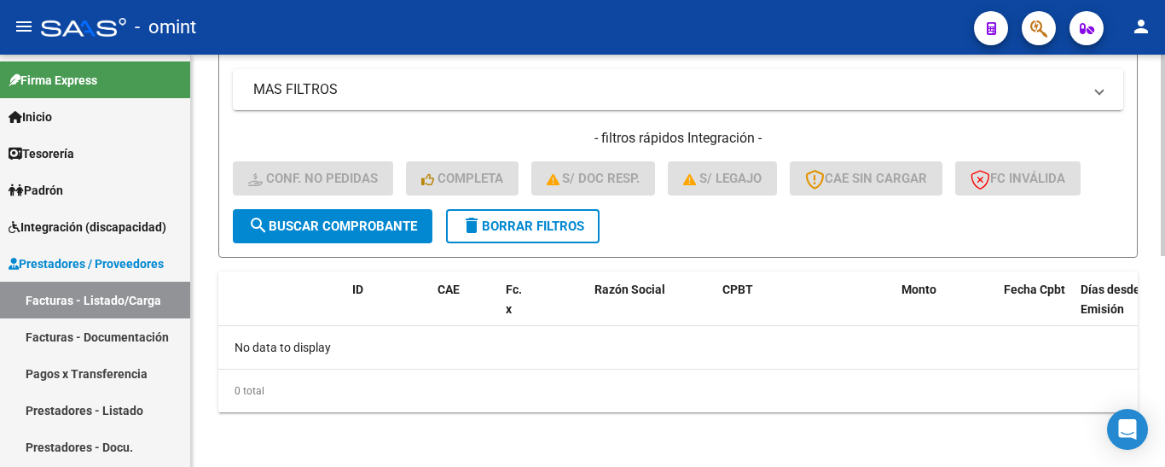
click at [514, 220] on span "delete Borrar Filtros" at bounding box center [523, 225] width 123 height 15
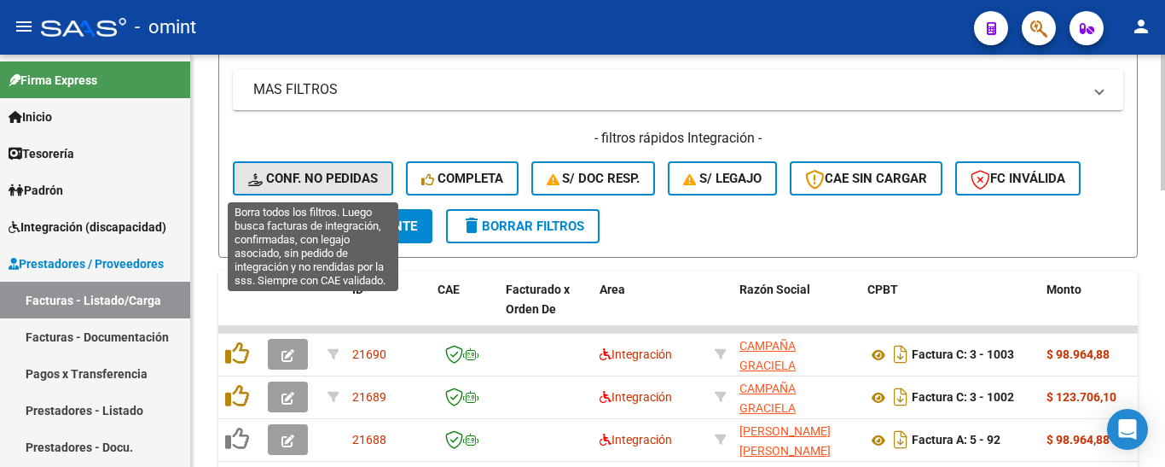
click at [347, 186] on button "Conf. no pedidas" at bounding box center [313, 178] width 160 height 34
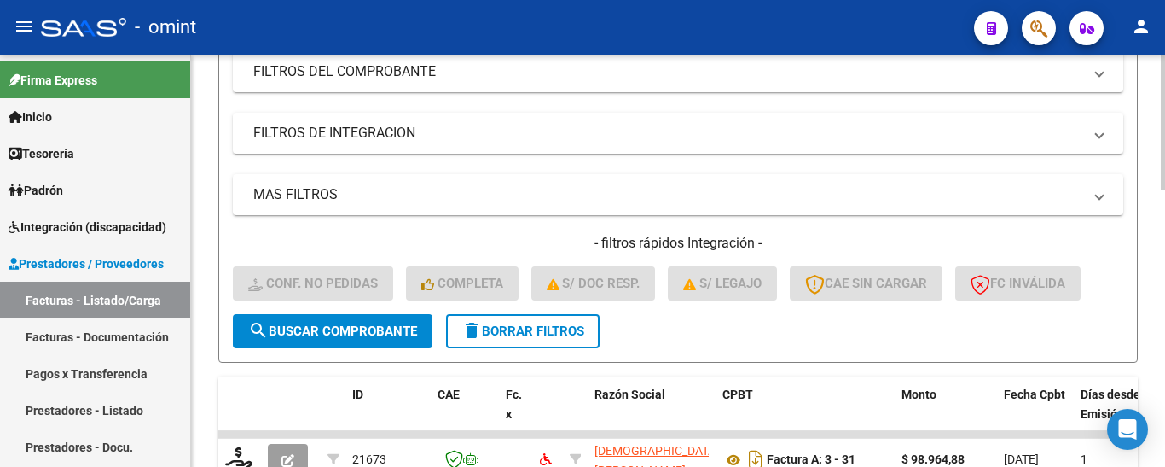
scroll to position [177, 0]
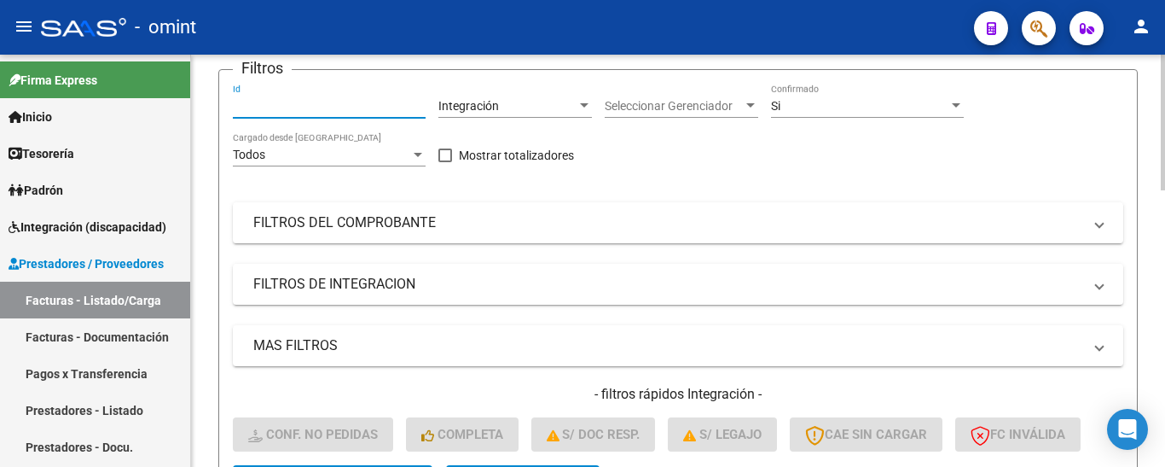
paste input "21673"
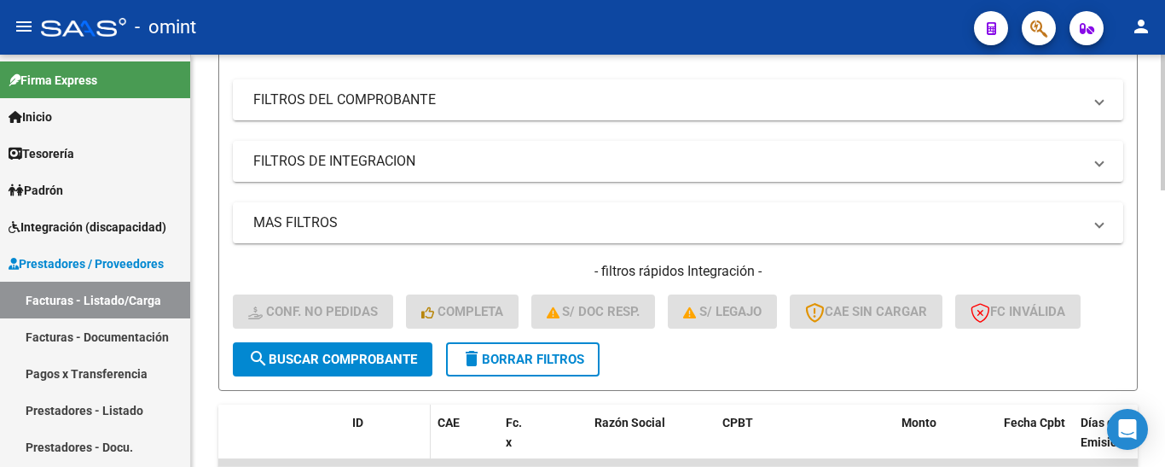
scroll to position [433, 0]
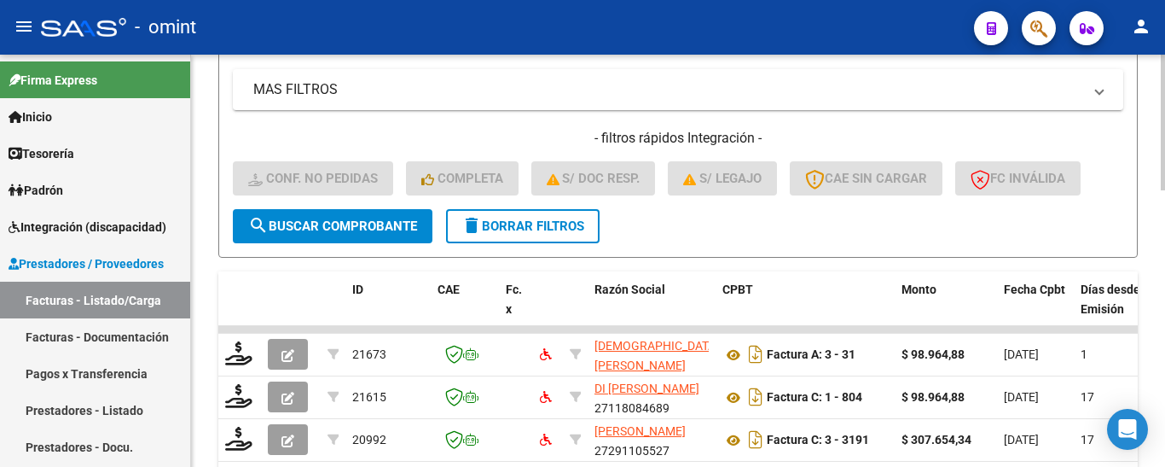
type input "21673"
click at [368, 220] on span "search Buscar Comprobante" at bounding box center [332, 225] width 169 height 15
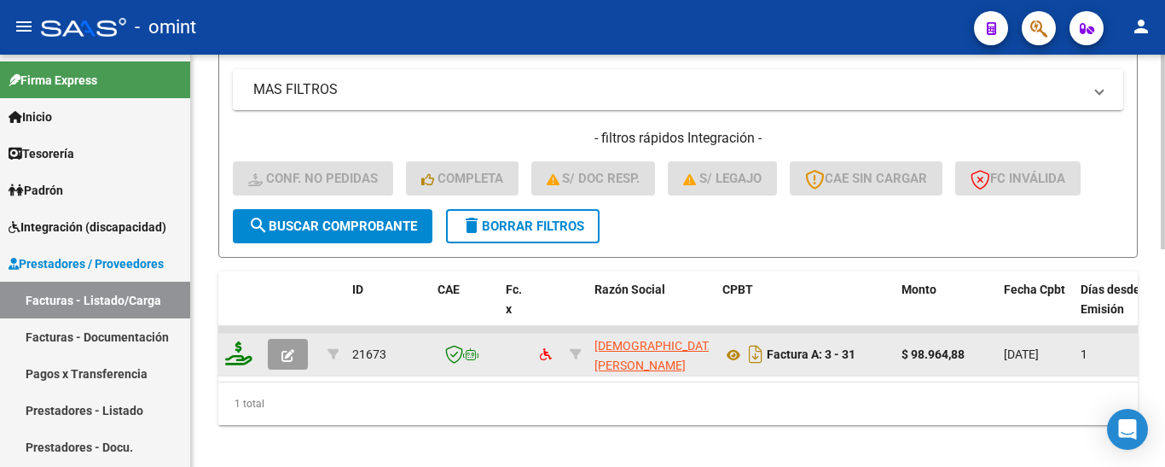
click at [237, 352] on icon at bounding box center [238, 353] width 27 height 24
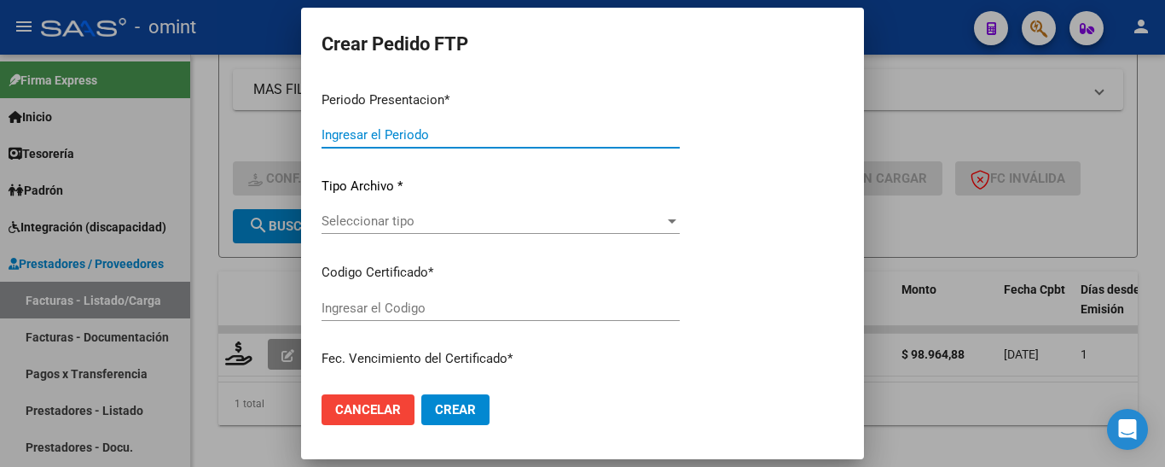
type input "202508"
type input "$ 98.964,88"
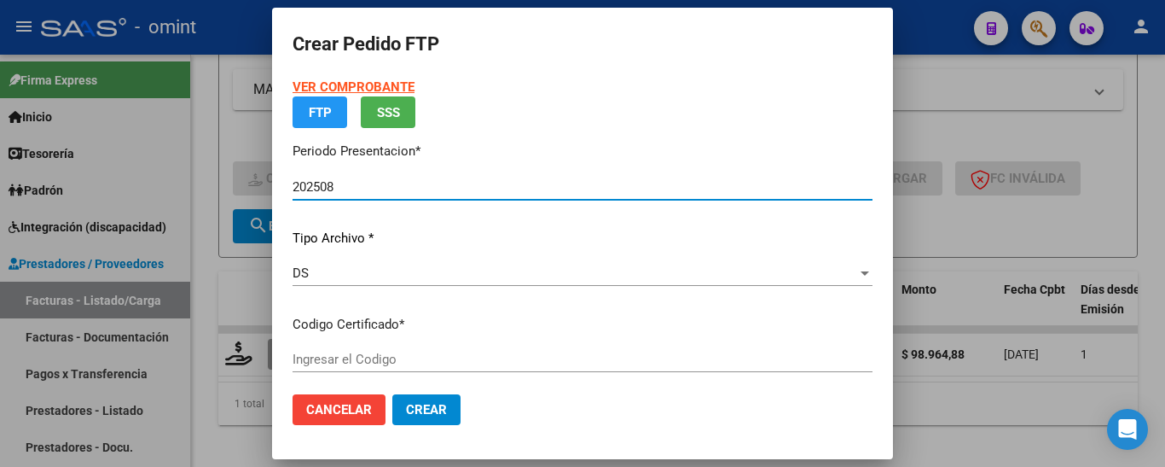
type input "8057523966"
type input "2027-09-29"
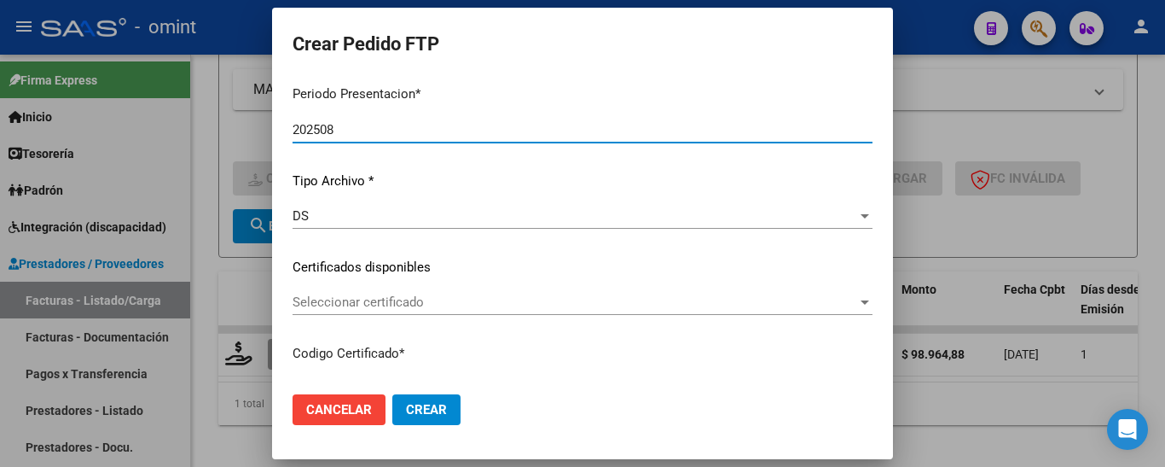
scroll to position [131, 0]
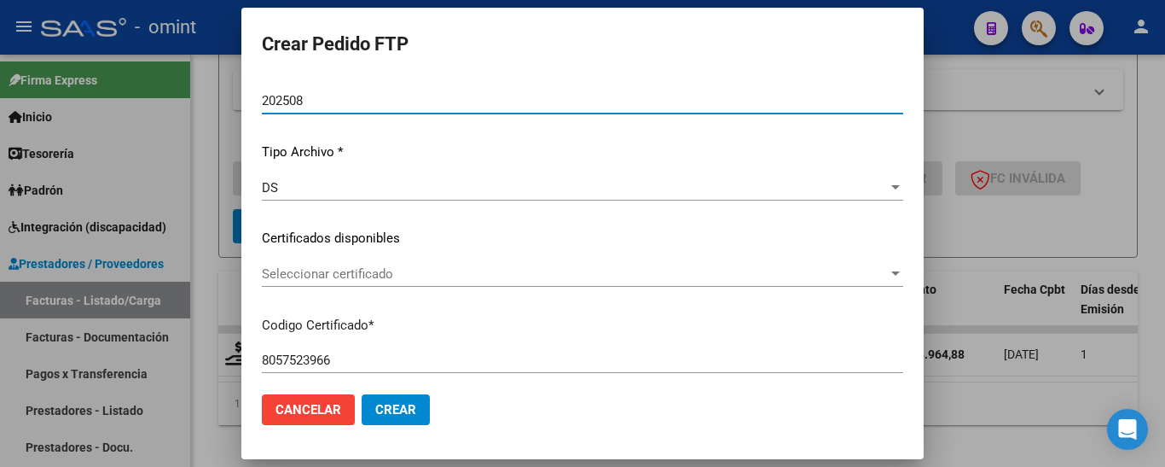
click at [466, 276] on span "Seleccionar certificado" at bounding box center [575, 273] width 626 height 15
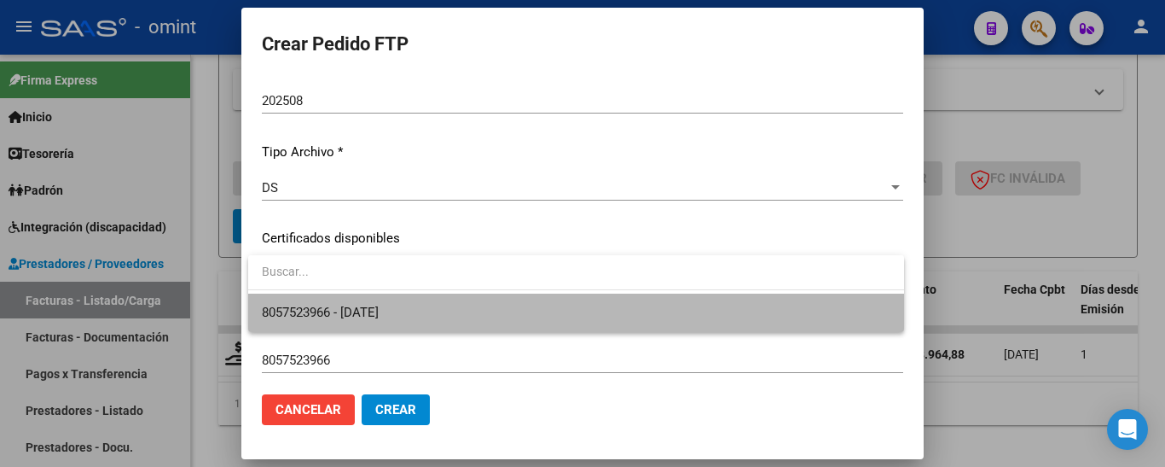
click at [469, 311] on span "8057523966 - 2027-09-29" at bounding box center [576, 312] width 629 height 38
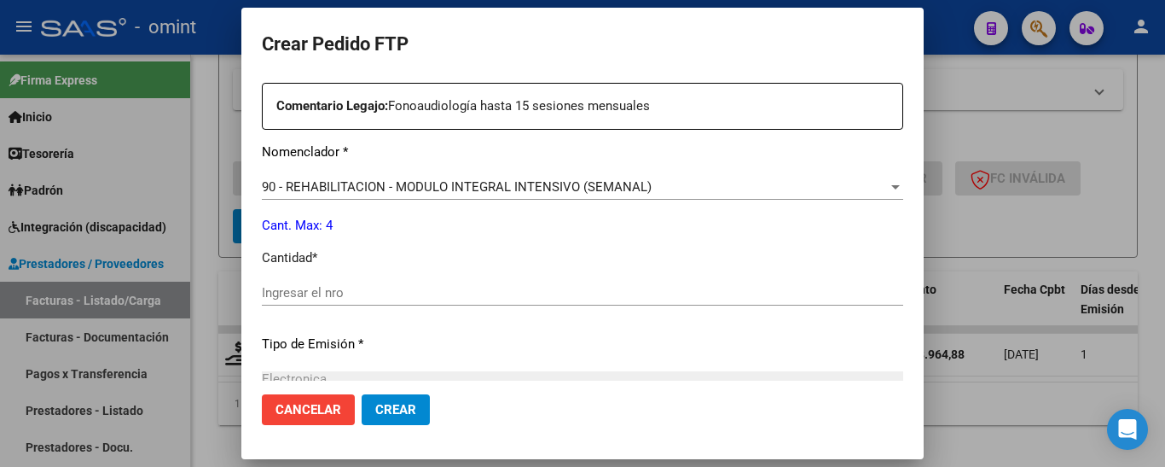
scroll to position [642, 0]
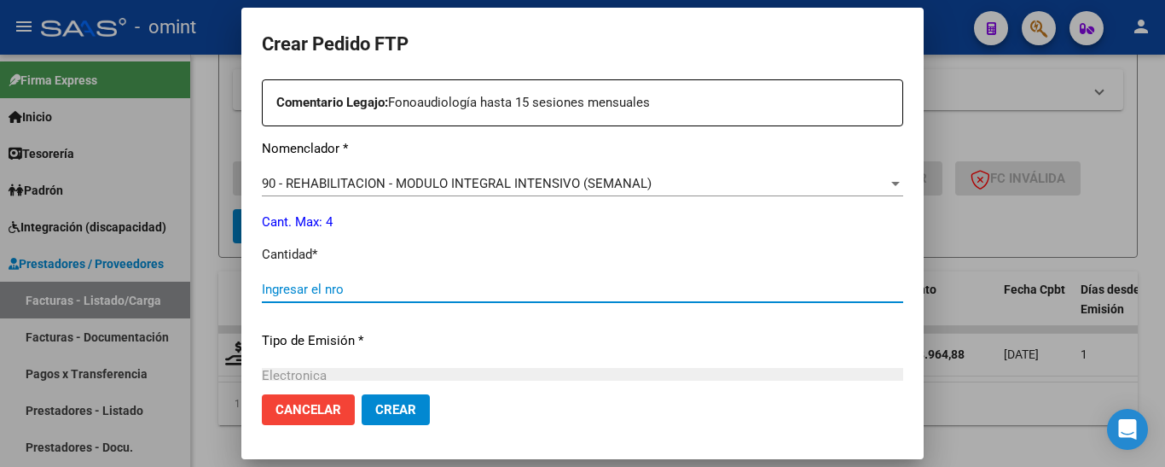
click at [451, 294] on input "Ingresar el nro" at bounding box center [583, 289] width 642 height 15
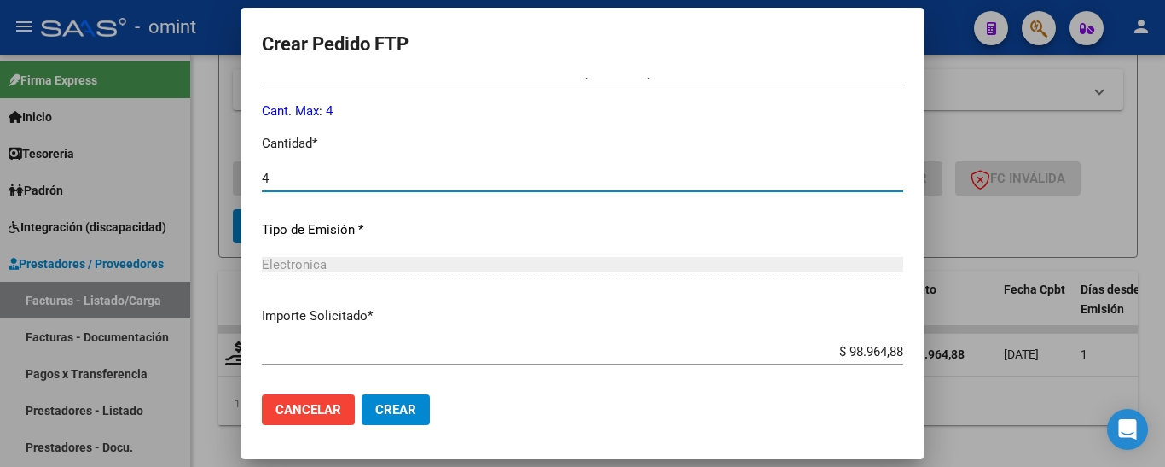
scroll to position [839, 0]
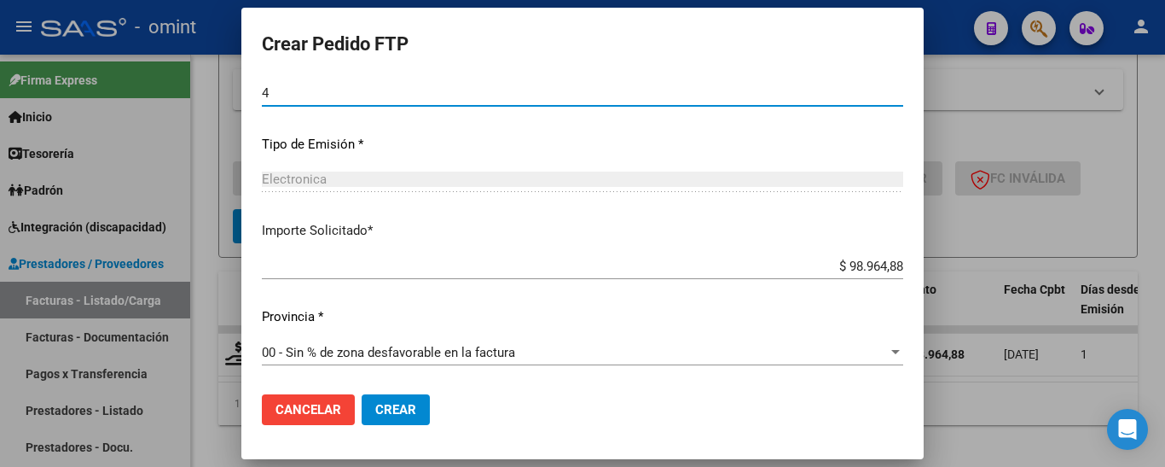
type input "4"
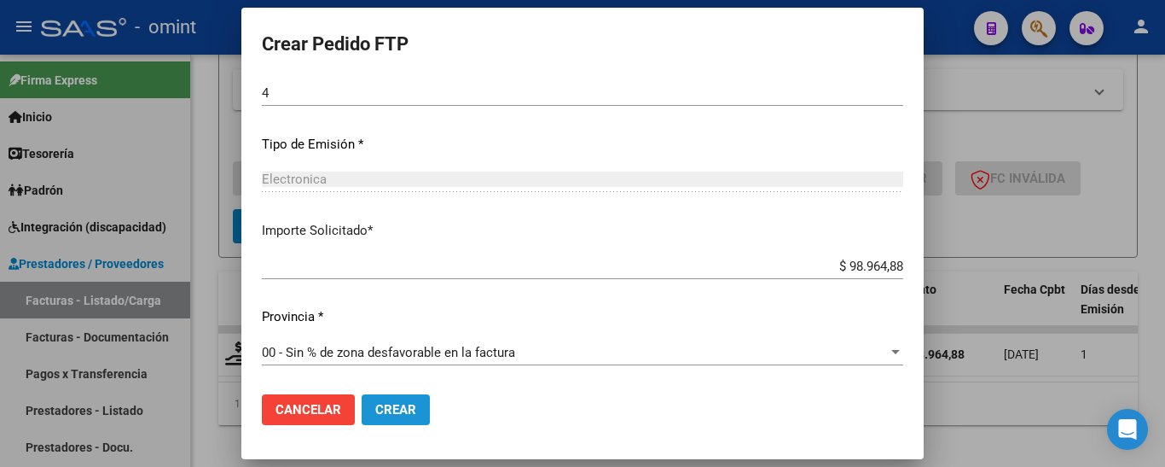
click at [417, 410] on button "Crear" at bounding box center [396, 409] width 68 height 31
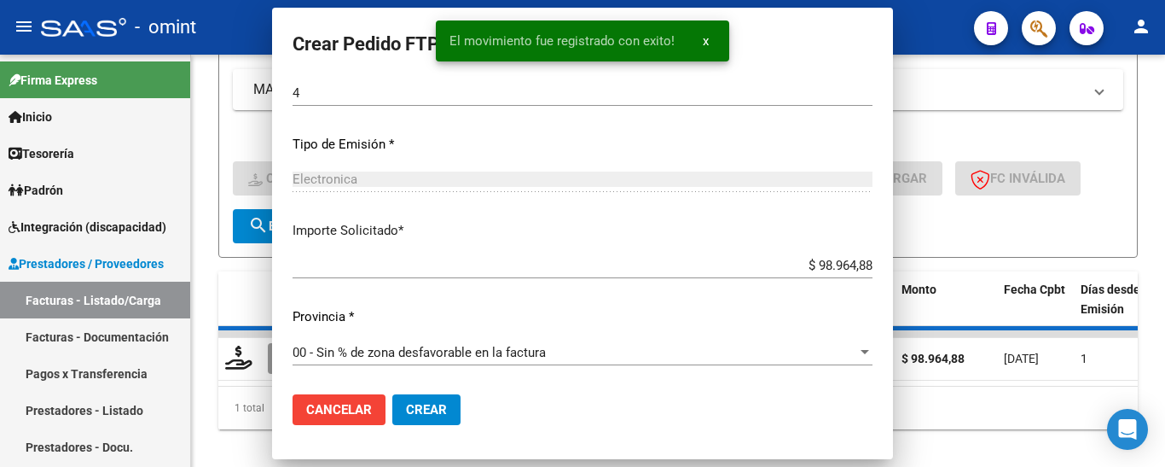
scroll to position [0, 0]
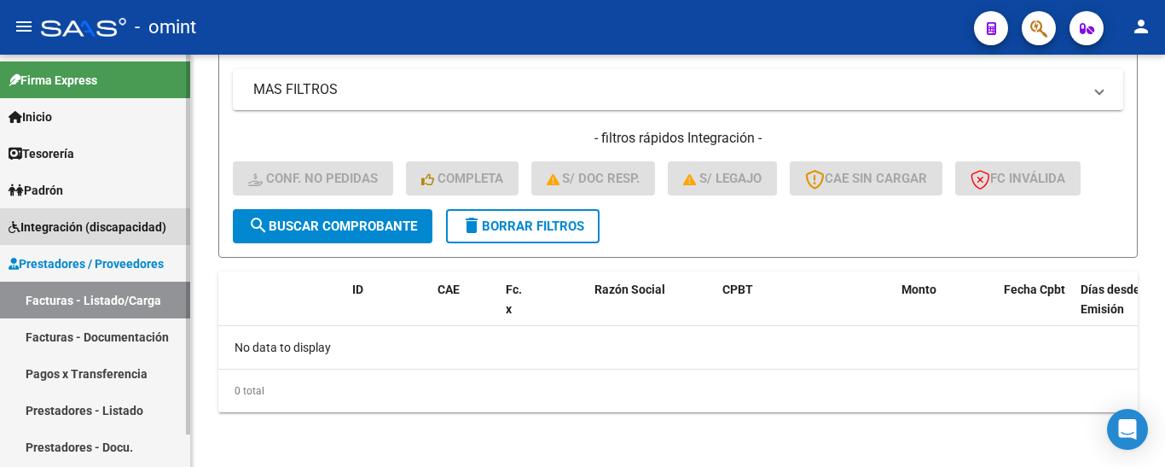
click at [83, 221] on span "Integración (discapacidad)" at bounding box center [88, 227] width 158 height 19
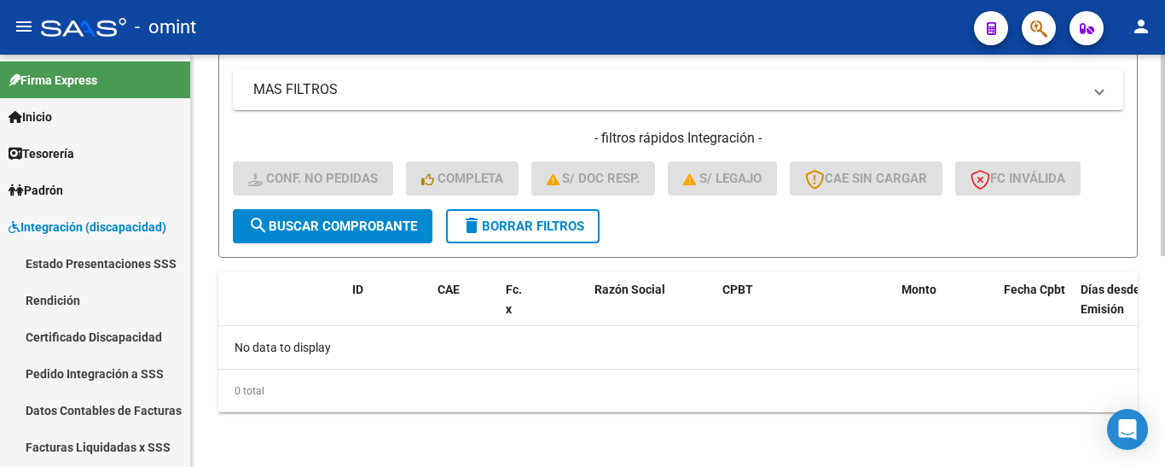
click at [534, 224] on span "delete Borrar Filtros" at bounding box center [523, 225] width 123 height 15
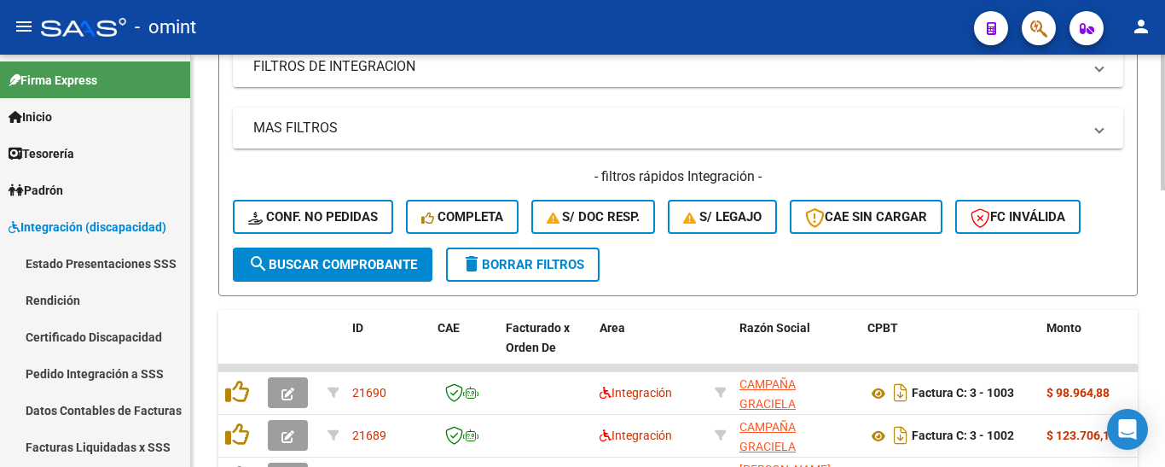
scroll to position [433, 0]
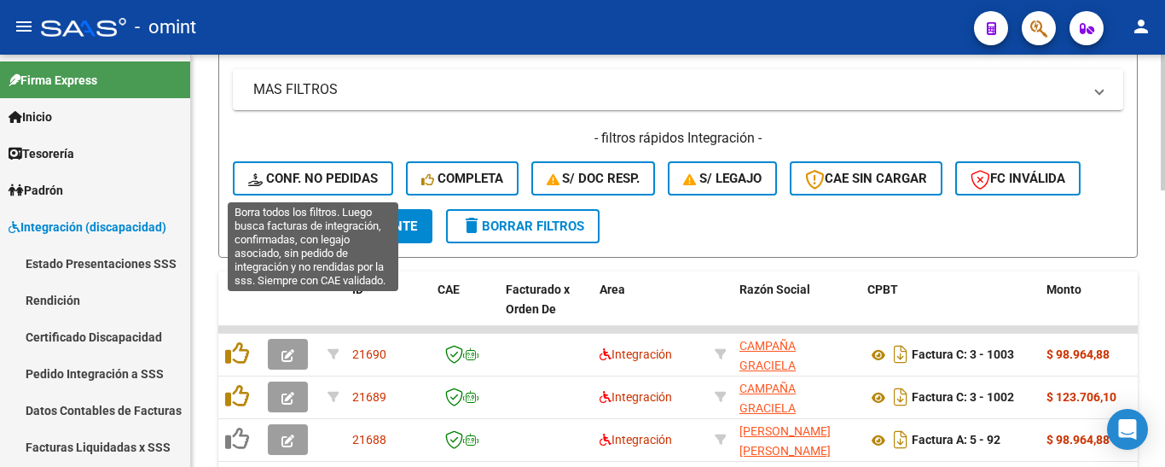
click at [333, 180] on span "Conf. no pedidas" at bounding box center [313, 178] width 130 height 15
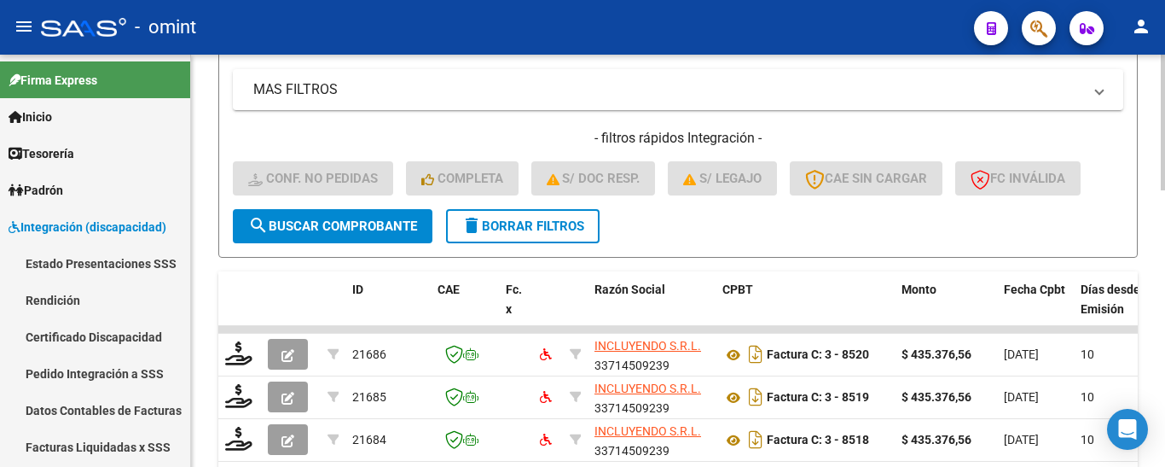
scroll to position [177, 0]
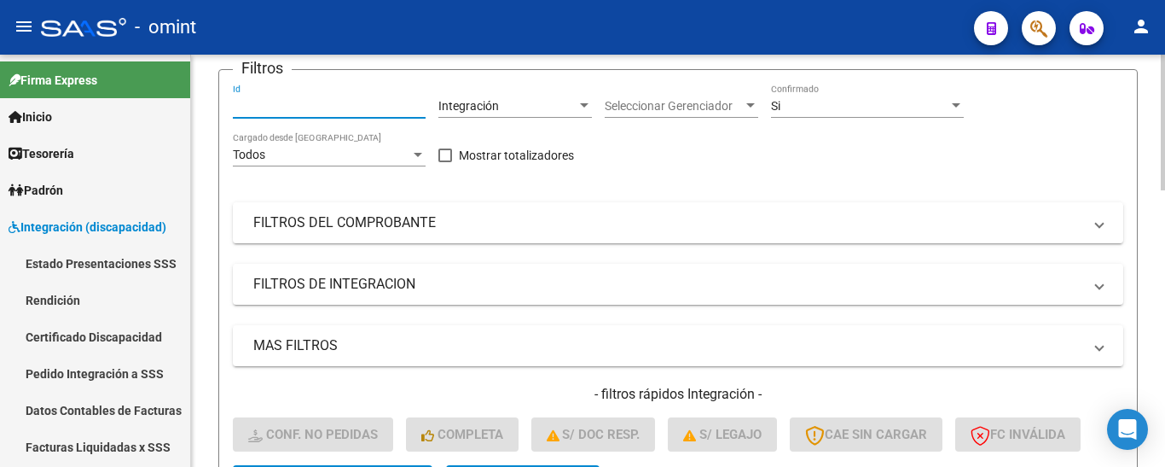
paste input "21684"
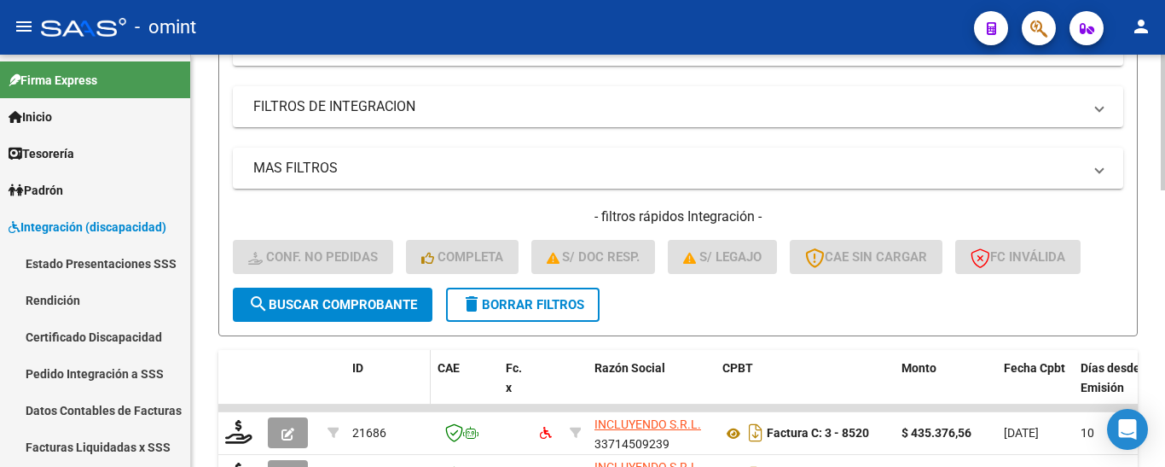
scroll to position [433, 0]
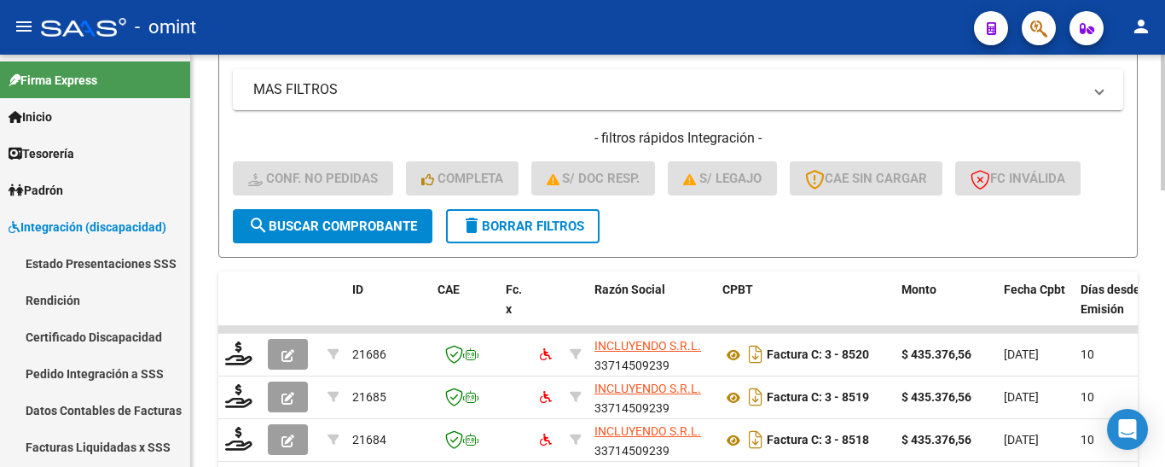
type input "21684"
click at [360, 228] on span "search Buscar Comprobante" at bounding box center [332, 225] width 169 height 15
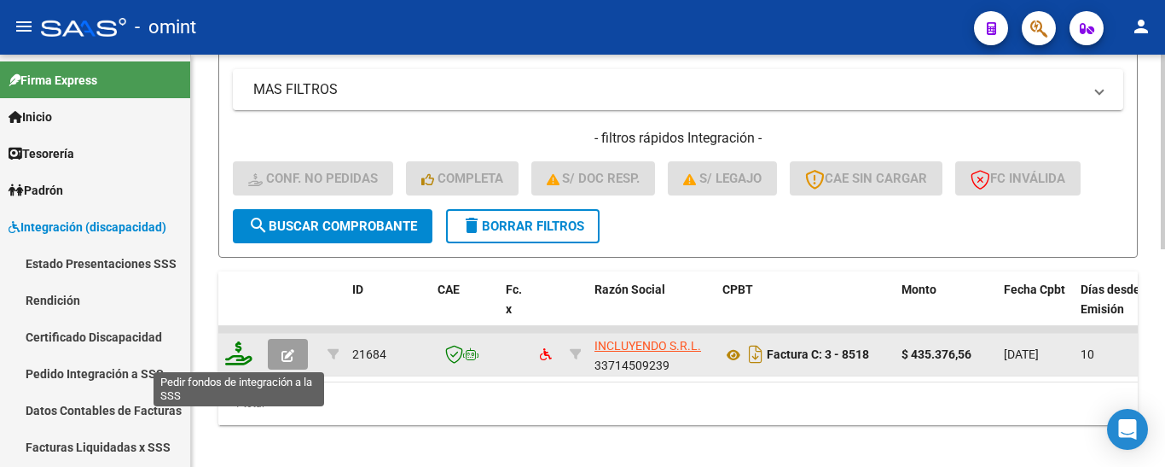
click at [241, 351] on icon at bounding box center [238, 353] width 27 height 24
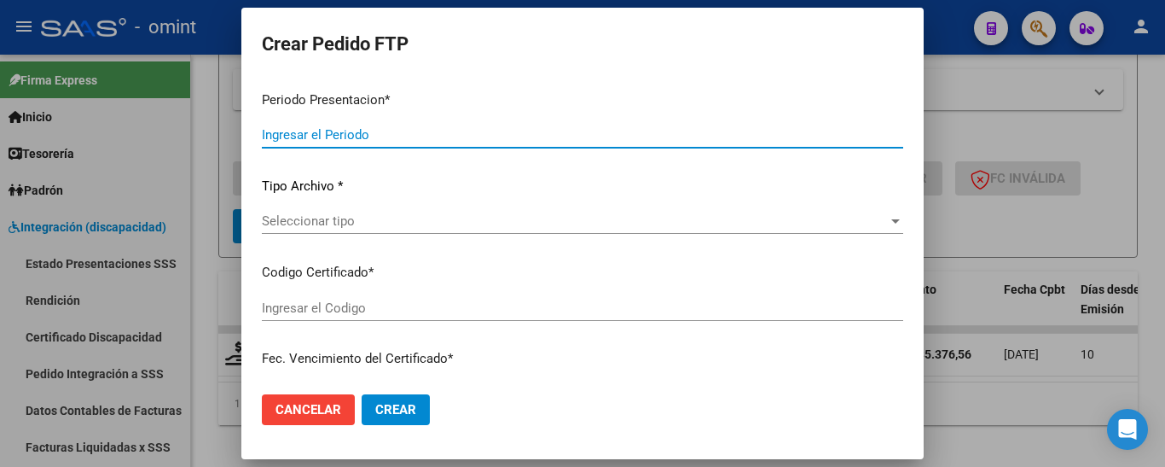
type input "202508"
type input "202506"
type input "$ 435.376,56"
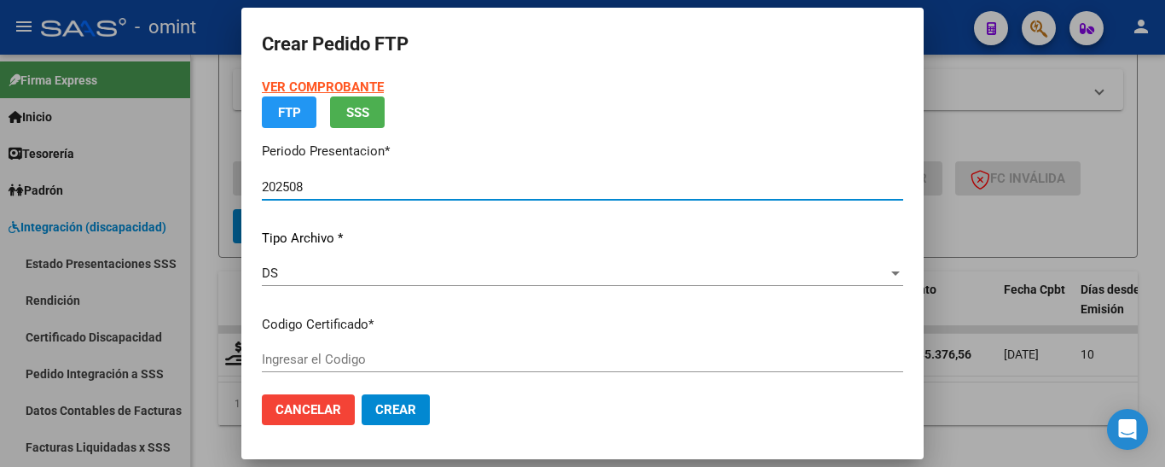
type input "5575357266"
type input "2028-01-11"
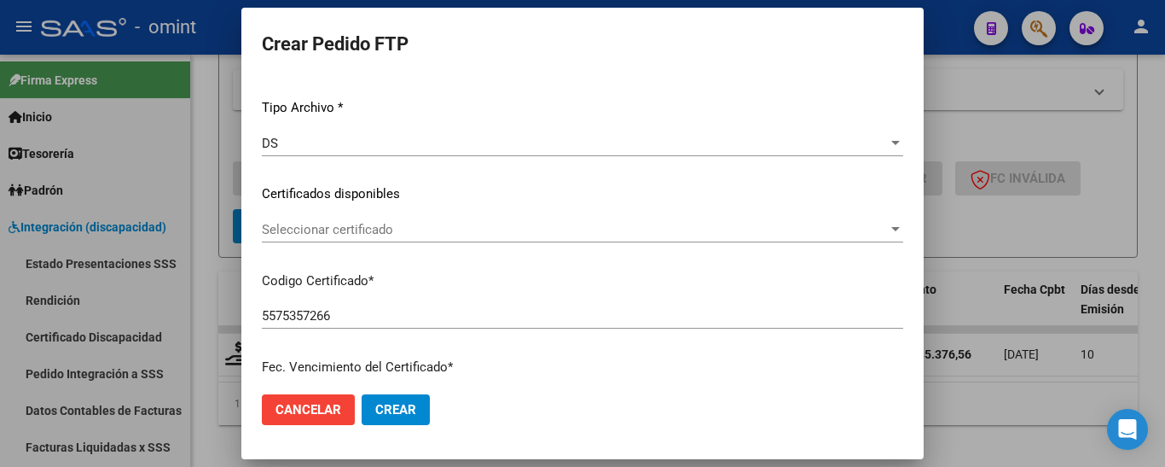
scroll to position [215, 0]
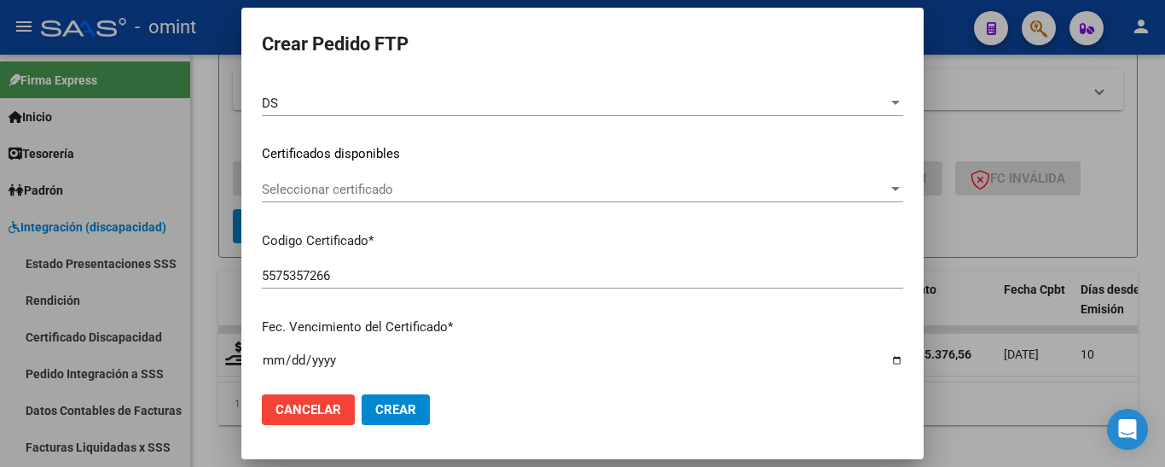
click at [460, 198] on div "Seleccionar certificado Seleccionar certificado" at bounding box center [583, 190] width 642 height 26
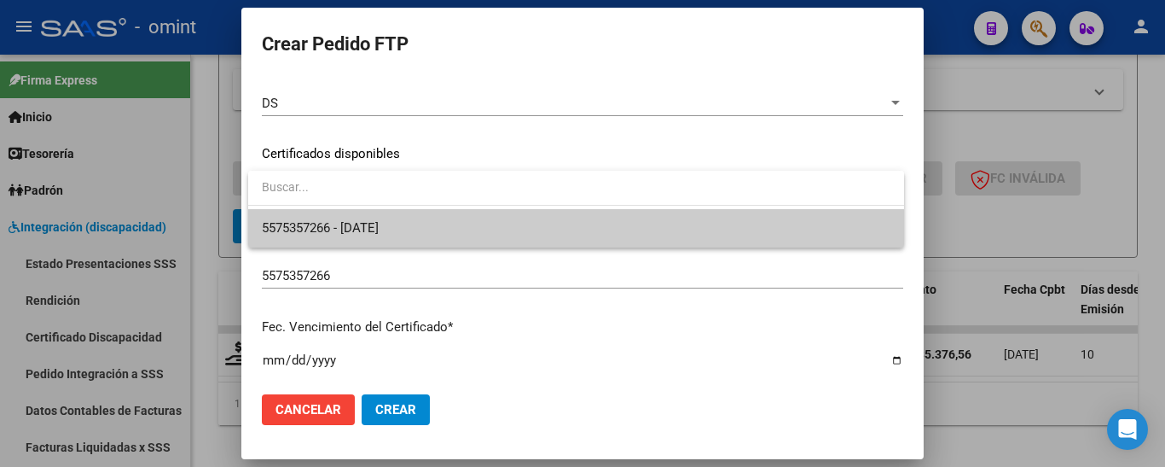
click at [468, 221] on span "5575357266 - 2028-01-11" at bounding box center [576, 228] width 629 height 38
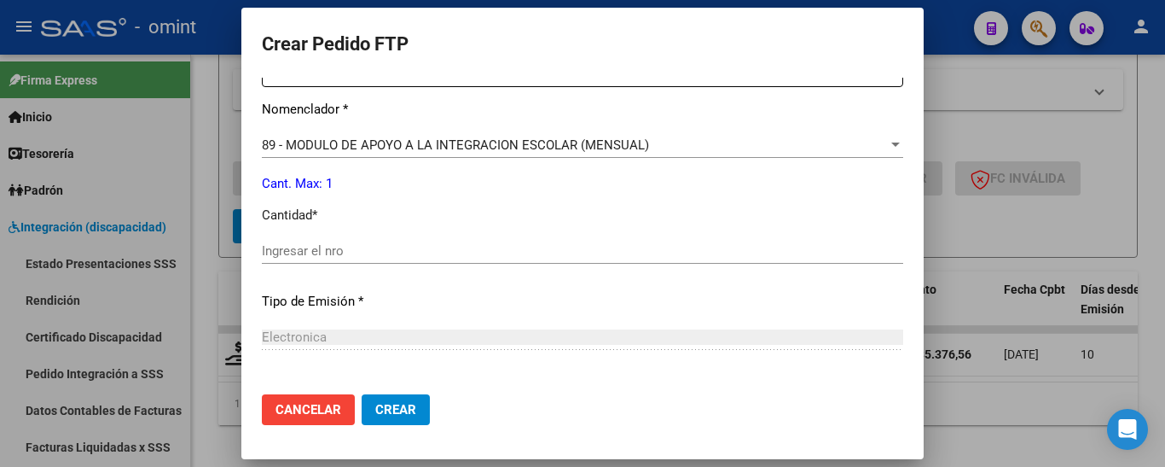
scroll to position [727, 0]
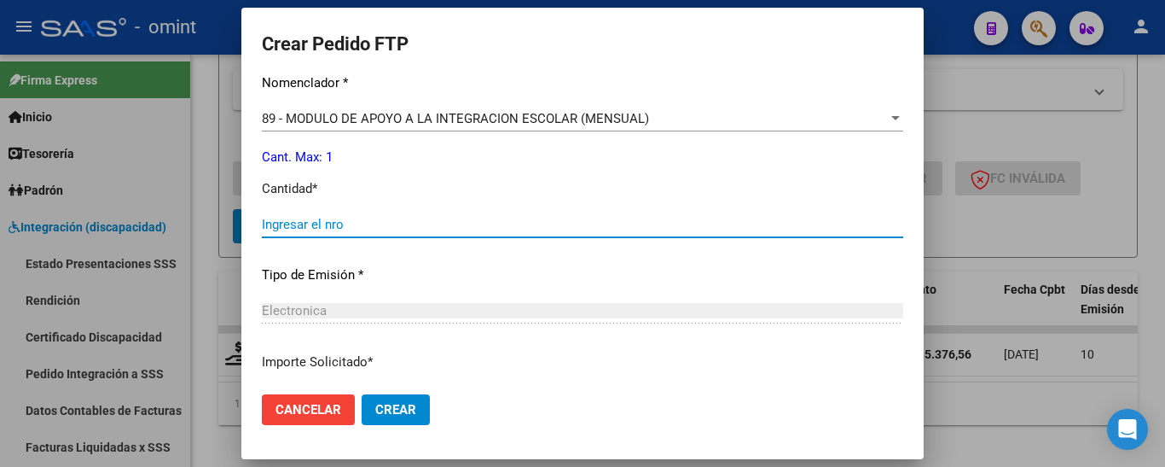
click at [432, 224] on input "Ingresar el nro" at bounding box center [583, 224] width 642 height 15
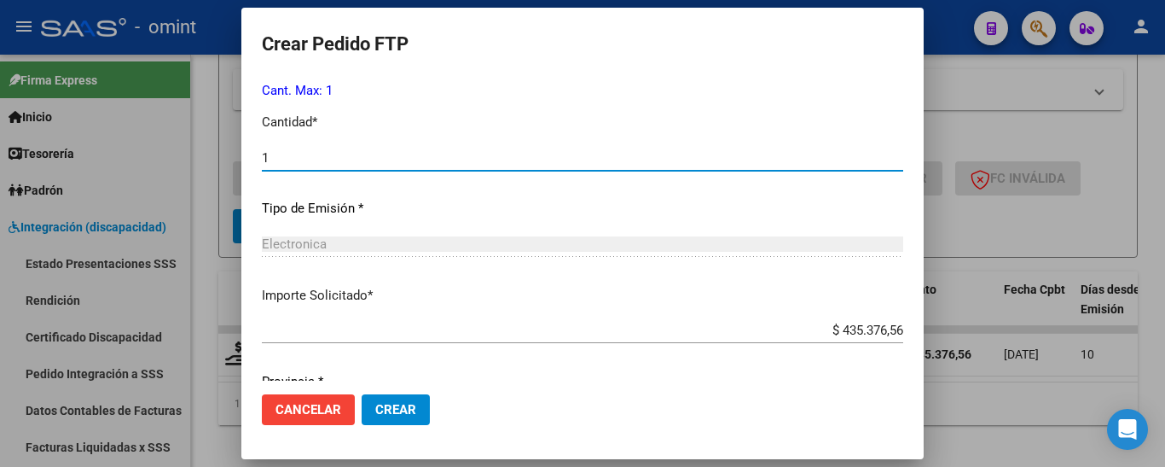
scroll to position [857, 0]
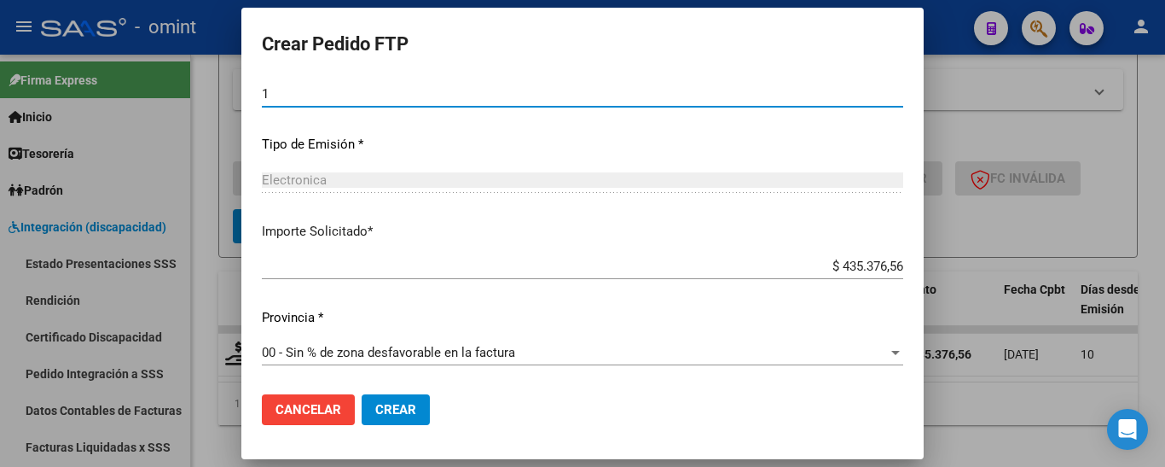
type input "1"
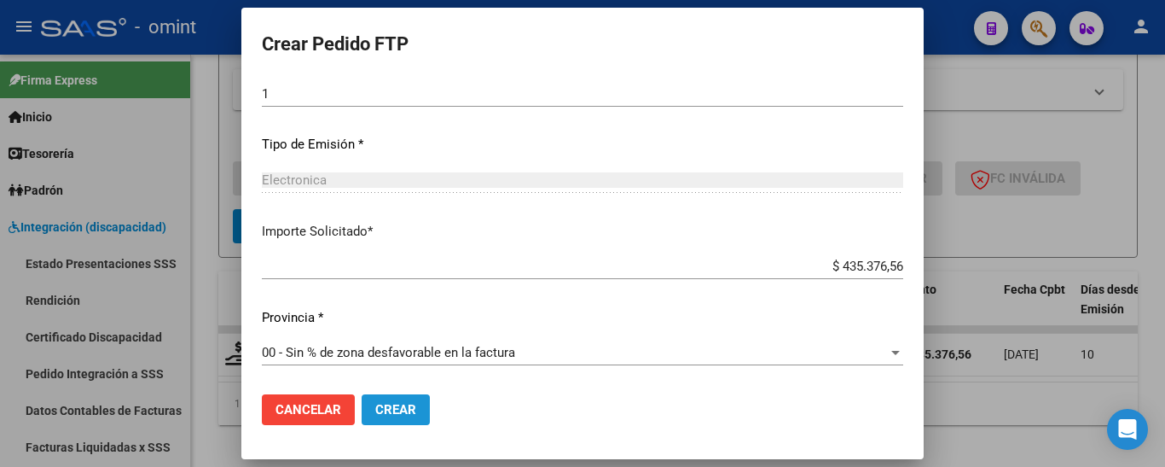
click at [399, 407] on span "Crear" at bounding box center [395, 409] width 41 height 15
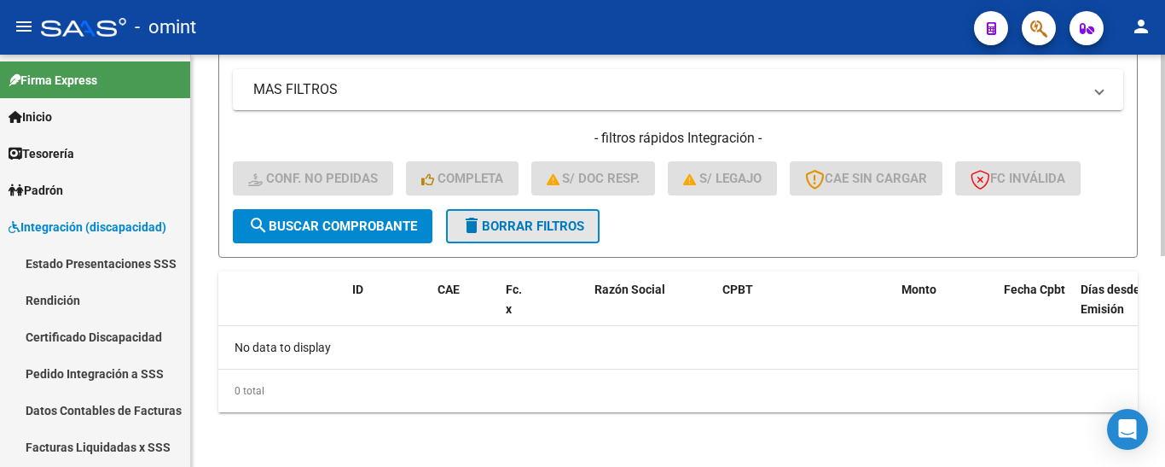
click at [562, 224] on span "delete Borrar Filtros" at bounding box center [523, 225] width 123 height 15
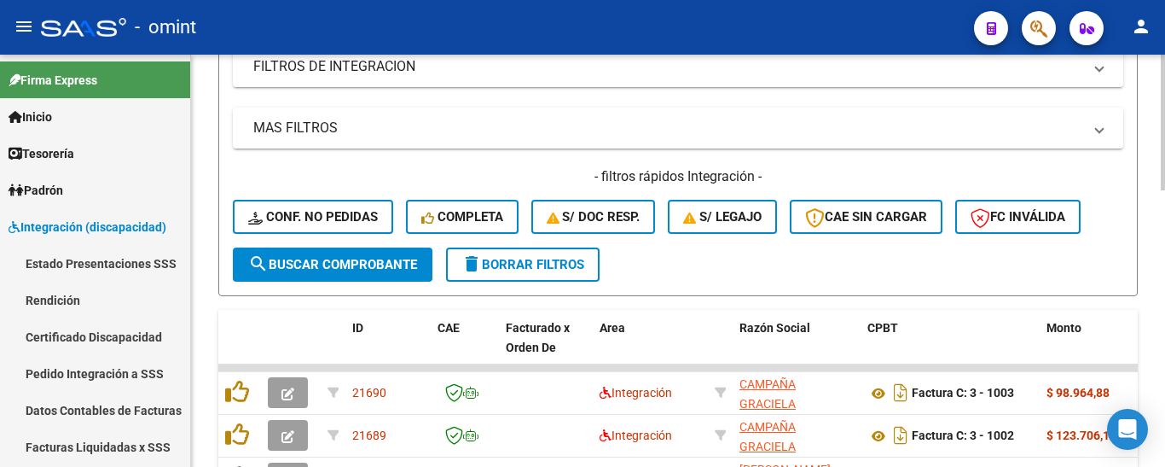
scroll to position [433, 0]
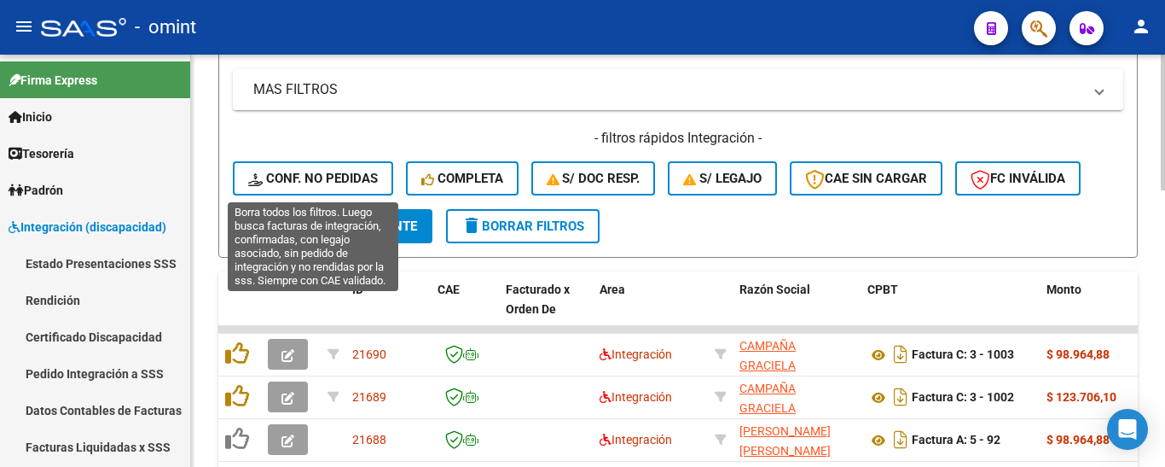
click at [348, 182] on span "Conf. no pedidas" at bounding box center [313, 178] width 130 height 15
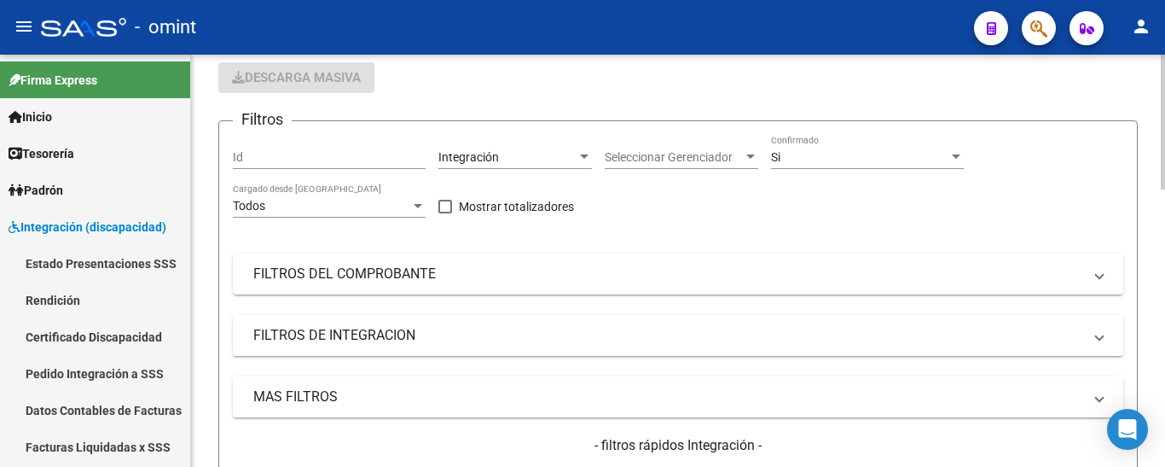
scroll to position [91, 0]
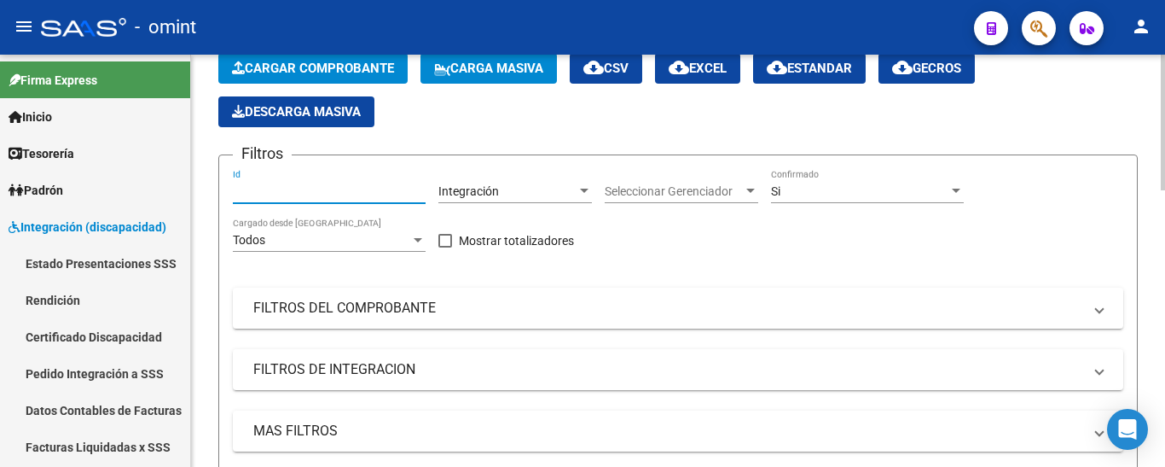
paste input "21685"
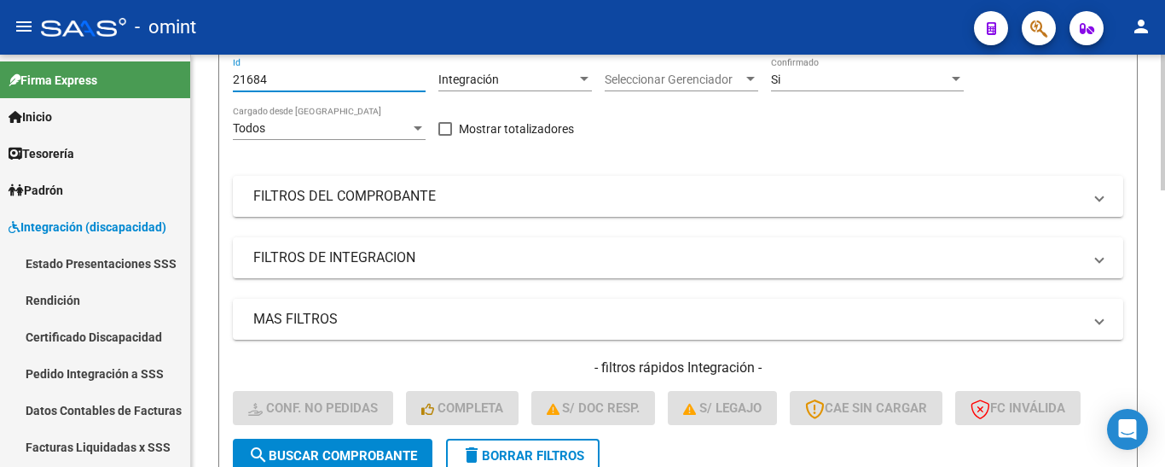
scroll to position [518, 0]
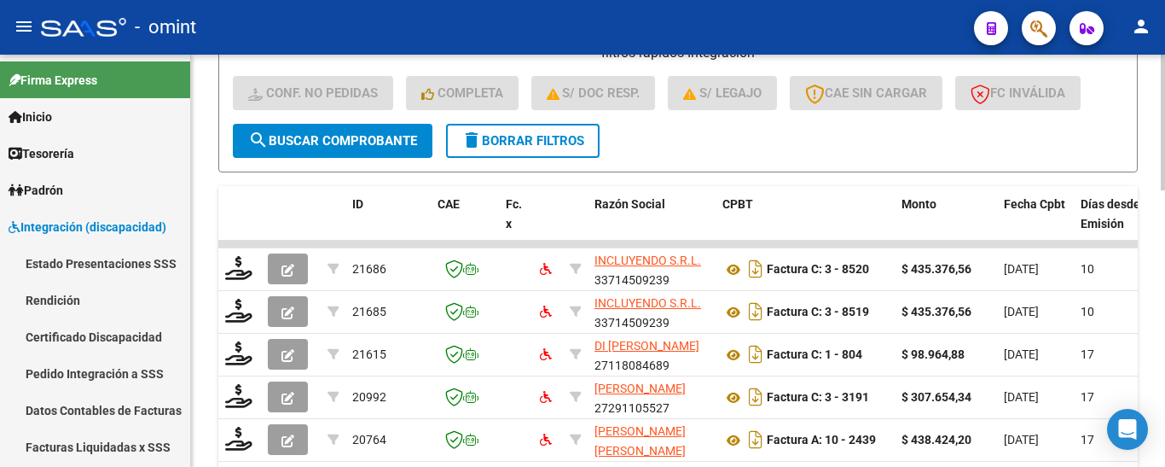
type input "21684"
click at [389, 148] on span "search Buscar Comprobante" at bounding box center [332, 140] width 169 height 15
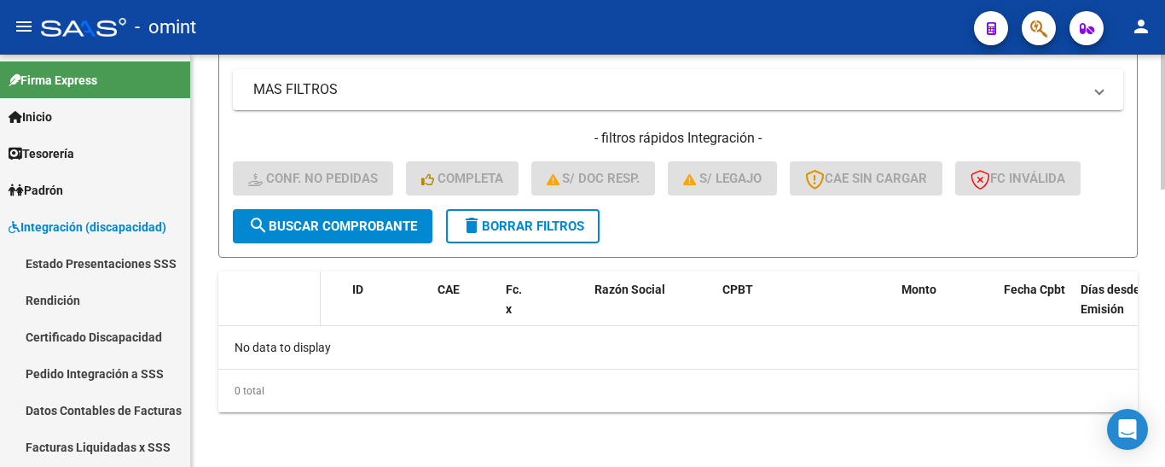
scroll to position [433, 0]
click at [515, 219] on span "delete Borrar Filtros" at bounding box center [523, 225] width 123 height 15
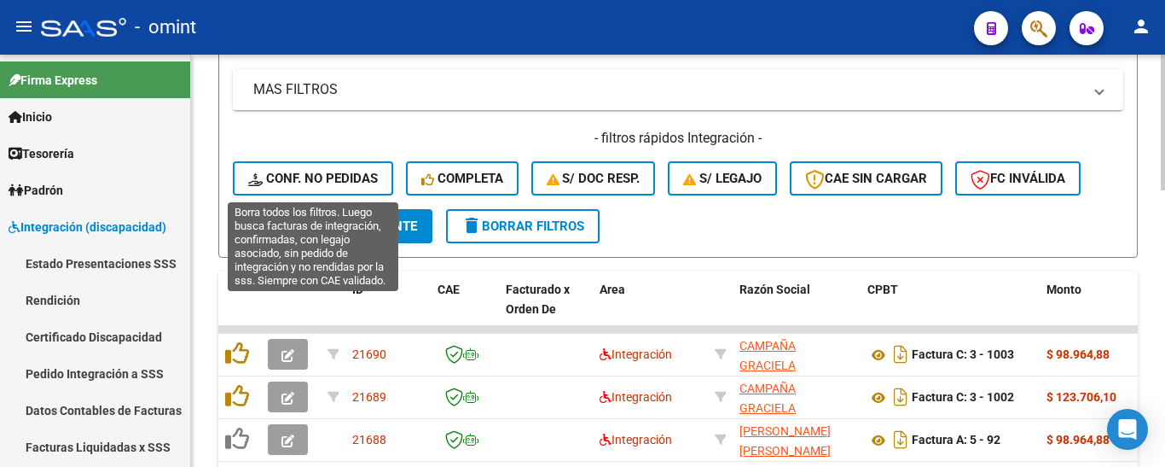
click at [337, 182] on span "Conf. no pedidas" at bounding box center [313, 178] width 130 height 15
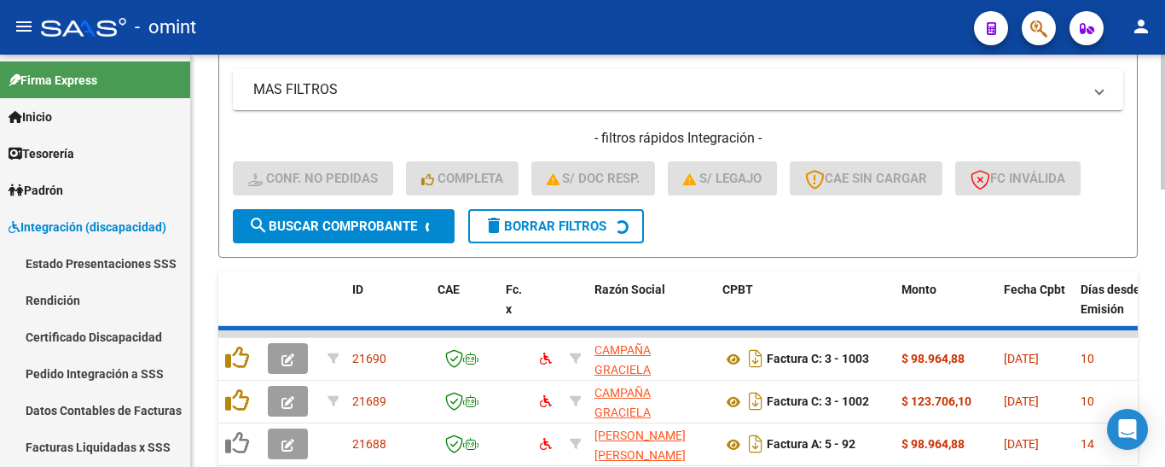
scroll to position [91, 0]
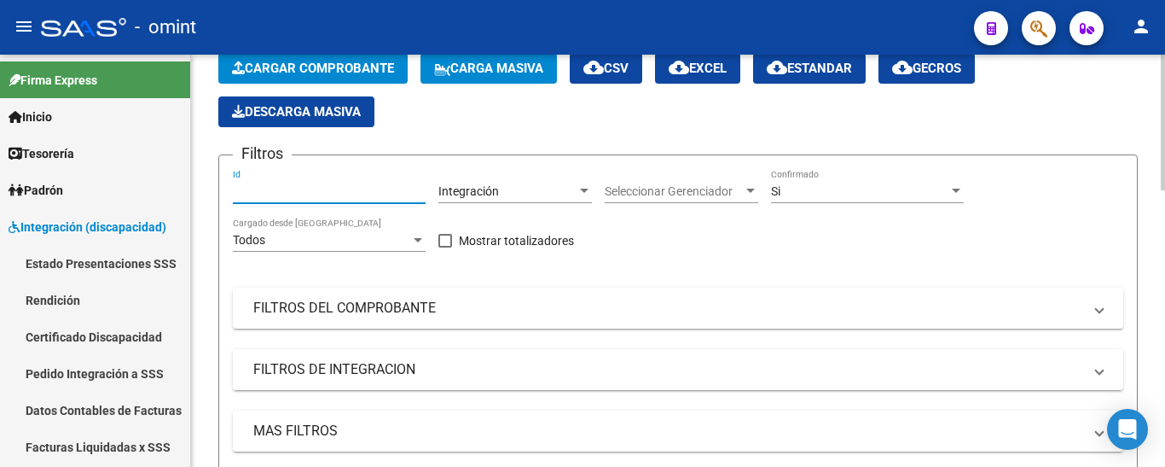
paste input "21685"
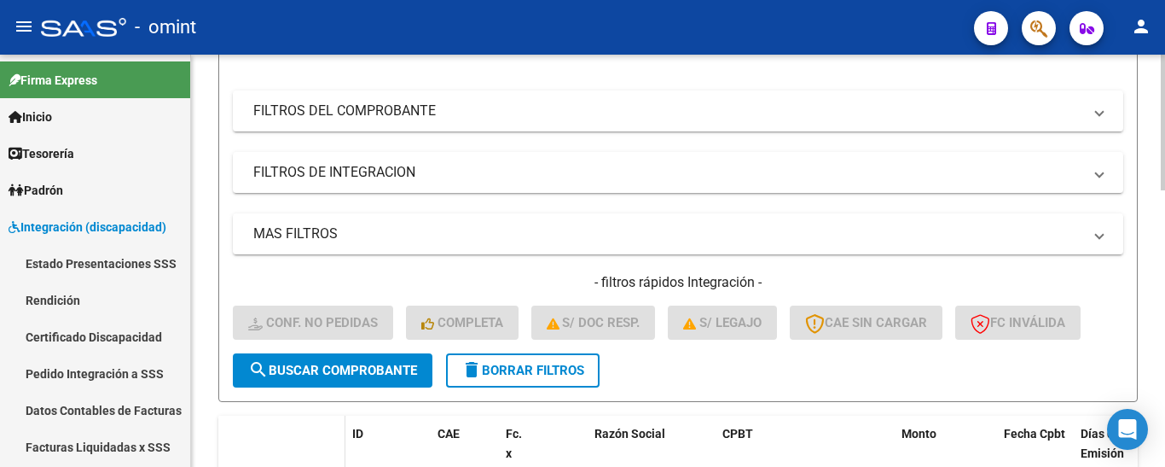
scroll to position [433, 0]
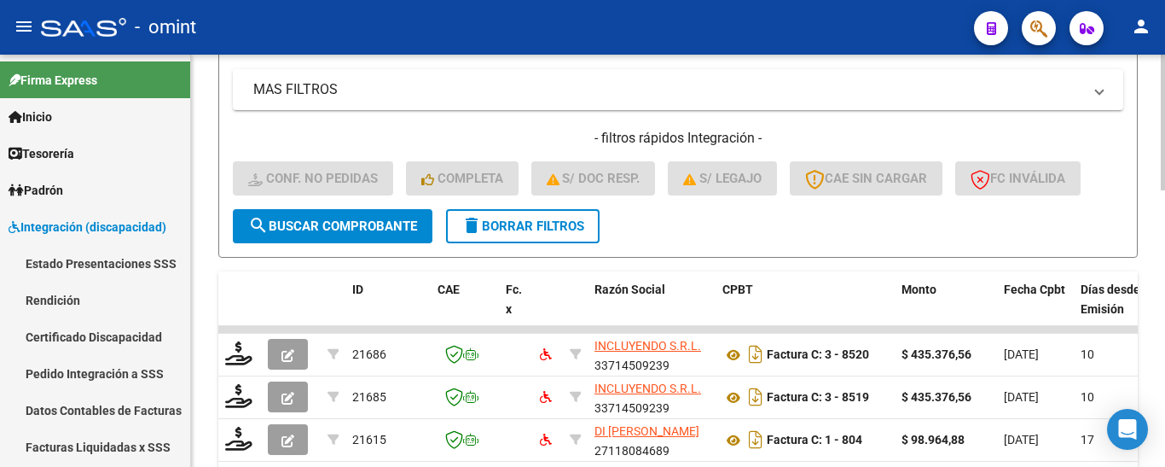
type input "21685"
click at [353, 219] on span "search Buscar Comprobante" at bounding box center [332, 225] width 169 height 15
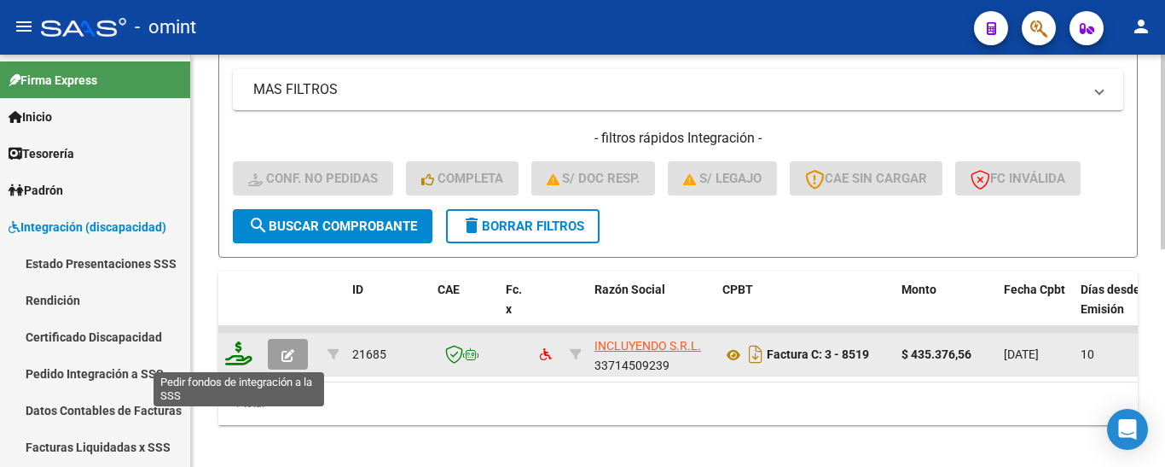
click at [230, 347] on icon at bounding box center [238, 353] width 27 height 24
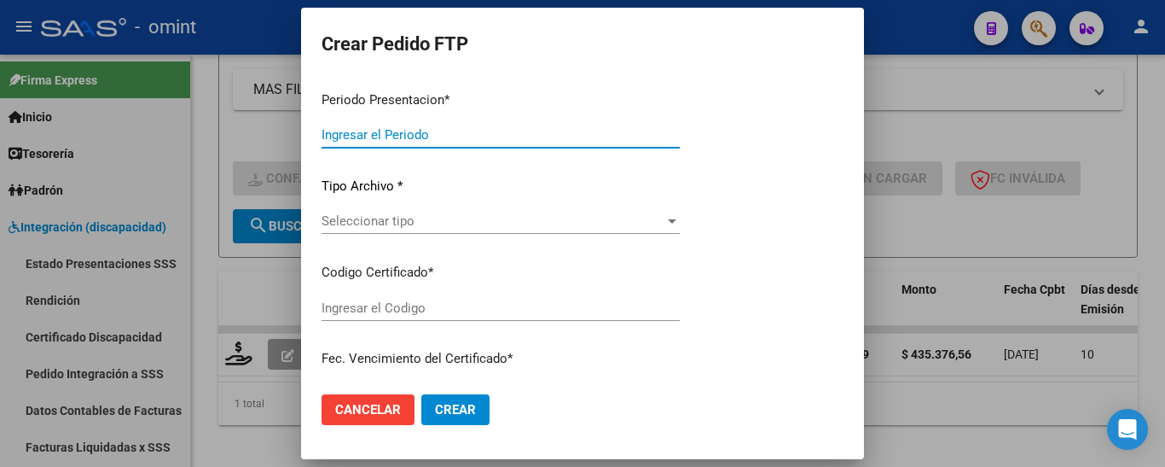
type input "202508"
type input "202507"
type input "$ 435.376,56"
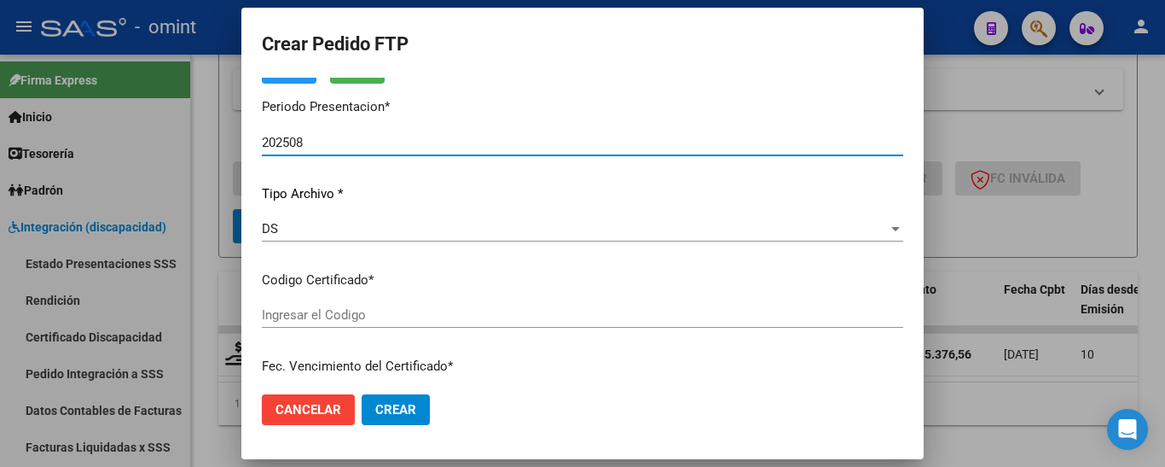
type input "5575357266"
type input "2028-01-11"
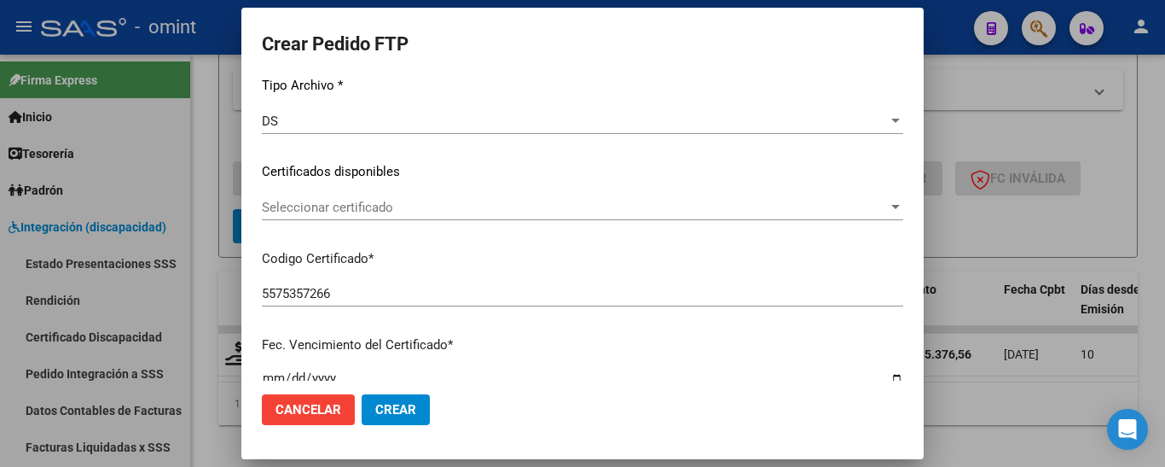
scroll to position [215, 0]
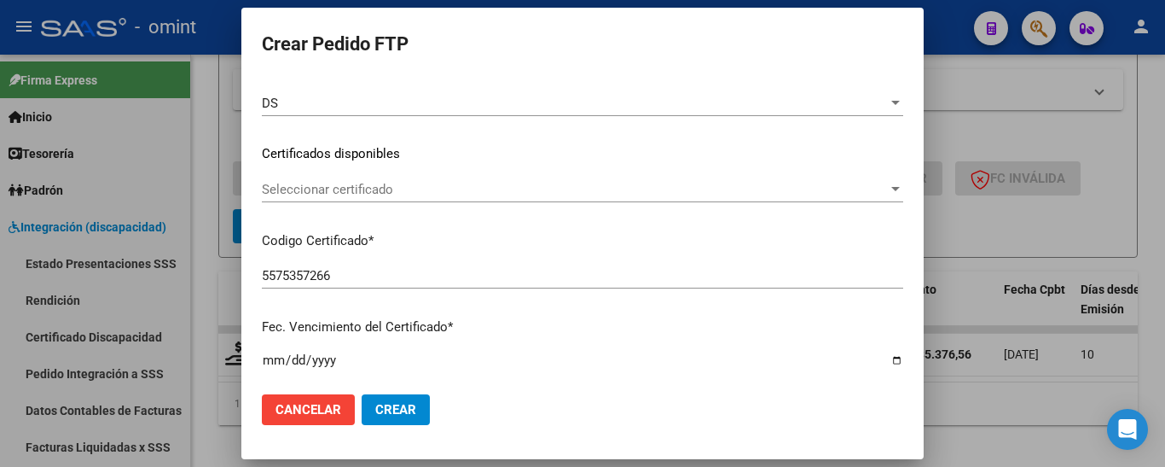
click at [468, 198] on div "Seleccionar certificado Seleccionar certificado" at bounding box center [583, 190] width 642 height 26
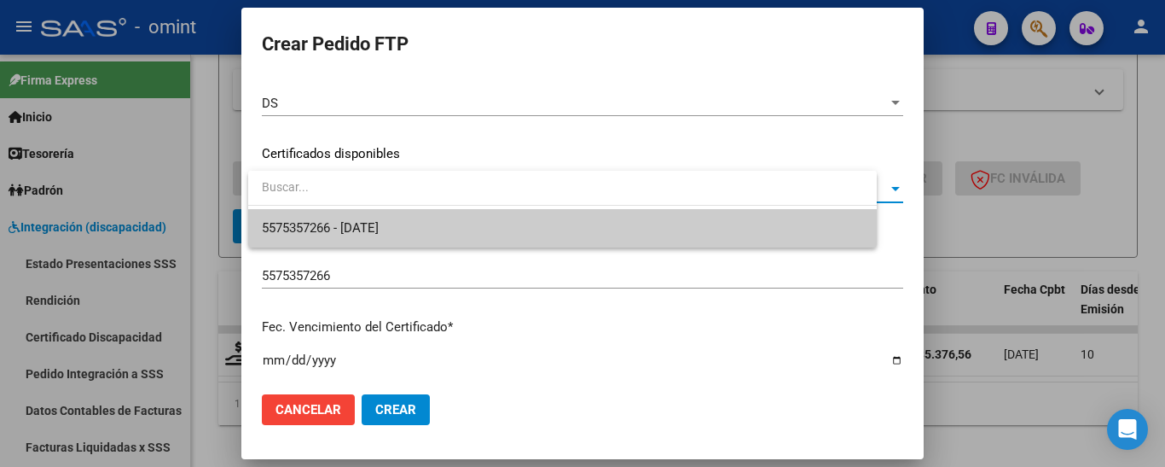
click at [484, 231] on span "5575357266 - 2028-01-11" at bounding box center [562, 228] width 601 height 38
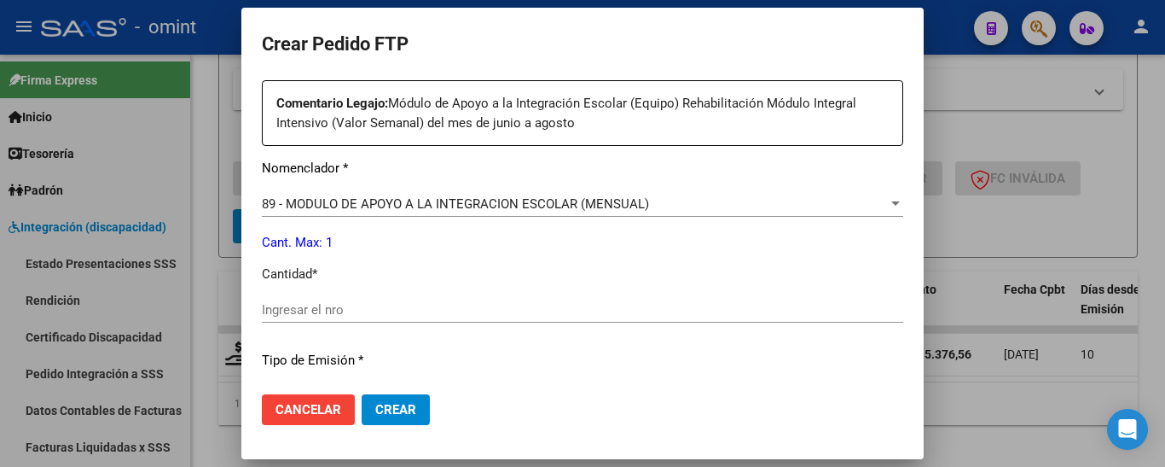
scroll to position [812, 0]
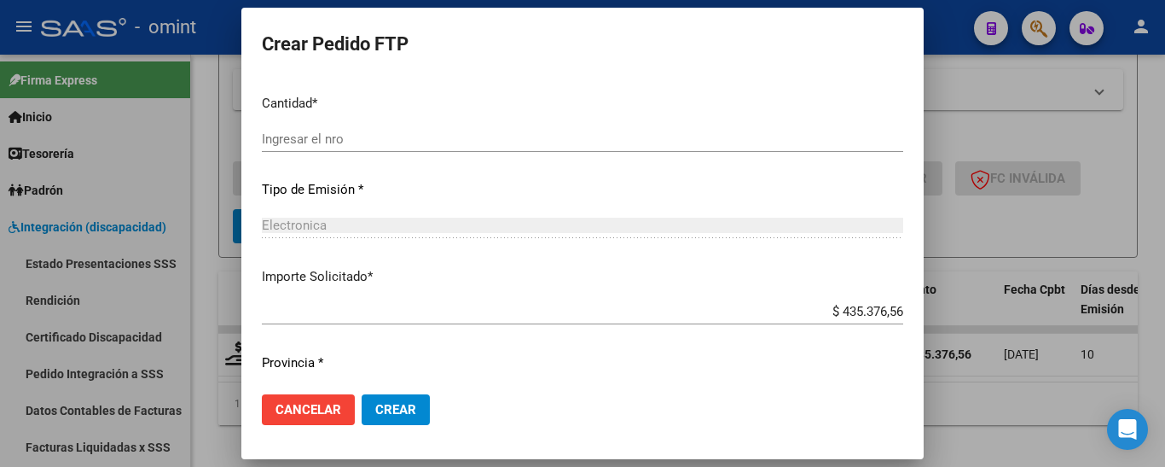
click at [382, 135] on input "Ingresar el nro" at bounding box center [583, 138] width 642 height 15
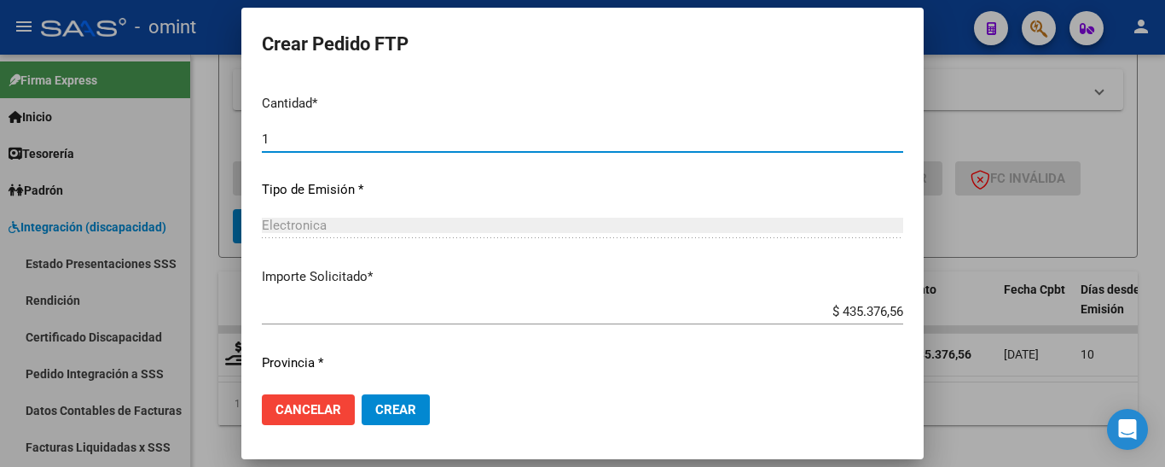
type input "1"
click at [386, 406] on span "Crear" at bounding box center [395, 409] width 41 height 15
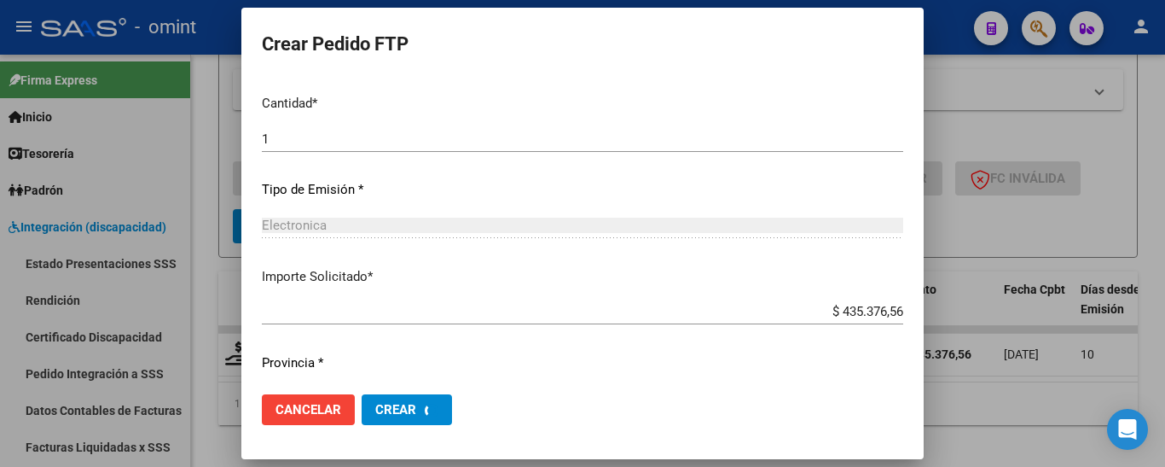
scroll to position [0, 0]
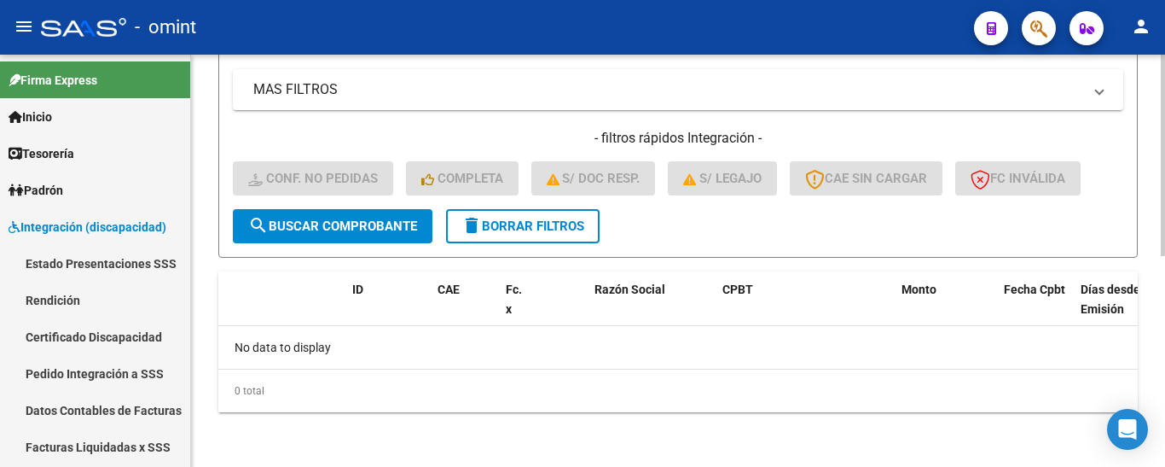
click at [526, 226] on span "delete Borrar Filtros" at bounding box center [523, 225] width 123 height 15
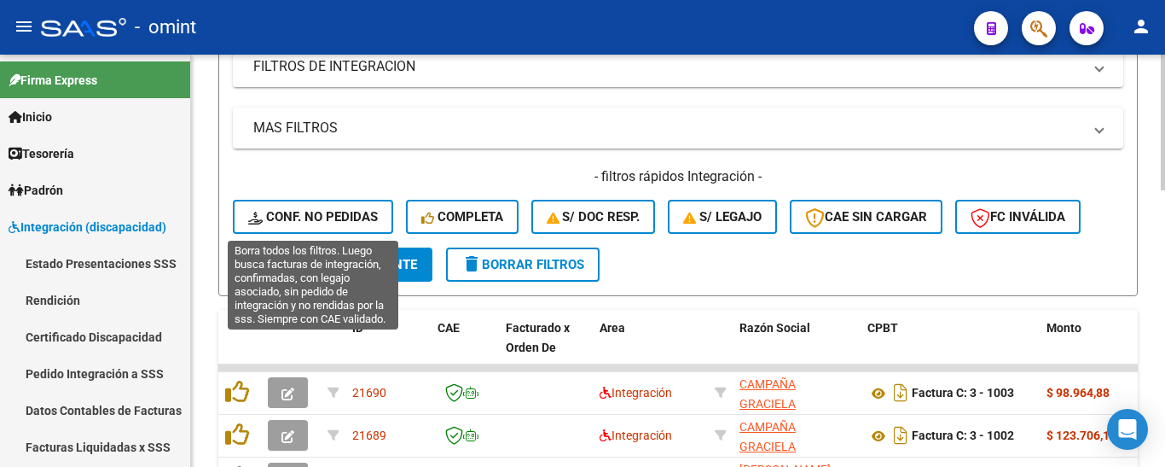
scroll to position [433, 0]
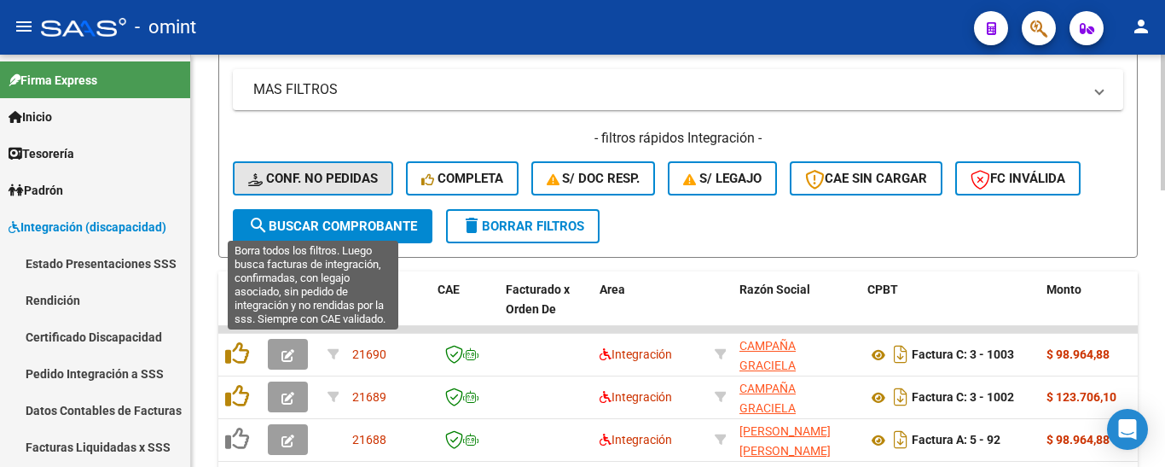
click at [346, 179] on span "Conf. no pedidas" at bounding box center [313, 178] width 130 height 15
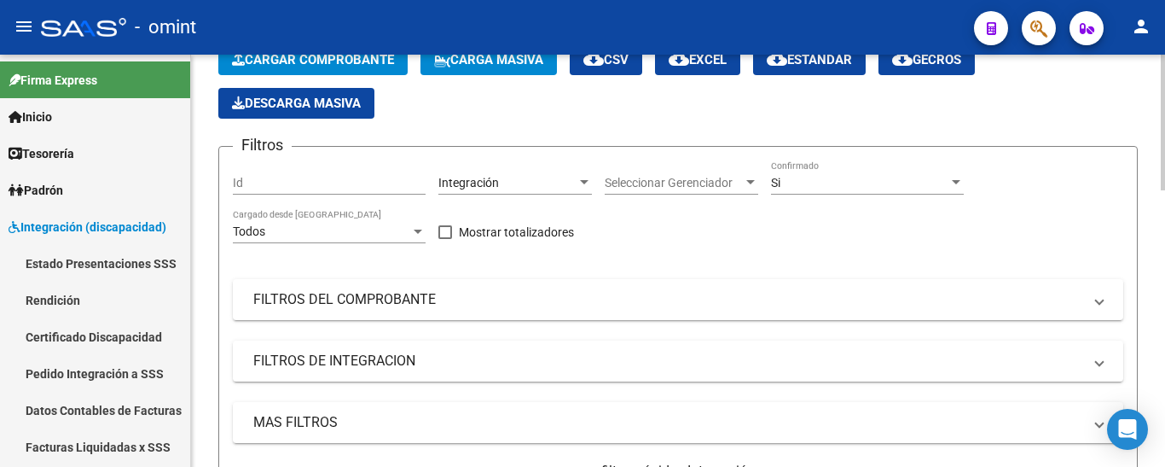
scroll to position [91, 0]
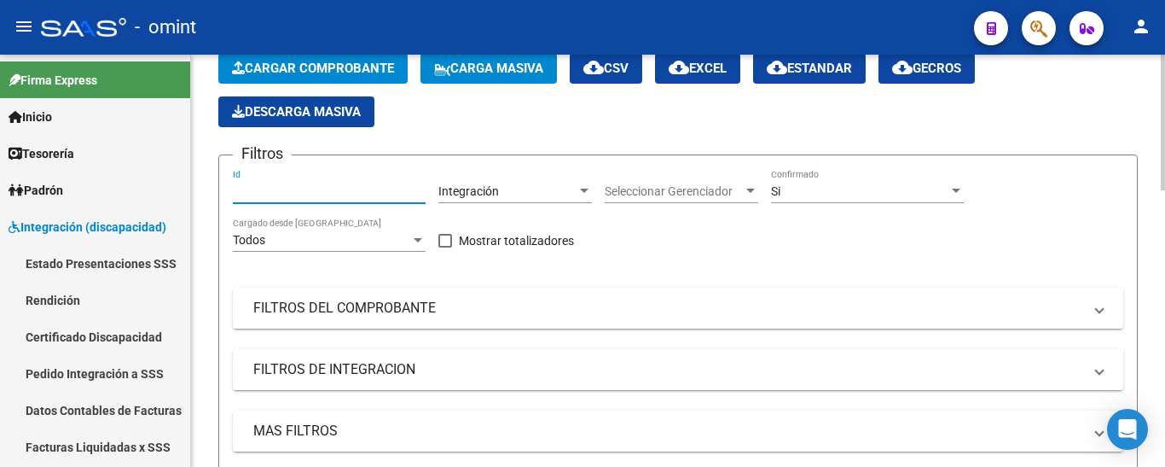
paste input "21686"
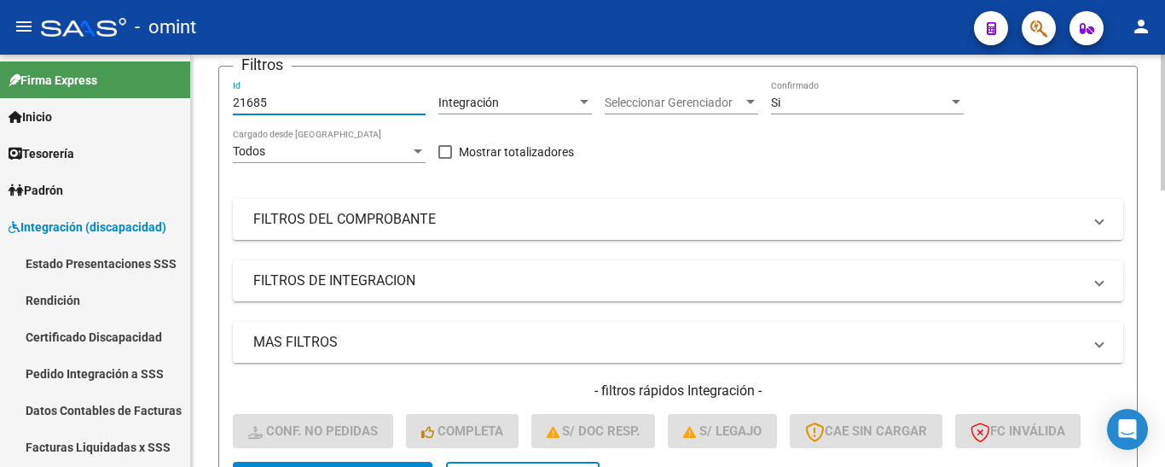
scroll to position [433, 0]
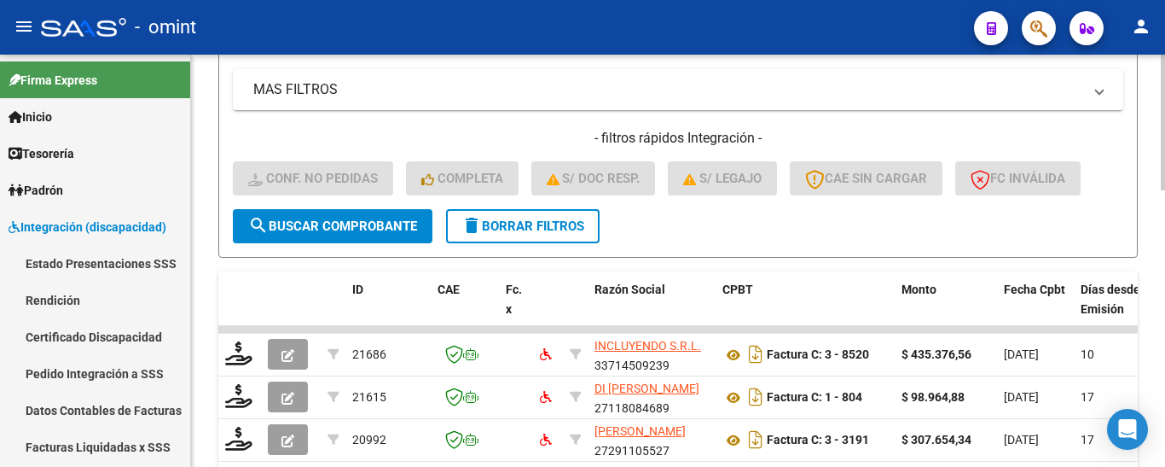
type input "21685"
click at [383, 216] on button "search Buscar Comprobante" at bounding box center [333, 226] width 200 height 34
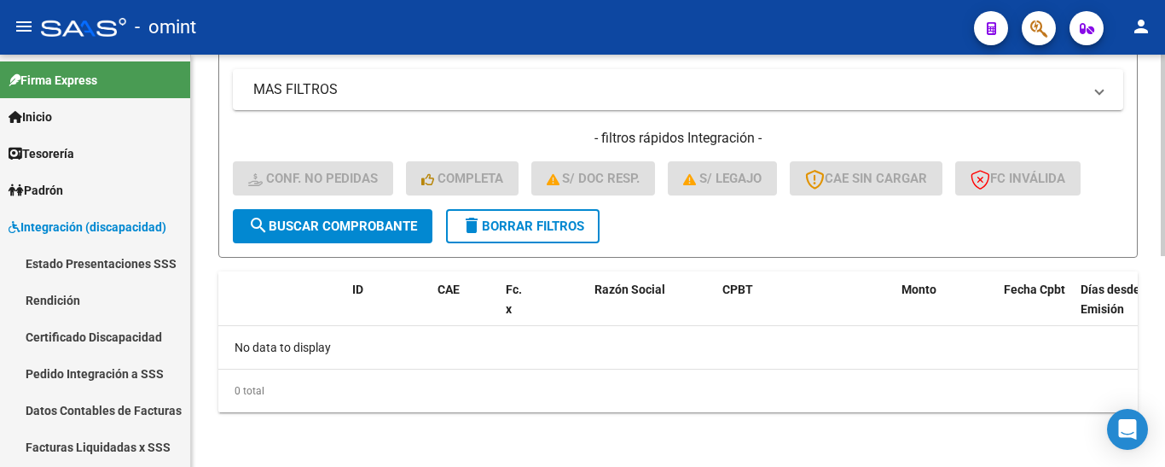
click at [551, 225] on span "delete Borrar Filtros" at bounding box center [523, 225] width 123 height 15
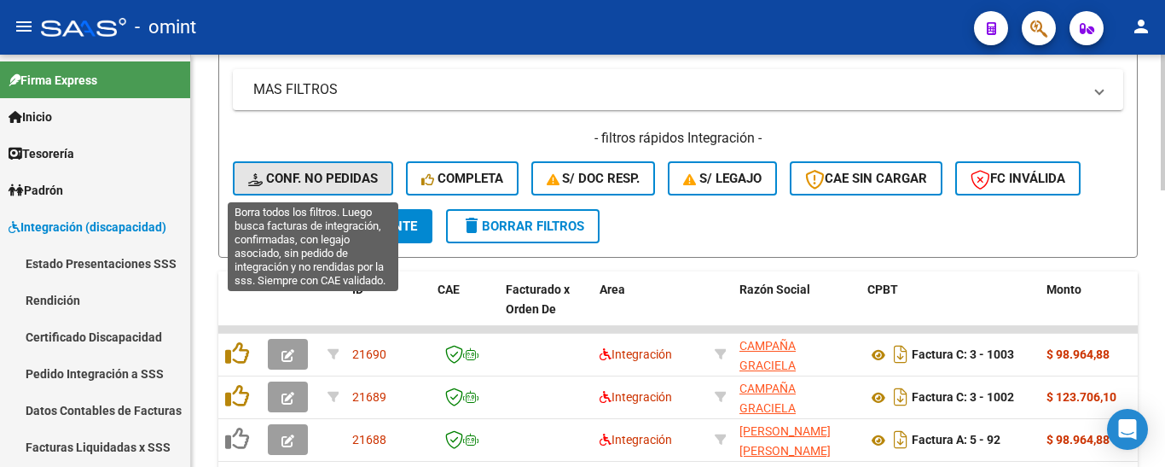
click at [331, 181] on span "Conf. no pedidas" at bounding box center [313, 178] width 130 height 15
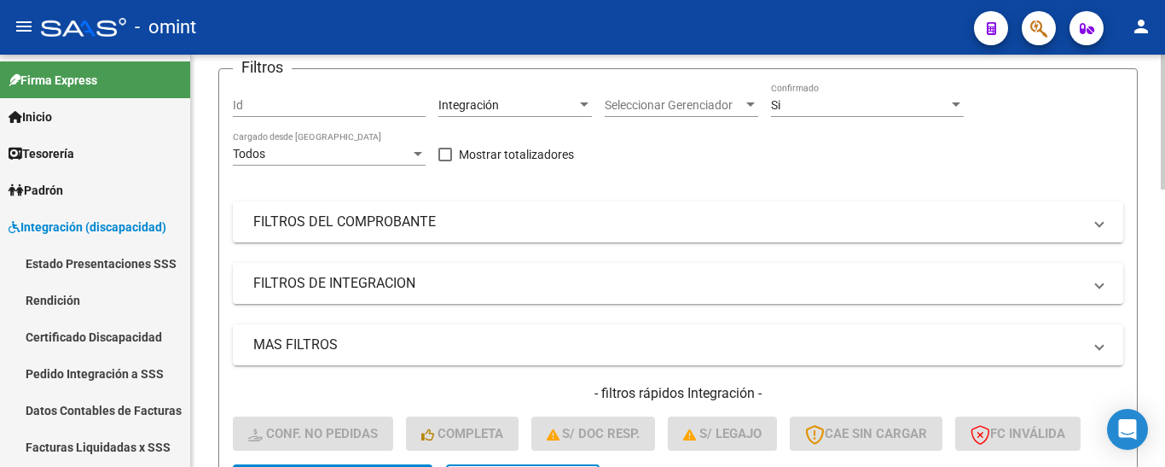
scroll to position [177, 0]
paste input "21686"
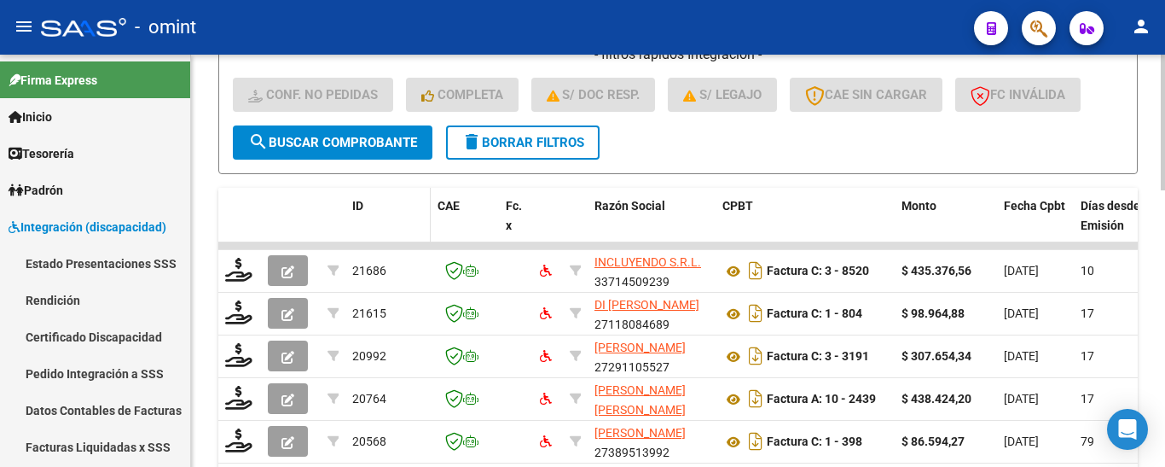
scroll to position [518, 0]
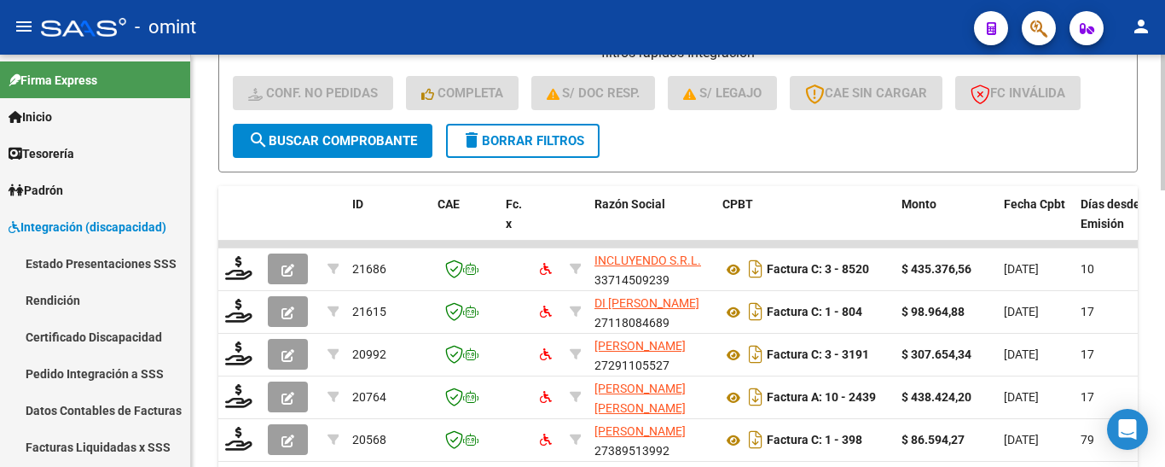
type input "21686"
click at [363, 138] on span "search Buscar Comprobante" at bounding box center [332, 140] width 169 height 15
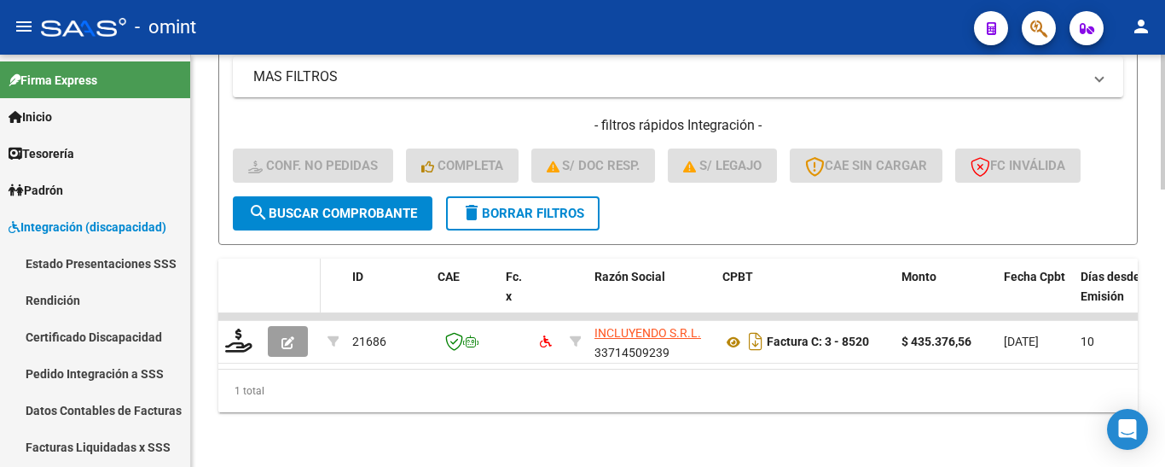
scroll to position [459, 0]
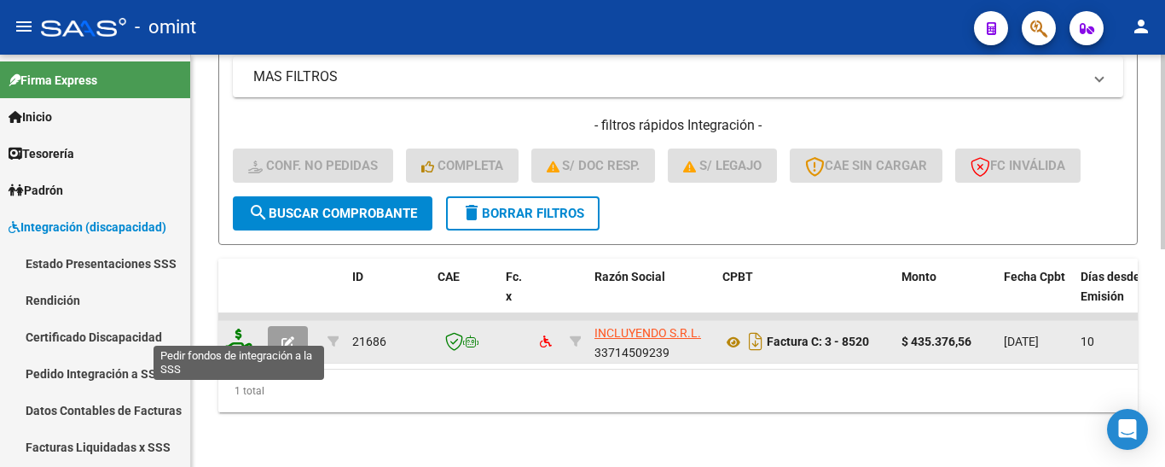
click at [238, 328] on icon at bounding box center [238, 340] width 27 height 24
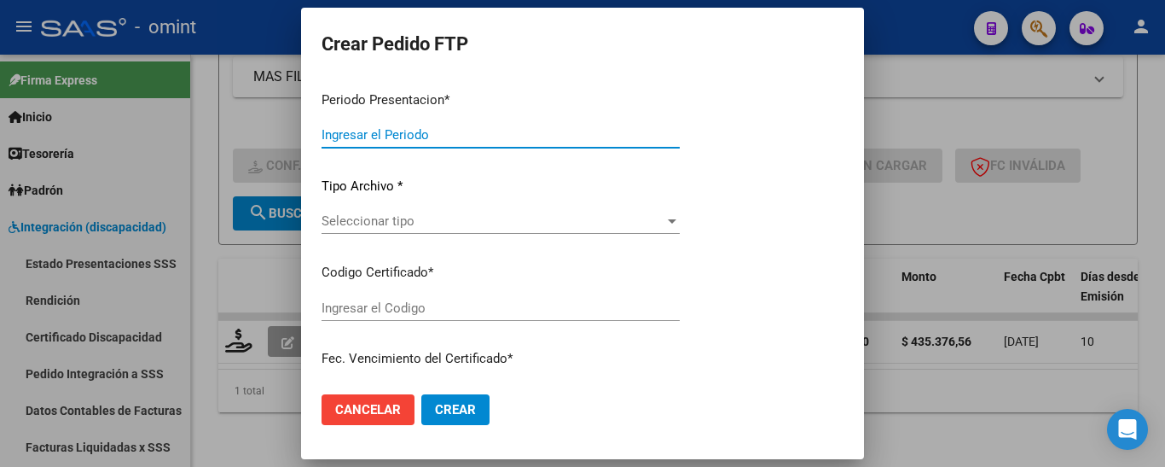
type input "202508"
type input "$ 435.376,56"
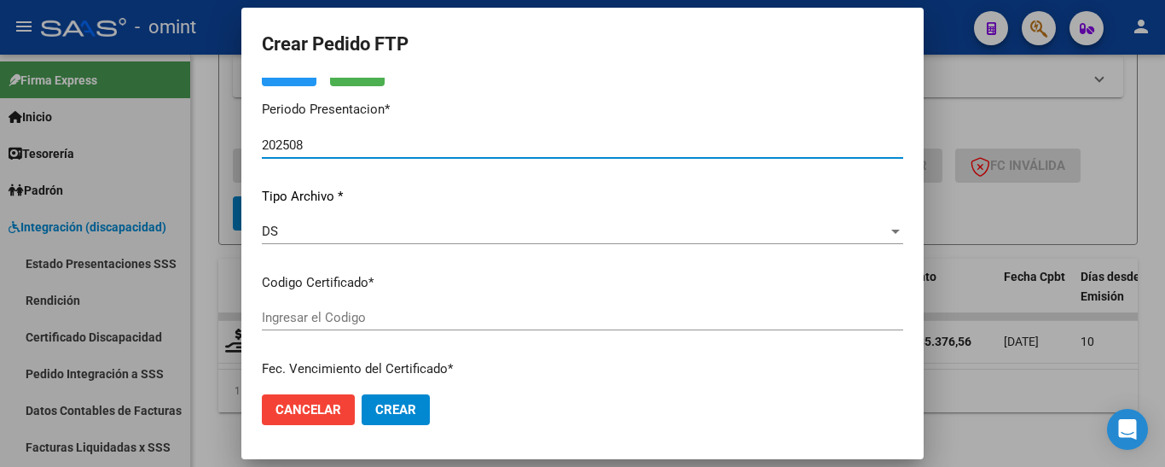
type input "5575357266"
type input "2028-01-11"
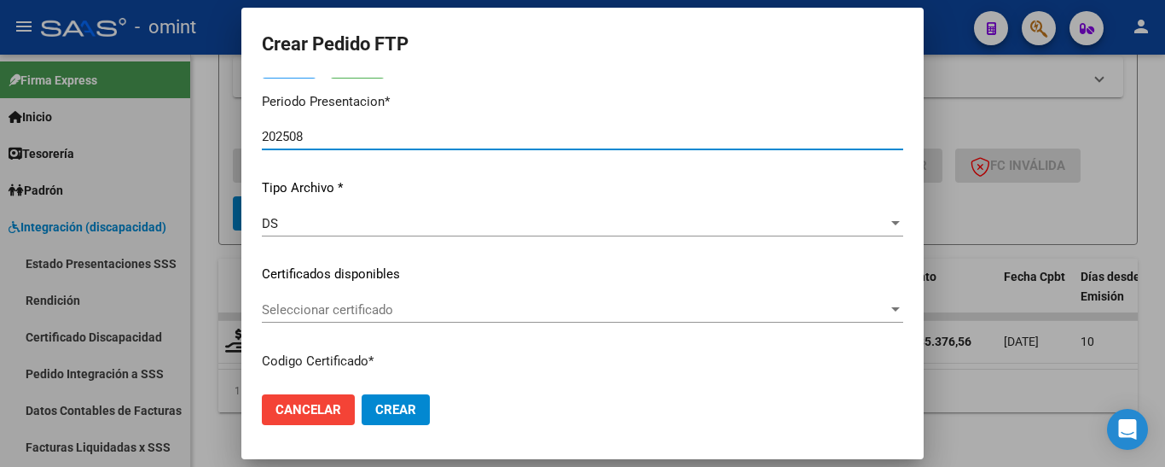
scroll to position [216, 0]
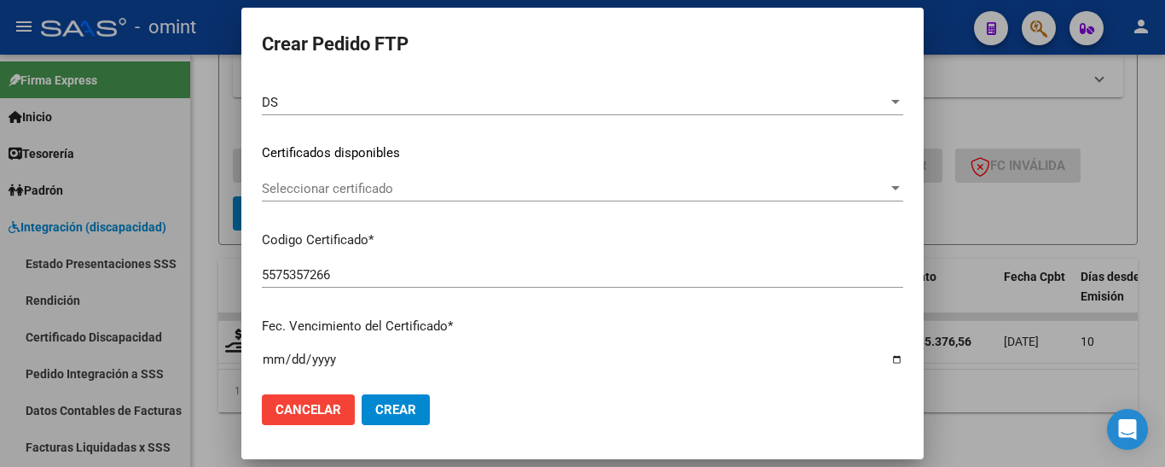
click at [489, 193] on span "Seleccionar certificado" at bounding box center [575, 188] width 626 height 15
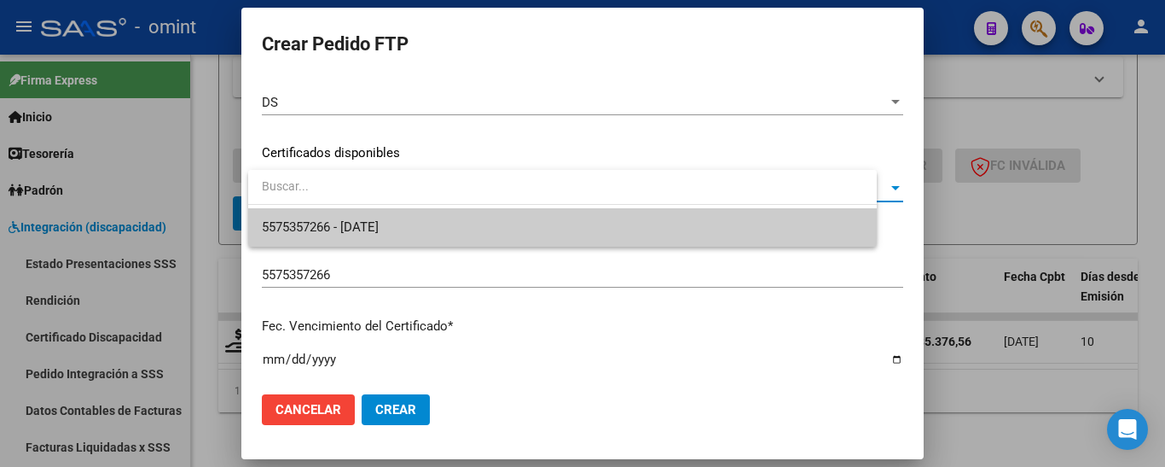
click at [487, 232] on span "5575357266 - 2028-01-11" at bounding box center [562, 227] width 601 height 38
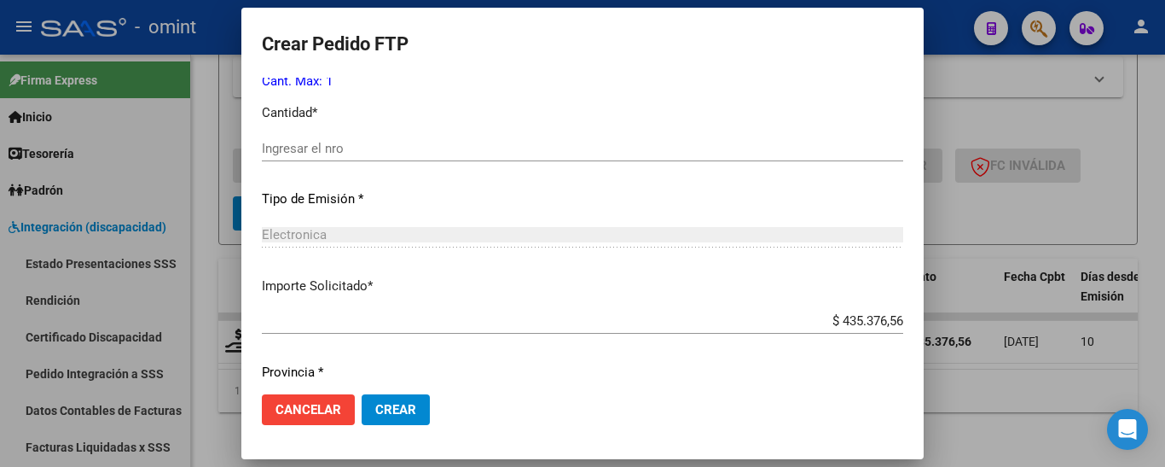
scroll to position [813, 0]
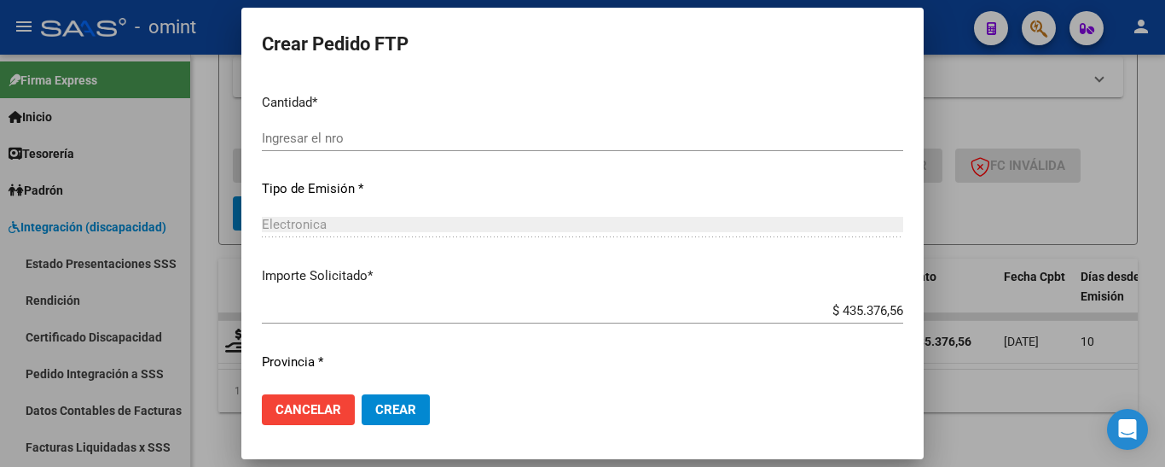
click at [388, 146] on div "Ingresar el nro" at bounding box center [583, 138] width 642 height 26
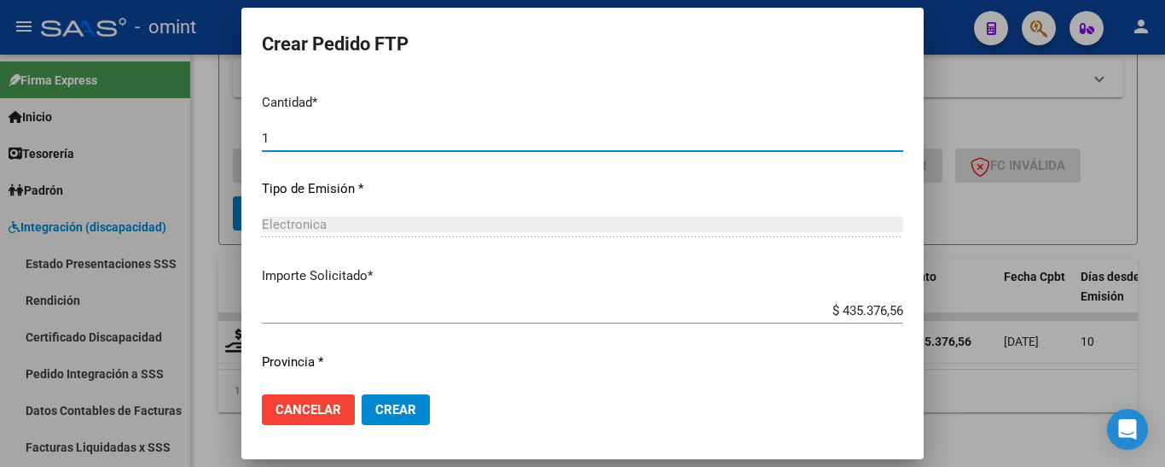
type input "1"
click at [405, 405] on span "Crear" at bounding box center [395, 409] width 41 height 15
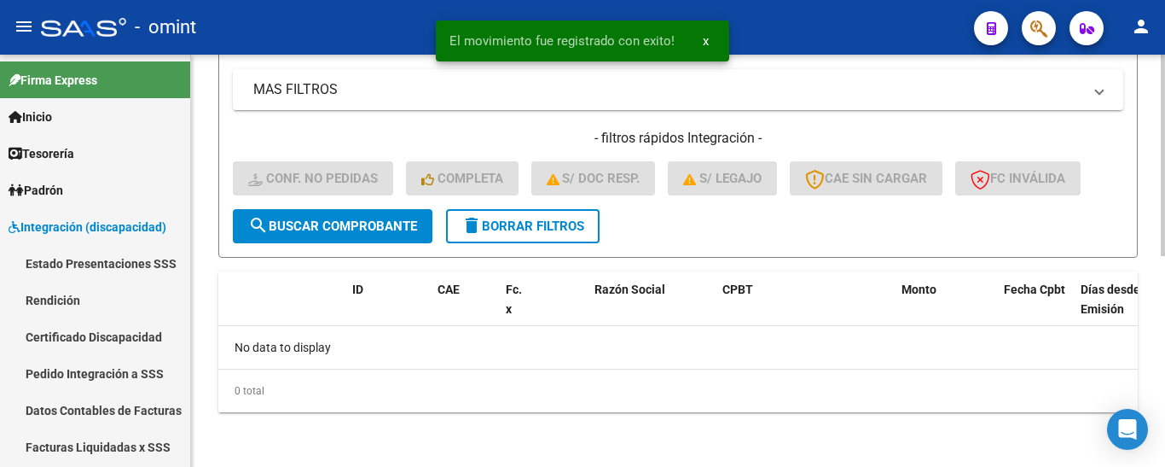
scroll to position [433, 0]
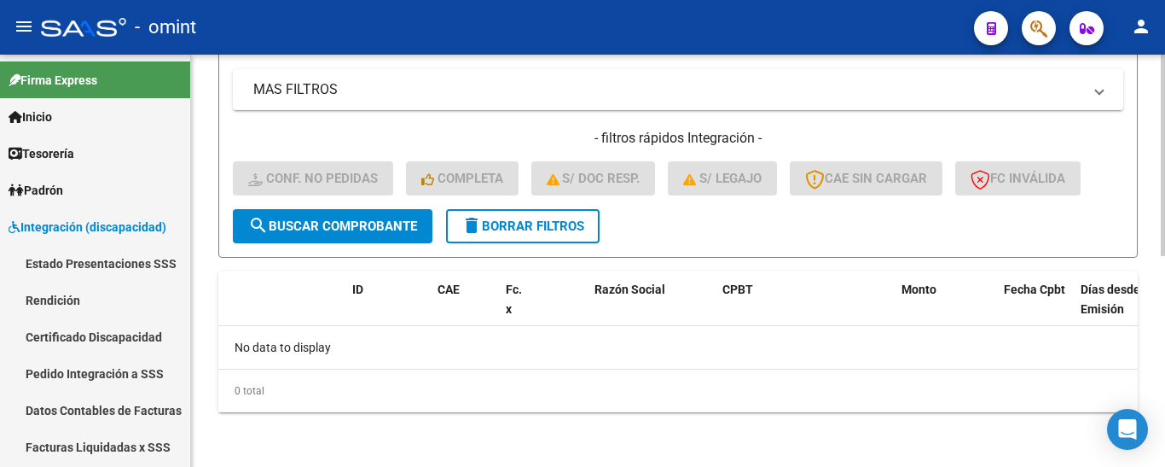
click at [576, 224] on span "delete Borrar Filtros" at bounding box center [523, 225] width 123 height 15
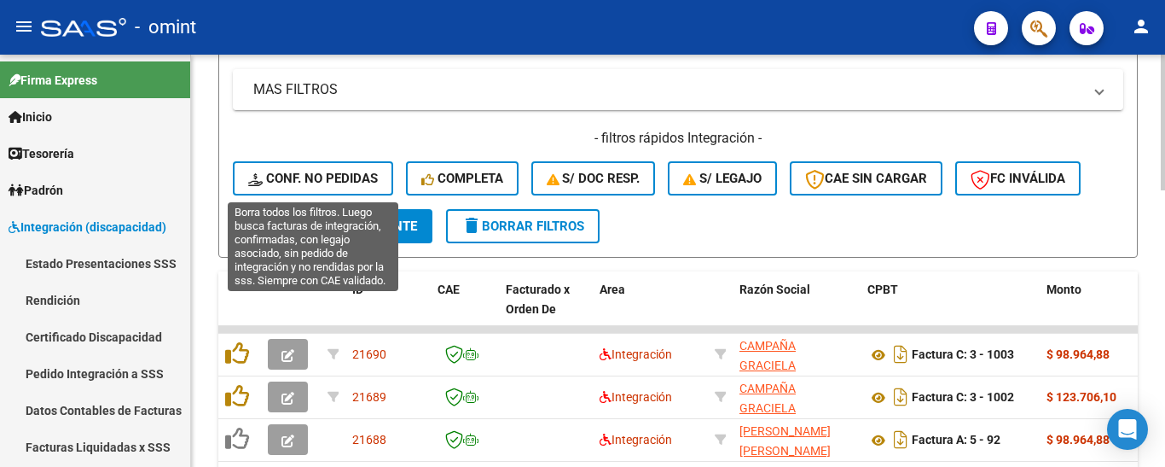
click at [341, 176] on span "Conf. no pedidas" at bounding box center [313, 178] width 130 height 15
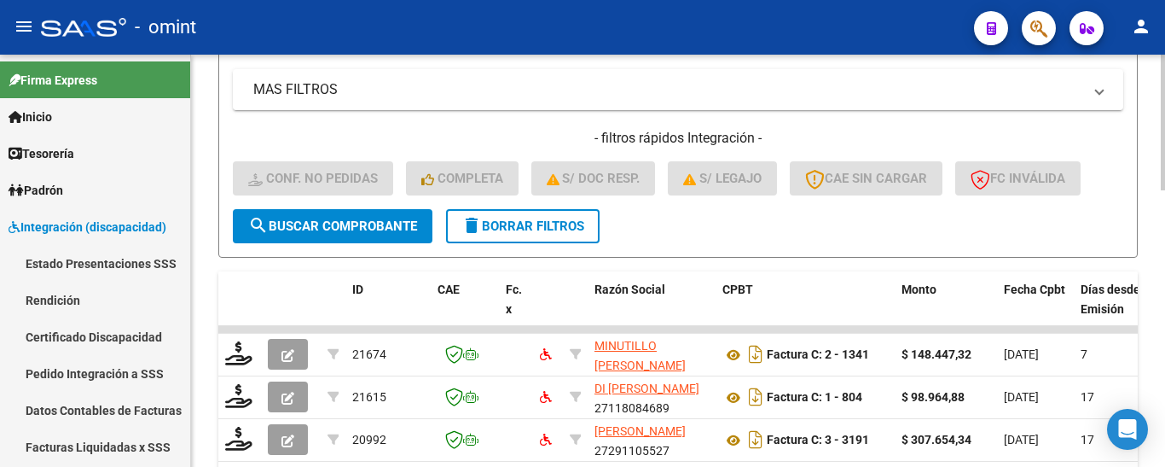
scroll to position [177, 0]
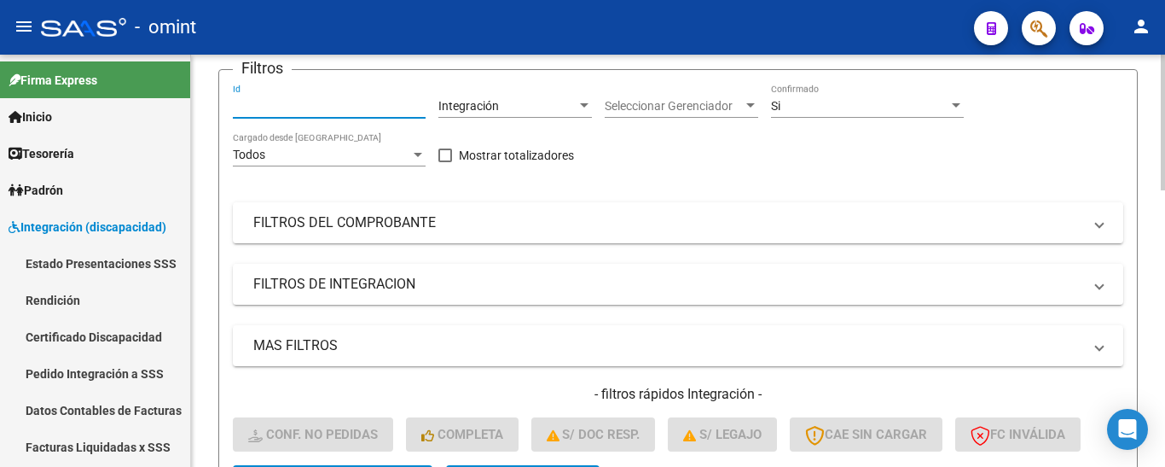
paste input "21674"
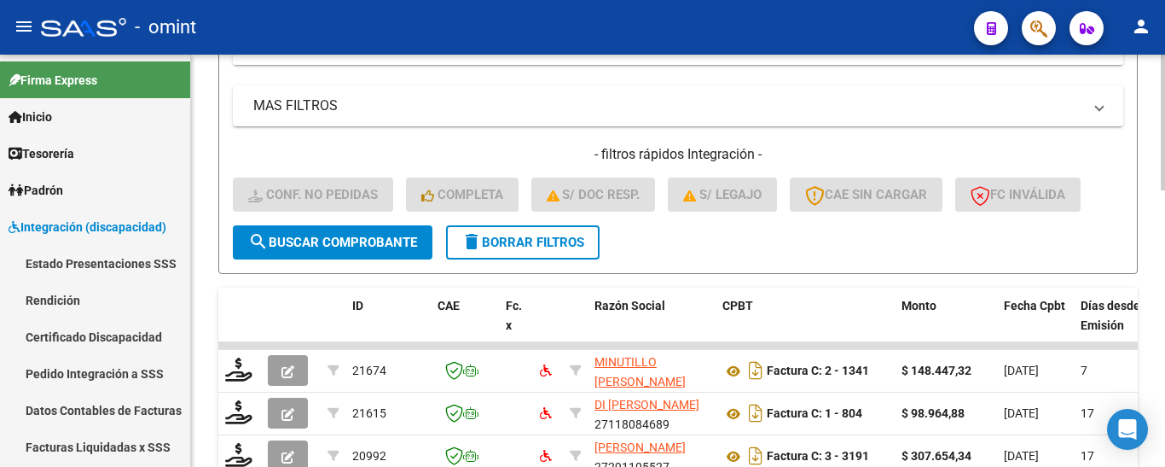
scroll to position [433, 0]
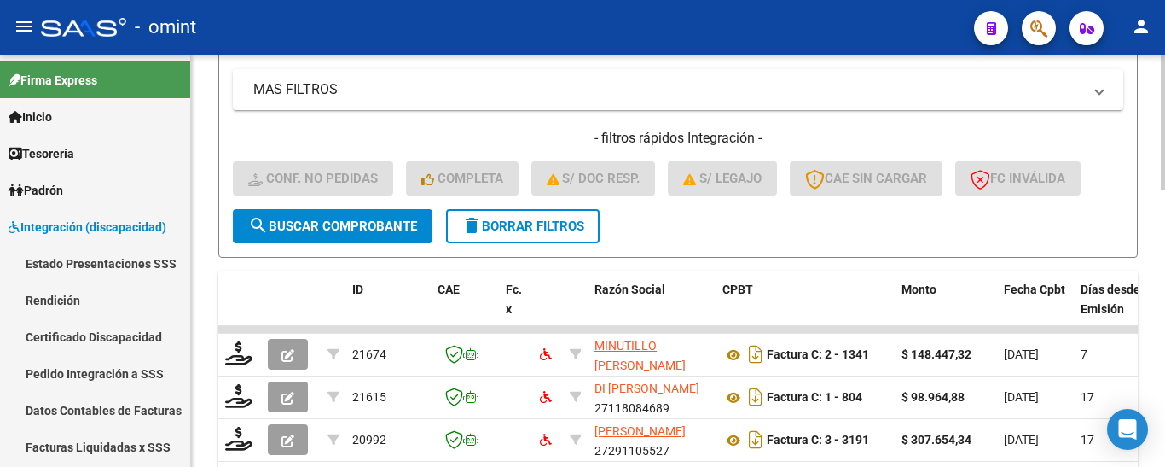
type input "21674"
click at [356, 230] on span "search Buscar Comprobante" at bounding box center [332, 225] width 169 height 15
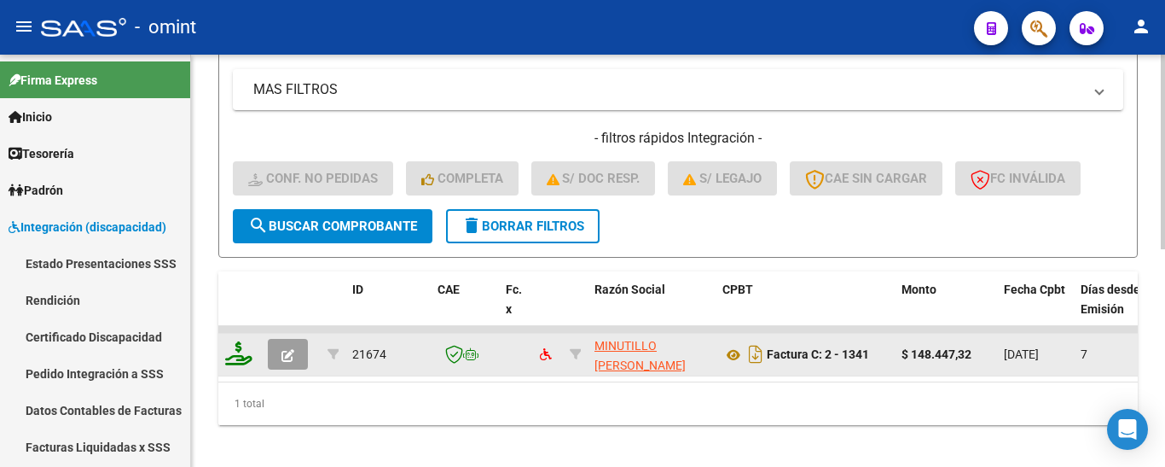
click at [240, 362] on icon at bounding box center [238, 353] width 27 height 24
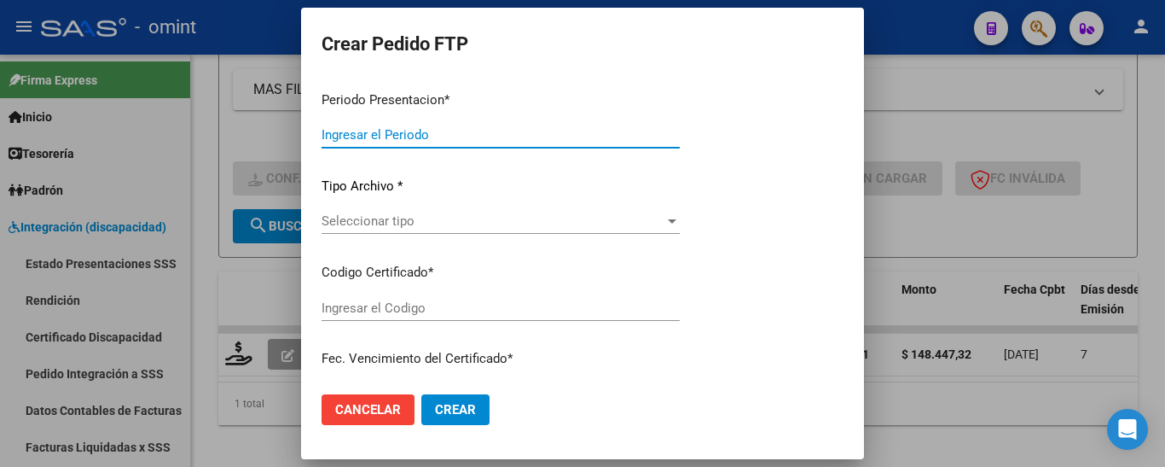
type input "202508"
type input "$ 148.447,32"
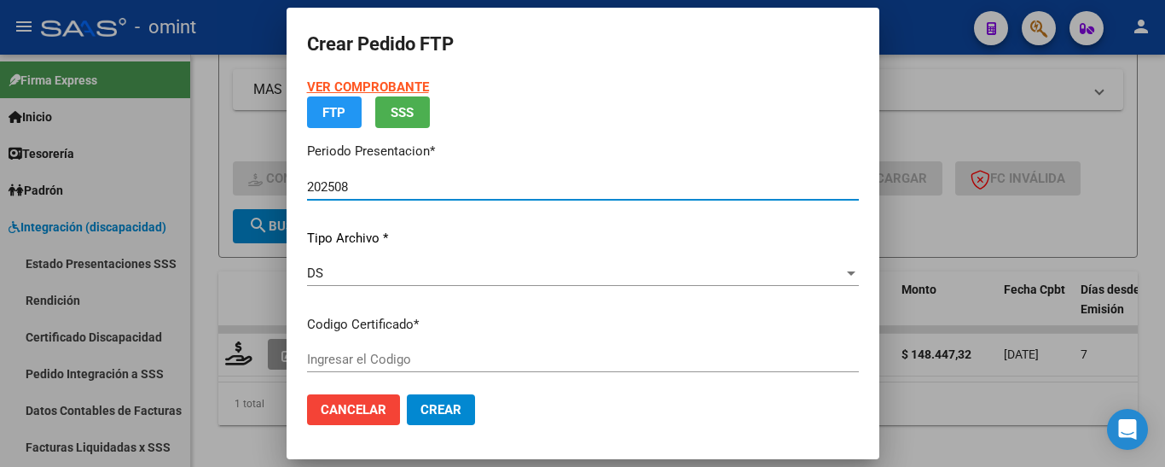
type input "8057523966"
type input "2027-09-29"
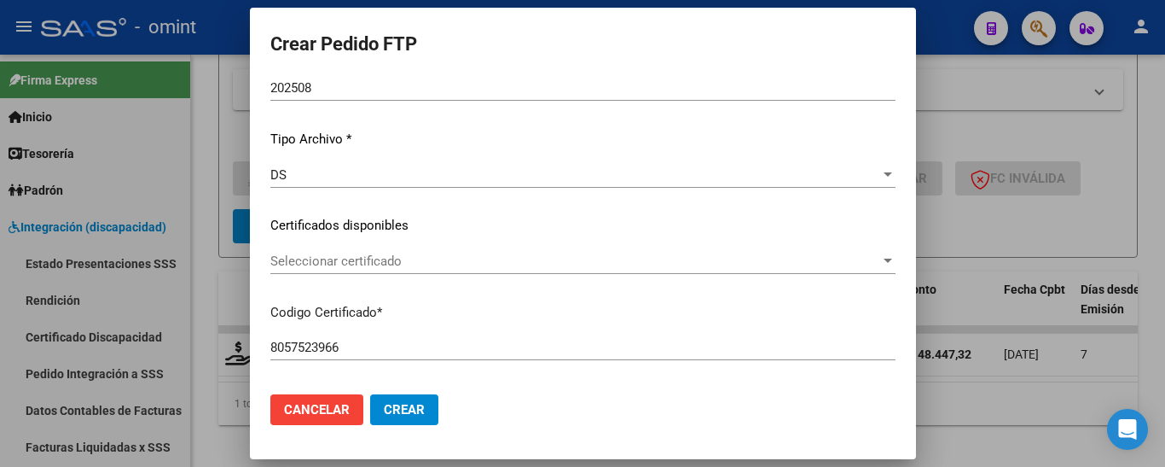
scroll to position [171, 0]
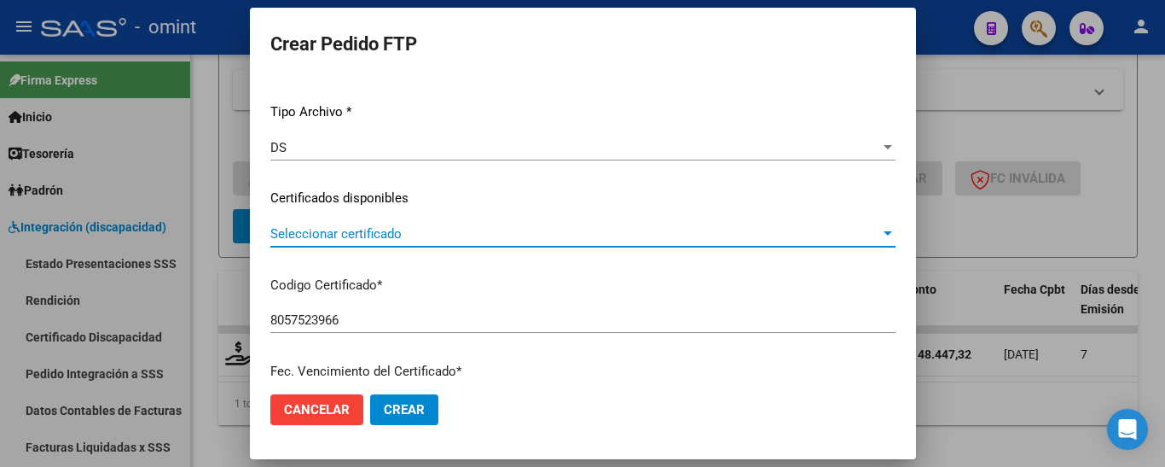
click at [526, 237] on span "Seleccionar certificado" at bounding box center [575, 233] width 610 height 15
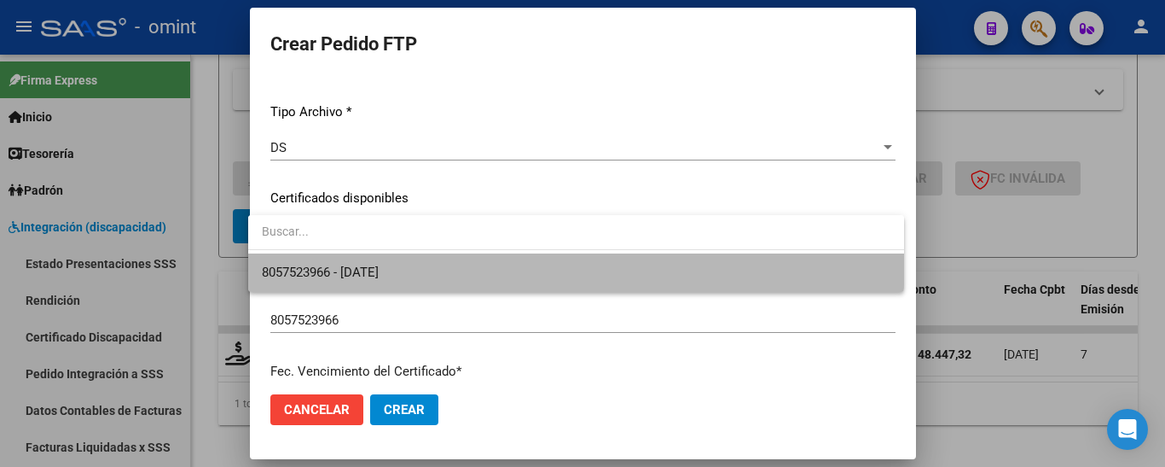
click at [526, 261] on span "8057523966 - 2027-09-29" at bounding box center [576, 272] width 629 height 38
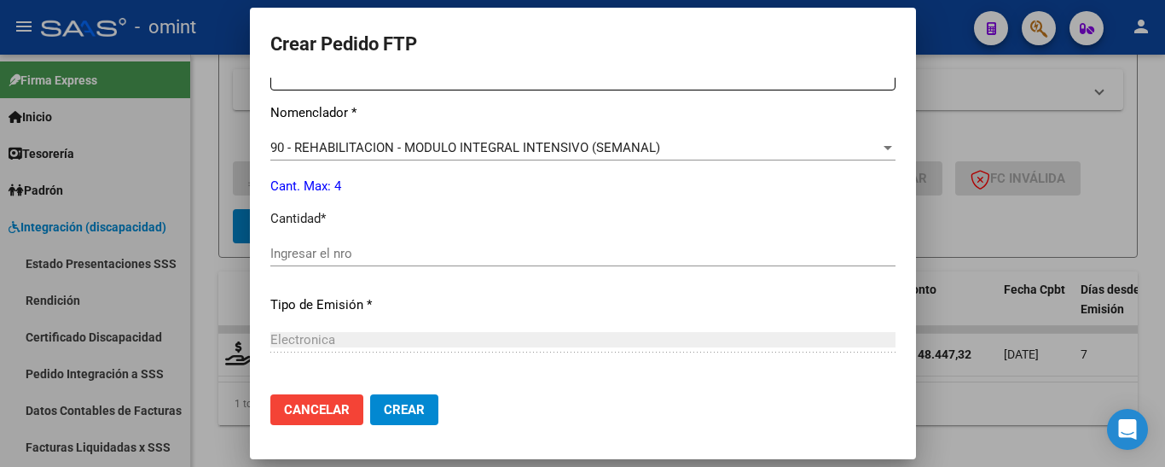
scroll to position [683, 0]
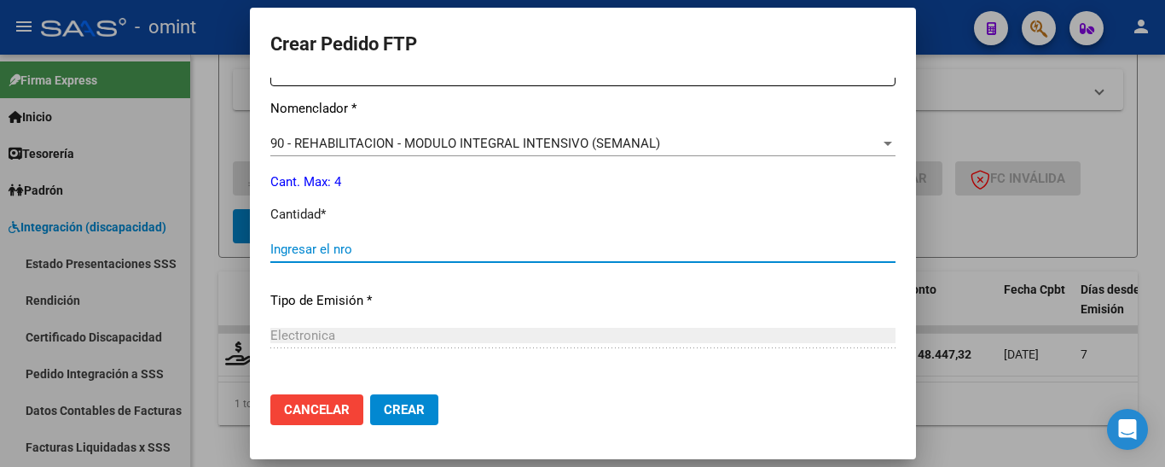
click at [435, 248] on input "Ingresar el nro" at bounding box center [582, 248] width 625 height 15
type input "4"
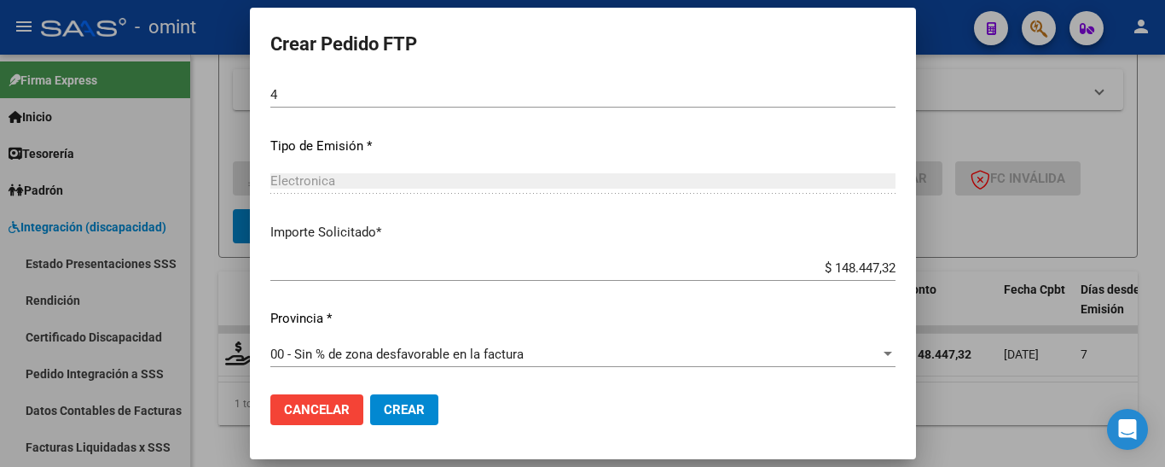
scroll to position [839, 0]
click at [415, 402] on span "Crear" at bounding box center [404, 409] width 41 height 15
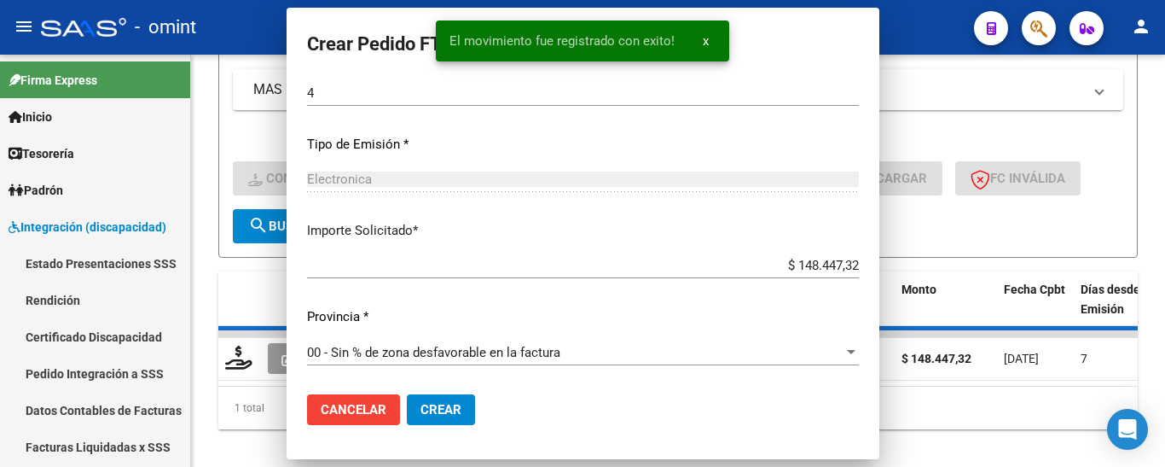
scroll to position [0, 0]
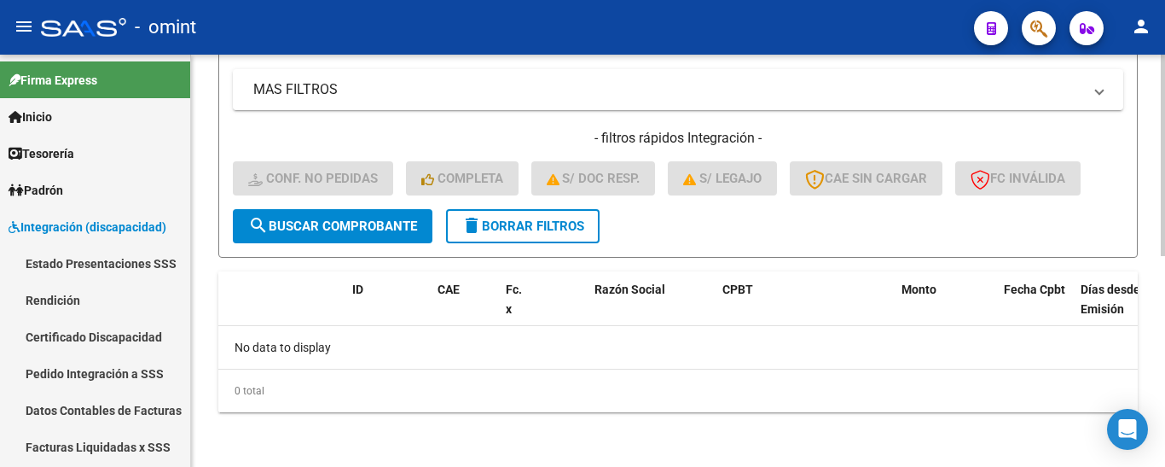
click at [500, 223] on span "delete Borrar Filtros" at bounding box center [523, 225] width 123 height 15
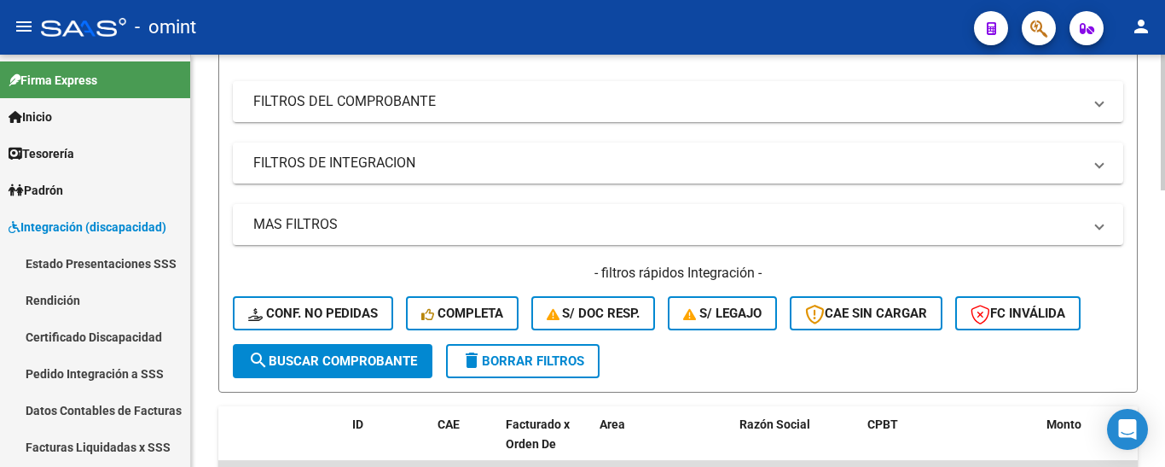
scroll to position [262, 0]
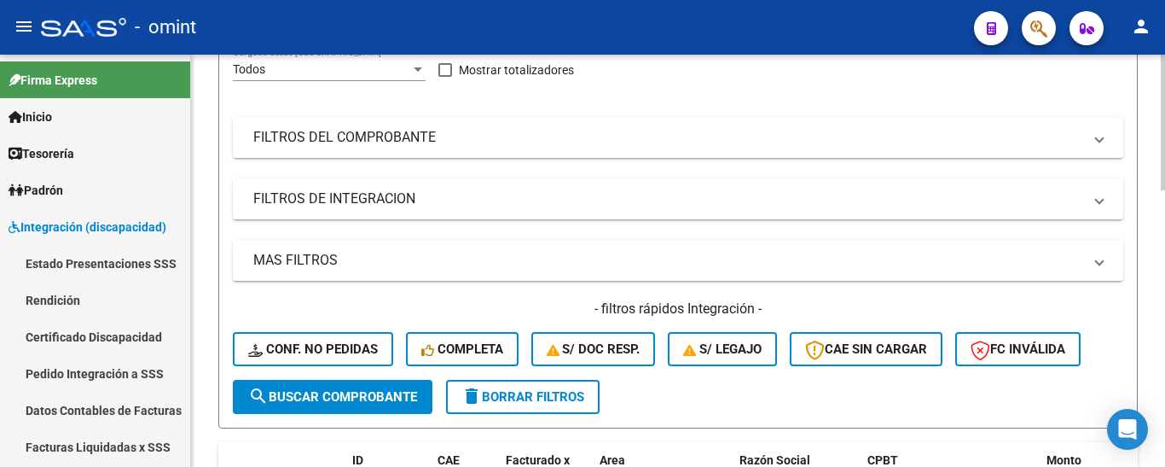
click at [401, 128] on mat-panel-title "FILTROS DEL COMPROBANTE" at bounding box center [667, 137] width 829 height 19
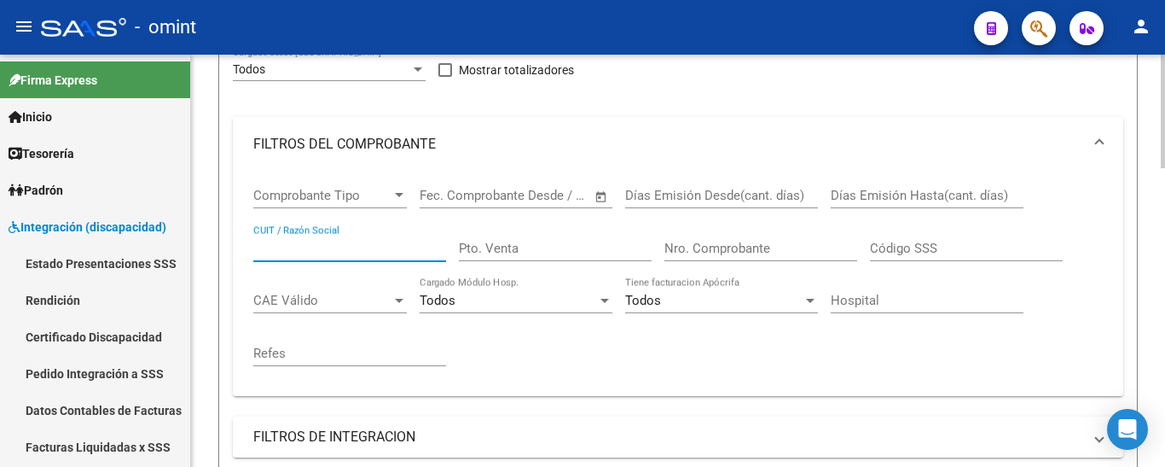
paste input "27126615693"
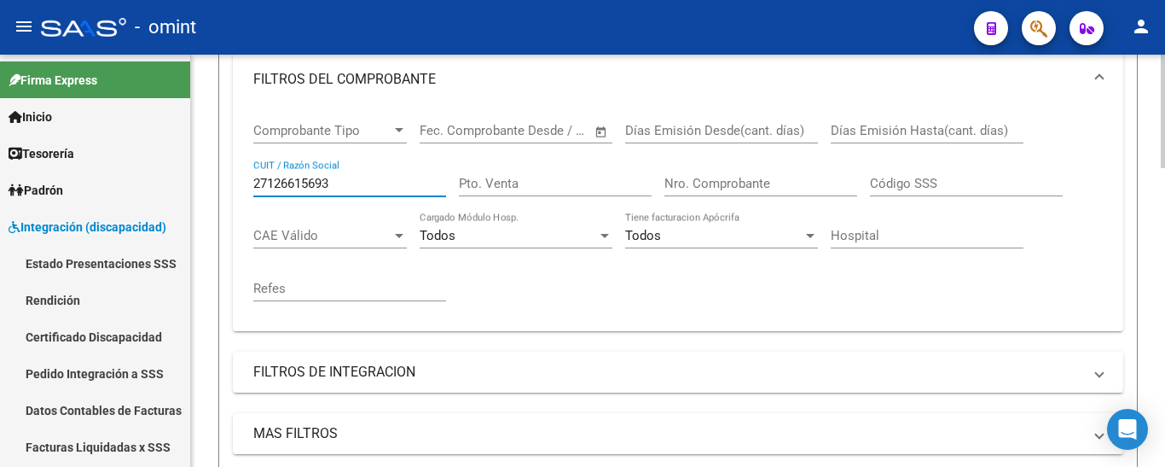
scroll to position [603, 0]
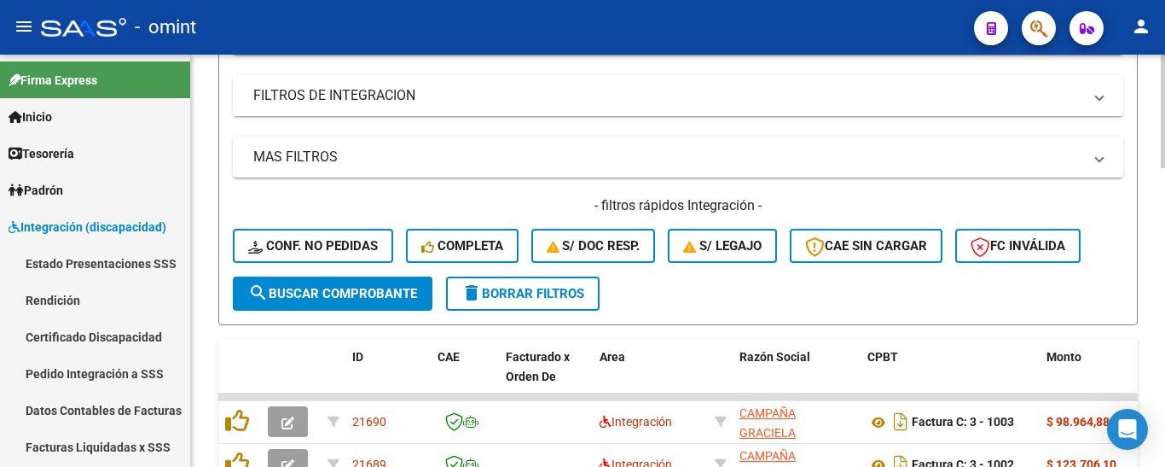
type input "27126615693"
click at [364, 298] on span "search Buscar Comprobante" at bounding box center [332, 293] width 169 height 15
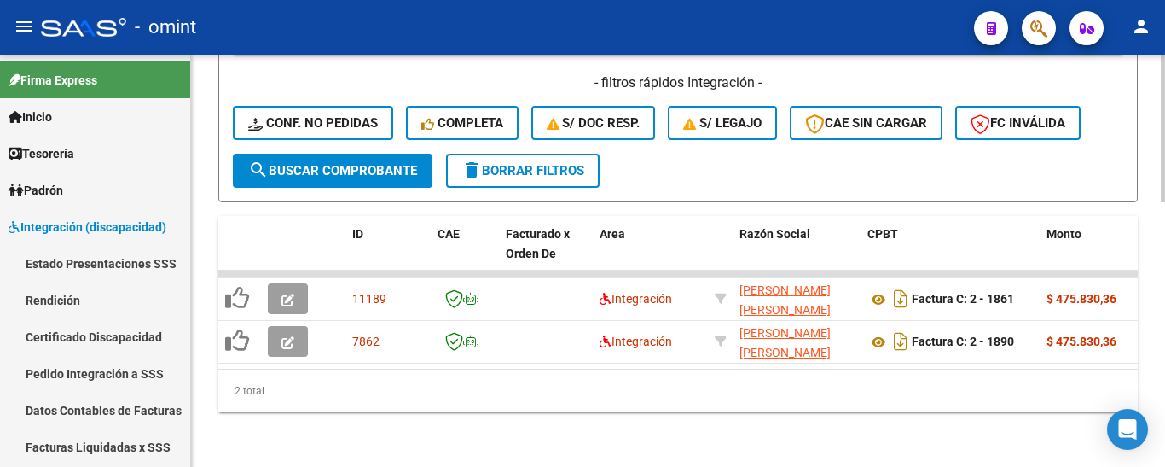
scroll to position [740, 0]
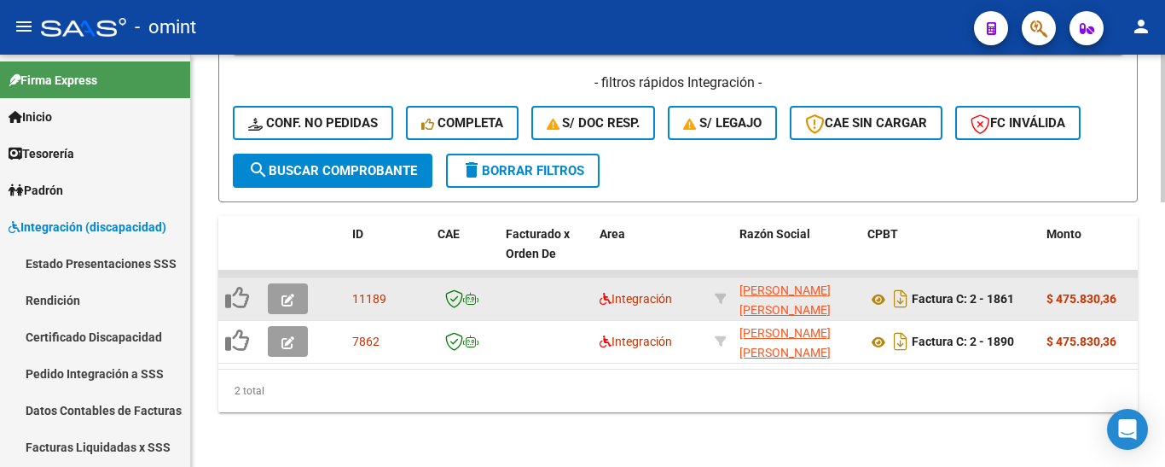
click at [293, 293] on icon "button" at bounding box center [288, 299] width 13 height 13
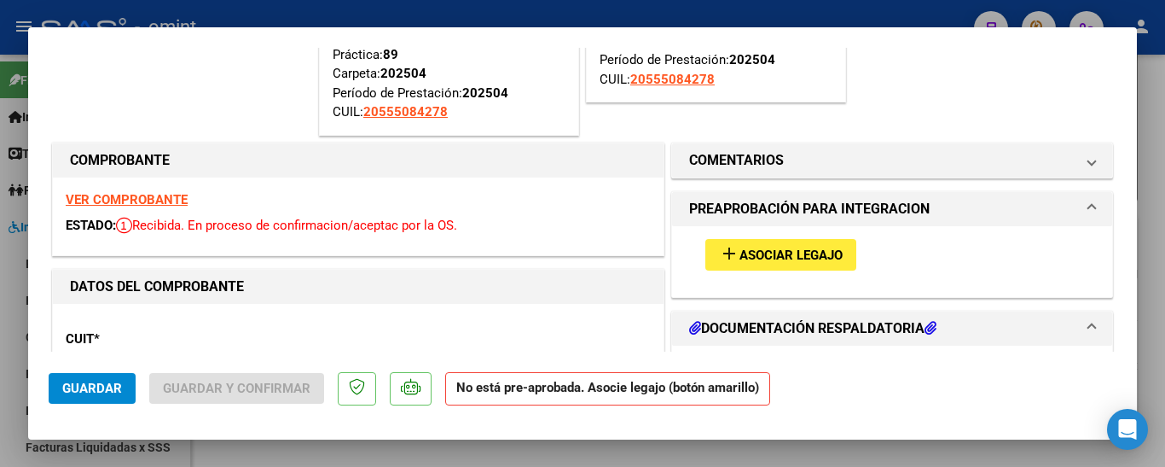
scroll to position [171, 0]
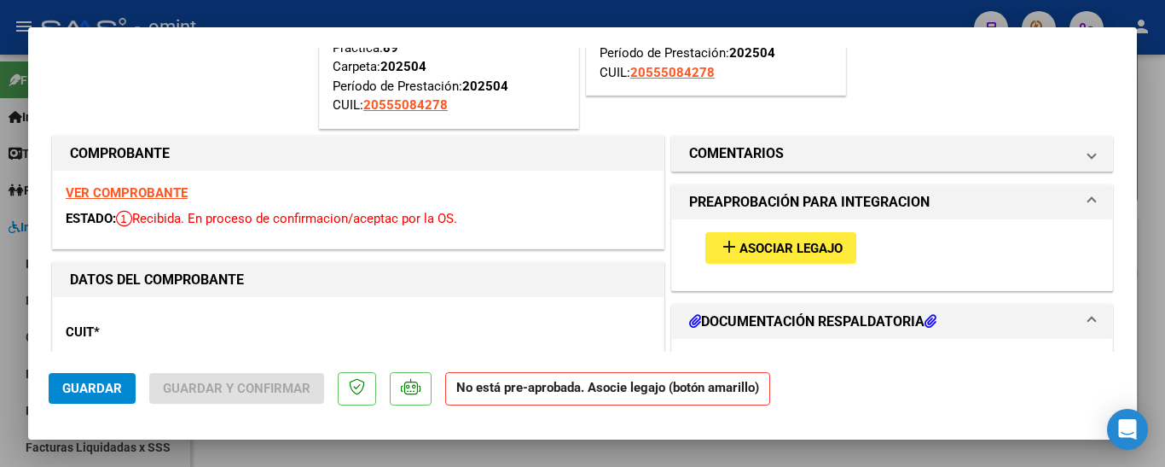
click at [137, 193] on strong "VER COMPROBANTE" at bounding box center [127, 192] width 122 height 15
type input "$ 0,00"
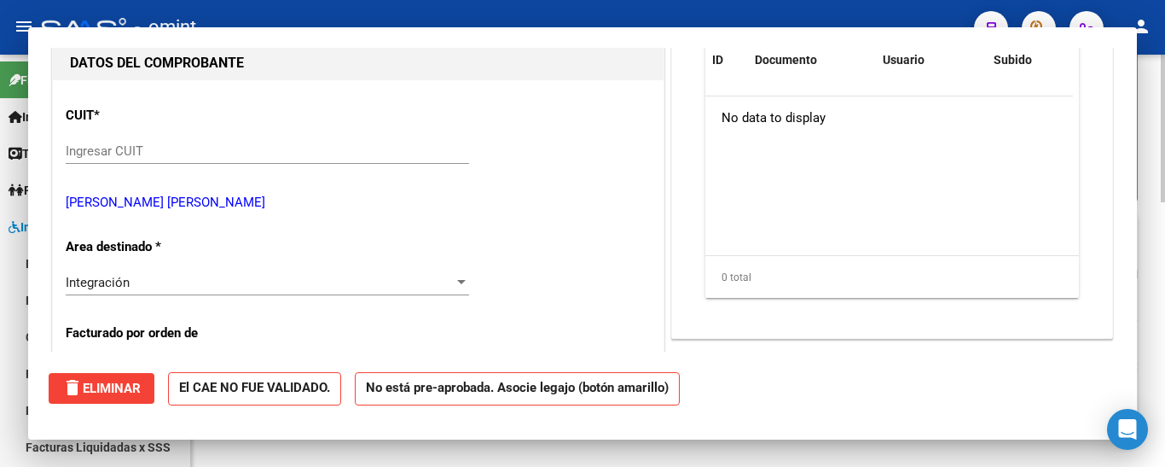
scroll to position [740, 0]
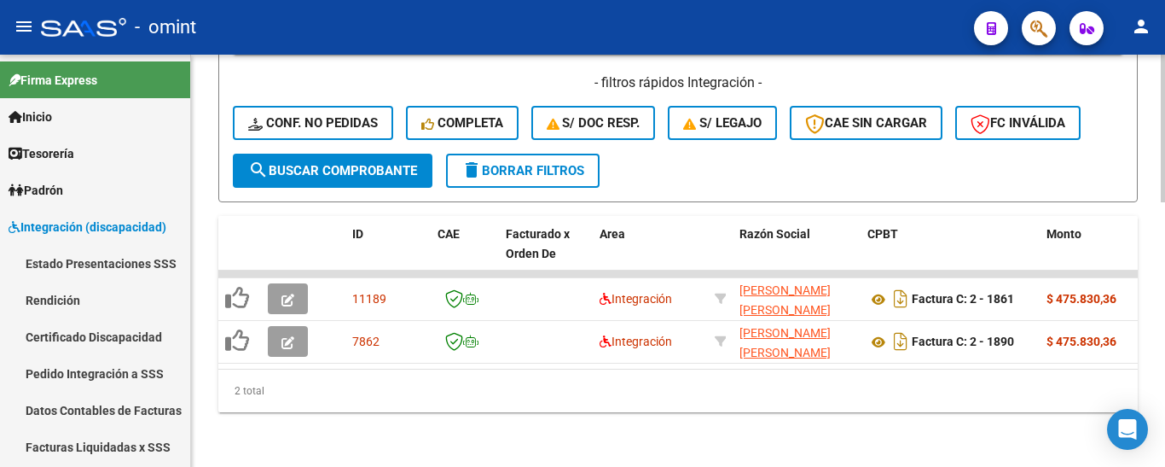
click at [559, 163] on span "delete Borrar Filtros" at bounding box center [523, 170] width 123 height 15
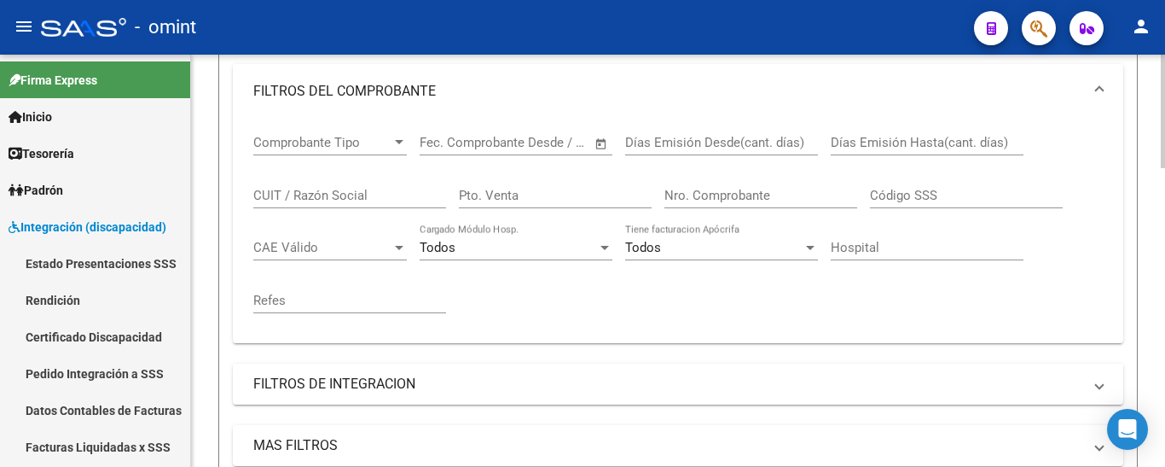
scroll to position [313, 0]
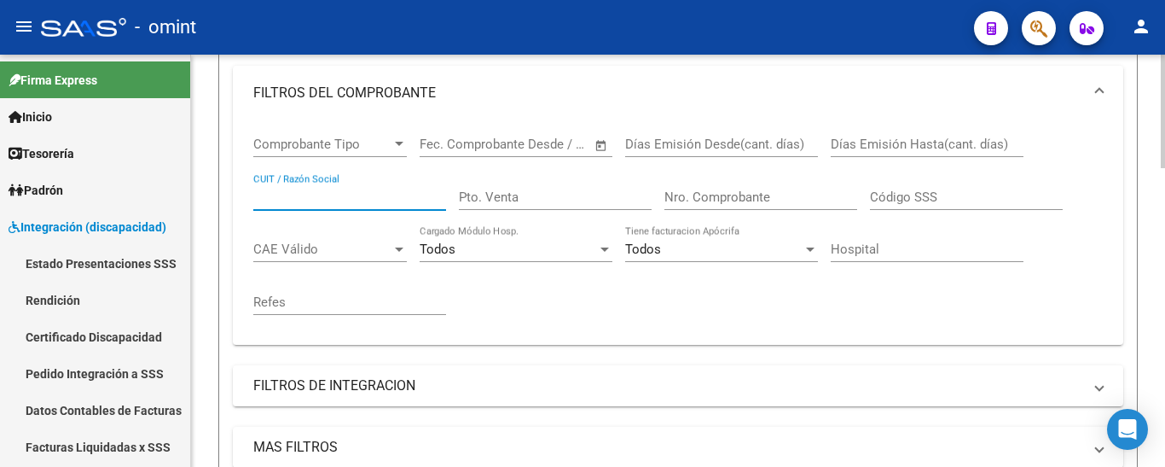
paste input "33625197959"
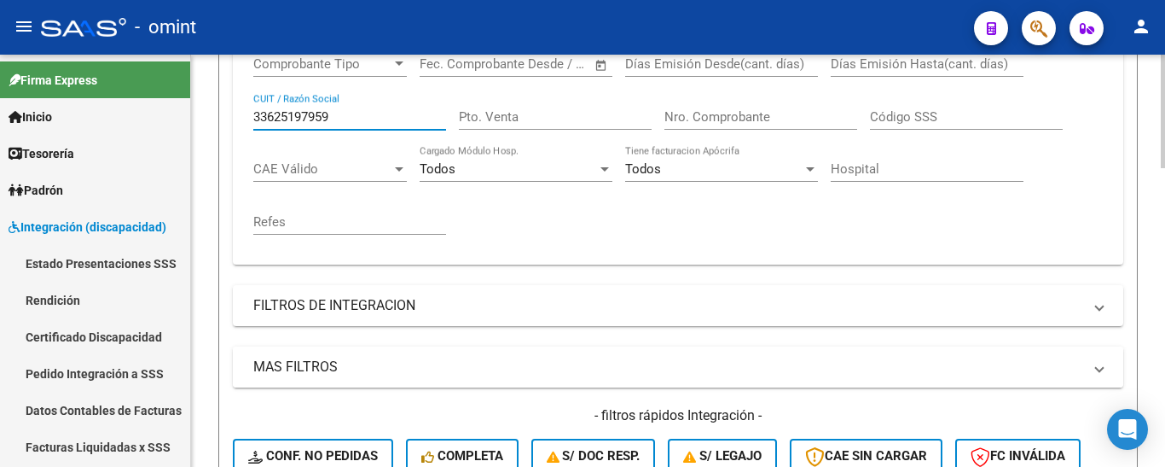
scroll to position [484, 0]
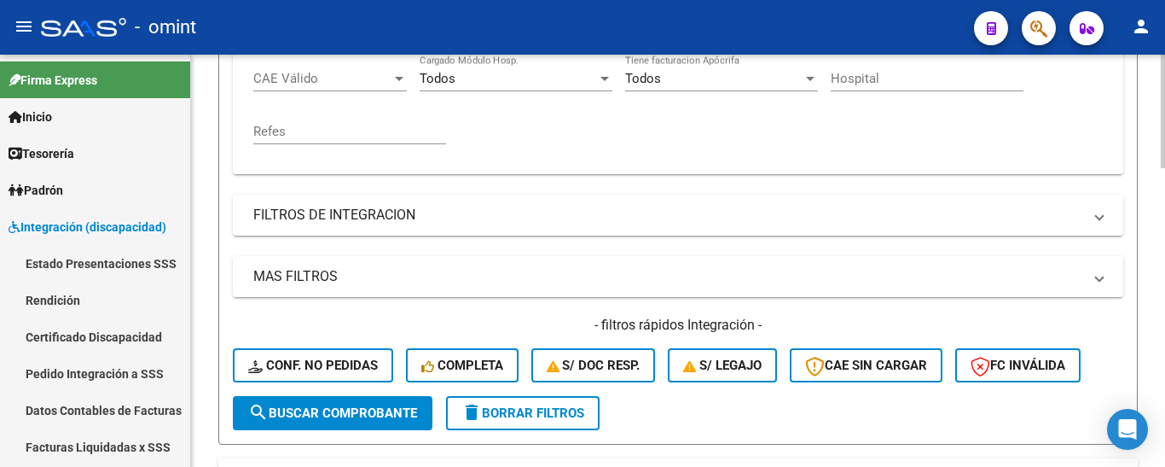
type input "33625197959"
click at [378, 415] on span "search Buscar Comprobante" at bounding box center [332, 412] width 169 height 15
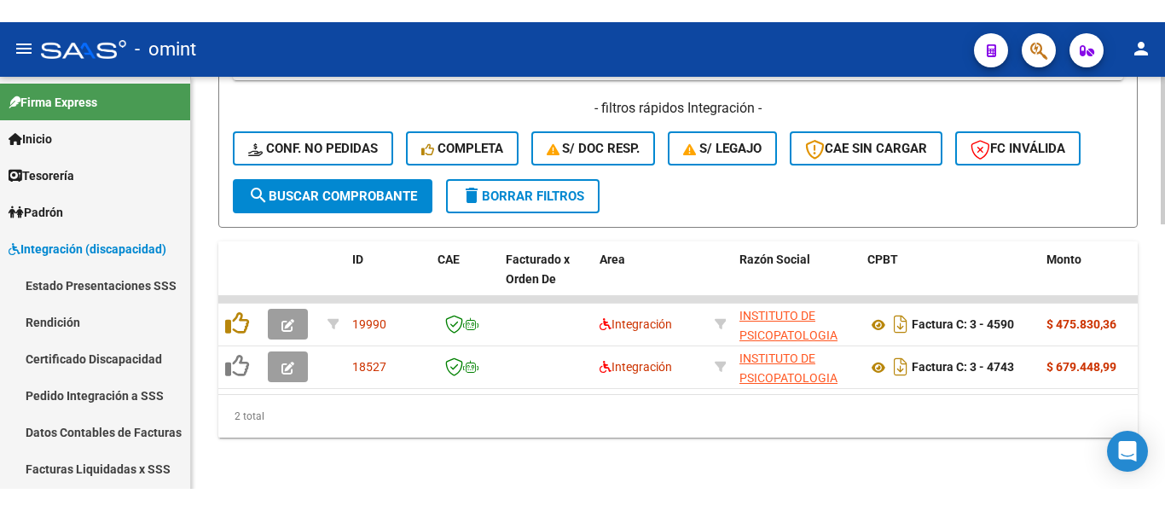
scroll to position [740, 0]
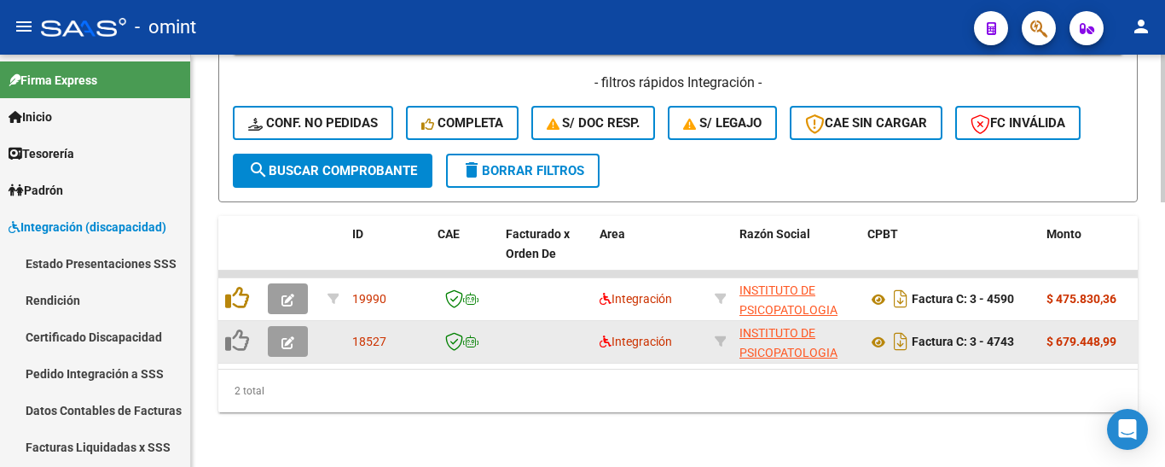
click at [288, 336] on icon "button" at bounding box center [288, 342] width 13 height 13
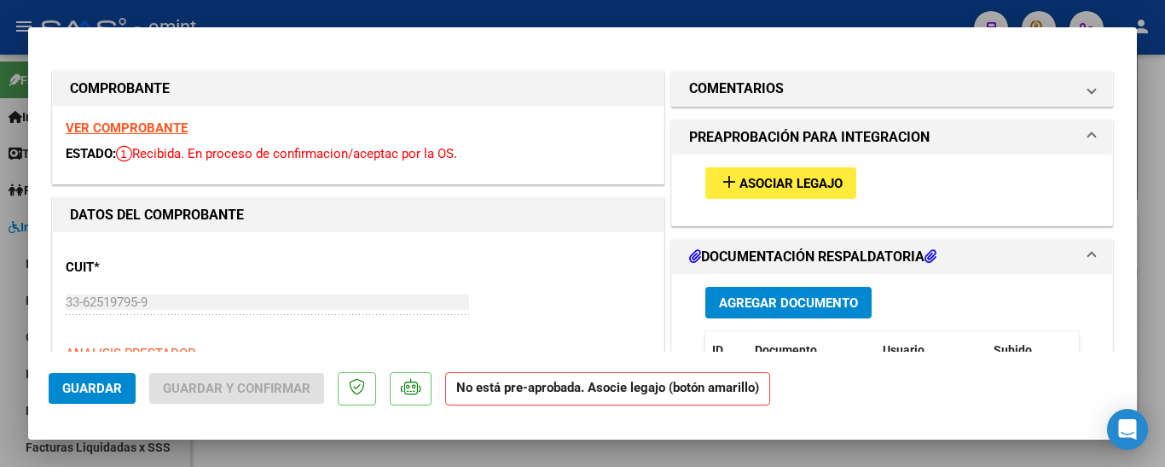
click at [131, 123] on strong "VER COMPROBANTE" at bounding box center [127, 127] width 122 height 15
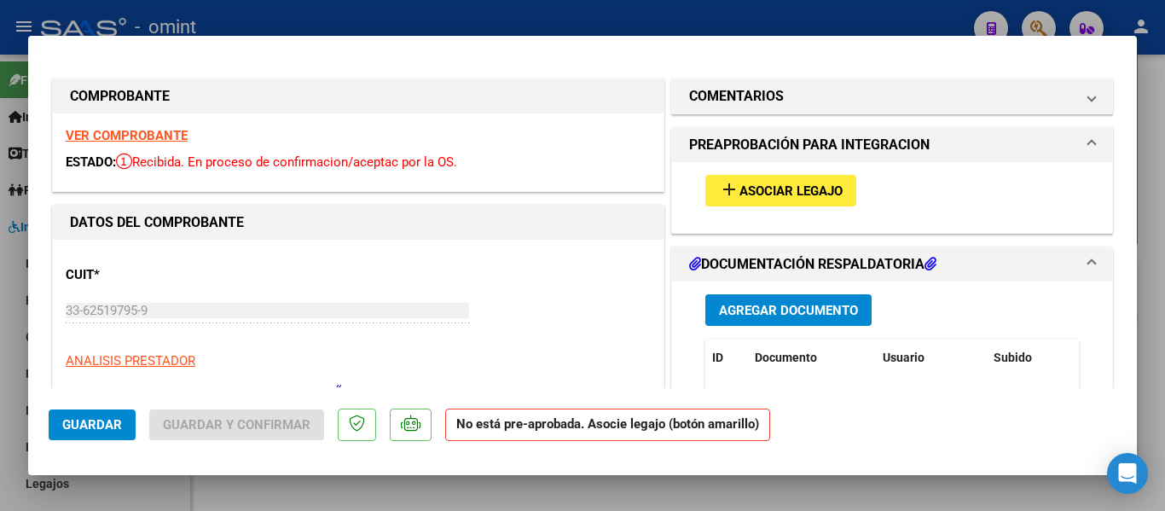
scroll to position [695, 0]
type input "$ 0,00"
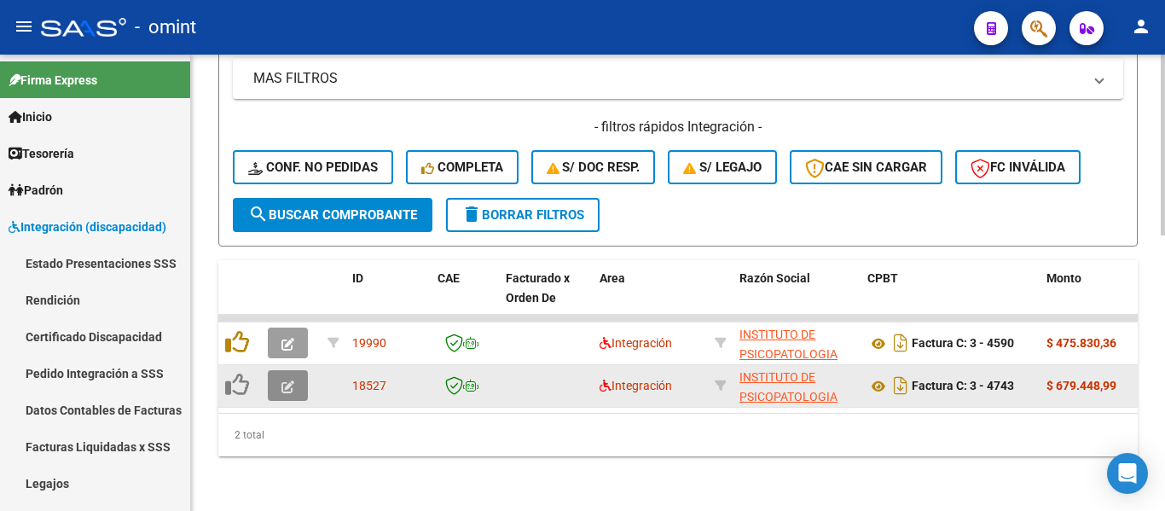
click at [280, 372] on button "button" at bounding box center [288, 385] width 40 height 31
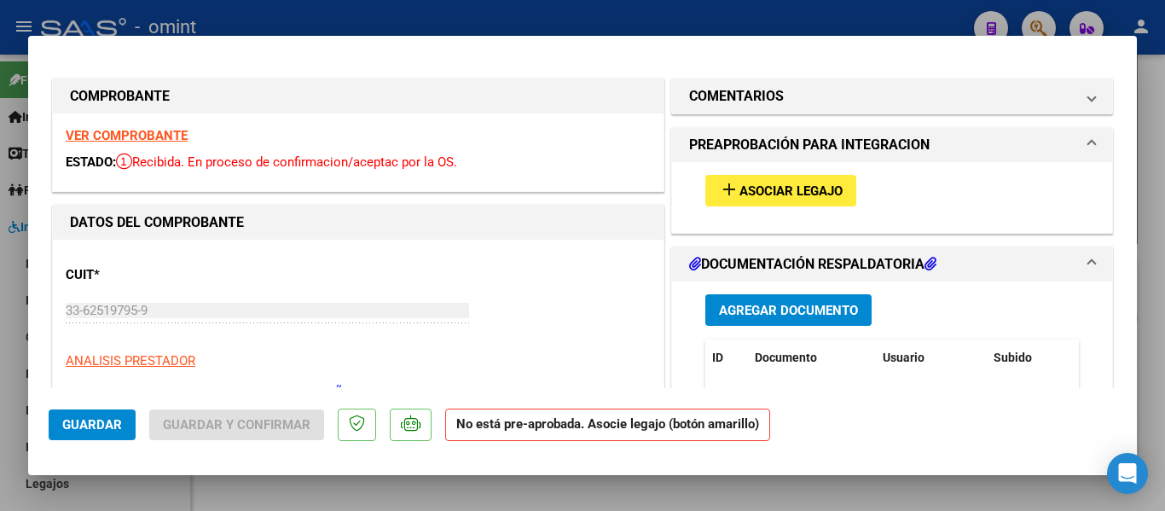
click at [148, 136] on strong "VER COMPROBANTE" at bounding box center [127, 135] width 122 height 15
type input "$ 0,00"
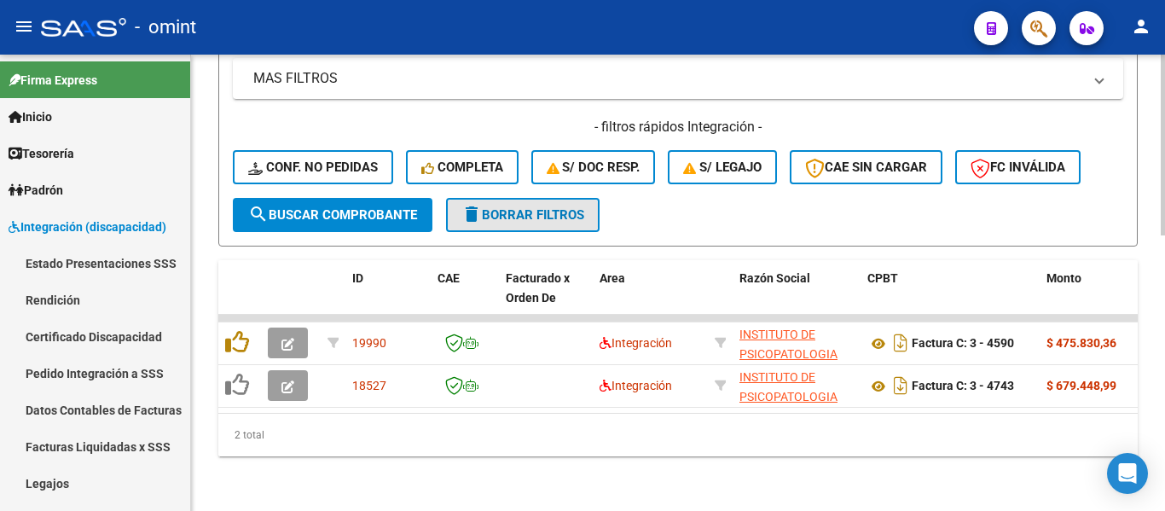
click at [512, 207] on span "delete Borrar Filtros" at bounding box center [523, 214] width 123 height 15
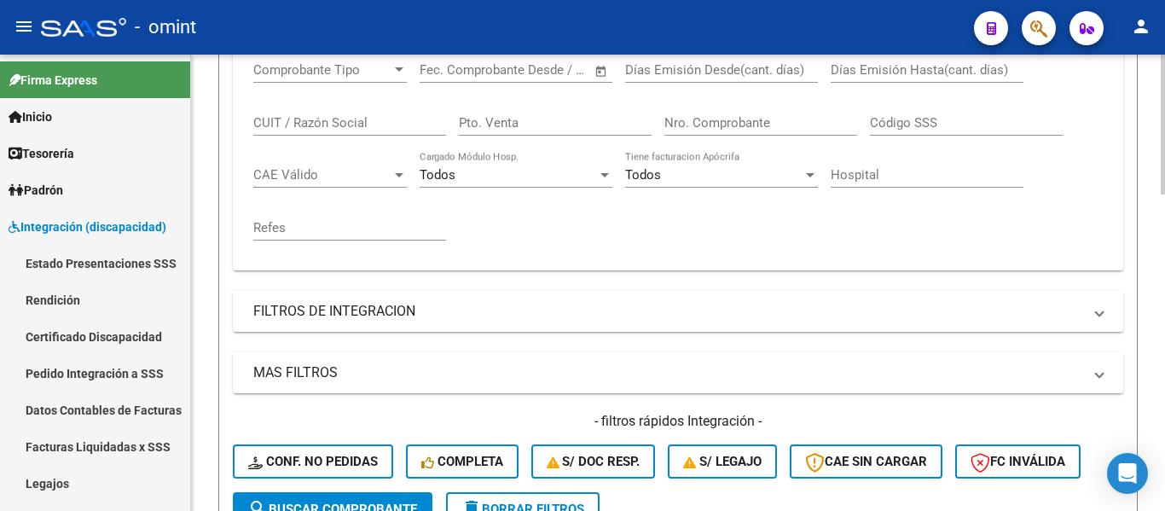
scroll to position [363, 0]
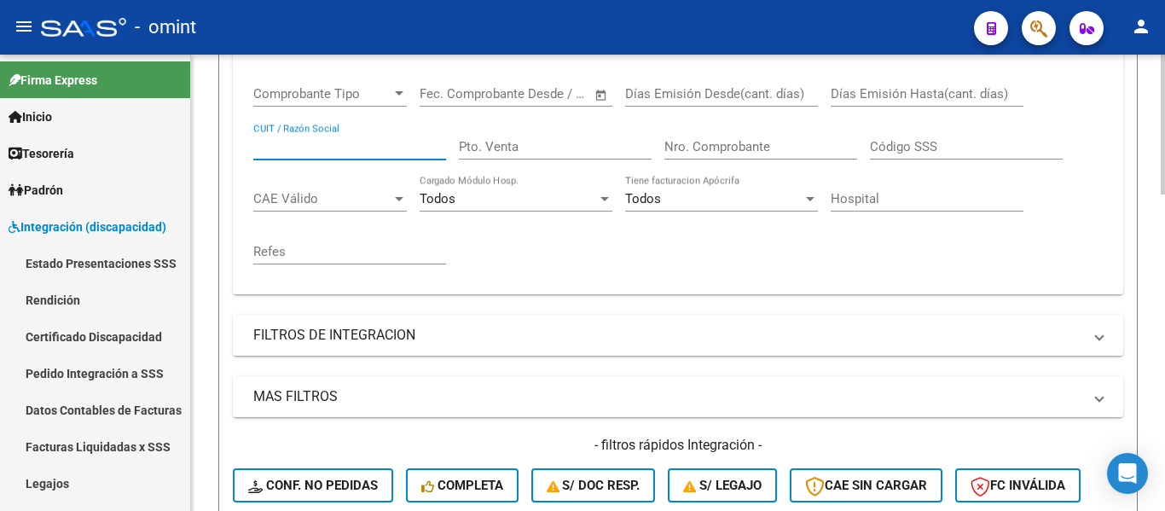
paste input "30518392154"
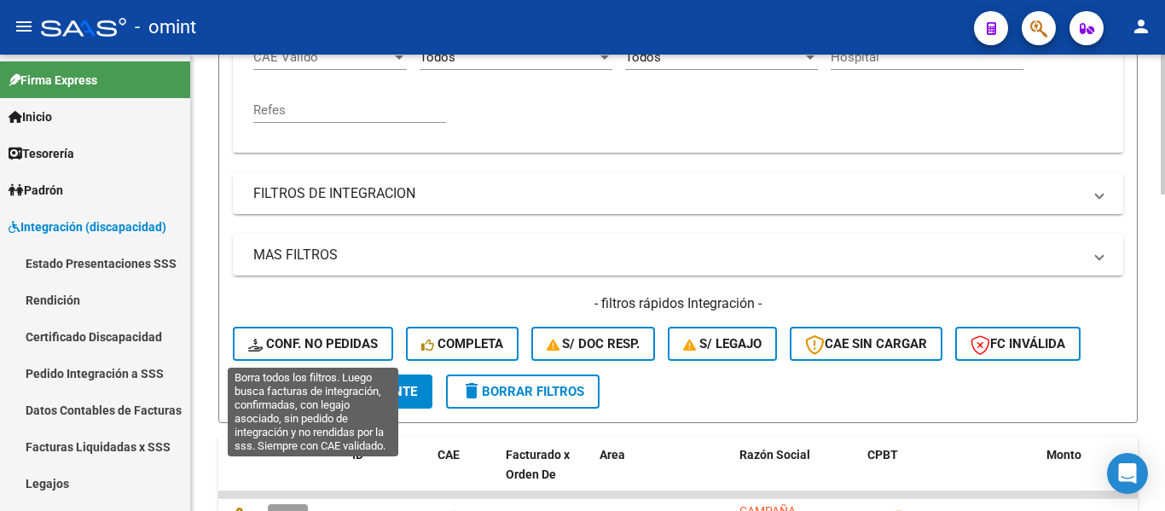
scroll to position [534, 0]
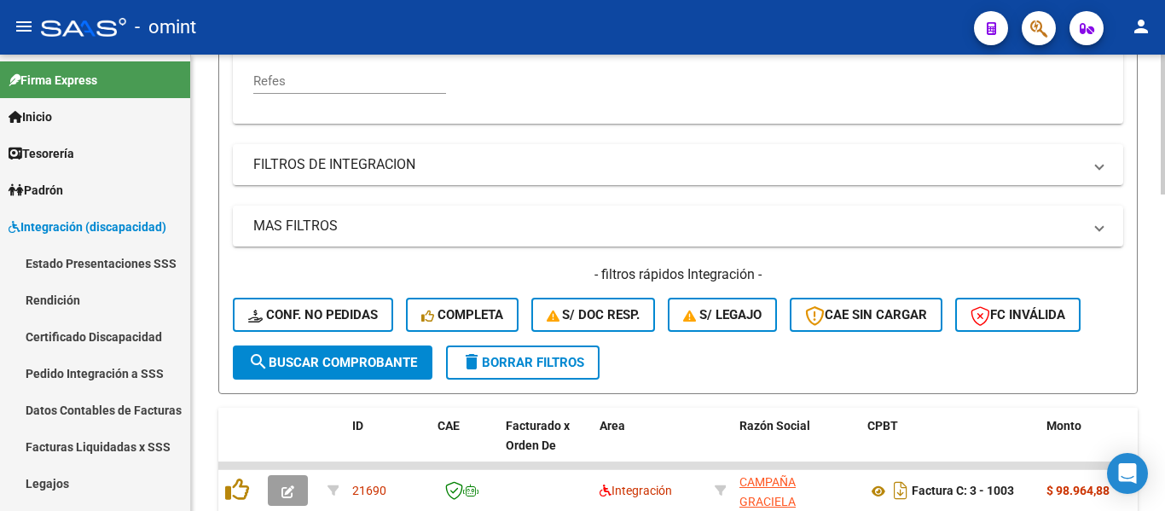
type input "30518392154"
click at [356, 362] on span "search Buscar Comprobante" at bounding box center [332, 362] width 169 height 15
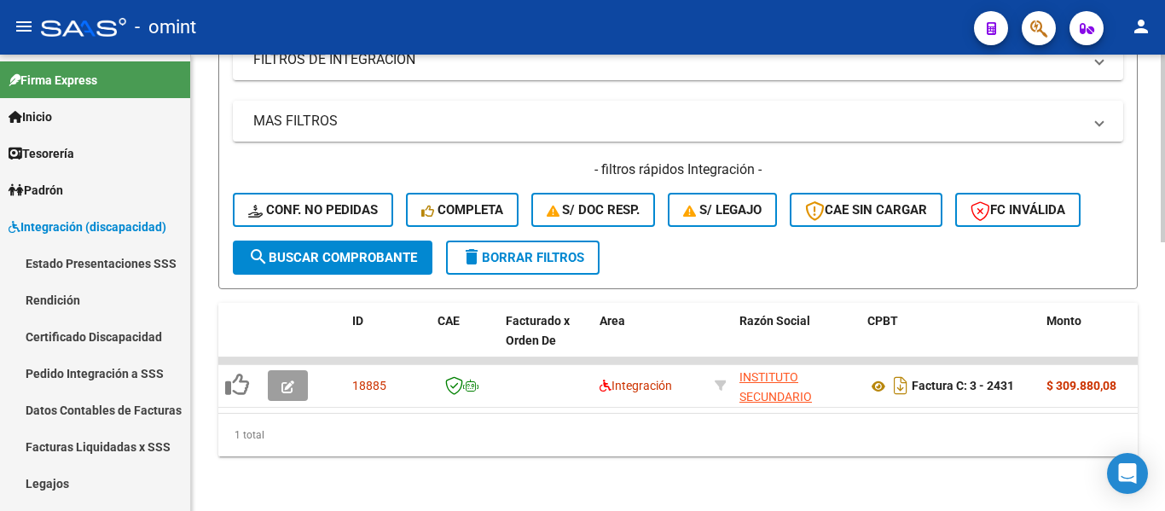
scroll to position [653, 0]
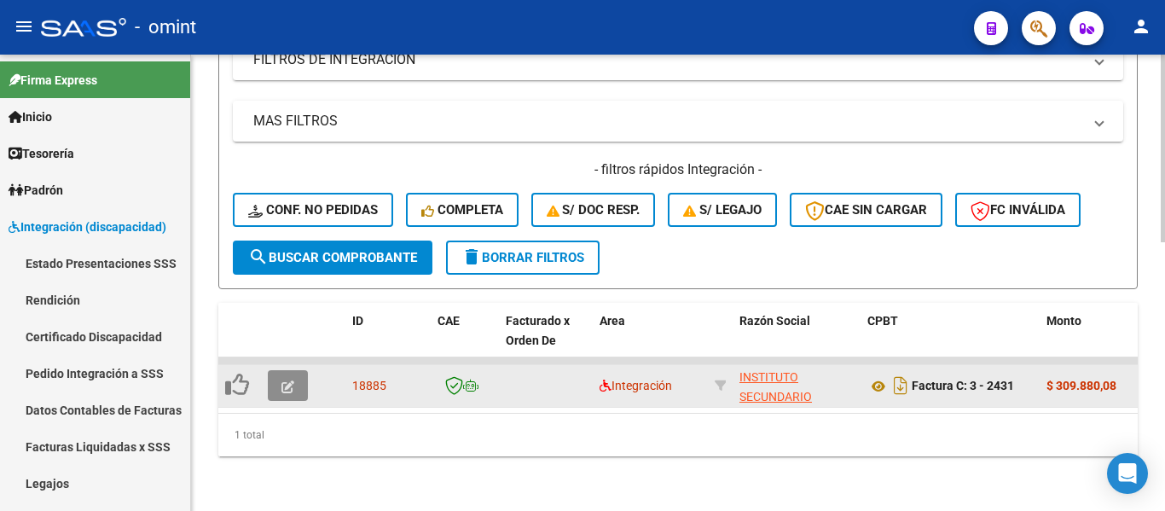
click at [291, 381] on icon "button" at bounding box center [288, 387] width 13 height 13
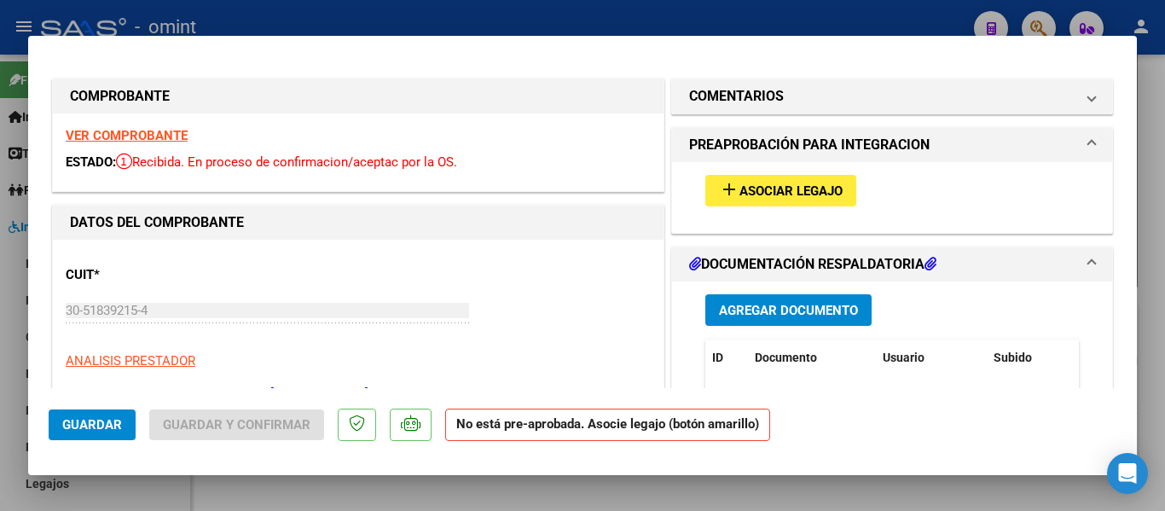
click at [151, 137] on strong "VER COMPROBANTE" at bounding box center [127, 135] width 122 height 15
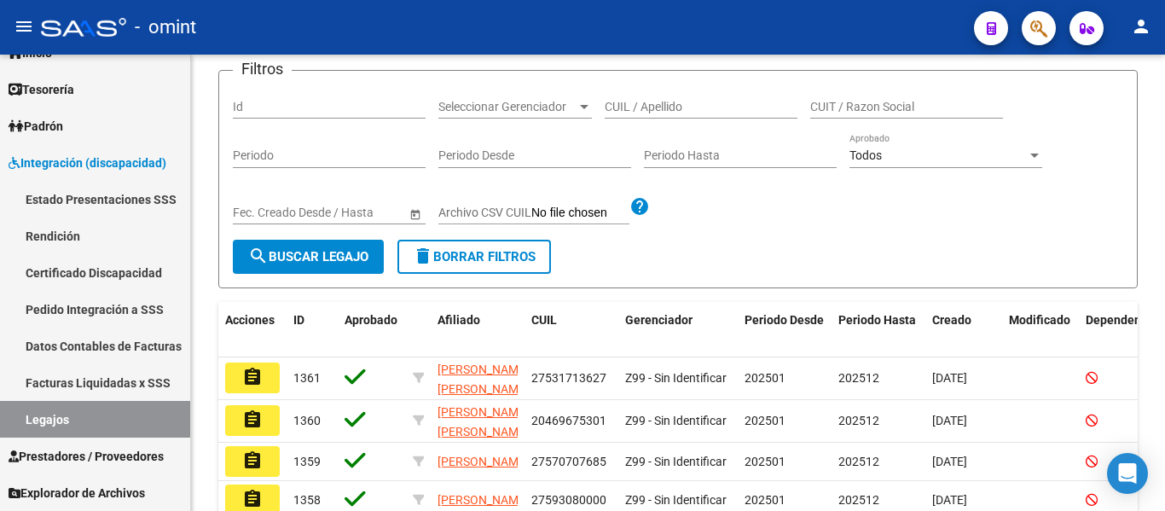
scroll to position [64, 0]
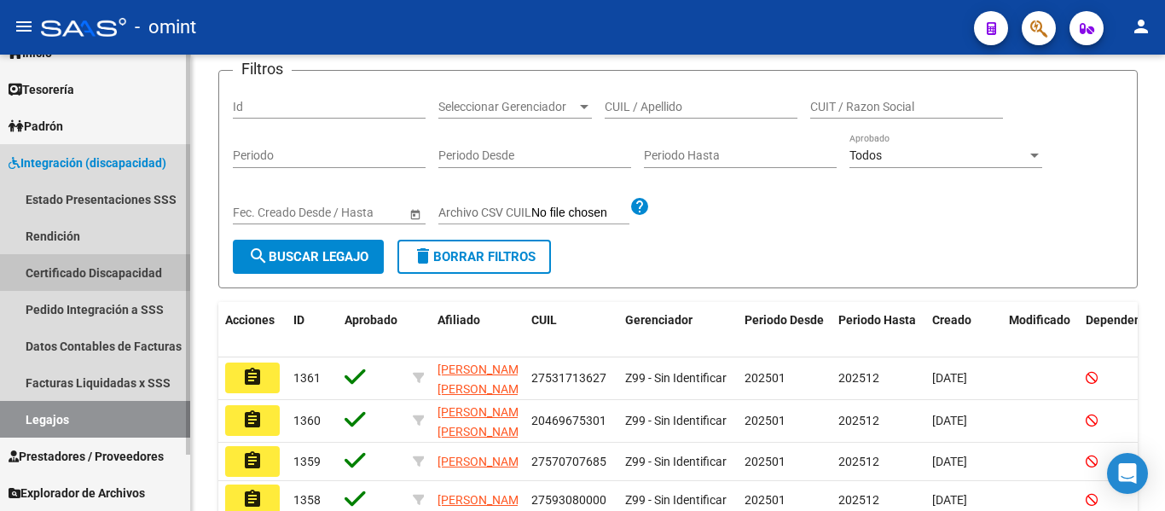
click at [78, 271] on link "Certificado Discapacidad" at bounding box center [95, 272] width 190 height 37
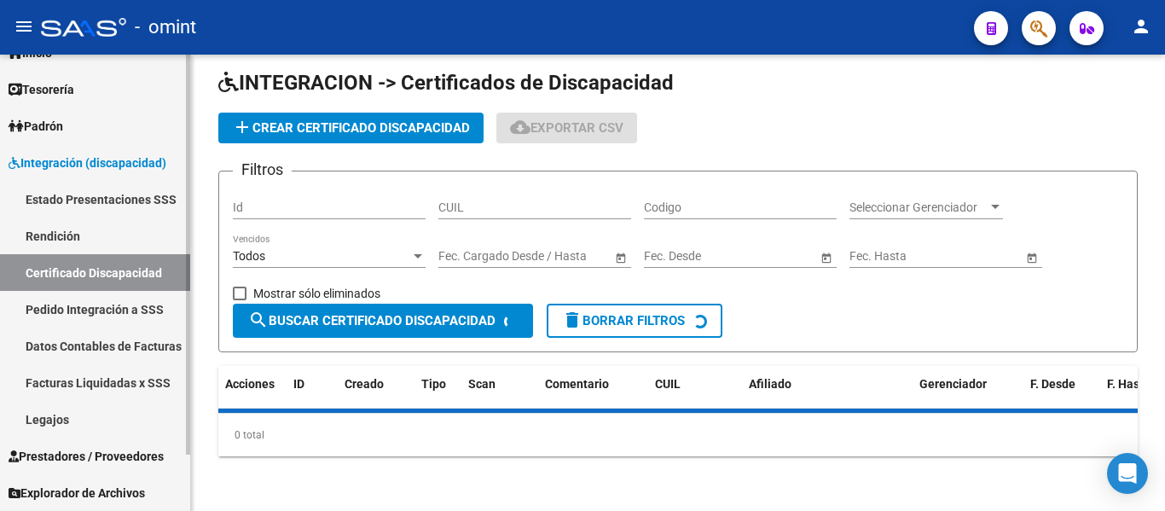
click at [71, 415] on link "Legajos" at bounding box center [95, 419] width 190 height 37
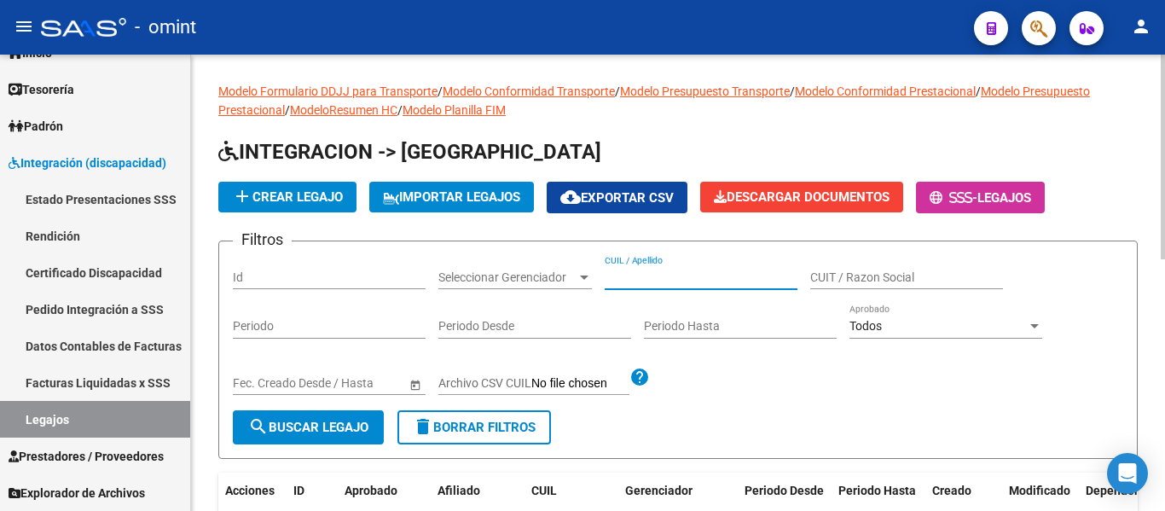
paste input "VITO PERALTA"
type input "VITO PERALTA"
click at [288, 419] on button "search Buscar Legajo" at bounding box center [308, 427] width 151 height 34
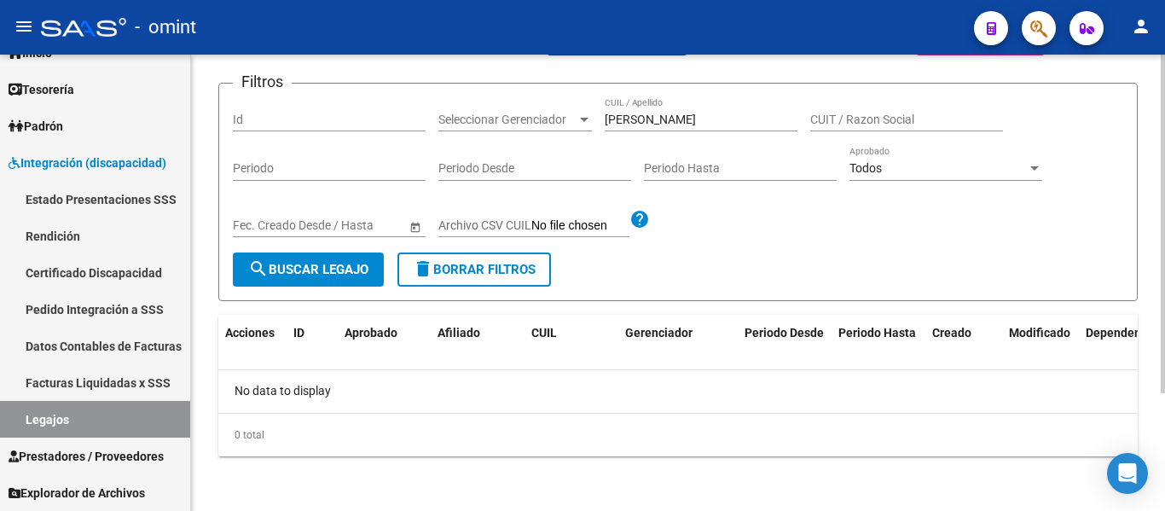
scroll to position [159, 0]
